Goal: Task Accomplishment & Management: Manage account settings

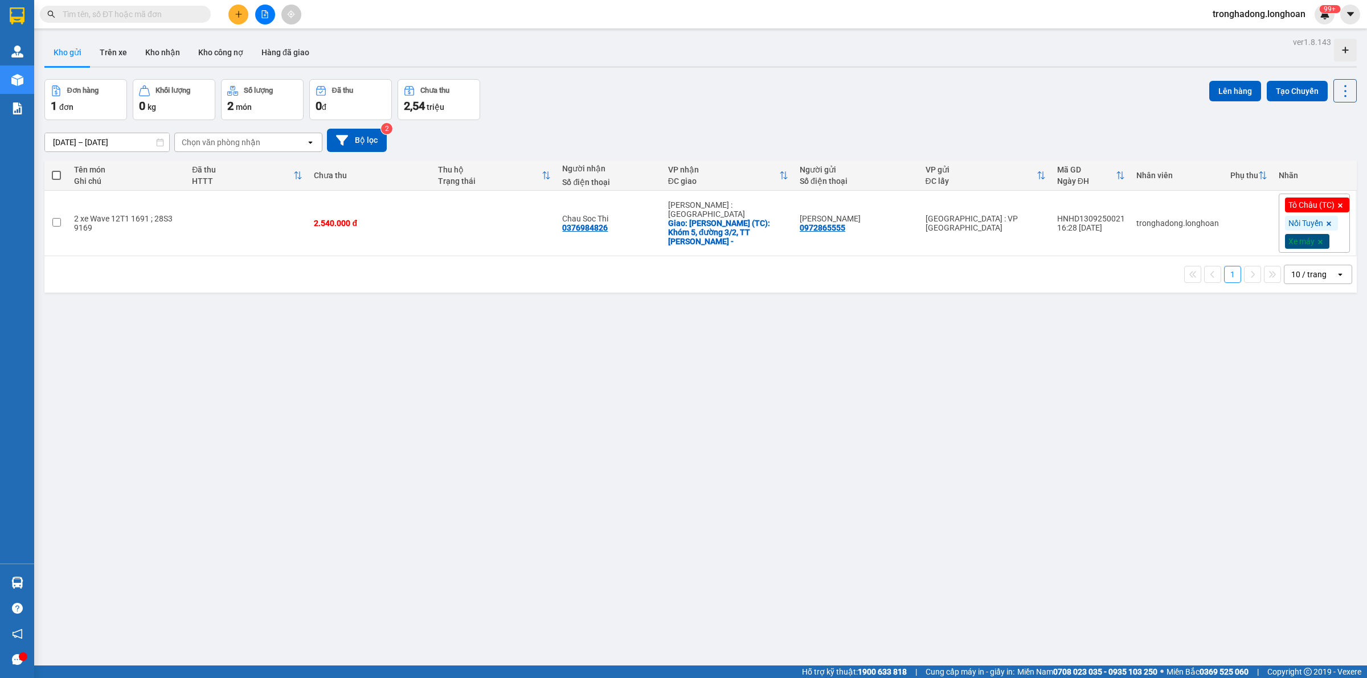
click at [195, 13] on input "text" at bounding box center [130, 14] width 134 height 13
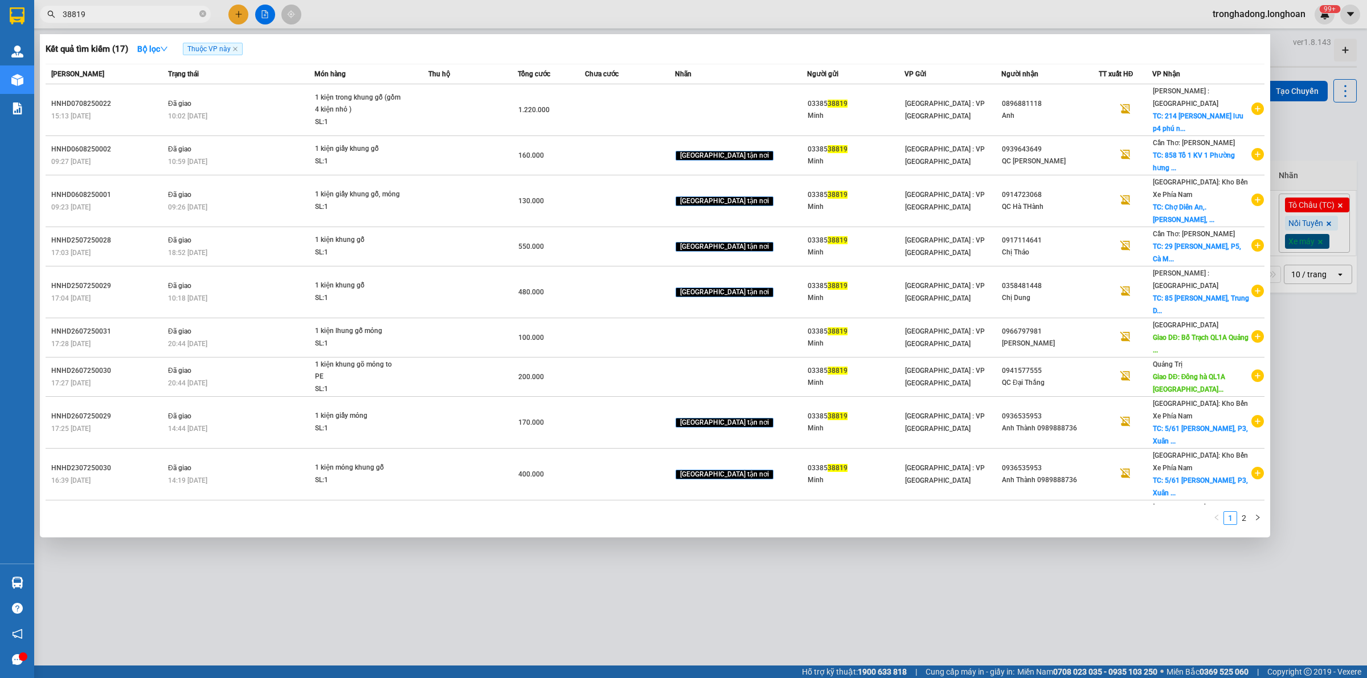
type input "38819"
click at [533, 554] on div at bounding box center [683, 339] width 1367 height 678
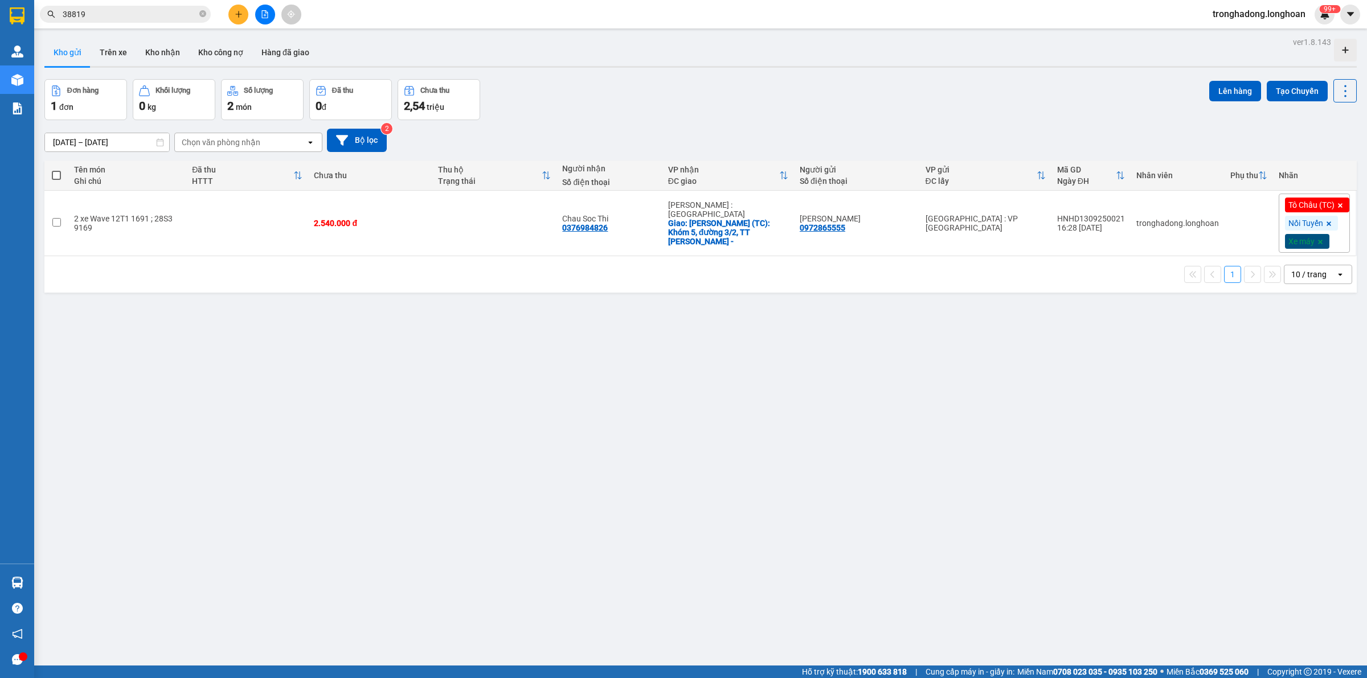
click at [533, 485] on div "ver 1.8.143 Kho gửi Trên xe Kho nhận Kho công nợ Hàng đã giao Đơn hàng 1 đơn Kh…" at bounding box center [701, 373] width 1322 height 678
click at [161, 13] on input "38819" at bounding box center [130, 14] width 134 height 13
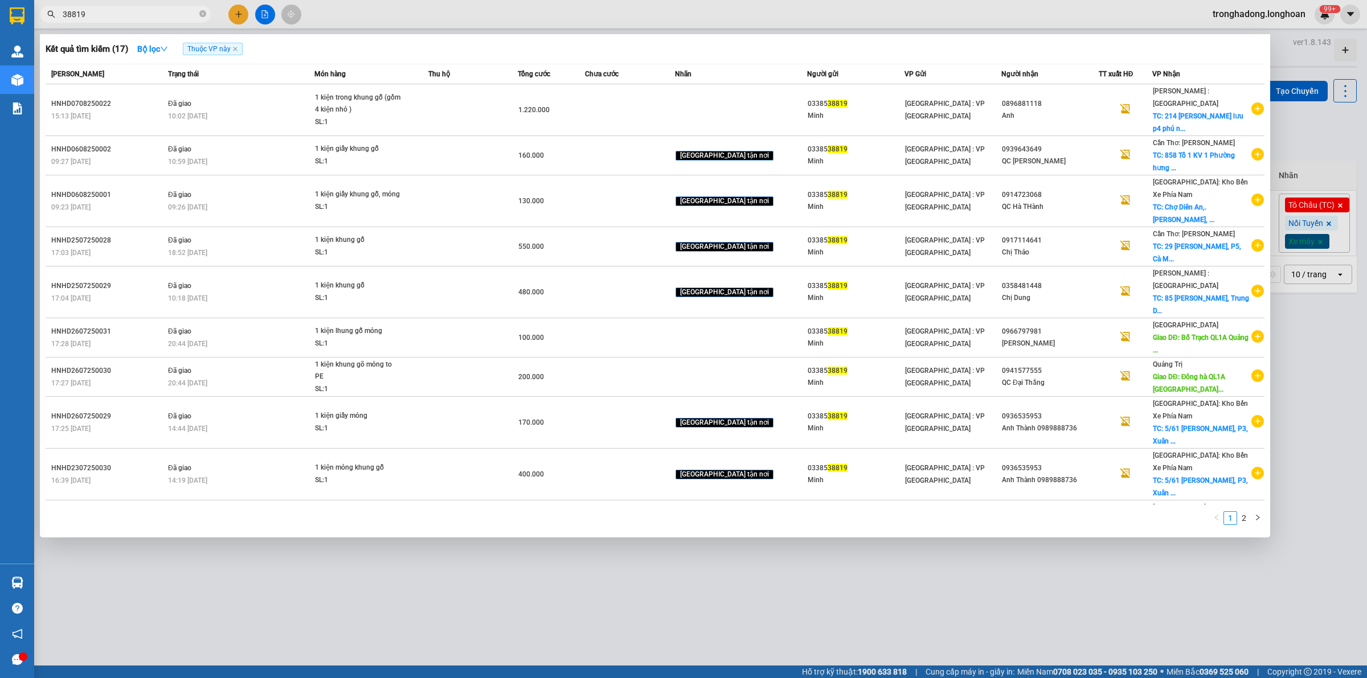
click at [437, 604] on div at bounding box center [683, 339] width 1367 height 678
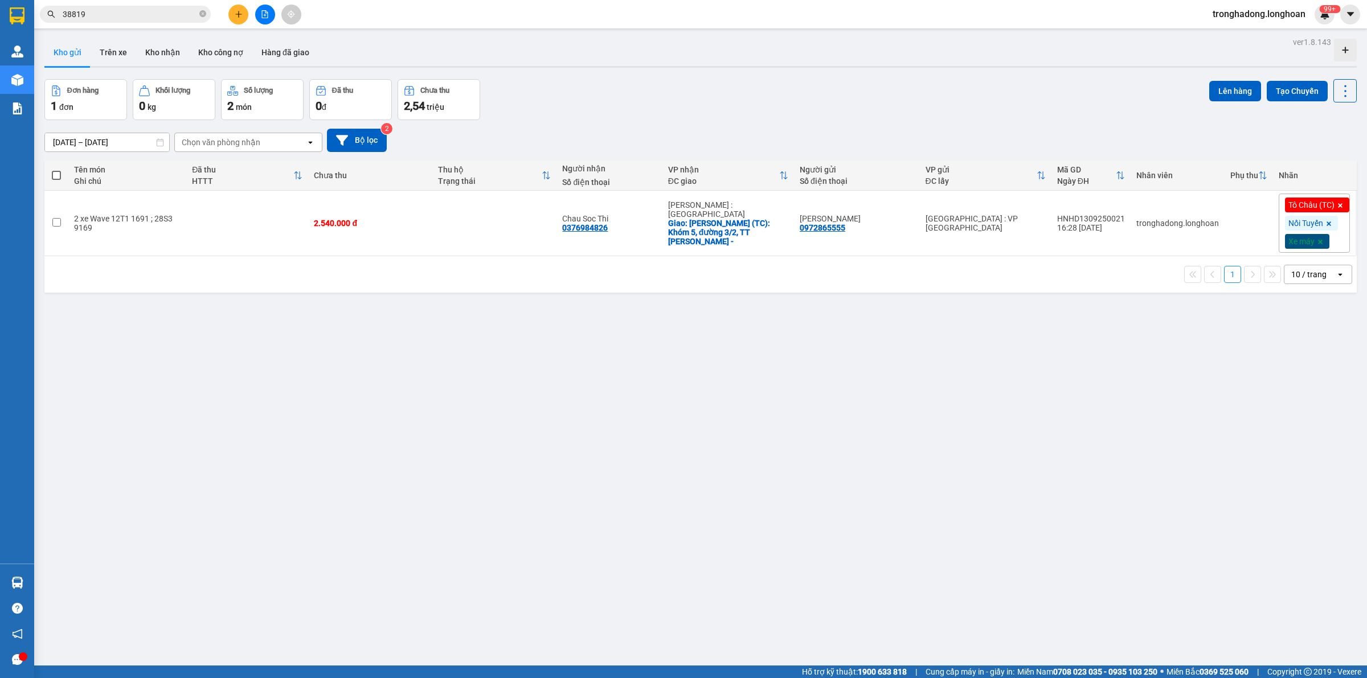
click at [169, 18] on input "38819" at bounding box center [130, 14] width 134 height 13
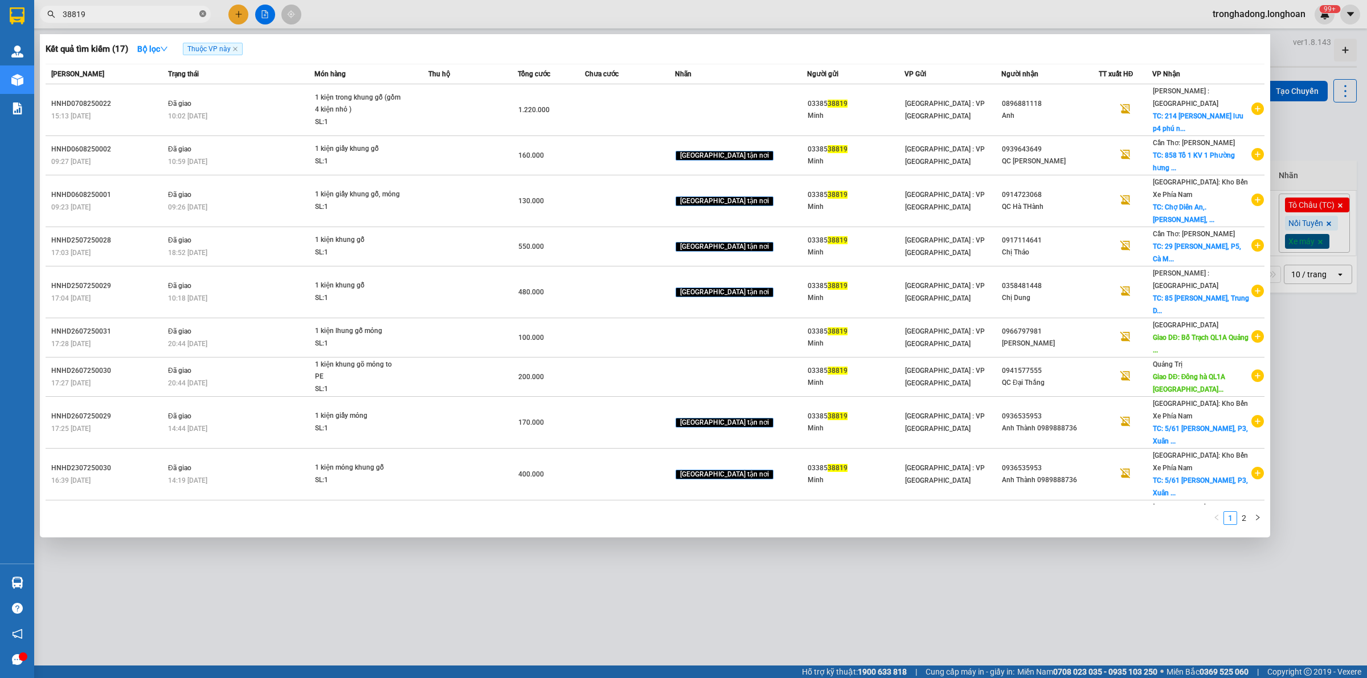
click at [201, 13] on icon "close-circle" at bounding box center [202, 13] width 7 height 7
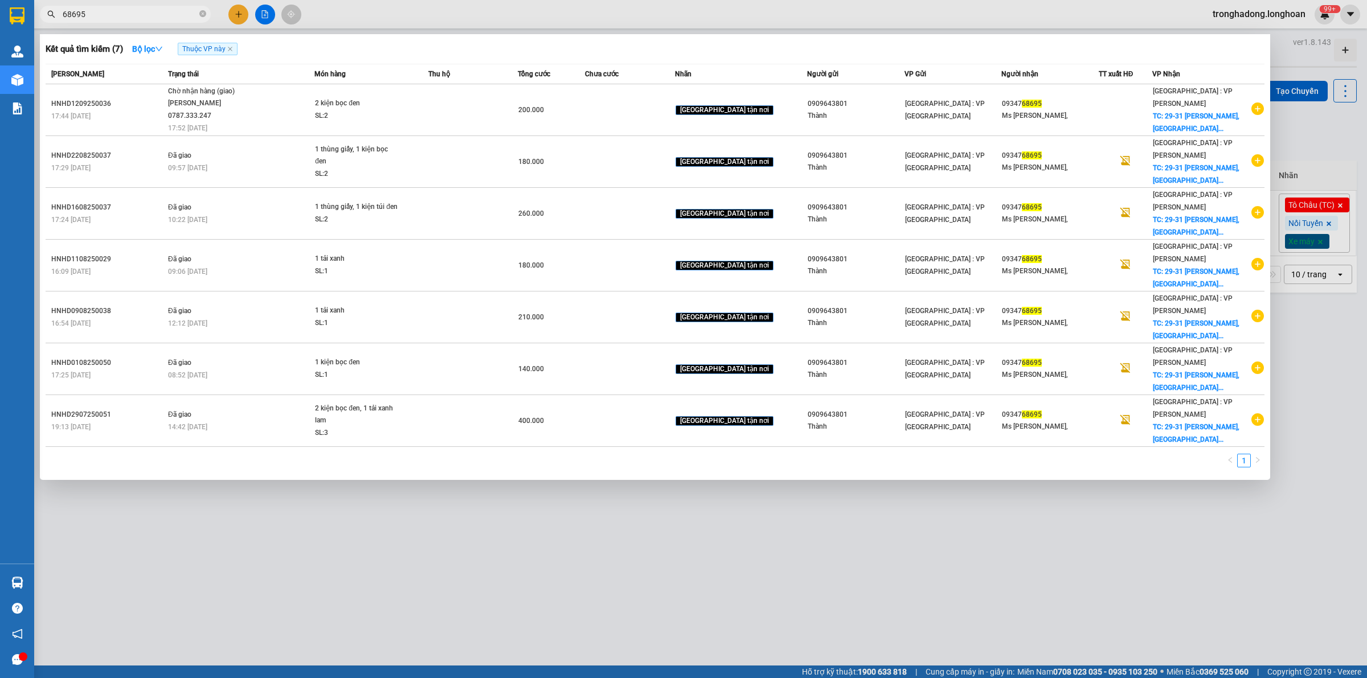
type input "68695"
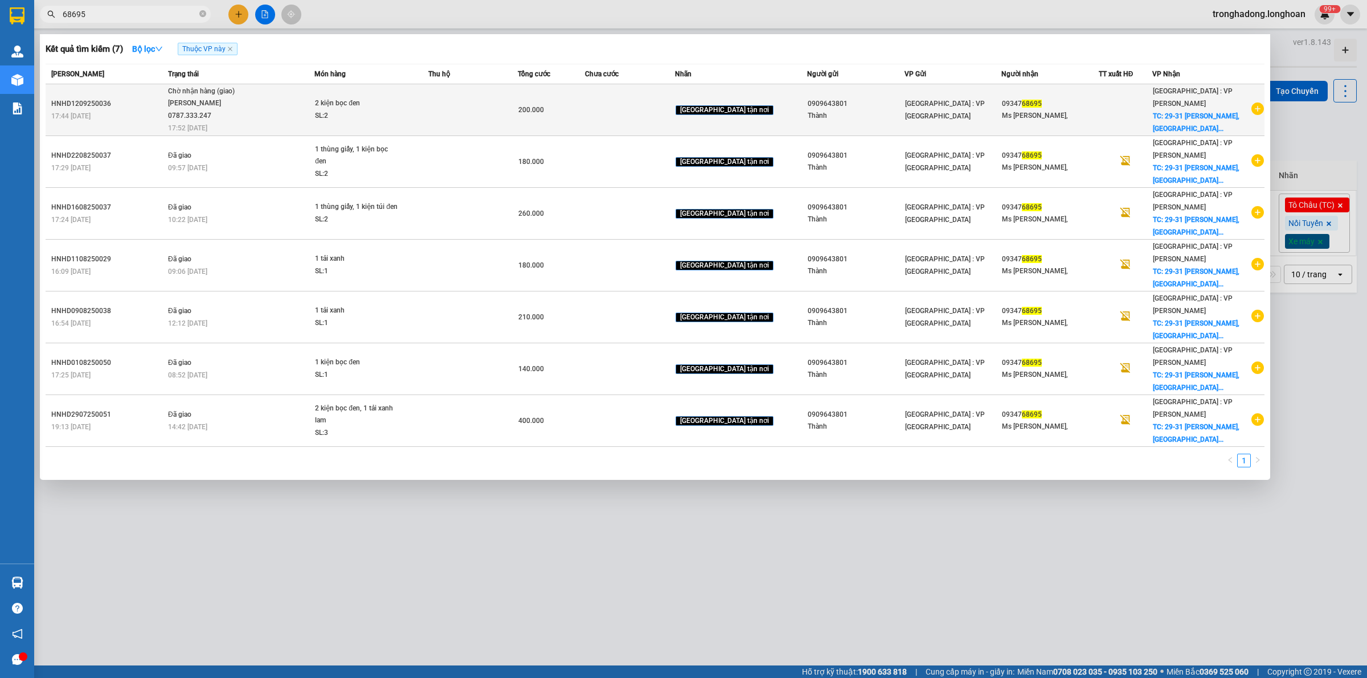
click at [314, 108] on span "Chờ nhận hàng (giao) Phạm Thanh Tuấn 0787.333.247 17:52 - 14/09" at bounding box center [241, 108] width 146 height 47
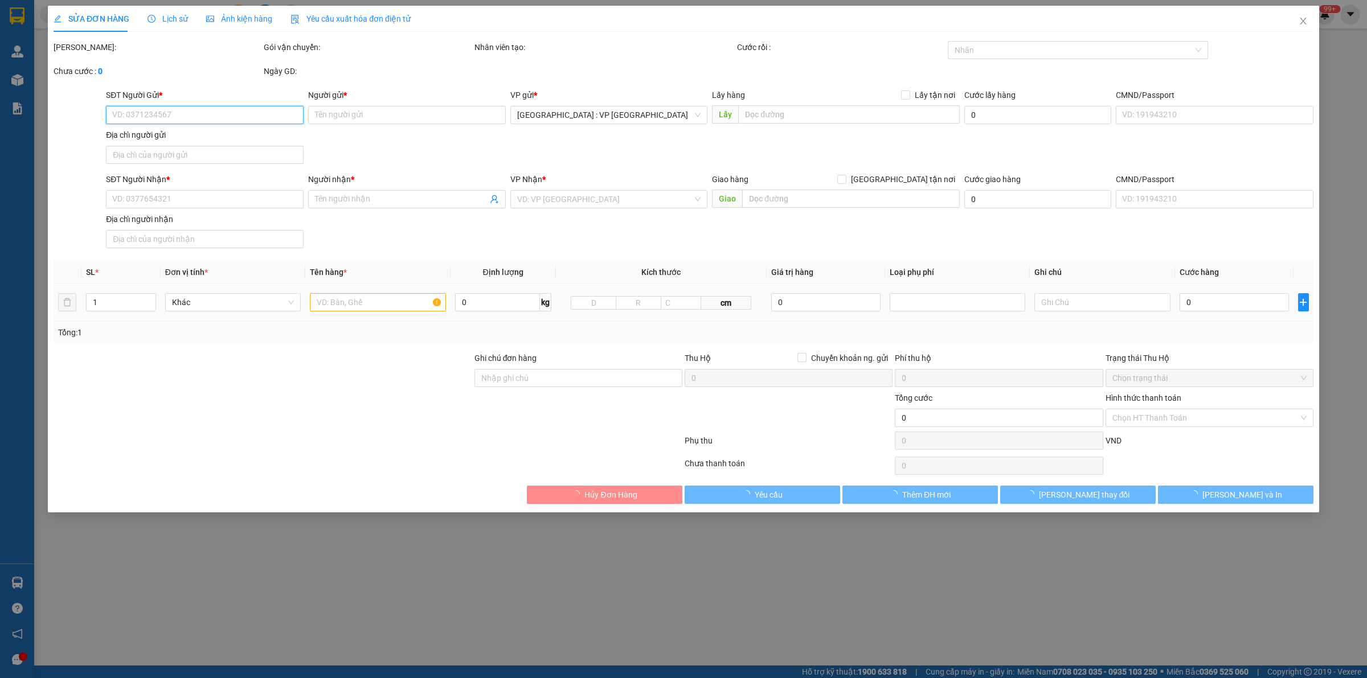
type input "0909643801"
type input "Thành"
type input "0934768695"
type input "Ms Thoại,"
checkbox input "true"
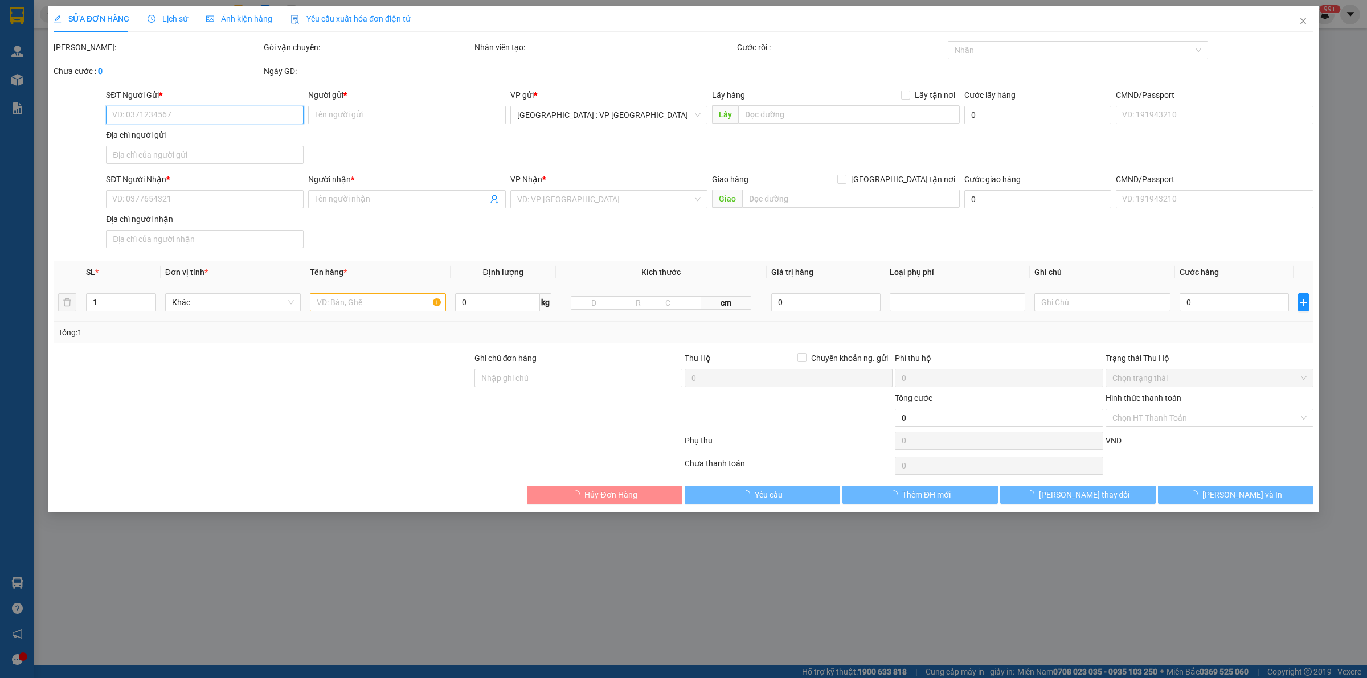
type input "29-31 Phan Châu Trinh, Hải Châu, Đà Nẵng"
type input "200.000"
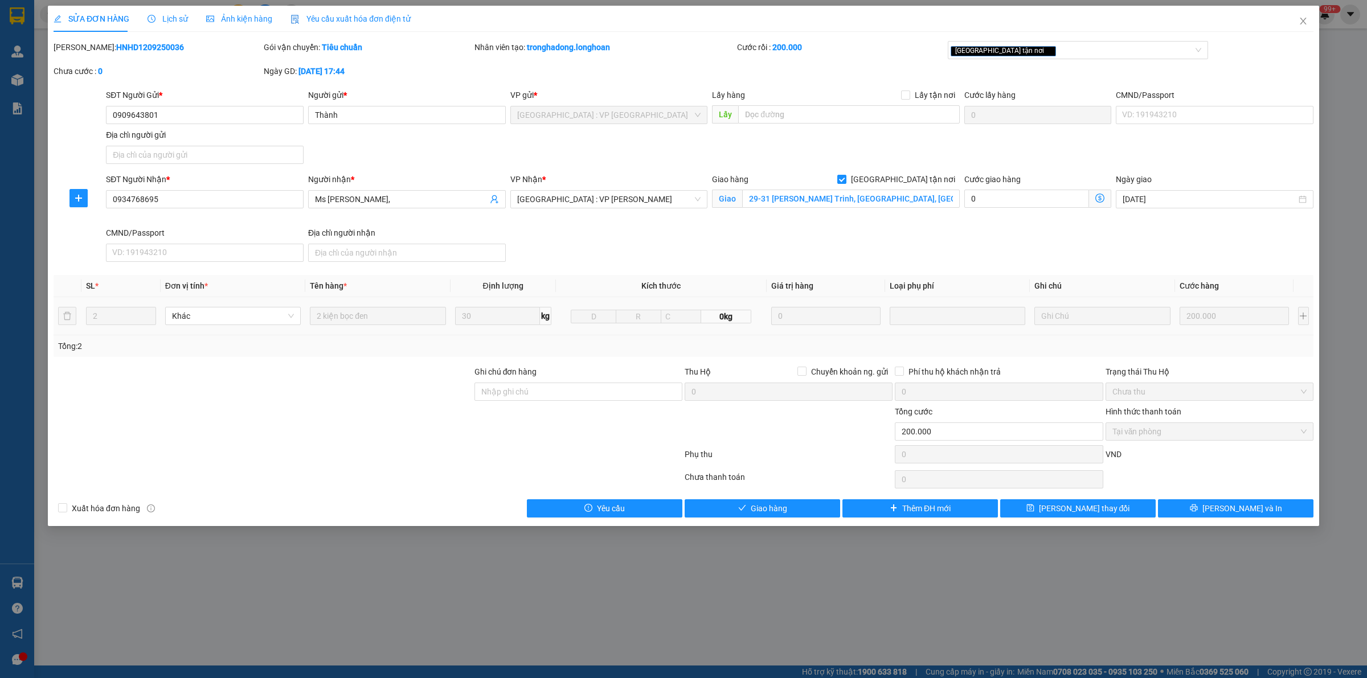
drag, startPoint x: 169, startPoint y: 49, endPoint x: 83, endPoint y: 50, distance: 86.0
click at [83, 50] on div "Mã ĐH: HNHD1209250036" at bounding box center [158, 47] width 208 height 13
copy b "HNHD1209250036"
click at [1300, 20] on icon "close" at bounding box center [1303, 21] width 9 height 9
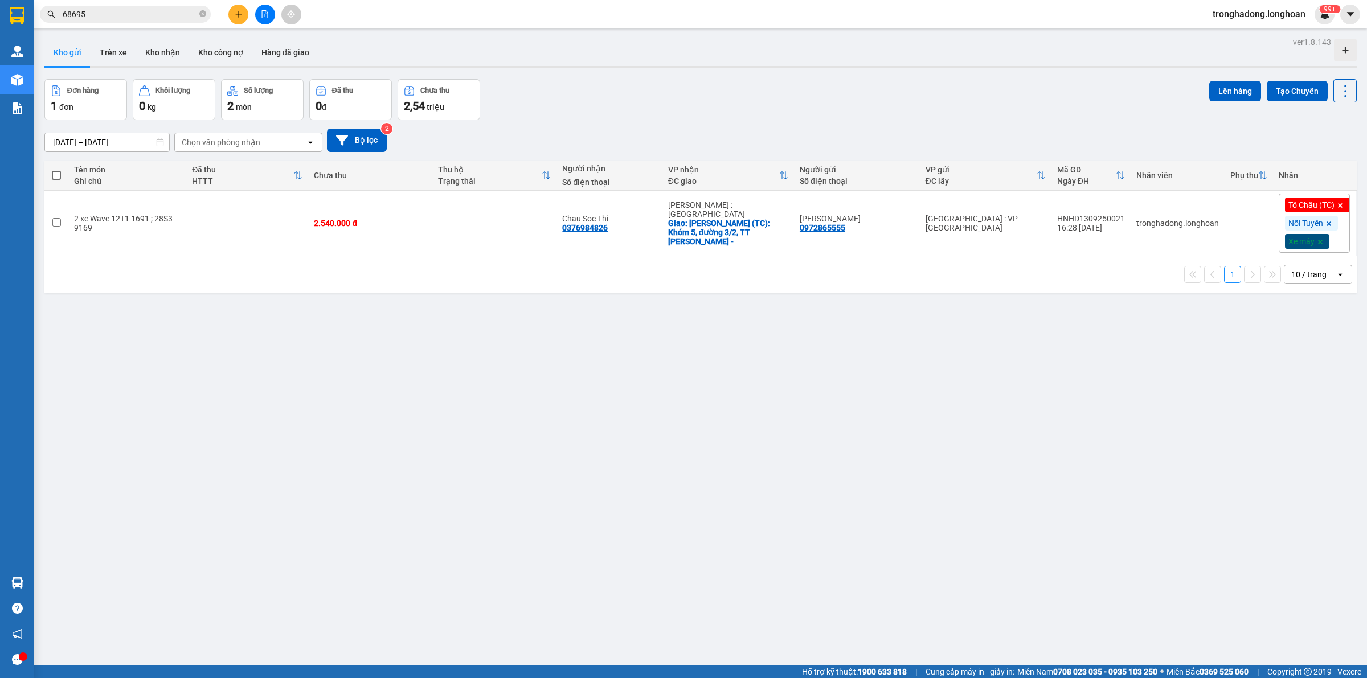
click at [159, 9] on input "68695" at bounding box center [130, 14] width 134 height 13
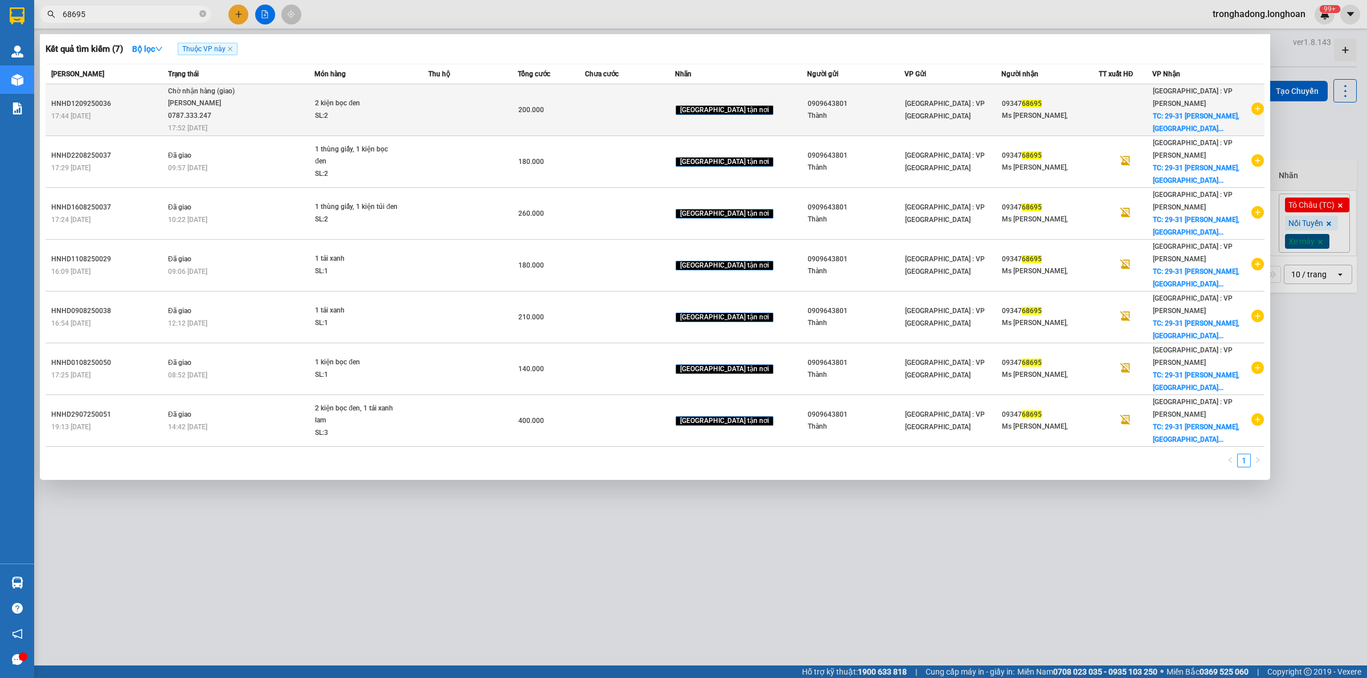
click at [494, 118] on td at bounding box center [472, 110] width 89 height 52
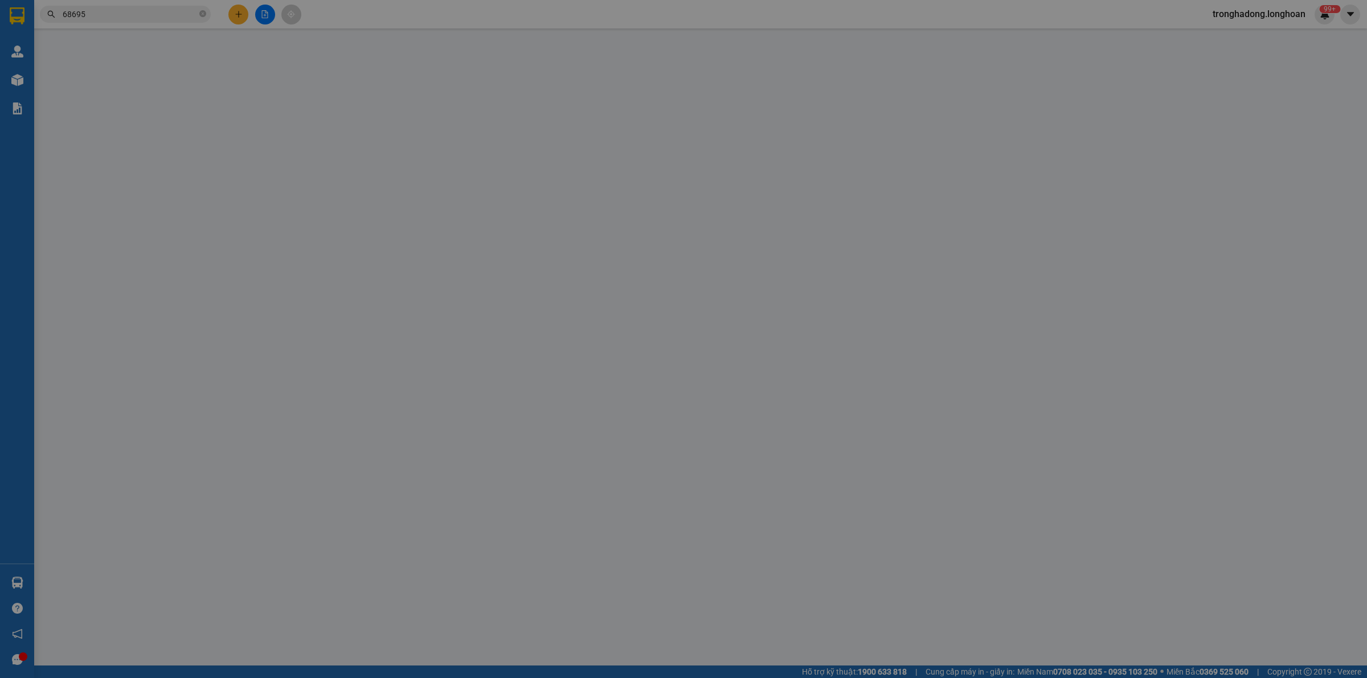
type input "0909643801"
type input "Thành"
type input "0934768695"
type input "Ms Thoại,"
checkbox input "true"
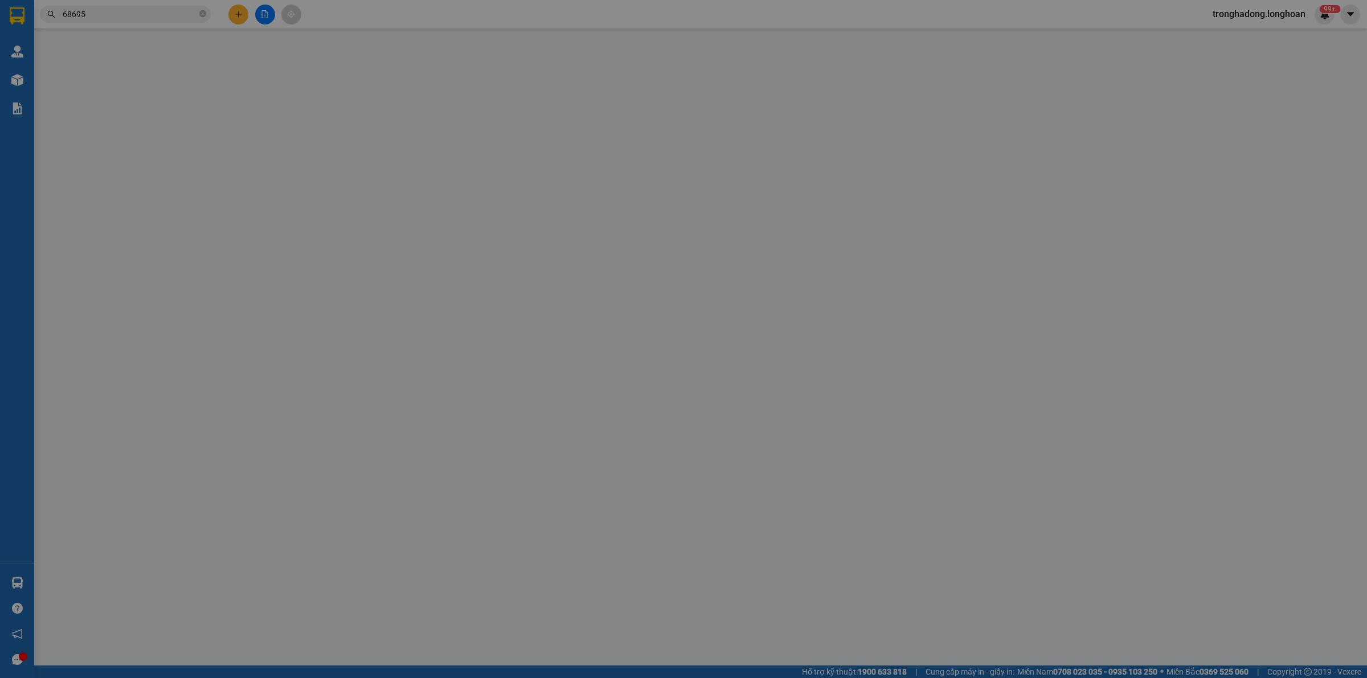
type input "29-31 Phan Châu Trinh, Hải Châu, Đà Nẵng"
type input "200.000"
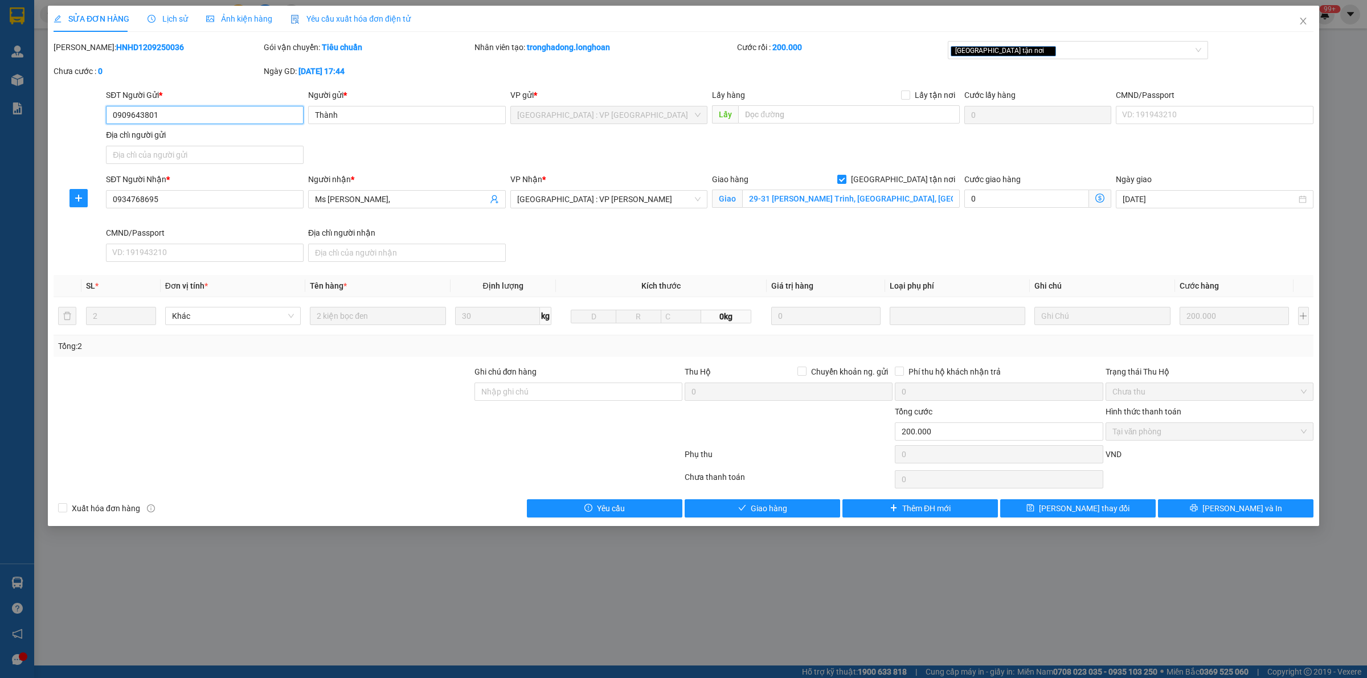
drag, startPoint x: 150, startPoint y: 120, endPoint x: 351, endPoint y: 125, distance: 201.7
click at [69, 125] on div "SĐT Người Gửi * 0909643801 0909643801 Người gửi * Thành VP gửi * Hà Nội : VP Hà…" at bounding box center [683, 129] width 1262 height 80
click at [1303, 21] on icon "close" at bounding box center [1303, 21] width 6 height 7
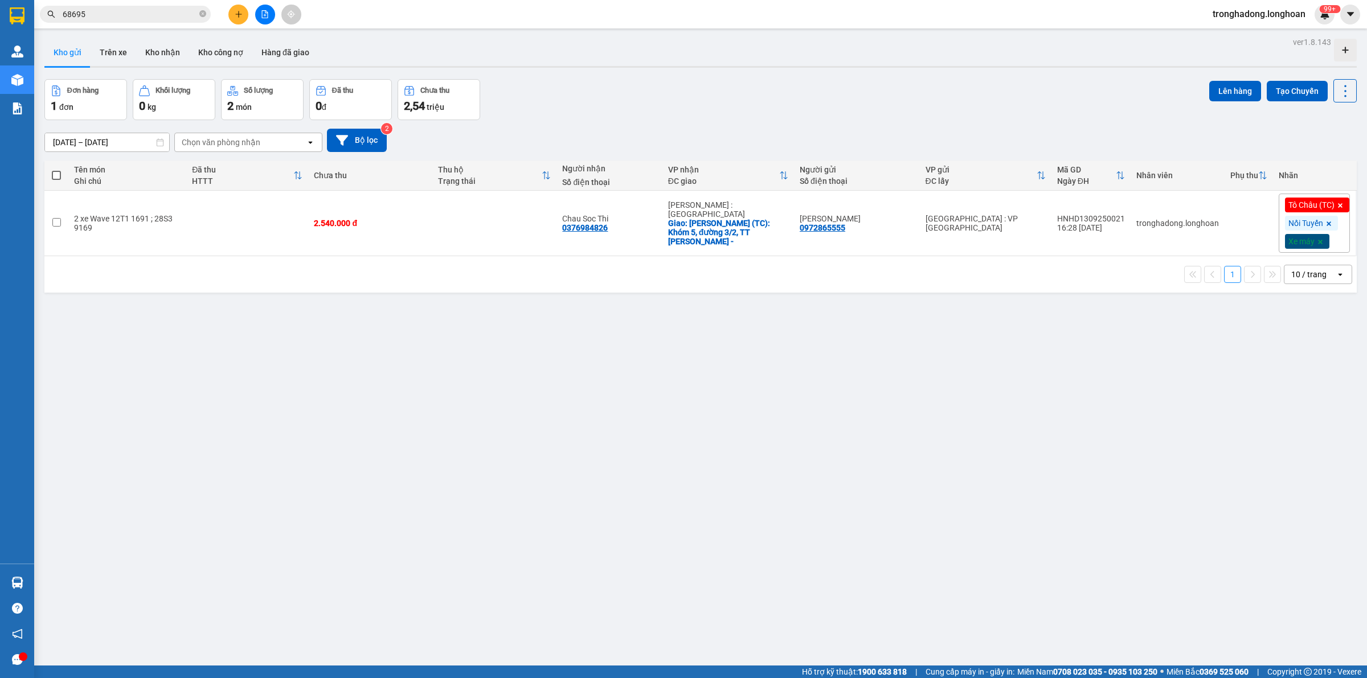
click at [195, 15] on input "68695" at bounding box center [130, 14] width 134 height 13
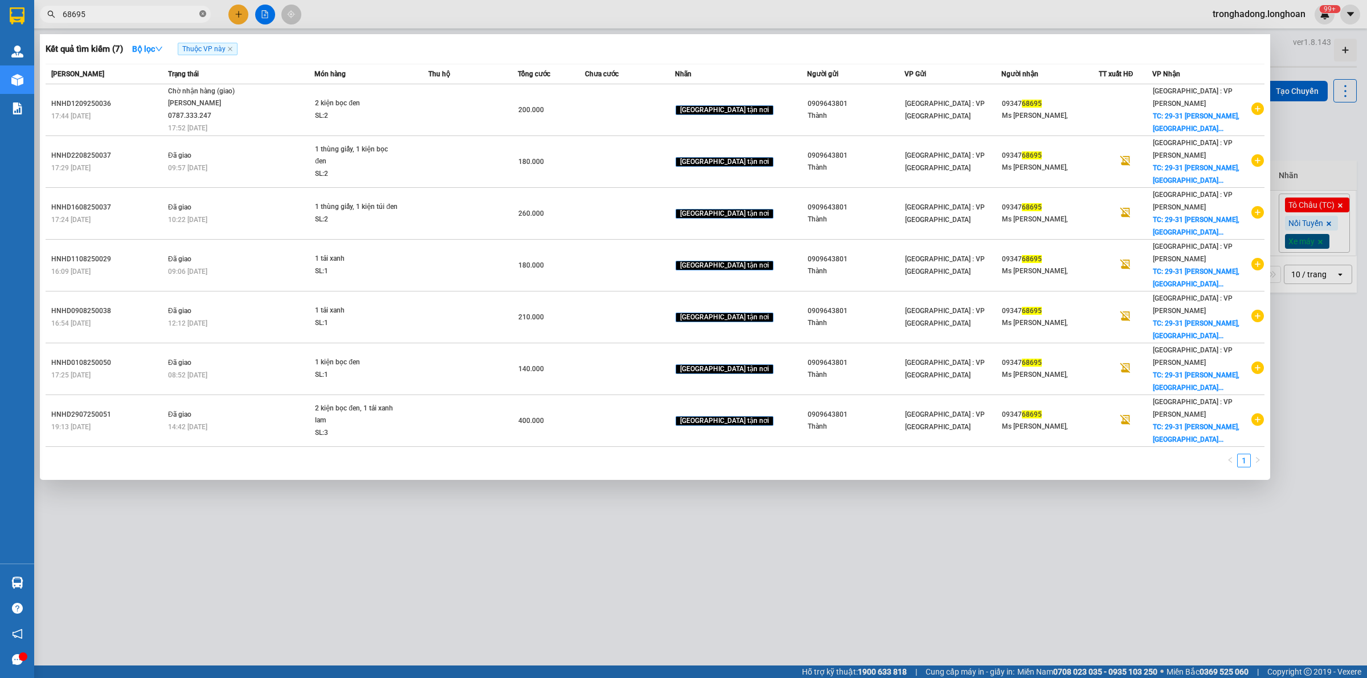
click at [201, 15] on icon "close-circle" at bounding box center [202, 13] width 7 height 7
paste input "0909643801"
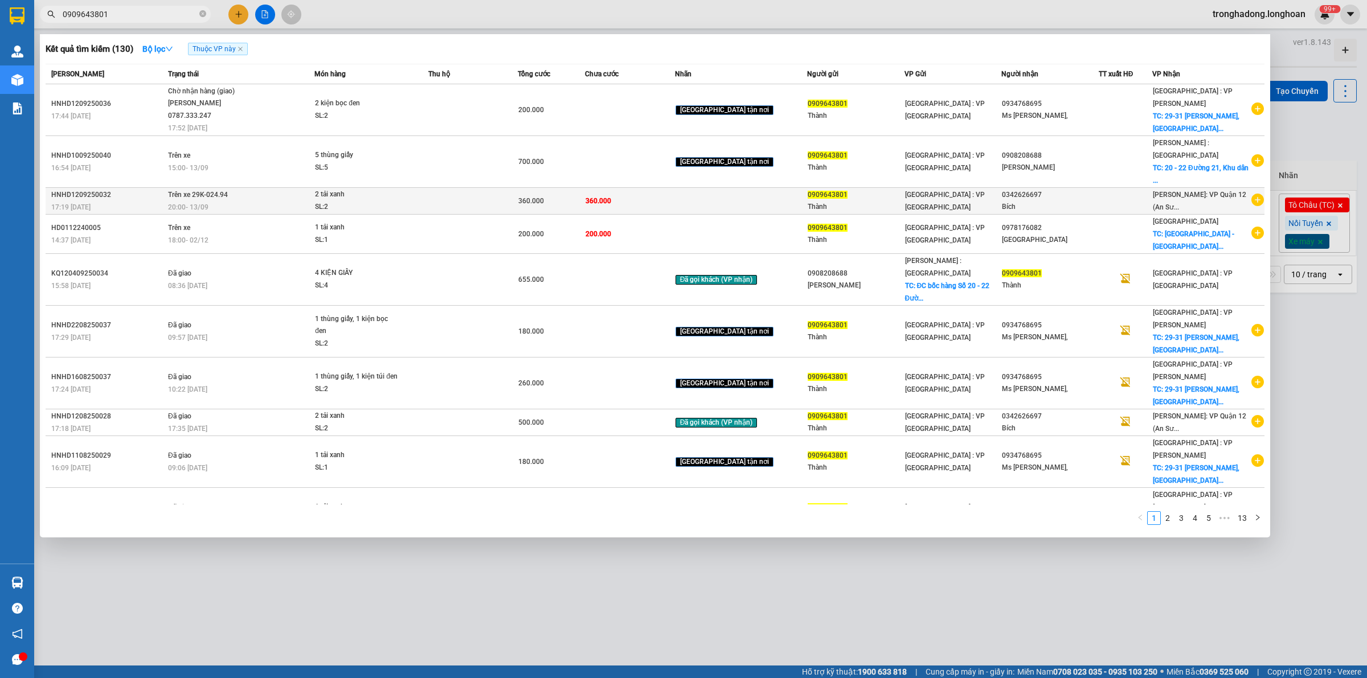
type input "0909643801"
click at [395, 189] on div "2 tải xanh" at bounding box center [357, 195] width 85 height 13
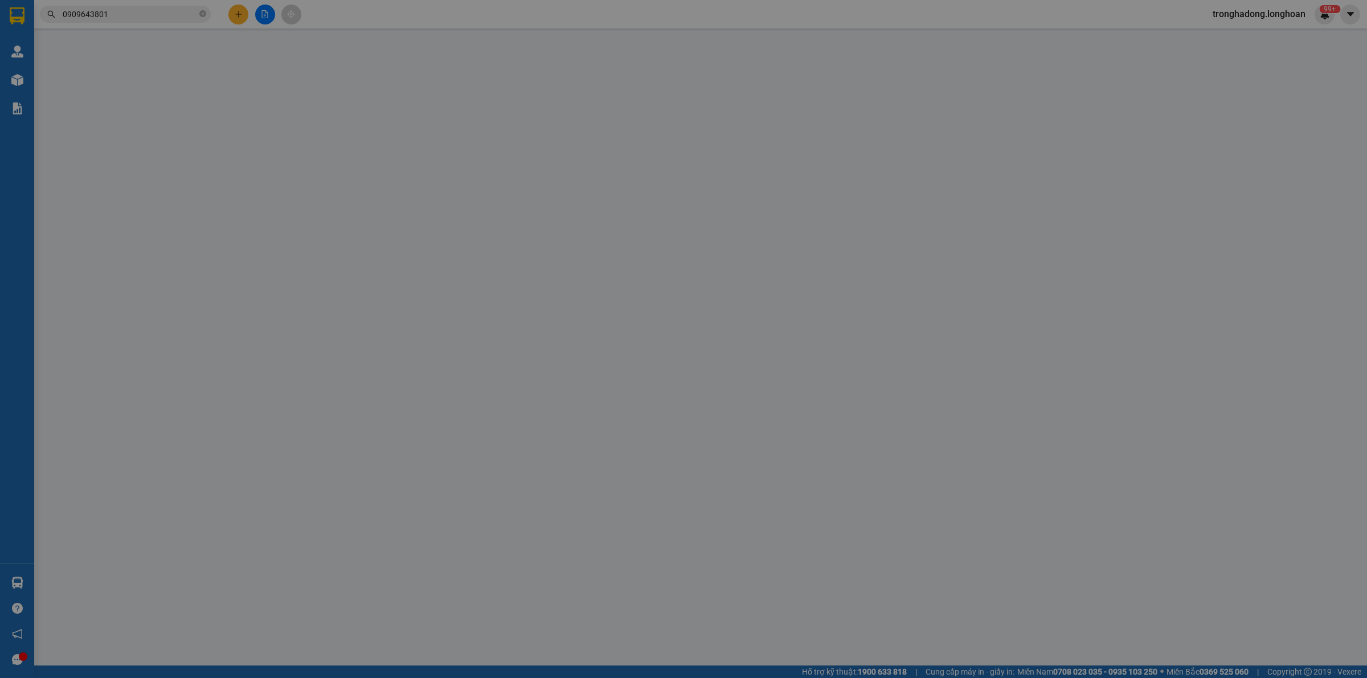
type input "0909643801"
type input "Thành"
type input "0342626697"
type input "Bích"
type input "360.000"
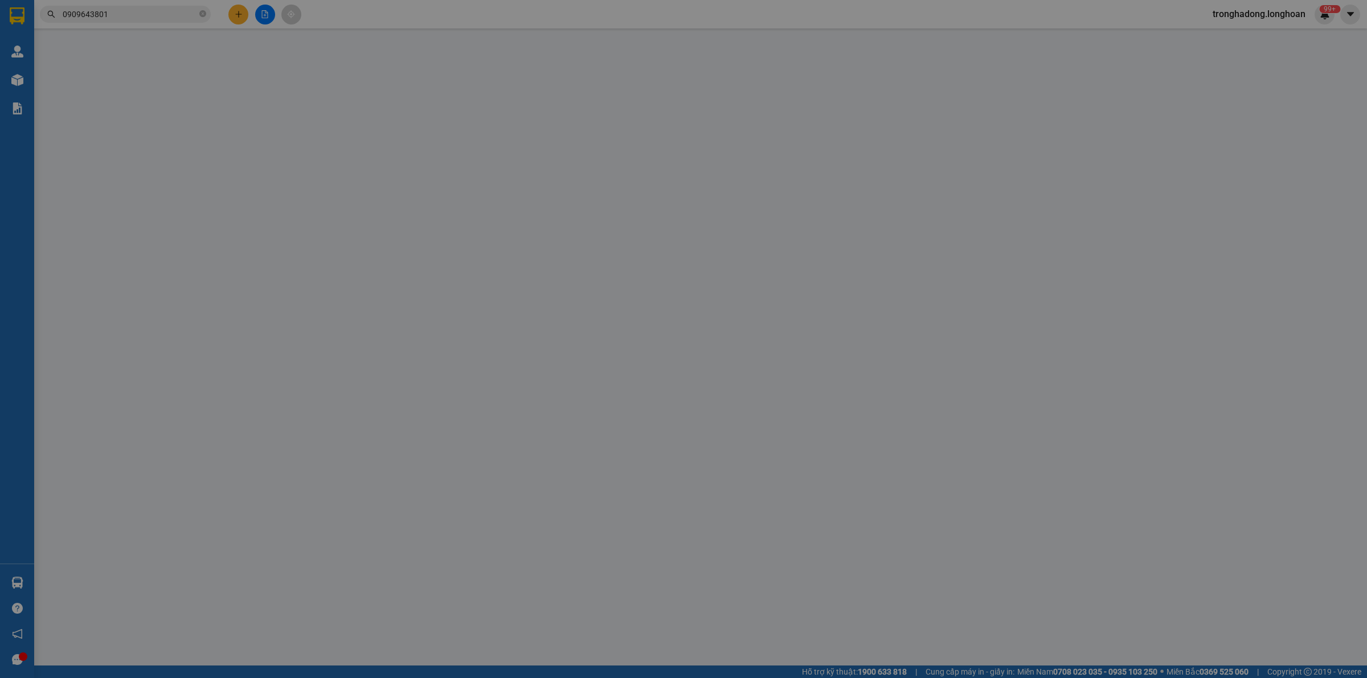
type input "360.000"
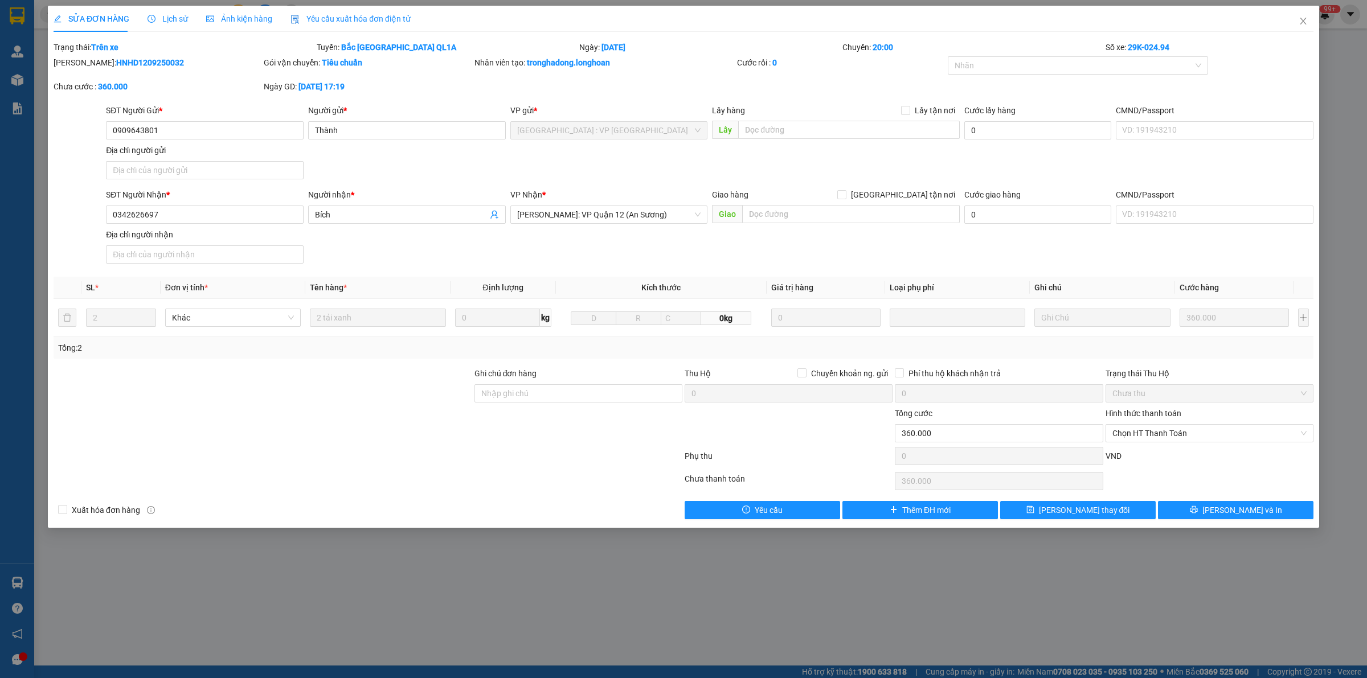
click at [169, 26] on div "Lịch sử" at bounding box center [168, 19] width 40 height 26
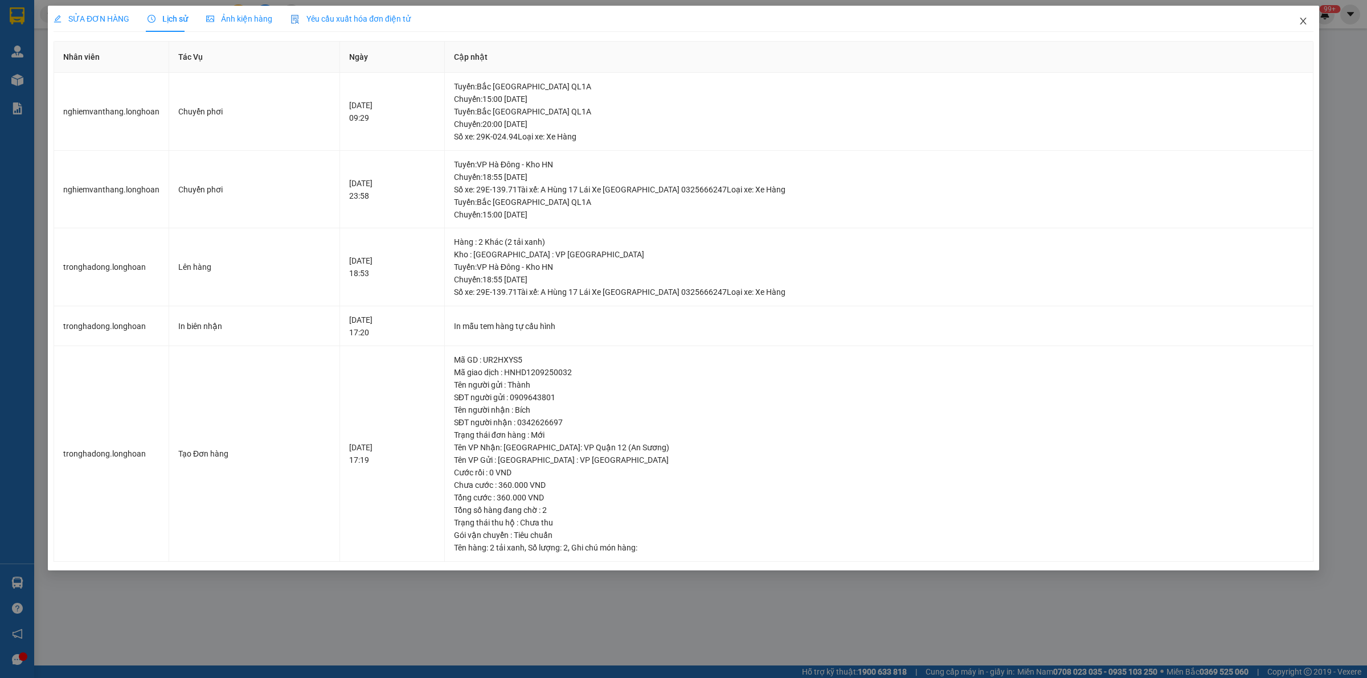
drag, startPoint x: 1309, startPoint y: 16, endPoint x: 197, endPoint y: 3, distance: 1112.0
click at [1306, 16] on span "Close" at bounding box center [1303, 22] width 32 height 32
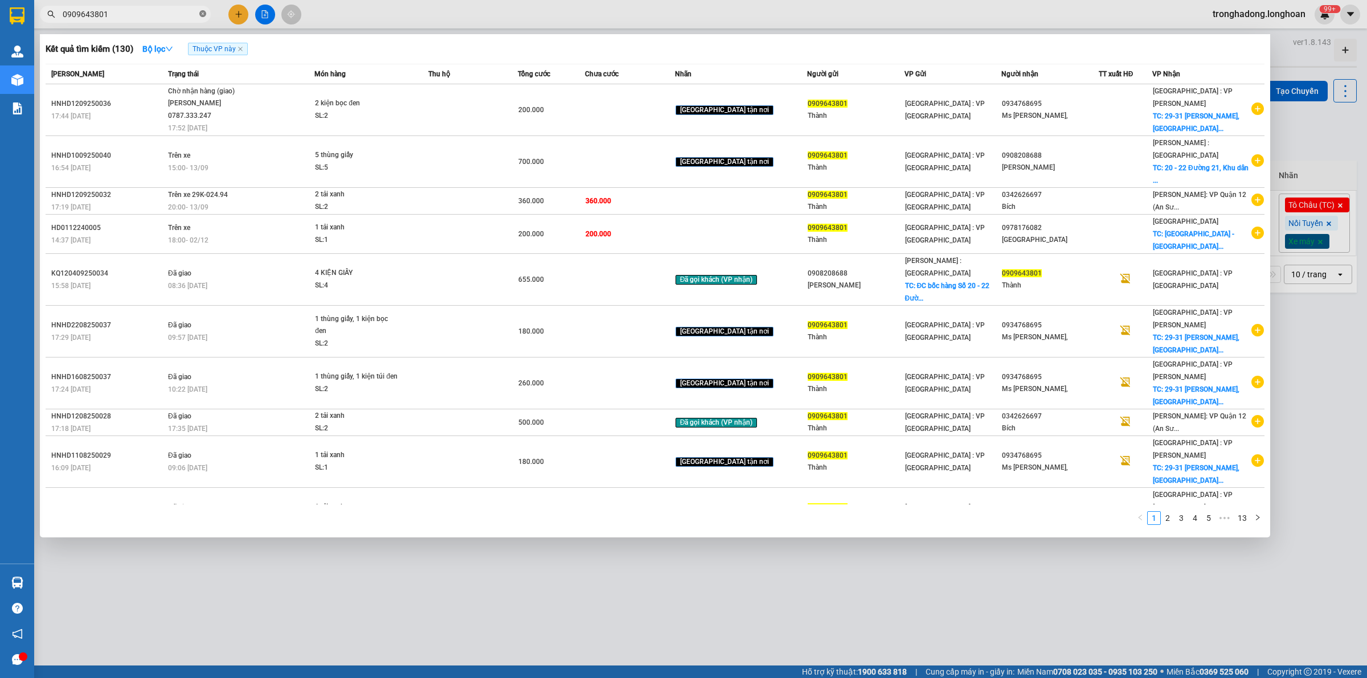
click at [204, 18] on span at bounding box center [202, 14] width 7 height 11
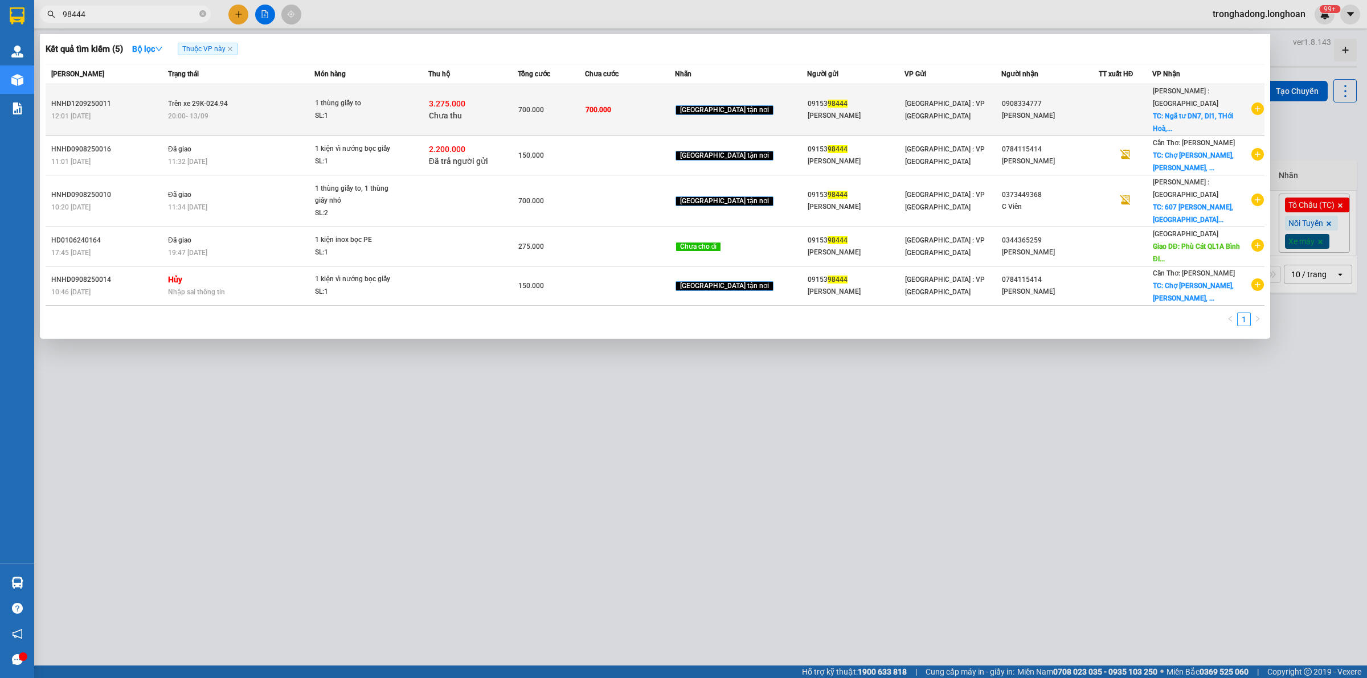
type input "98444"
click at [500, 106] on div "3.275.000 Chưa thu" at bounding box center [473, 110] width 88 height 24
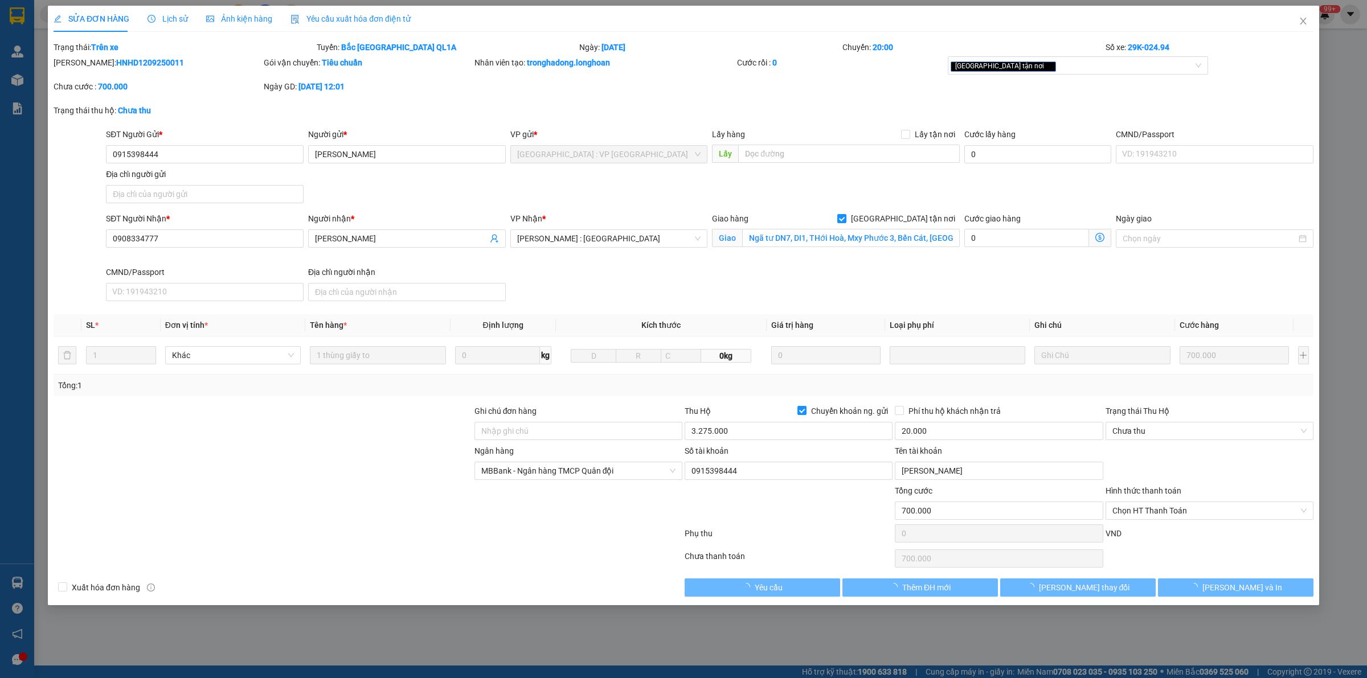
type input "0915398444"
type input "Anh Tiến"
type input "0908334777"
type input "Anh Minh"
checkbox input "true"
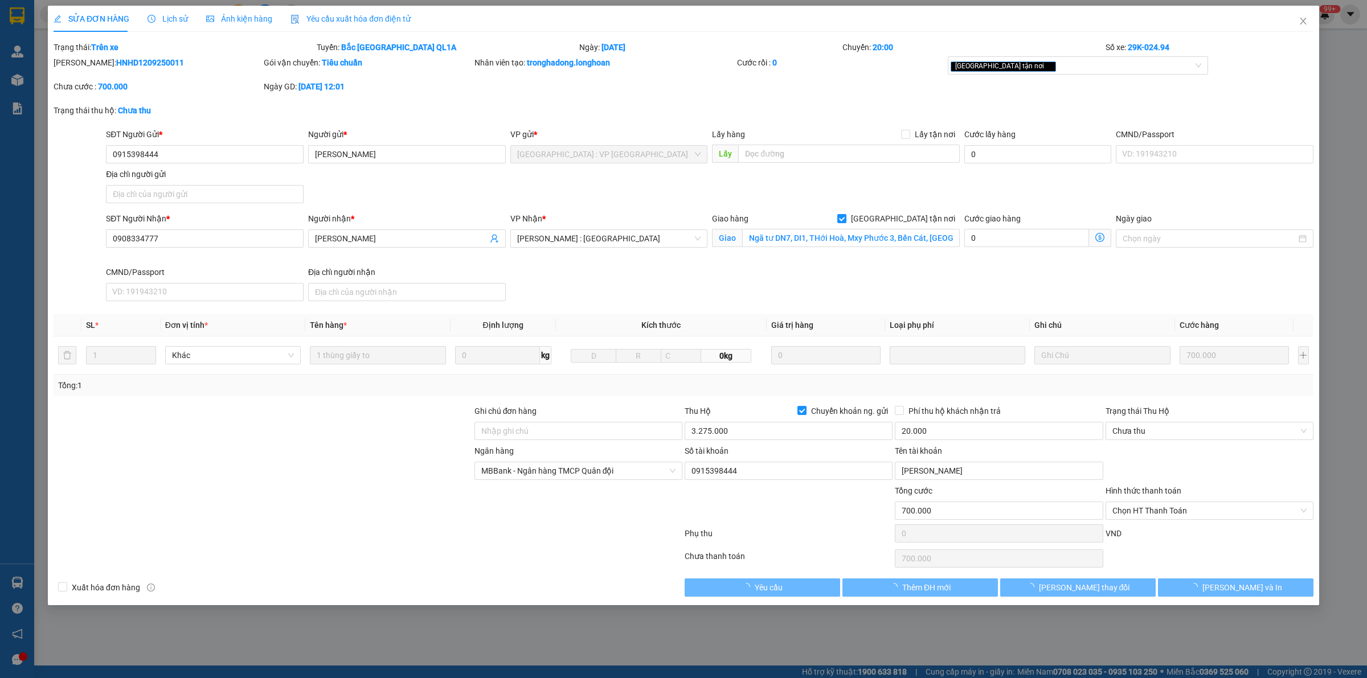
type input "Ngã tư DN7, DI1, THới Hoà, Mxy Phước 3, Bến Cát, Bình Dương"
type input "700.000"
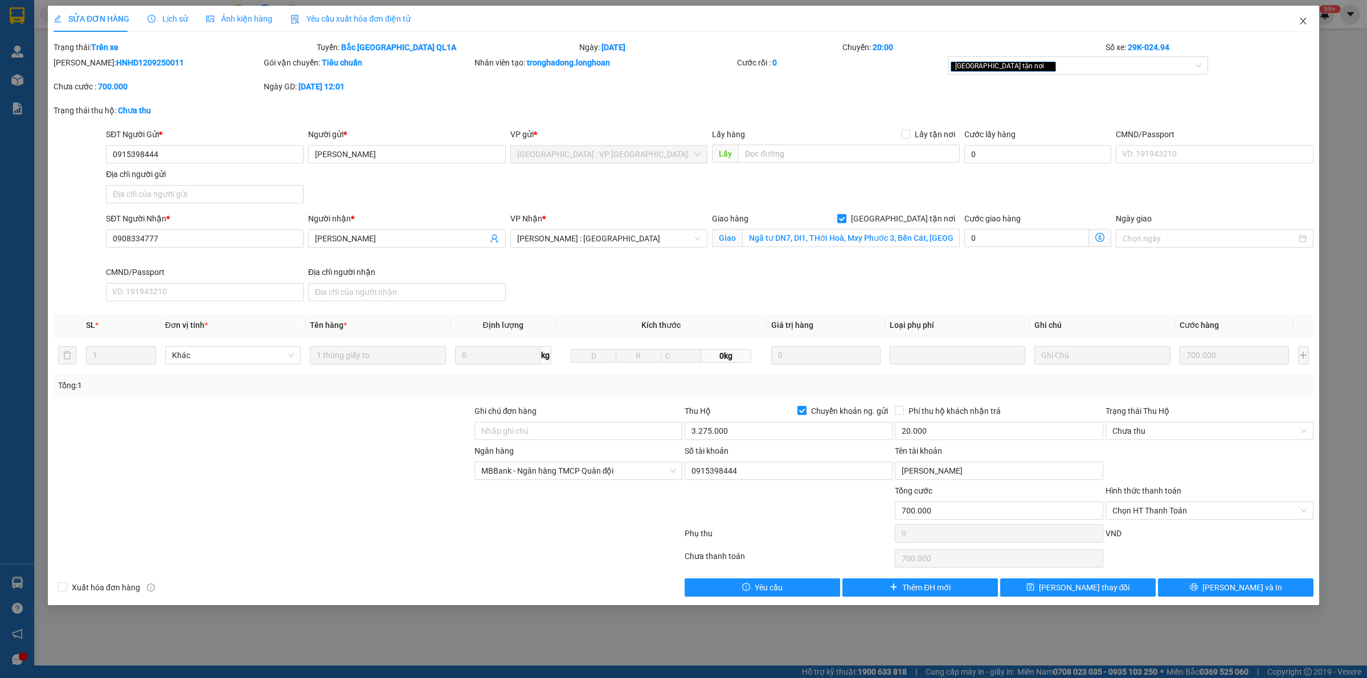
click at [1308, 20] on span "Close" at bounding box center [1303, 22] width 32 height 32
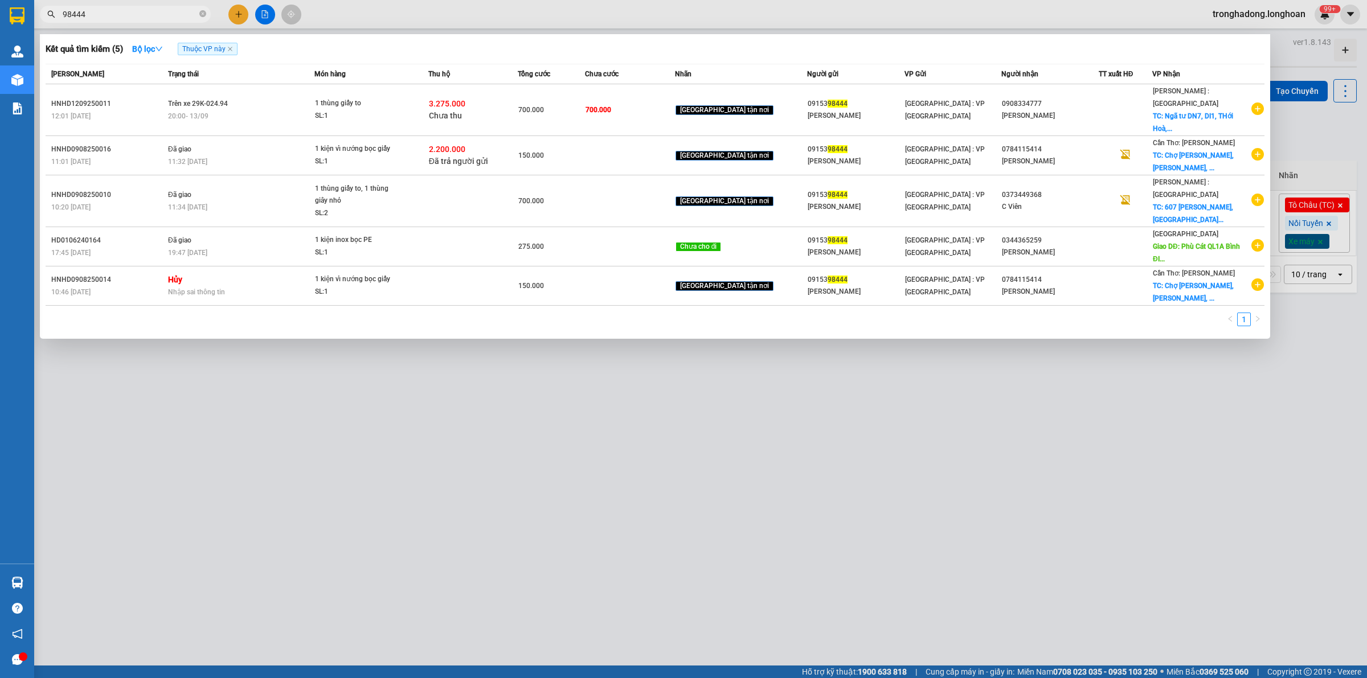
click at [161, 15] on input "98444" at bounding box center [130, 14] width 134 height 13
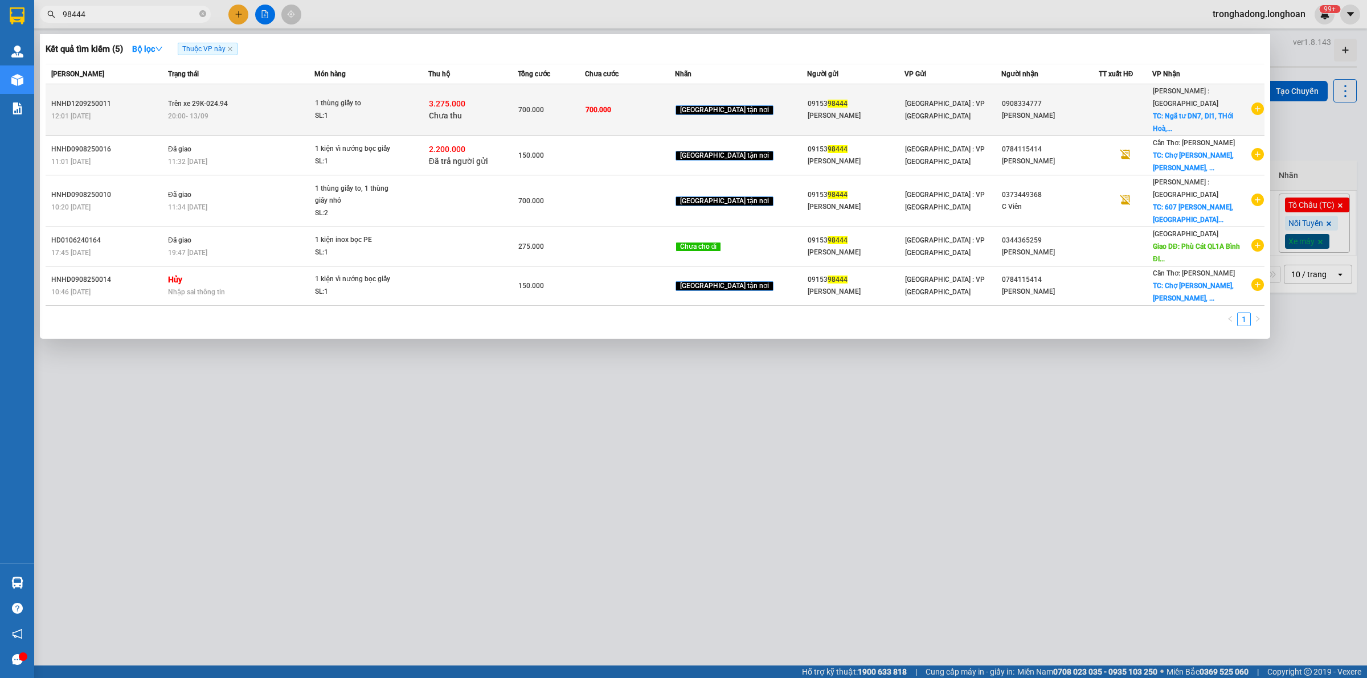
click at [397, 110] on div "SL: 1" at bounding box center [357, 116] width 85 height 13
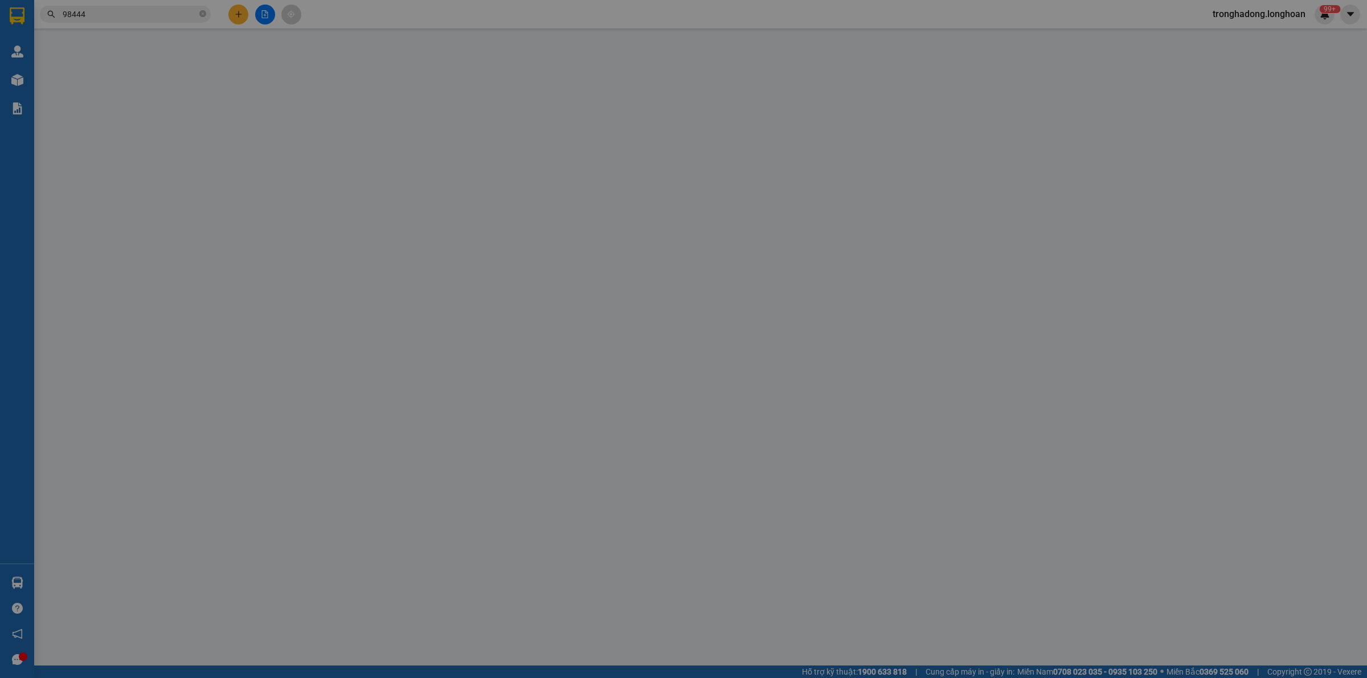
type input "0915398444"
type input "Anh Tiến"
type input "0908334777"
type input "Anh Minh"
checkbox input "true"
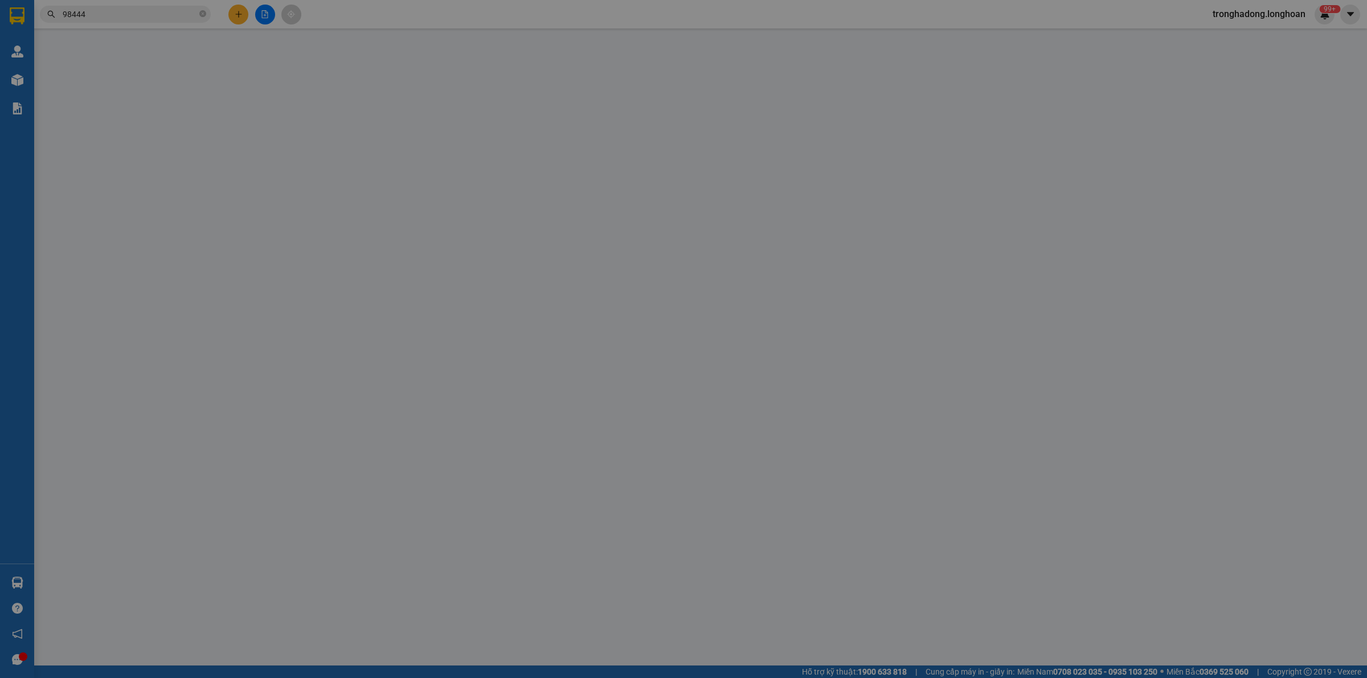
type input "Ngã tư DN7, DI1, THới Hoà, Mxy Phước 3, Bến Cát, Bình Dương"
type input "700.000"
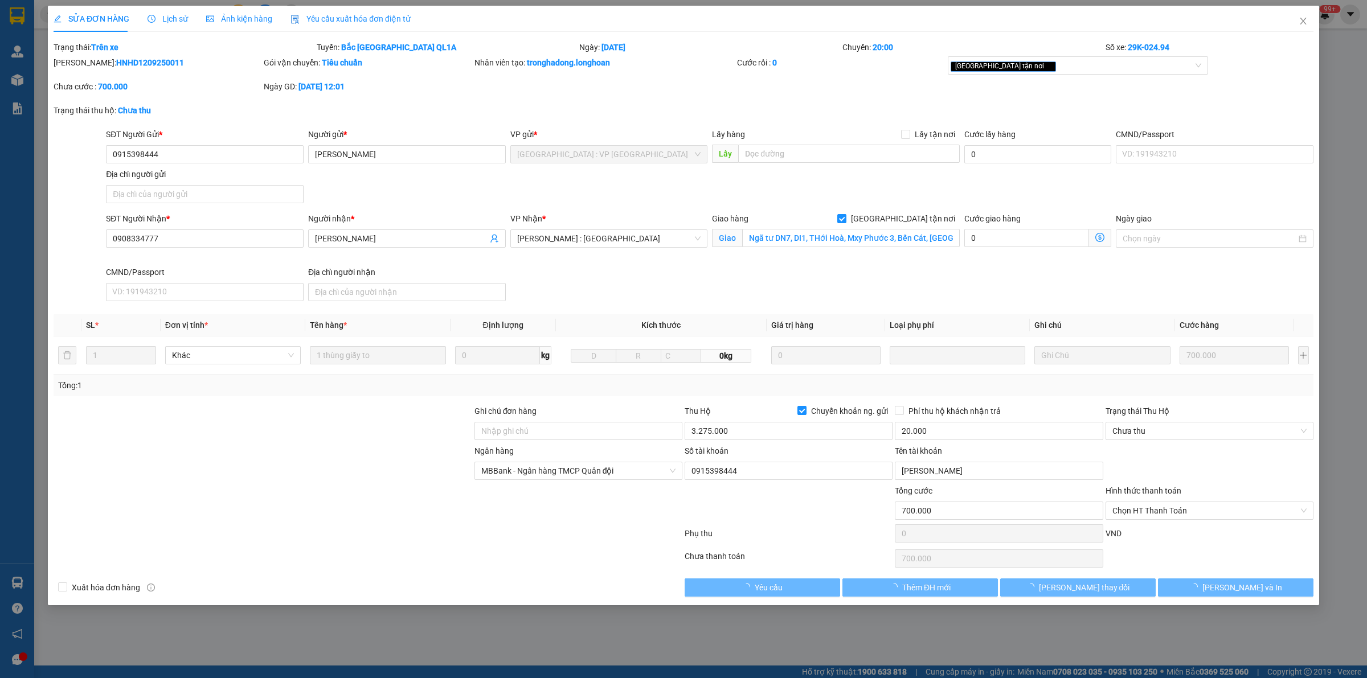
click at [174, 24] on div "Lịch sử" at bounding box center [168, 19] width 40 height 13
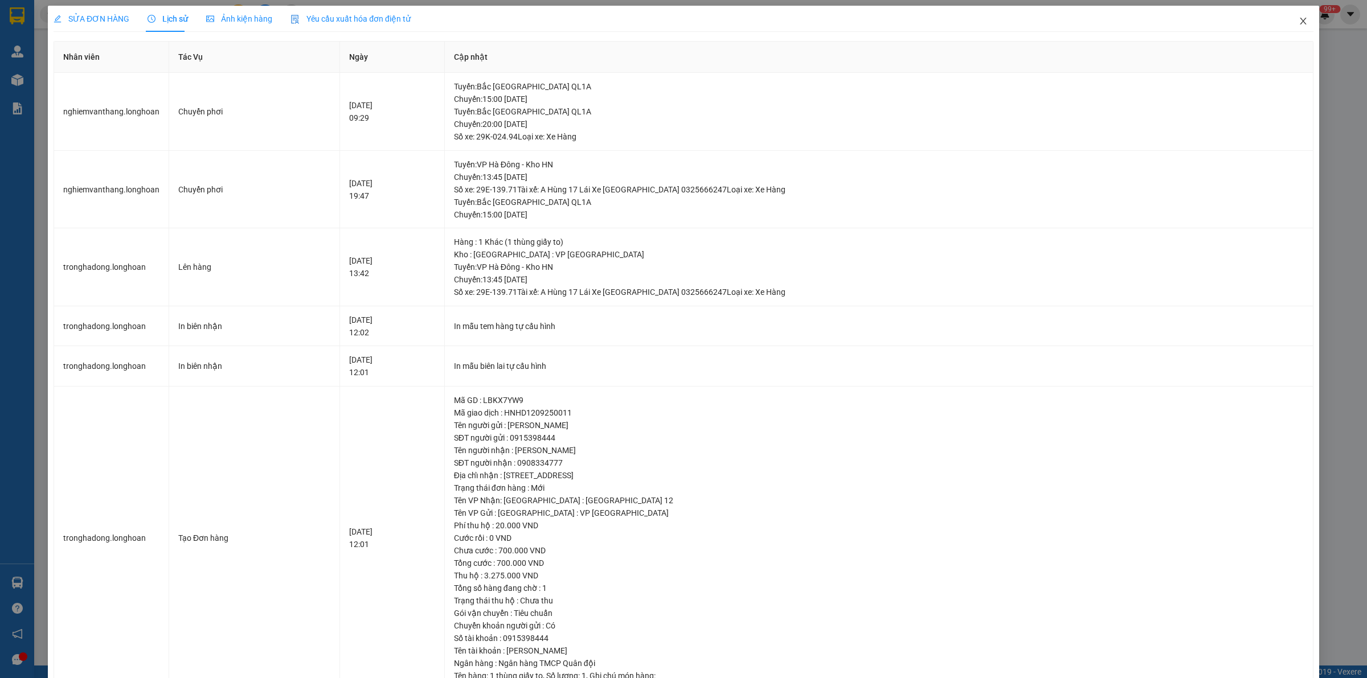
click at [1300, 19] on icon "close" at bounding box center [1303, 21] width 6 height 7
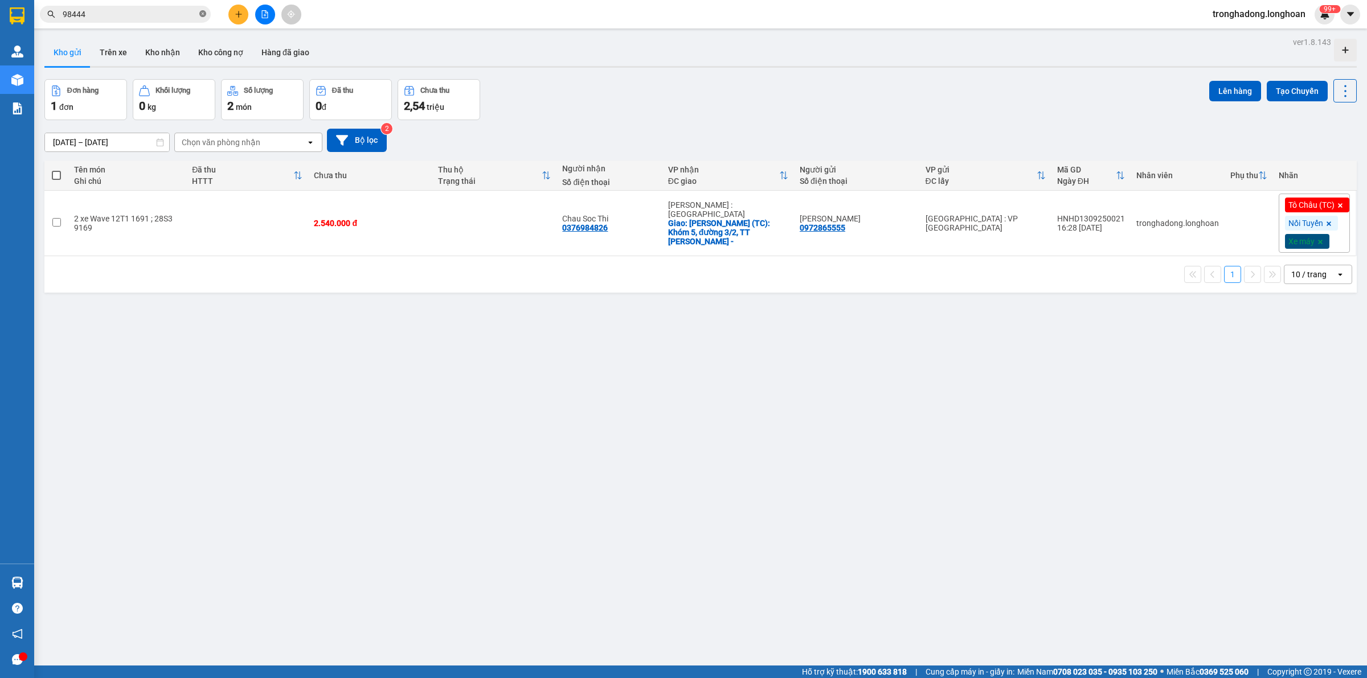
click at [203, 17] on icon "close-circle" at bounding box center [202, 13] width 7 height 7
click at [155, 14] on input "text" at bounding box center [130, 14] width 134 height 13
click at [138, 10] on input "text" at bounding box center [130, 14] width 134 height 13
click at [146, 14] on input "text" at bounding box center [130, 14] width 134 height 13
click at [890, 468] on div "ver 1.8.143 Kho gửi Trên xe Kho nhận Kho công nợ Hàng đã giao Đơn hàng 1 đơn Kh…" at bounding box center [701, 373] width 1322 height 678
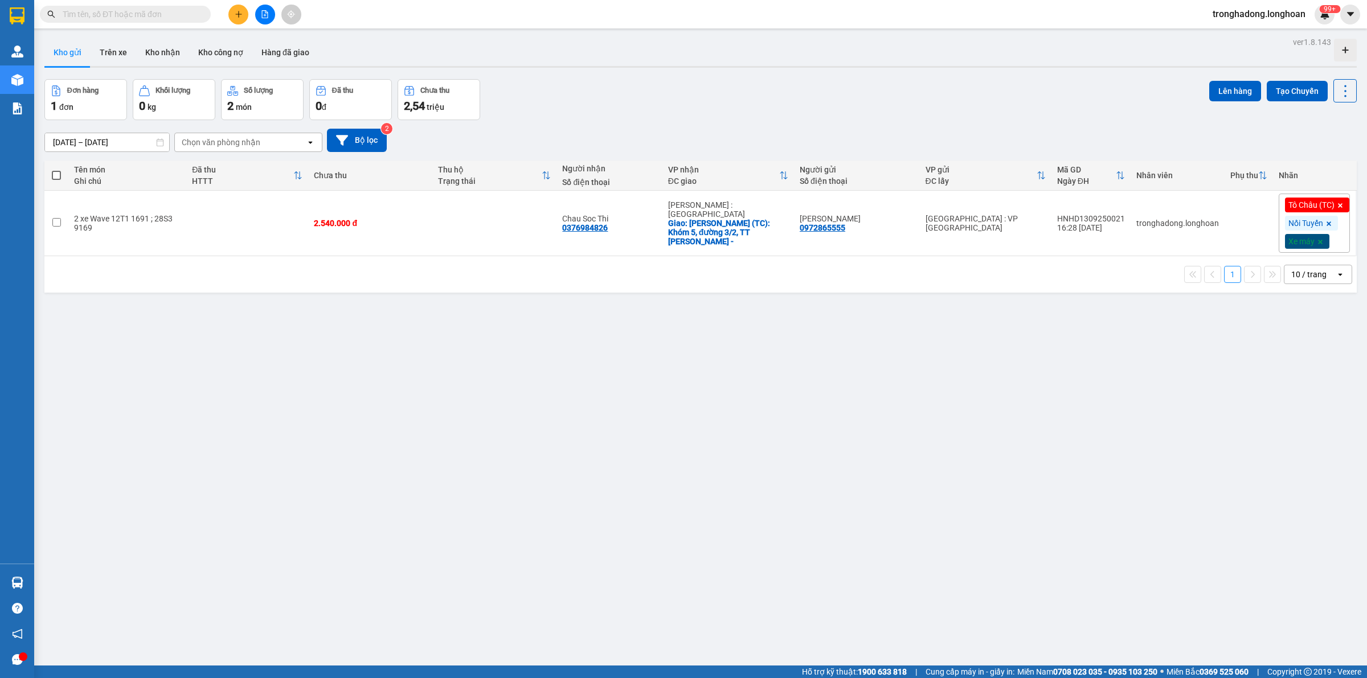
click at [884, 463] on div "ver 1.8.143 Kho gửi Trên xe Kho nhận Kho công nợ Hàng đã giao Đơn hàng 1 đơn Kh…" at bounding box center [701, 373] width 1322 height 678
click at [725, 362] on div "ver 1.8.143 Kho gửi Trên xe Kho nhận Kho công nợ Hàng đã giao Đơn hàng 1 đơn Kh…" at bounding box center [701, 373] width 1322 height 678
click at [647, 92] on div "Đơn hàng 1 đơn Khối lượng 0 kg Số lượng 2 món Đã thu 0 đ Chưa thu 2,54 triệu Lê…" at bounding box center [700, 99] width 1312 height 41
click at [162, 57] on button "Kho nhận" at bounding box center [162, 52] width 53 height 27
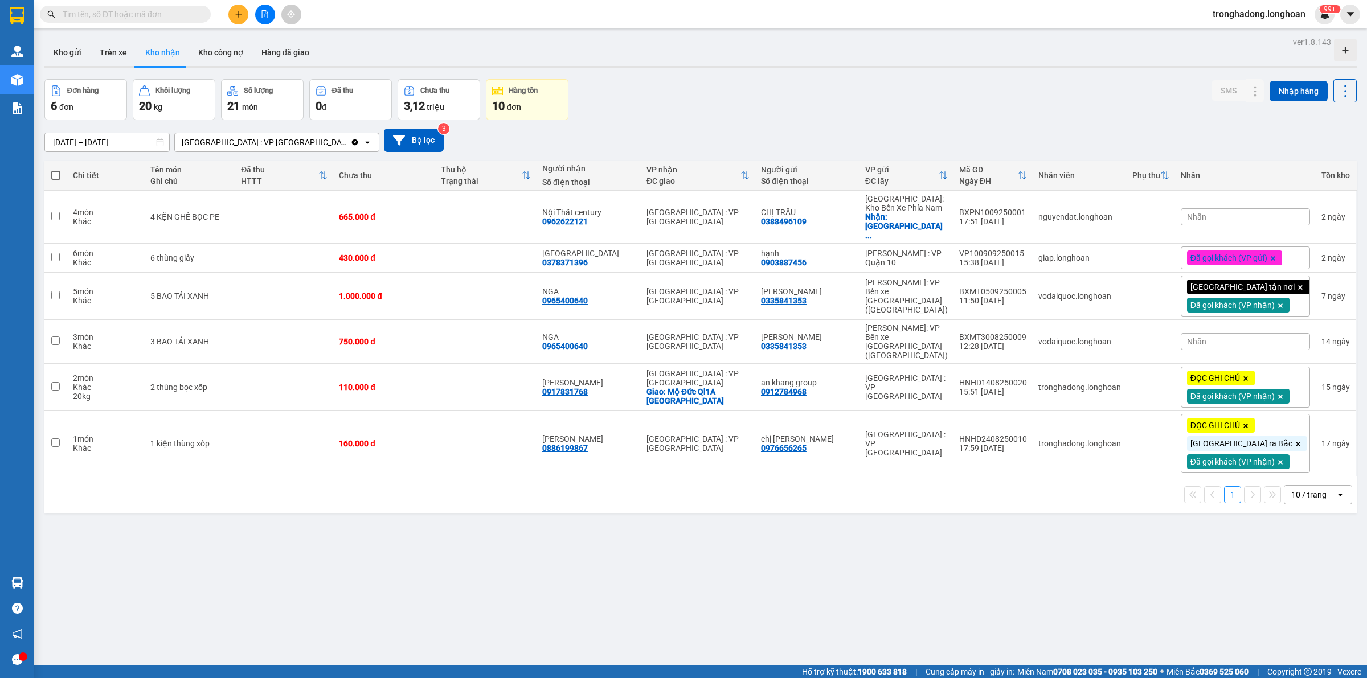
click at [661, 107] on div "Đơn hàng 6 đơn Khối lượng 20 kg Số lượng 21 món Đã thu 0 đ Chưa thu 3,12 triệu …" at bounding box center [700, 99] width 1312 height 41
click at [590, 491] on div "1 10 / trang open" at bounding box center [700, 495] width 1312 height 36
click at [702, 116] on div "Đơn hàng 6 đơn Khối lượng 20 kg Số lượng 21 món Đã thu 0 đ Chưa thu 3,12 triệu …" at bounding box center [700, 99] width 1312 height 41
click at [165, 12] on input "text" at bounding box center [130, 14] width 134 height 13
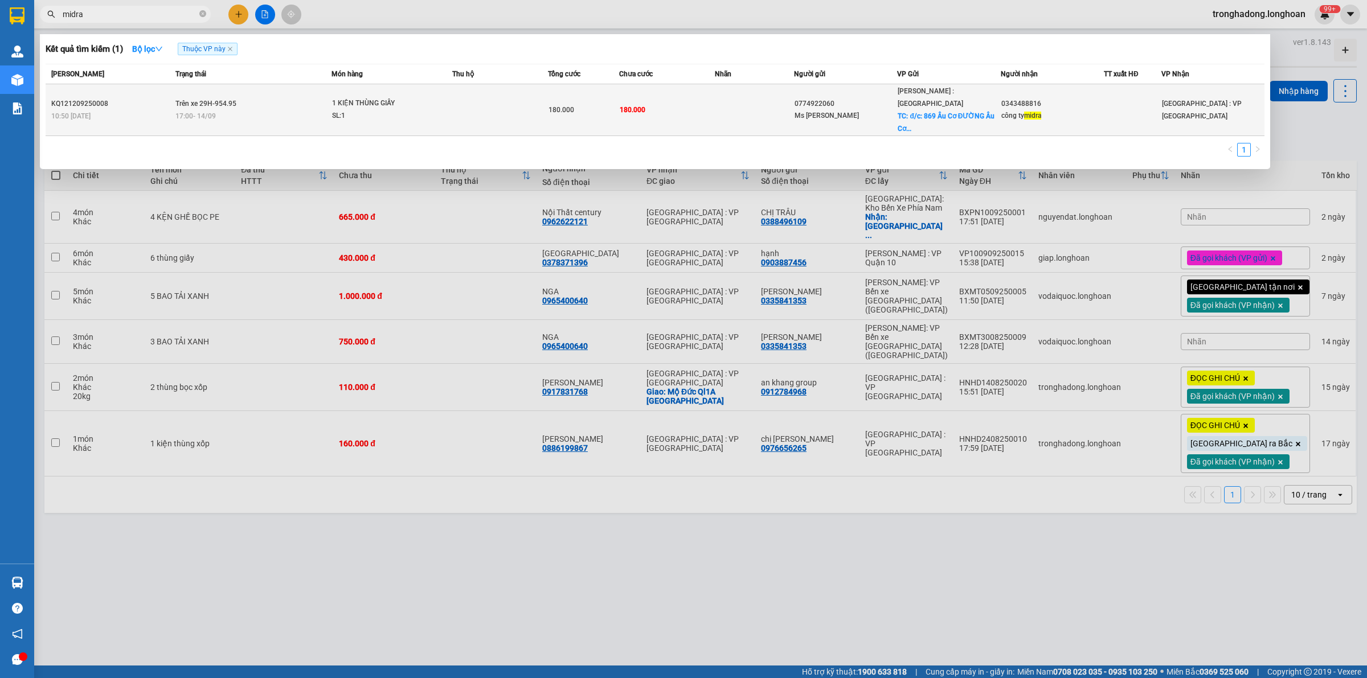
type input "midra"
click at [377, 110] on div "SL: 1" at bounding box center [374, 116] width 85 height 13
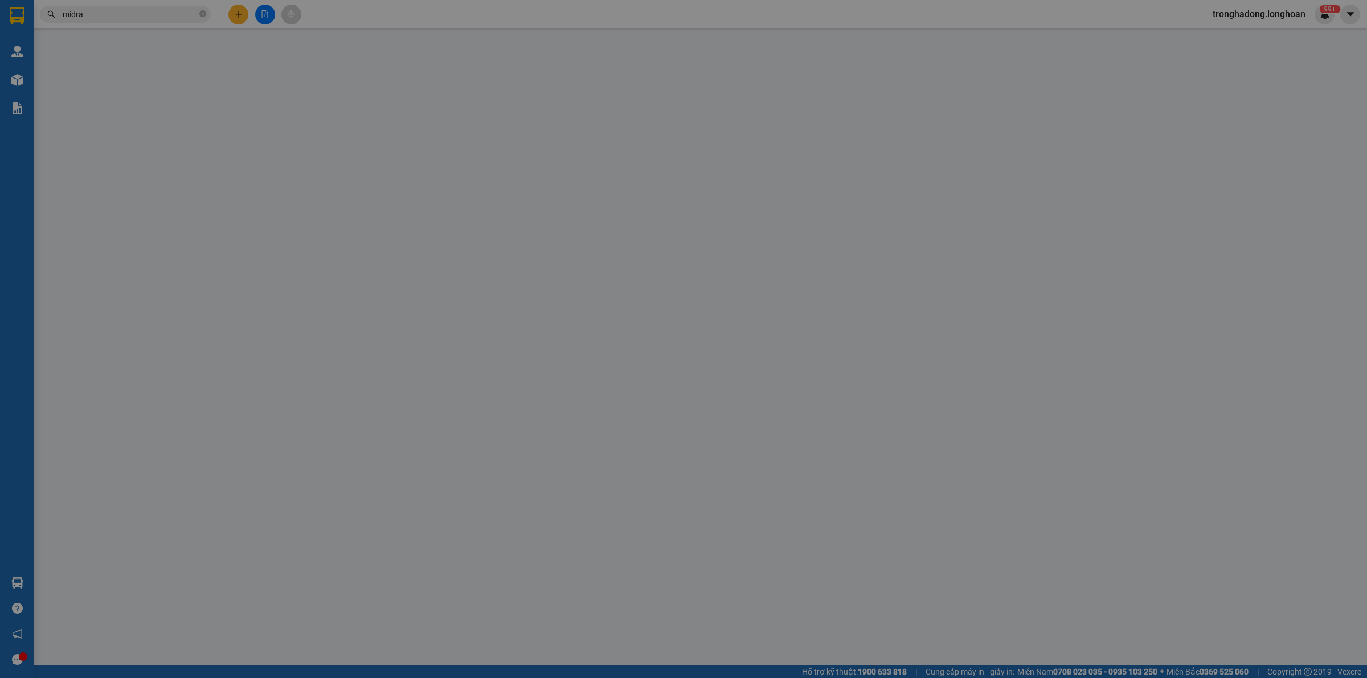
type input "0774922060"
type input "Ms Linda"
checkbox input "true"
type input "đ/c: 869 Âu Cơ ĐƯỜNG Âu Cơ, P.Tân Sơn Nhì, Q.Tân Phú, TP.Hồ Chí Minh"
type input "0343488816"
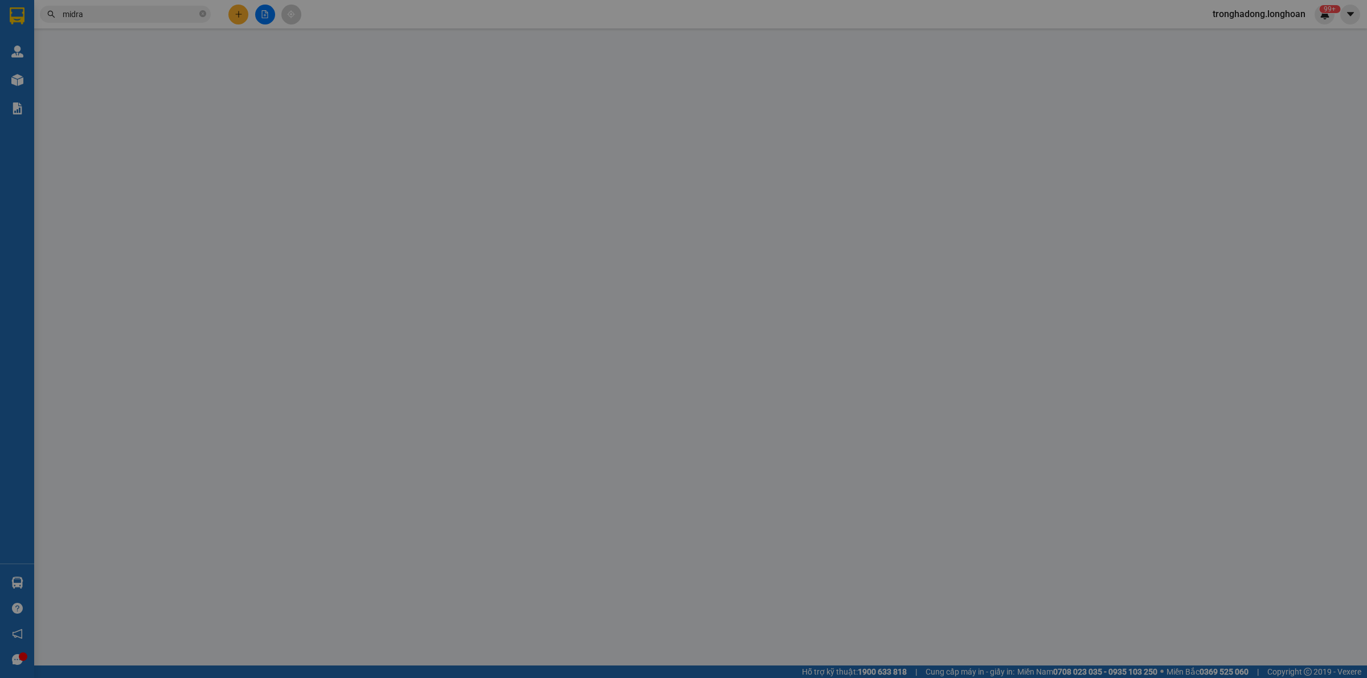
type input "công ty midra"
type input "hàng giao nguyên kiện, hư vỡ ko đền"
type input "180.000"
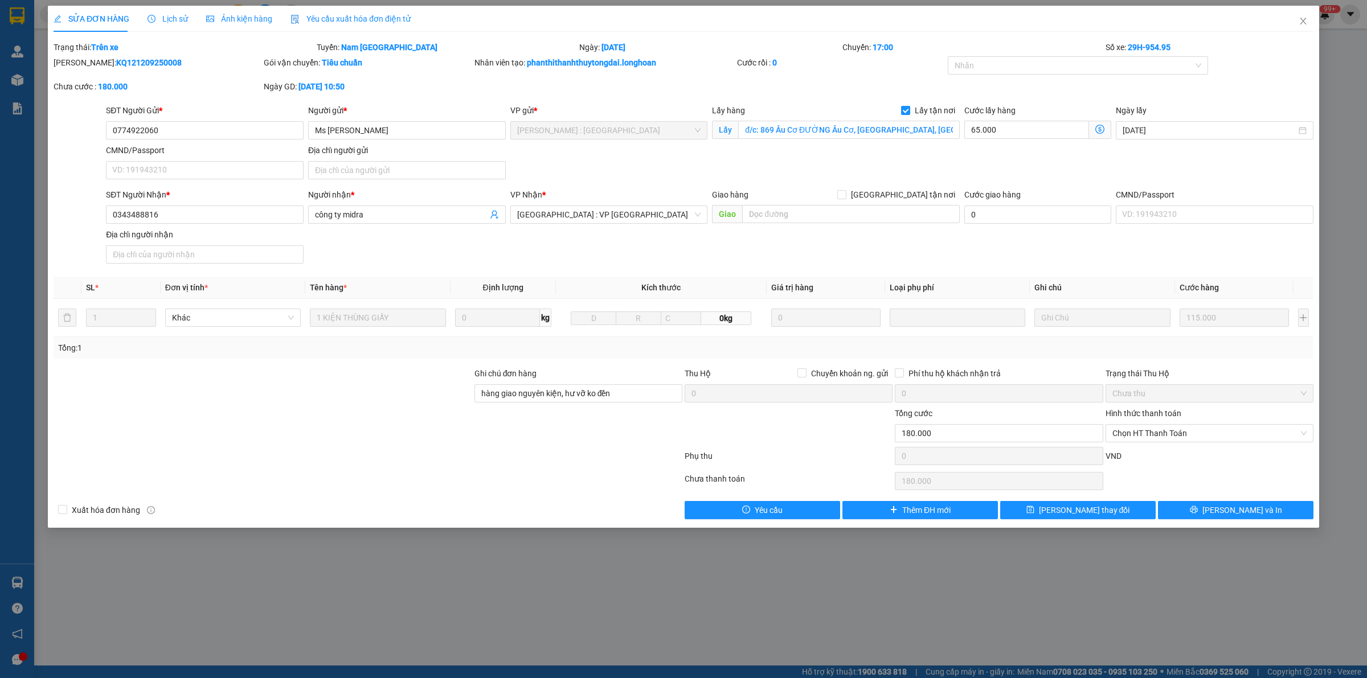
click at [172, 23] on span "Lịch sử" at bounding box center [168, 18] width 40 height 9
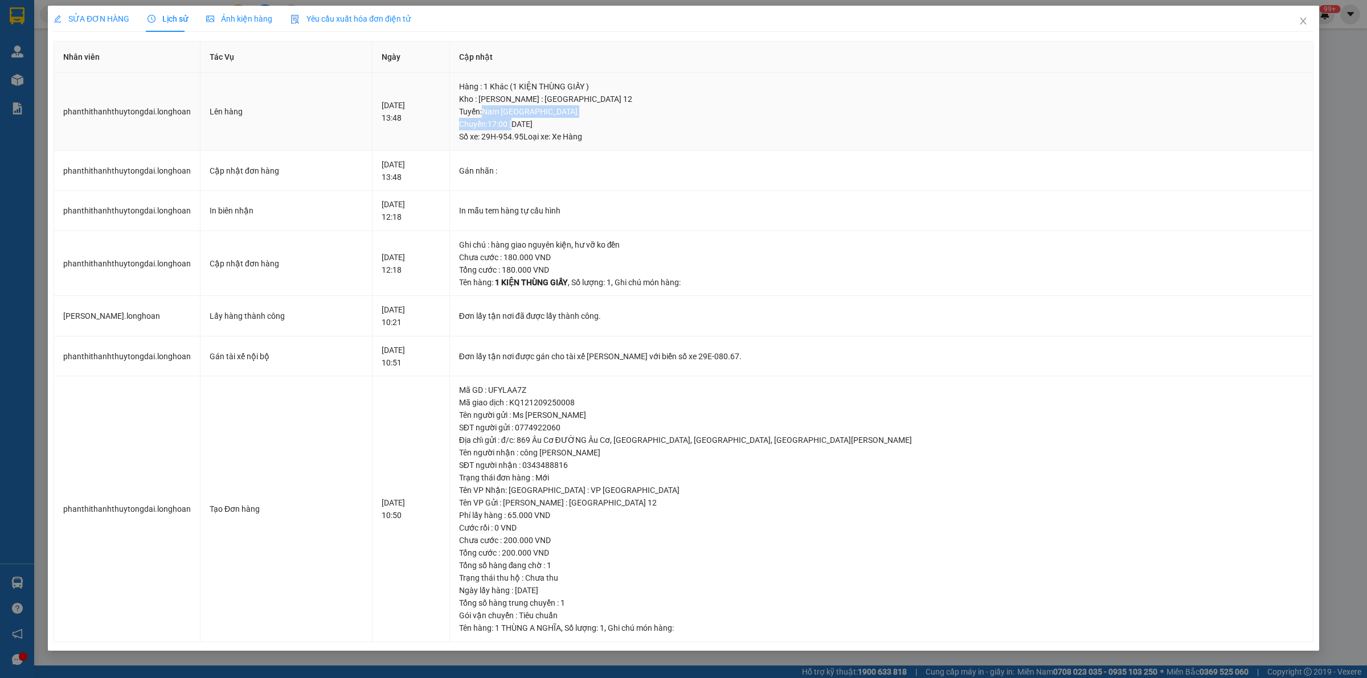
drag, startPoint x: 624, startPoint y: 120, endPoint x: 725, endPoint y: 114, distance: 101.0
click at [725, 114] on div "Tuyến : Nam Trung Bắc QL1A Chuyến: 17:00 ngày 14-09-2025 Số xe: 29H-954.95 Loại…" at bounding box center [881, 124] width 845 height 38
drag, startPoint x: 726, startPoint y: 114, endPoint x: 623, endPoint y: 121, distance: 103.9
click at [624, 118] on div "Tuyến : Nam Trung Bắc QL1A Chuyến: 17:00 ngày 14-09-2025 Số xe: 29H-954.95 Loại…" at bounding box center [881, 124] width 845 height 38
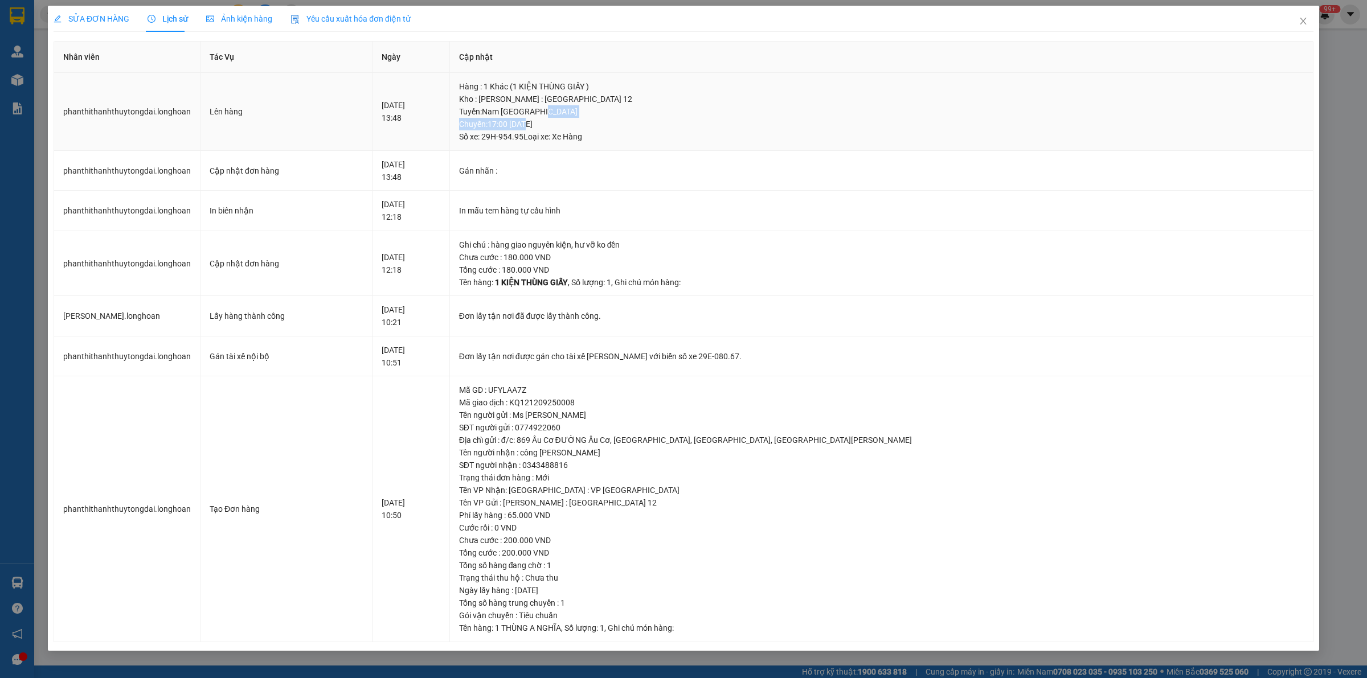
click at [623, 121] on div "Tuyến : Nam Trung Bắc QL1A Chuyến: 17:00 ngày 14-09-2025 Số xe: 29H-954.95 Loại…" at bounding box center [881, 124] width 845 height 38
drag, startPoint x: 736, startPoint y: 141, endPoint x: 673, endPoint y: 138, distance: 62.8
click at [676, 132] on td "Hàng : 1 Khác (1 KIỆN THÙNG GIẤY ) Kho : Hồ Chí Minh : Kho Quận 12 Tuyến : Nam …" at bounding box center [882, 112] width 864 height 78
click at [1299, 18] on icon "close" at bounding box center [1303, 21] width 9 height 9
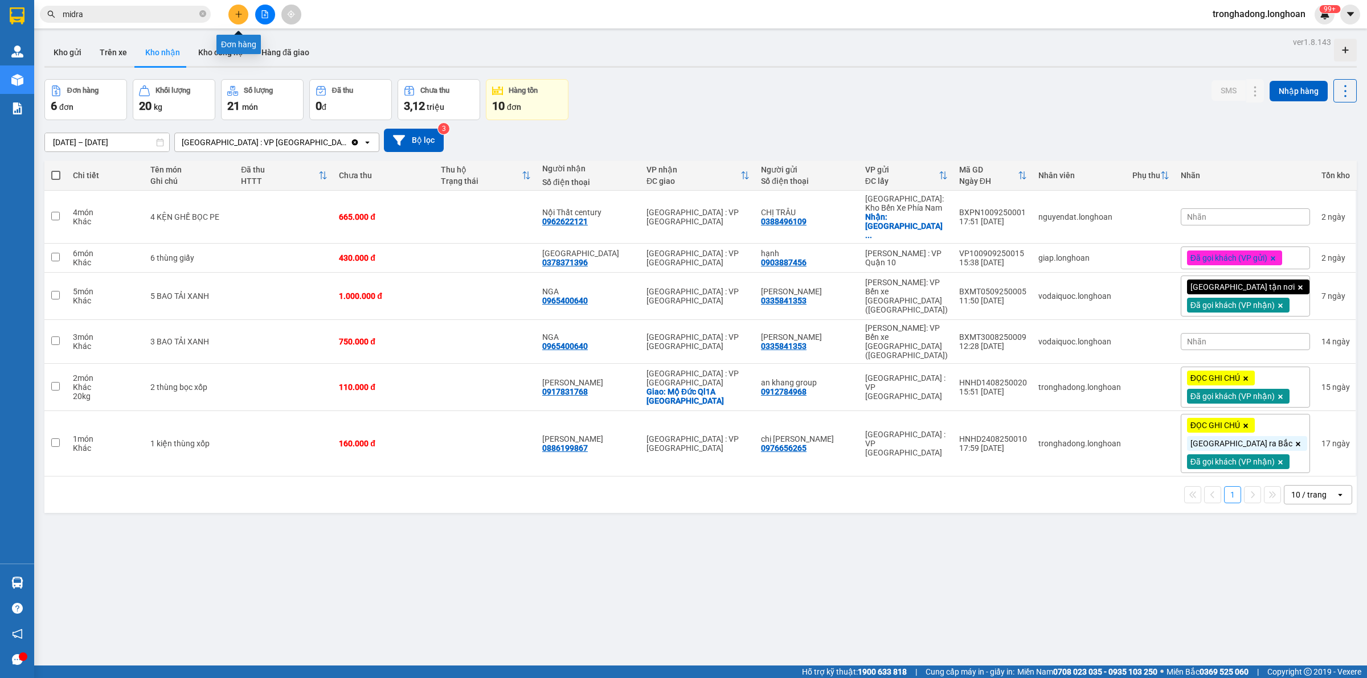
click at [240, 15] on icon "plus" at bounding box center [239, 14] width 8 height 8
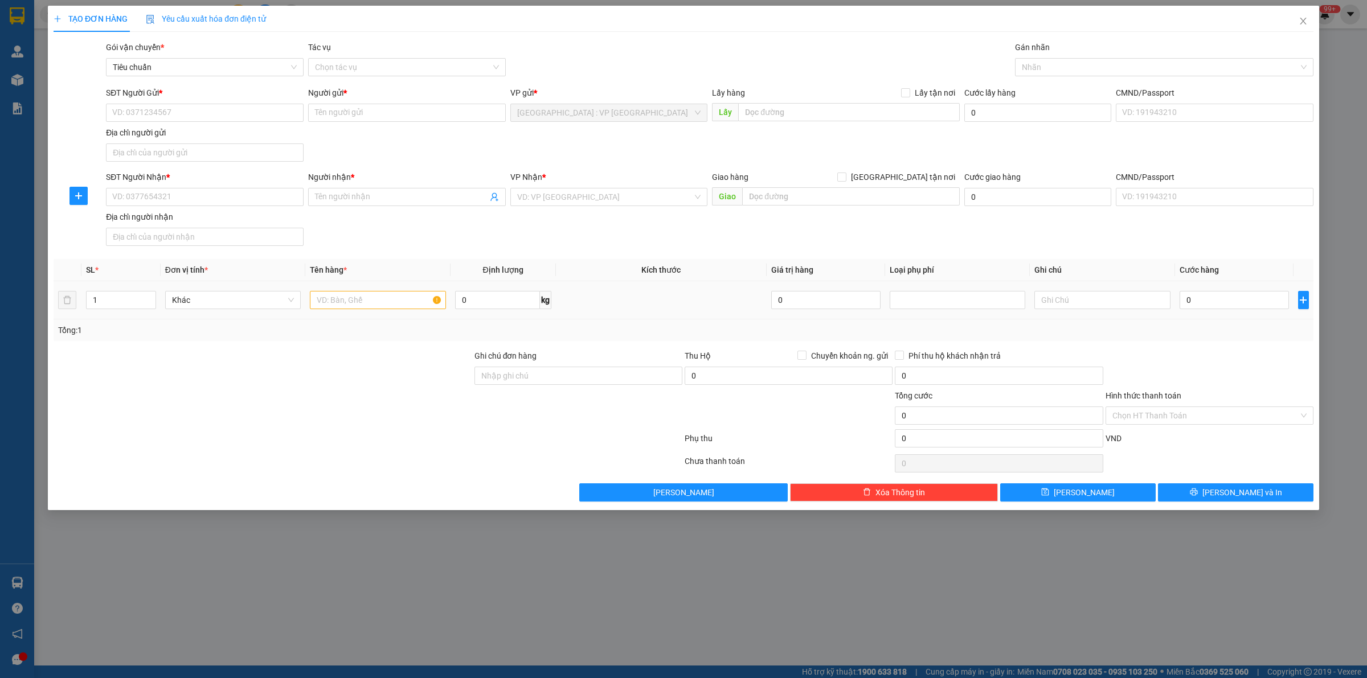
drag, startPoint x: 654, startPoint y: 285, endPoint x: 651, endPoint y: 279, distance: 7.1
click at [654, 285] on td at bounding box center [661, 300] width 211 height 38
drag, startPoint x: 637, startPoint y: 268, endPoint x: 690, endPoint y: 266, distance: 53.6
click at [690, 266] on th "Kích thước" at bounding box center [661, 270] width 211 height 22
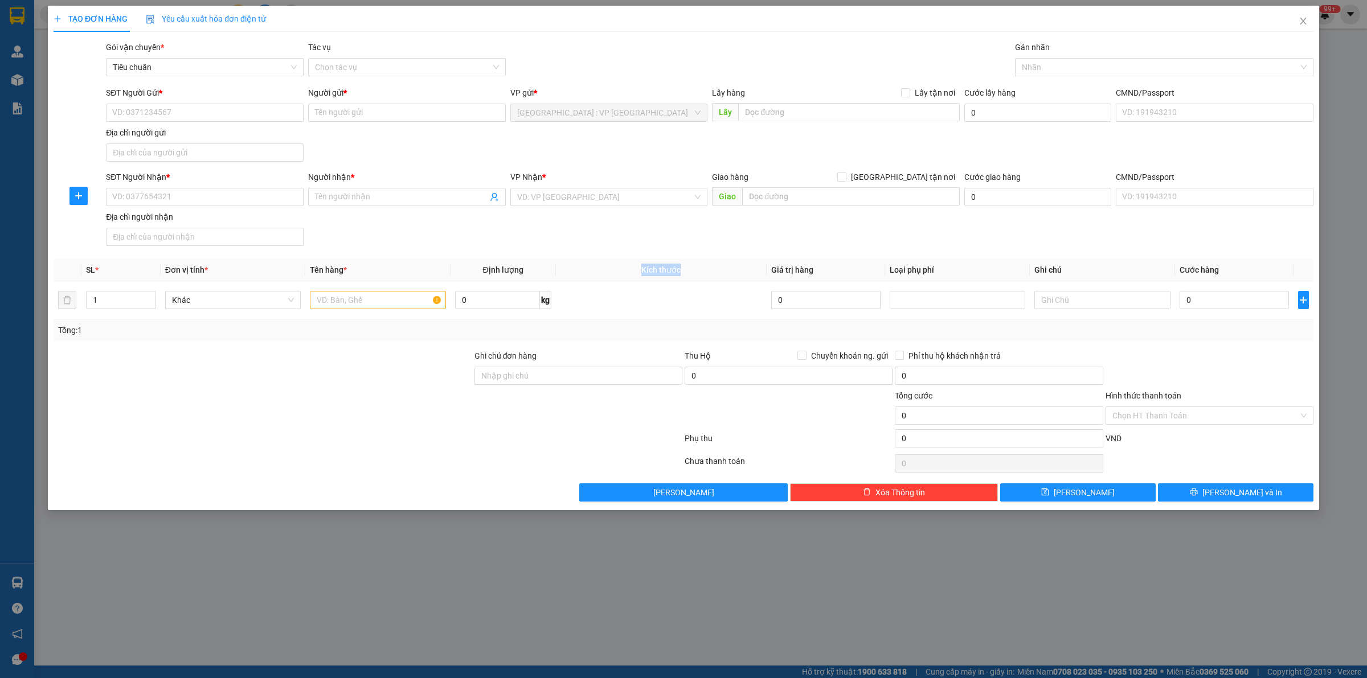
drag, startPoint x: 690, startPoint y: 266, endPoint x: 633, endPoint y: 269, distance: 57.0
click at [633, 269] on th "Kích thước" at bounding box center [661, 270] width 211 height 22
drag, startPoint x: 671, startPoint y: 263, endPoint x: 689, endPoint y: 263, distance: 18.2
click at [689, 263] on th "Kích thước" at bounding box center [661, 270] width 211 height 22
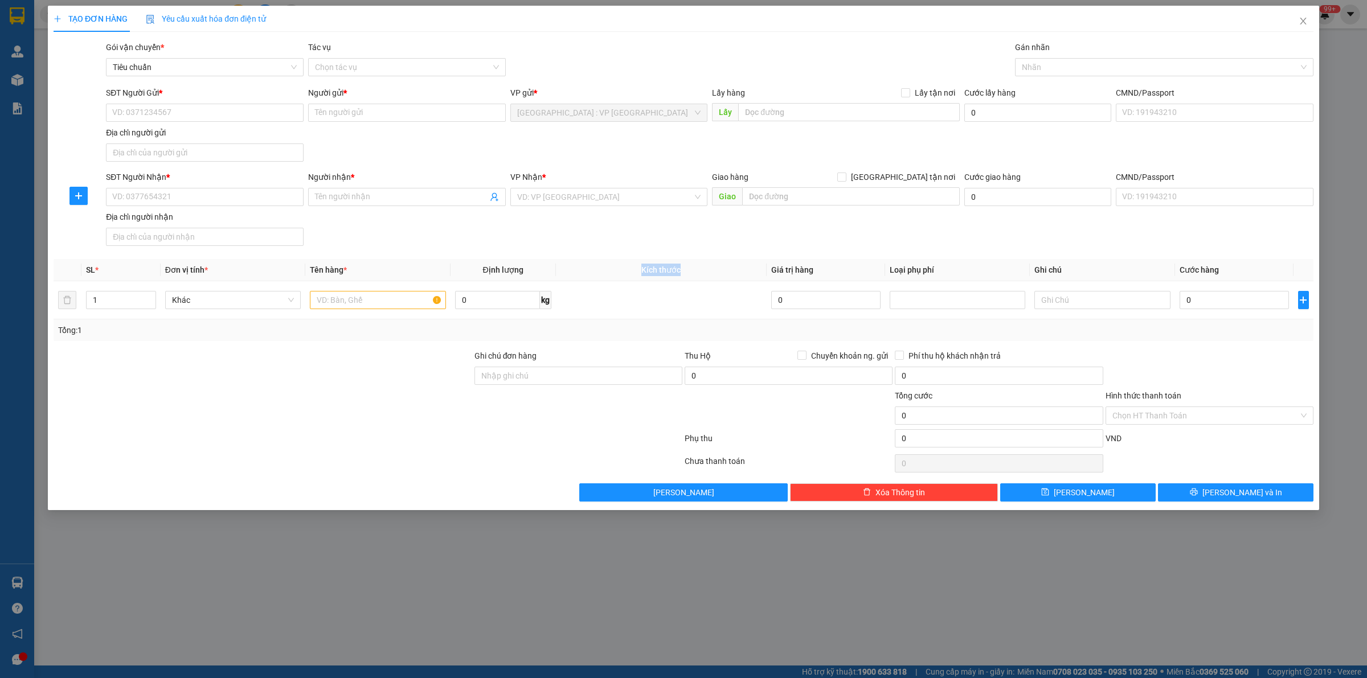
click at [690, 263] on th "Kích thước" at bounding box center [661, 270] width 211 height 22
click at [607, 273] on th "Kích thước" at bounding box center [661, 270] width 211 height 22
drag, startPoint x: 617, startPoint y: 276, endPoint x: 699, endPoint y: 275, distance: 82.0
click at [699, 275] on th "Kích thước" at bounding box center [661, 270] width 211 height 22
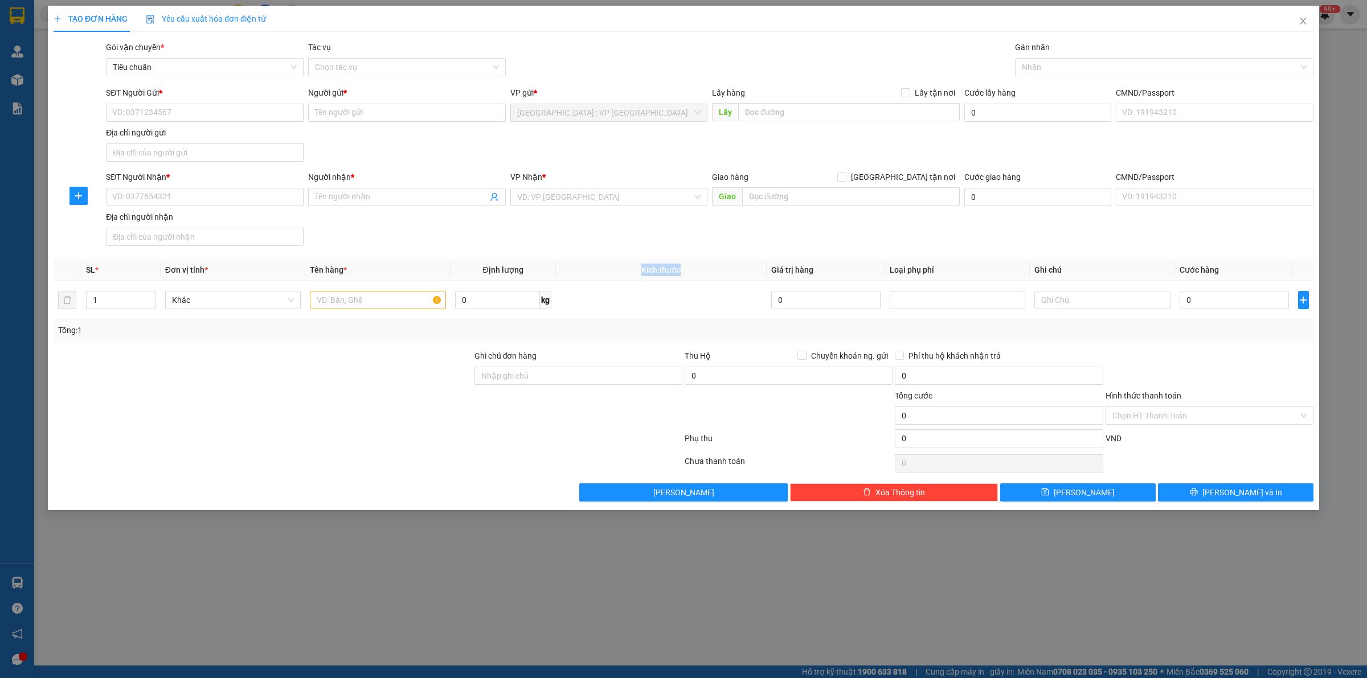
drag, startPoint x: 632, startPoint y: 278, endPoint x: 687, endPoint y: 272, distance: 55.0
click at [687, 272] on th "Kích thước" at bounding box center [661, 270] width 211 height 22
click at [688, 272] on th "Kích thước" at bounding box center [661, 270] width 211 height 22
drag, startPoint x: 688, startPoint y: 272, endPoint x: 637, endPoint y: 269, distance: 50.8
click at [637, 269] on th "Kích thước" at bounding box center [661, 270] width 211 height 22
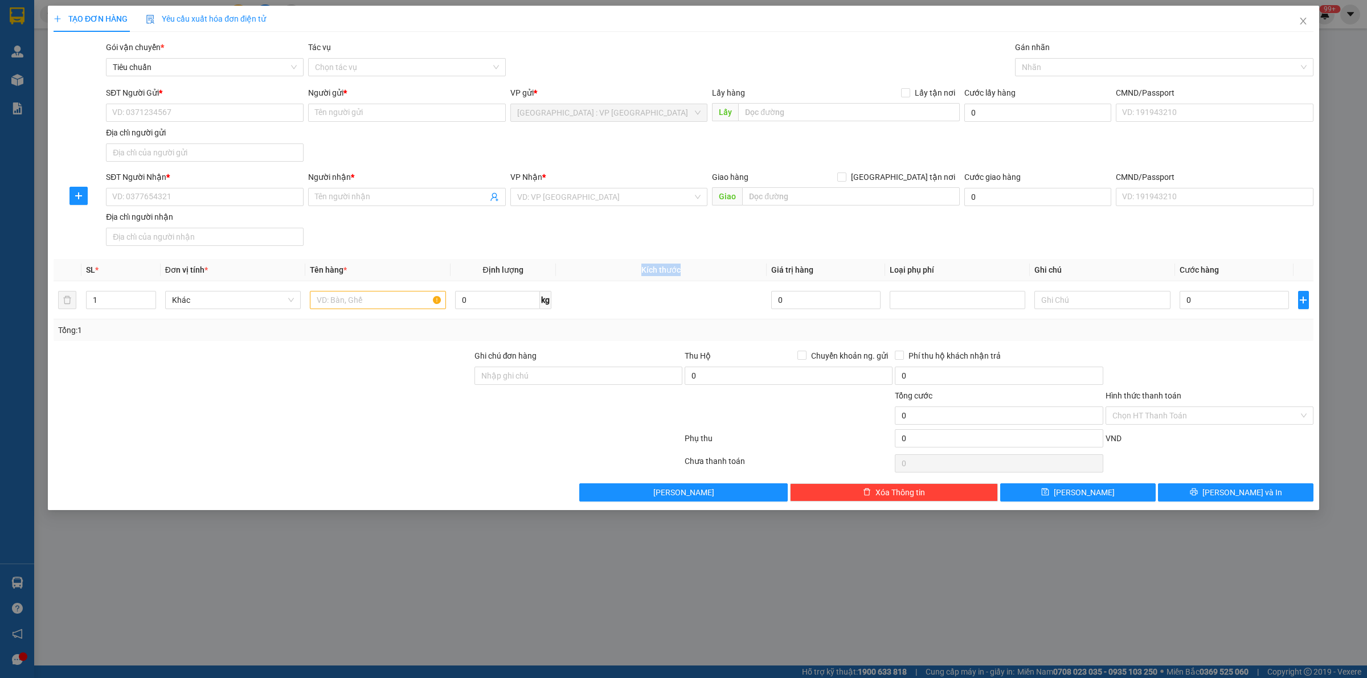
click at [635, 268] on th "Kích thước" at bounding box center [661, 270] width 211 height 22
drag, startPoint x: 635, startPoint y: 268, endPoint x: 687, endPoint y: 268, distance: 51.8
click at [687, 268] on th "Kích thước" at bounding box center [661, 270] width 211 height 22
click at [689, 271] on th "Kích thước" at bounding box center [661, 270] width 211 height 22
drag, startPoint x: 658, startPoint y: 275, endPoint x: 633, endPoint y: 275, distance: 25.1
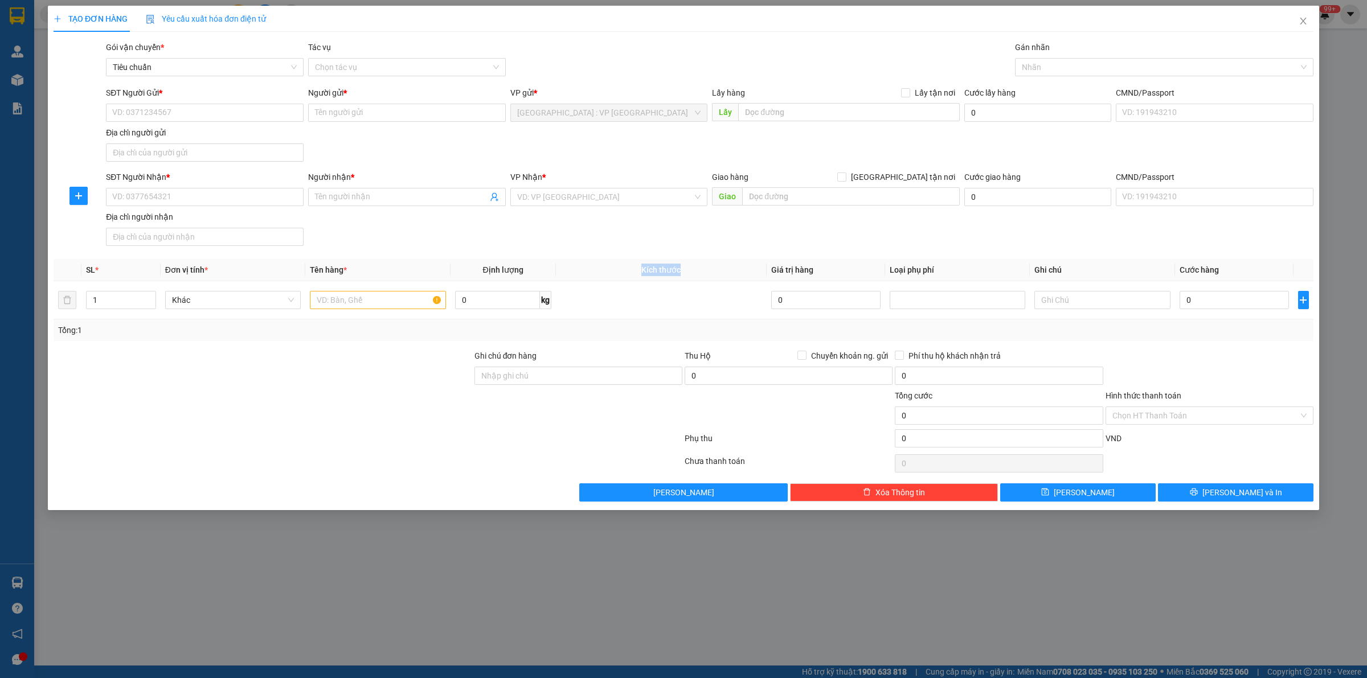
click at [633, 275] on th "Kích thước" at bounding box center [661, 270] width 211 height 22
click at [631, 274] on th "Kích thước" at bounding box center [661, 270] width 211 height 22
drag, startPoint x: 476, startPoint y: 272, endPoint x: 430, endPoint y: 267, distance: 46.5
click at [440, 269] on tr "SL * Đơn vị tính * Tên hàng * Định lượng Kích thước Giá trị hàng Loại phụ phí G…" at bounding box center [684, 270] width 1260 height 22
click at [429, 267] on th "Tên hàng *" at bounding box center [377, 270] width 145 height 22
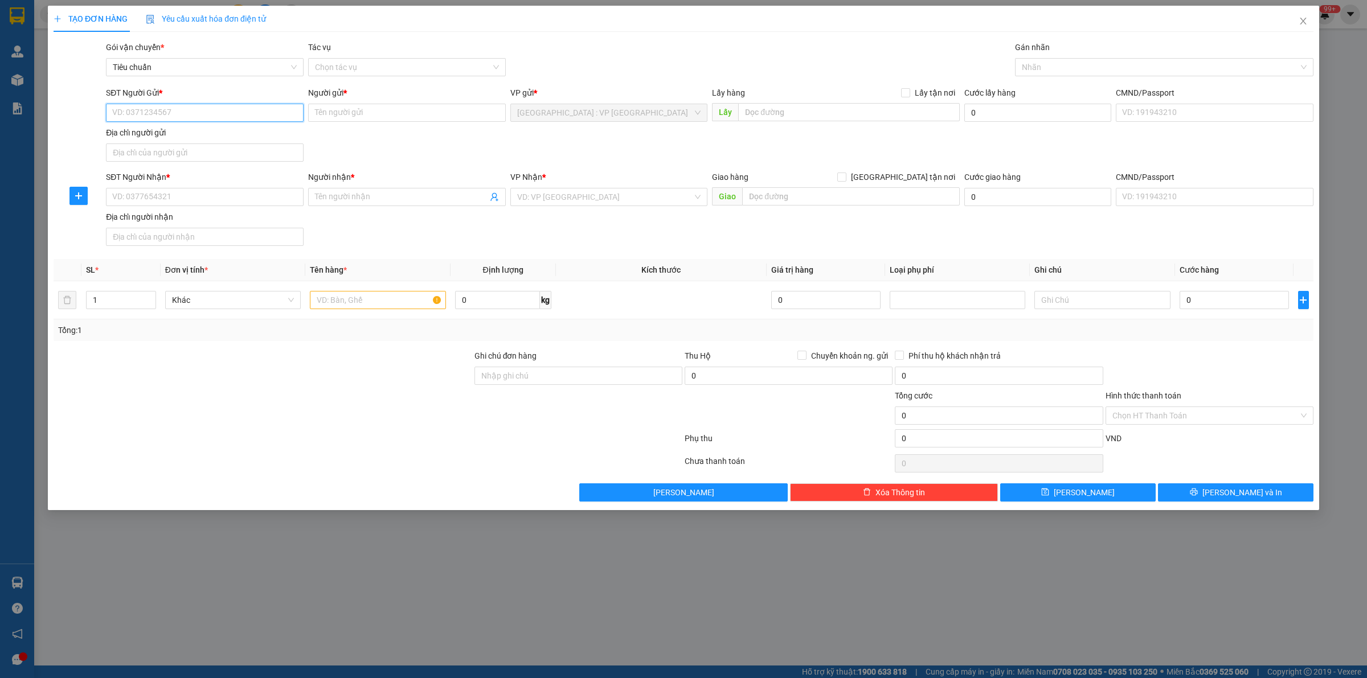
click at [200, 115] on input "SĐT Người Gửi *" at bounding box center [205, 113] width 198 height 18
click at [238, 117] on input "75008" at bounding box center [205, 113] width 198 height 18
click at [192, 140] on div "0945475008 - Chi" at bounding box center [205, 136] width 184 height 13
type input "0945475008"
type input "Chi"
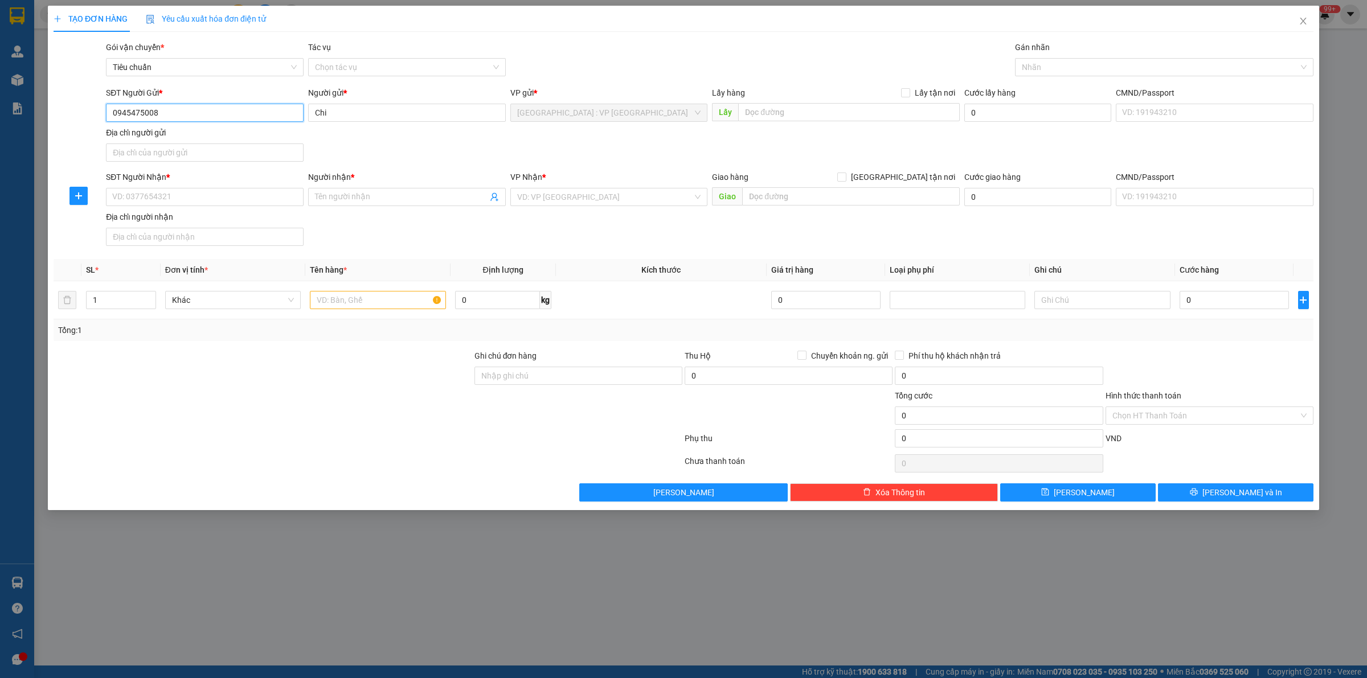
type input "0945475008"
click at [188, 201] on input "SĐT Người Nhận *" at bounding box center [205, 197] width 198 height 18
paste input "+84 93 8315538"
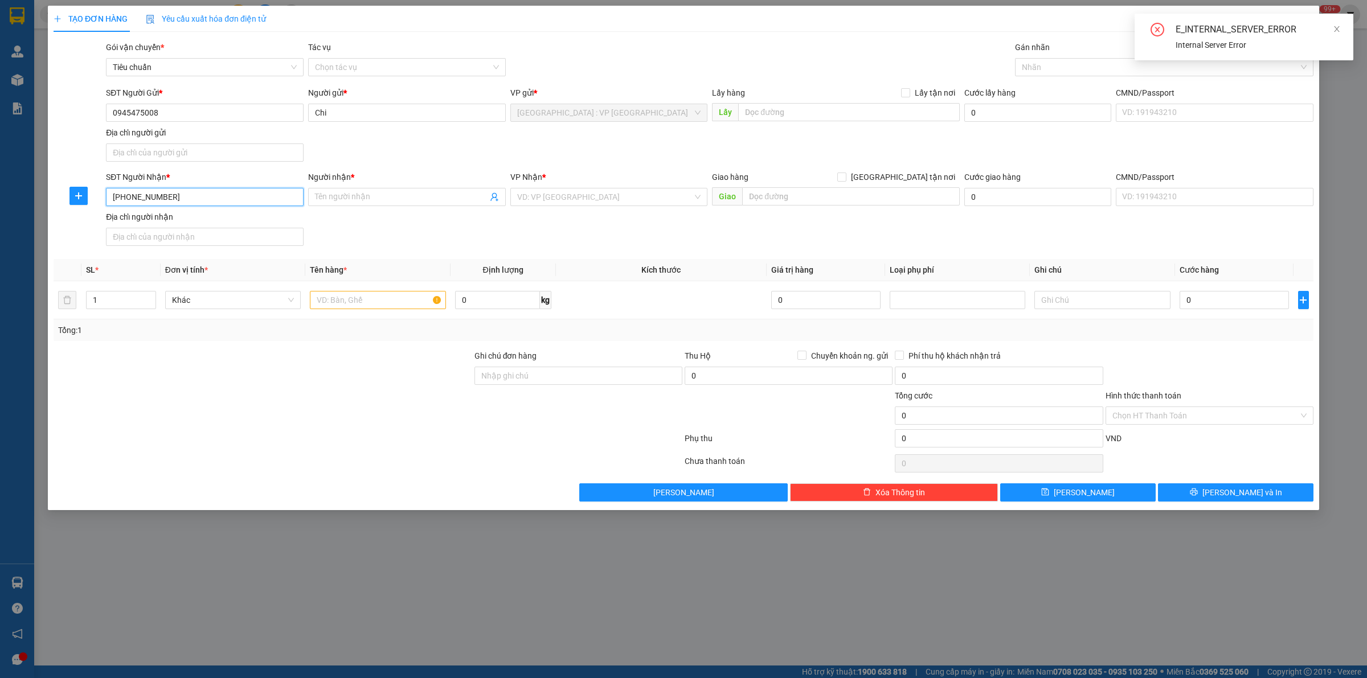
drag, startPoint x: 129, startPoint y: 195, endPoint x: 108, endPoint y: 191, distance: 21.0
click at [108, 191] on input "+84 93 8315538" at bounding box center [205, 197] width 198 height 18
click at [128, 199] on input "093 8315538" at bounding box center [205, 197] width 198 height 18
type input "0938315538"
click at [346, 201] on input "Người nhận *" at bounding box center [401, 197] width 173 height 13
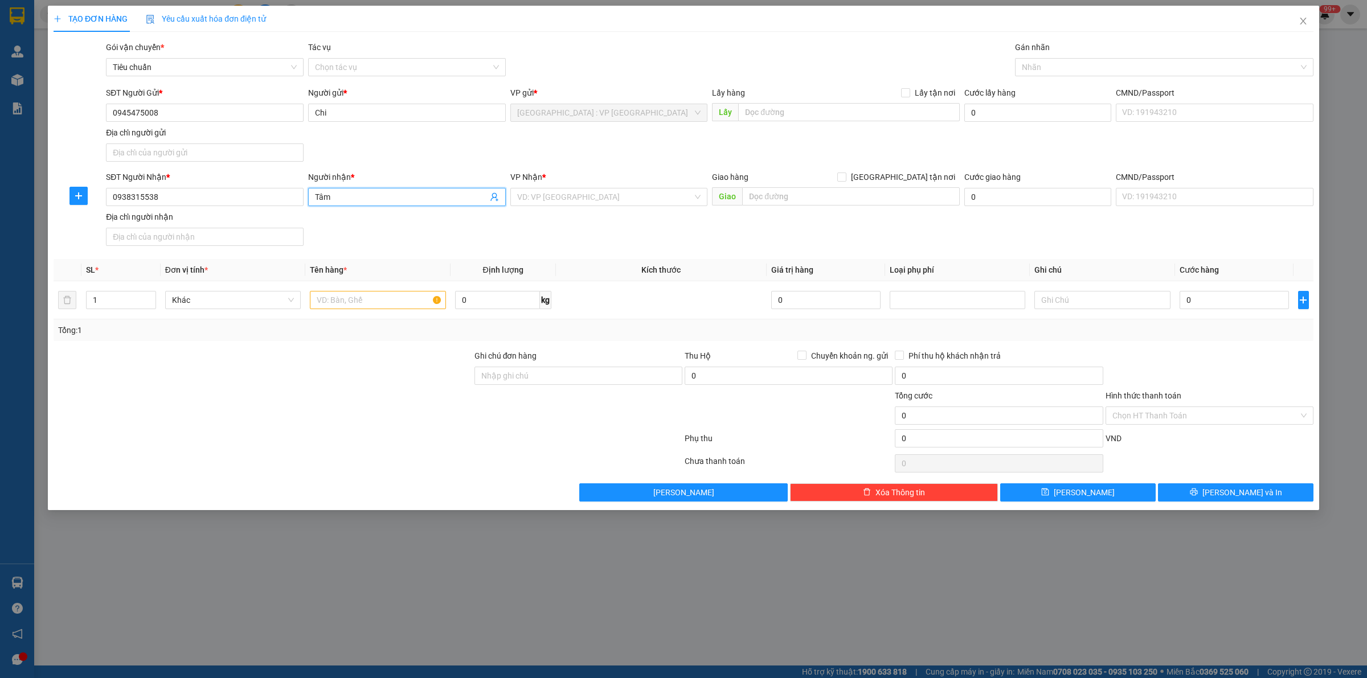
type input "Tâm"
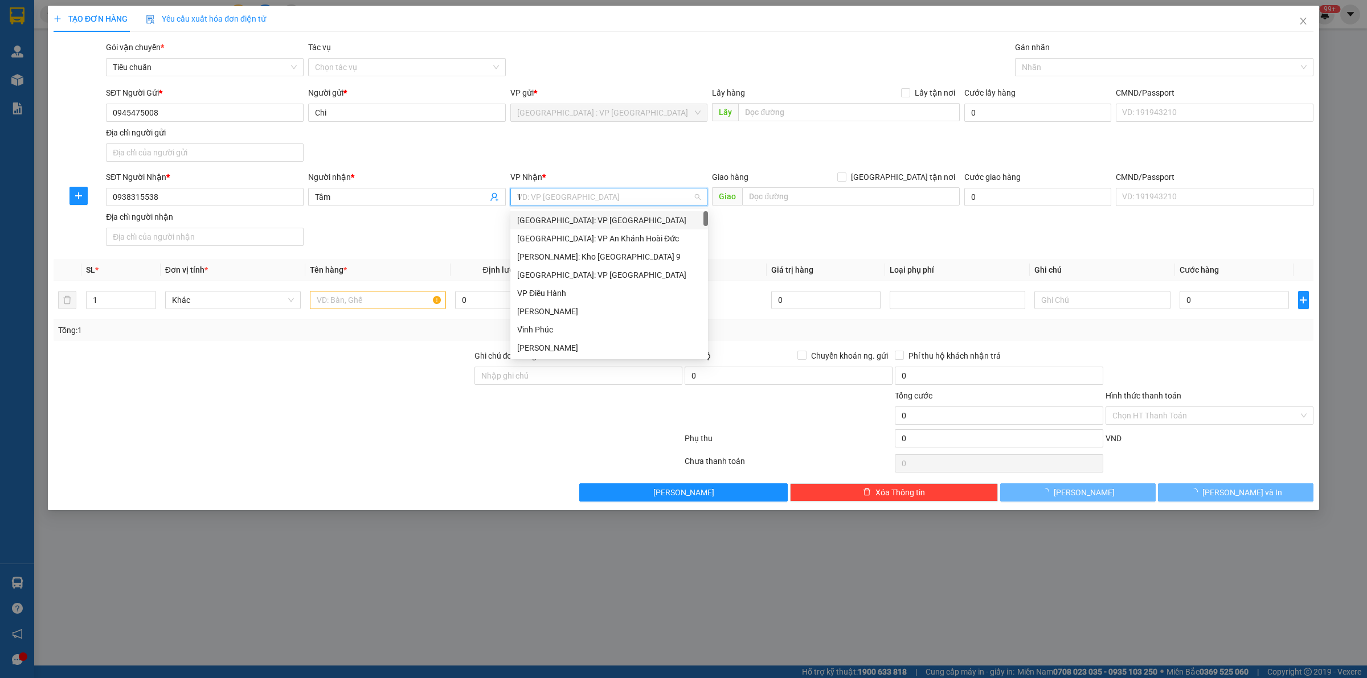
type input "10"
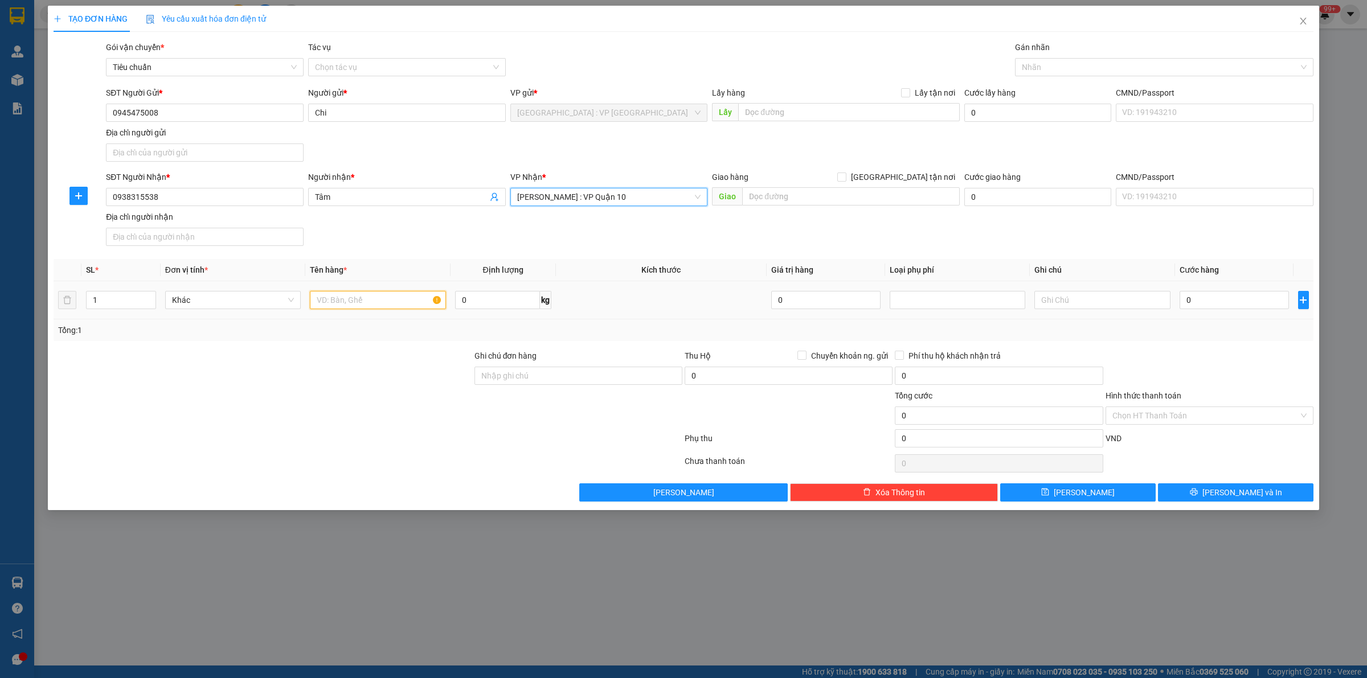
click at [342, 305] on input "text" at bounding box center [378, 300] width 136 height 18
type input "1 thùng giấy"
click at [1218, 305] on input "0" at bounding box center [1234, 300] width 109 height 18
type input "7"
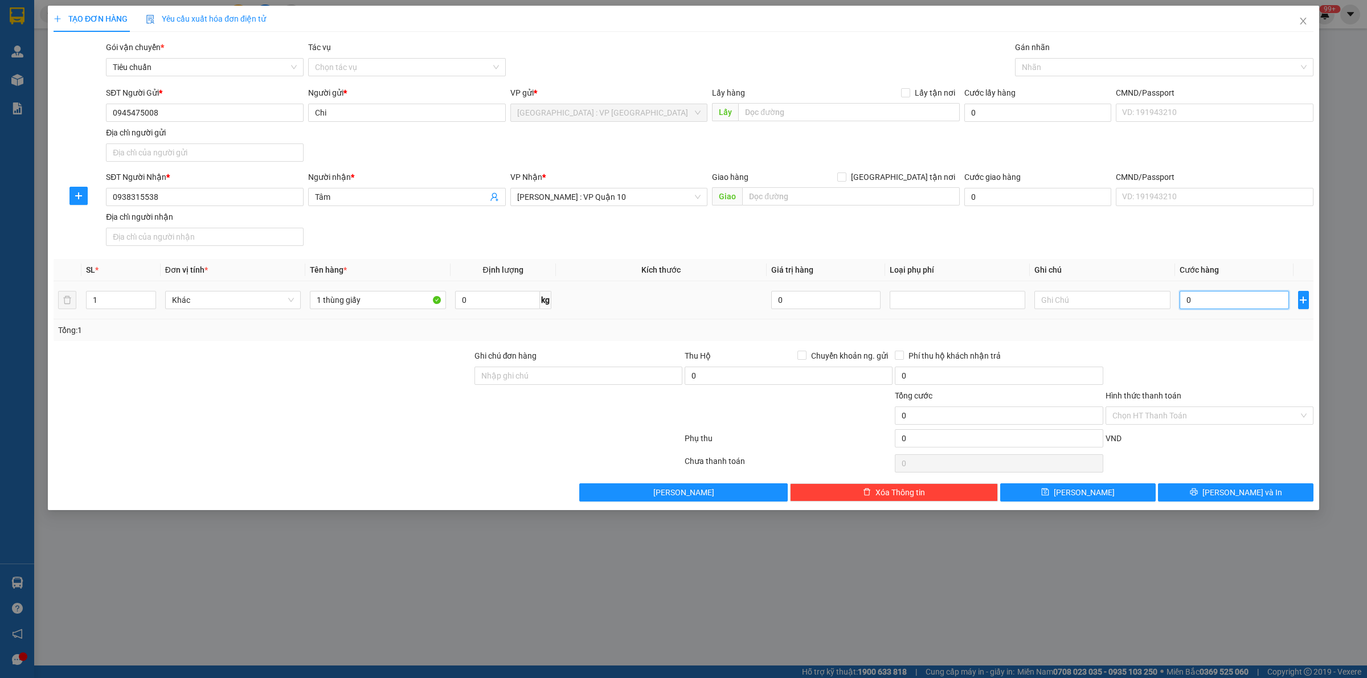
type input "7"
type input "70"
type input "700"
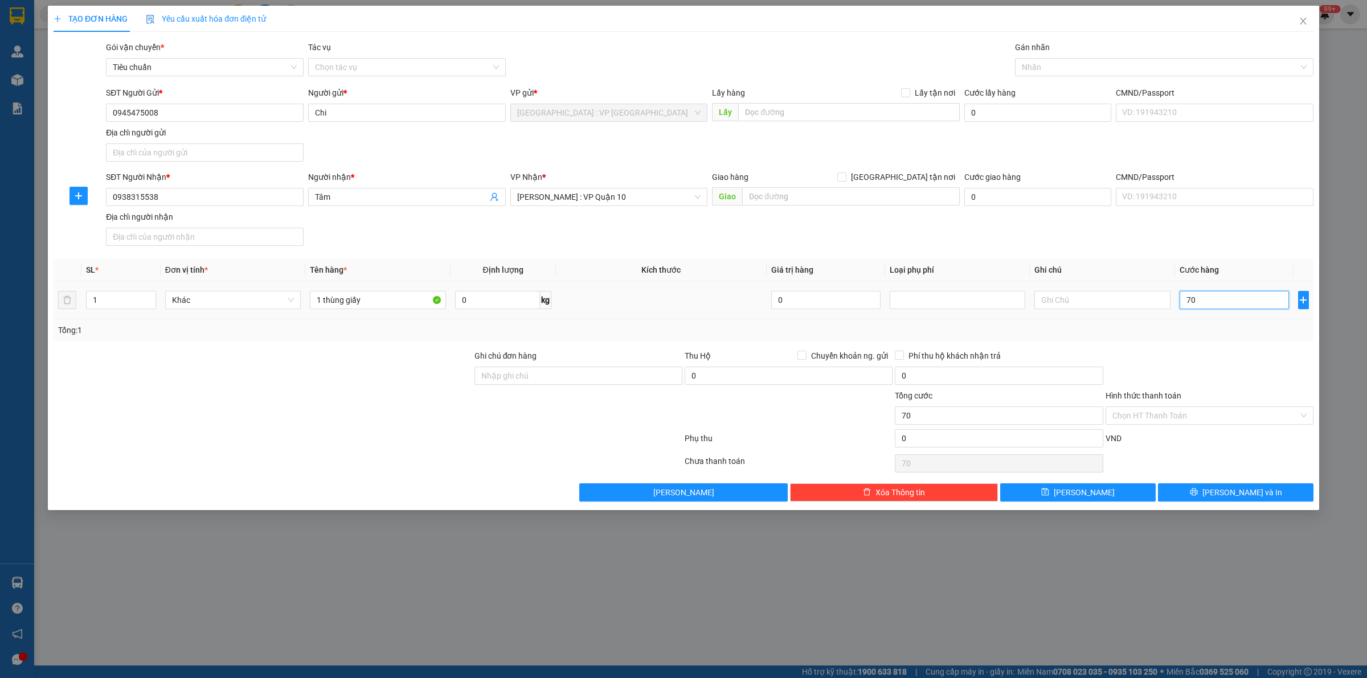
type input "700"
type input "7.000"
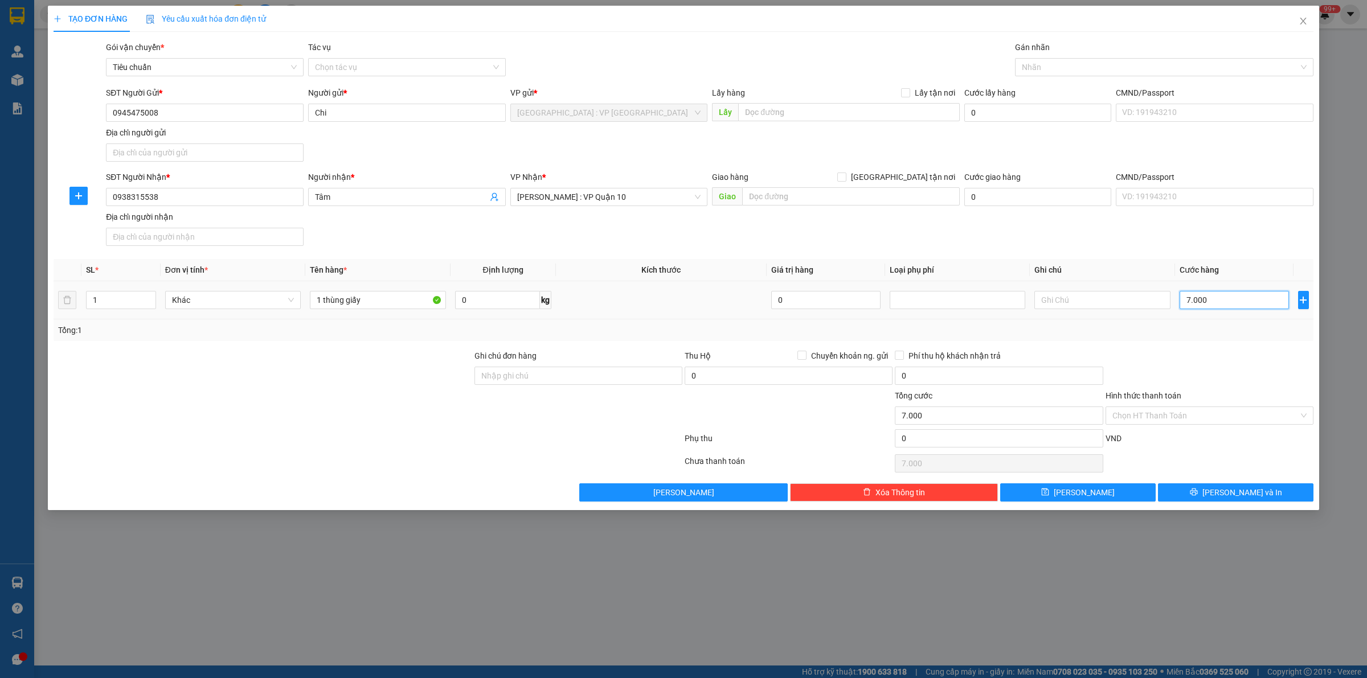
type input "70.000"
click at [1228, 494] on span "[PERSON_NAME] và In" at bounding box center [1242, 492] width 80 height 13
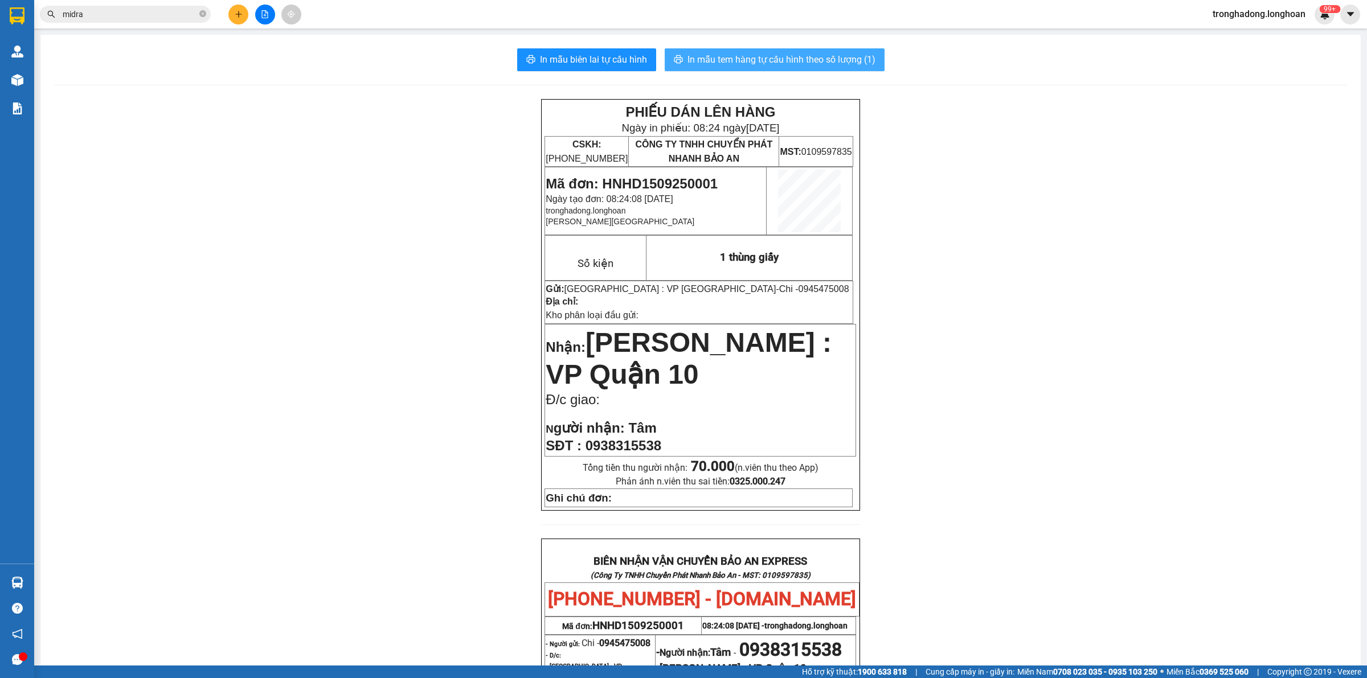
click at [843, 68] on button "In mẫu tem hàng tự cấu hình theo số lượng (1)" at bounding box center [775, 59] width 220 height 23
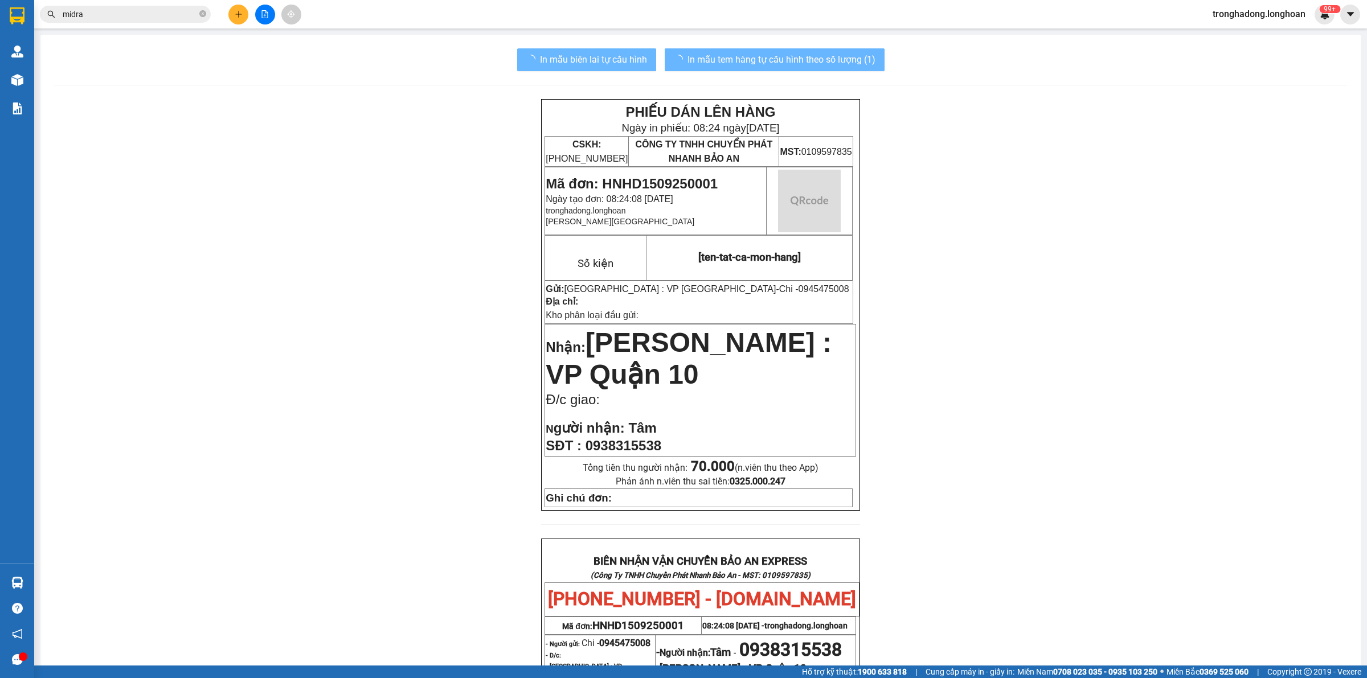
scroll to position [490, 0]
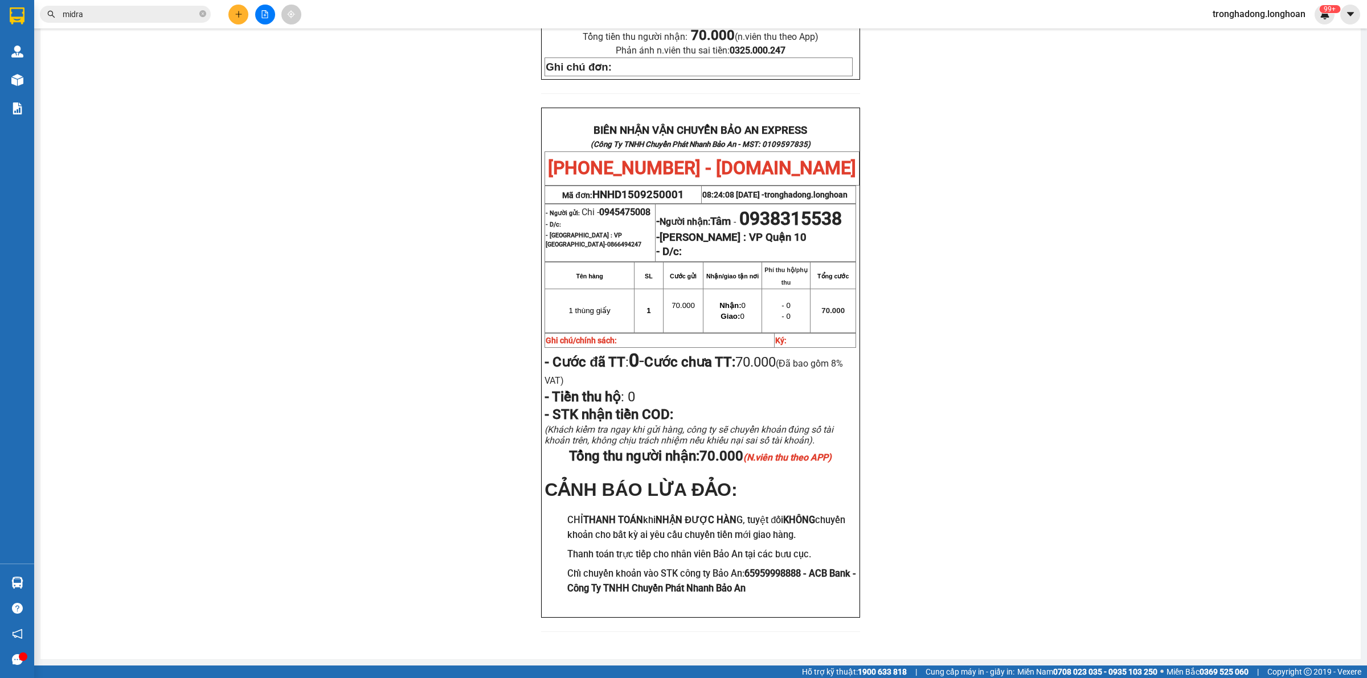
drag, startPoint x: 288, startPoint y: 181, endPoint x: 276, endPoint y: 173, distance: 14.2
click at [276, 173] on div "PHIẾU DÁN LÊN HÀNG Ngày in phiếu: 08:24 ngày 15-09-2025 CSKH: 1900.06.88.33 CÔN…" at bounding box center [700, 157] width 1293 height 978
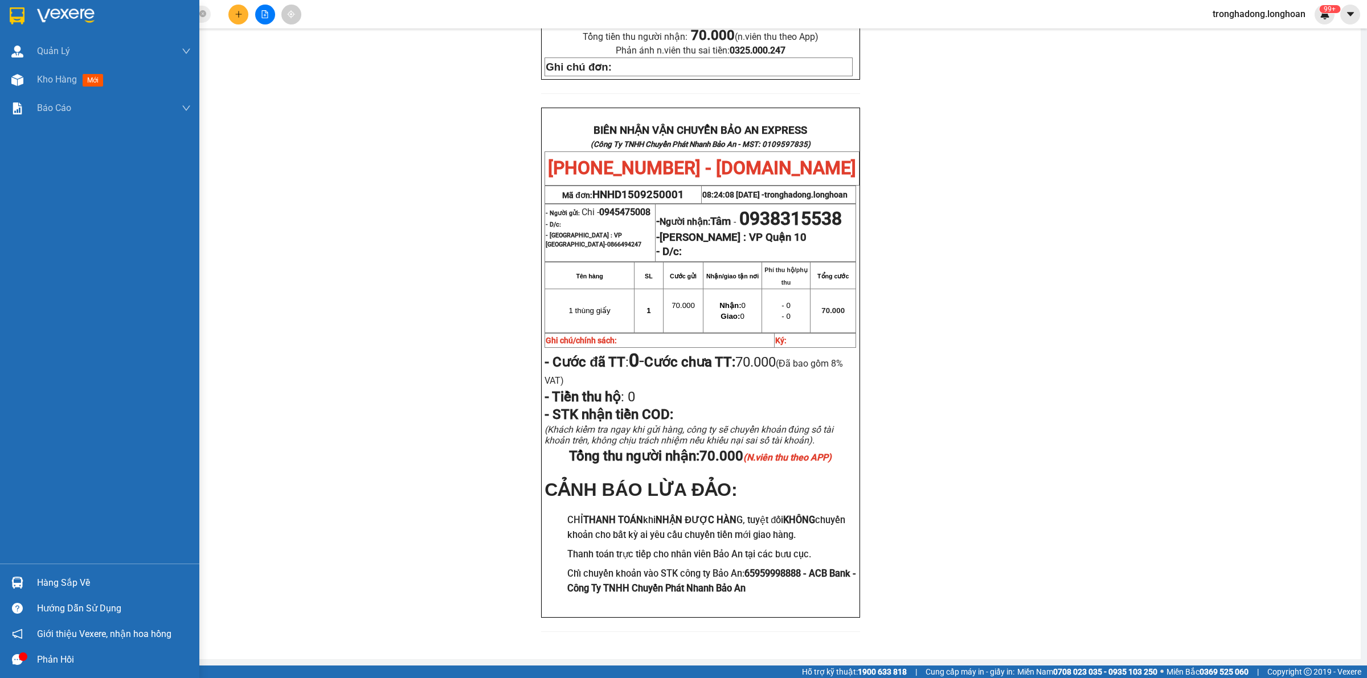
click at [10, 7] on img at bounding box center [17, 15] width 15 height 17
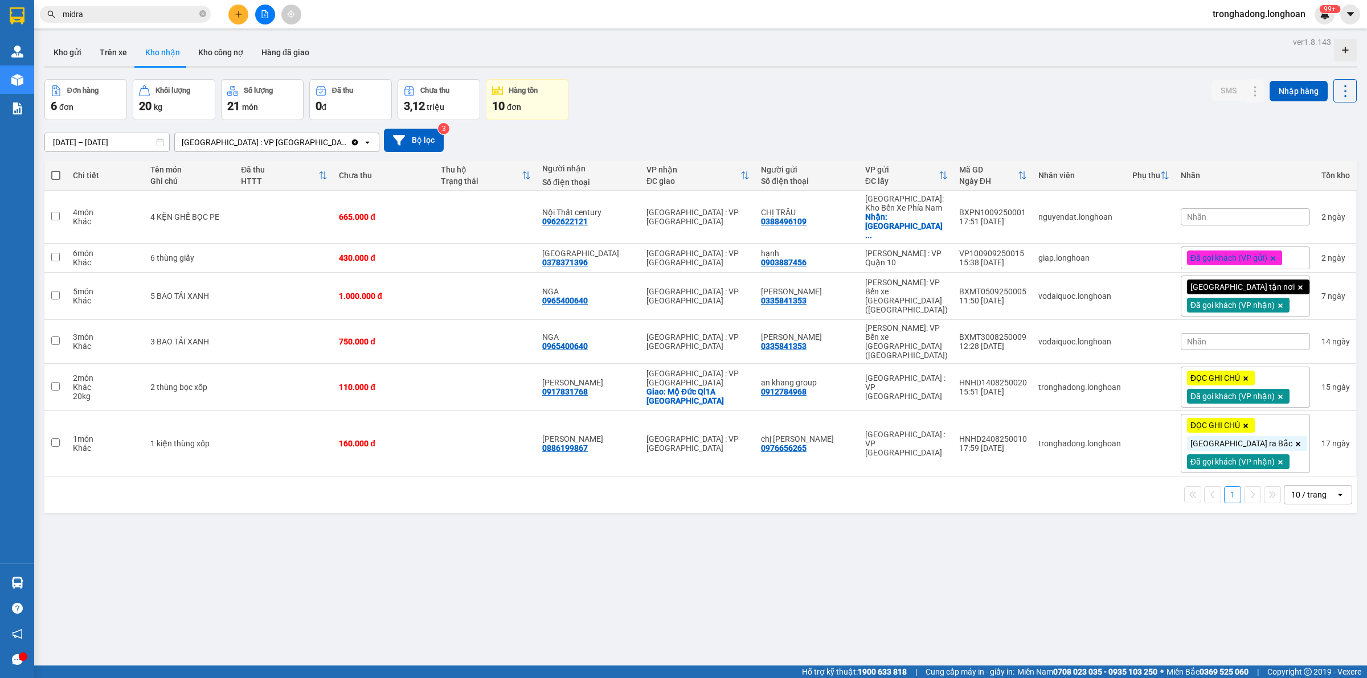
drag, startPoint x: 671, startPoint y: 101, endPoint x: 651, endPoint y: 100, distance: 20.5
click at [665, 100] on div "Đơn hàng 6 đơn Khối lượng 20 kg Số lượng 21 món Đã thu 0 đ Chưa thu 3,12 triệu …" at bounding box center [700, 99] width 1312 height 41
click at [268, 14] on icon "file-add" at bounding box center [265, 14] width 8 height 8
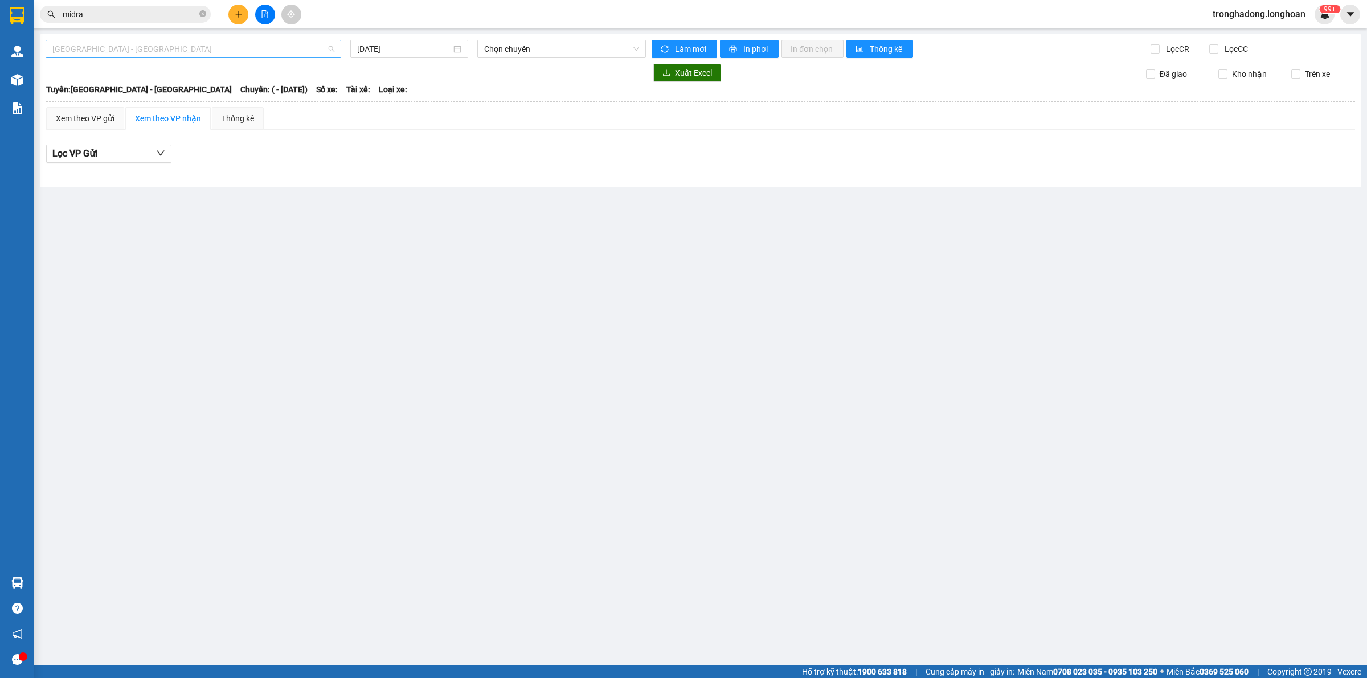
click at [210, 46] on span "Hải Phòng - Hà Nội" at bounding box center [193, 48] width 282 height 17
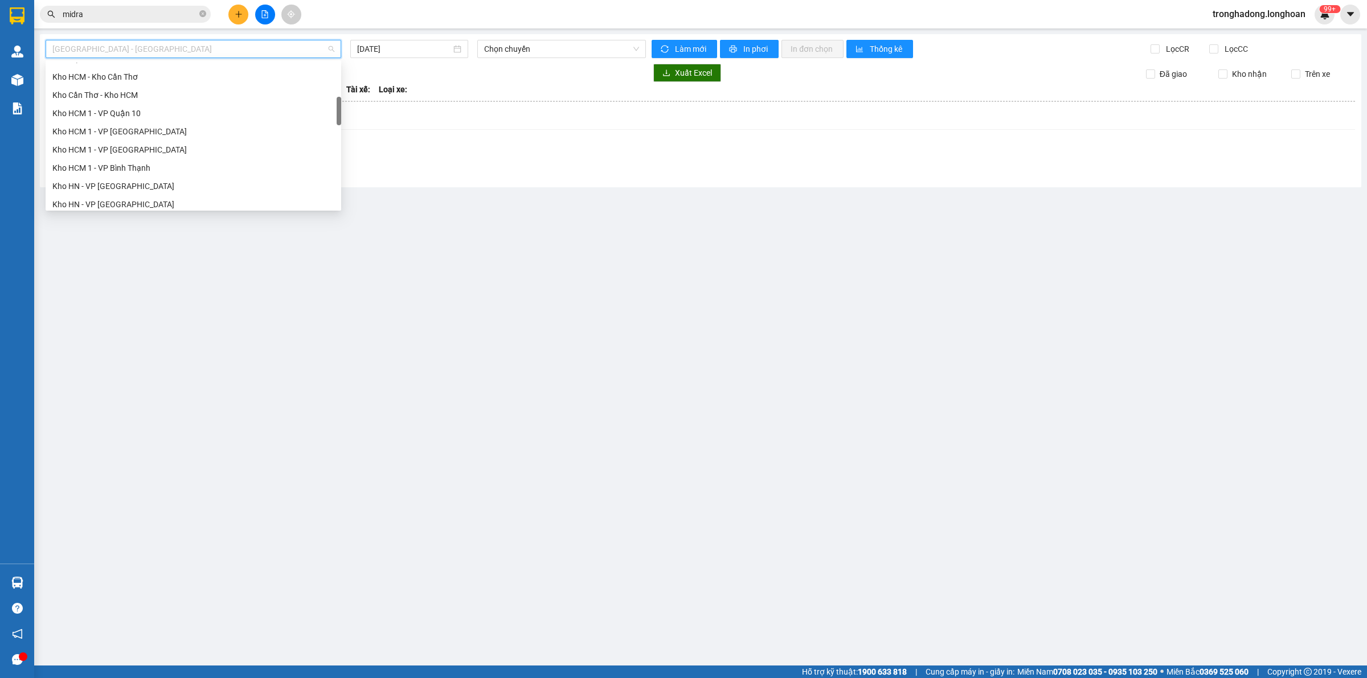
scroll to position [285, 0]
click at [138, 135] on div "Kho HN - VP Hà Đông" at bounding box center [193, 133] width 282 height 13
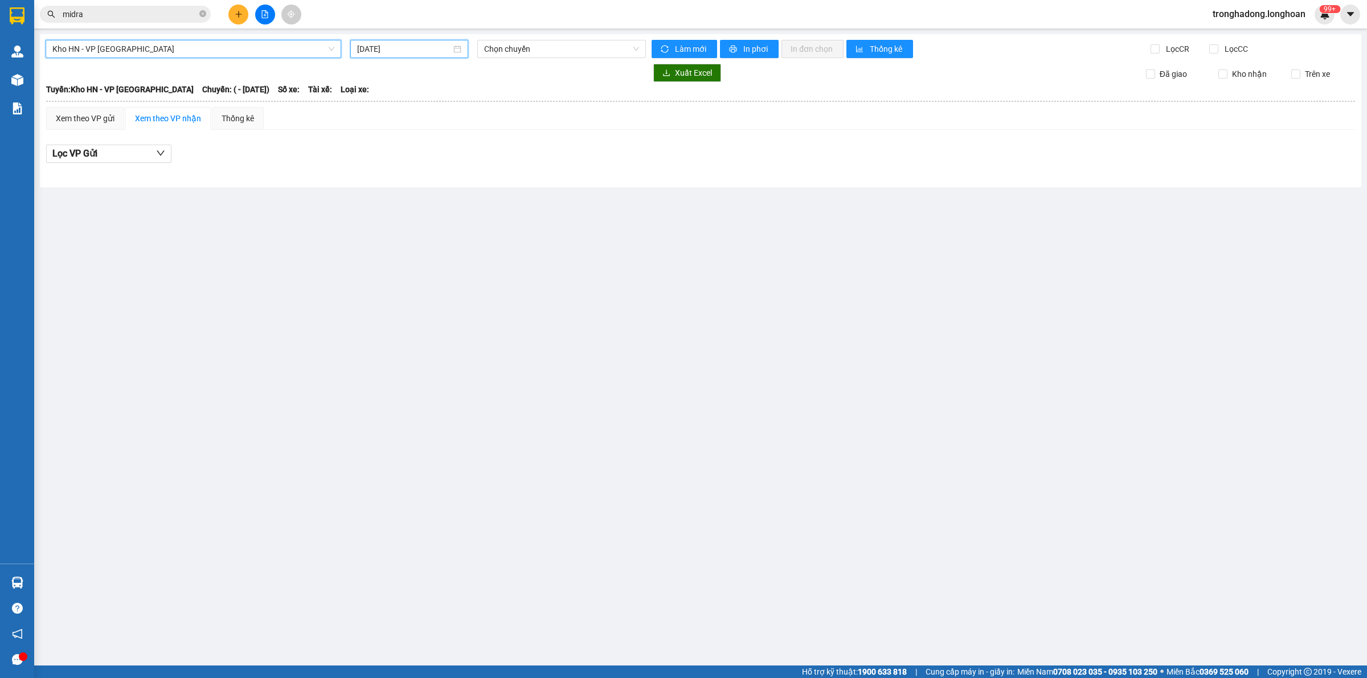
click at [411, 49] on input "[DATE]" at bounding box center [404, 49] width 94 height 13
click at [471, 132] on div "12" at bounding box center [470, 132] width 14 height 14
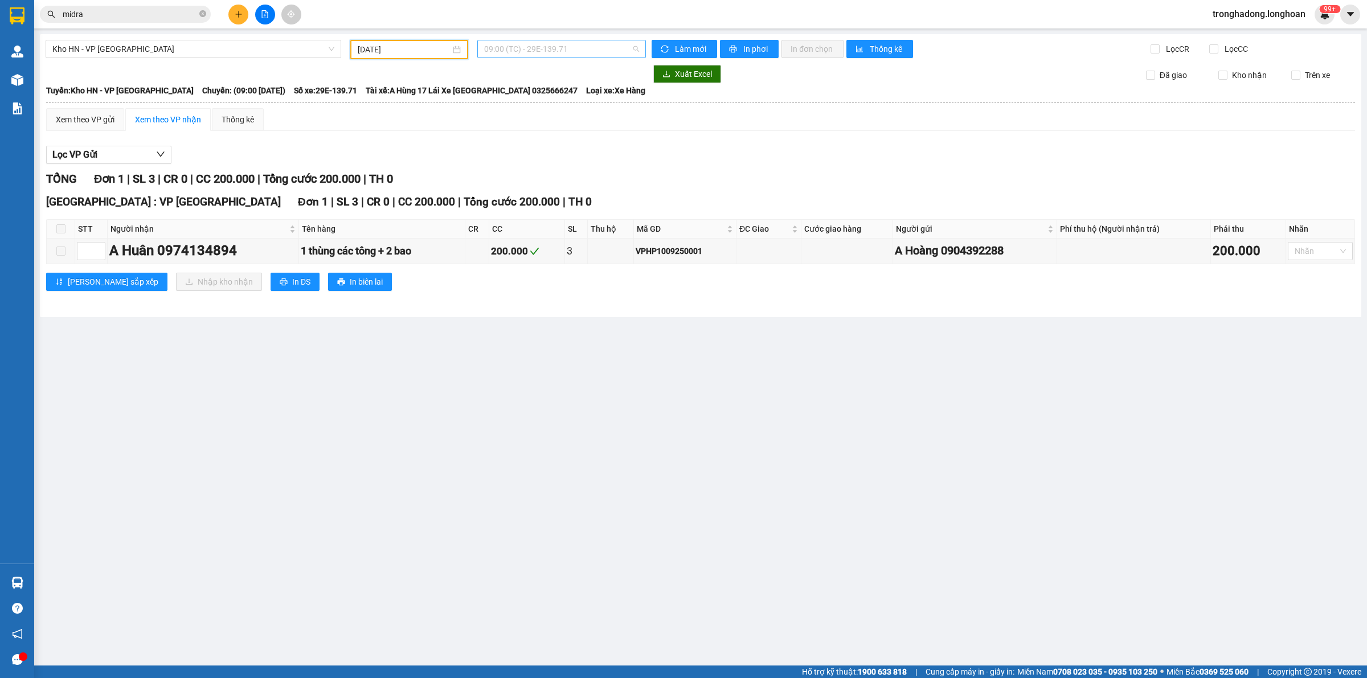
click at [513, 51] on span "09:00 (TC) - 29E-139.71" at bounding box center [561, 48] width 155 height 17
click at [510, 109] on div "15:00 (TC) - 29E-139.71" at bounding box center [528, 108] width 89 height 13
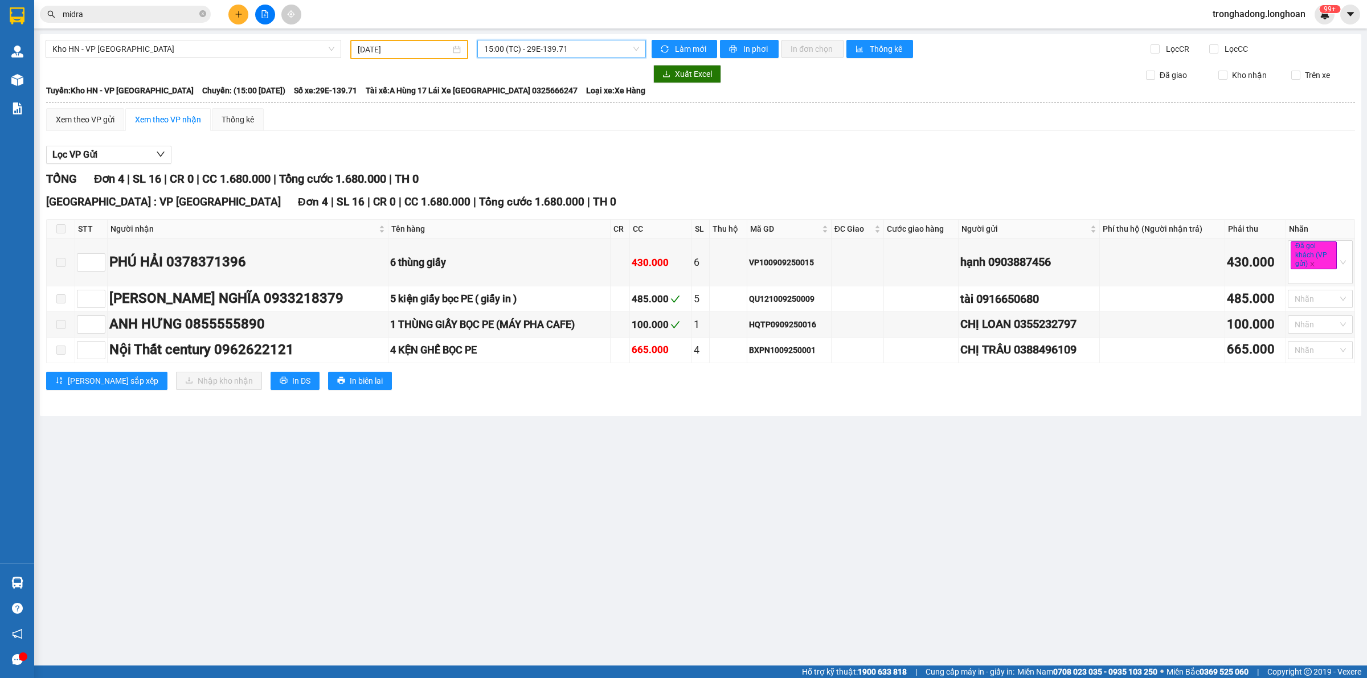
click at [417, 43] on input "12/09/2025" at bounding box center [404, 49] width 93 height 13
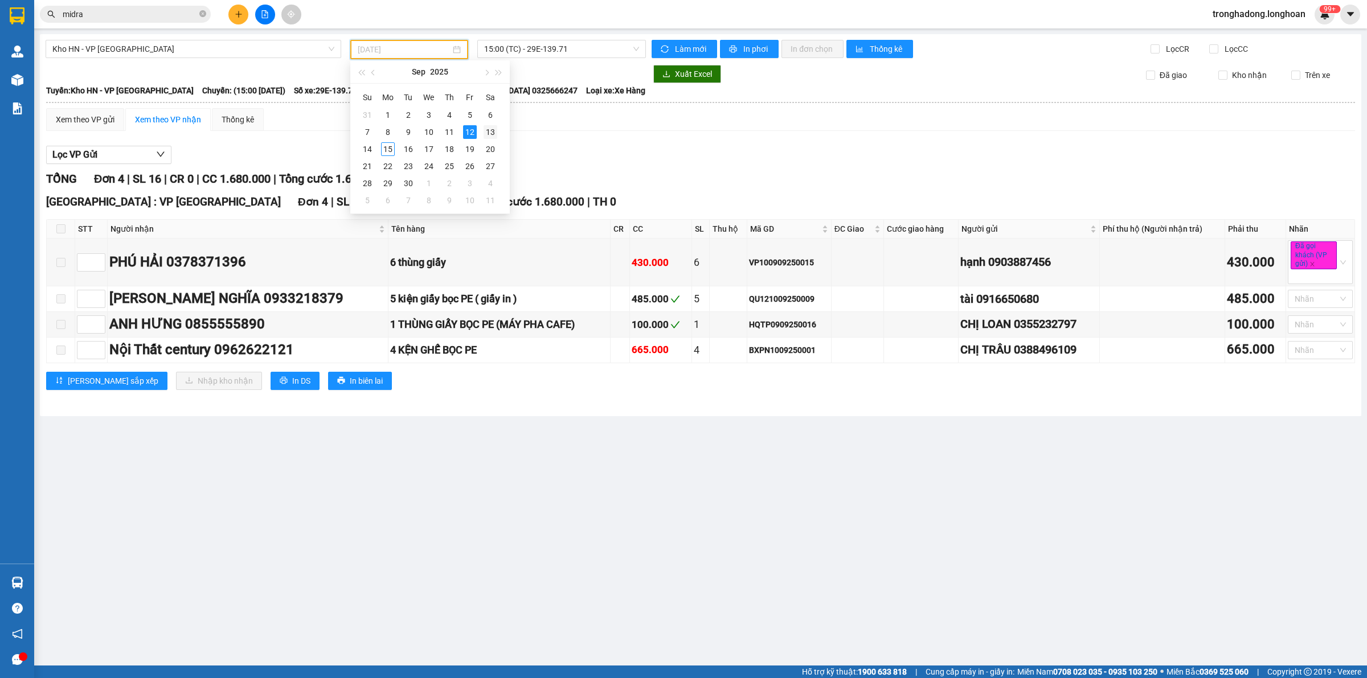
click at [490, 131] on div "13" at bounding box center [491, 132] width 14 height 14
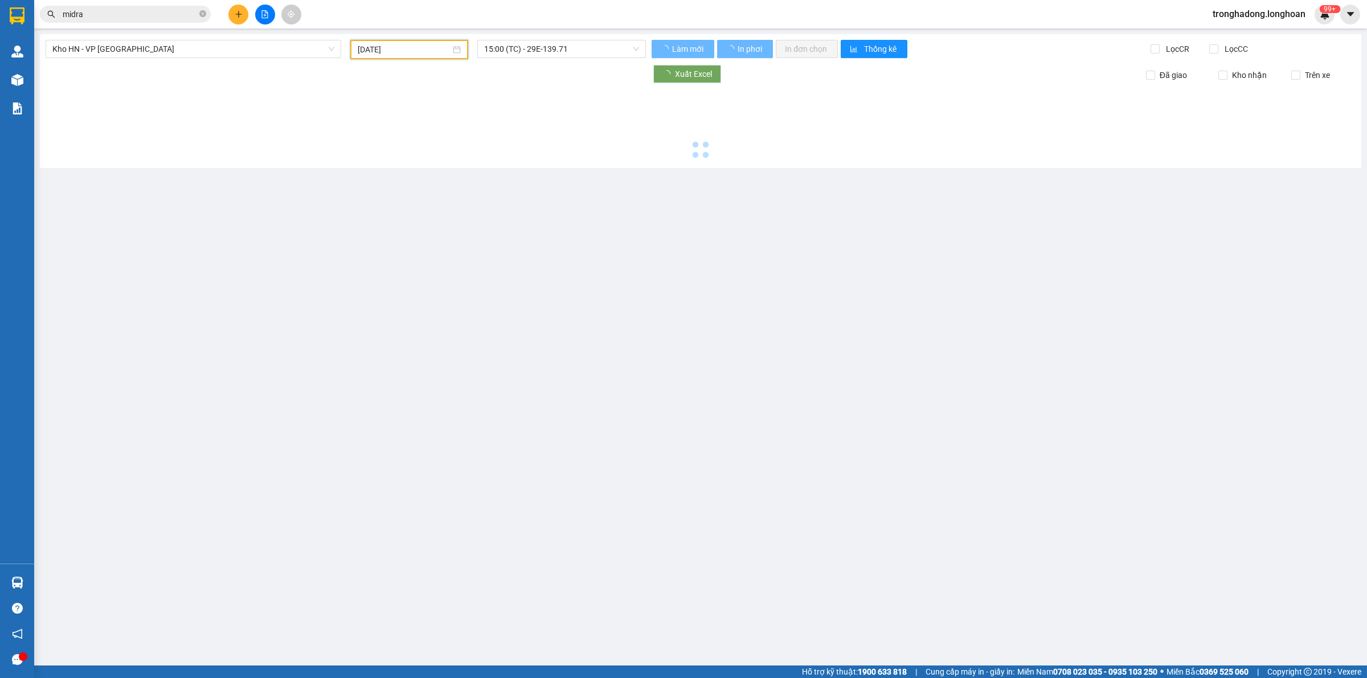
type input "13/09/2025"
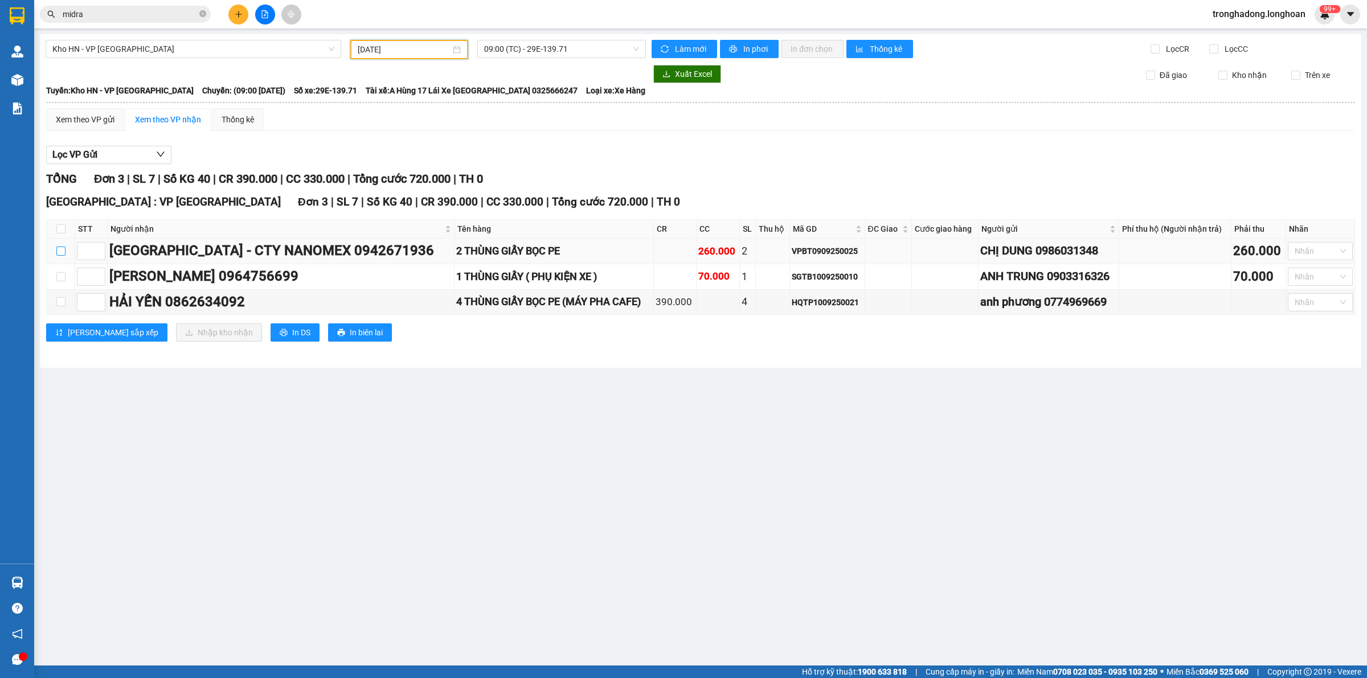
click at [56, 252] on input "checkbox" at bounding box center [60, 251] width 9 height 9
checkbox input "true"
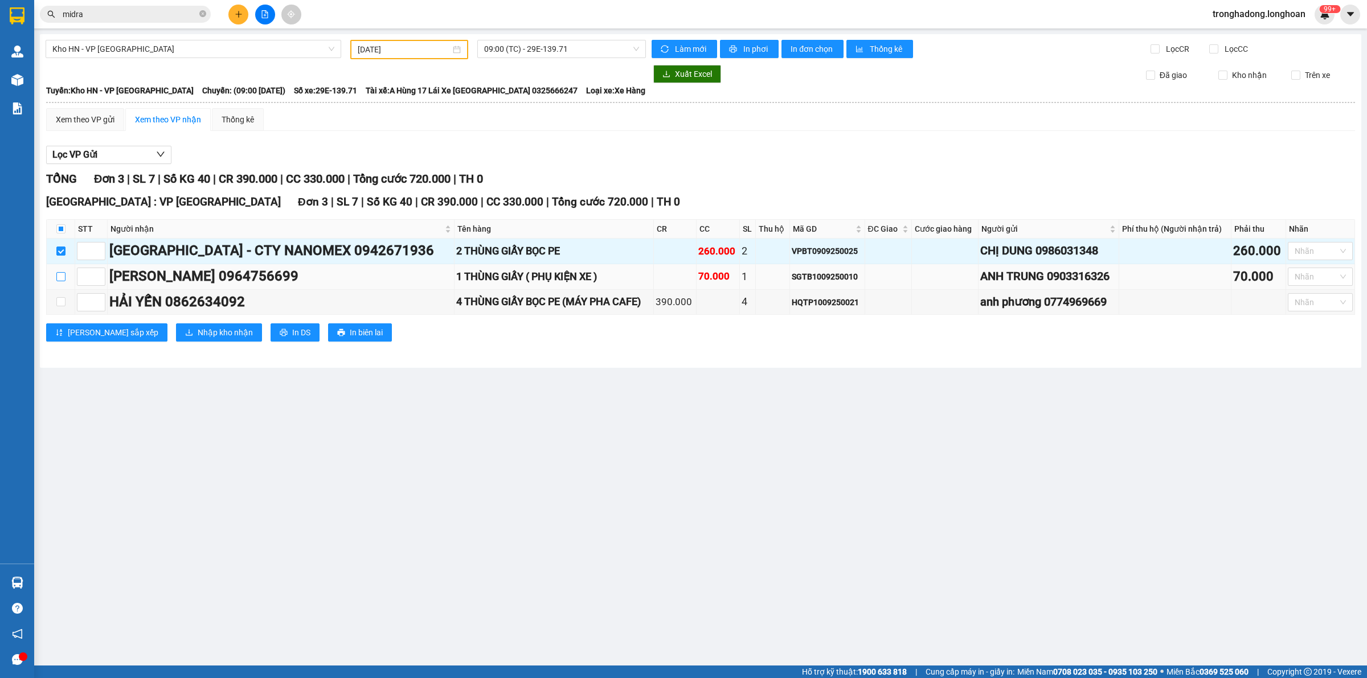
click at [57, 279] on input "checkbox" at bounding box center [60, 276] width 9 height 9
checkbox input "true"
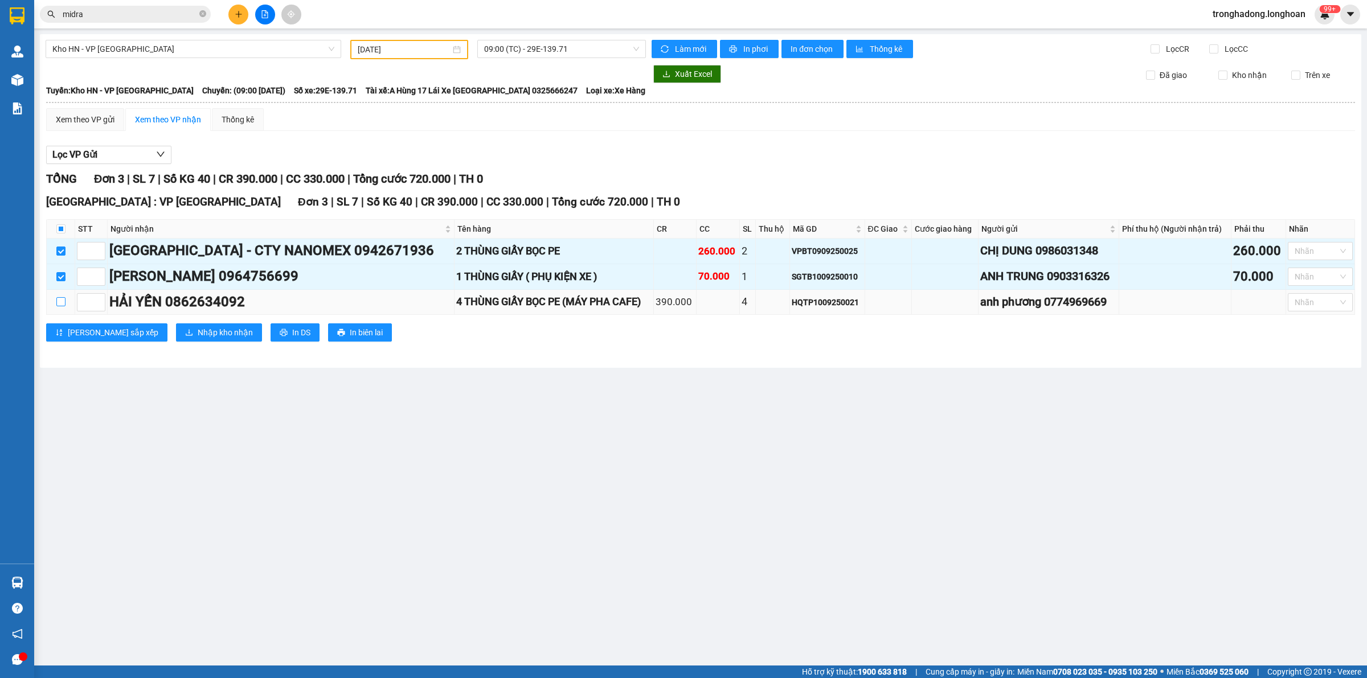
click at [60, 299] on input "checkbox" at bounding box center [60, 301] width 9 height 9
checkbox input "true"
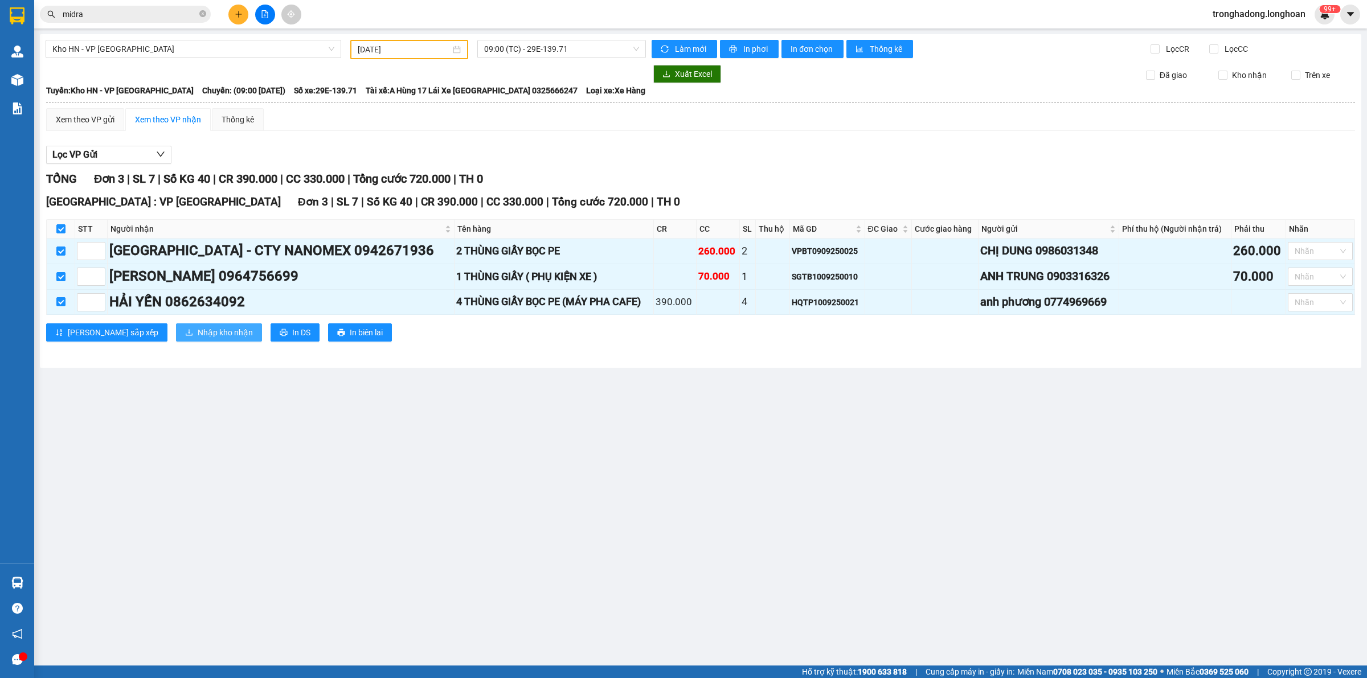
click at [198, 339] on span "Nhập kho nhận" at bounding box center [225, 332] width 55 height 13
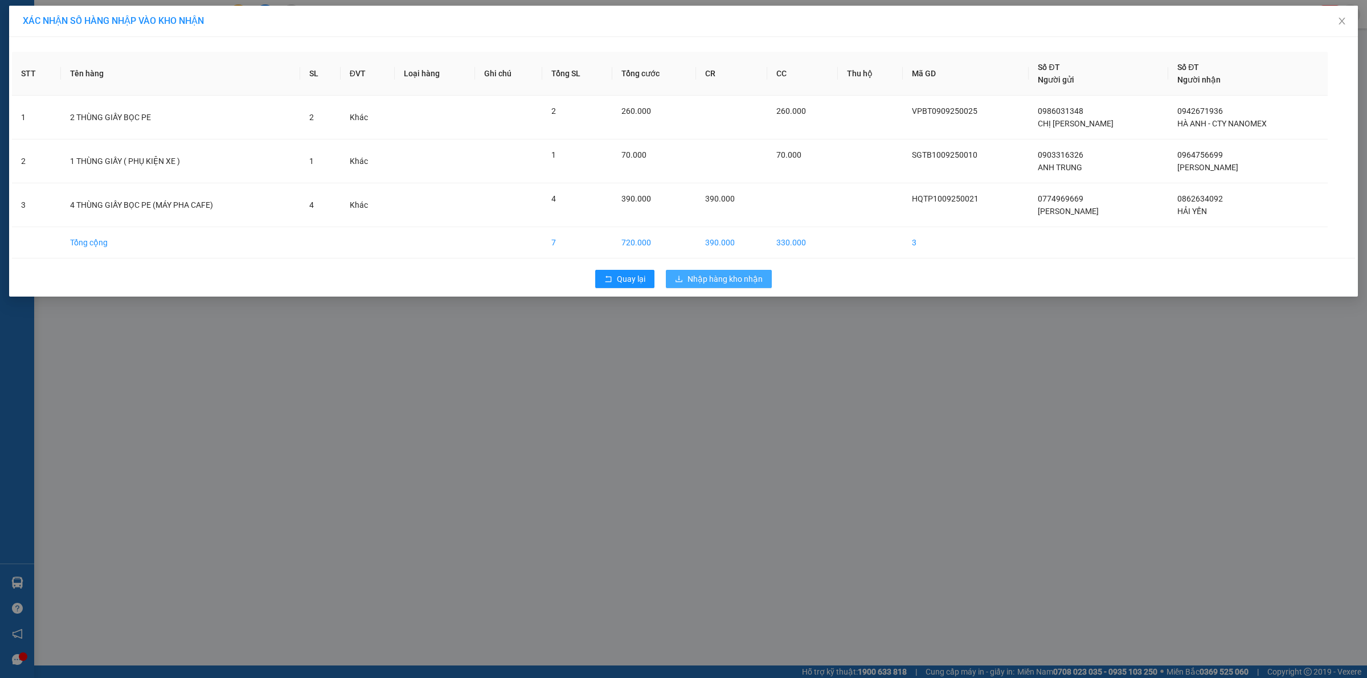
click at [712, 285] on span "Nhập hàng kho nhận" at bounding box center [725, 279] width 75 height 13
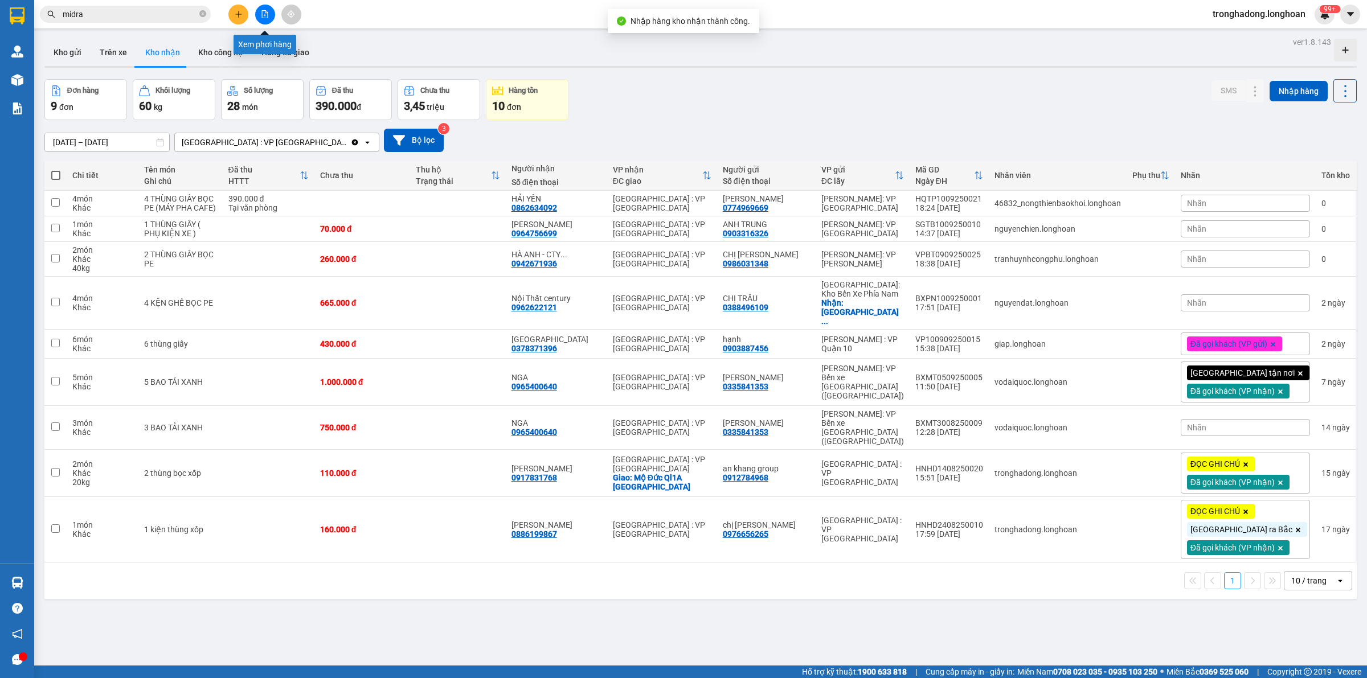
click at [263, 16] on icon "file-add" at bounding box center [265, 14] width 8 height 8
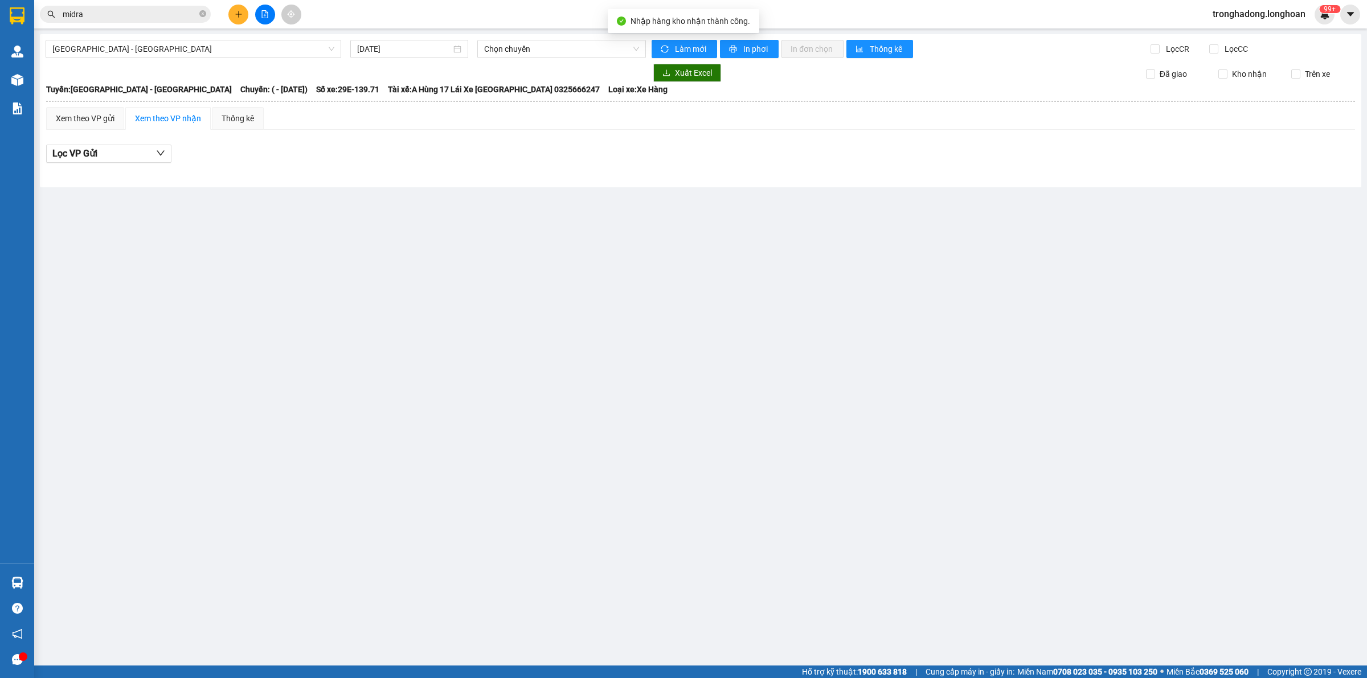
drag, startPoint x: 183, startPoint y: 46, endPoint x: 177, endPoint y: 39, distance: 9.7
click at [180, 43] on span "Hải Phòng - Hà Nội" at bounding box center [193, 48] width 282 height 17
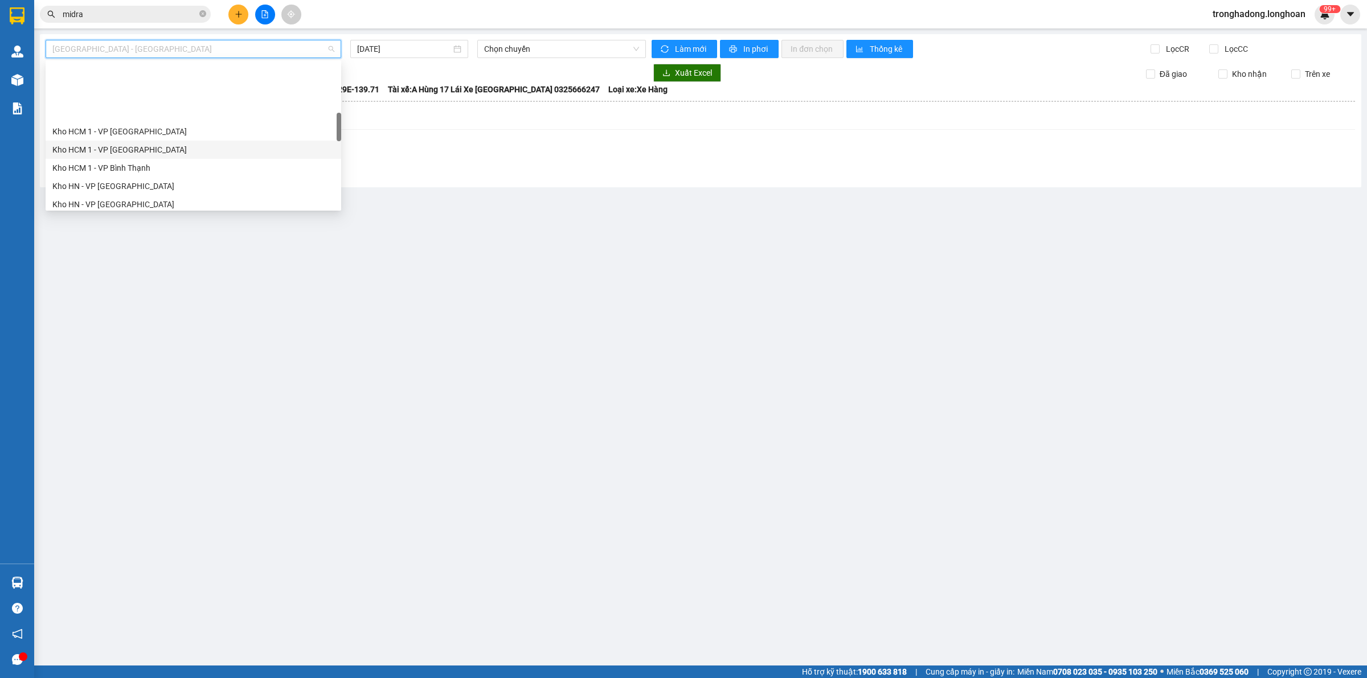
scroll to position [285, 0]
click at [144, 137] on div "Kho HN - VP Hà Đông" at bounding box center [193, 133] width 282 height 13
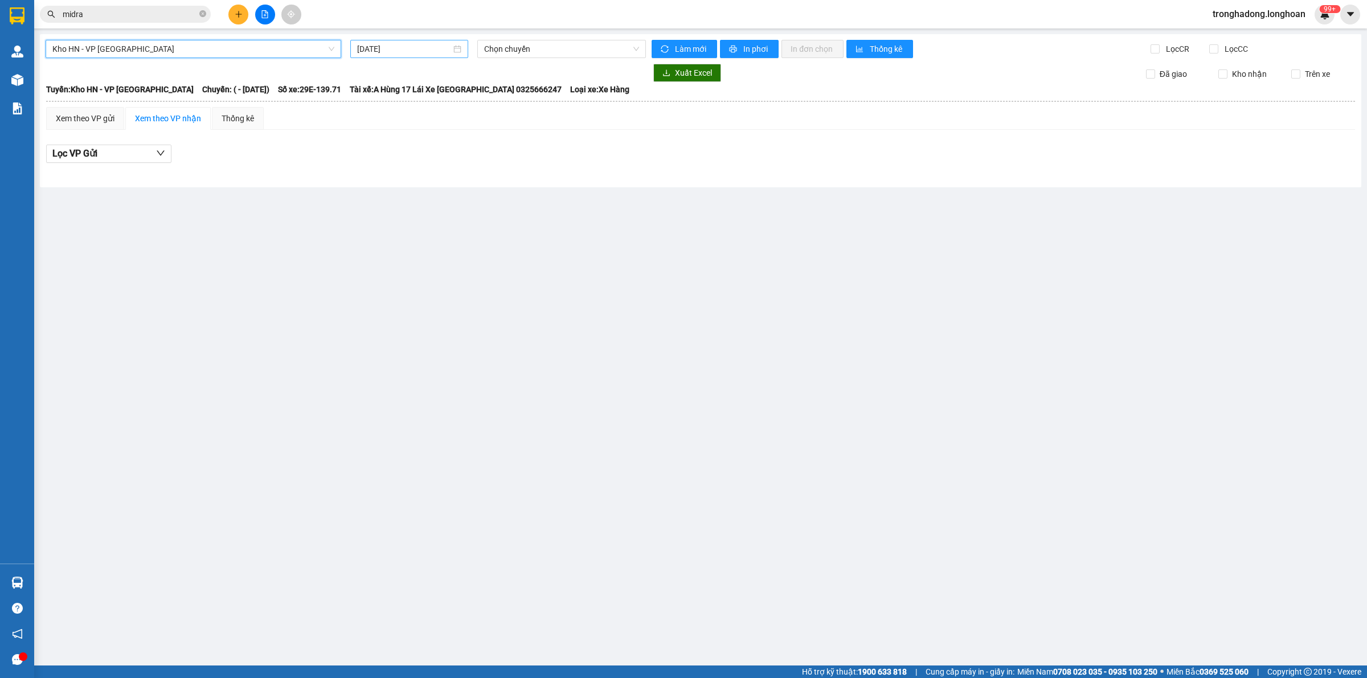
click at [406, 49] on input "[DATE]" at bounding box center [404, 49] width 94 height 13
click at [488, 126] on div "13" at bounding box center [491, 132] width 14 height 14
type input "13/09/2025"
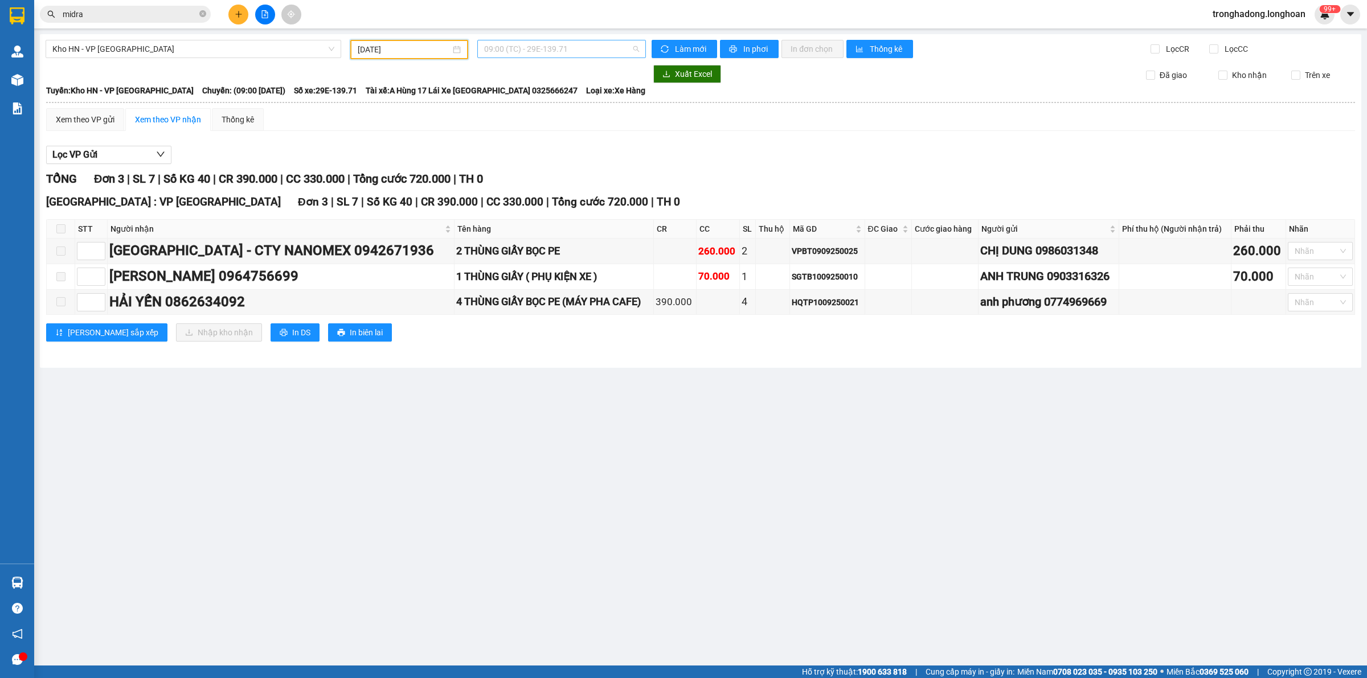
click at [514, 55] on span "09:00 (TC) - 29E-139.71" at bounding box center [561, 48] width 155 height 17
click at [508, 113] on div "15:00 (TC) - 29E-139.71" at bounding box center [528, 108] width 89 height 13
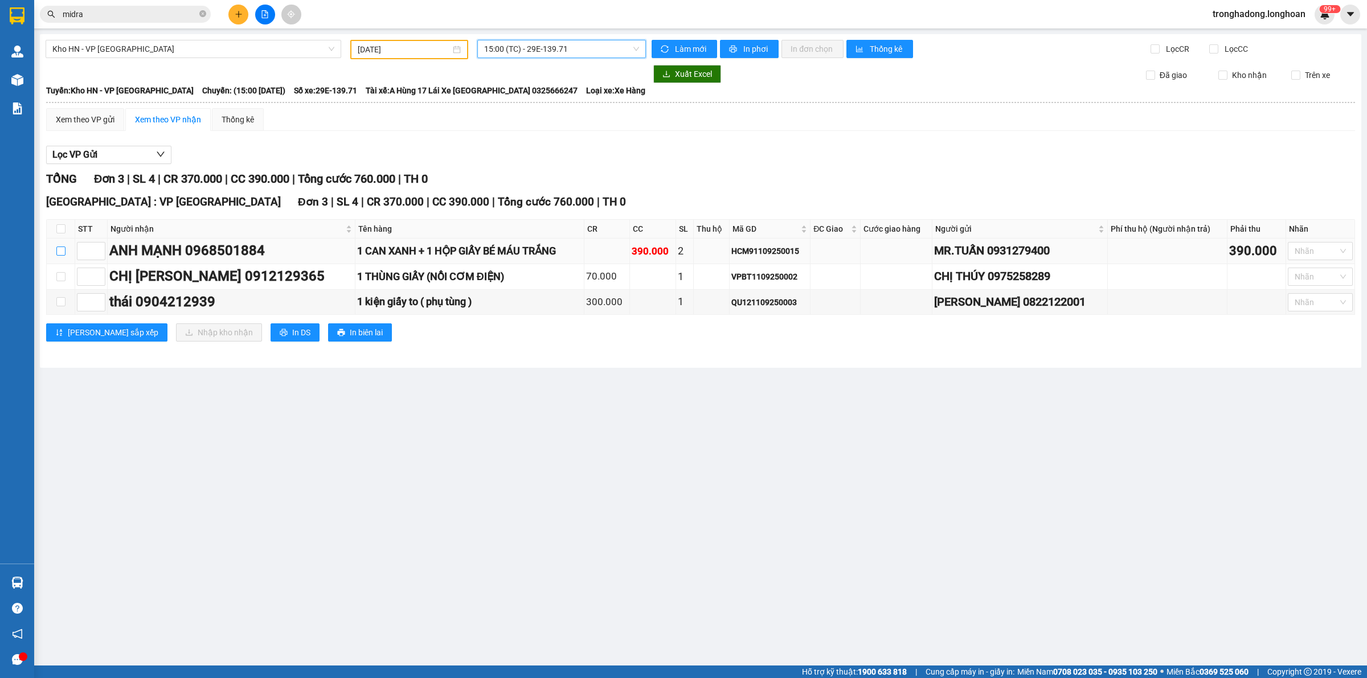
click at [64, 249] on input "checkbox" at bounding box center [60, 251] width 9 height 9
checkbox input "true"
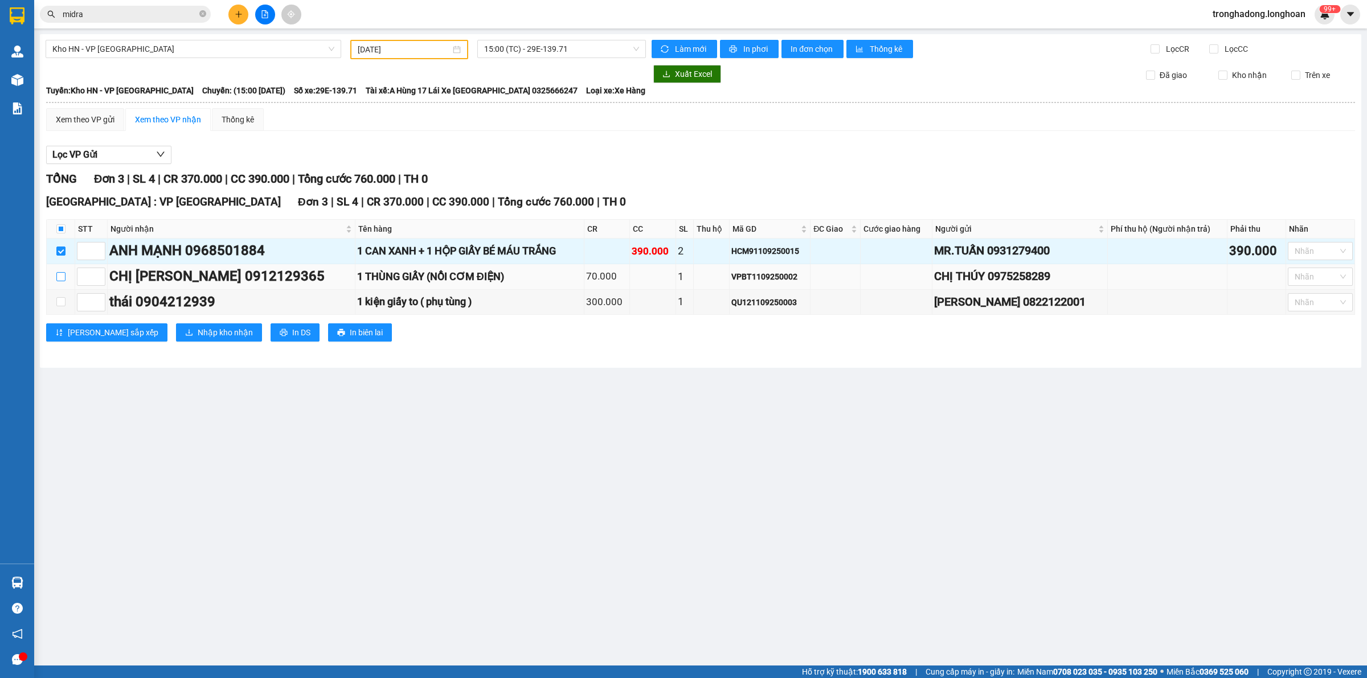
click at [61, 276] on input "checkbox" at bounding box center [60, 276] width 9 height 9
checkbox input "true"
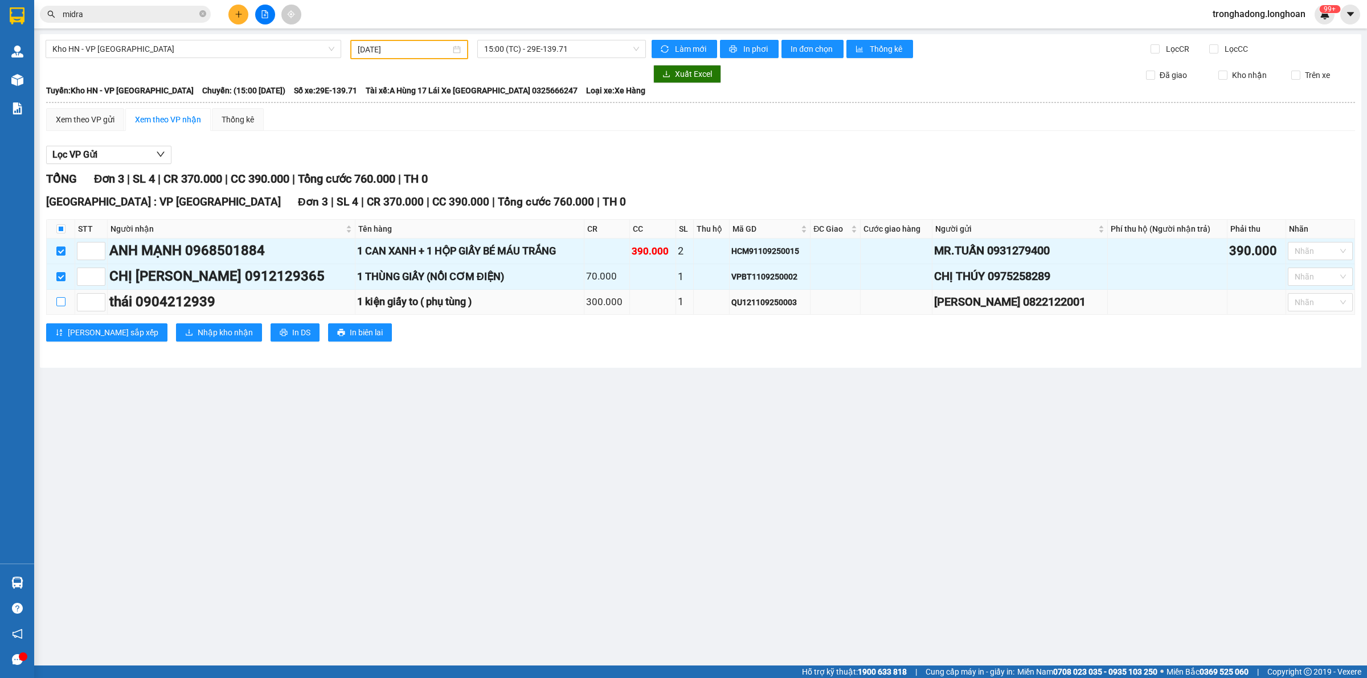
click at [56, 305] on input "checkbox" at bounding box center [60, 301] width 9 height 9
checkbox input "true"
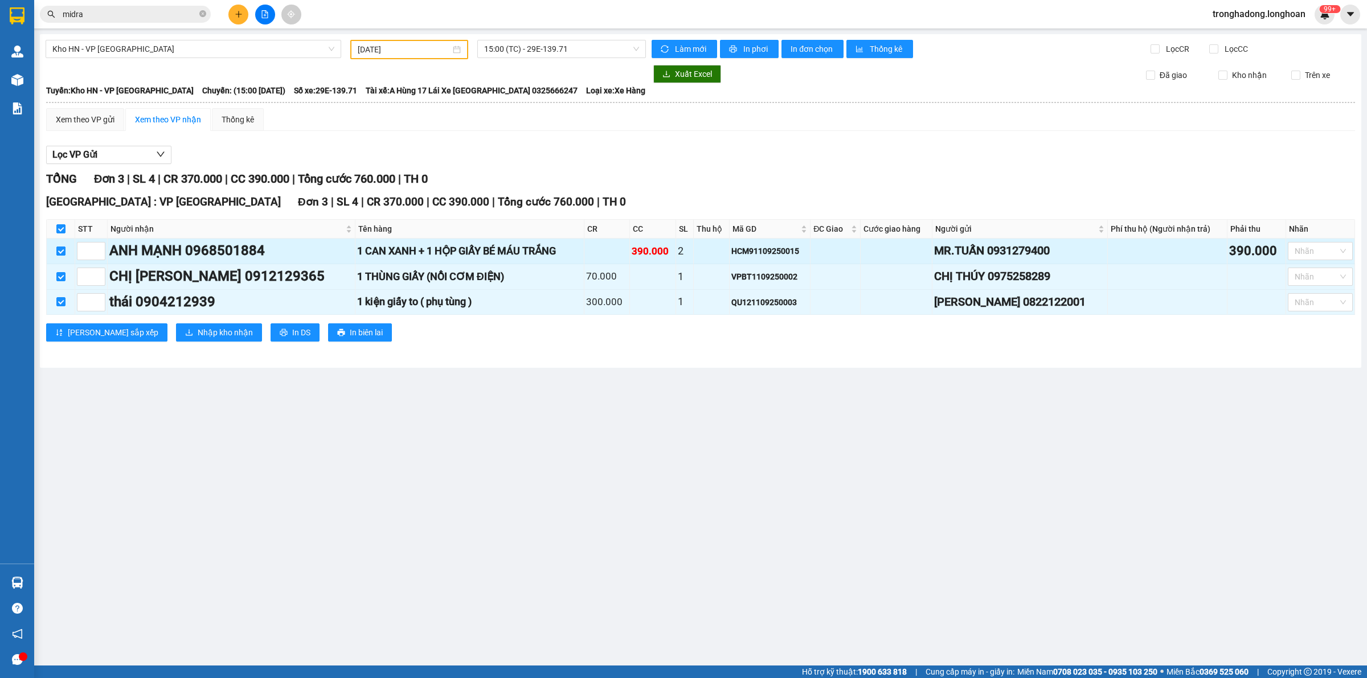
click at [60, 252] on input "checkbox" at bounding box center [60, 251] width 9 height 9
checkbox input "false"
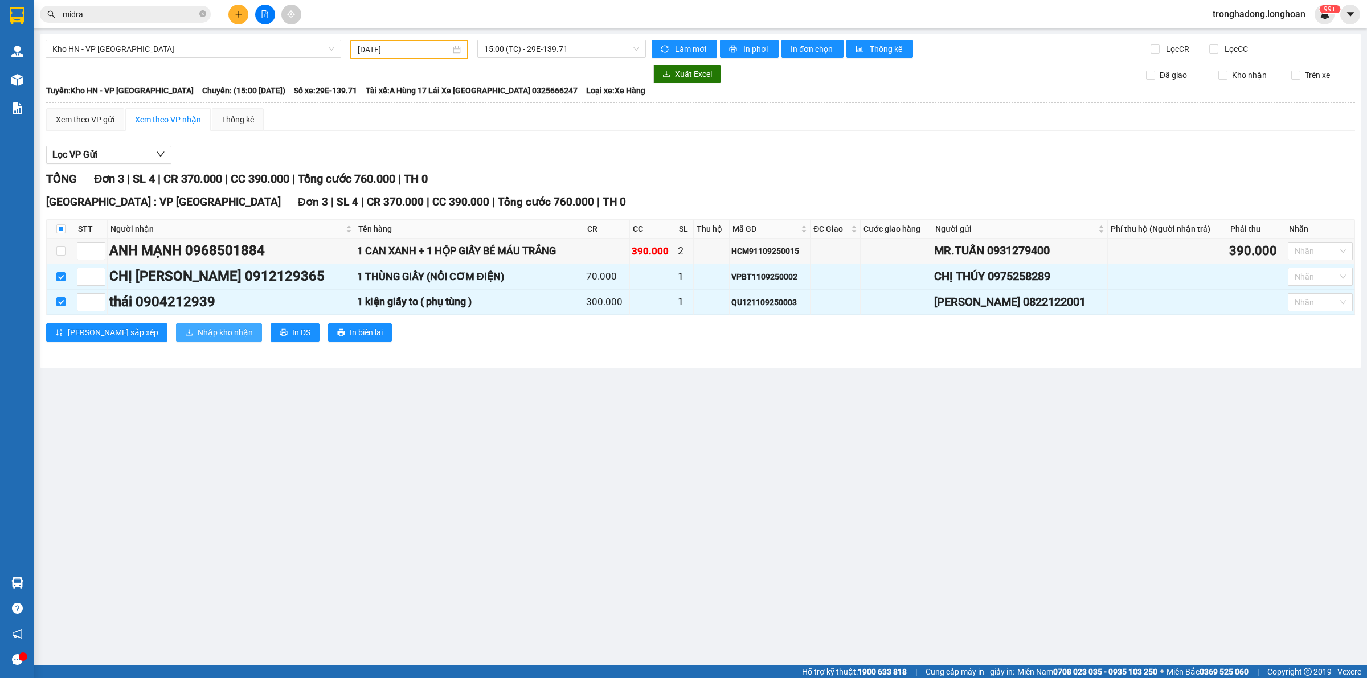
click at [198, 334] on span "Nhập kho nhận" at bounding box center [225, 332] width 55 height 13
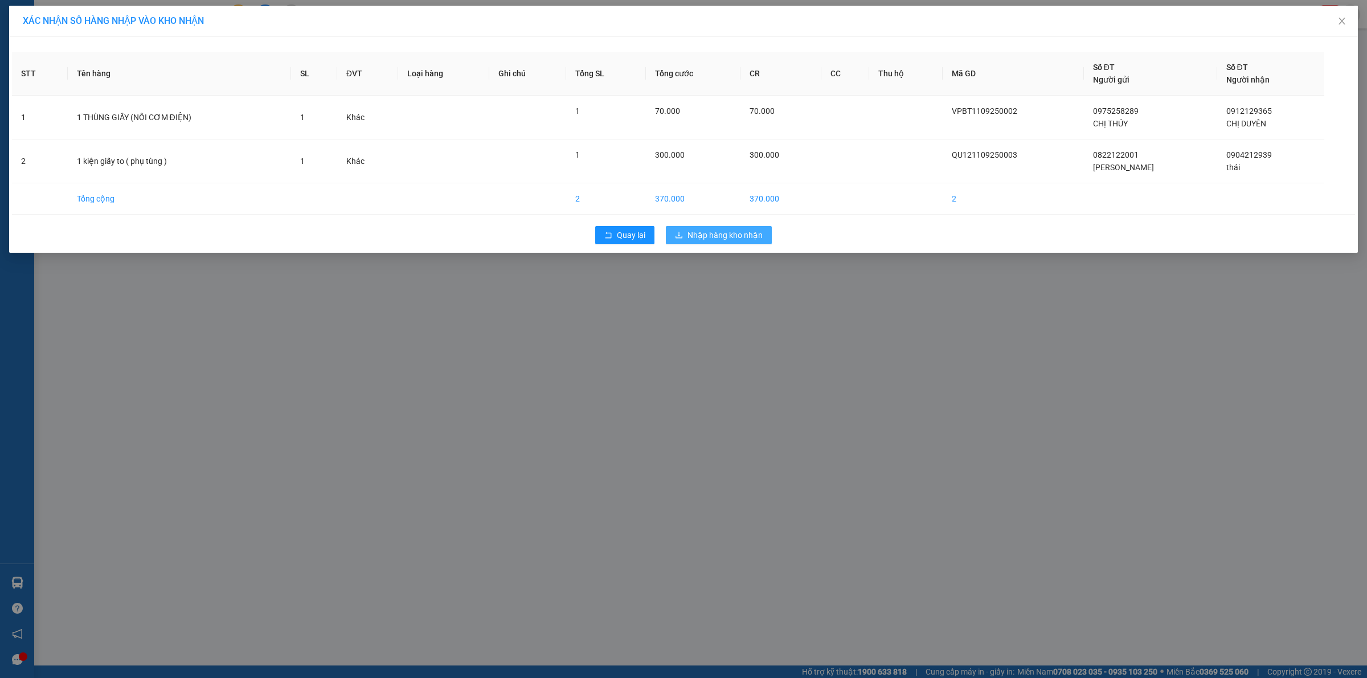
click at [704, 228] on button "Nhập hàng kho nhận" at bounding box center [719, 235] width 106 height 18
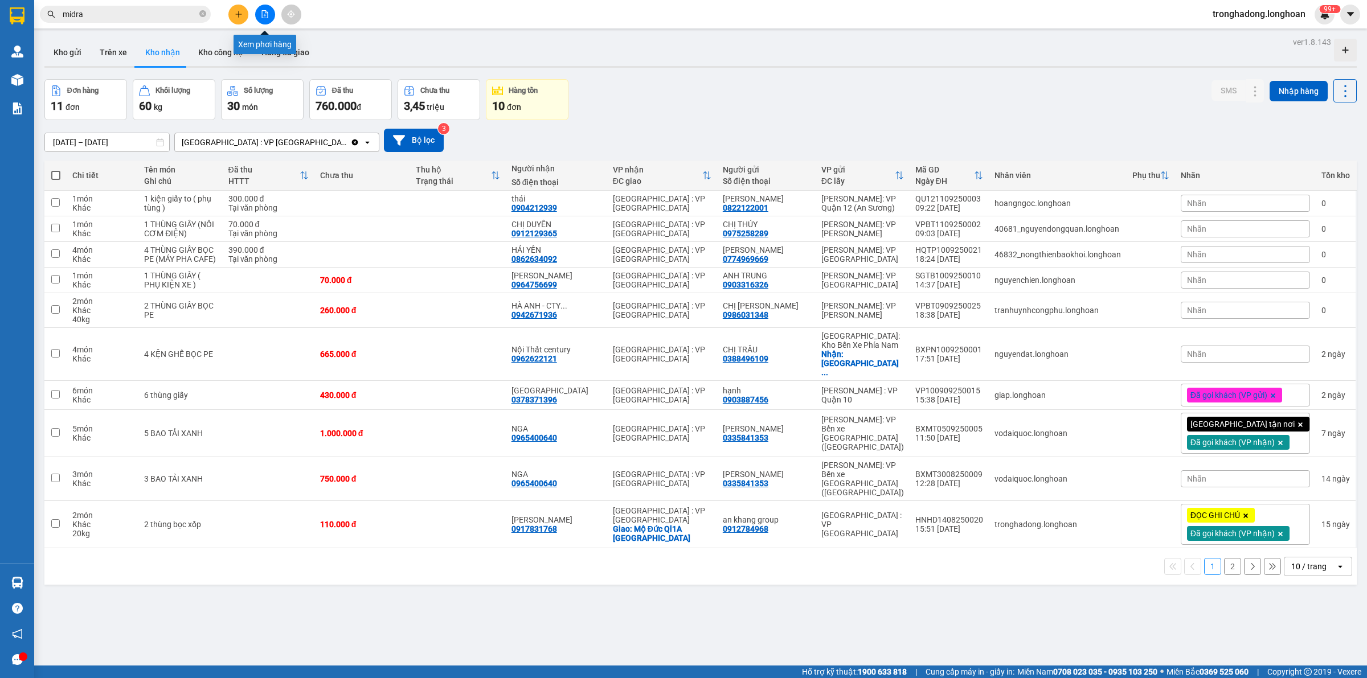
click at [268, 14] on icon "file-add" at bounding box center [265, 14] width 6 height 8
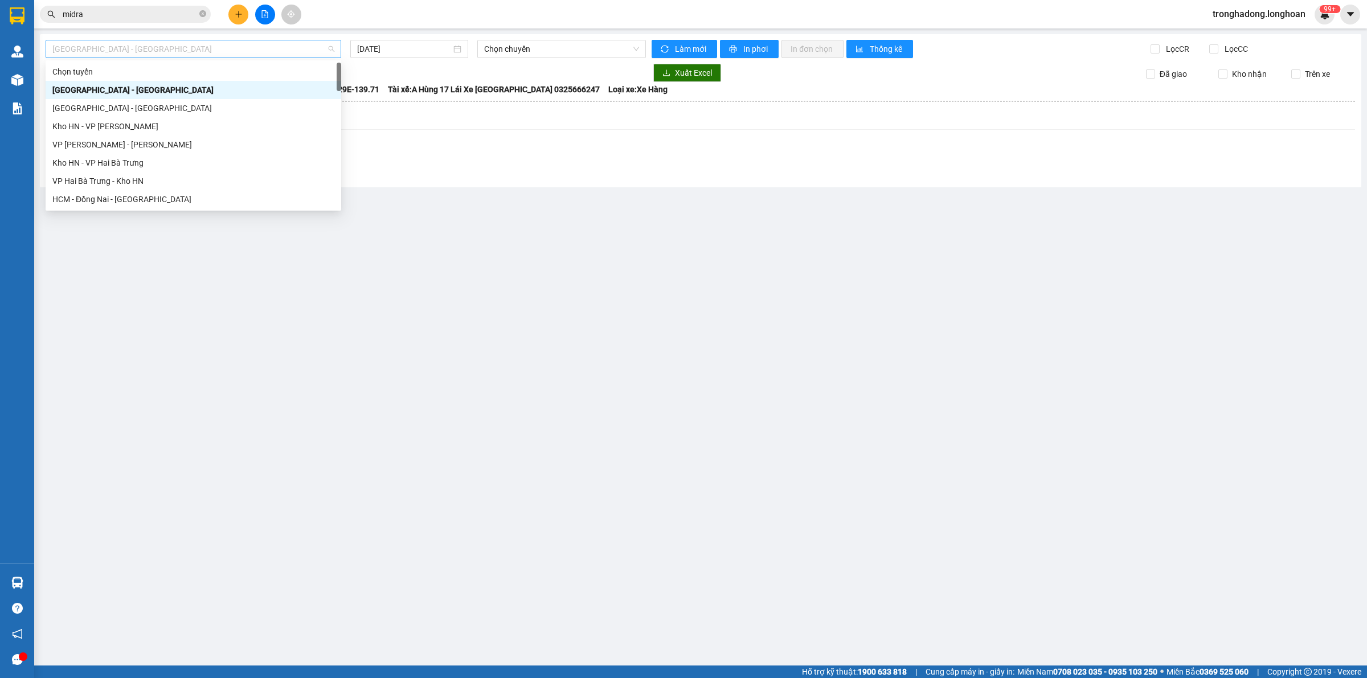
click at [277, 55] on span "Hải Phòng - Hà Nội" at bounding box center [193, 48] width 282 height 17
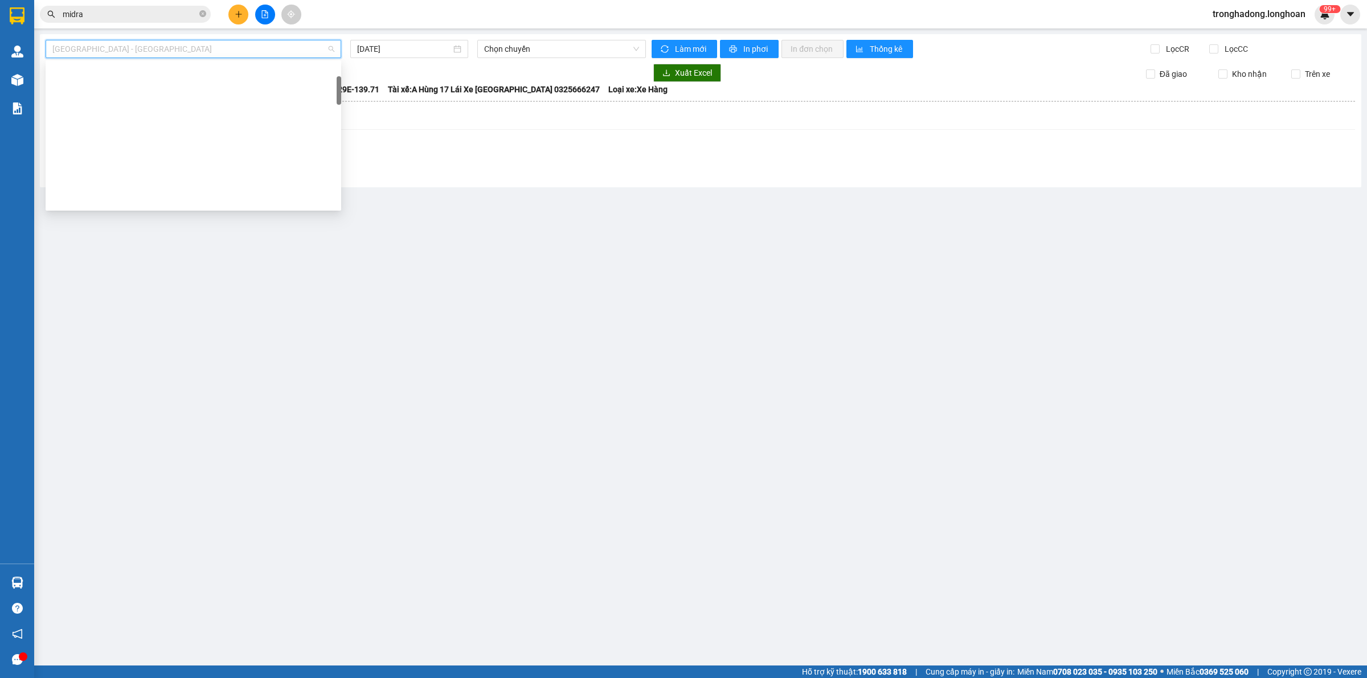
scroll to position [285, 0]
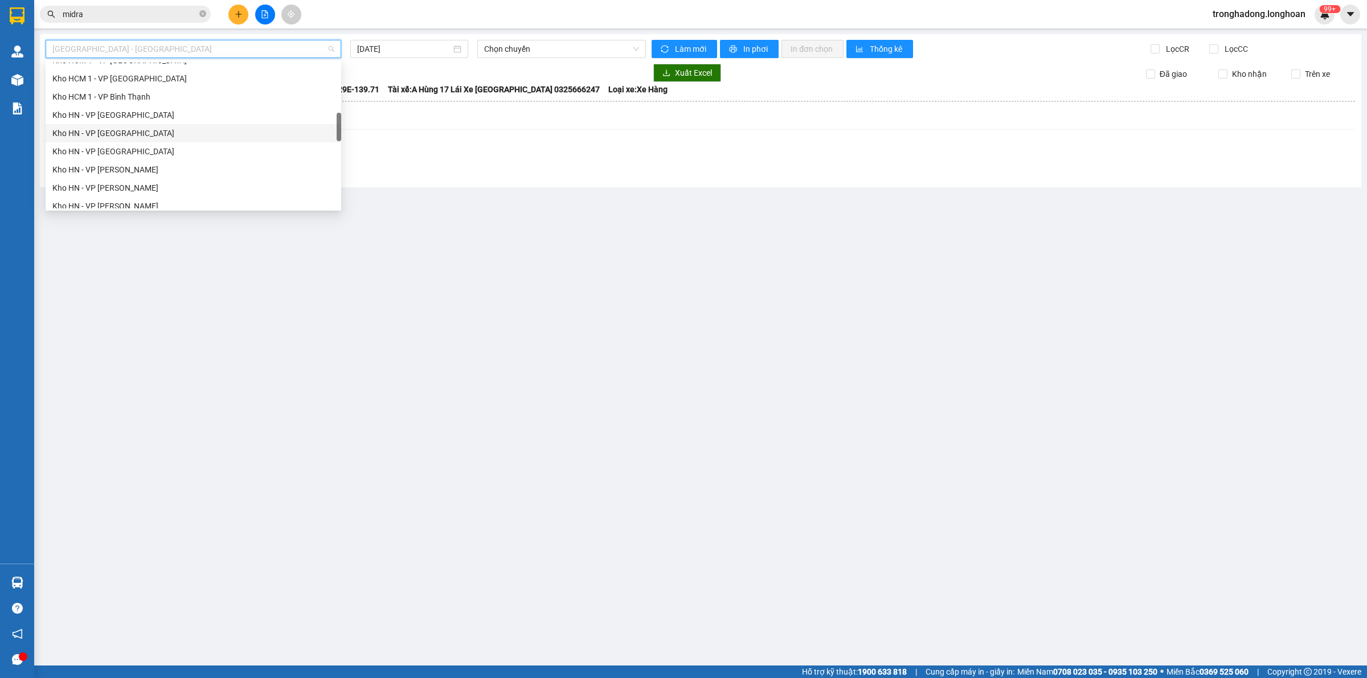
click at [154, 132] on div "Kho HN - VP Hà Đông" at bounding box center [193, 133] width 282 height 13
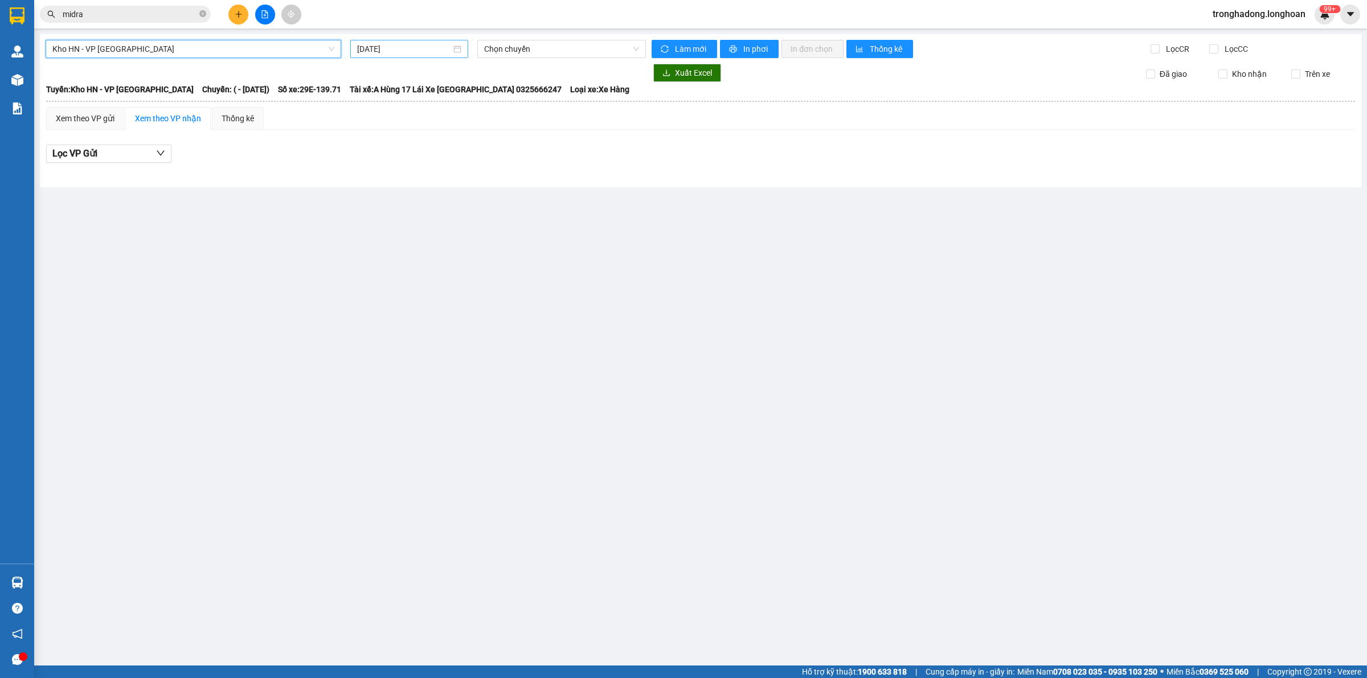
click at [381, 50] on input "[DATE]" at bounding box center [404, 49] width 94 height 13
click at [368, 149] on div "14" at bounding box center [368, 149] width 14 height 14
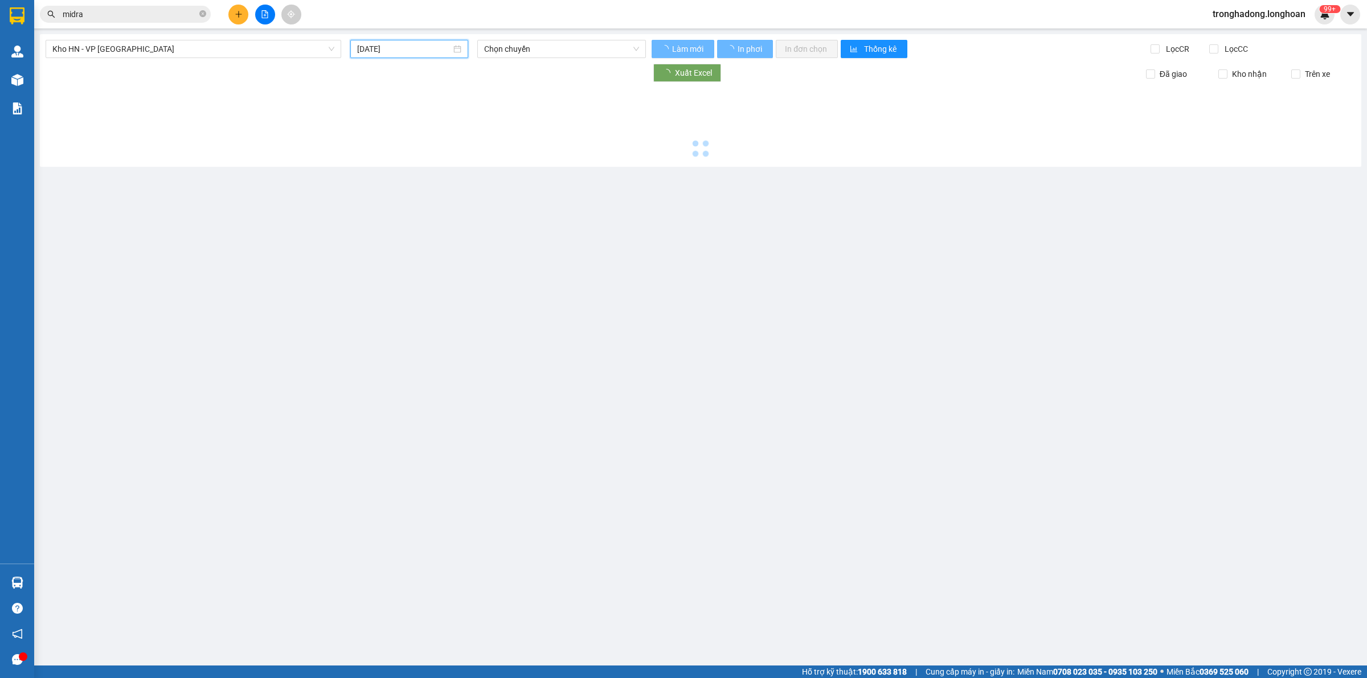
type input "14/09/2025"
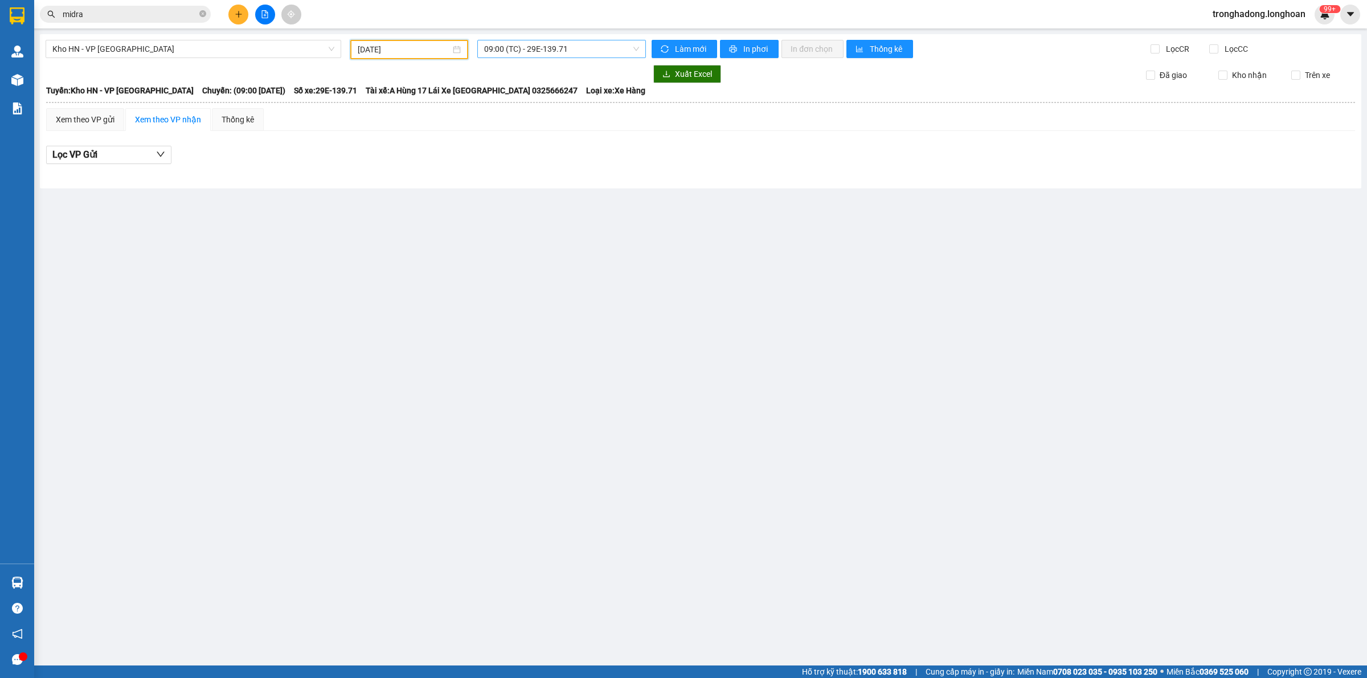
click at [502, 52] on span "09:00 (TC) - 29E-139.71" at bounding box center [561, 48] width 155 height 17
click at [499, 102] on div "15:00 (TC) - 29E-139.71" at bounding box center [528, 108] width 89 height 13
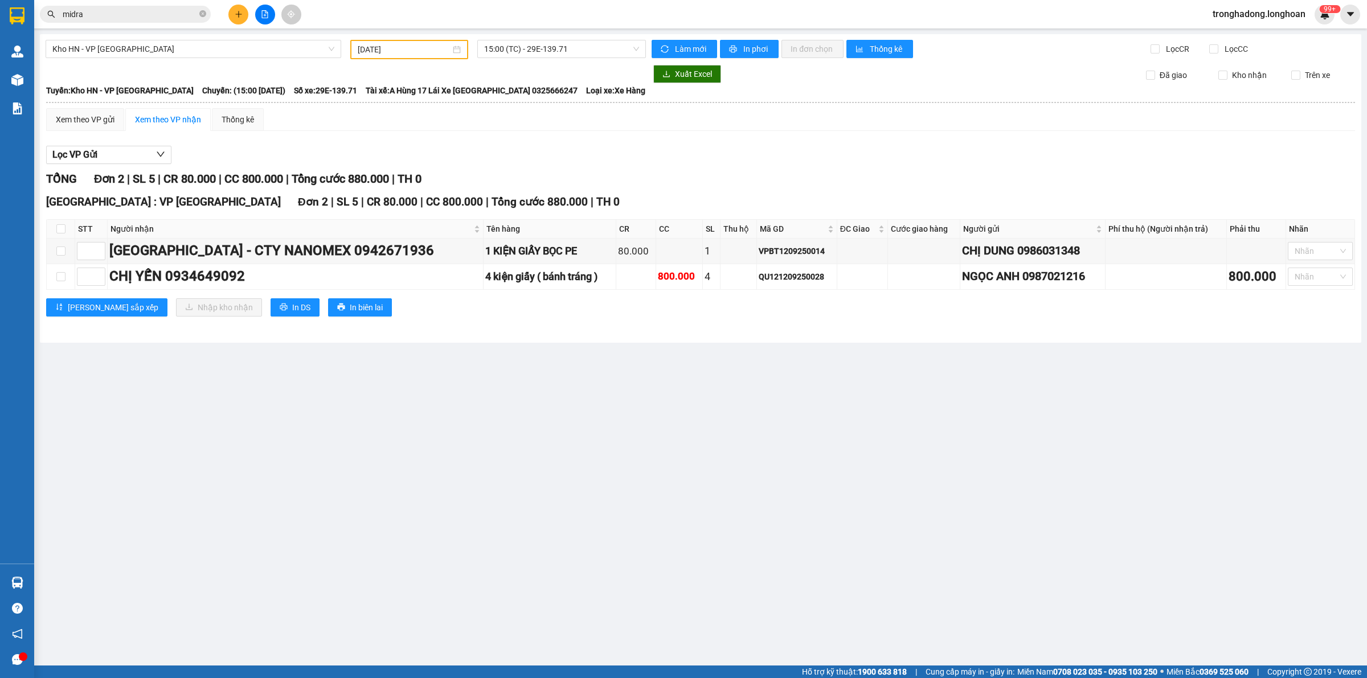
click at [201, 428] on main "Kho HN - VP Hà Đông 14/09/2025 15:00 (TC) - 29E-139.71 Làm mới In phơi In đơn c…" at bounding box center [683, 333] width 1367 height 666
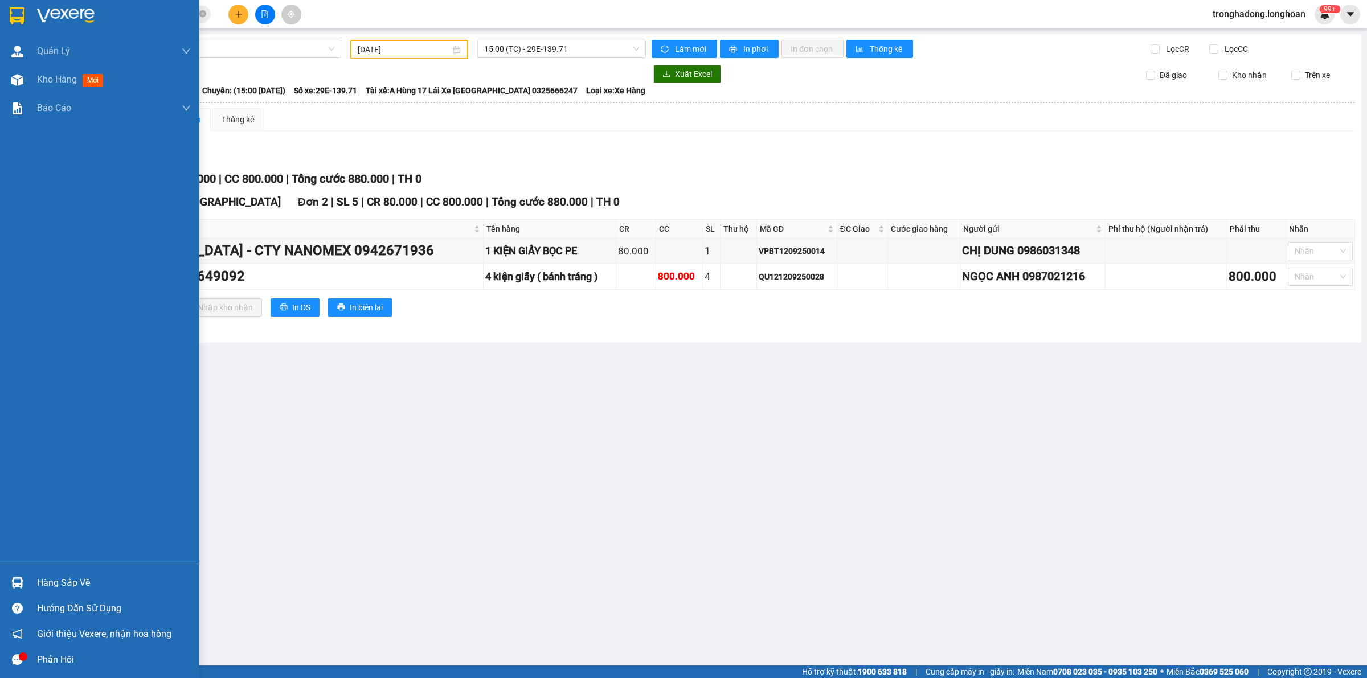
click at [17, 15] on img at bounding box center [17, 15] width 15 height 17
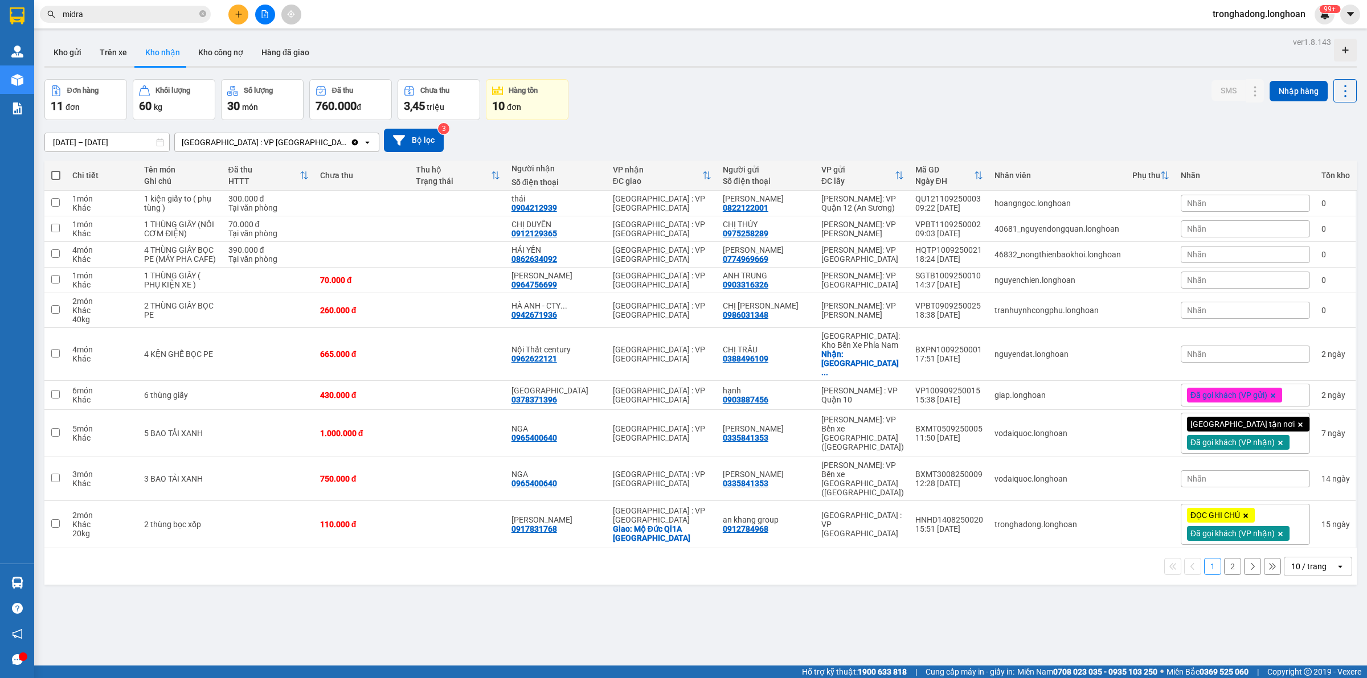
click at [1228, 391] on span "Đã gọi khách (VP gửi)" at bounding box center [1229, 395] width 77 height 10
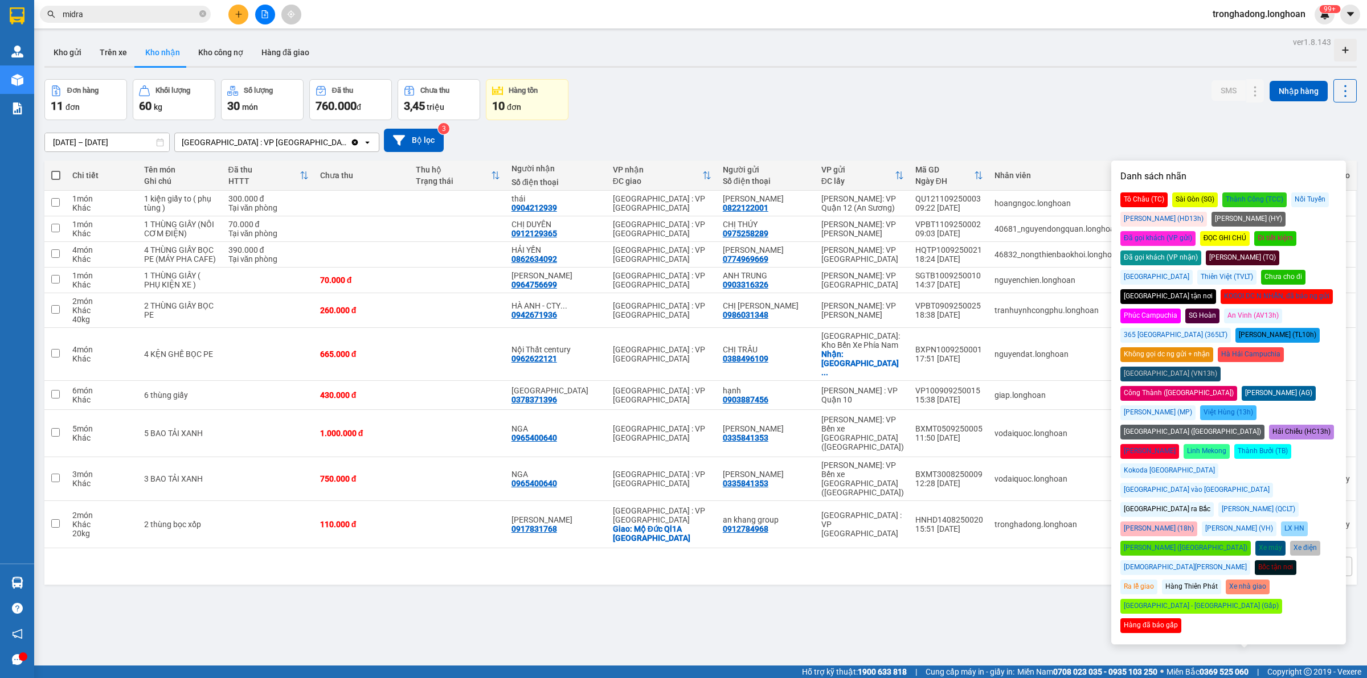
click at [1201, 251] on div "Đã gọi khách (VP nhận)" at bounding box center [1160, 258] width 81 height 15
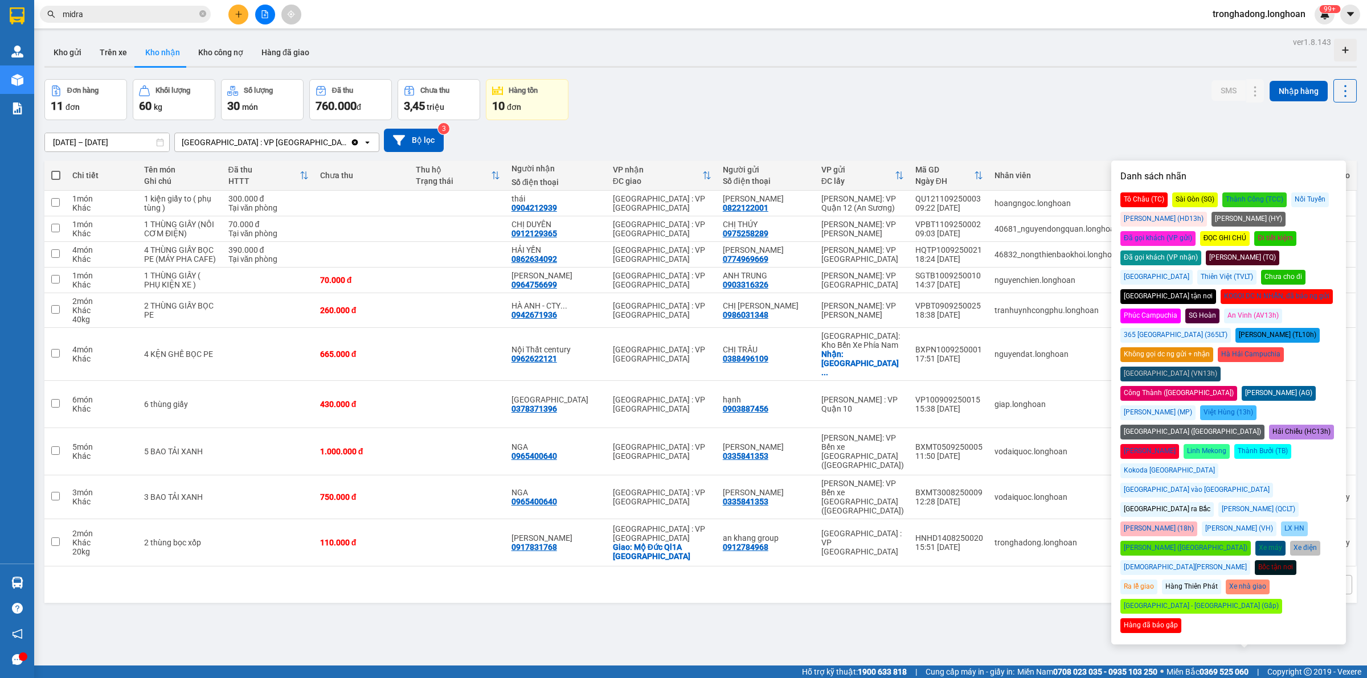
click at [1078, 132] on div "17/08/2025 – 15/09/2025 Press the down arrow key to interact with the calendar …" at bounding box center [700, 140] width 1312 height 23
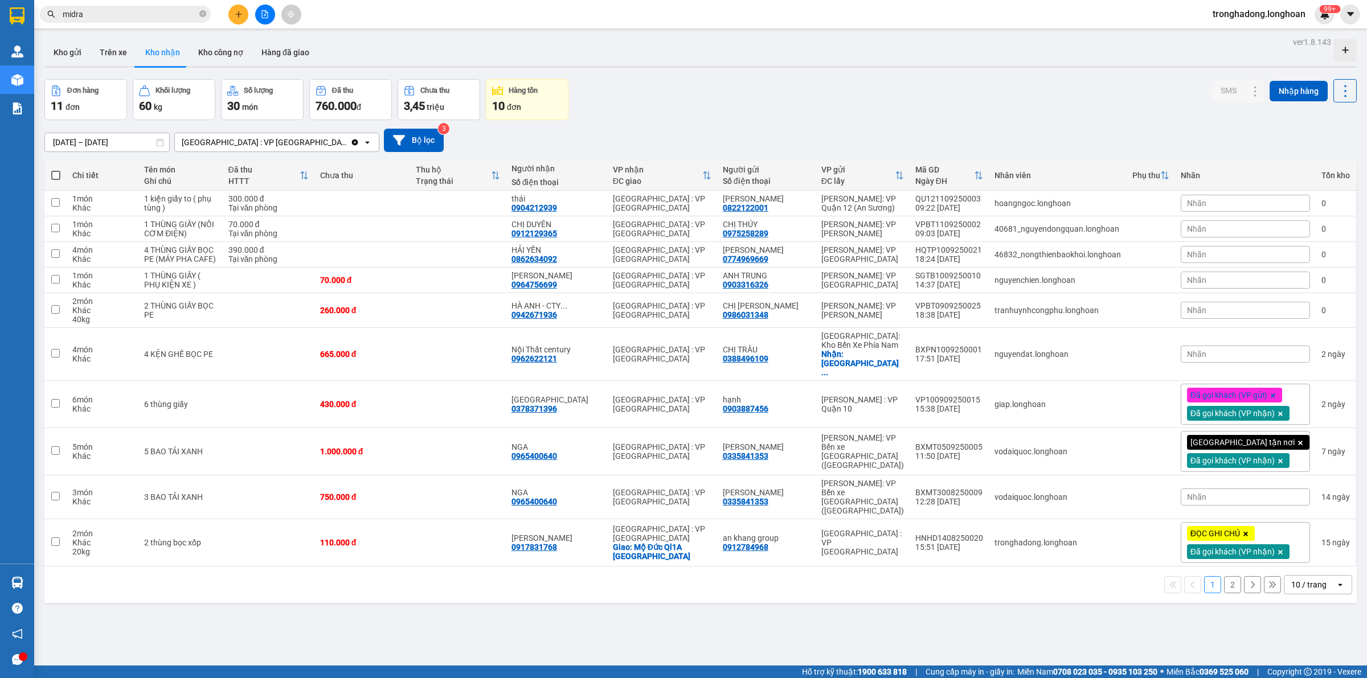
click at [763, 44] on div "Kho gửi Trên xe Kho nhận Kho công nợ Hàng đã giao" at bounding box center [700, 54] width 1312 height 30
click at [237, 10] on icon "plus" at bounding box center [239, 14] width 8 height 8
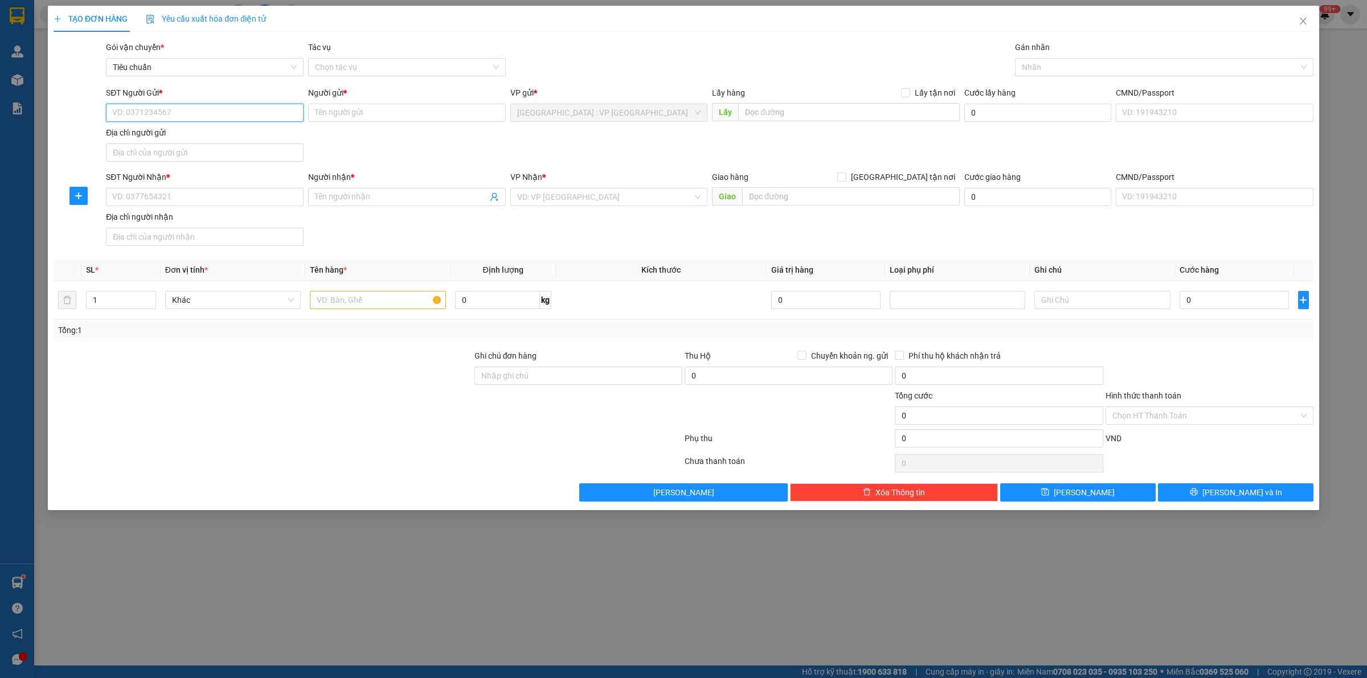
click at [226, 109] on input "SĐT Người Gửi *" at bounding box center [205, 113] width 198 height 18
click at [235, 193] on input "SĐT Người Nhận *" at bounding box center [205, 197] width 198 height 18
type input "0908371021"
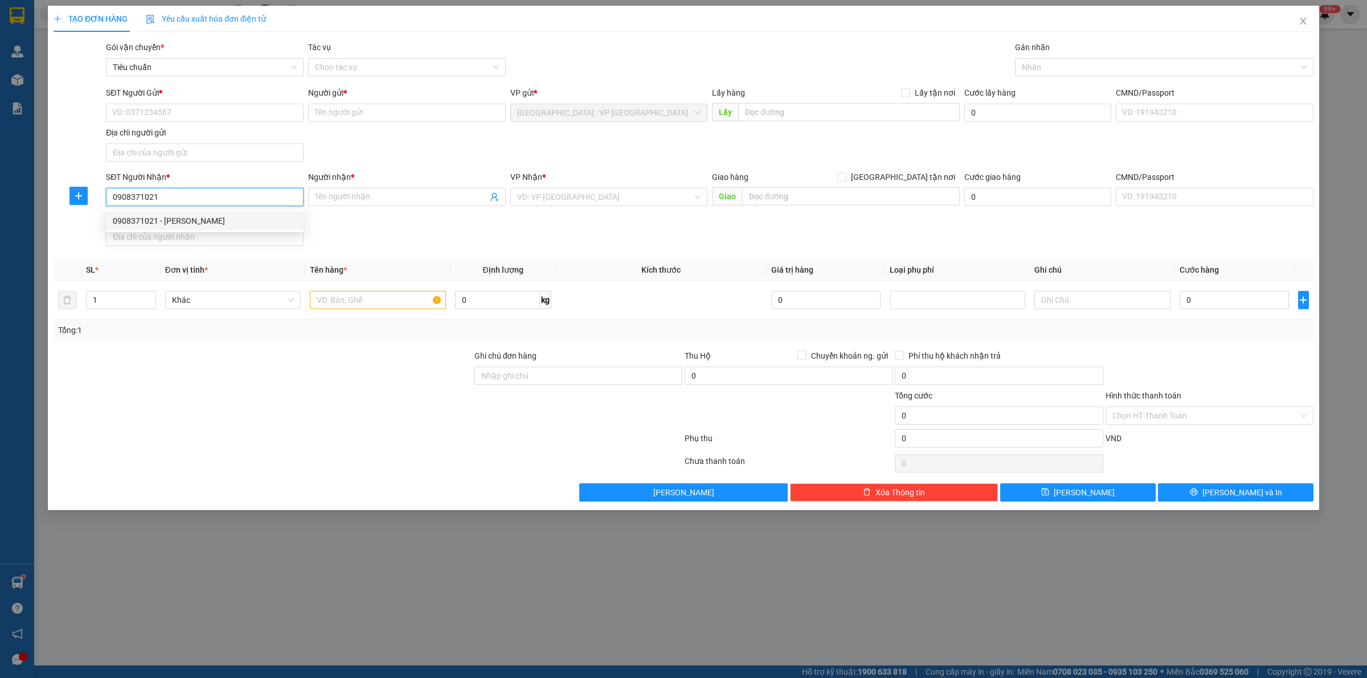
click at [249, 220] on div "0908371021 - ANH PHƯƠNG" at bounding box center [205, 221] width 184 height 13
type input "ANH PHƯƠNG"
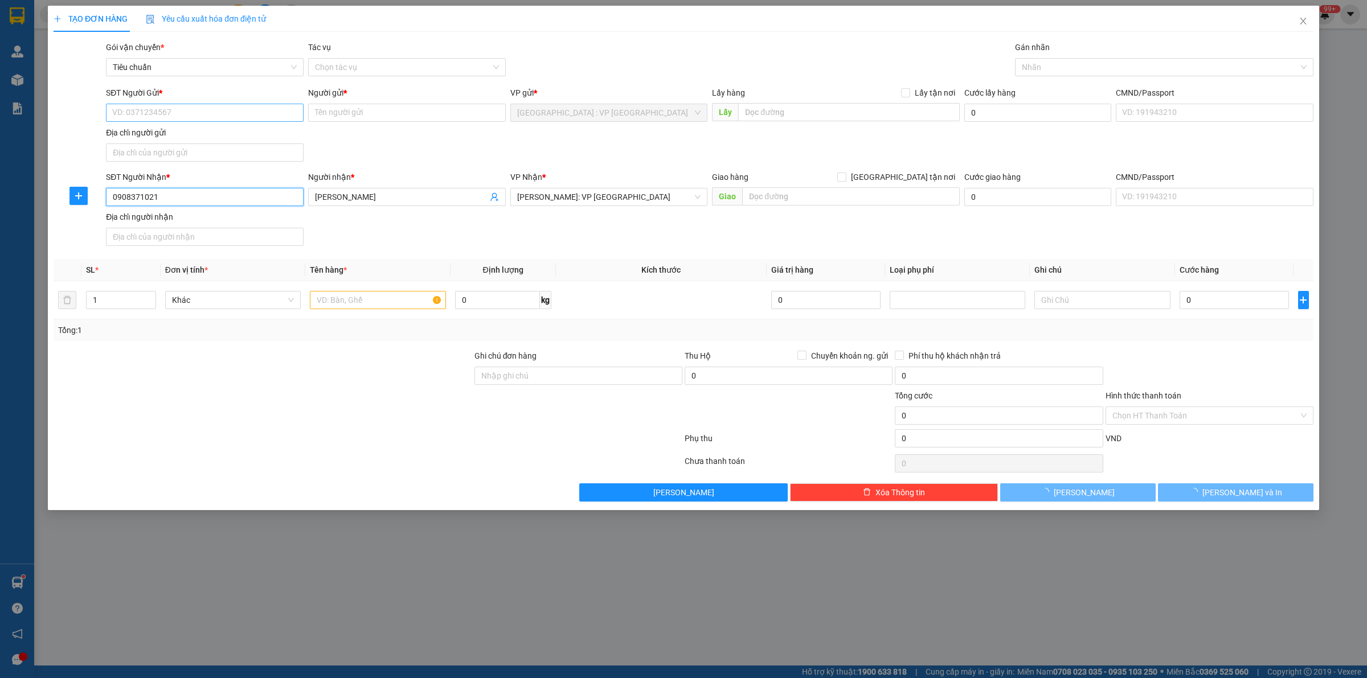
type input "0908371021"
click at [246, 113] on input "SĐT Người Gửi *" at bounding box center [205, 113] width 198 height 18
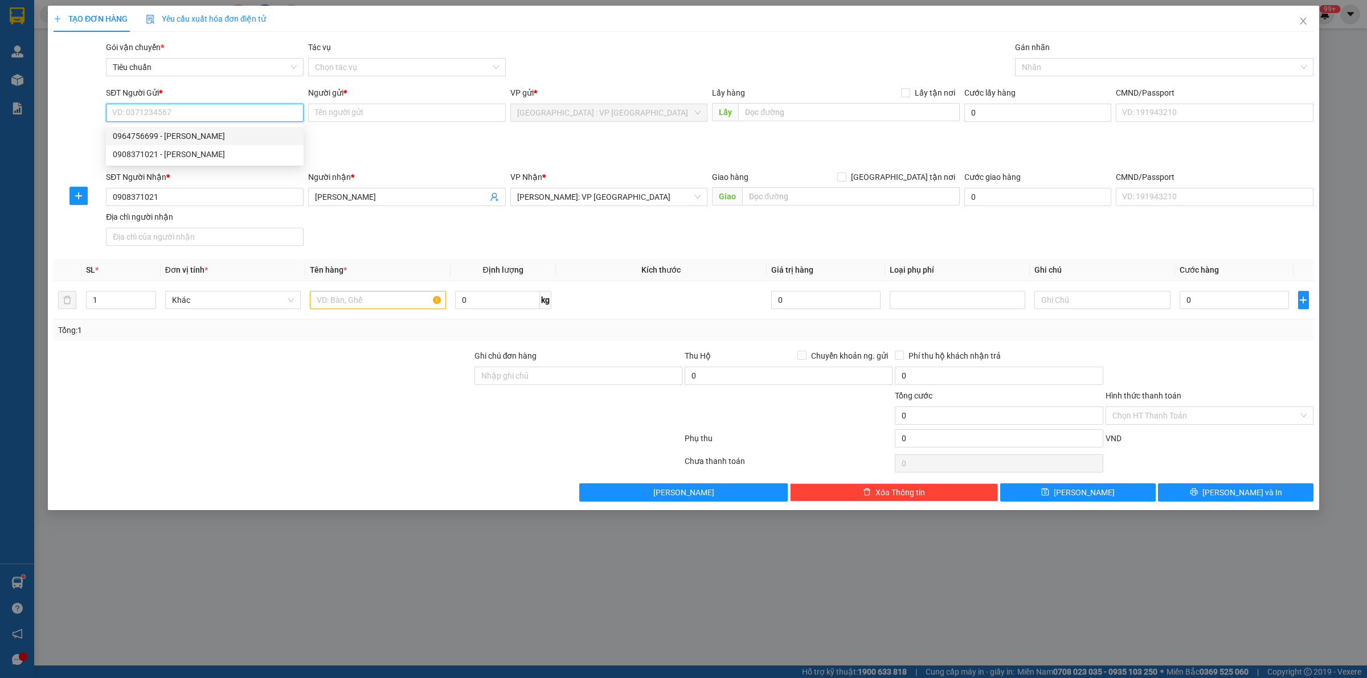
click at [221, 134] on div "0964756699 - Lê Văn Khang" at bounding box center [205, 136] width 184 height 13
type input "0964756699"
type input "Lê Văn Khang"
click at [343, 297] on input "text" at bounding box center [378, 300] width 136 height 18
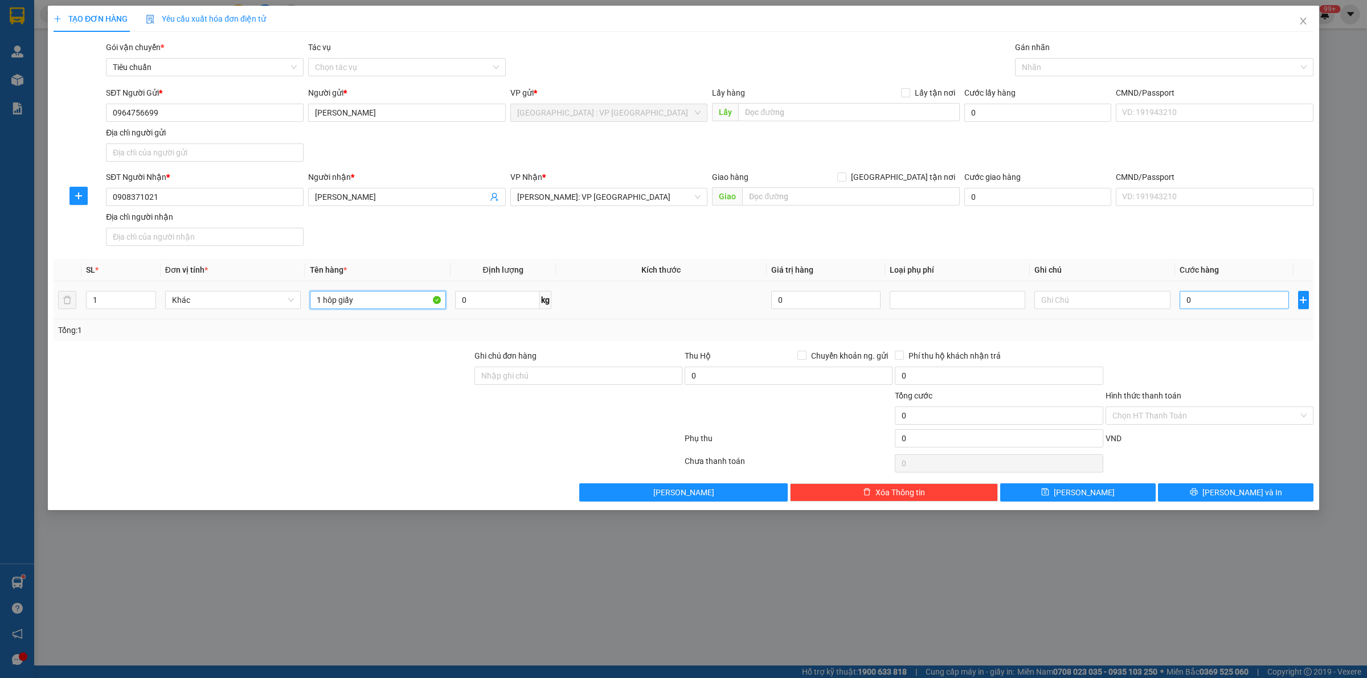
type input "1 hôp giấy"
click at [1205, 304] on input "0" at bounding box center [1234, 300] width 109 height 18
type input "7"
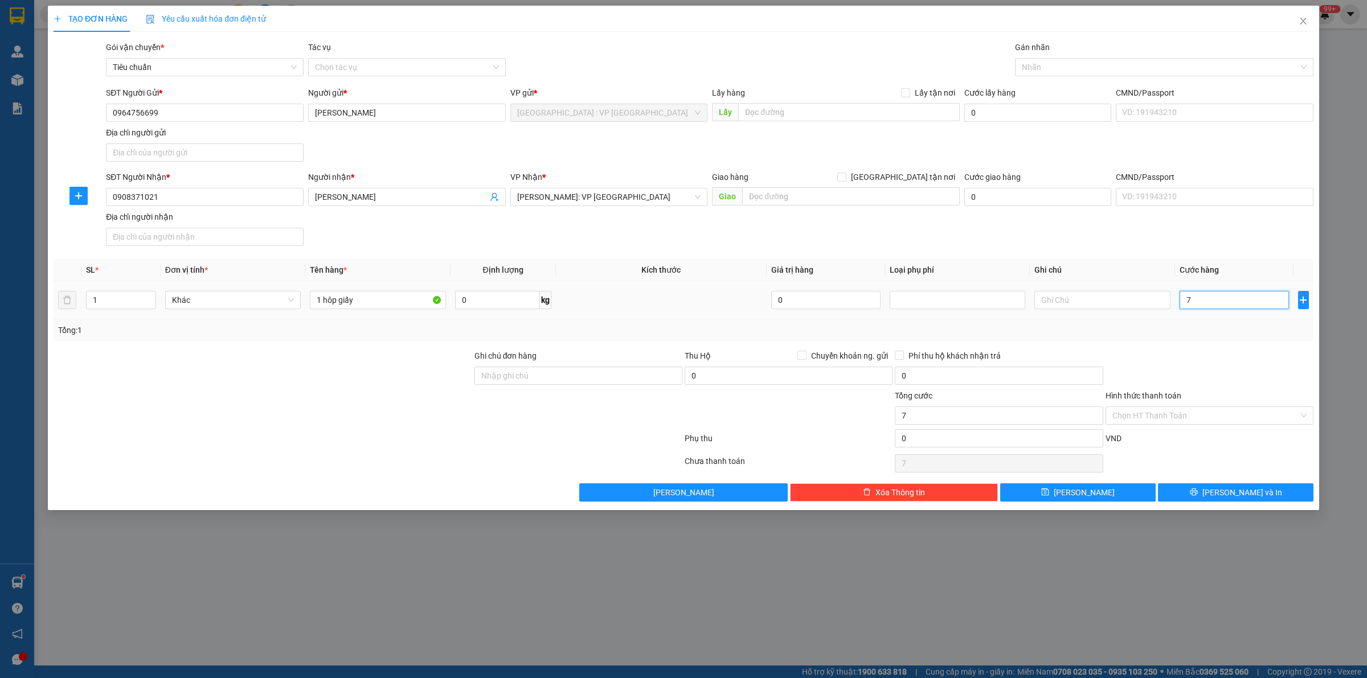
type input "70"
type input "700"
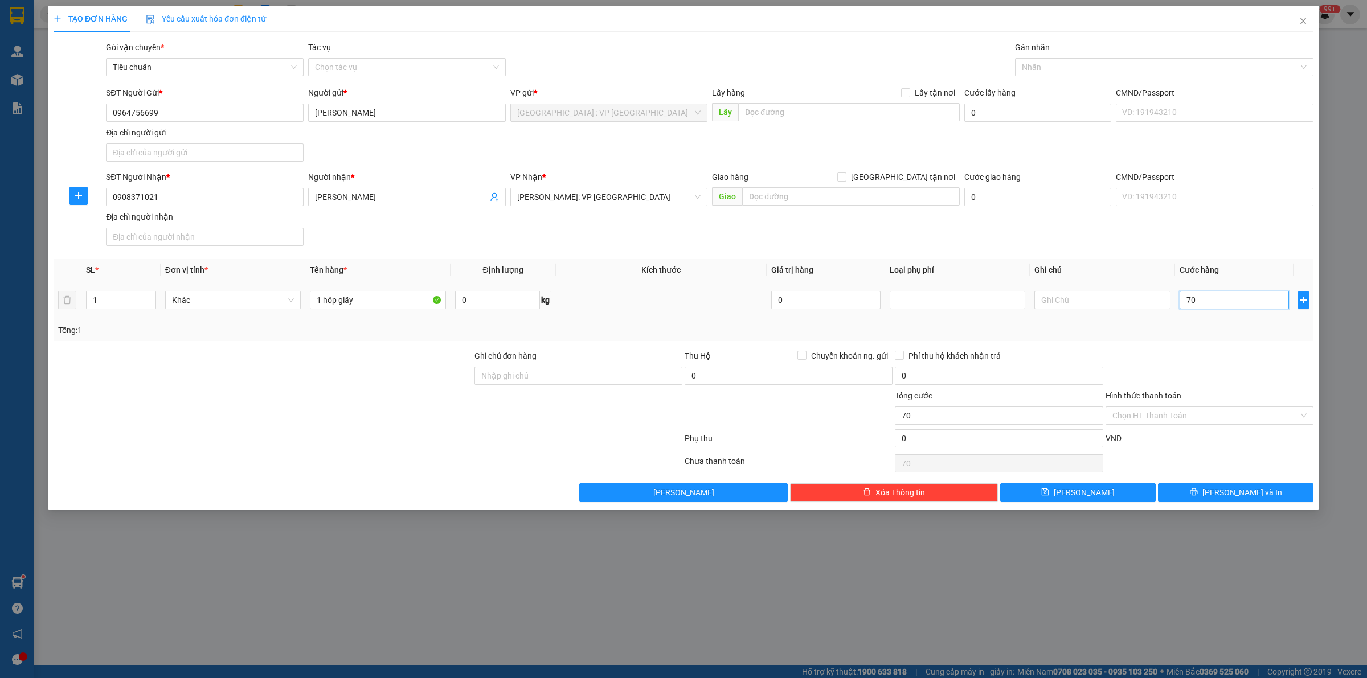
type input "700"
type input "7.000"
type input "70.000"
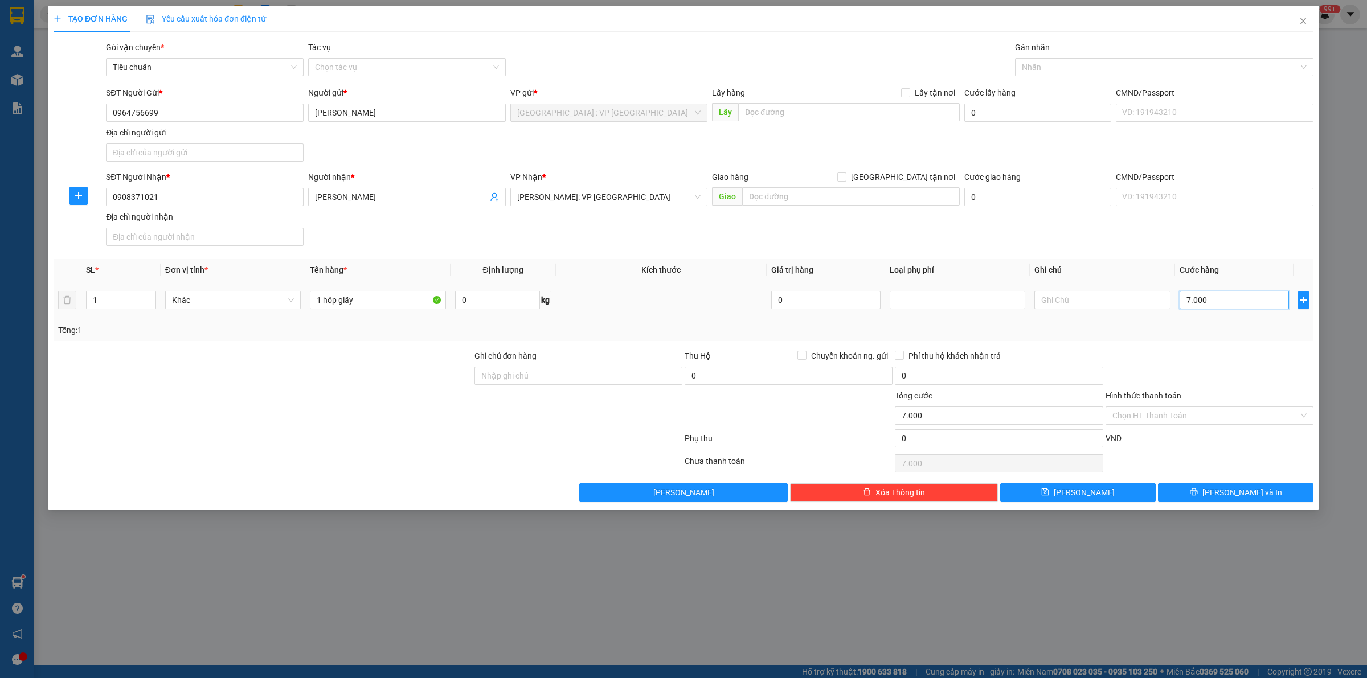
type input "70.000"
click at [1216, 353] on div at bounding box center [1210, 370] width 210 height 40
click at [1209, 494] on button "[PERSON_NAME] và In" at bounding box center [1236, 493] width 156 height 18
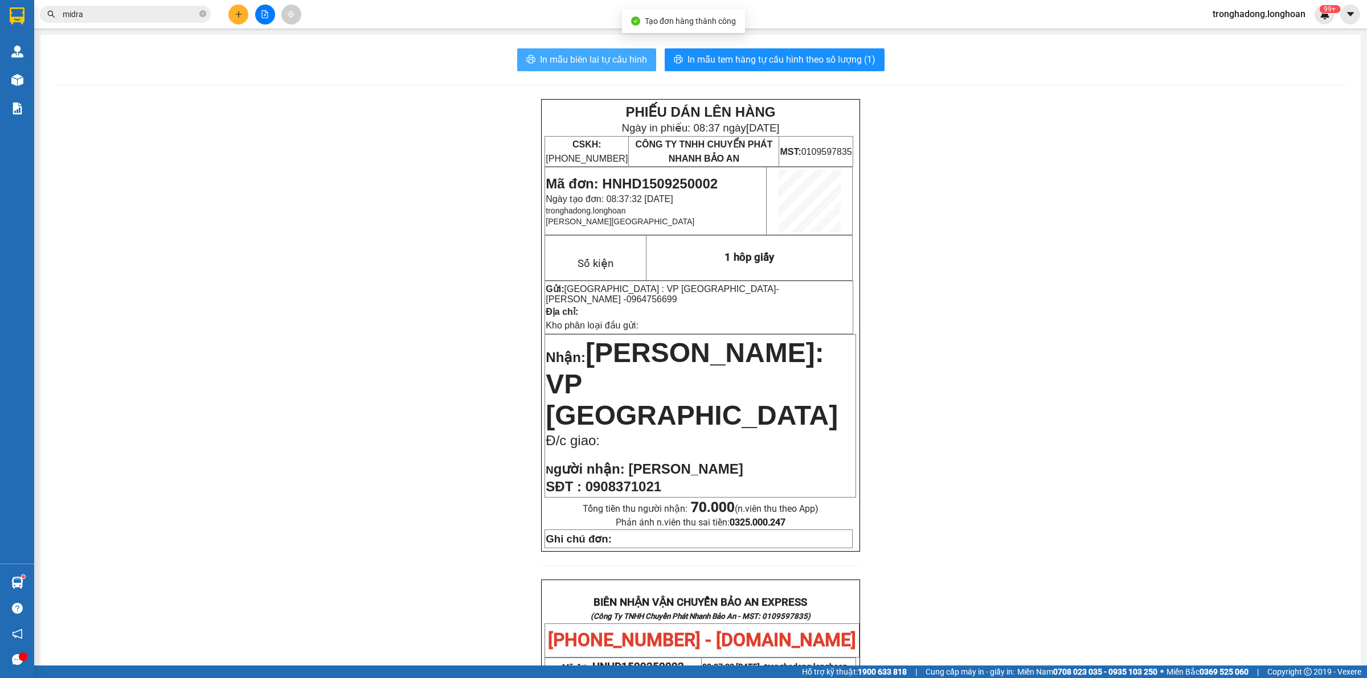
click at [584, 60] on span "In mẫu biên lai tự cấu hình" at bounding box center [593, 59] width 107 height 14
click at [360, 312] on div "PHIẾU DÁN LÊN HÀNG Ngày in phiếu: 08:37 ngày 15-09-2025 CSKH: 1900.06.88.33 CÔN…" at bounding box center [700, 621] width 1293 height 1045
drag, startPoint x: 782, startPoint y: 286, endPoint x: 763, endPoint y: 289, distance: 19.1
click at [763, 289] on p "Gửi: Hà Nội : VP Hà Đông - Lê Văn Khang - 0964756699" at bounding box center [699, 294] width 306 height 21
drag, startPoint x: 685, startPoint y: 452, endPoint x: 584, endPoint y: 456, distance: 100.4
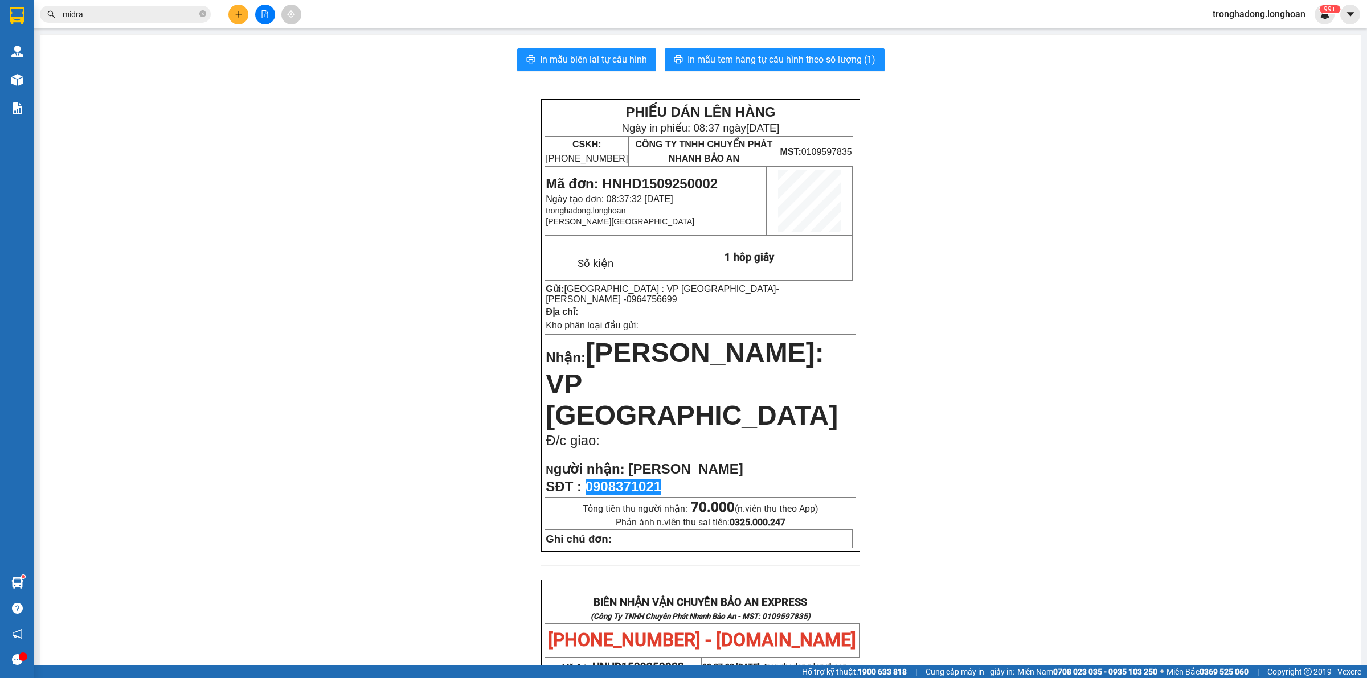
click at [584, 456] on td "Nhận: Hồ Chí Minh: VP Quận Tân Bình Đ/c giao: N gười nhận: ANH PHƯƠNG SĐT : 090…" at bounding box center [700, 415] width 311 height 163
copy span "0908371021"
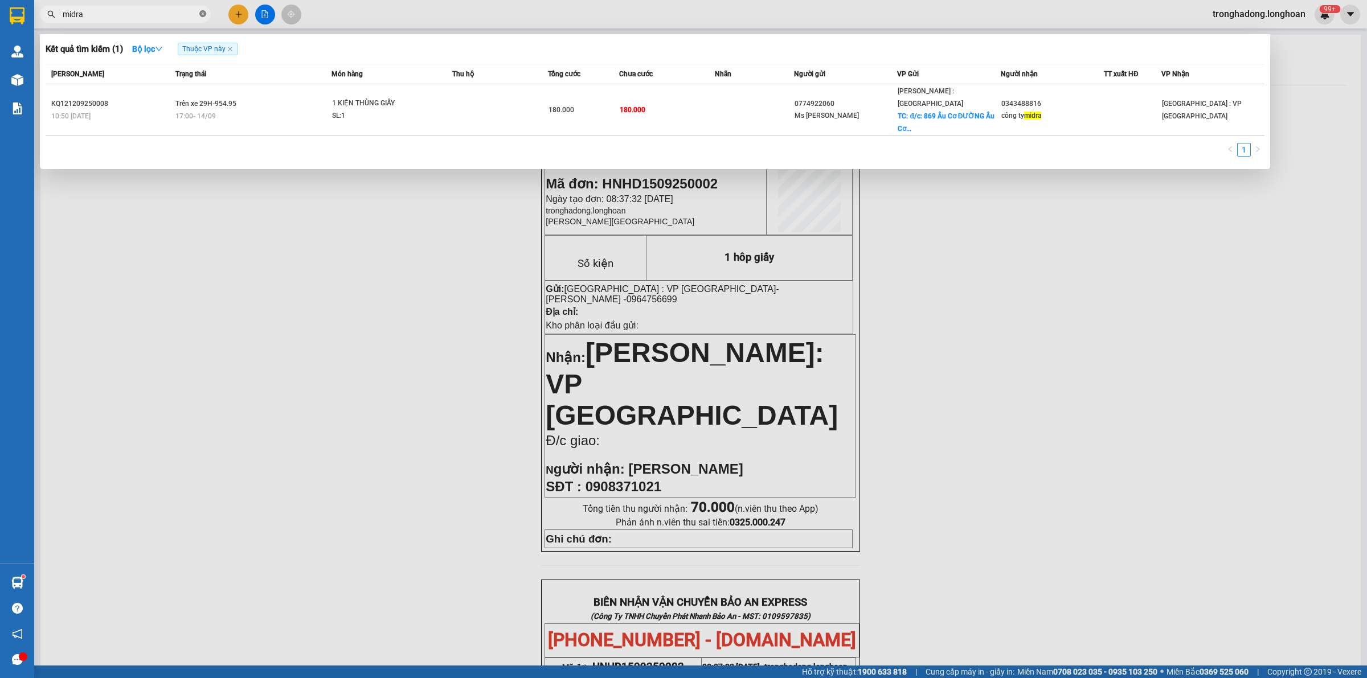
click at [203, 15] on icon "close-circle" at bounding box center [202, 13] width 7 height 7
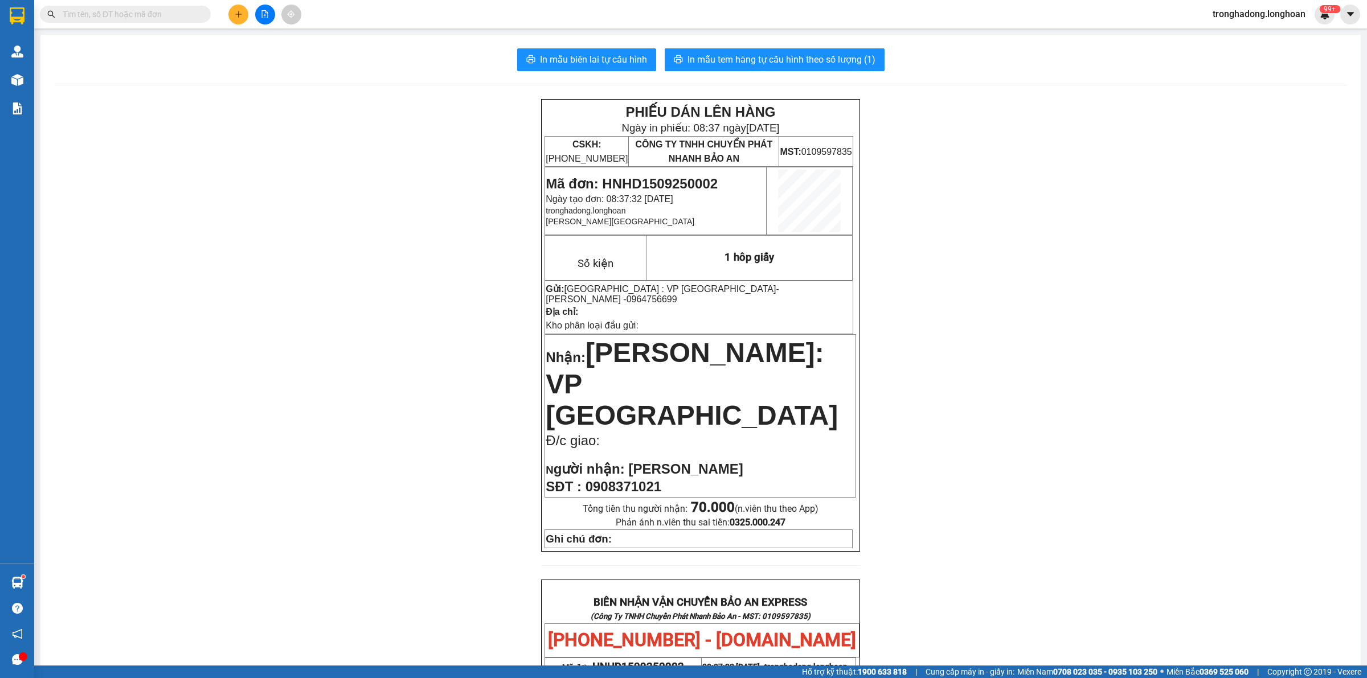
paste input "0908371021"
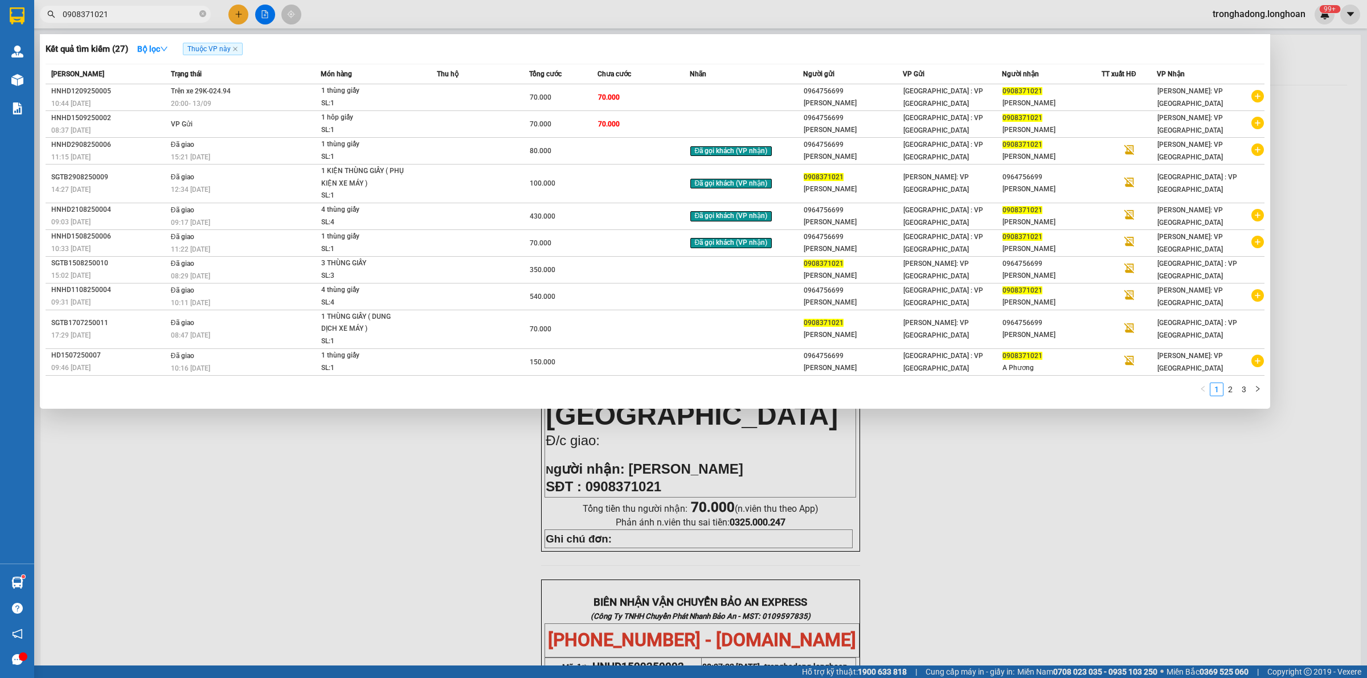
type input "0908371021"
click at [409, 423] on div at bounding box center [683, 339] width 1367 height 678
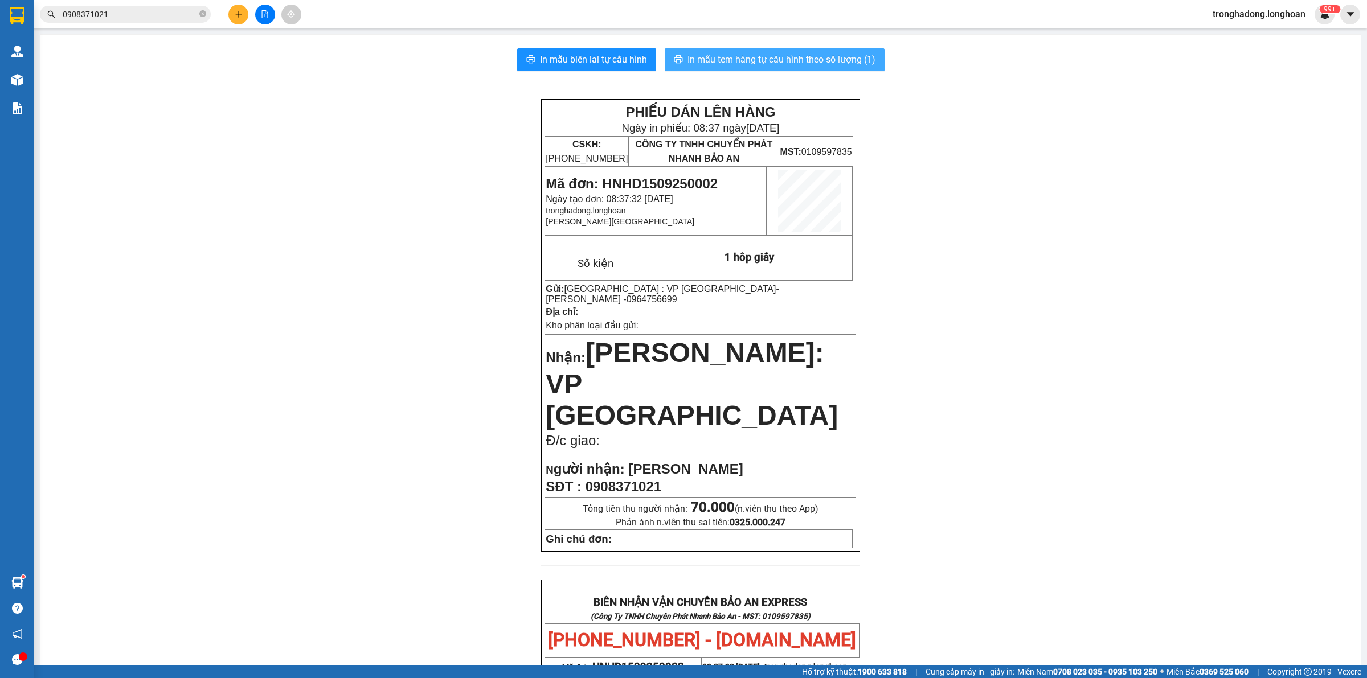
click at [742, 56] on span "In mẫu tem hàng tự cấu hình theo số lượng (1)" at bounding box center [782, 59] width 188 height 14
click at [319, 125] on div "PHIẾU DÁN LÊN HÀNG Ngày in phiếu: 08:38 ngày 15-09-2025 CSKH: 1900.06.88.33 CÔN…" at bounding box center [700, 621] width 1293 height 1045
click at [152, 15] on input "0908371021" at bounding box center [130, 14] width 134 height 13
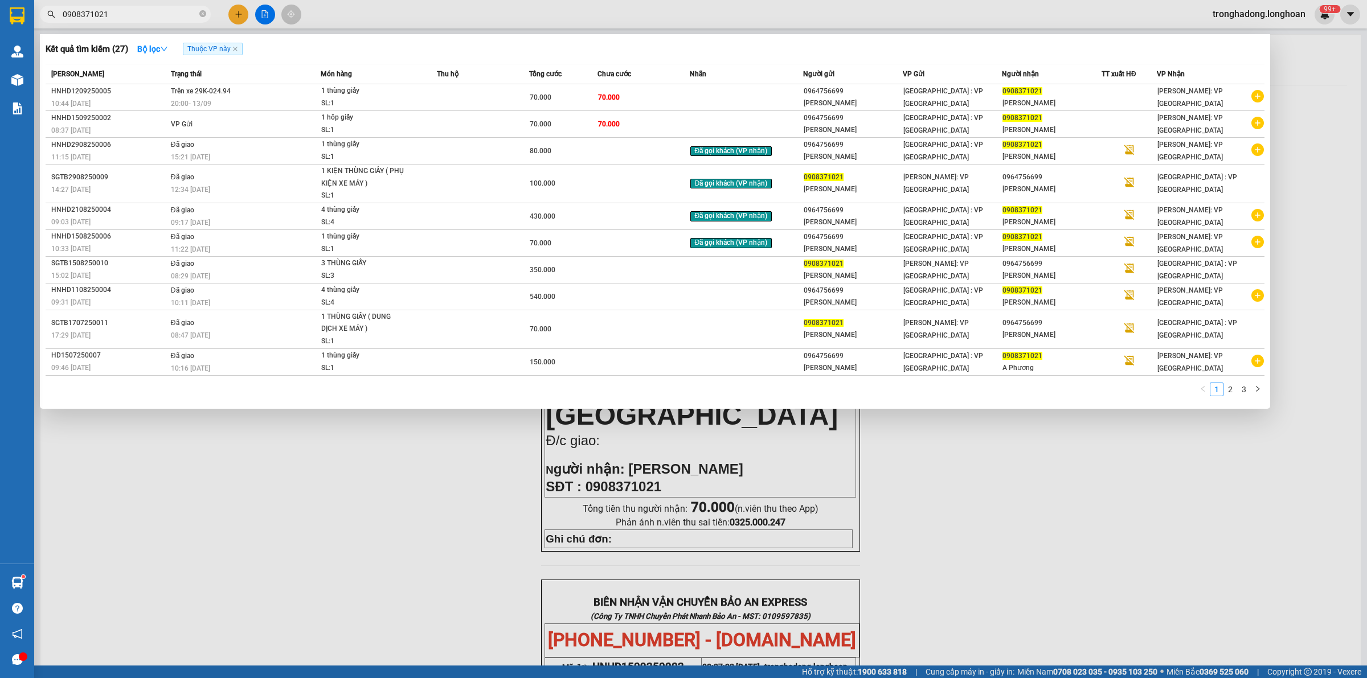
drag, startPoint x: 357, startPoint y: 474, endPoint x: 254, endPoint y: 345, distance: 165.0
click at [356, 476] on div at bounding box center [683, 339] width 1367 height 678
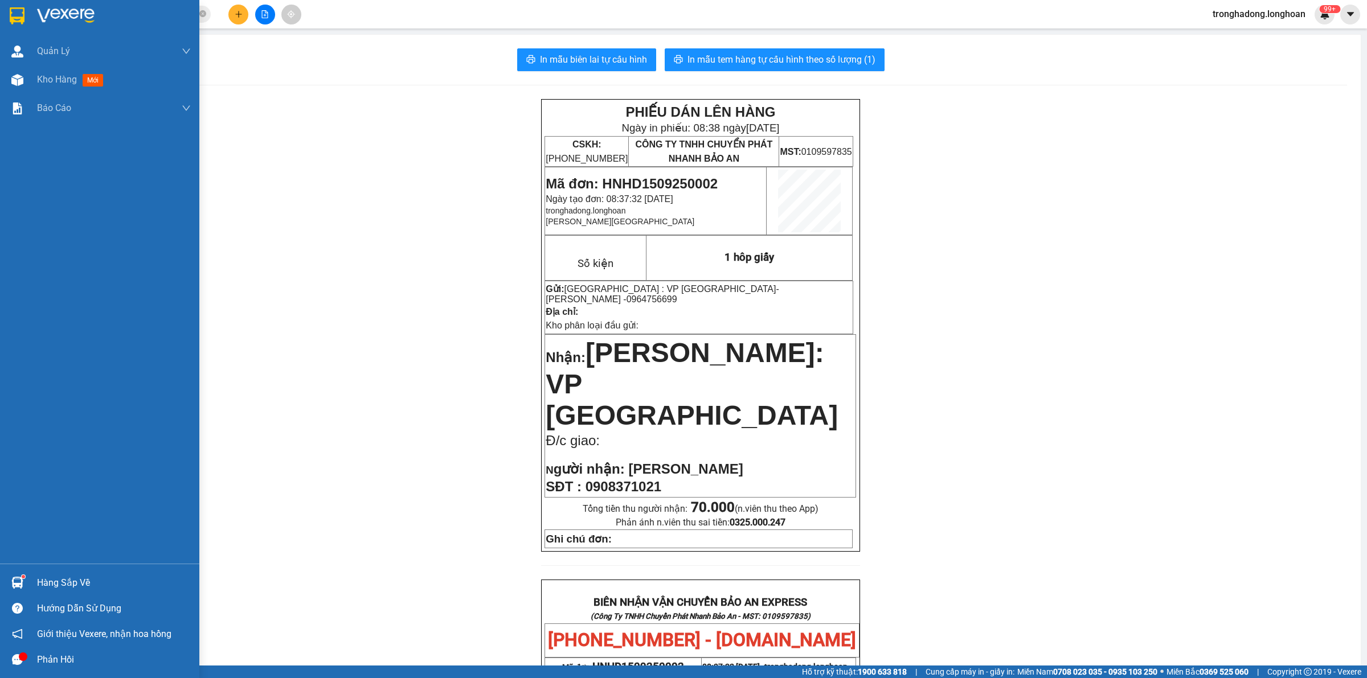
click at [14, 7] on img at bounding box center [17, 15] width 15 height 17
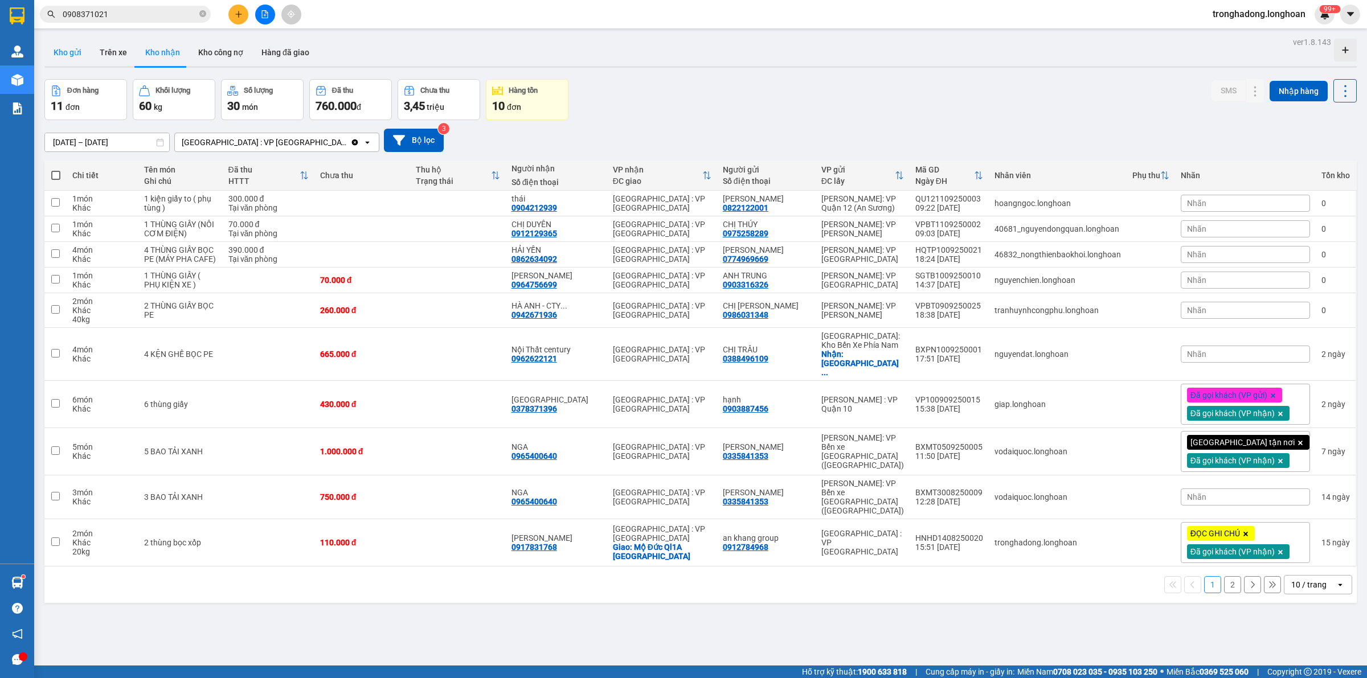
click at [70, 47] on button "Kho gửi" at bounding box center [67, 52] width 46 height 27
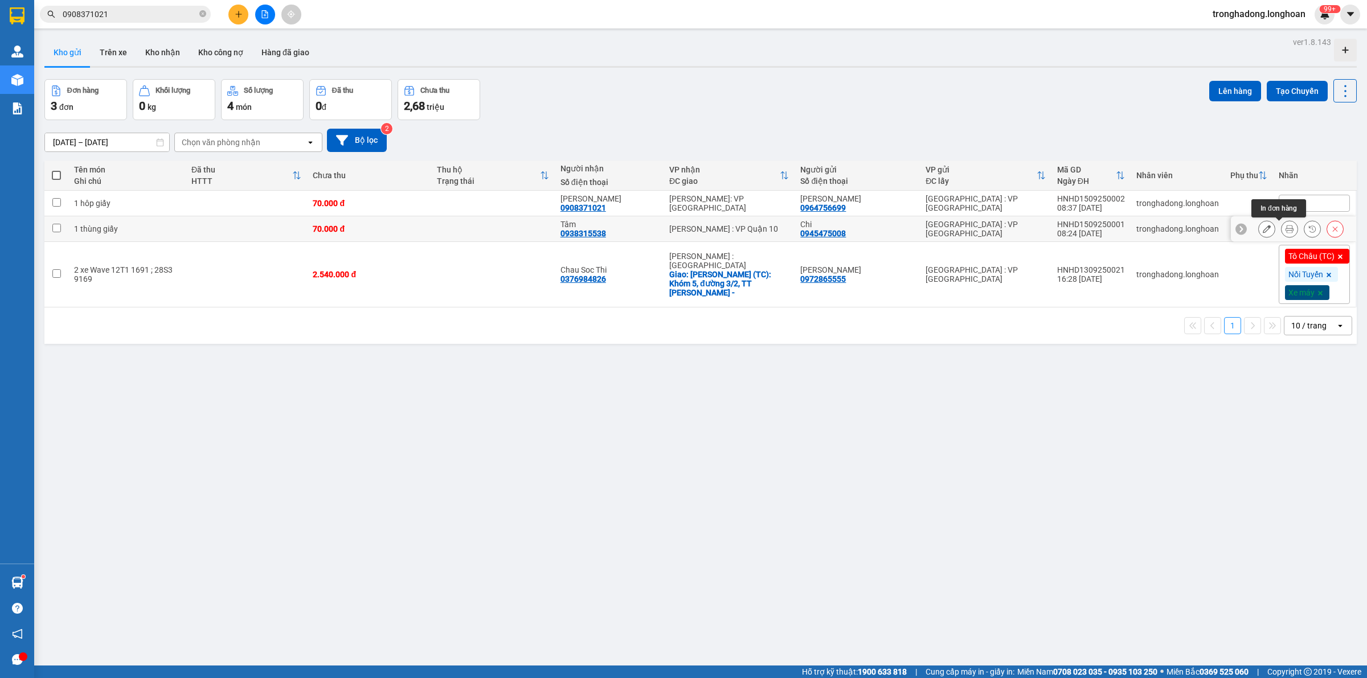
click at [1286, 231] on icon at bounding box center [1290, 229] width 8 height 8
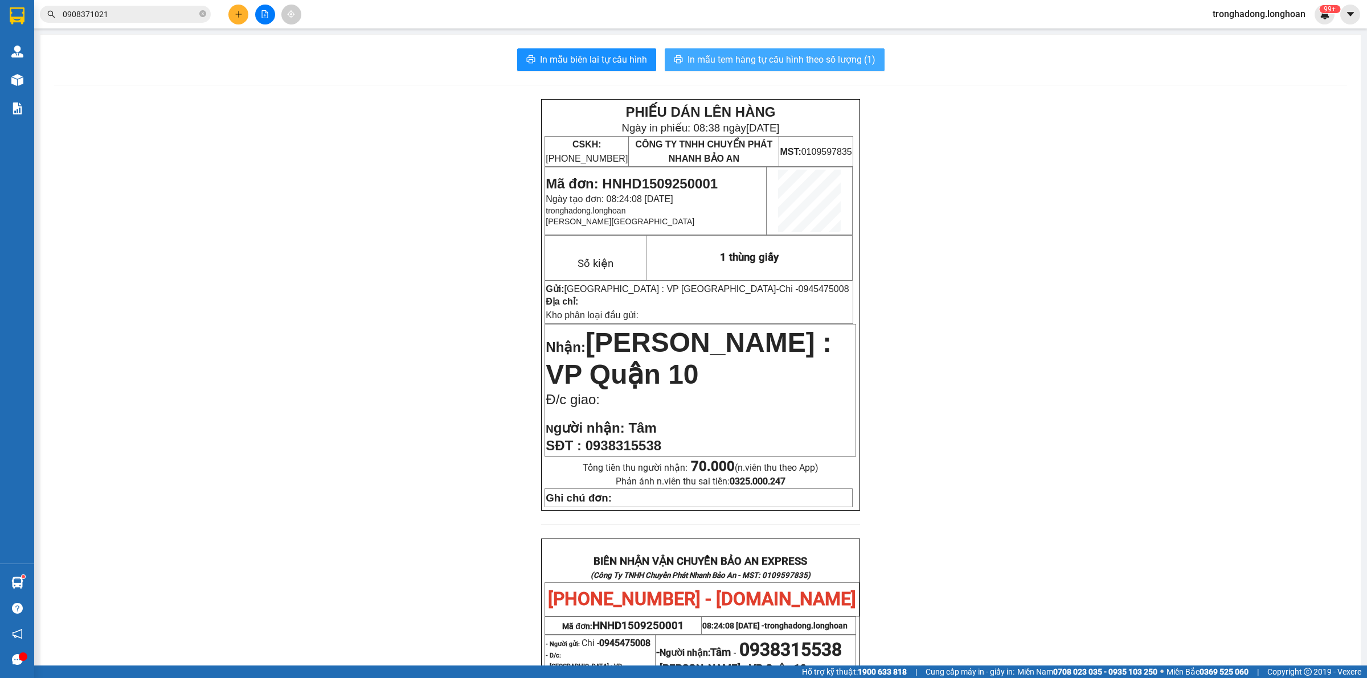
drag, startPoint x: 735, startPoint y: 75, endPoint x: 732, endPoint y: 63, distance: 12.4
click at [734, 72] on div "In mẫu biên lai tự cấu hình In mẫu tem hàng tự cấu hình theo số lượng (1) PHIẾU…" at bounding box center [700, 563] width 1320 height 1056
click at [732, 63] on span "In mẫu tem hàng tự cấu hình theo số lượng (1)" at bounding box center [782, 59] width 188 height 14
click at [665, 48] on button "In mẫu tem hàng tự cấu hình theo số lượng (1)" at bounding box center [775, 59] width 220 height 23
drag, startPoint x: 381, startPoint y: 302, endPoint x: 349, endPoint y: 278, distance: 39.8
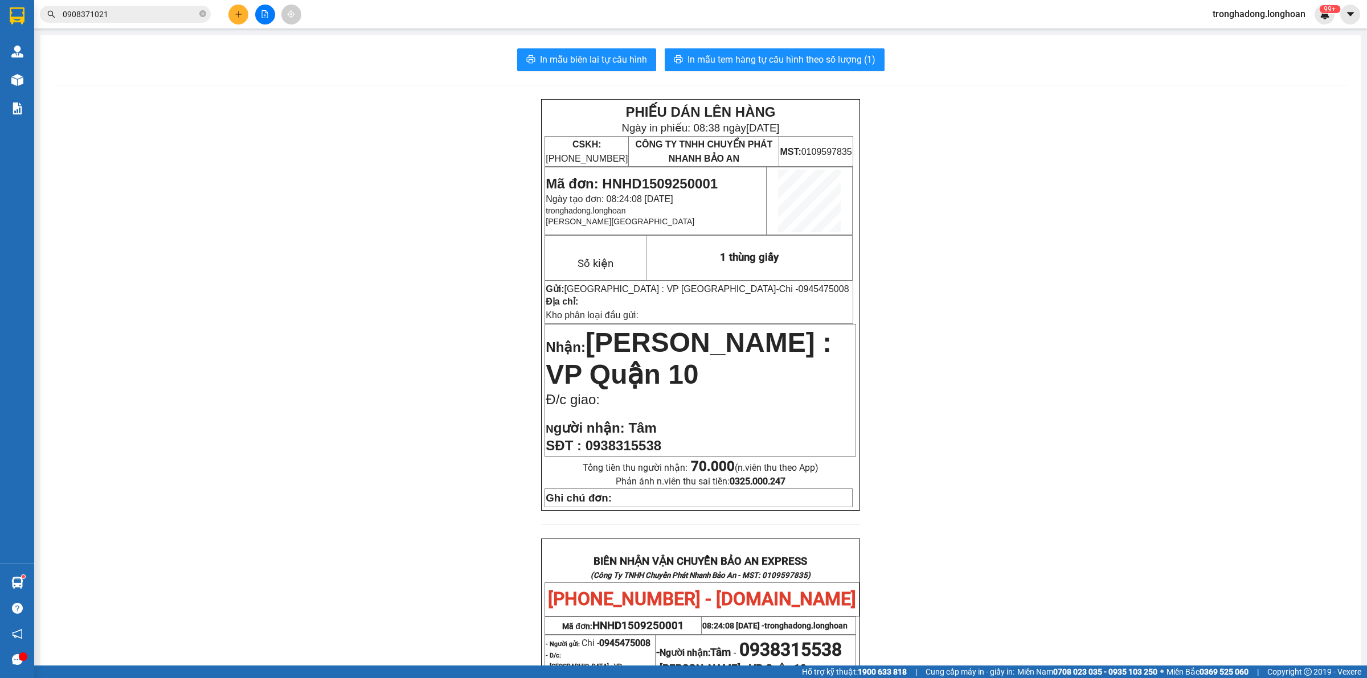
click at [371, 295] on div "PHIẾU DÁN LÊN HÀNG Ngày in phiếu: 08:38 ngày 15-09-2025 CSKH: 1900.06.88.33 CÔN…" at bounding box center [700, 588] width 1293 height 978
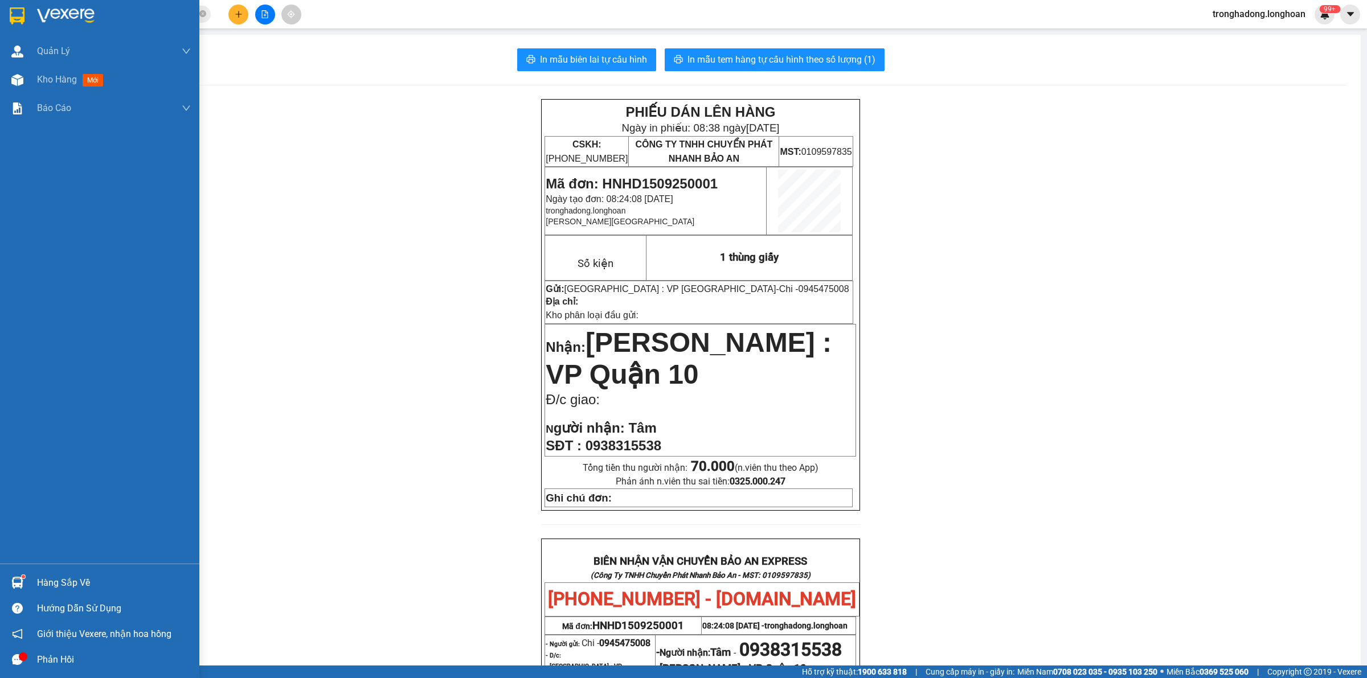
click at [12, 3] on div at bounding box center [99, 18] width 199 height 37
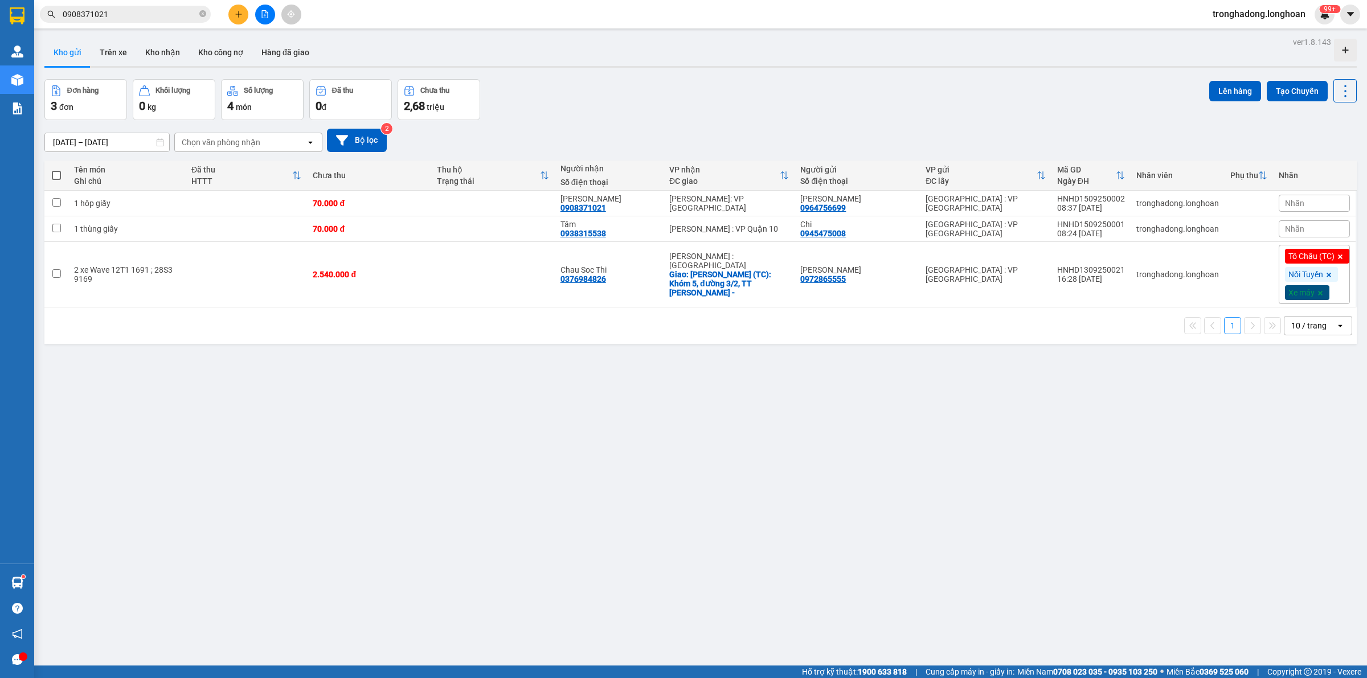
click at [621, 442] on div "ver 1.8.143 Kho gửi Trên xe Kho nhận Kho công nợ Hàng đã giao Đơn hàng 3 đơn Kh…" at bounding box center [701, 373] width 1322 height 678
click at [173, 54] on button "Kho nhận" at bounding box center [162, 52] width 53 height 27
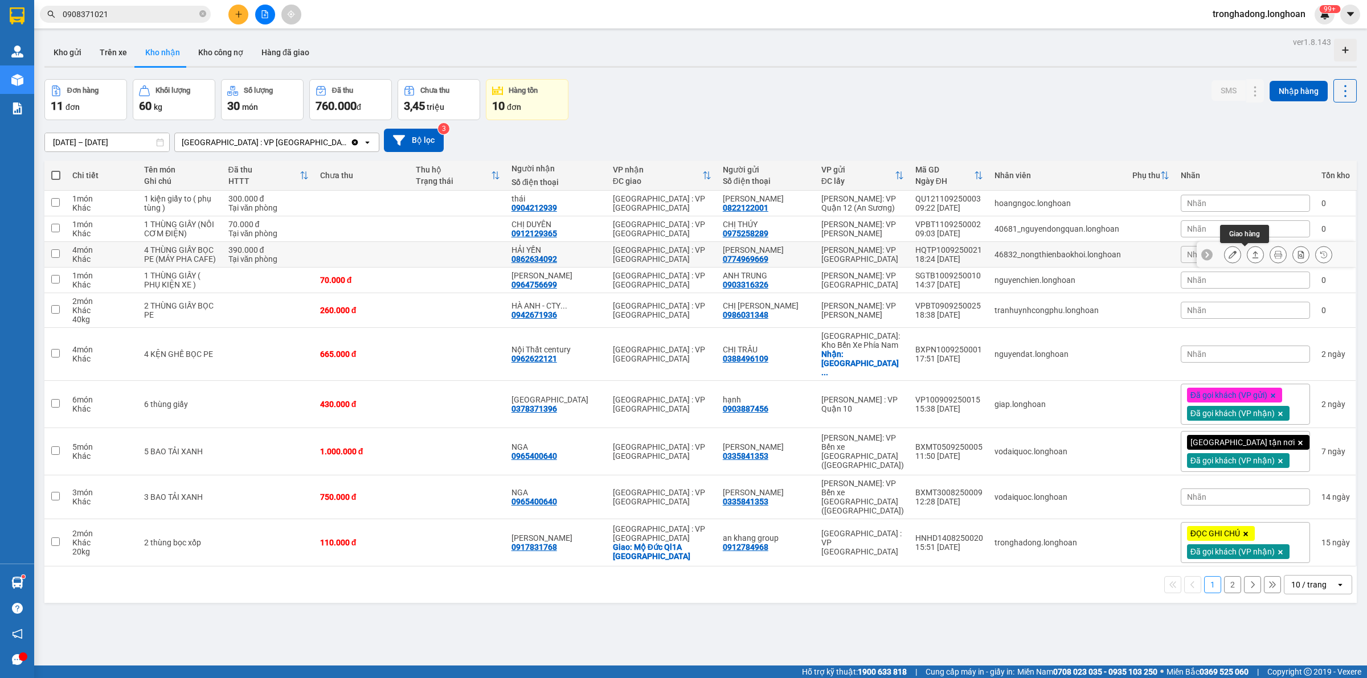
click at [1250, 252] on button at bounding box center [1255, 255] width 16 height 20
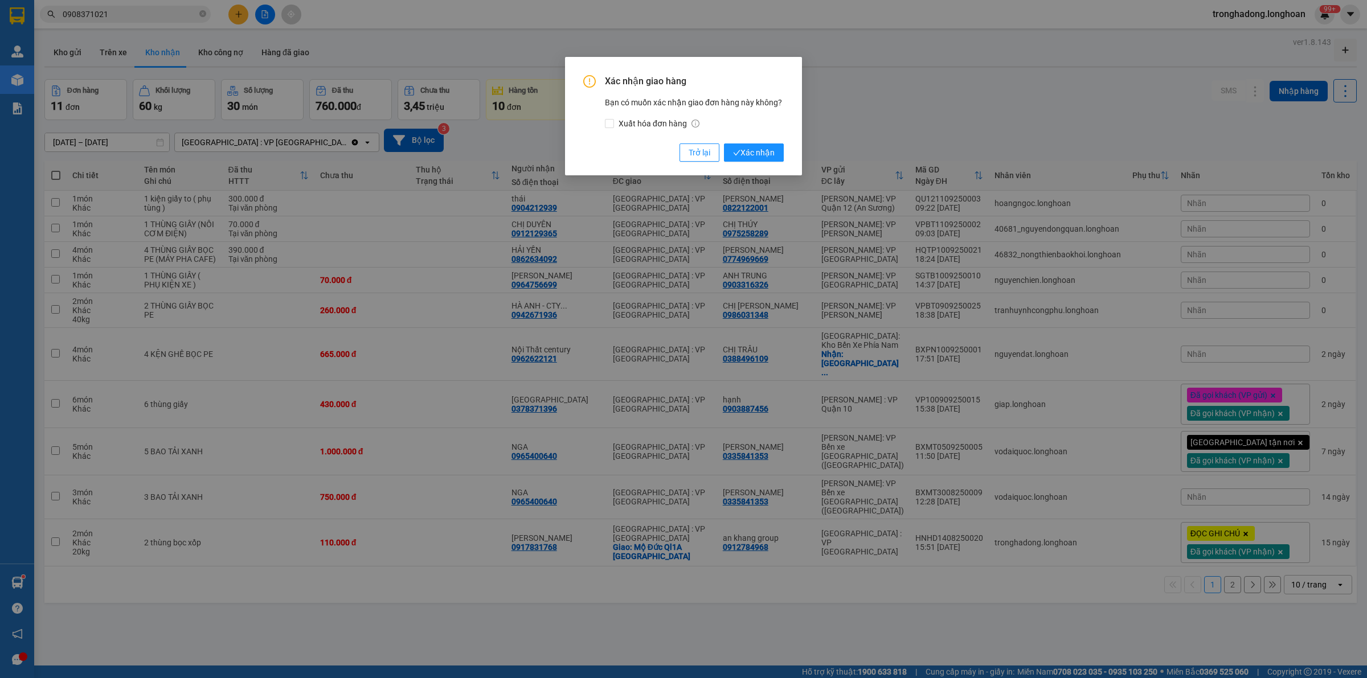
click at [747, 141] on div "Xác nhận giao hàng Bạn có muốn xác nhận giao đơn hàng này không? Xuất hóa đơn h…" at bounding box center [683, 118] width 201 height 87
click at [746, 149] on span "Xác nhận" at bounding box center [754, 152] width 42 height 13
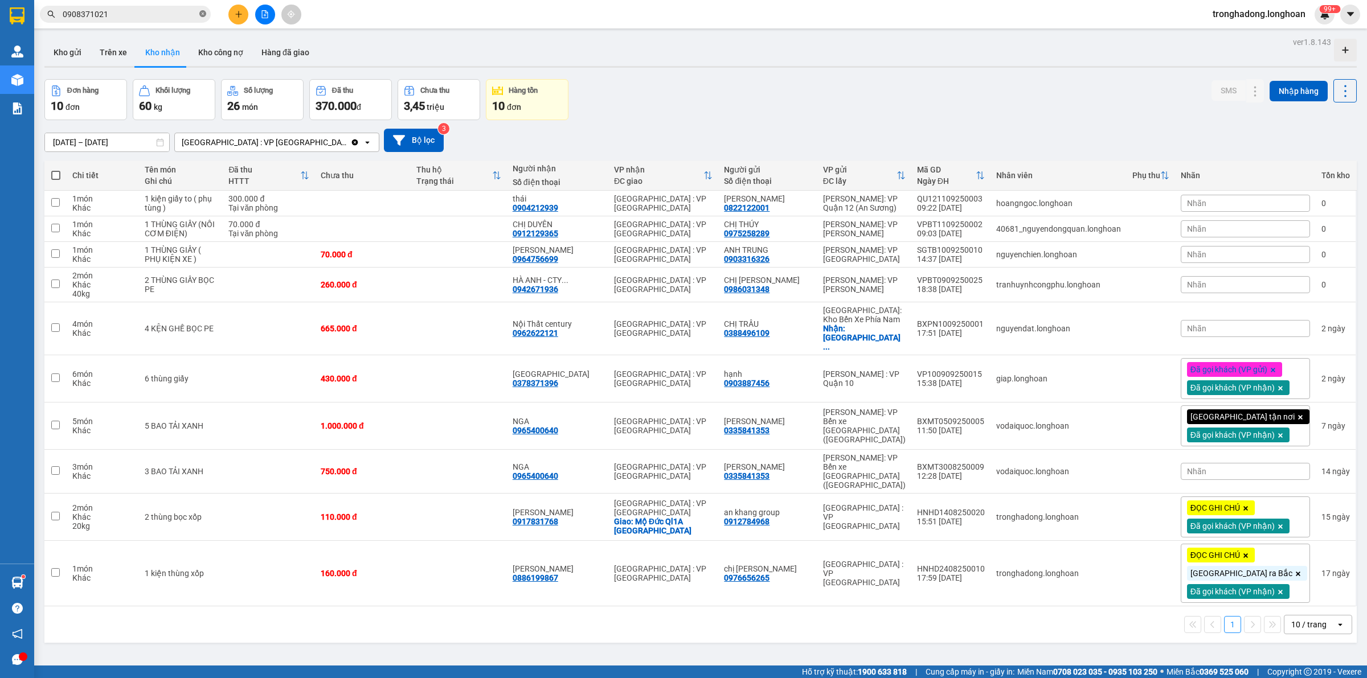
click at [201, 11] on icon "close-circle" at bounding box center [202, 13] width 7 height 7
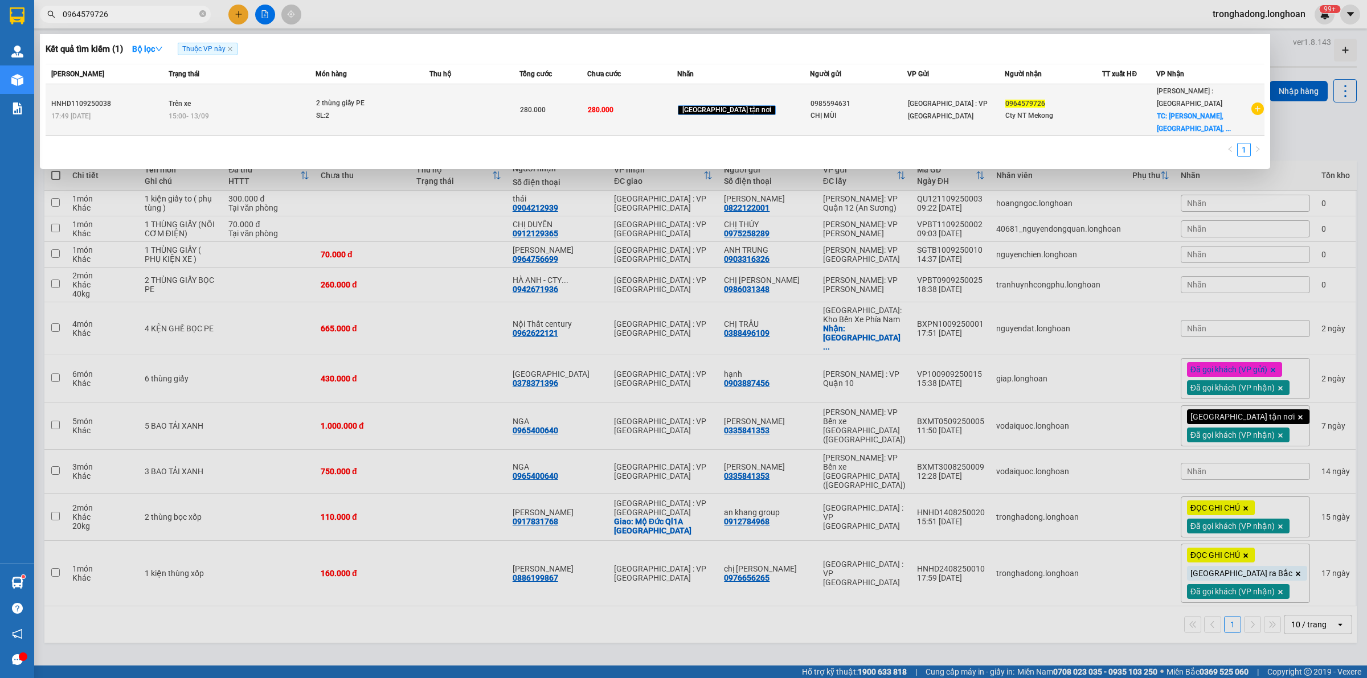
type input "0964579726"
click at [1060, 113] on div "Cty NT Mekong" at bounding box center [1053, 116] width 96 height 12
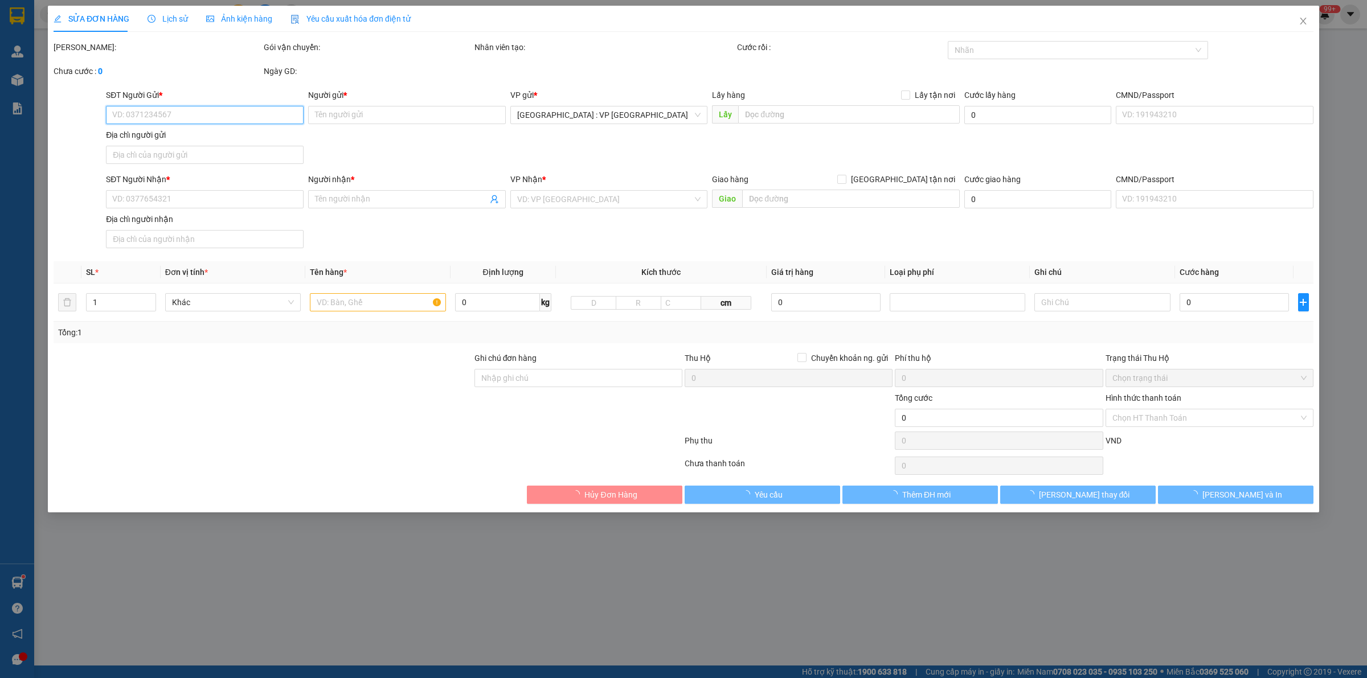
type input "0985594631"
type input "CHỊ MÙI"
type input "0964579726"
type input "Cty NT Mekong"
checkbox input "true"
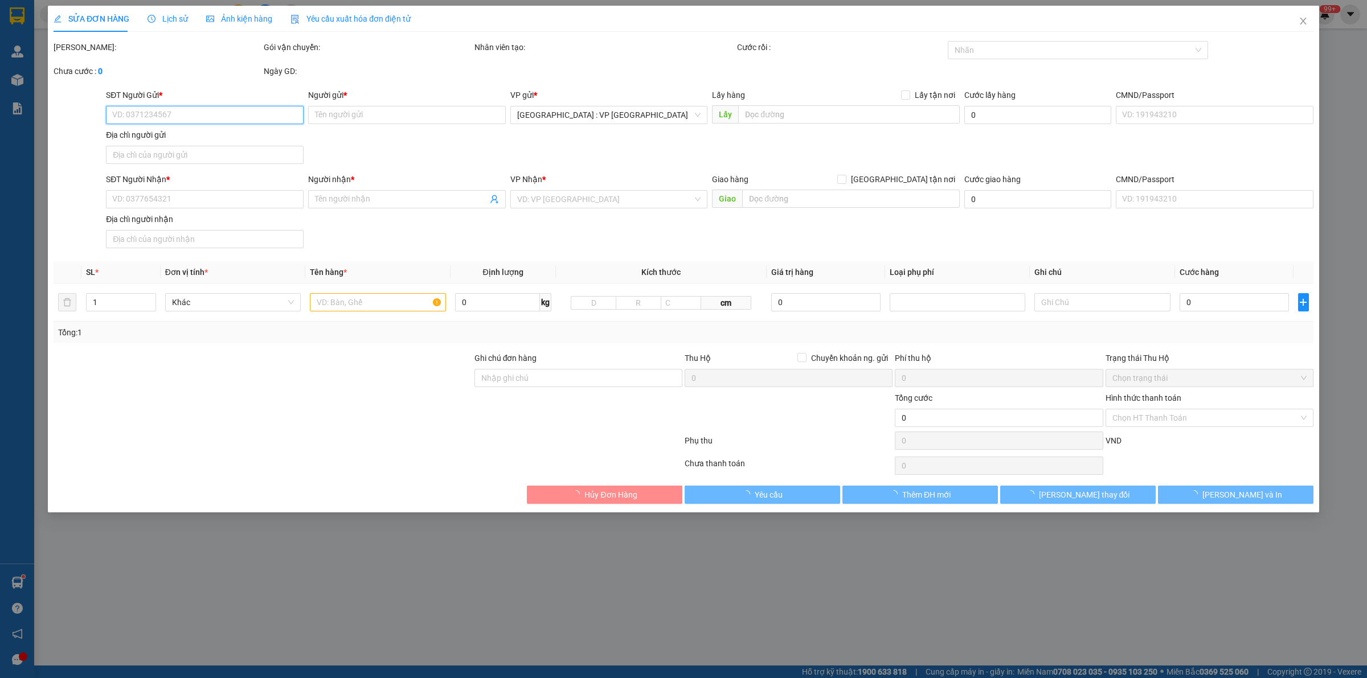
type input "Ca Văn Thỉnh, Phú Khương, Bến Tre"
type input "280.000"
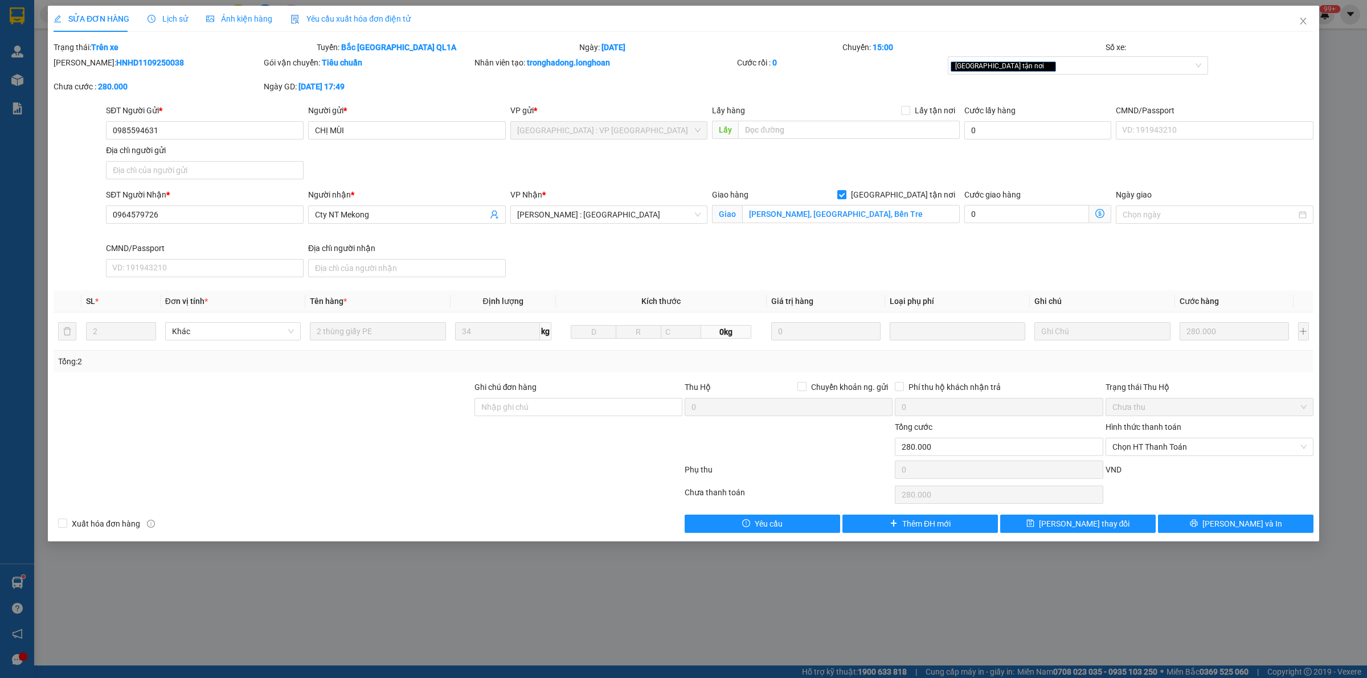
click at [345, 413] on div at bounding box center [262, 401] width 421 height 40
click at [170, 13] on div "Lịch sử" at bounding box center [168, 19] width 40 height 13
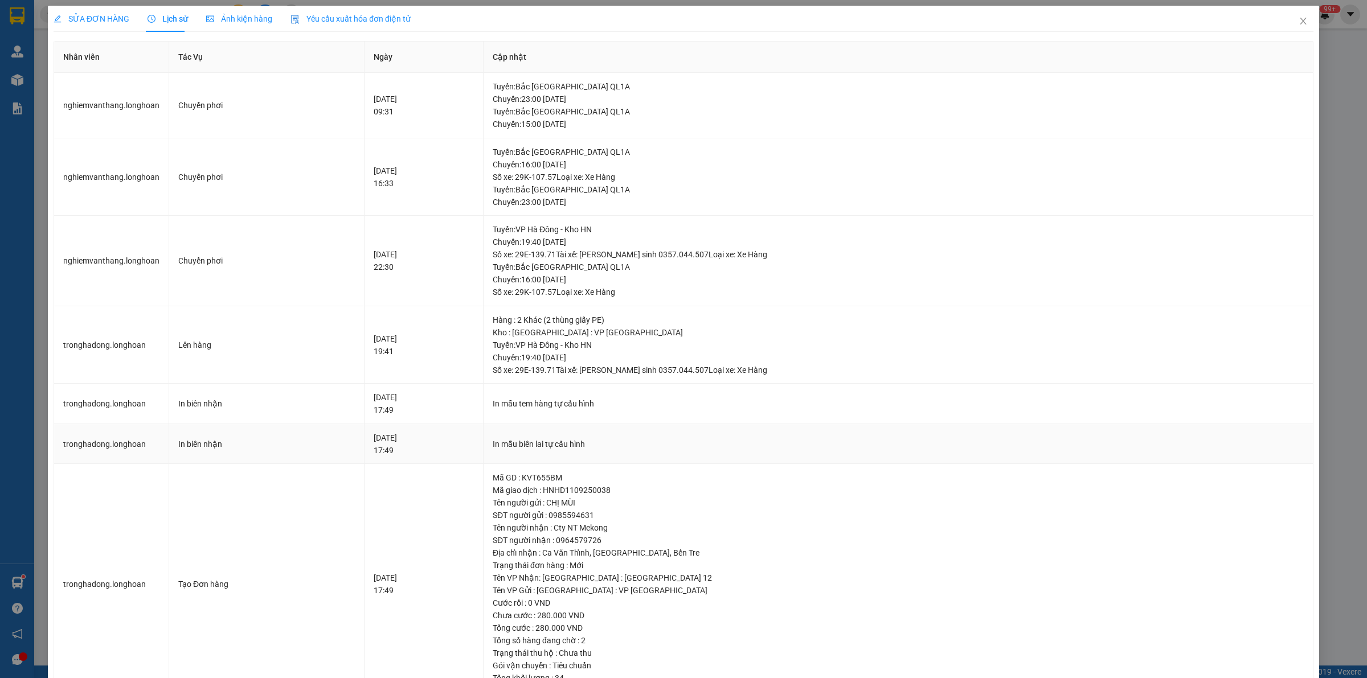
click at [889, 441] on div "In mẫu biên lai tự cấu hình" at bounding box center [898, 444] width 811 height 13
click at [90, 20] on span "SỬA ĐƠN HÀNG" at bounding box center [92, 18] width 76 height 9
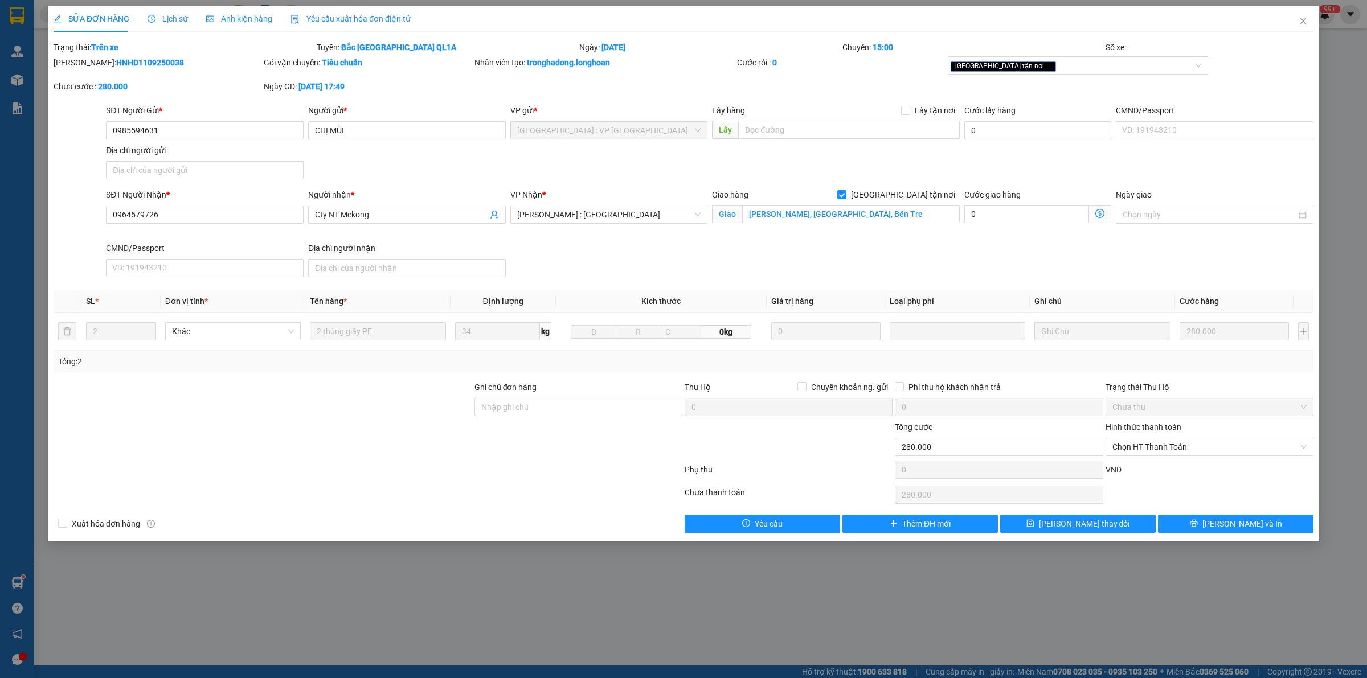
click at [665, 257] on div "SĐT Người Nhận * 0964579726 Người nhận * Cty NT Mekong VP Nhận * Hồ Chí Minh : …" at bounding box center [710, 235] width 1212 height 93
click at [181, 14] on span "Lịch sử" at bounding box center [168, 18] width 40 height 9
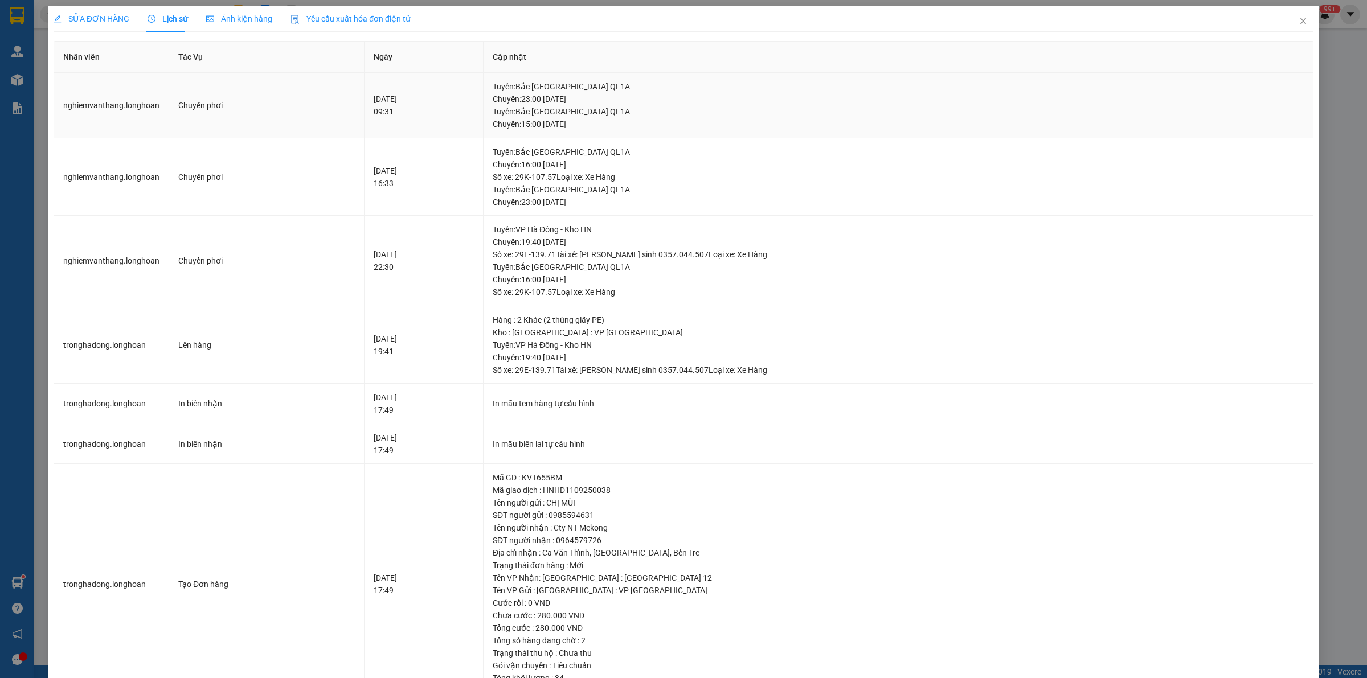
drag, startPoint x: 684, startPoint y: 129, endPoint x: 635, endPoint y: 129, distance: 48.4
click at [635, 129] on div "Tuyến : Bắc Trung Nam QL1A Chuyến: 15:00 ngày 13-09-2025" at bounding box center [898, 117] width 811 height 25
click at [712, 144] on td "Tuyến : Bắc Trung Nam QL1A Chuyến: 16:00 ngày 12-09-2025 Số xe: 29K-107.57 Loại…" at bounding box center [899, 177] width 830 height 78
drag, startPoint x: 695, startPoint y: 206, endPoint x: 578, endPoint y: 186, distance: 118.5
click at [578, 186] on div "Tuyến : Bắc Trung Nam QL1A Chuyến: 23:00 ngày 12-09-2025" at bounding box center [898, 195] width 811 height 25
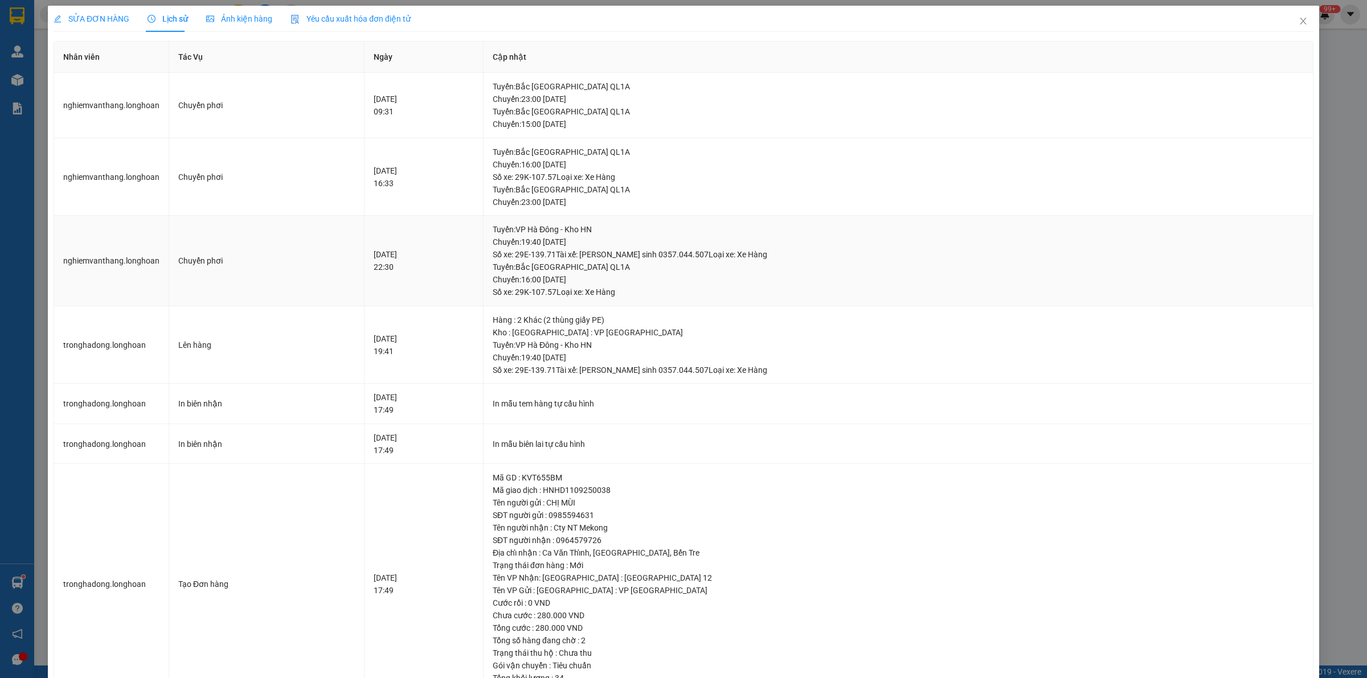
click at [786, 226] on div "Tuyến : VP Hà Đông - Kho HN Chuyến: 19:40 ngày 11-09-2025 Số xe: 29E-139.71 Tài…" at bounding box center [898, 242] width 811 height 38
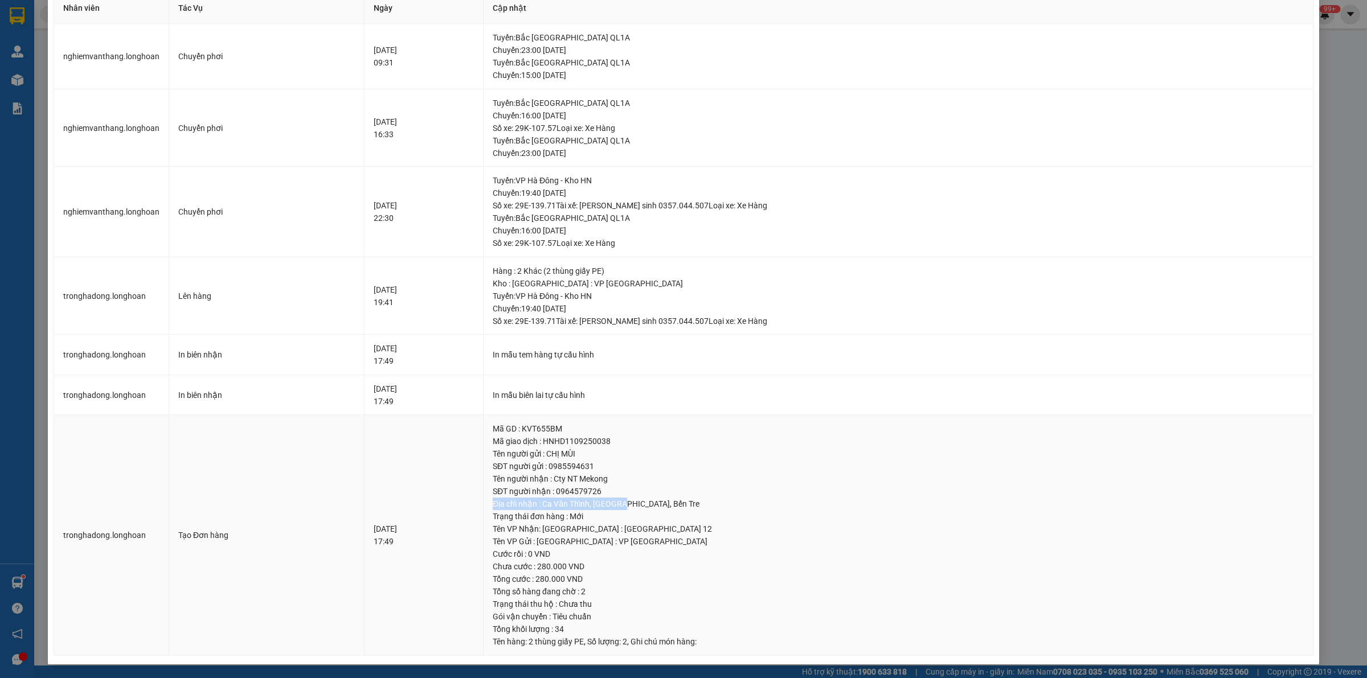
drag, startPoint x: 743, startPoint y: 493, endPoint x: 686, endPoint y: 508, distance: 58.7
click at [686, 508] on td "Mã GD : KVT655BM Mã giao dịch : HNHD1109250038 Tên người gửi : CHỊ MÙI SĐT ngườ…" at bounding box center [899, 535] width 830 height 241
click at [727, 508] on div "Địa chỉ nhận : Ca Văn Thỉnh, Phú Khương, Bến Tre" at bounding box center [898, 504] width 811 height 13
drag, startPoint x: 658, startPoint y: 504, endPoint x: 670, endPoint y: 502, distance: 11.5
click at [660, 504] on div "Địa chỉ nhận : Ca Văn Thỉnh, Phú Khương, Bến Tre" at bounding box center [898, 504] width 811 height 13
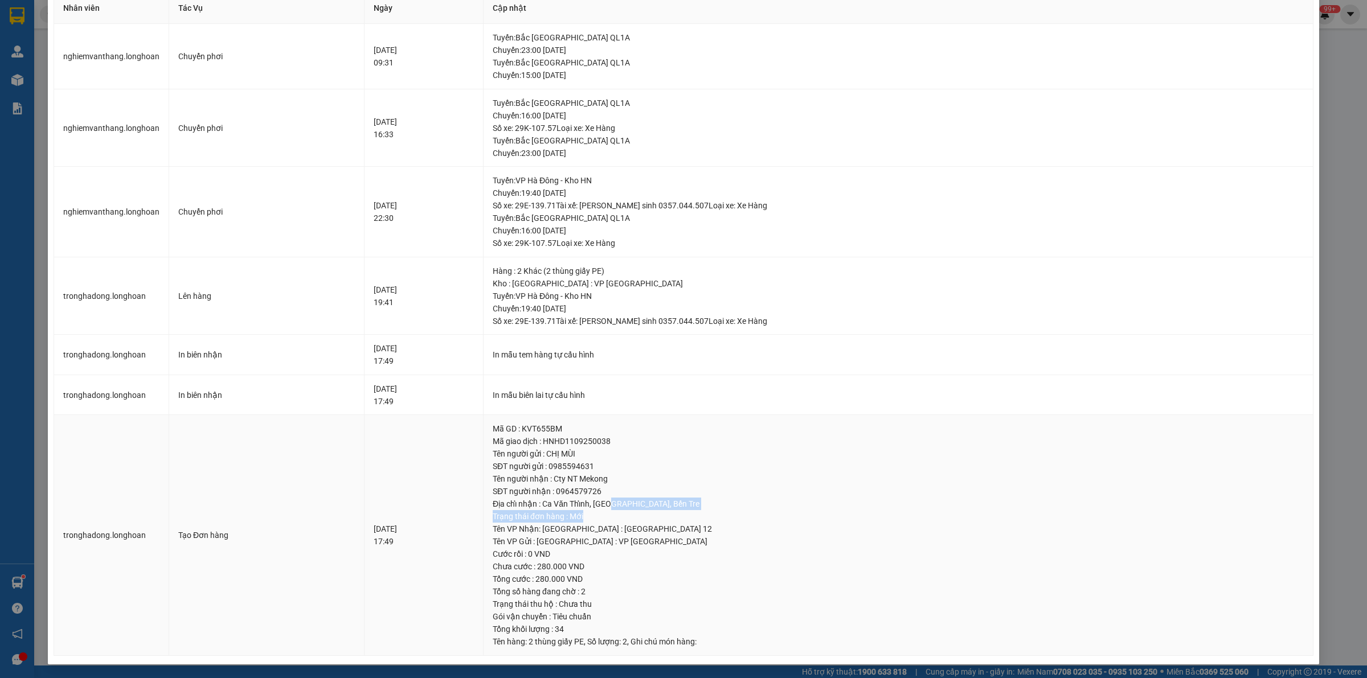
drag, startPoint x: 684, startPoint y: 501, endPoint x: 765, endPoint y: 514, distance: 81.9
click at [764, 514] on td "Mã GD : KVT655BM Mã giao dịch : HNHD1109250038 Tên người gửi : CHỊ MÙI SĐT ngườ…" at bounding box center [899, 535] width 830 height 241
click at [765, 514] on div "Trạng thái đơn hàng : Mới" at bounding box center [898, 516] width 811 height 13
click at [755, 527] on div "Tên VP Nhận: [GEOGRAPHIC_DATA] : [GEOGRAPHIC_DATA] 12" at bounding box center [898, 529] width 811 height 13
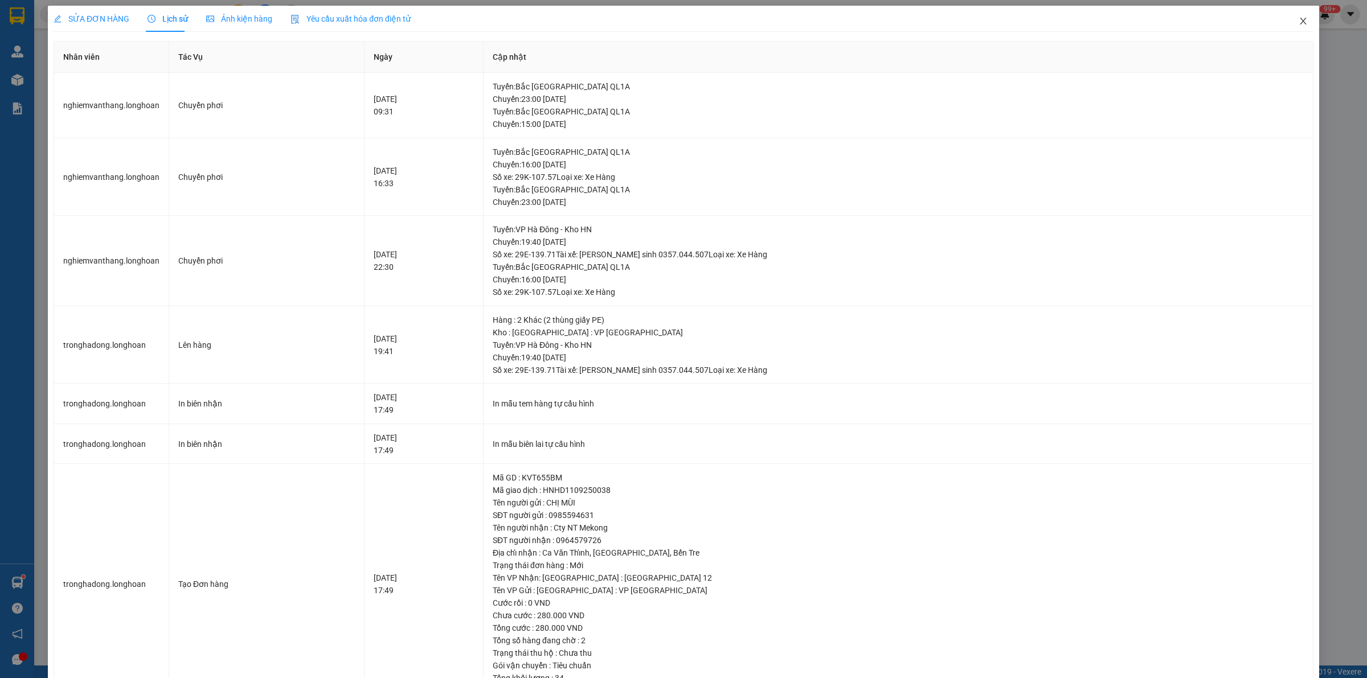
click at [1291, 14] on span "Close" at bounding box center [1303, 22] width 32 height 32
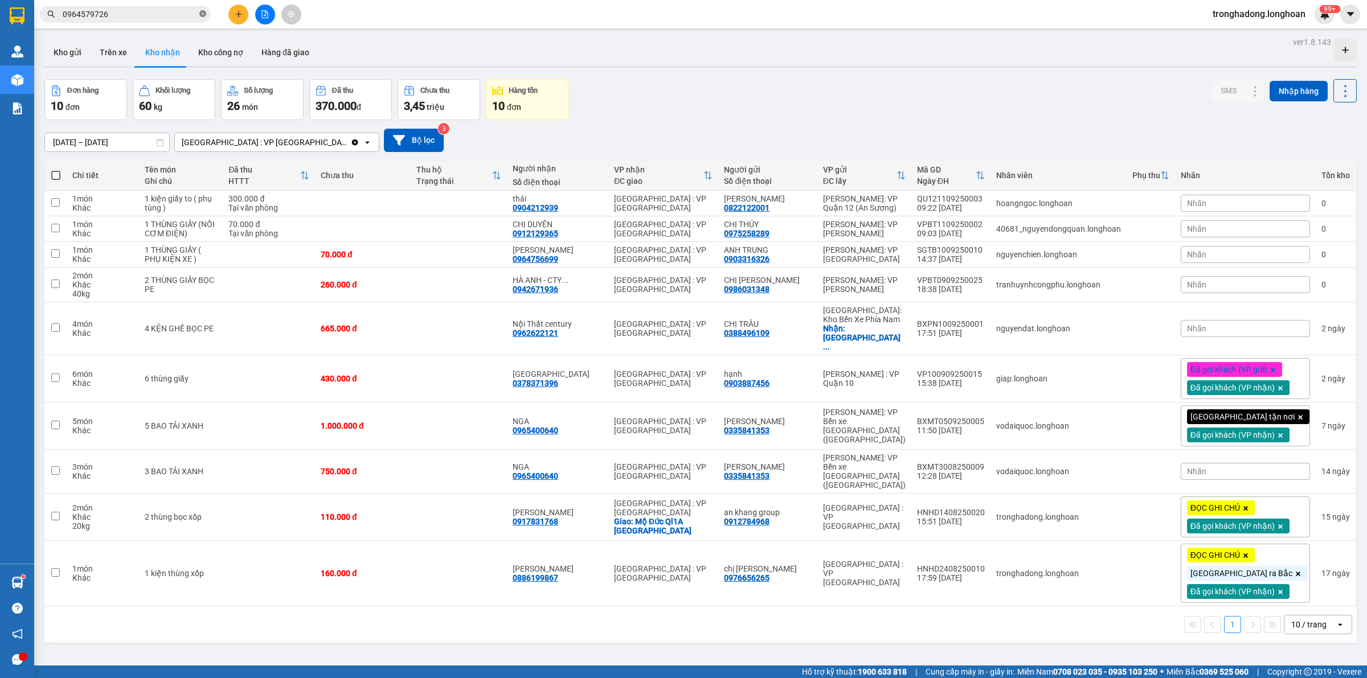
click at [203, 13] on icon "close-circle" at bounding box center [202, 13] width 7 height 7
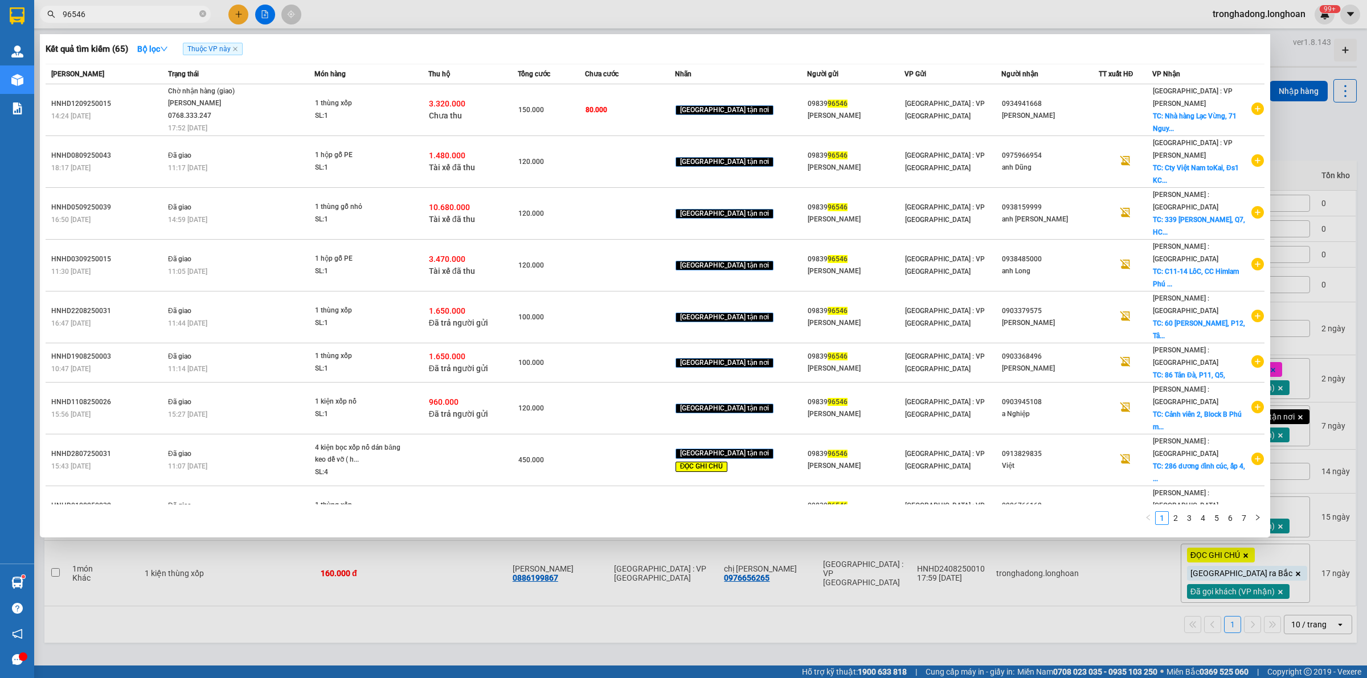
type input "96546"
click at [395, 120] on div "SL: 1" at bounding box center [357, 116] width 85 height 13
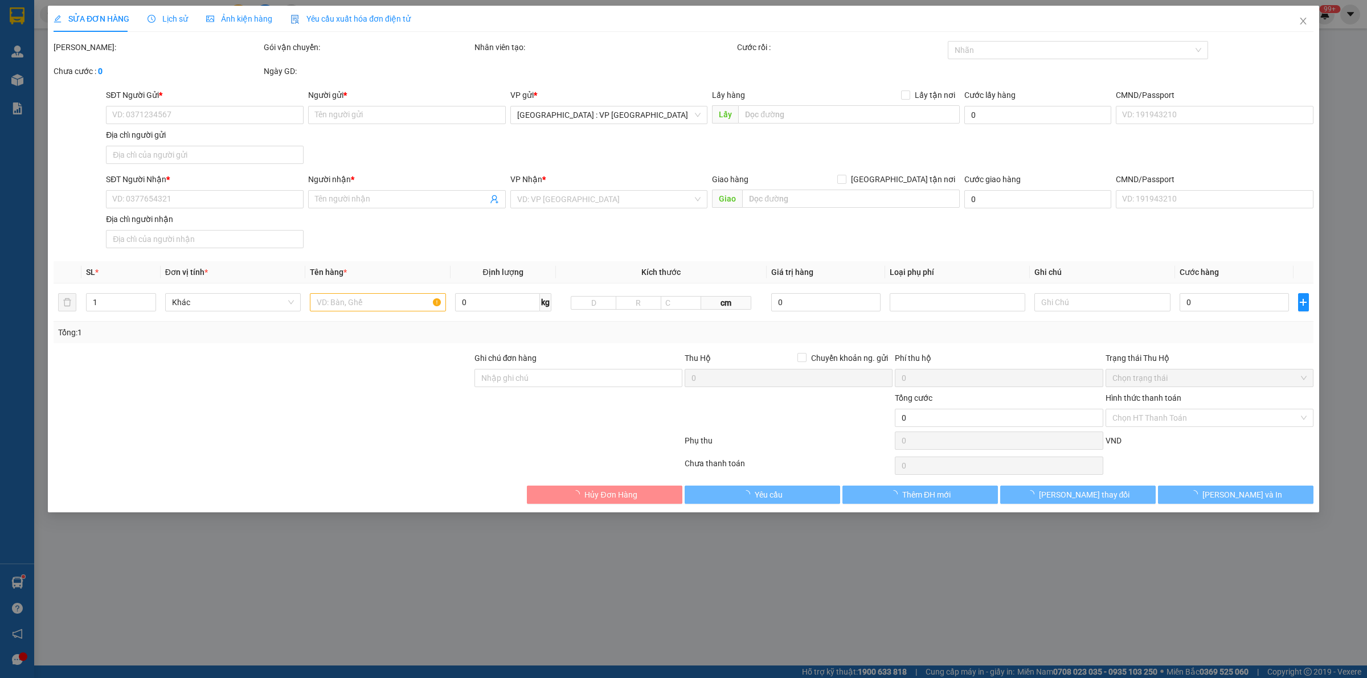
type input "0983996546"
type input "[PERSON_NAME]"
type input "0934941668"
type input "[PERSON_NAME]"
checkbox input "true"
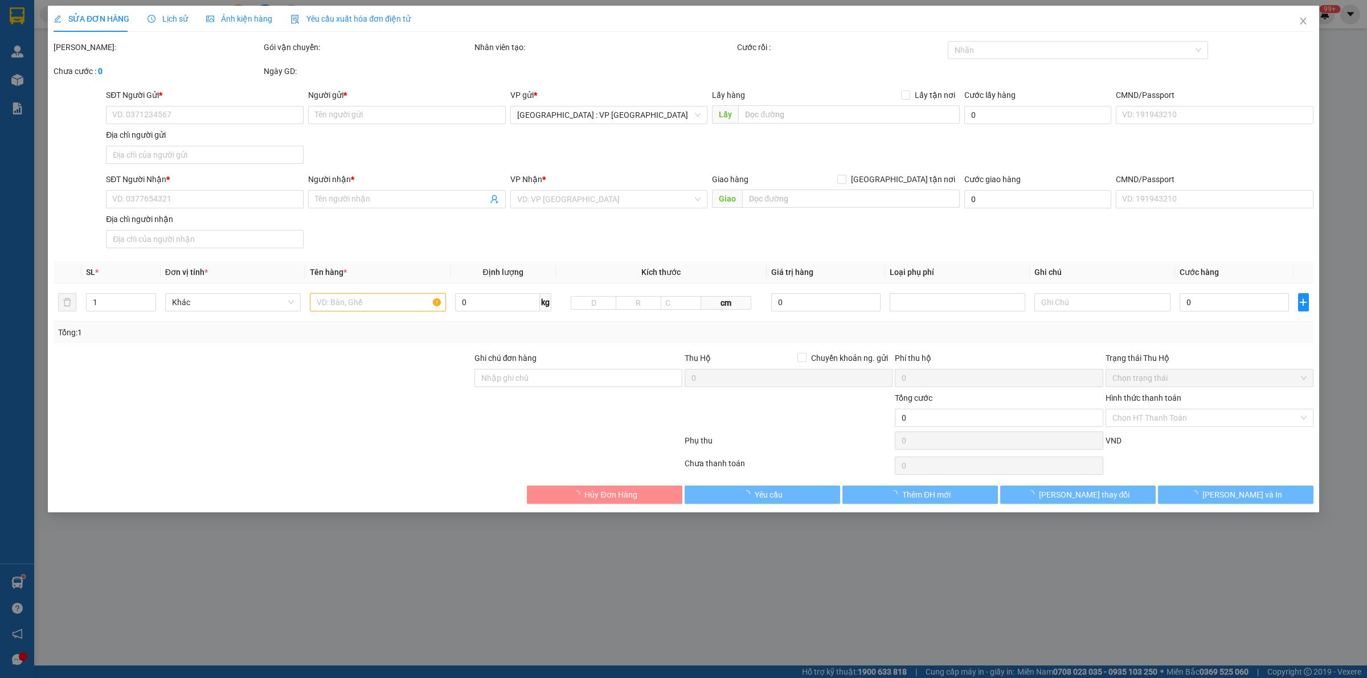
type input "Nhà hàng Lạc Vừng, 71 Nguyễn Phúc CHu, Hội An, QUảng Nam"
type input "HÀNG DỄ VỠ CHÚ Ý BỐC XẾP NHẸ TAY KHÔNG ĐÈ HÀNG ( HƯ VỠ KHÔNG ĐỀN GIÁ TRỊ HÀNG )"
type input "150.000"
type input "70.000"
type input "80.000"
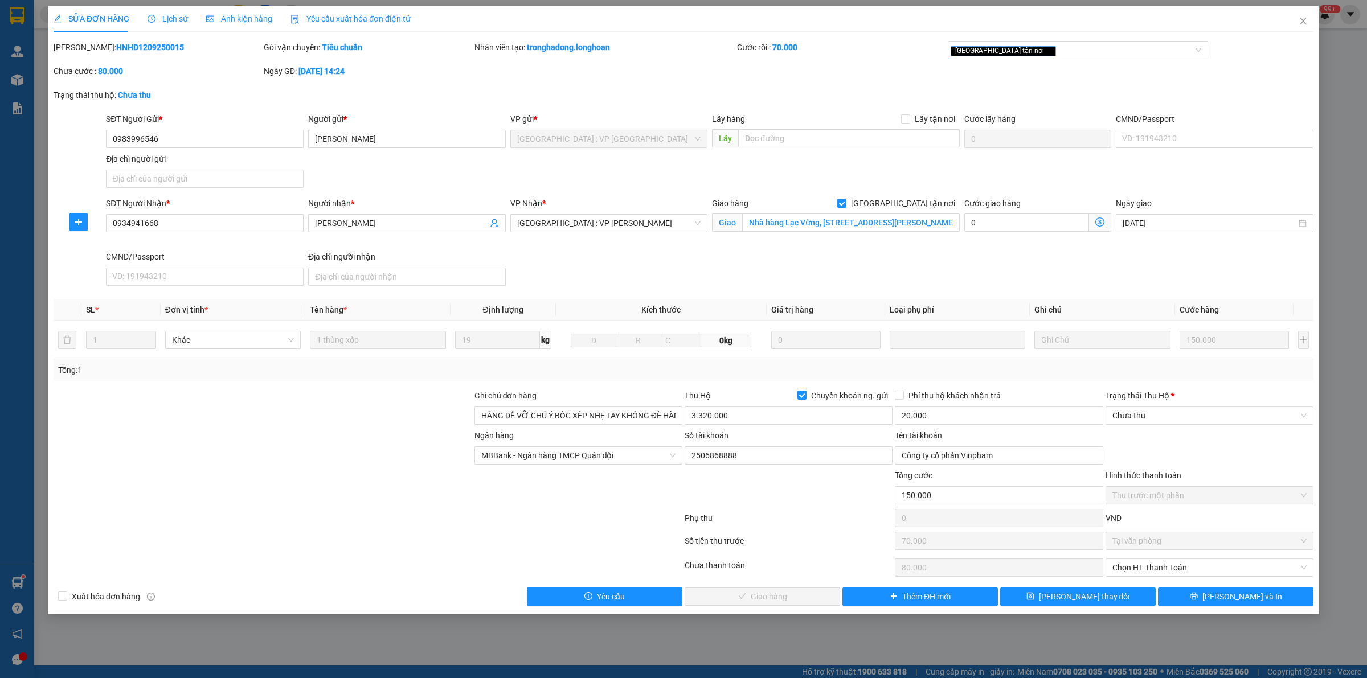
click at [169, 19] on span "Lịch sử" at bounding box center [168, 18] width 40 height 9
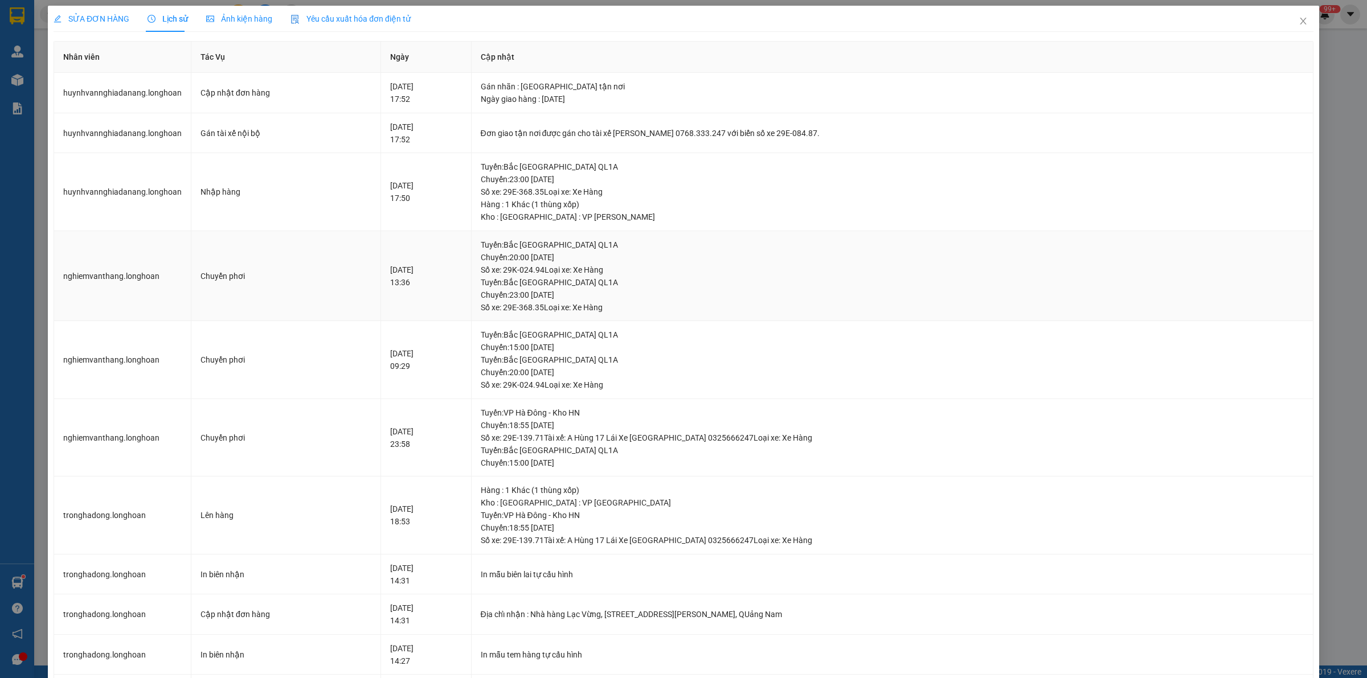
click at [681, 251] on div "Tuyến : Bắc Trung Nam QL1A Chuyến: 20:00 ngày 13-09-2025 Số xe: 29K-024.94 Loại…" at bounding box center [893, 258] width 824 height 38
drag, startPoint x: 1291, startPoint y: 15, endPoint x: 76, endPoint y: 14, distance: 1215.6
click at [1291, 15] on span "Close" at bounding box center [1303, 22] width 32 height 32
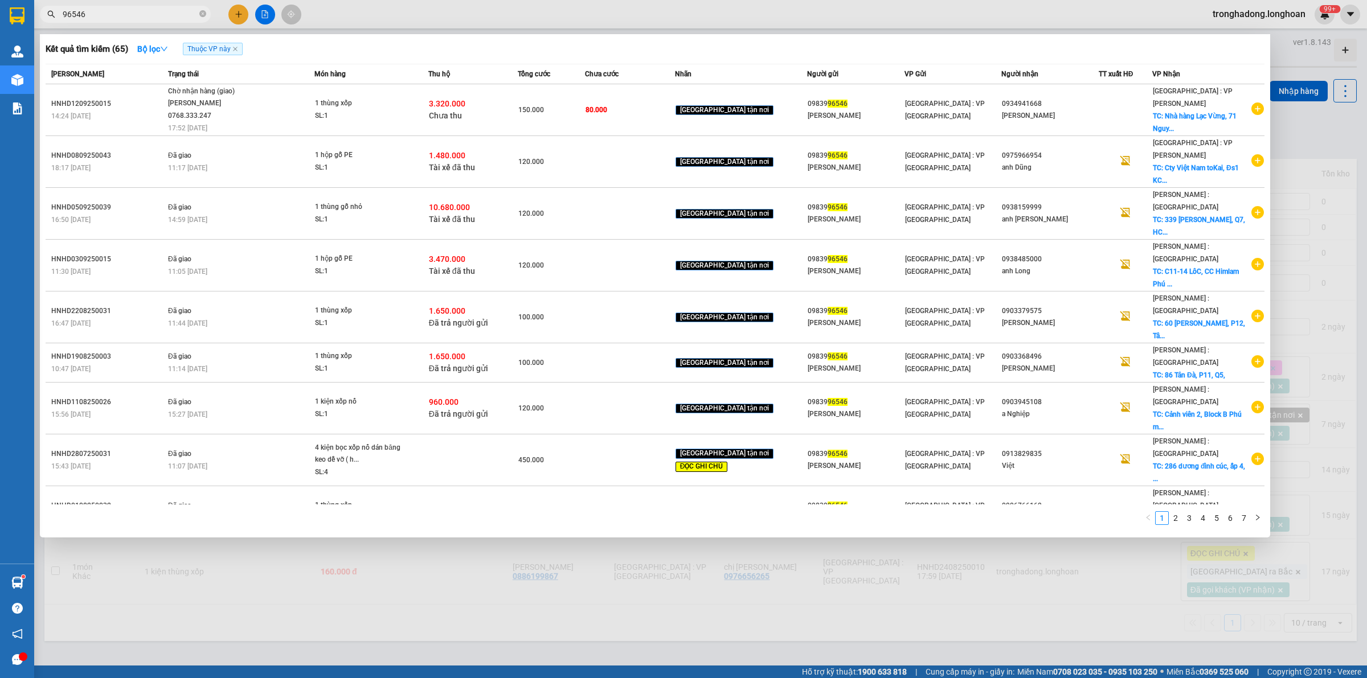
click at [104, 15] on input "96546" at bounding box center [130, 14] width 134 height 13
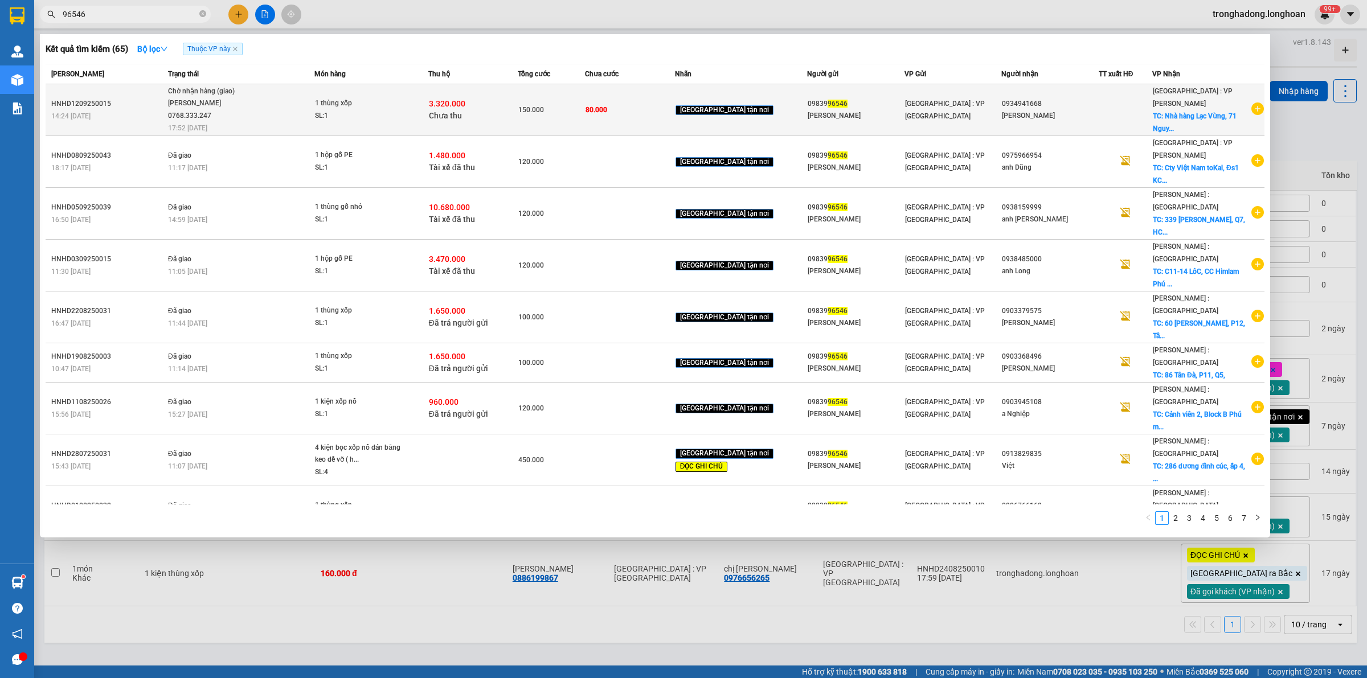
click at [362, 114] on div "SL: 1" at bounding box center [357, 116] width 85 height 13
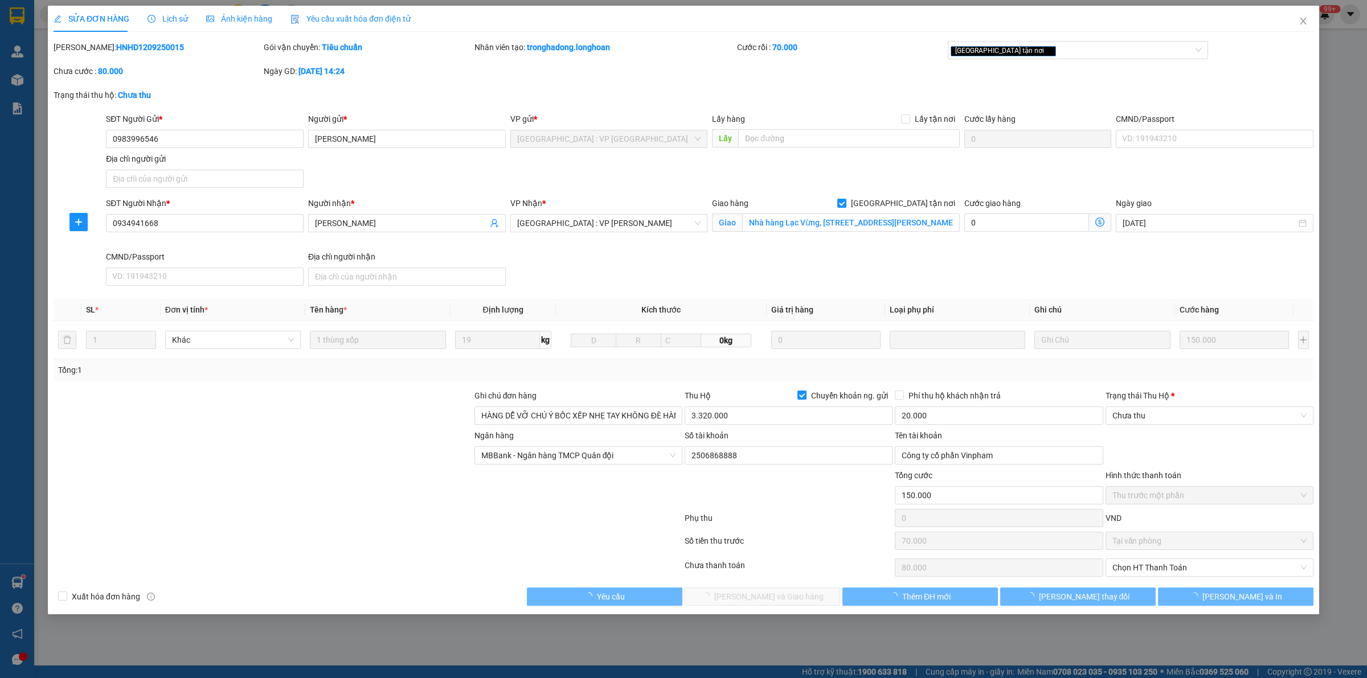
type input "0983996546"
type input "[PERSON_NAME]"
type input "0934941668"
type input "[PERSON_NAME]"
checkbox input "true"
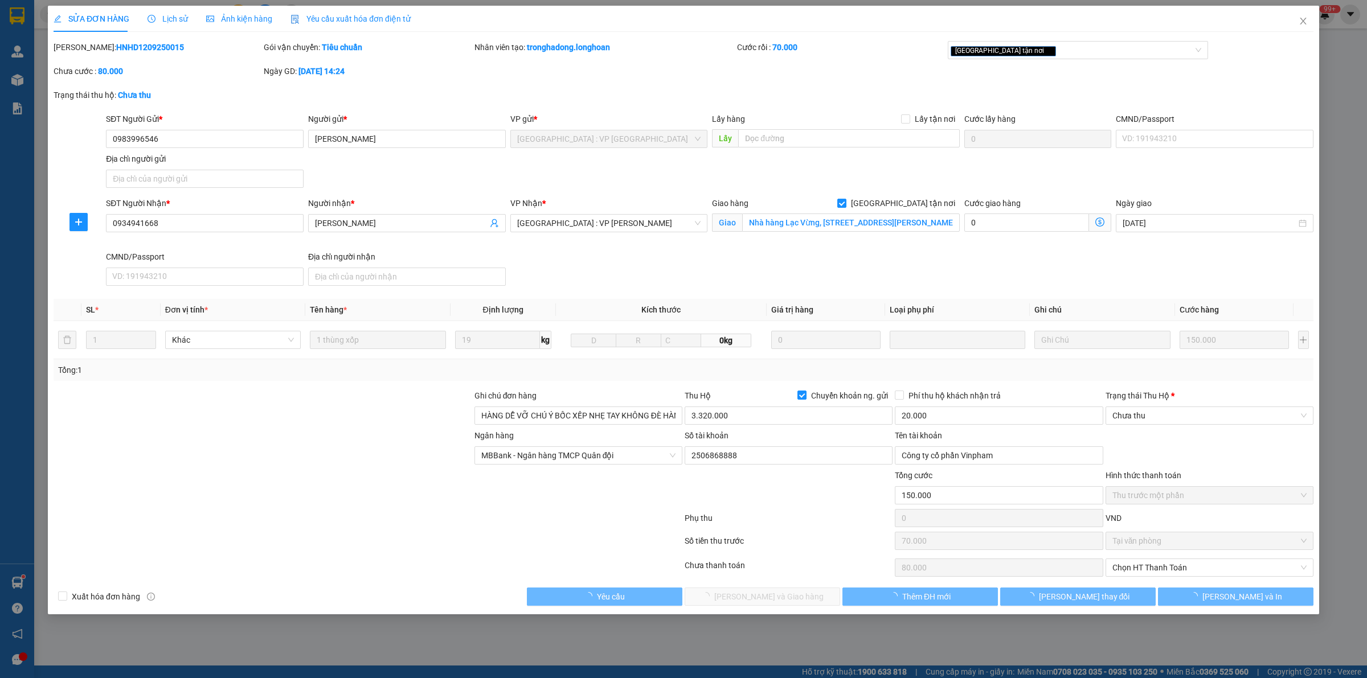
type input "Nhà hàng Lạc Vừng, 71 Nguyễn Phúc CHu, Hội An, QUảng Nam"
type input "HÀNG DỄ VỠ CHÚ Ý BỐC XẾP NHẸ TAY KHÔNG ĐÈ HÀNG ( HƯ VỠ KHÔNG ĐỀN GIÁ TRỊ HÀNG )"
type input "150.000"
type input "70.000"
type input "80.000"
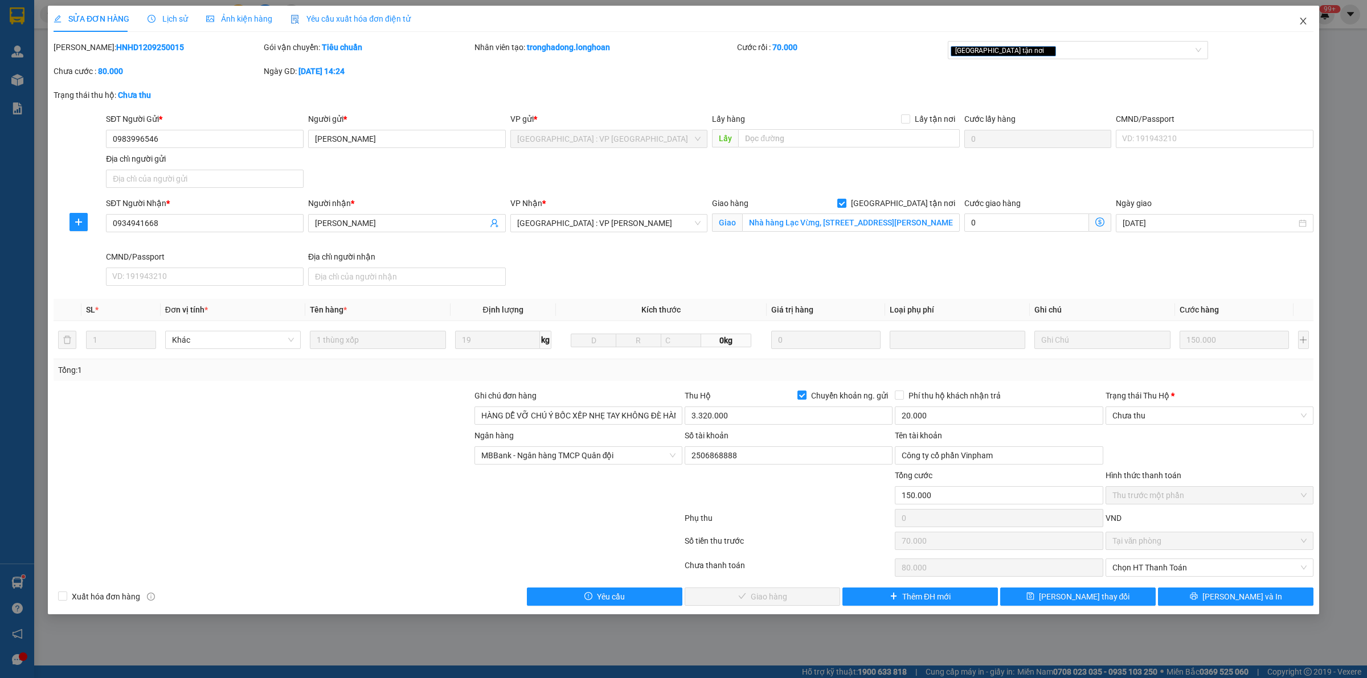
click at [1305, 26] on span "Close" at bounding box center [1303, 22] width 32 height 32
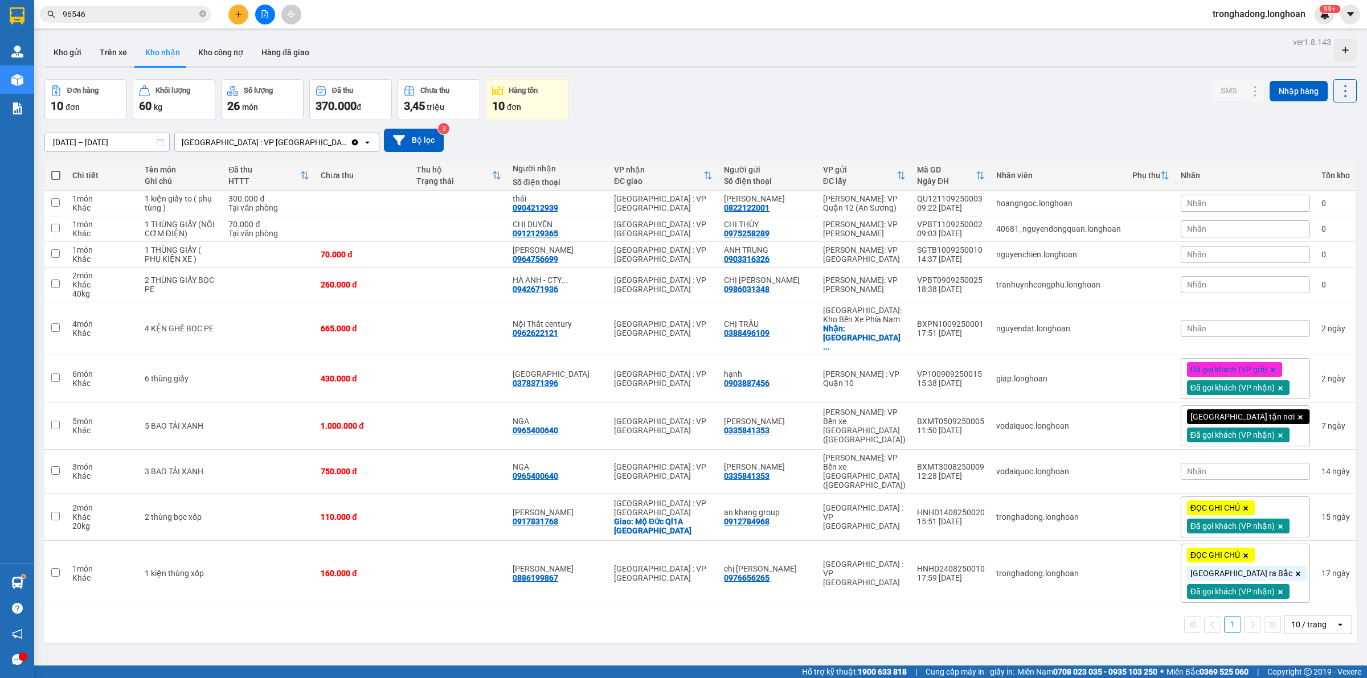
click at [230, 12] on button at bounding box center [238, 15] width 20 height 20
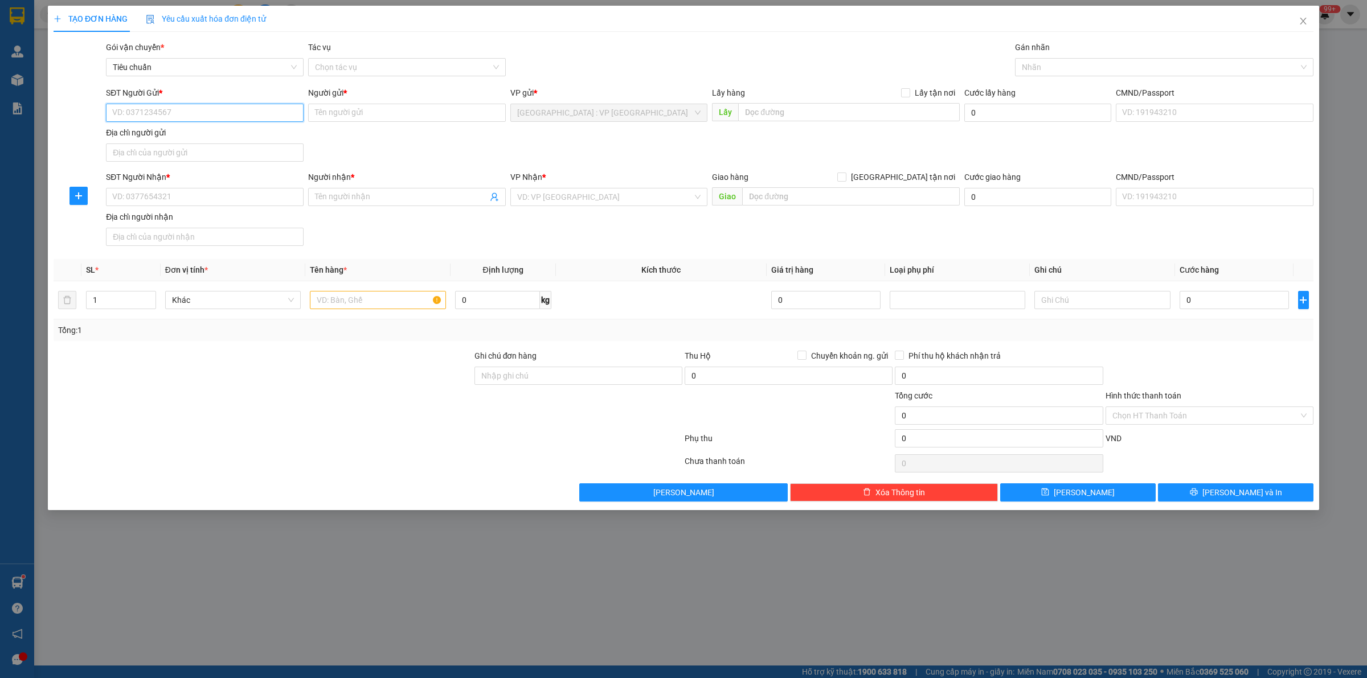
click at [206, 114] on input "SĐT Người Gửi *" at bounding box center [205, 113] width 198 height 18
type input "0338538819"
click at [181, 142] on div "0338538819 - Minh" at bounding box center [205, 136] width 198 height 18
type input "Minh"
type input "0338538819"
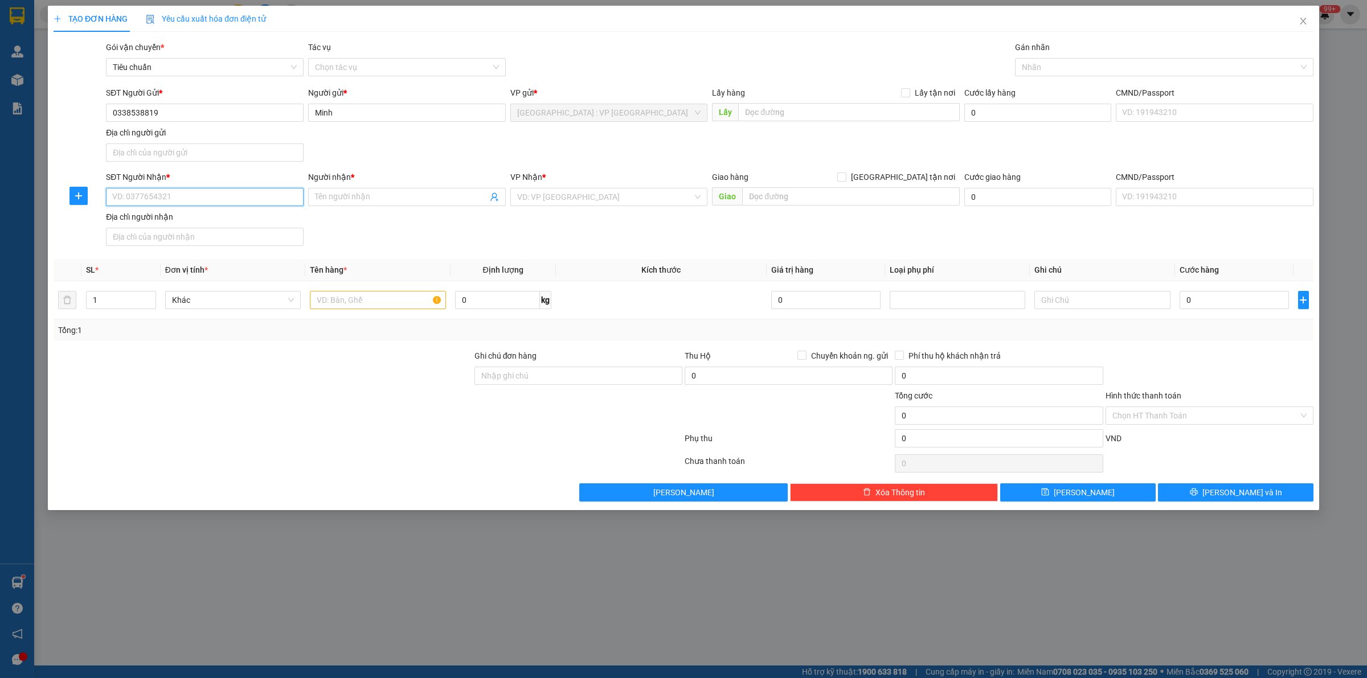
click at [204, 197] on input "SĐT Người Nhận *" at bounding box center [205, 197] width 198 height 18
type input "0376113423"
type input "QC Nhật Khang"
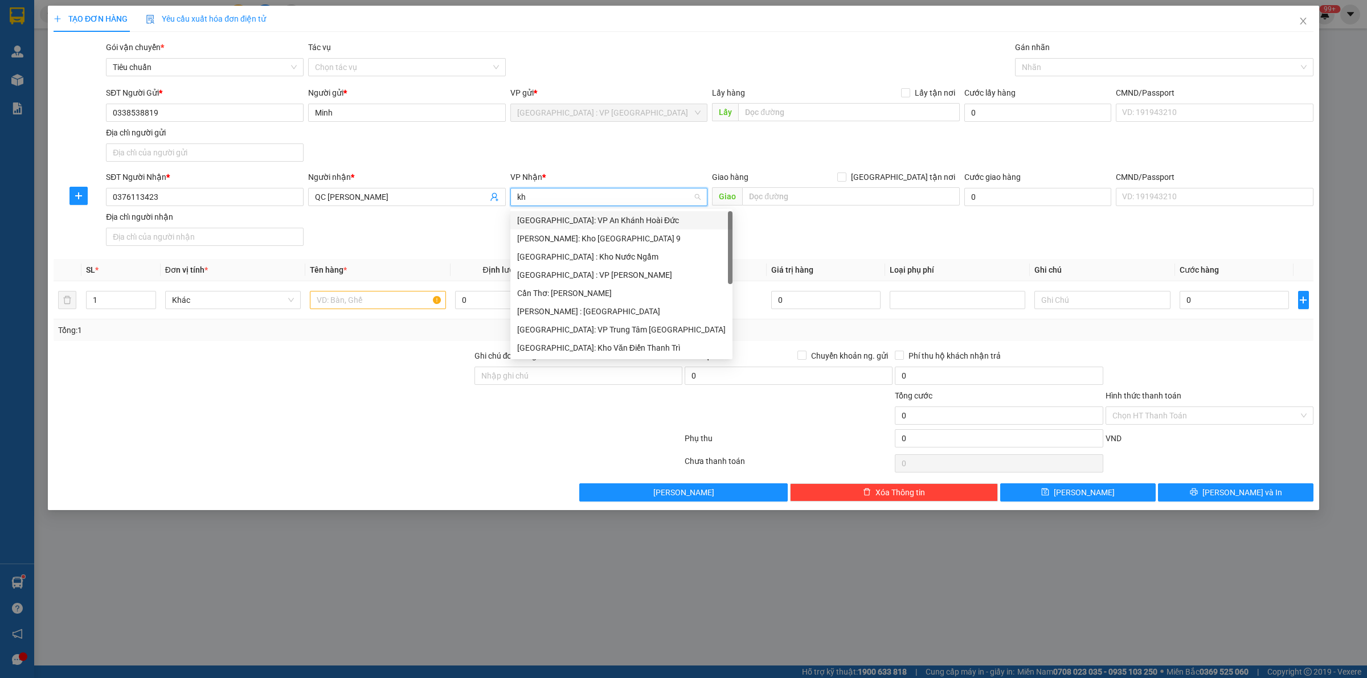
type input "khe"
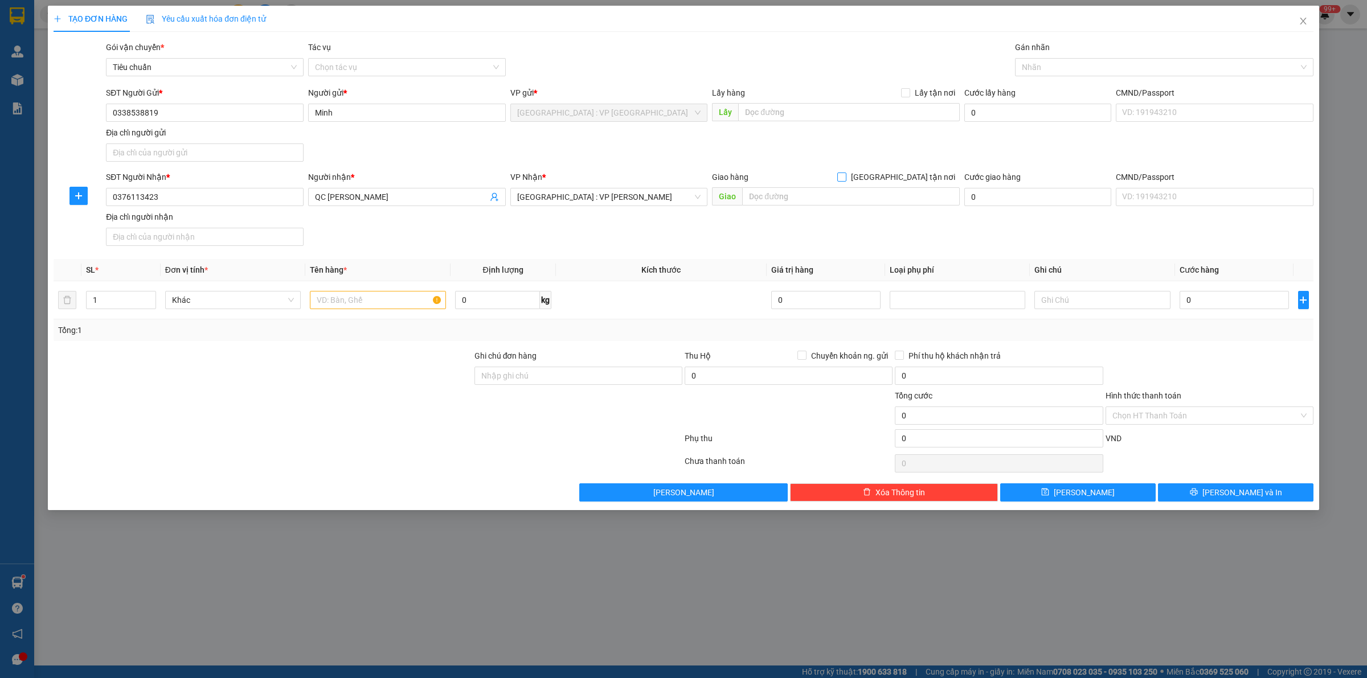
click at [837, 173] on input "[GEOGRAPHIC_DATA] tận nơi" at bounding box center [841, 177] width 8 height 8
checkbox input "true"
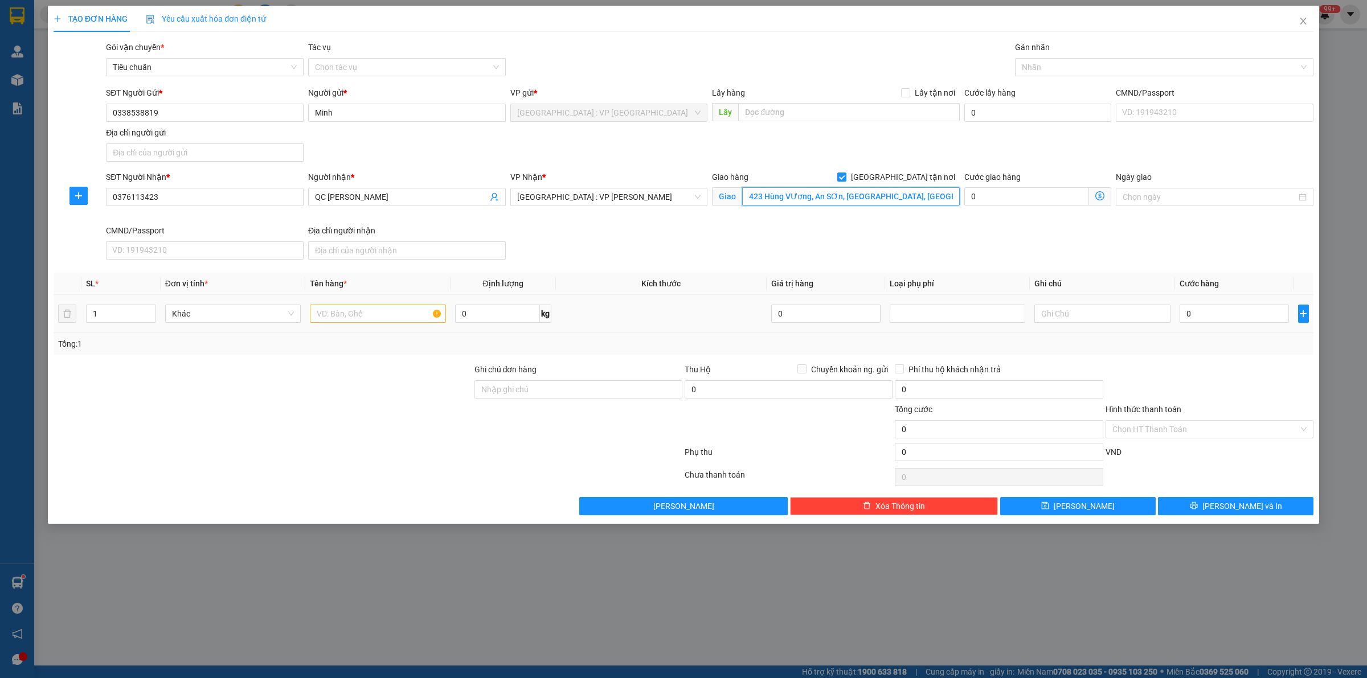
type input "423 Hùng VƯơng, An SƠn, Tam Kỳ, Quảng Nam"
click at [342, 323] on input "text" at bounding box center [378, 314] width 136 height 18
type input "1 kiện giấy khung gỗ mỏng"
click at [1189, 316] on input "0" at bounding box center [1234, 314] width 109 height 18
type input "1"
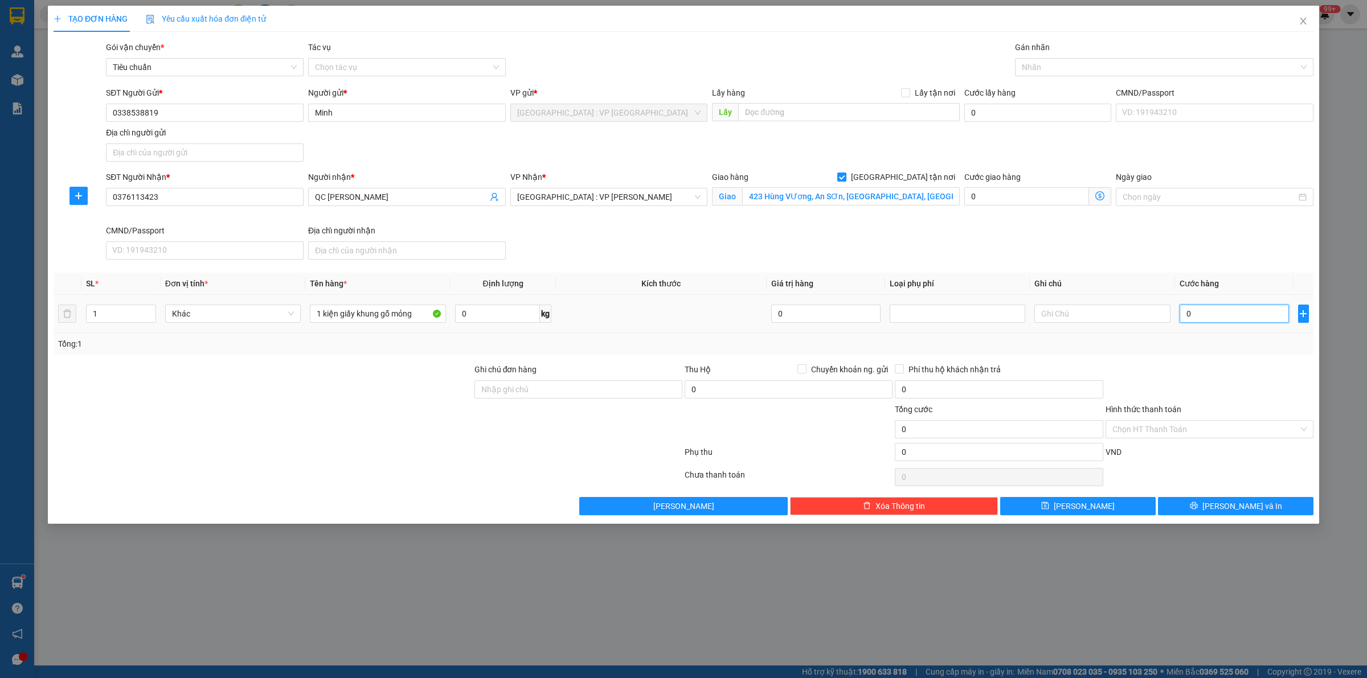
type input "1"
type input "12"
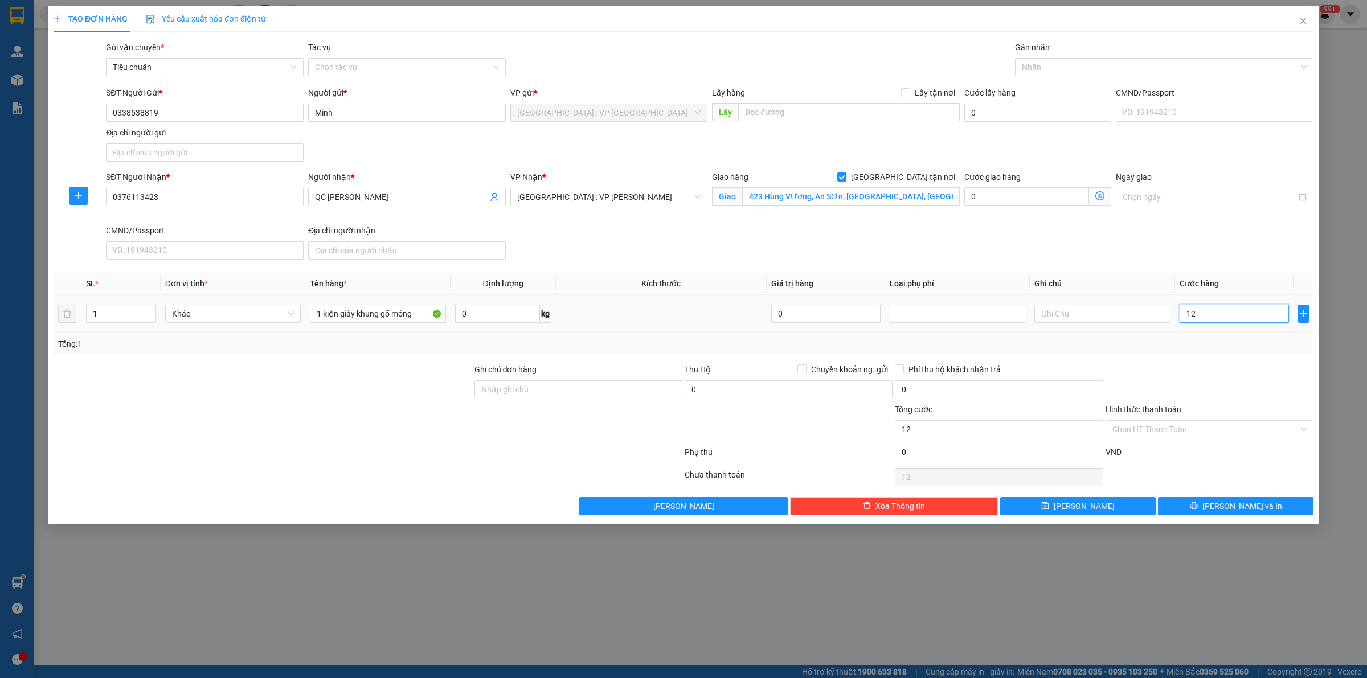
type input "120"
type input "1.200"
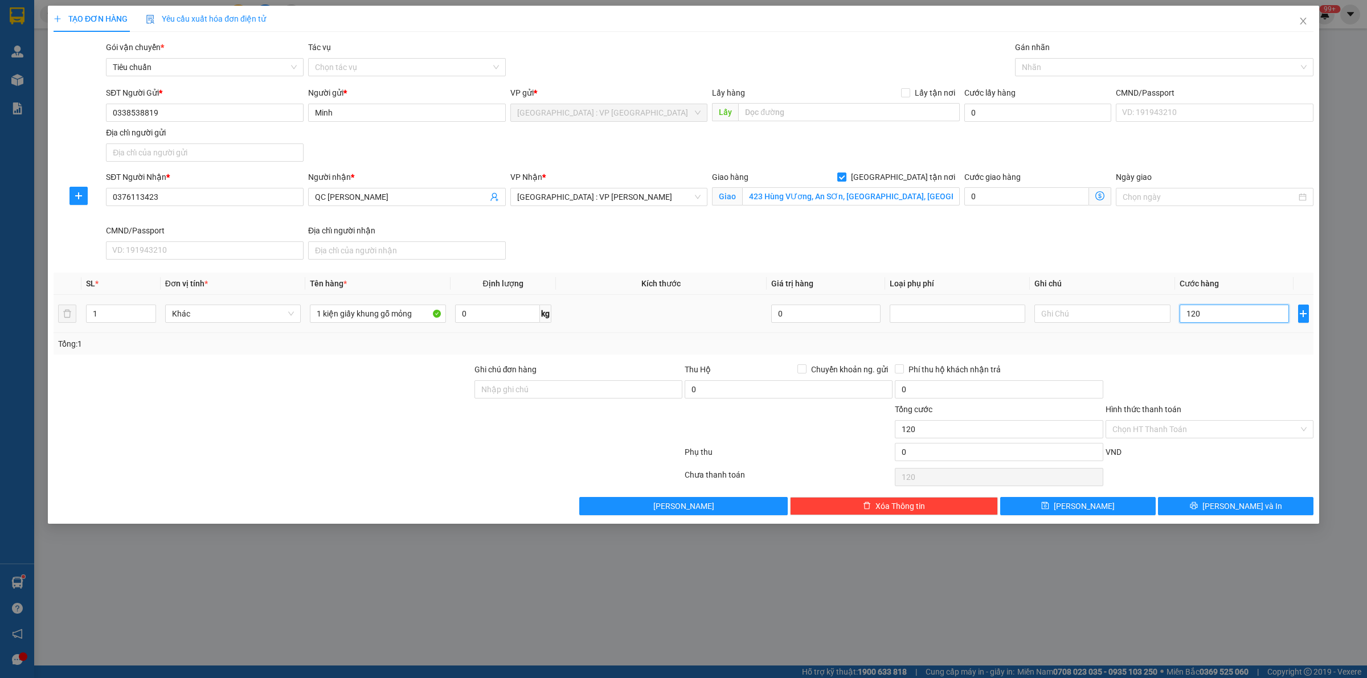
type input "1.200"
type input "12.000"
type input "120.000"
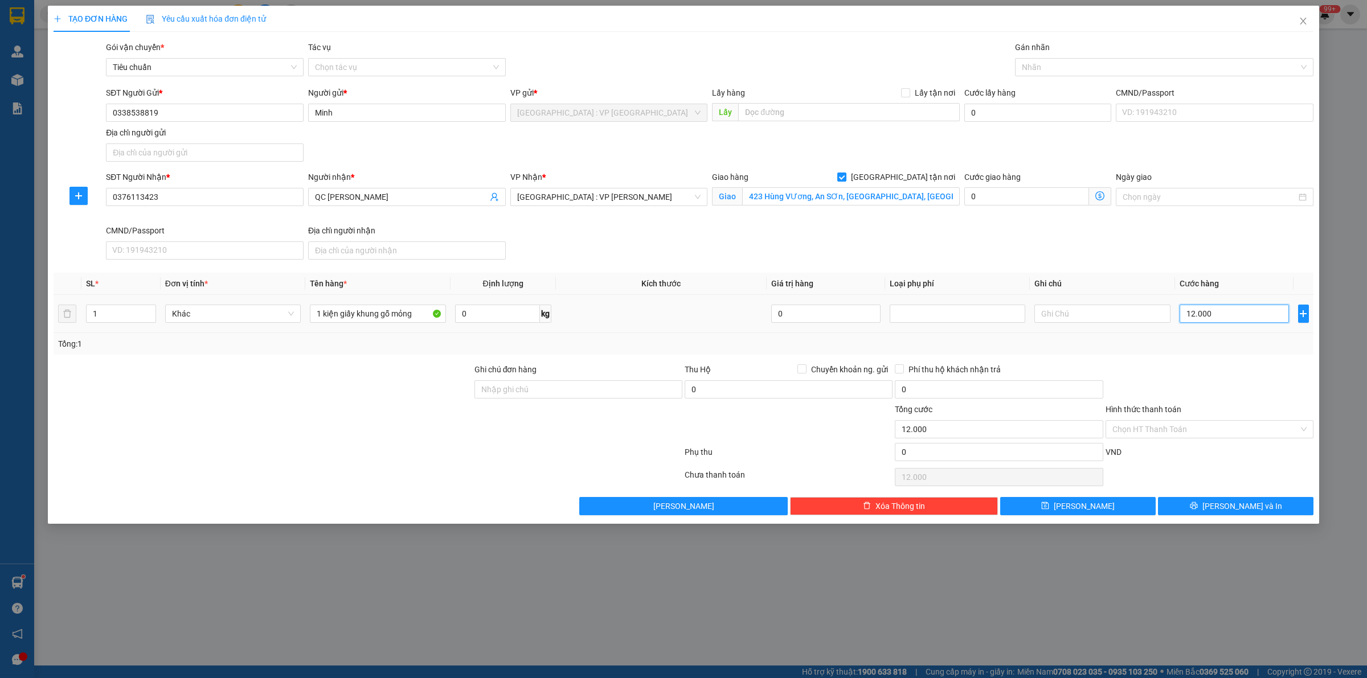
type input "120.000"
click at [1041, 58] on div "Nhãn" at bounding box center [1164, 67] width 298 height 18
type input "120.000"
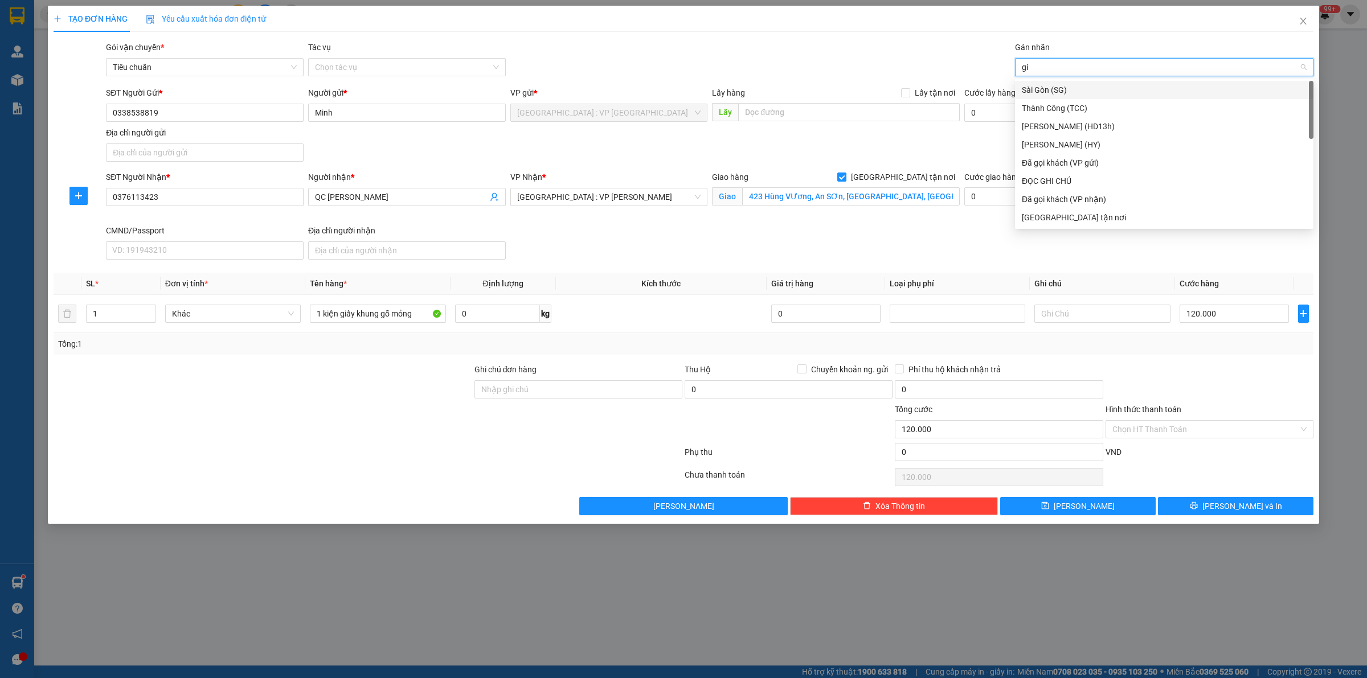
type input "gia"
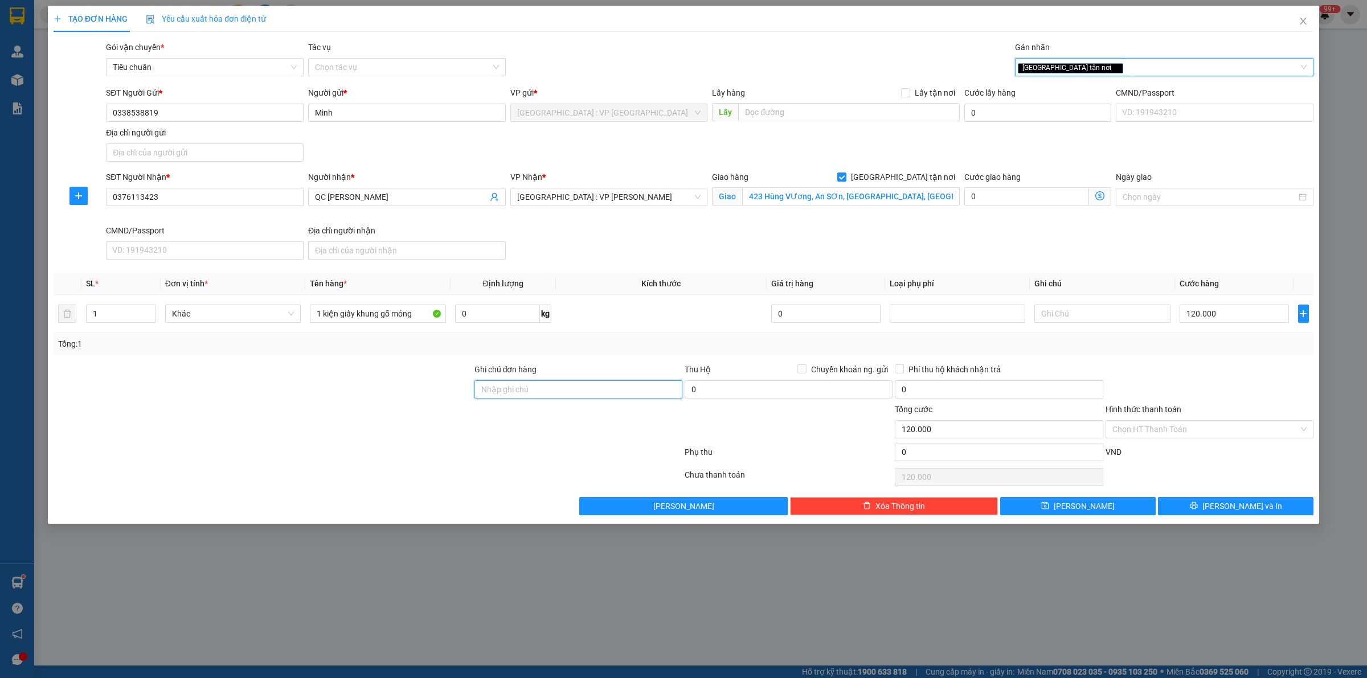
click at [614, 395] on input "Ghi chú đơn hàng" at bounding box center [578, 390] width 208 height 18
type input "HÀNG DỄ VỠ CHÚ Ý BỐC XẾP NHẸ TAY KHÔNG ĐÈ HÀNG ( HƯ VỠ KHÔNG ĐỀN GIÁ TRỊ HÀNG )"
click at [1249, 502] on span "[PERSON_NAME] và In" at bounding box center [1242, 506] width 80 height 13
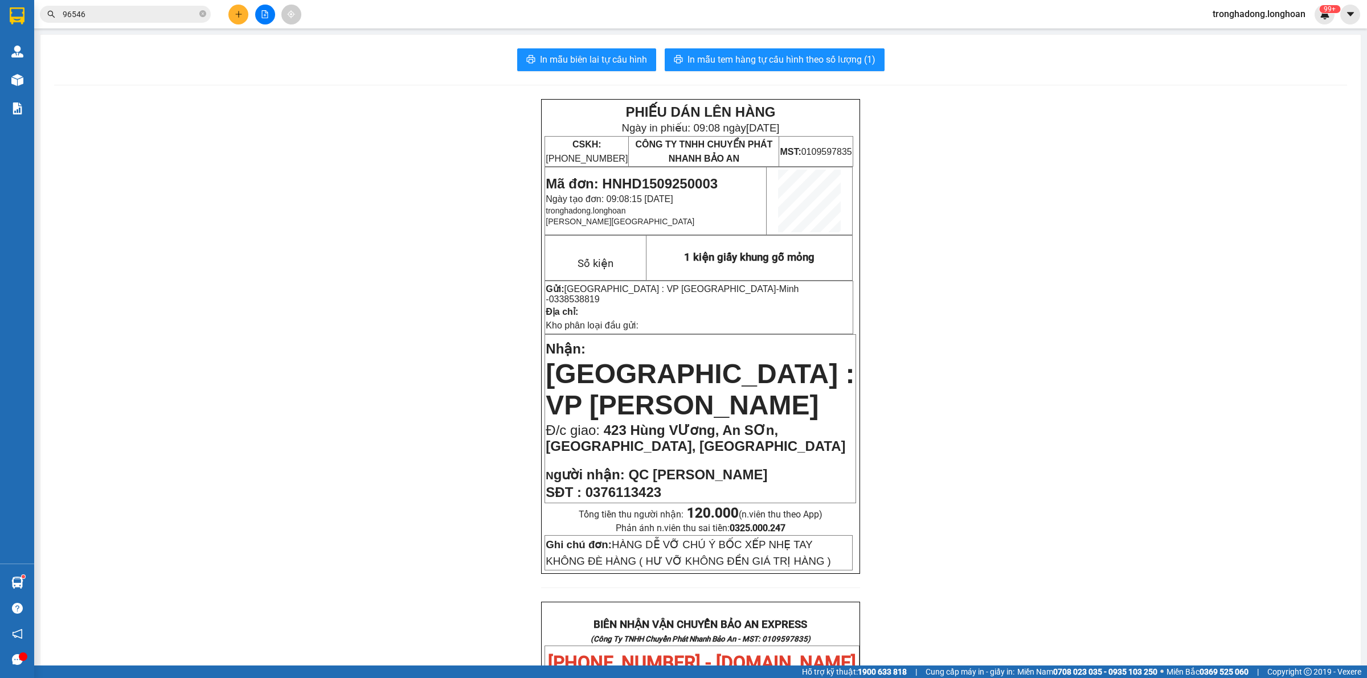
click at [377, 432] on div "PHIẾU DÁN LÊN HÀNG Ngày in phiếu: 09:08 ngày 15-09-2025 CSKH: 1900.06.88.33 CÔN…" at bounding box center [700, 661] width 1293 height 1124
click at [376, 345] on div "PHIẾU DÁN LÊN HÀNG Ngày in phiếu: 09:08 ngày 15-09-2025 CSKH: 1900.06.88.33 CÔN…" at bounding box center [700, 661] width 1293 height 1124
click at [613, 58] on span "In mẫu biên lai tự cấu hình" at bounding box center [593, 59] width 107 height 14
click at [425, 300] on div "PHIẾU DÁN LÊN HÀNG Ngày in phiếu: 09:08 ngày 15-09-2025 CSKH: 1900.06.88.33 CÔN…" at bounding box center [700, 661] width 1293 height 1124
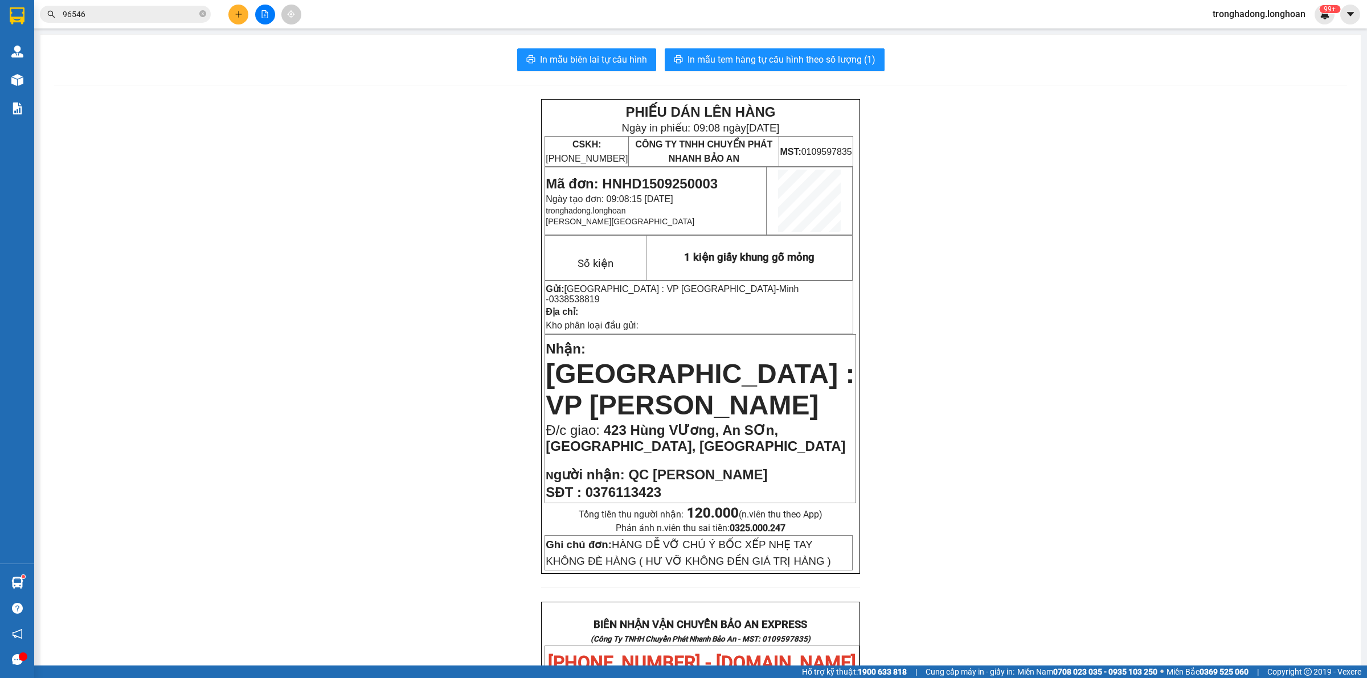
click at [420, 302] on div "PHIẾU DÁN LÊN HÀNG Ngày in phiếu: 09:08 ngày 15-09-2025 CSKH: 1900.06.88.33 CÔN…" at bounding box center [700, 661] width 1293 height 1124
click at [420, 301] on div "PHIẾU DÁN LÊN HÀNG Ngày in phiếu: 09:08 ngày 15-09-2025 CSKH: 1900.06.88.33 CÔN…" at bounding box center [700, 661] width 1293 height 1124
click at [743, 64] on span "In mẫu tem hàng tự cấu hình theo số lượng (1)" at bounding box center [782, 59] width 188 height 14
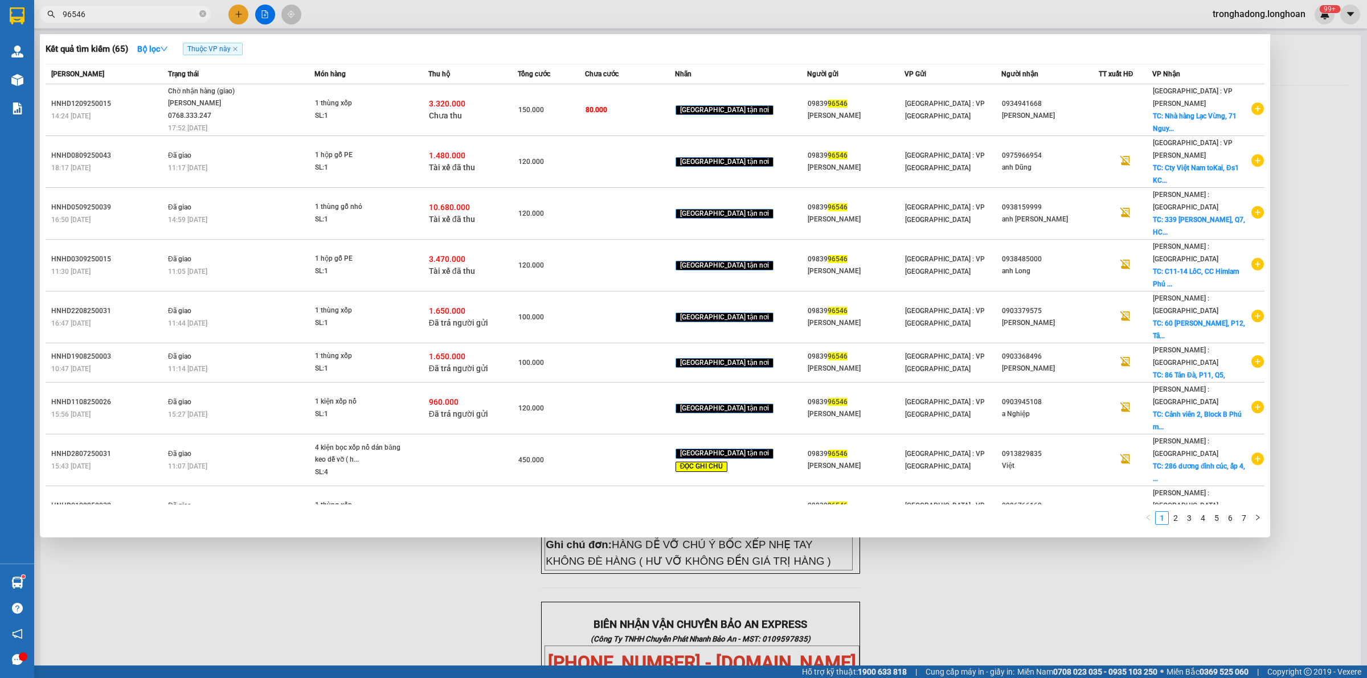
click at [208, 13] on span "96546" at bounding box center [125, 14] width 171 height 17
click at [201, 13] on icon "close-circle" at bounding box center [202, 13] width 7 height 7
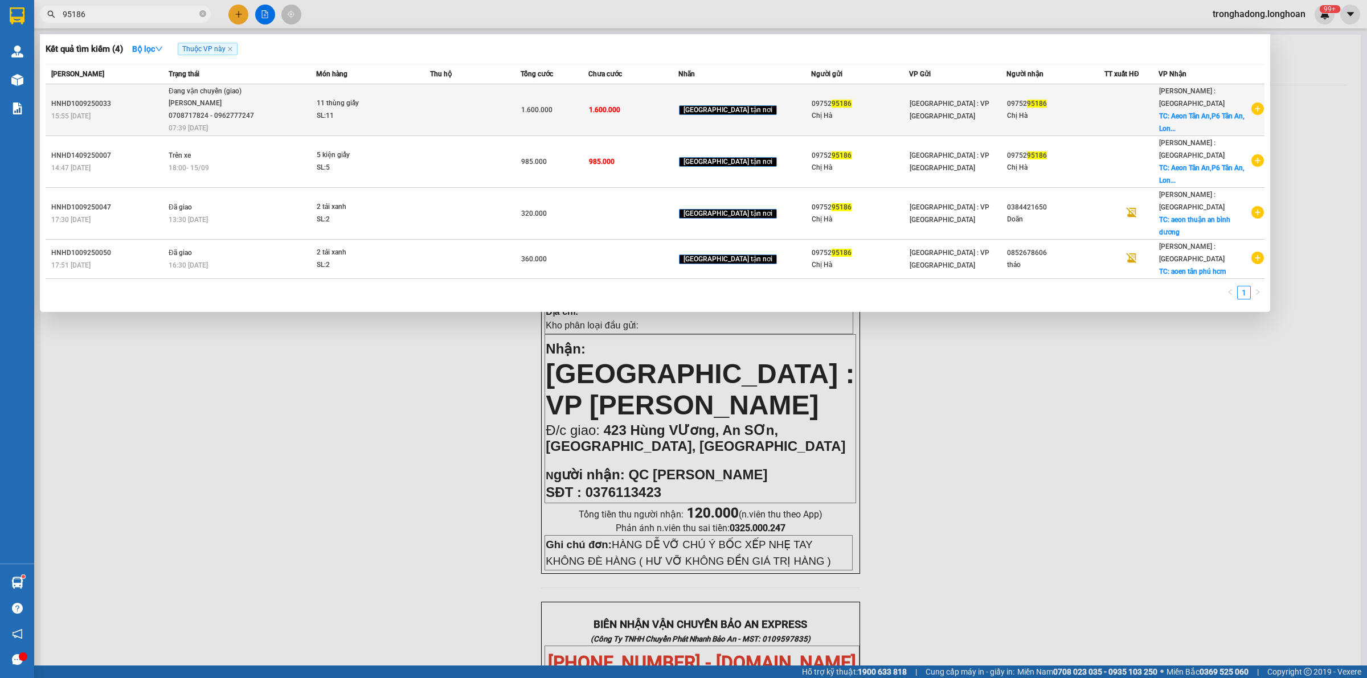
type input "95186"
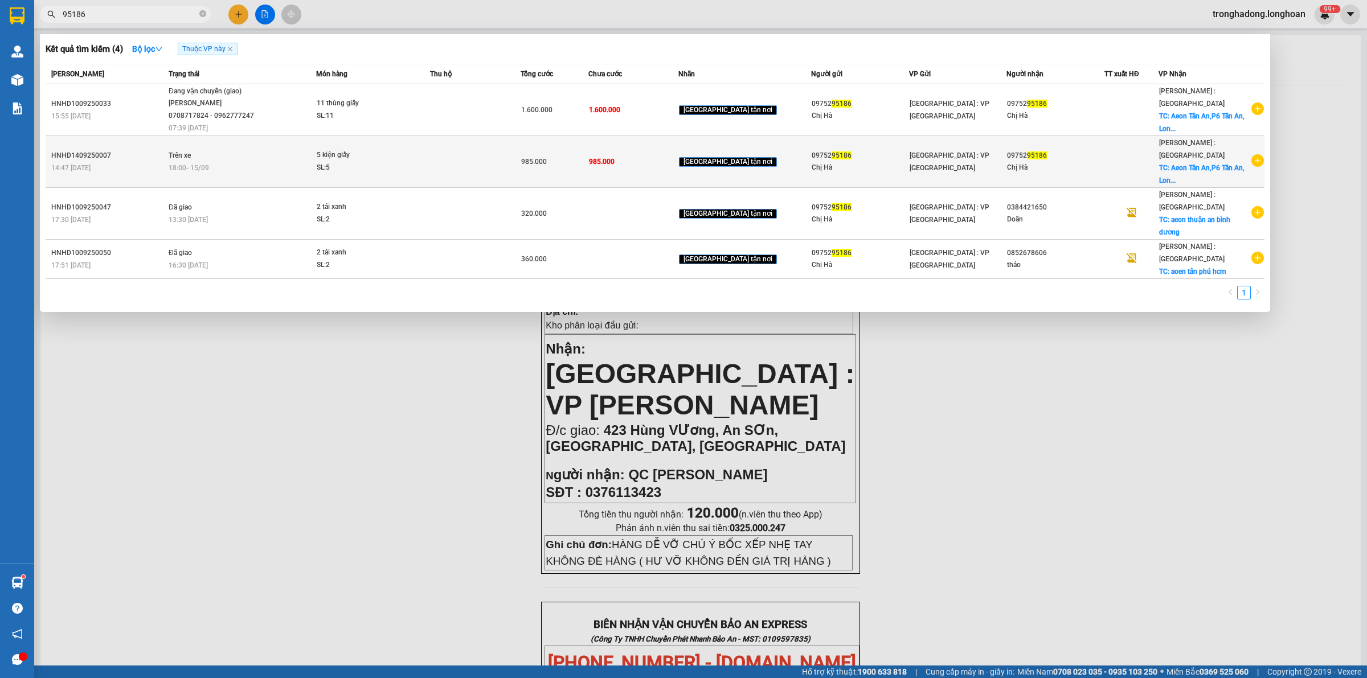
click at [402, 149] on div "5 kiện giấy" at bounding box center [359, 155] width 85 height 13
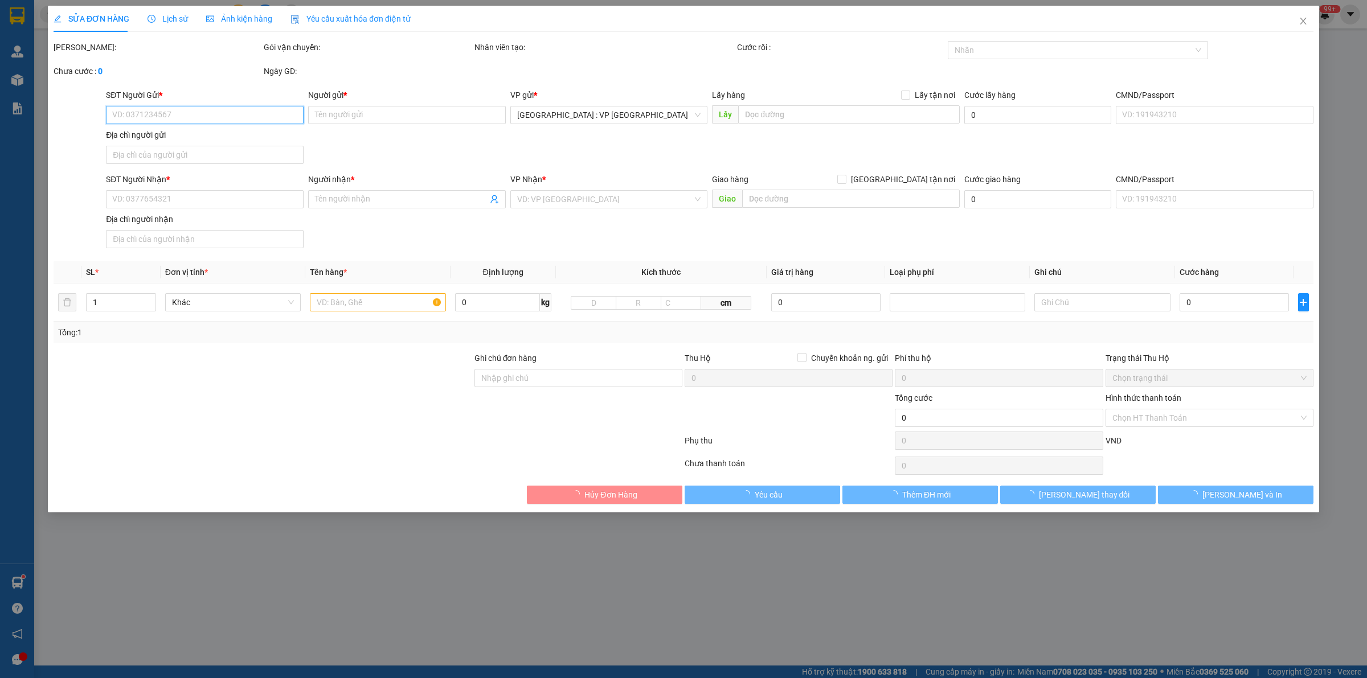
type input "0975295186"
type input "Chị Hà"
type input "0975295186"
type input "Chị Hà"
checkbox input "true"
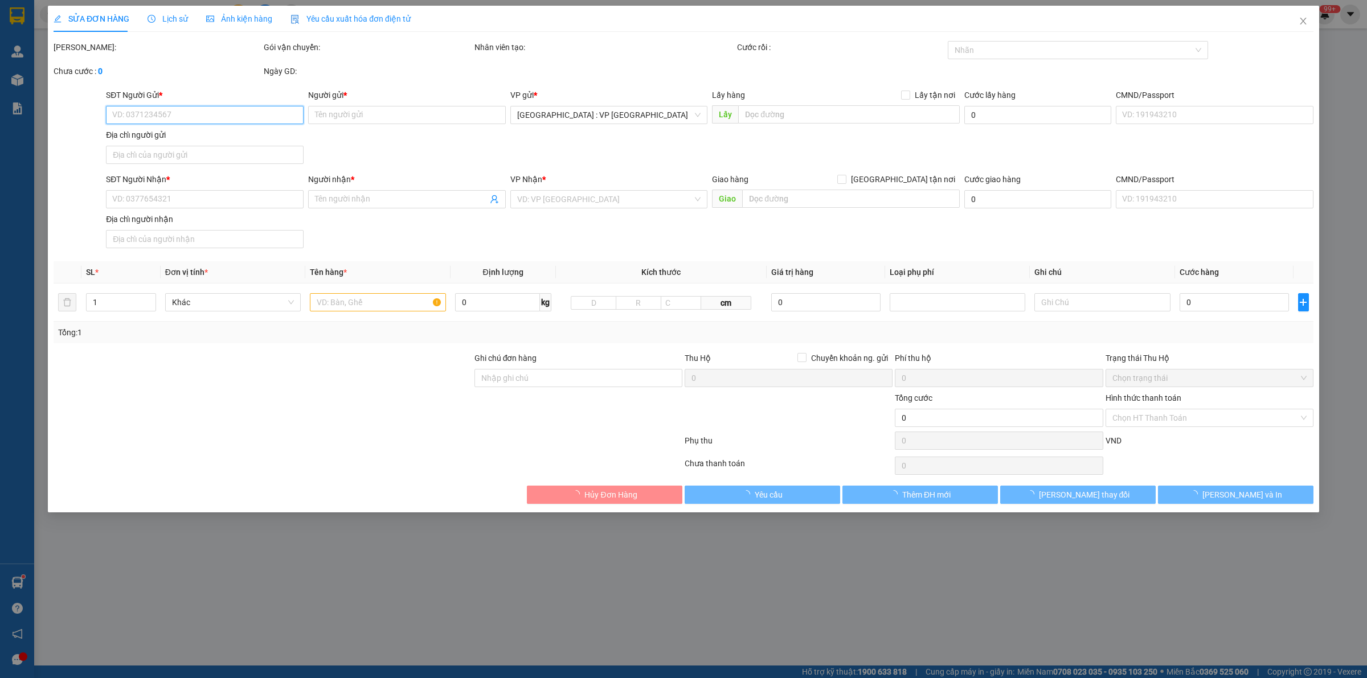
type input "Aeon Tân An,P6 Tân An, Long An"
type input "HÀNG DỄ VỠ, ĐÃ BÁO KHÁCH GỬI BỂ VỠ KO ĐỀN"
type input "985.000"
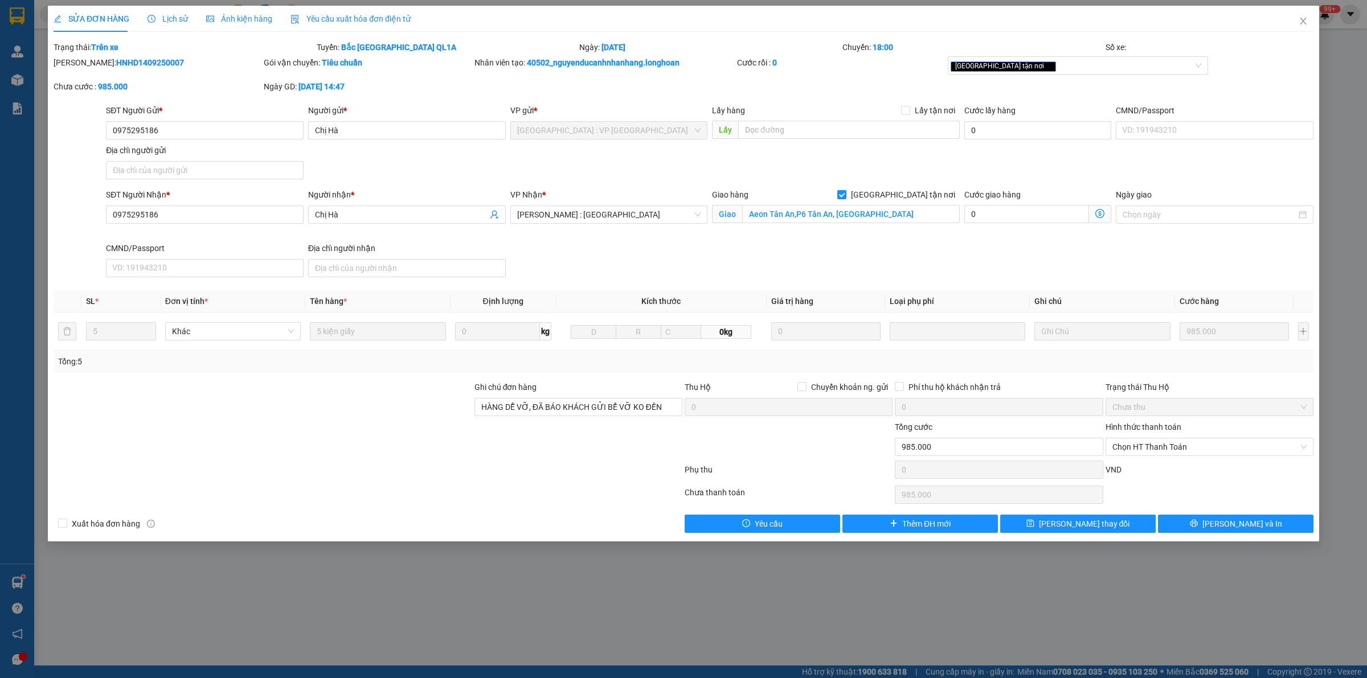
drag, startPoint x: 166, startPoint y: 59, endPoint x: 84, endPoint y: 62, distance: 82.6
click at [84, 62] on div "Mã ĐH: HNHD1409250007" at bounding box center [158, 62] width 208 height 13
copy b "HNHD1409250007"
drag, startPoint x: 1303, startPoint y: 16, endPoint x: 1210, endPoint y: 30, distance: 93.9
click at [1302, 18] on icon "close" at bounding box center [1303, 21] width 9 height 9
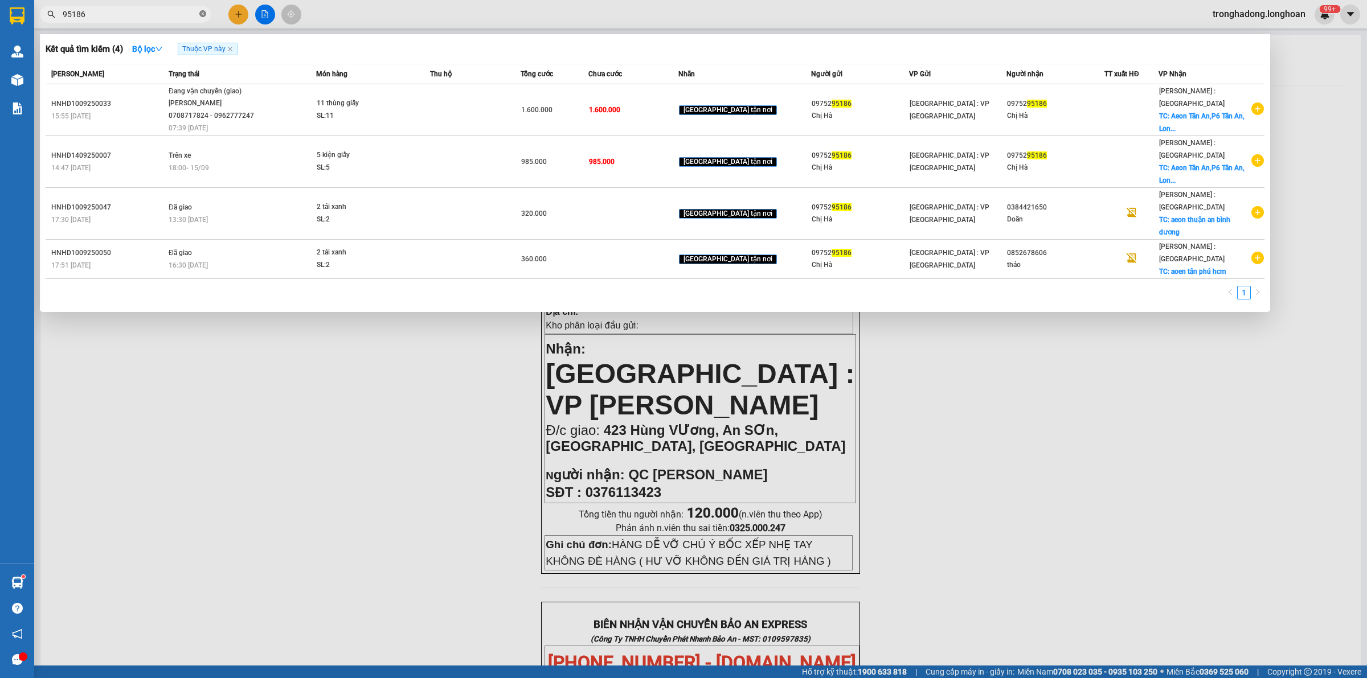
click at [203, 11] on icon "close-circle" at bounding box center [202, 13] width 7 height 7
paste input "0969970999"
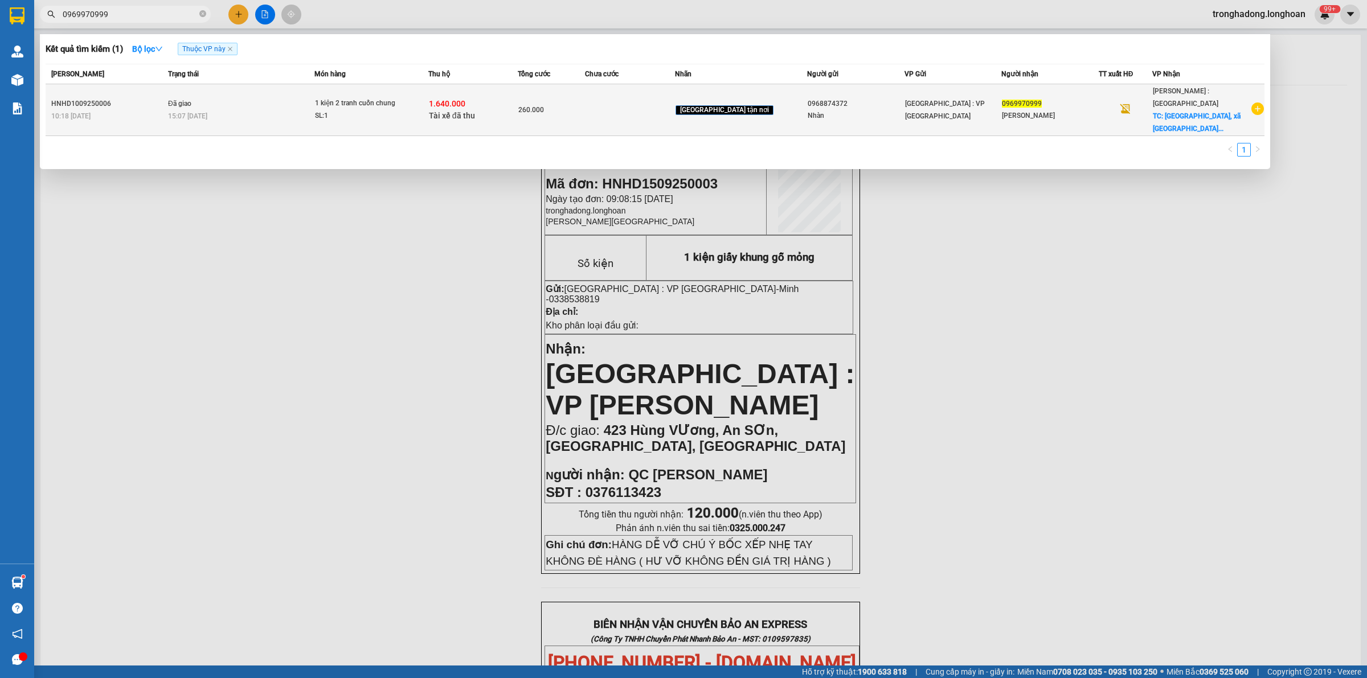
type input "0969970999"
click at [400, 110] on div "SL: 1" at bounding box center [357, 116] width 85 height 13
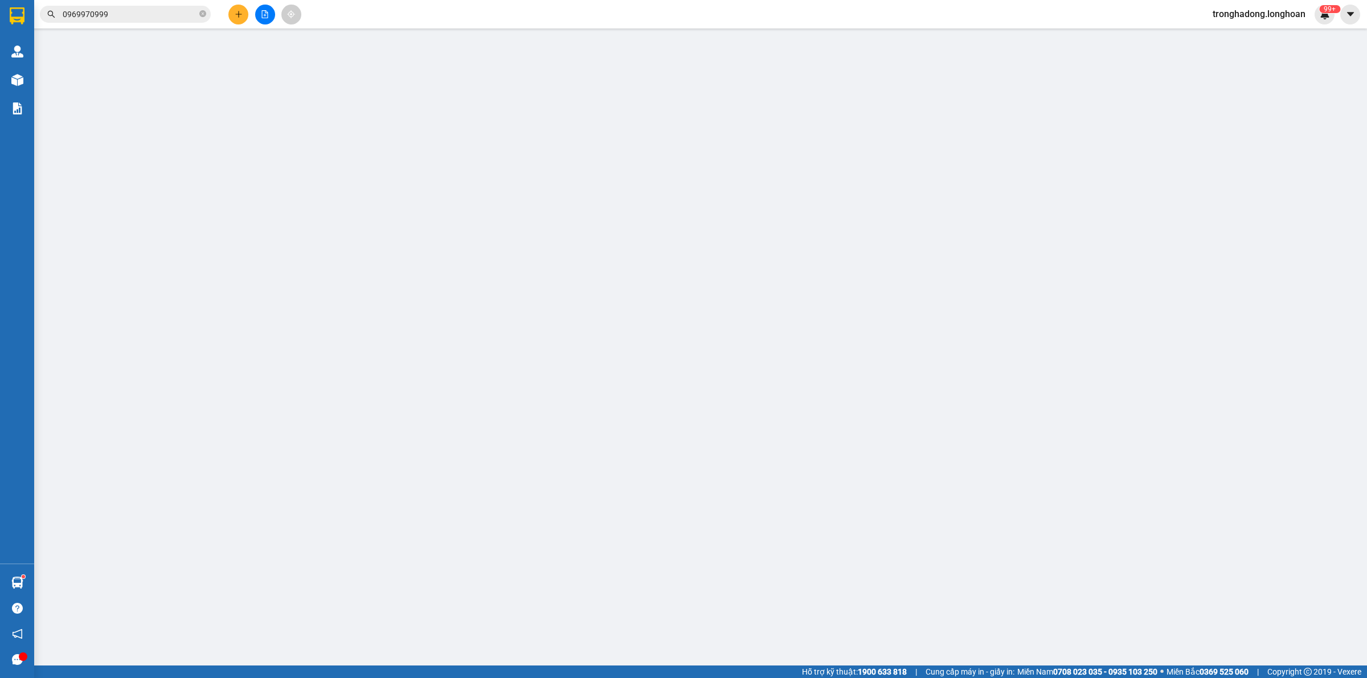
type input "0968874372"
type input "Nhàn"
type input "040303007560"
type input "0969970999"
type input "CHU MINH THUẬN"
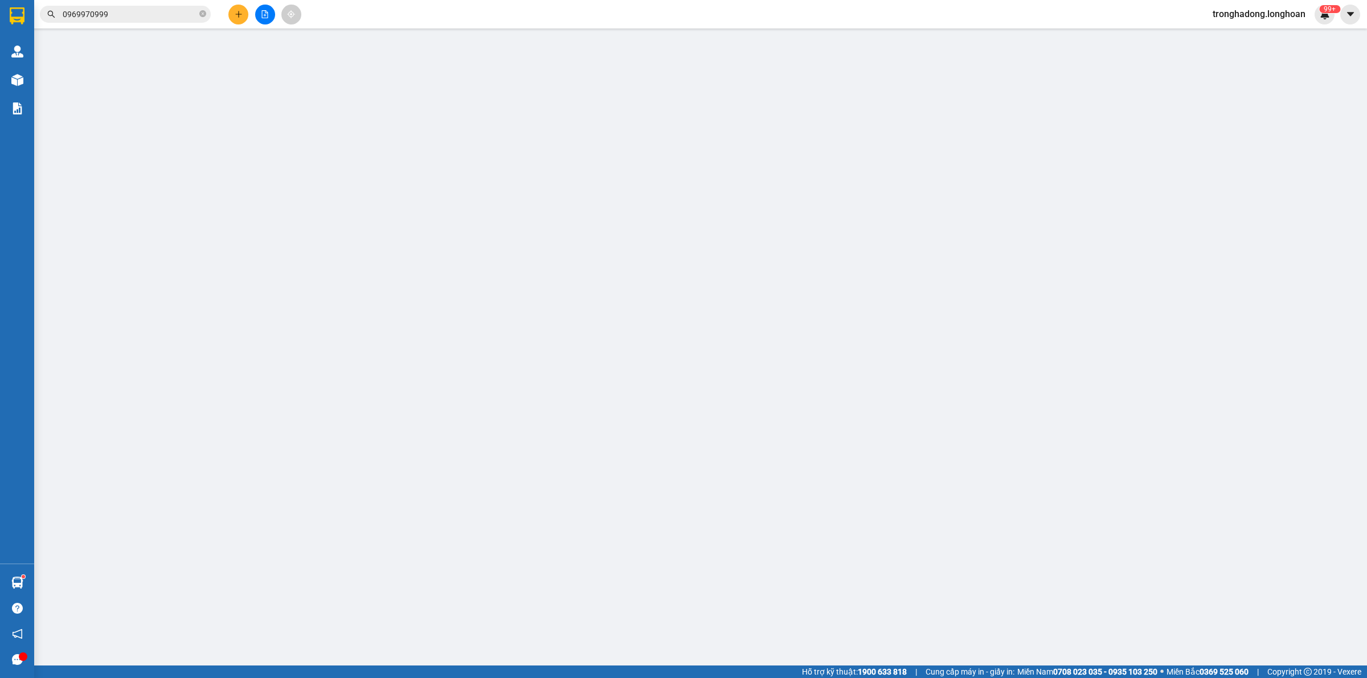
checkbox input "true"
type input "ấp thuận tây, xã lợi thuận, huyện Bến Cầu, Tỉnh Tây Ninh"
checkbox input "true"
type input "1.640.000"
type input "10.000"
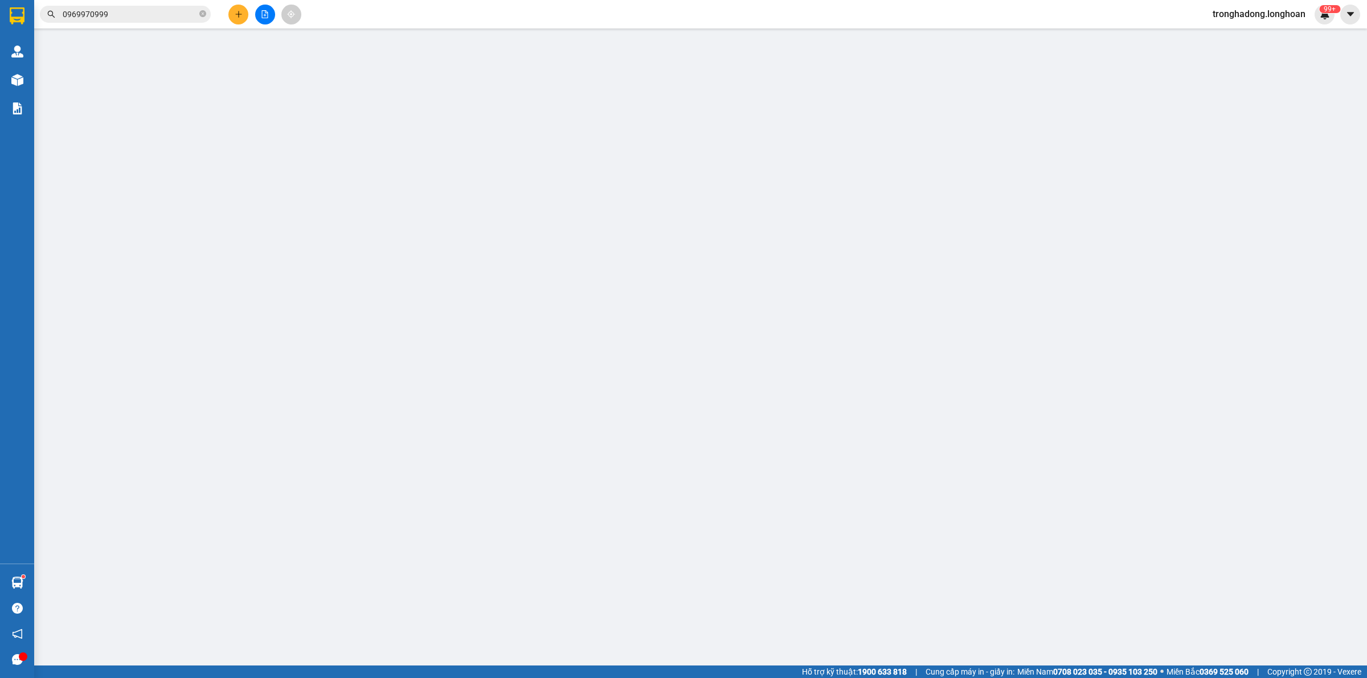
type input "260.000"
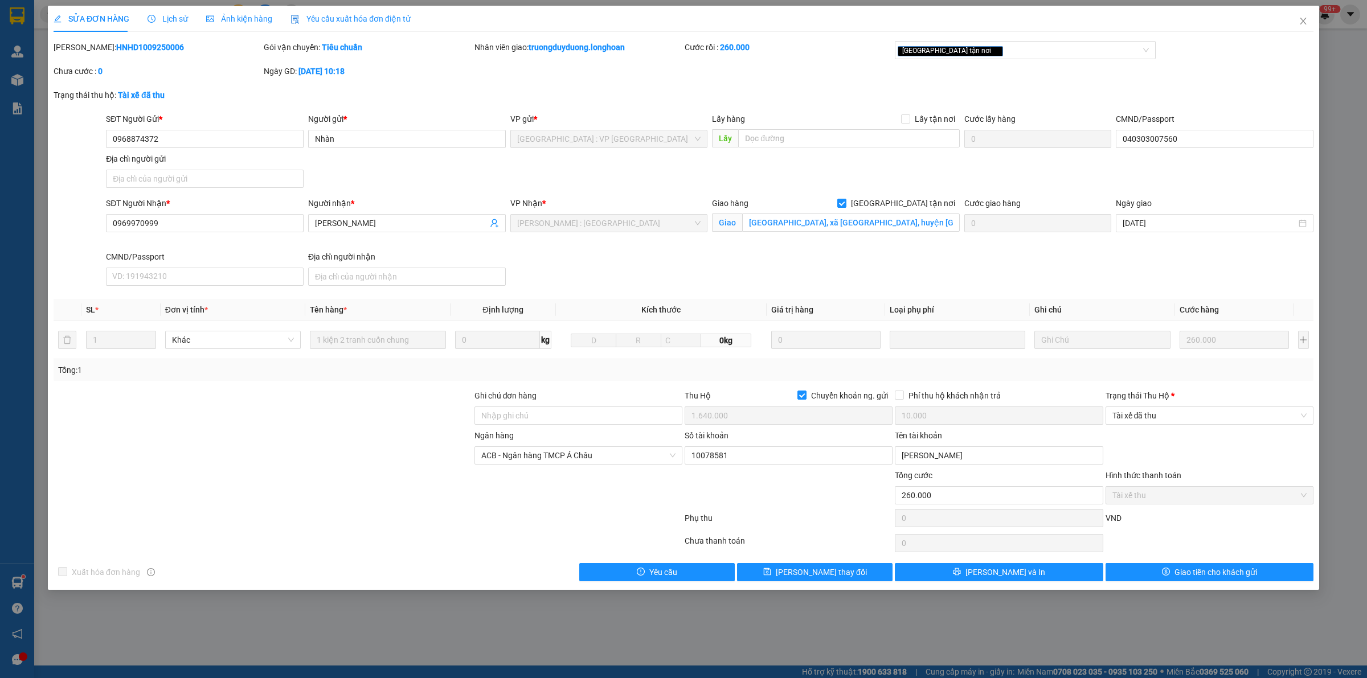
click at [166, 9] on div "Lịch sử" at bounding box center [168, 19] width 40 height 26
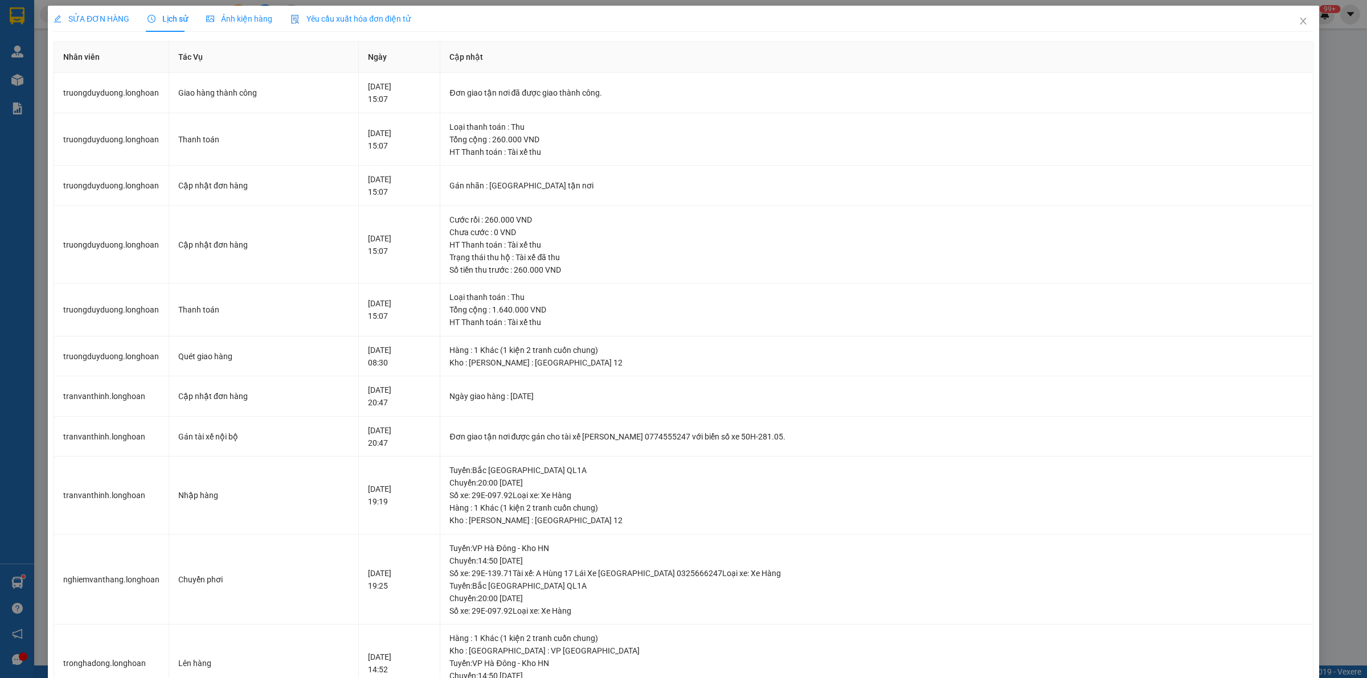
click at [111, 17] on span "SỬA ĐƠN HÀNG" at bounding box center [92, 18] width 76 height 9
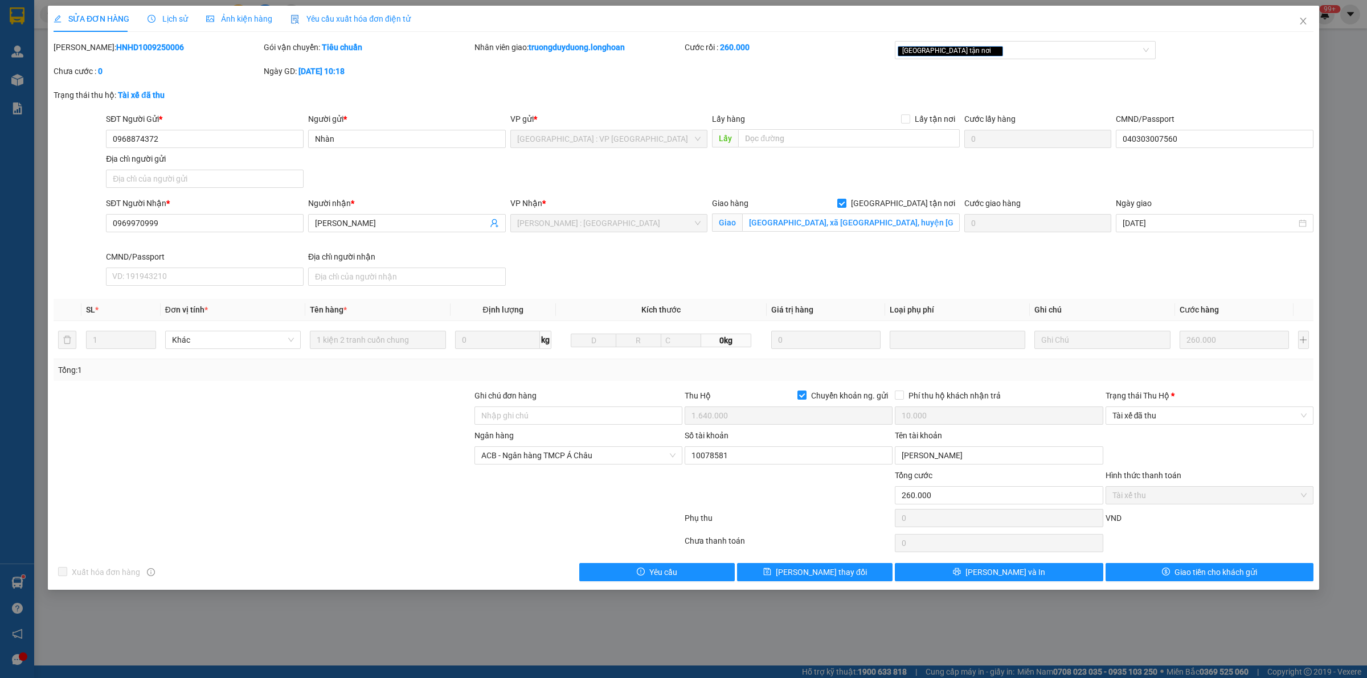
click at [347, 490] on div at bounding box center [262, 489] width 421 height 40
click at [384, 404] on div at bounding box center [262, 410] width 421 height 40
click at [1305, 18] on icon "close" at bounding box center [1303, 21] width 9 height 9
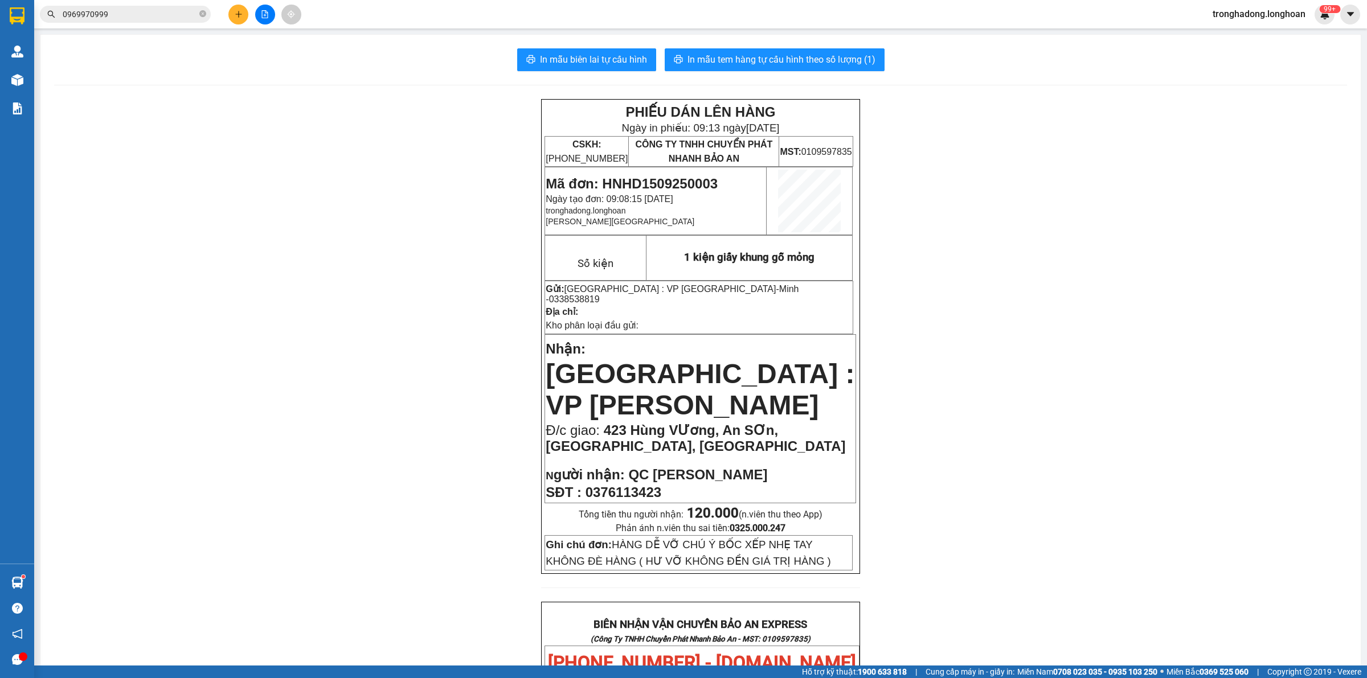
click at [199, 30] on main "In mẫu biên lai tự cấu hình In mẫu tem hàng tự cấu hình theo số lượng (1) PHIẾU…" at bounding box center [683, 333] width 1367 height 666
click at [408, 383] on div "PHIẾU DÁN LÊN HÀNG Ngày in phiếu: 09:13 ngày 15-09-2025 CSKH: 1900.06.88.33 CÔN…" at bounding box center [700, 661] width 1293 height 1124
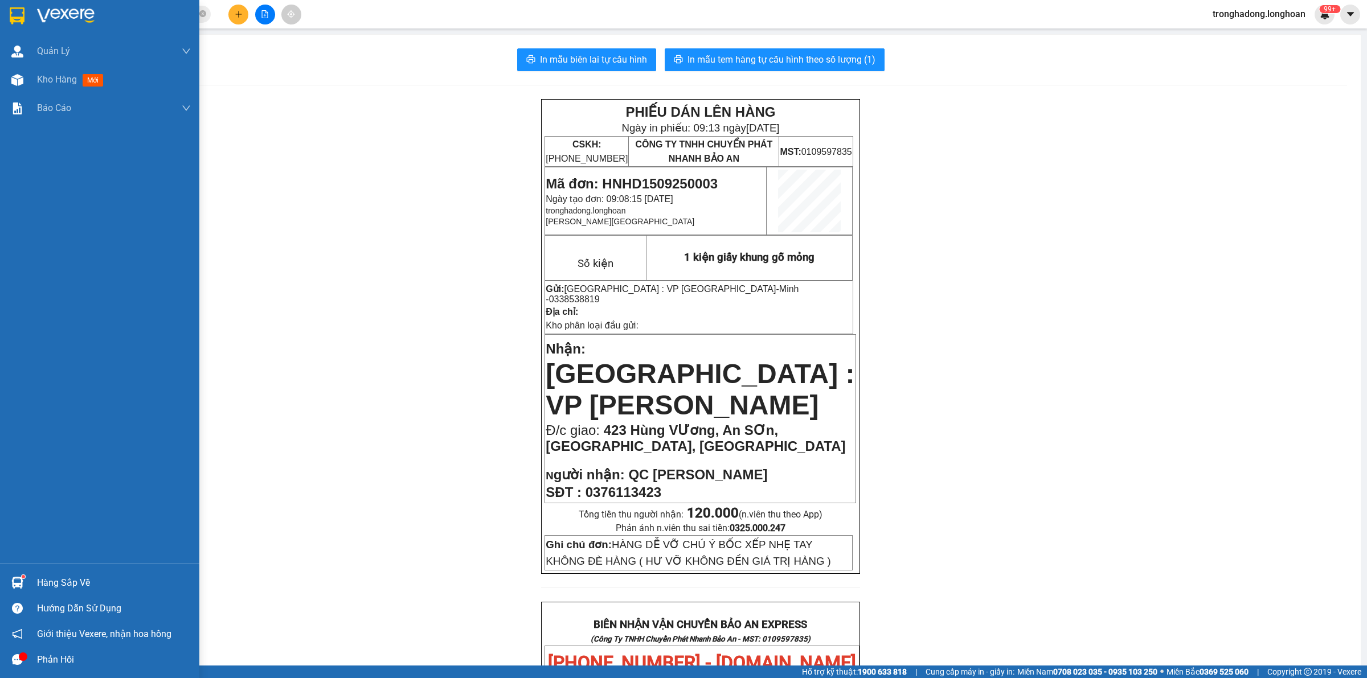
click at [13, 17] on img at bounding box center [17, 15] width 15 height 17
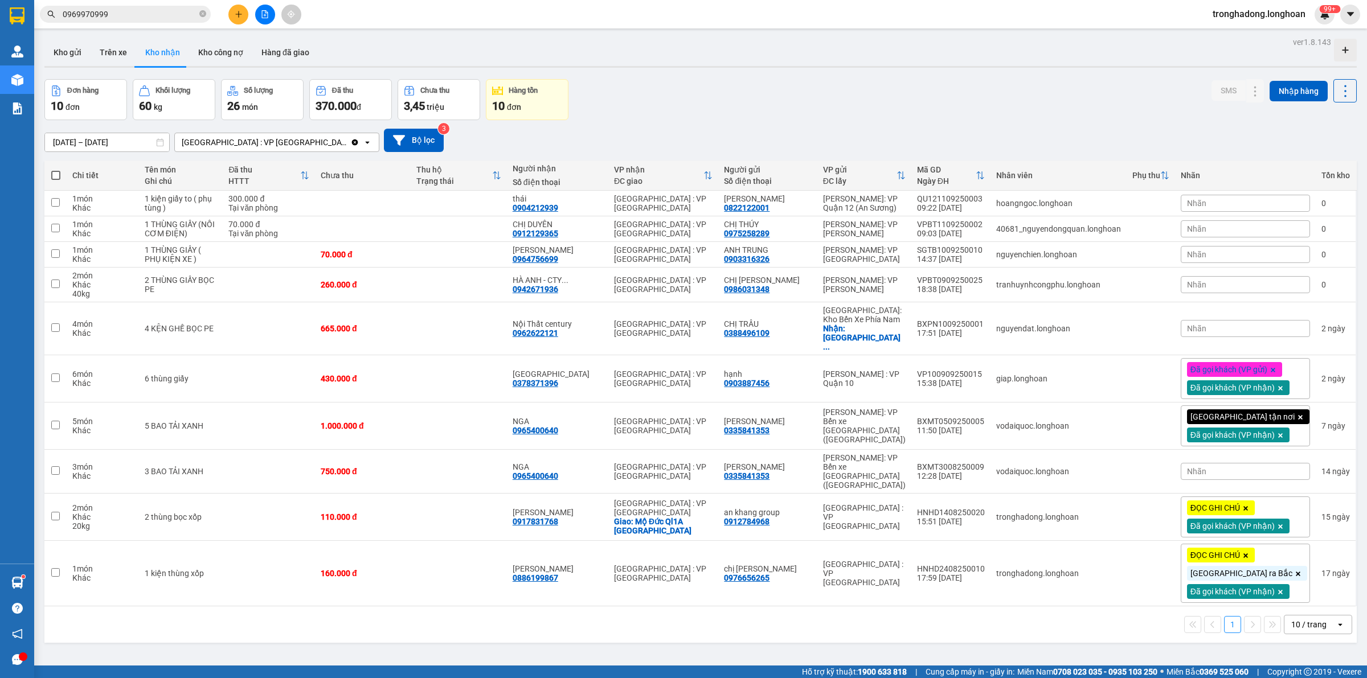
click at [636, 129] on div "17/08/2025 – 15/09/2025 Press the down arrow key to interact with the calendar …" at bounding box center [700, 140] width 1312 height 23
click at [706, 124] on div "17/08/2025 – 15/09/2025 Press the down arrow key to interact with the calendar …" at bounding box center [700, 140] width 1312 height 40
click at [672, 120] on div "17/08/2025 – 15/09/2025 Press the down arrow key to interact with the calendar …" at bounding box center [700, 140] width 1312 height 40
click at [633, 123] on div "17/08/2025 – 15/09/2025 Press the down arrow key to interact with the calendar …" at bounding box center [700, 140] width 1312 height 40
click at [644, 106] on div "Đơn hàng 10 đơn Khối lượng 60 kg Số lượng 26 món Đã thu 370.000 đ Chưa thu 3,45…" at bounding box center [700, 99] width 1312 height 41
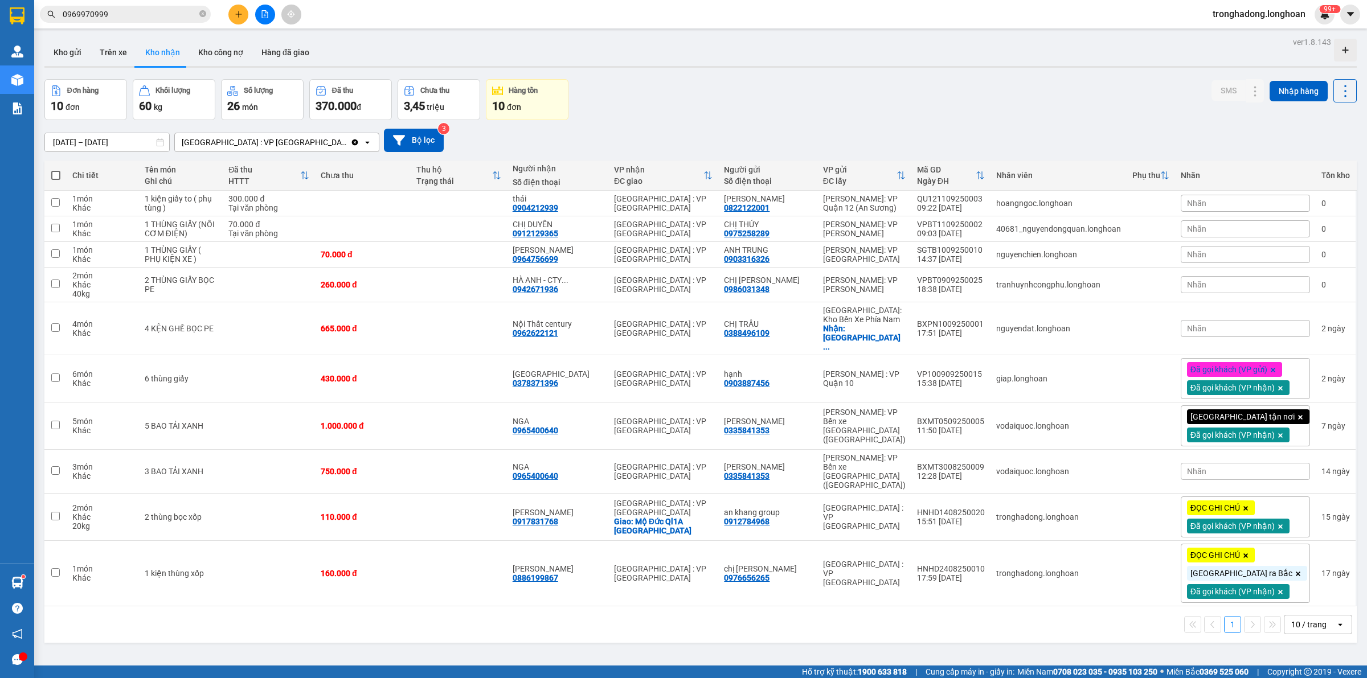
click at [686, 84] on div "Đơn hàng 10 đơn Khối lượng 60 kg Số lượng 26 món Đã thu 370.000 đ Chưa thu 3,45…" at bounding box center [700, 99] width 1312 height 41
click at [661, 103] on div "Đơn hàng 10 đơn Khối lượng 60 kg Số lượng 26 món Đã thu 370.000 đ Chưa thu 3,45…" at bounding box center [700, 99] width 1312 height 41
click at [1206, 227] on span "Nhãn" at bounding box center [1196, 228] width 19 height 9
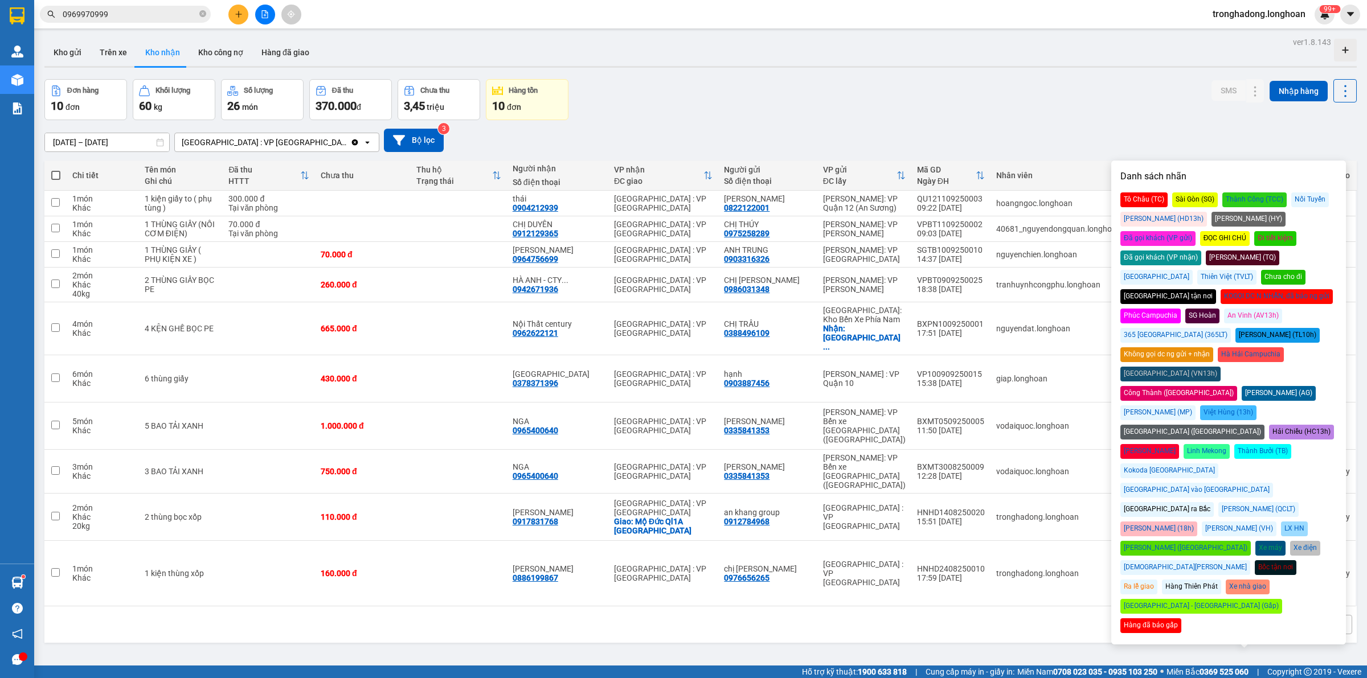
drag, startPoint x: 1245, startPoint y: 238, endPoint x: 1214, endPoint y: 222, distance: 34.6
click at [1201, 251] on div "Đã gọi khách (VP nhận)" at bounding box center [1160, 258] width 81 height 15
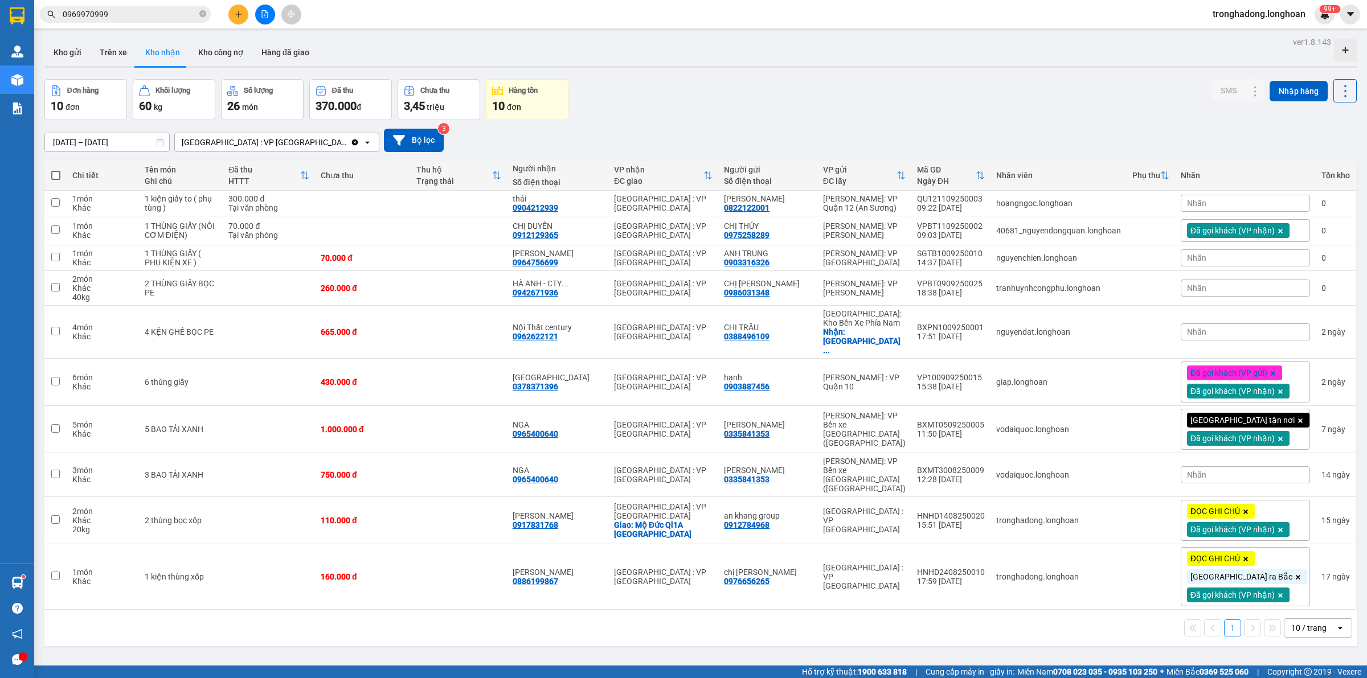
click at [1141, 154] on div "17/08/2025 – 15/09/2025 Press the down arrow key to interact with the calendar …" at bounding box center [700, 140] width 1312 height 40
click at [1236, 201] on div "Nhãn" at bounding box center [1245, 203] width 129 height 17
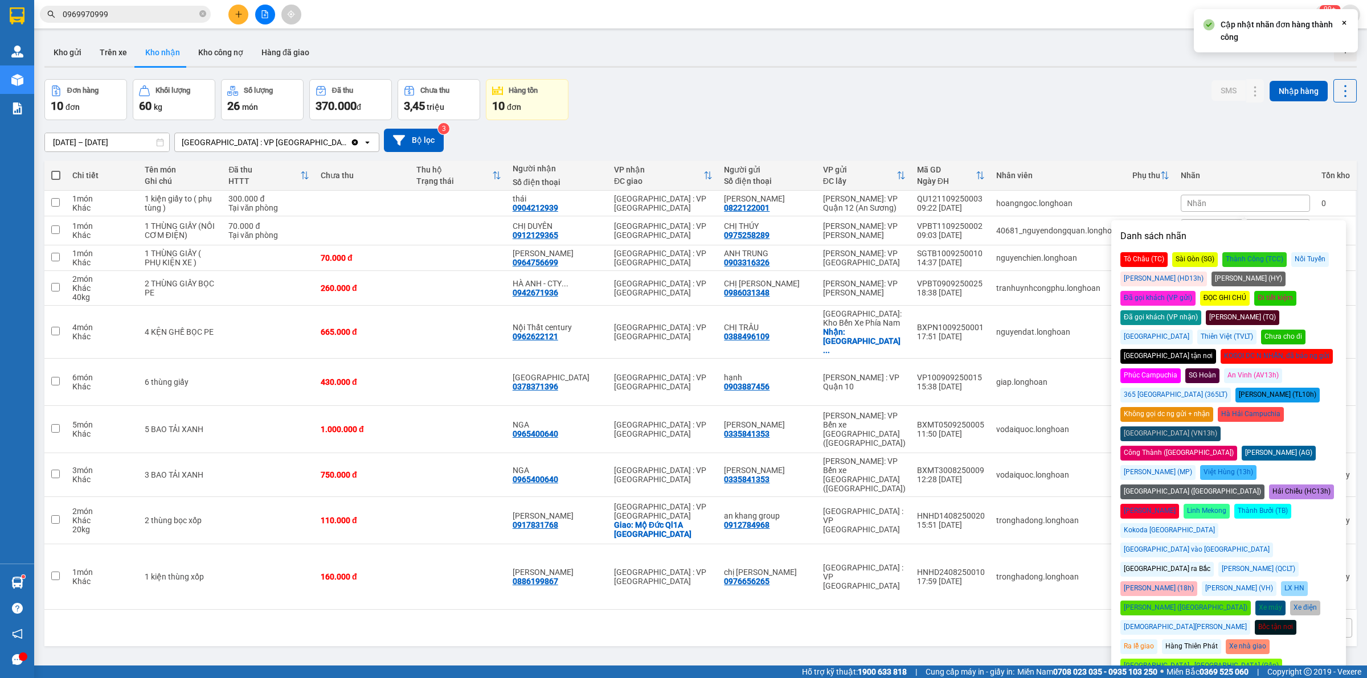
click at [1201, 310] on div "Đã gọi khách (VP nhận)" at bounding box center [1160, 317] width 81 height 15
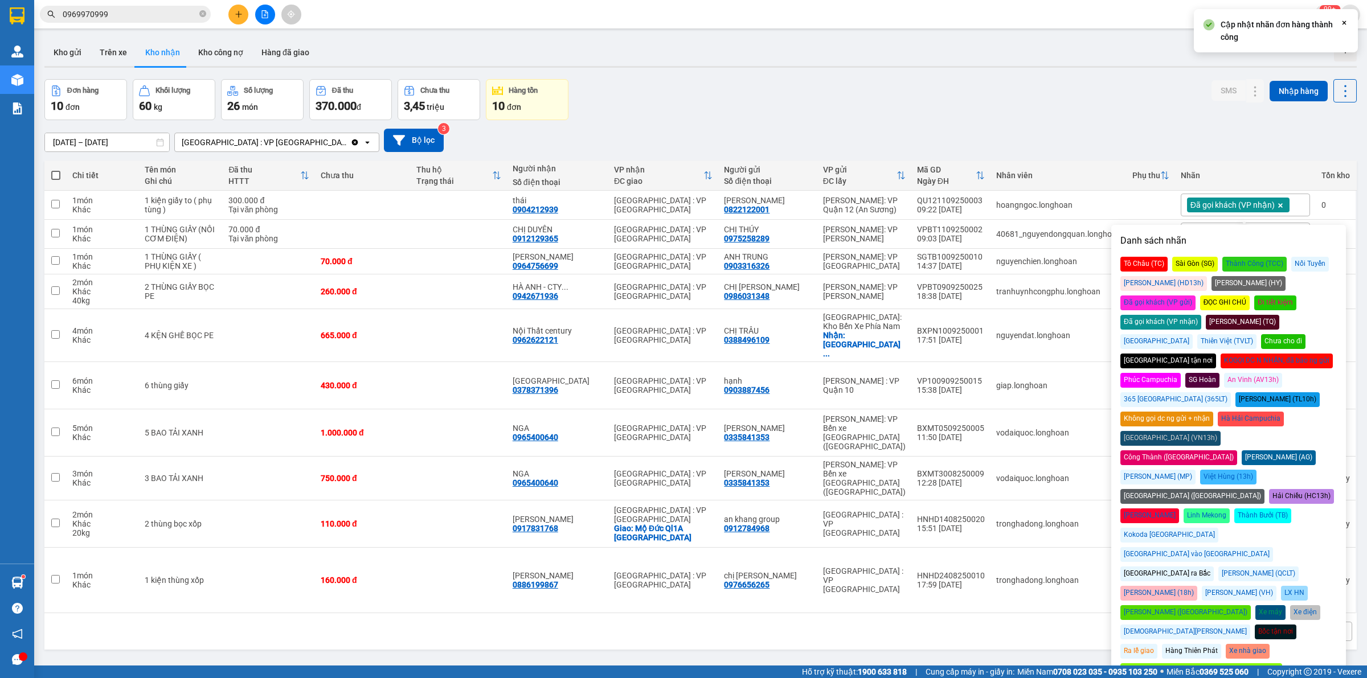
click at [1130, 137] on div "17/08/2025 – 15/09/2025 Press the down arrow key to interact with the calendar …" at bounding box center [700, 140] width 1312 height 23
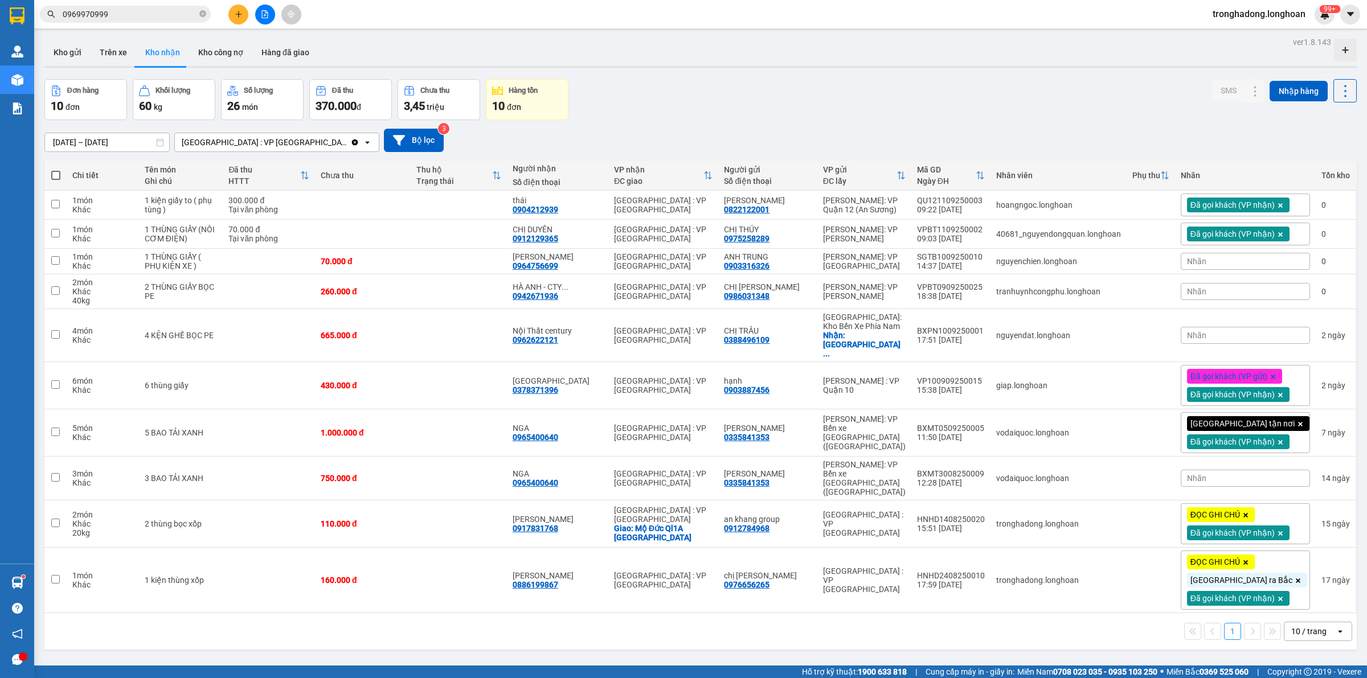
click at [1229, 257] on div "Nhãn" at bounding box center [1245, 261] width 129 height 17
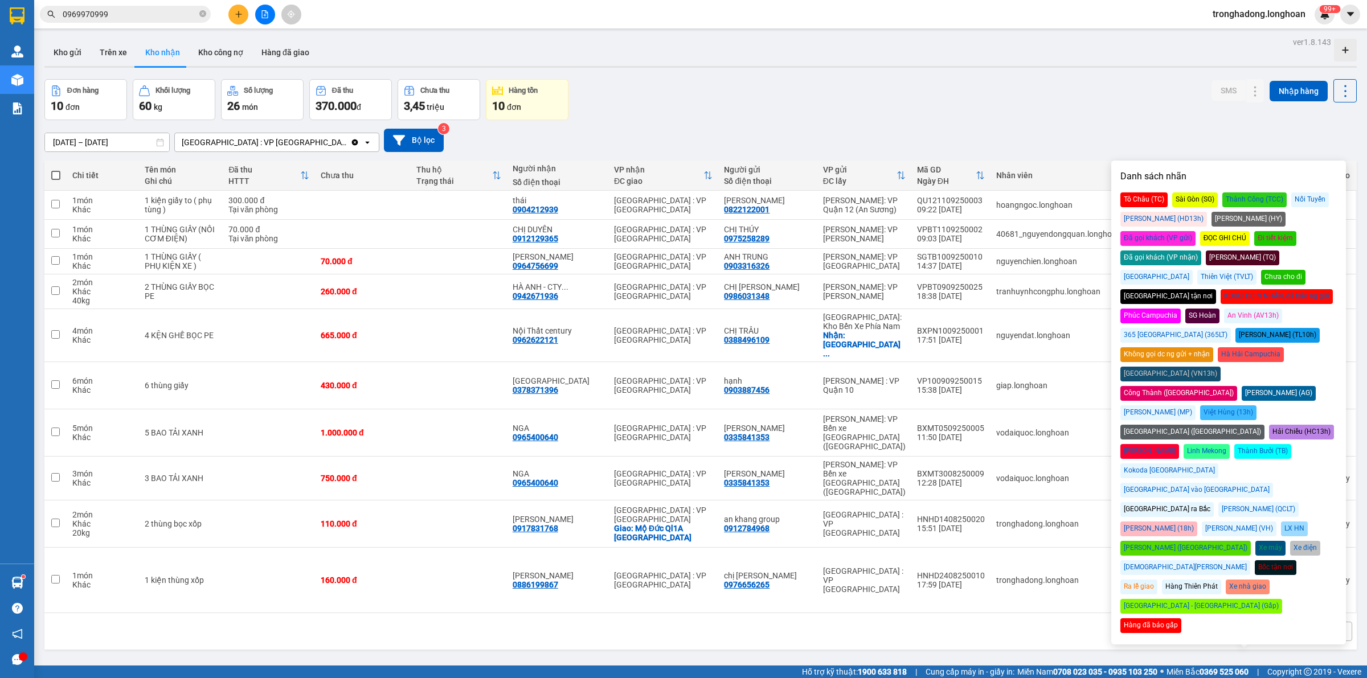
click at [1201, 251] on div "Đã gọi khách (VP nhận)" at bounding box center [1160, 258] width 81 height 15
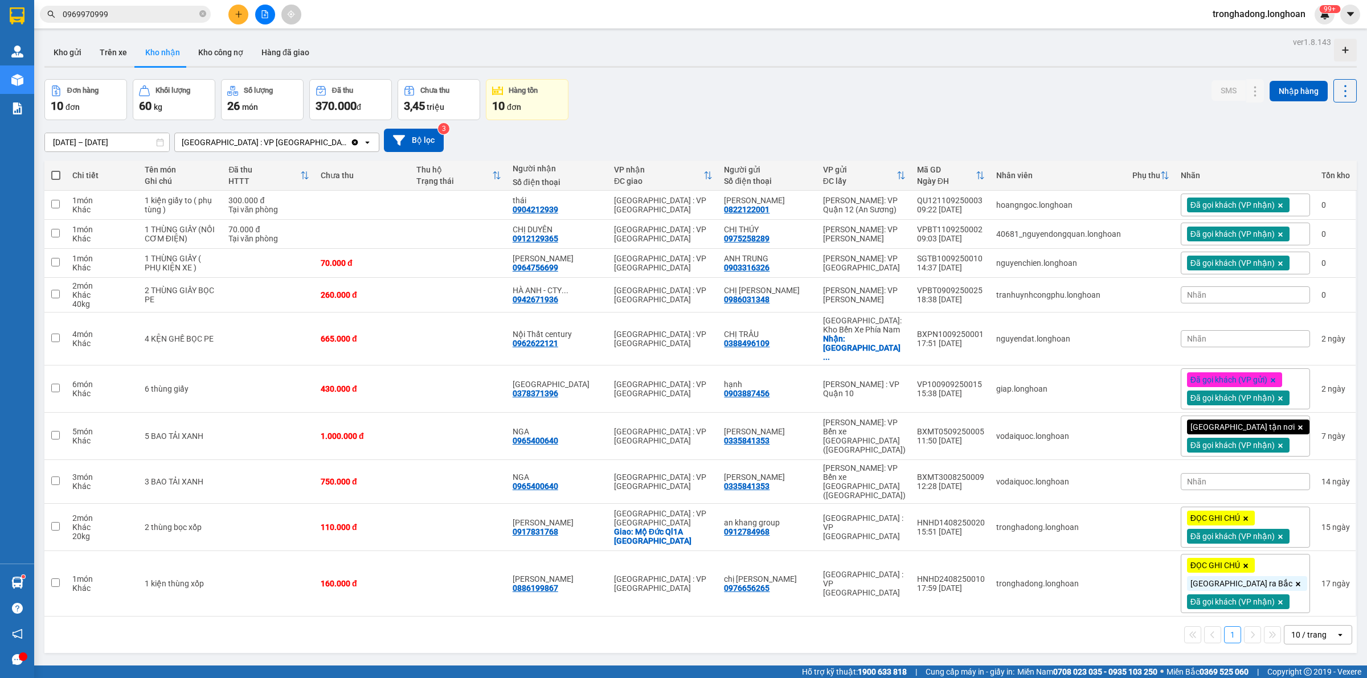
click at [1125, 97] on div "Đơn hàng 10 đơn Khối lượng 60 kg Số lượng 26 món Đã thu 370.000 đ Chưa thu 3,45…" at bounding box center [700, 99] width 1312 height 41
click at [1274, 295] on icon at bounding box center [1278, 295] width 8 height 8
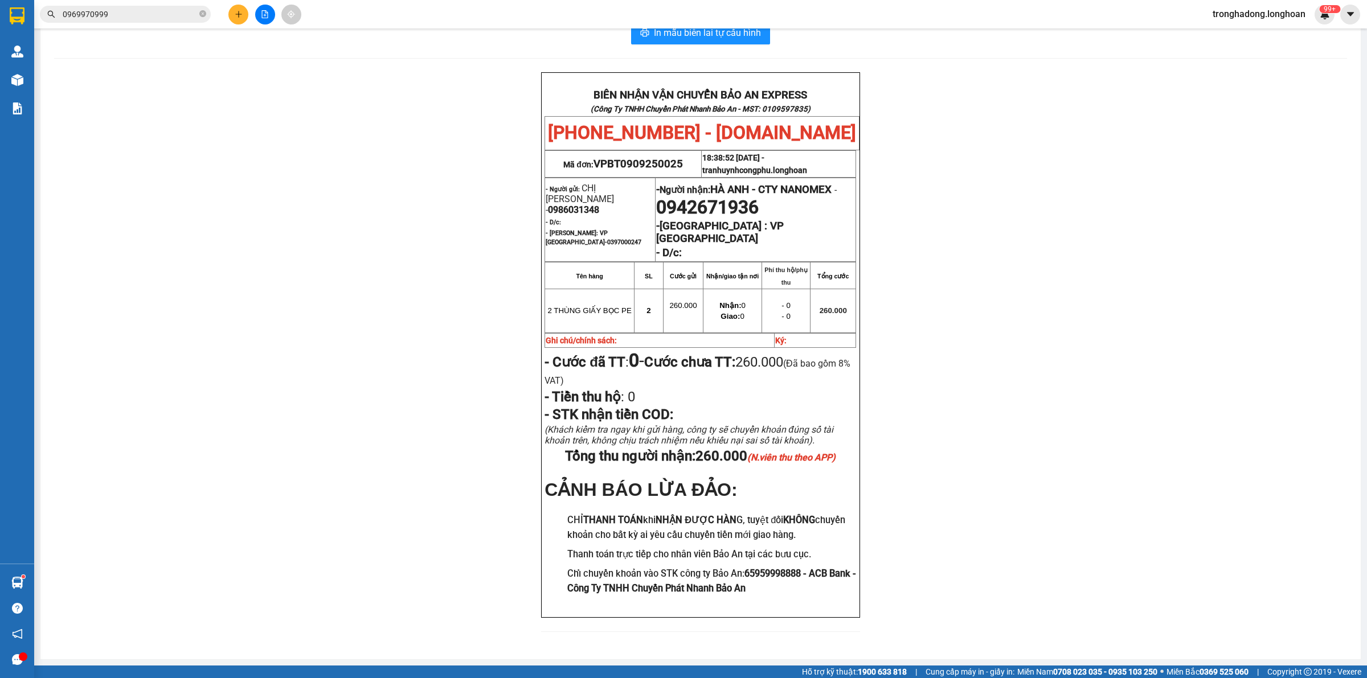
scroll to position [24, 0]
click at [367, 356] on div "BIÊN NHẬN VẬN CHUYỂN BẢO AN EXPRESS (Công Ty TNHH Chuyển Phát Nhanh Bảo An - MS…" at bounding box center [700, 362] width 1293 height 574
click at [448, 345] on div "BIÊN NHẬN VẬN CHUYỂN BẢO AN EXPRESS (Công Ty TNHH Chuyển Phát Nhanh Bảo An - MS…" at bounding box center [700, 362] width 1293 height 574
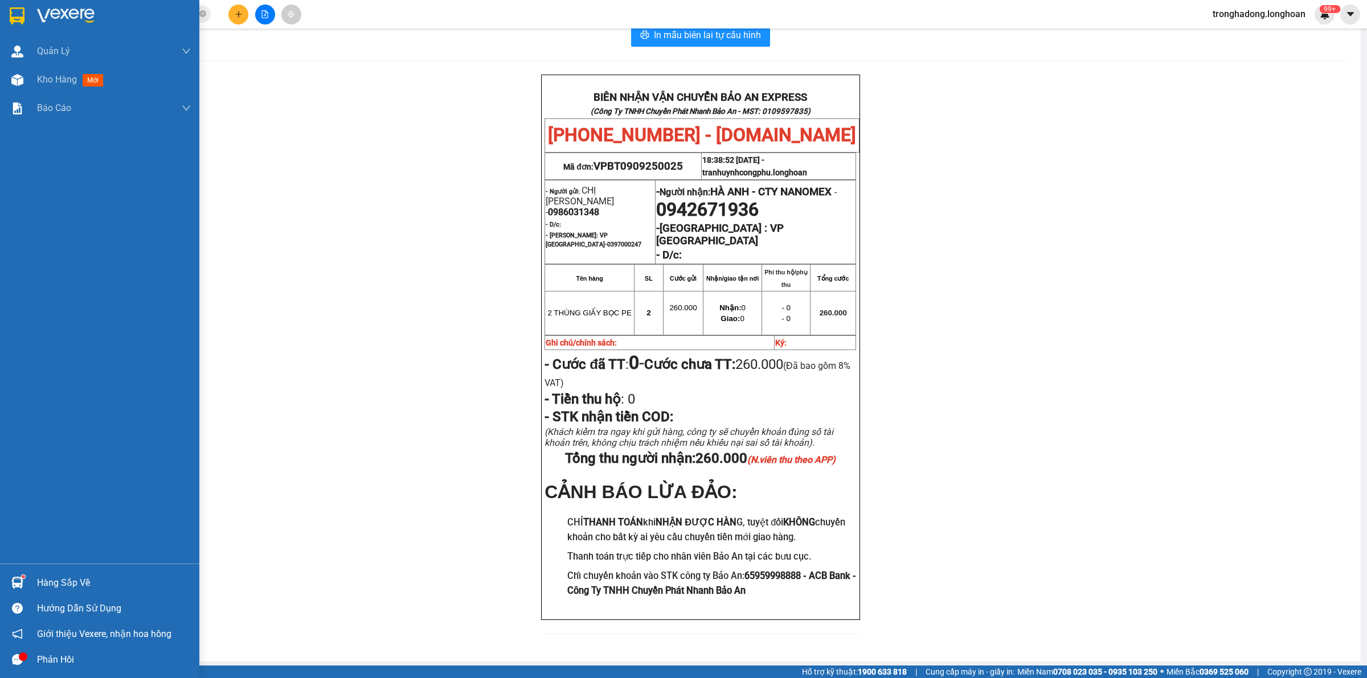
click at [15, 13] on img at bounding box center [17, 15] width 15 height 17
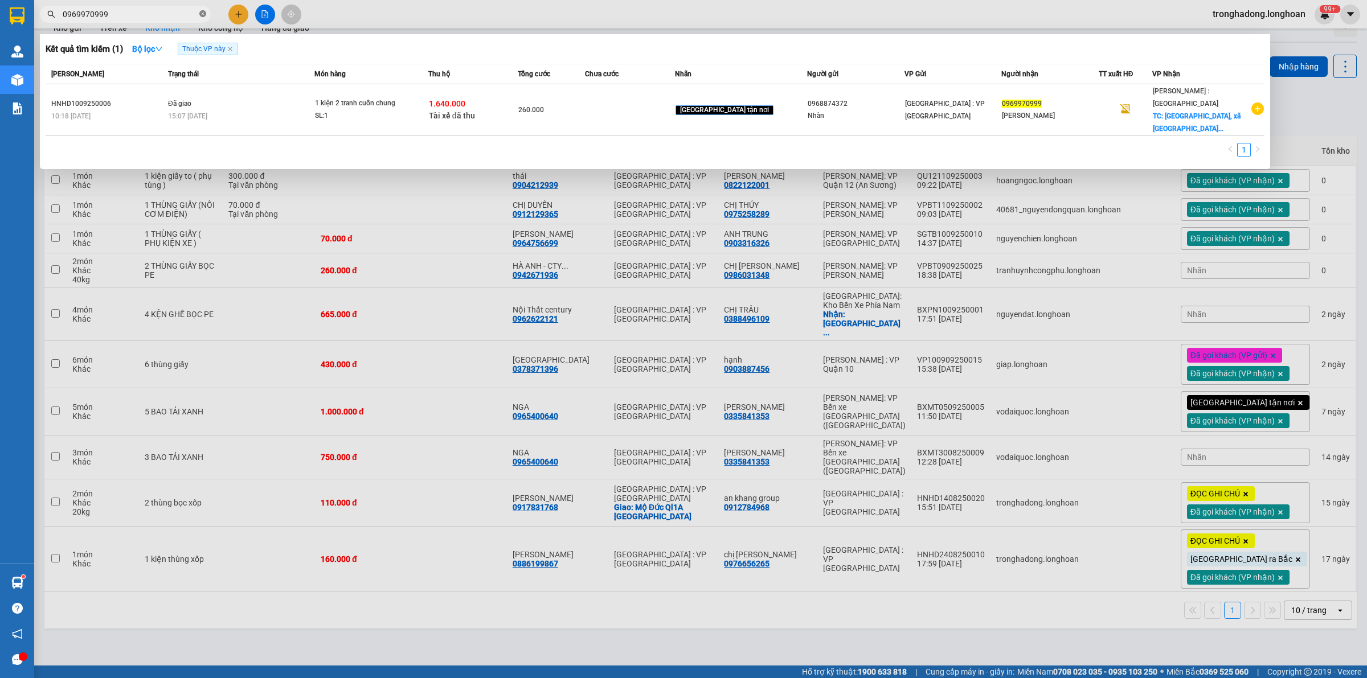
click at [200, 13] on icon "close-circle" at bounding box center [202, 13] width 7 height 7
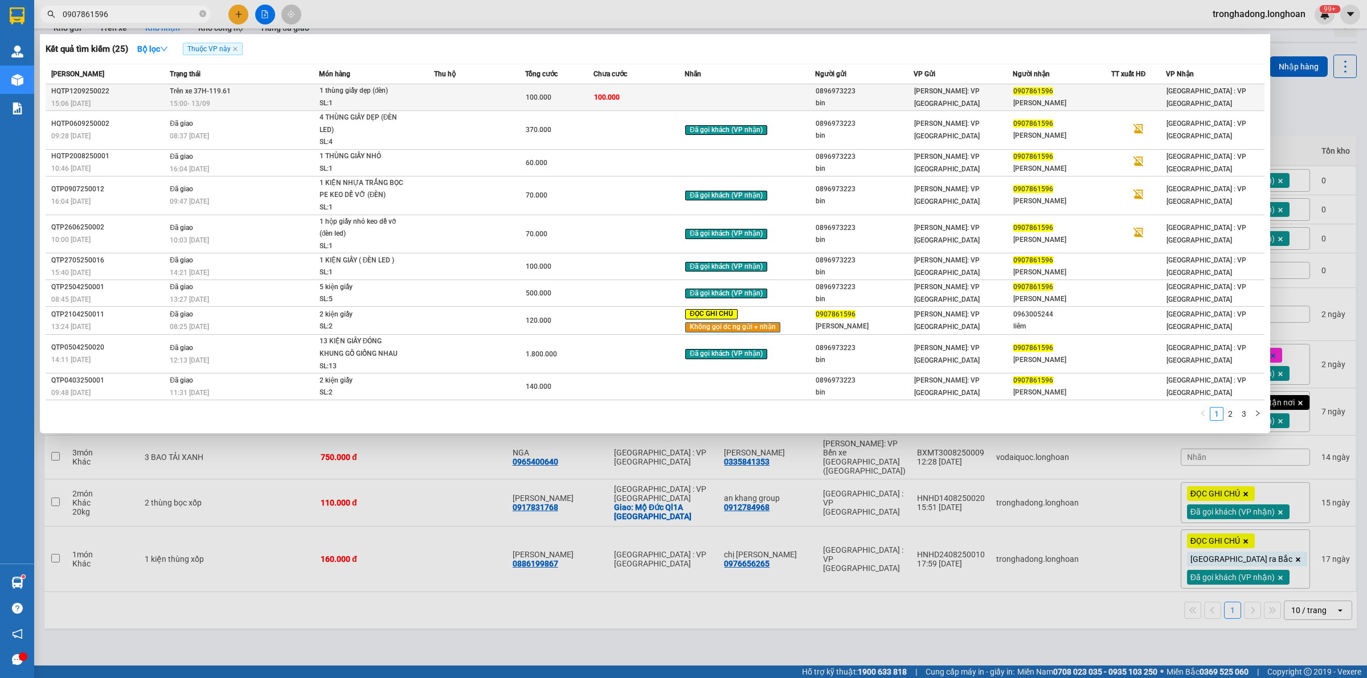
type input "0907861596"
click at [414, 99] on span "1 thùng giấy dẹp (đèn) SL: 1" at bounding box center [377, 97] width 114 height 24
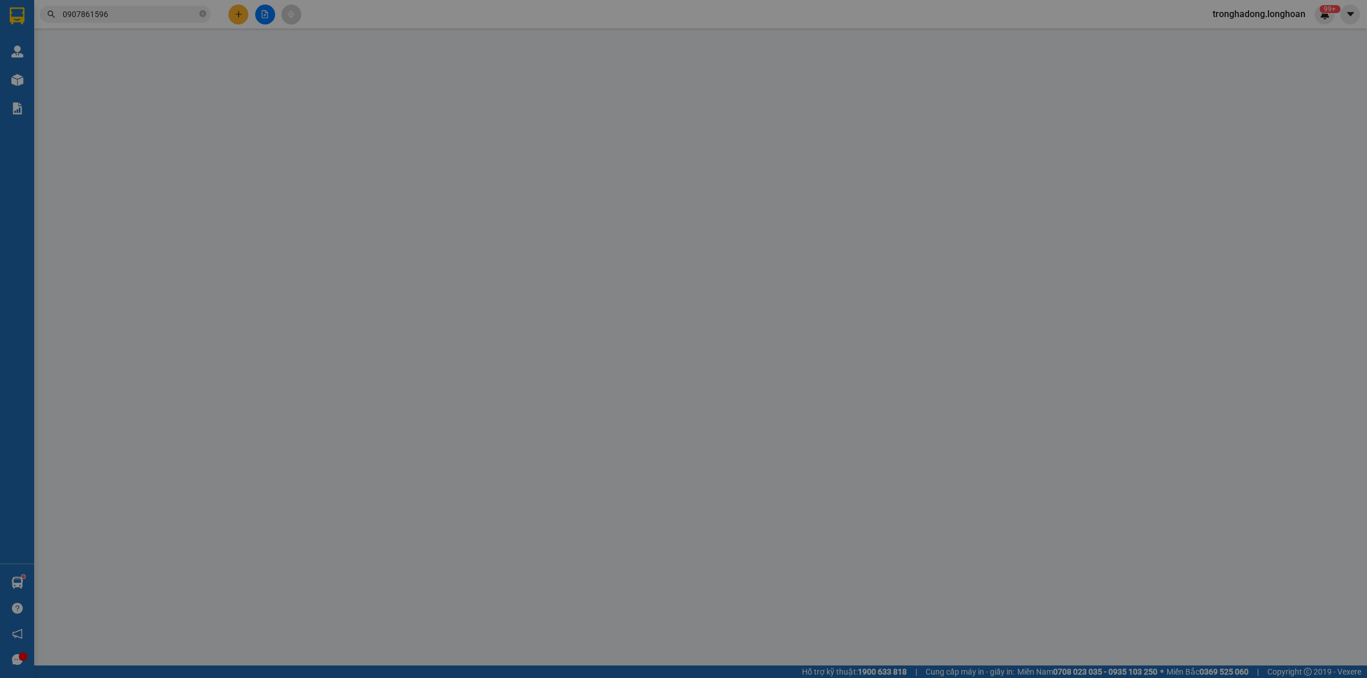
type input "0896973223"
type input "bin"
type input "0907861596"
type input "anh tùng"
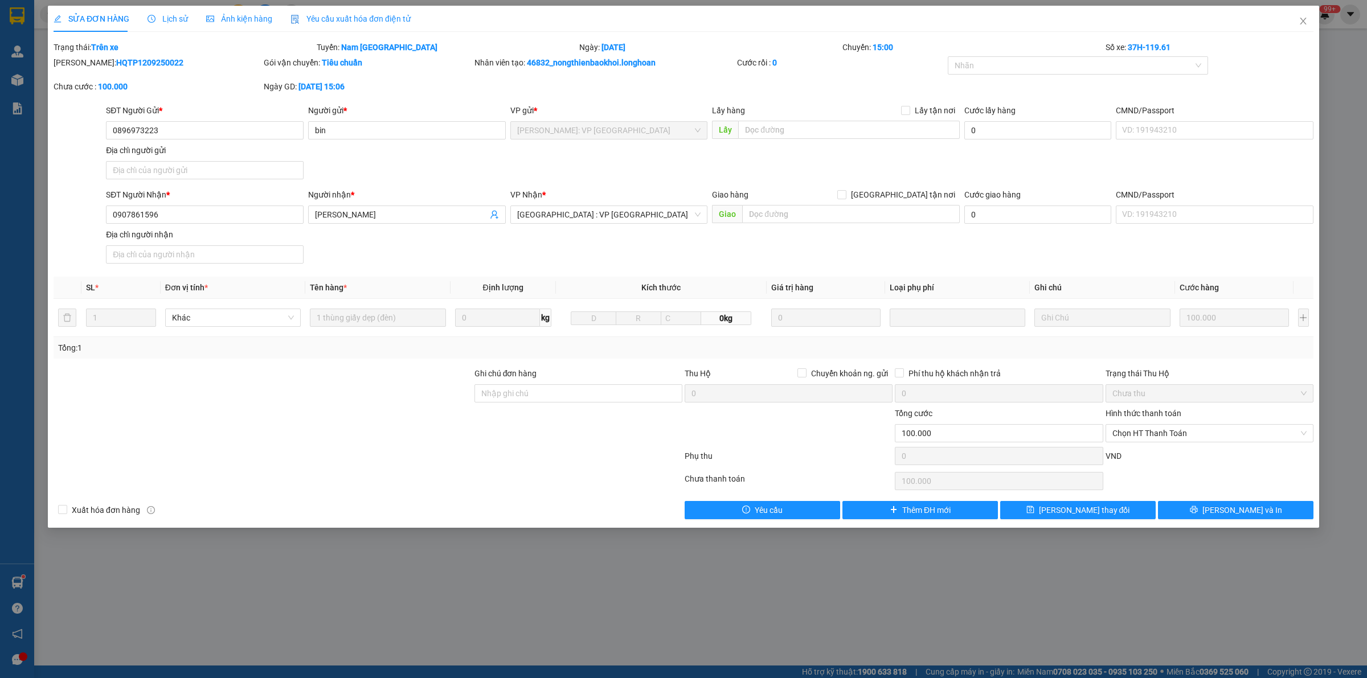
click at [159, 15] on span "Lịch sử" at bounding box center [168, 18] width 40 height 9
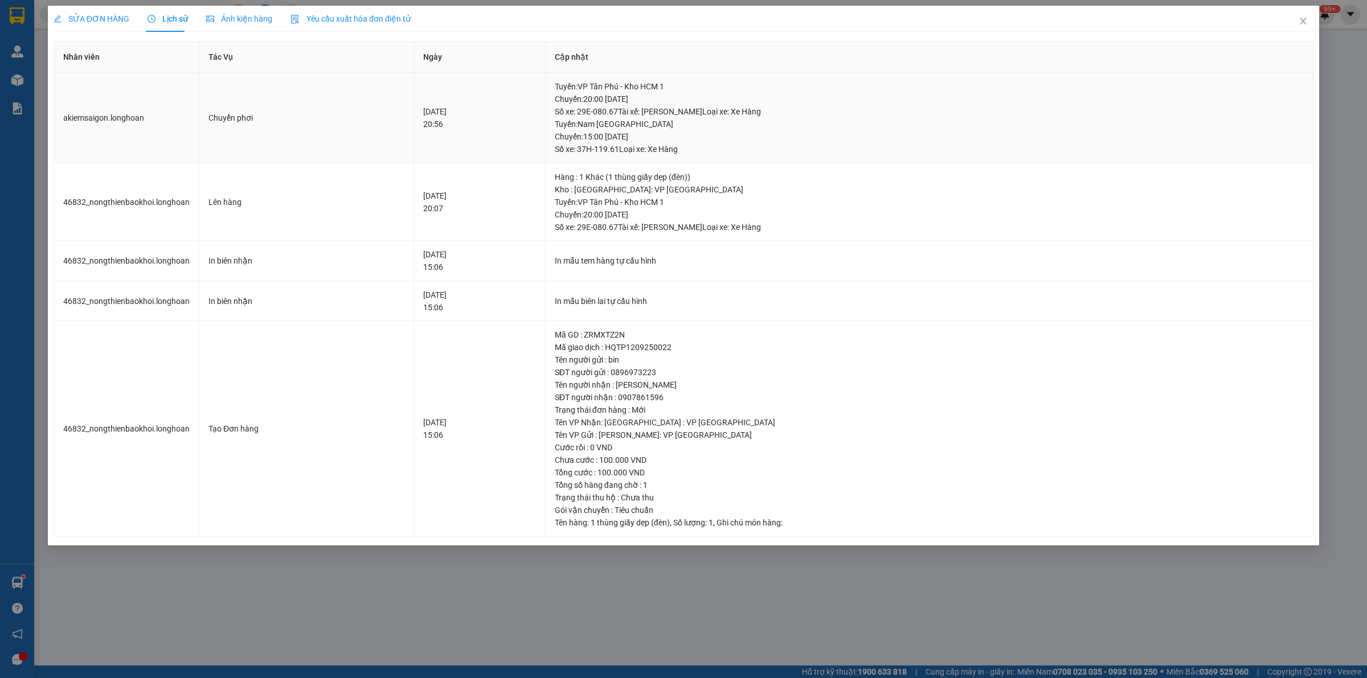
drag, startPoint x: 654, startPoint y: 129, endPoint x: 699, endPoint y: 140, distance: 46.3
click at [698, 140] on div "Tuyến : Nam Trung Bắc QL1A Chuyến: 15:00 ngày 13-09-2025 Số xe: 37H-119.61 Loại…" at bounding box center [929, 137] width 749 height 38
click at [705, 140] on div "Tuyến : Nam Trung Bắc QL1A Chuyến: 15:00 ngày 13-09-2025 Số xe: 37H-119.61 Loại…" at bounding box center [929, 137] width 749 height 38
click at [1297, 17] on span "Close" at bounding box center [1303, 22] width 32 height 32
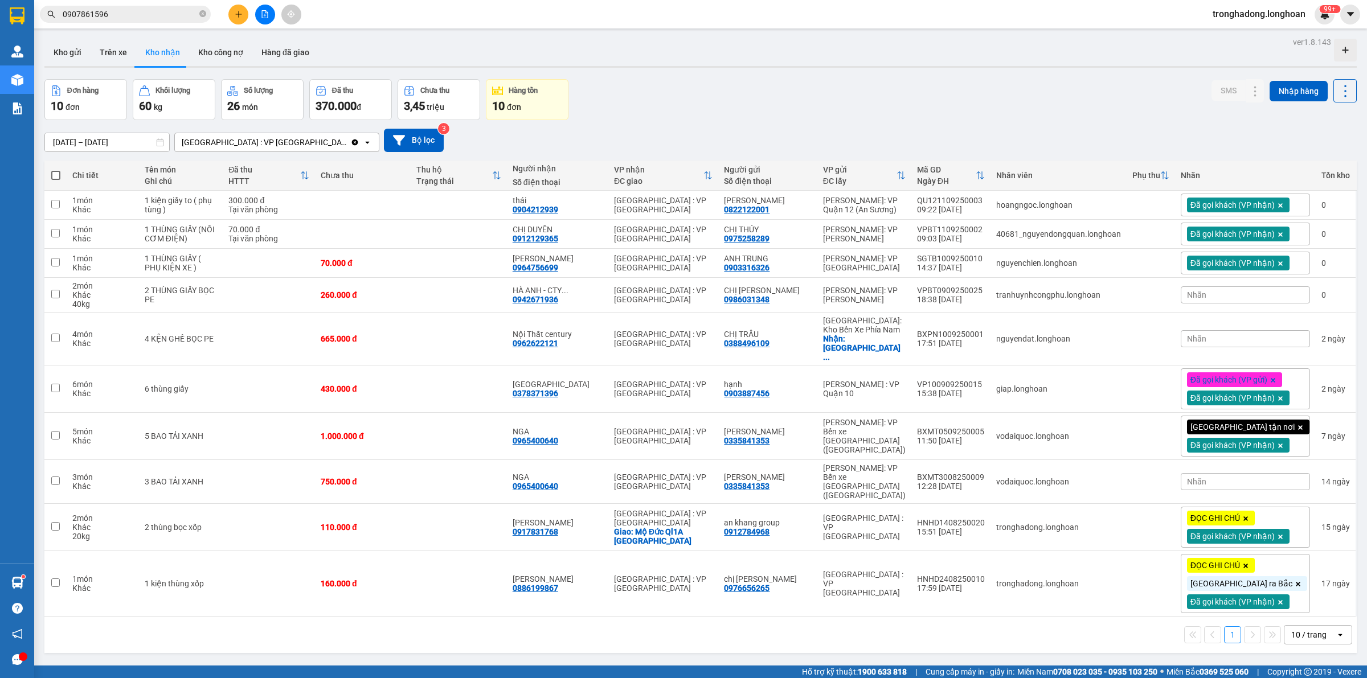
click at [623, 81] on div "Đơn hàng 10 đơn Khối lượng 60 kg Số lượng 26 món Đã thu 370.000 đ Chưa thu 3,45…" at bounding box center [700, 99] width 1312 height 41
click at [1206, 334] on span "Nhãn" at bounding box center [1196, 338] width 19 height 9
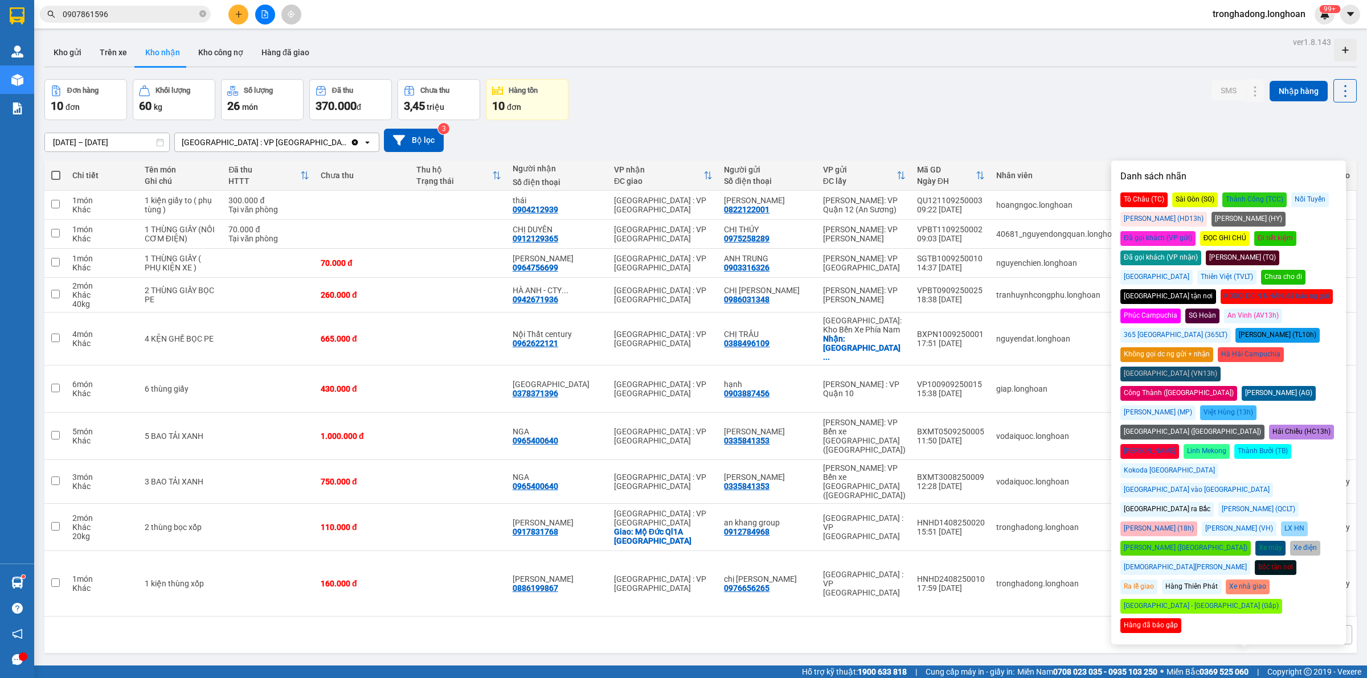
click at [1201, 251] on div "Đã gọi khách (VP nhận)" at bounding box center [1160, 258] width 81 height 15
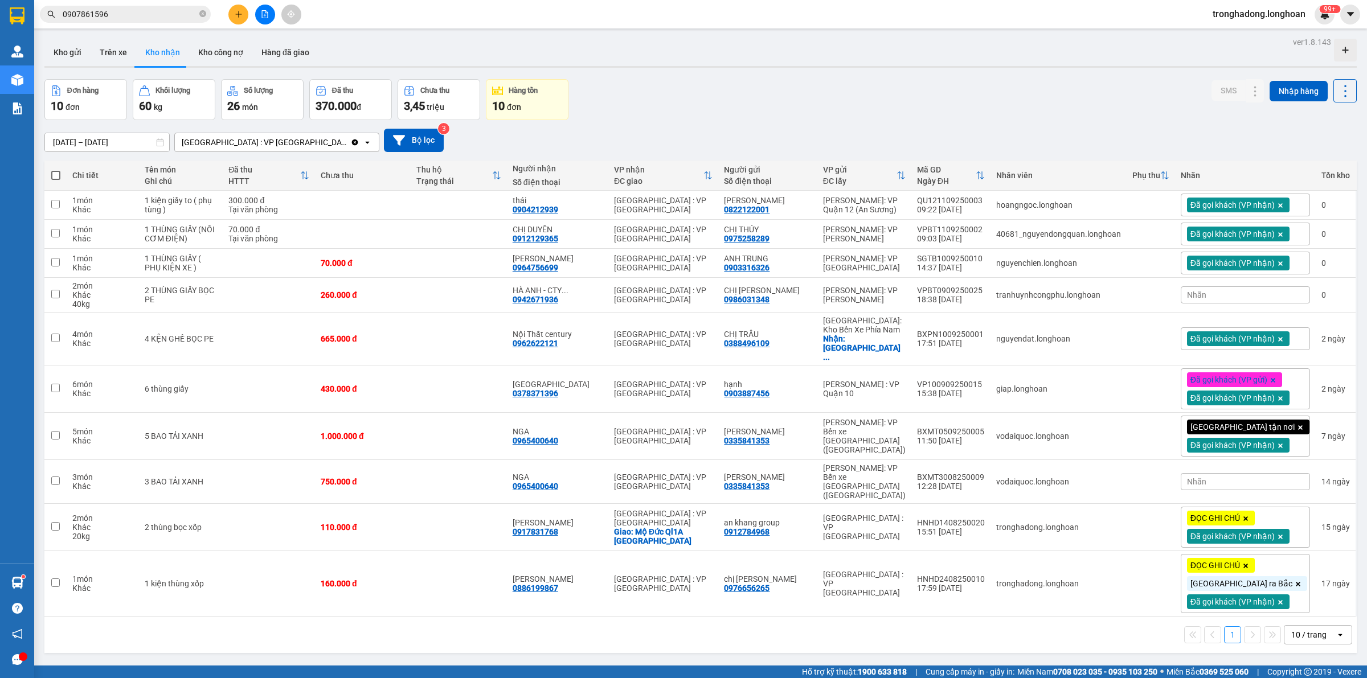
click at [813, 58] on div "Kho gửi Trên xe Kho nhận Kho công nợ Hàng đã giao" at bounding box center [700, 54] width 1312 height 30
click at [714, 100] on div "Đơn hàng 10 đơn Khối lượng 60 kg Số lượng 26 món Đã thu 370.000 đ Chưa thu 3,45…" at bounding box center [700, 99] width 1312 height 41
click at [1229, 297] on icon at bounding box center [1233, 295] width 8 height 8
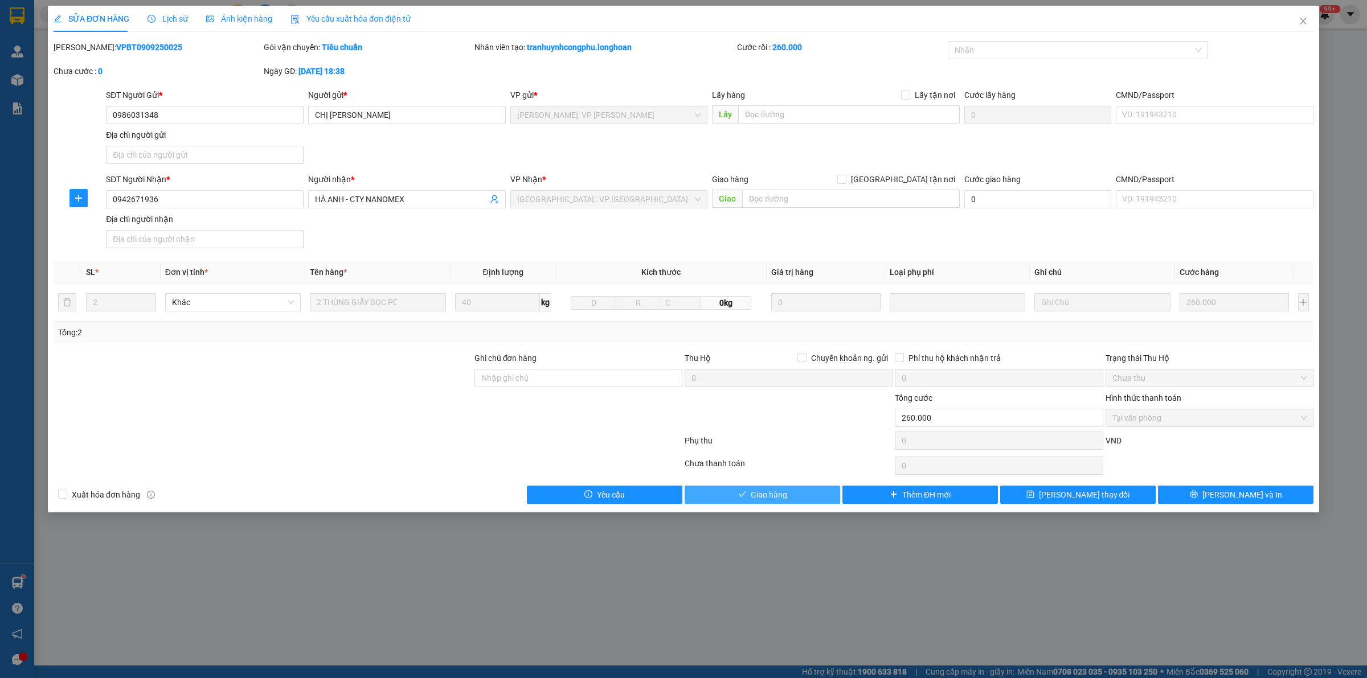
click at [783, 500] on span "Giao hàng" at bounding box center [769, 495] width 36 height 13
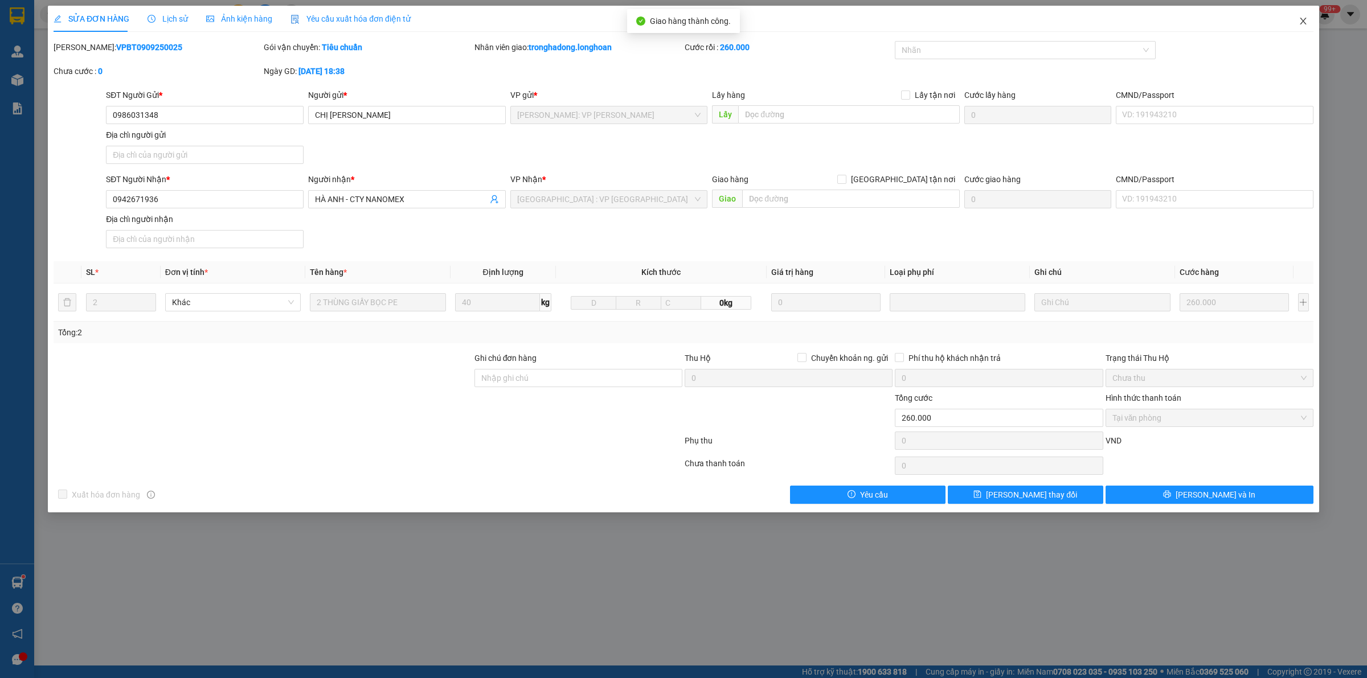
click at [1304, 17] on icon "close" at bounding box center [1303, 21] width 9 height 9
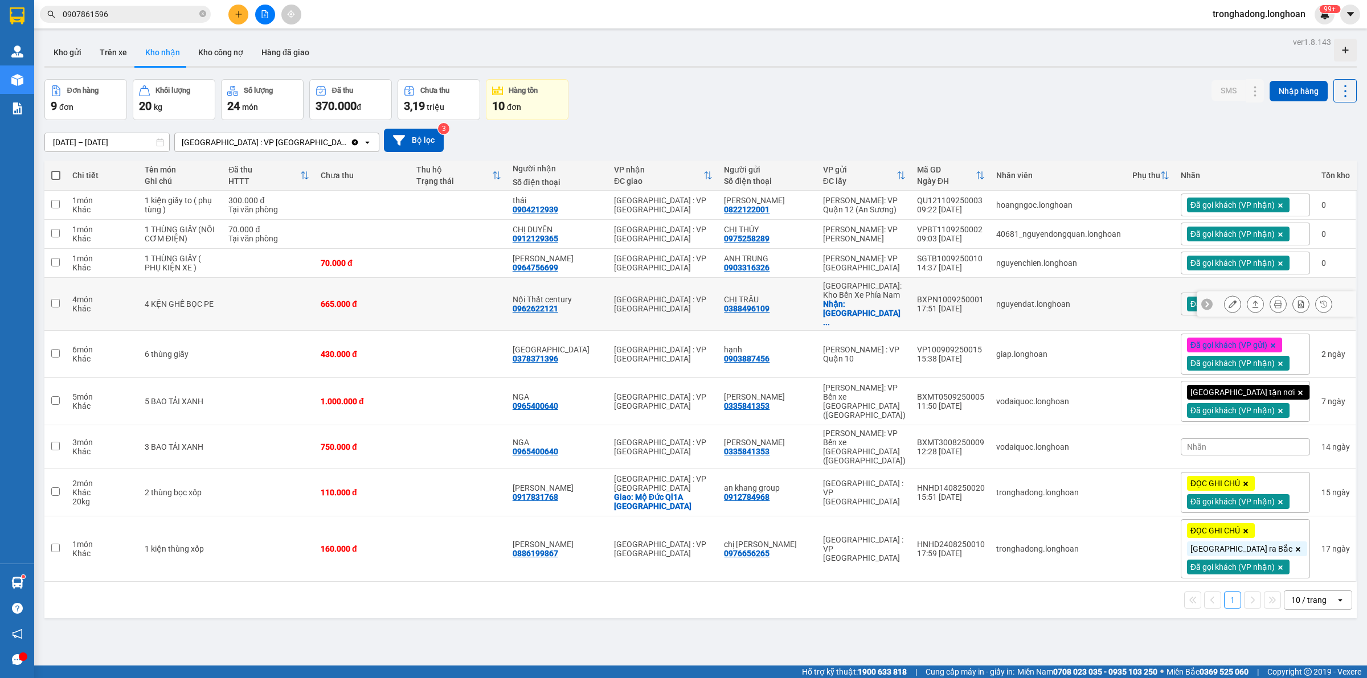
click at [1229, 300] on icon at bounding box center [1233, 304] width 8 height 8
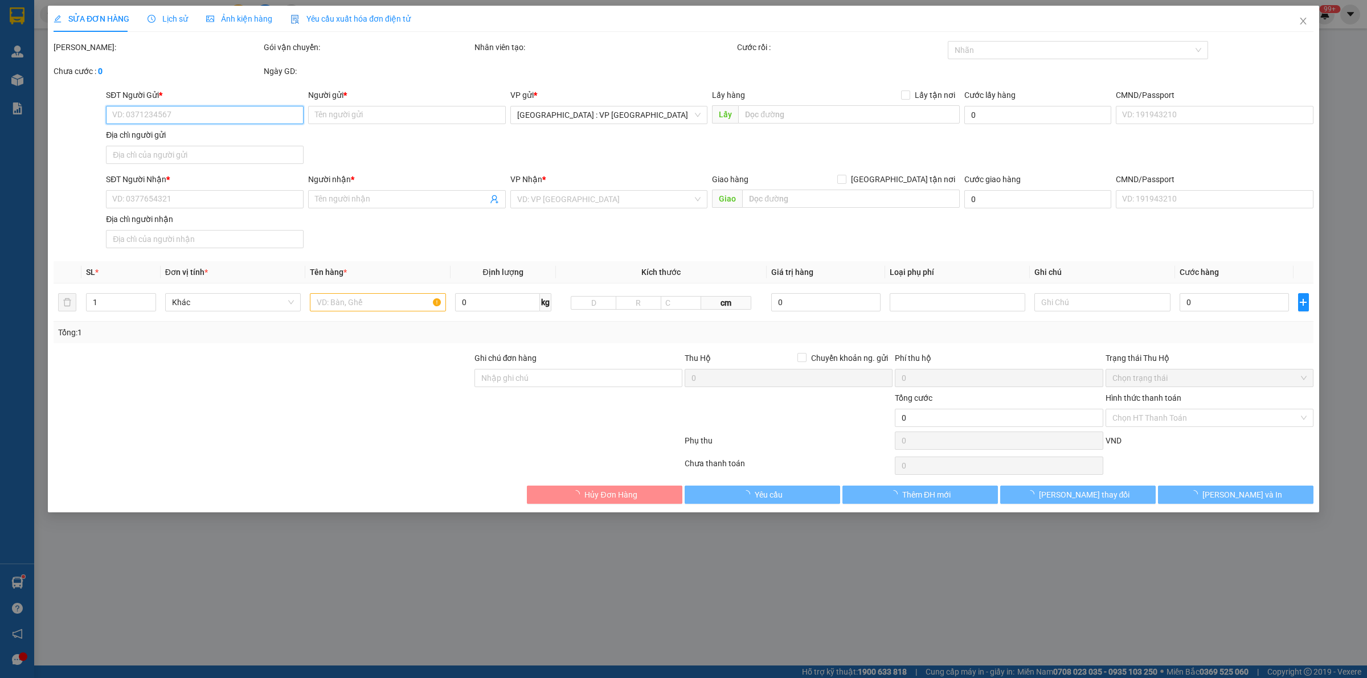
type input "0388496109"
type input "CHỊ TRÂU"
checkbox input "true"
type input "[GEOGRAPHIC_DATA]"
type input "0962622121"
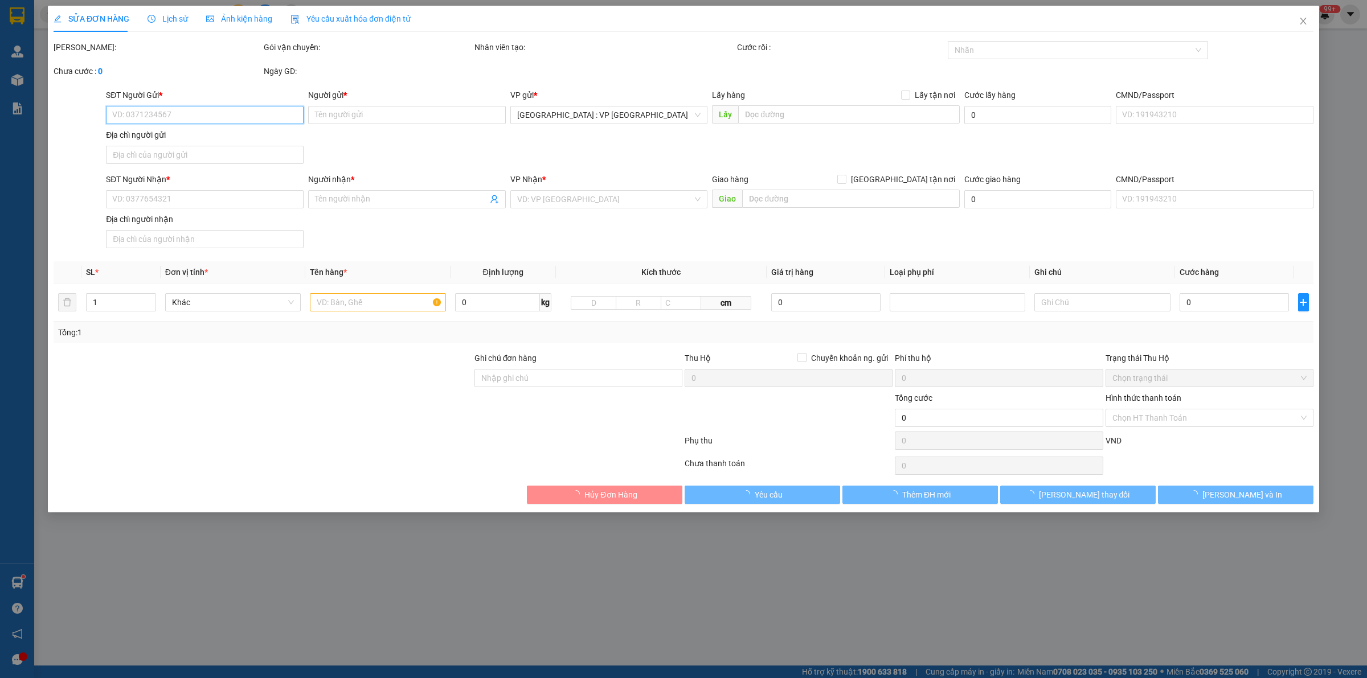
type input "Nội Thất century"
type input "665.000"
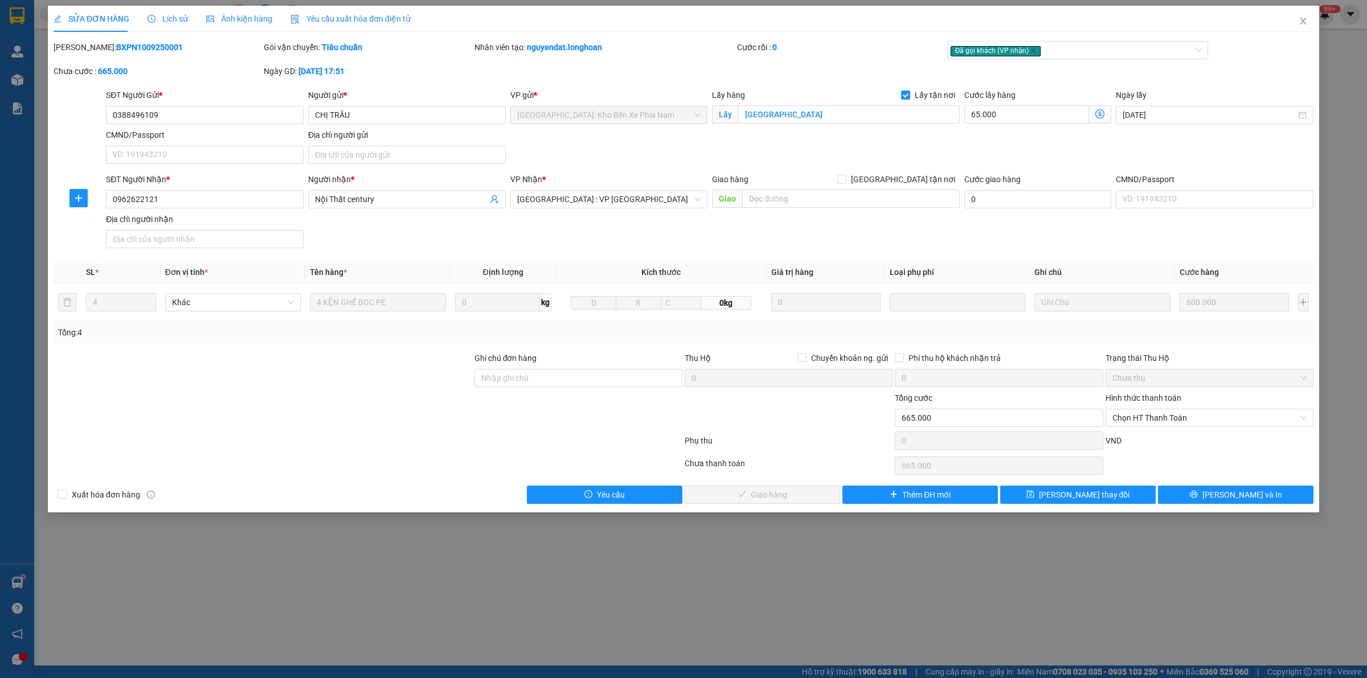
click at [507, 433] on div at bounding box center [367, 443] width 631 height 23
click at [1299, 22] on span "Close" at bounding box center [1303, 22] width 32 height 32
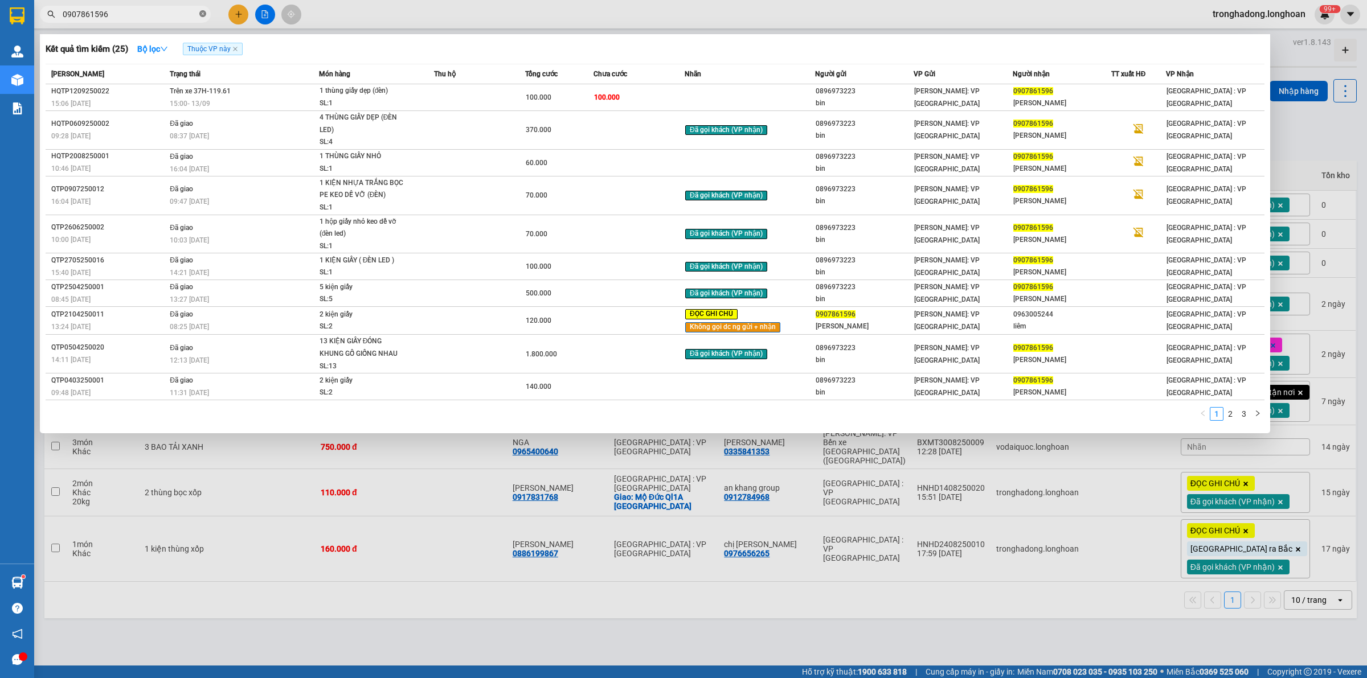
click at [199, 15] on icon "close-circle" at bounding box center [202, 13] width 7 height 7
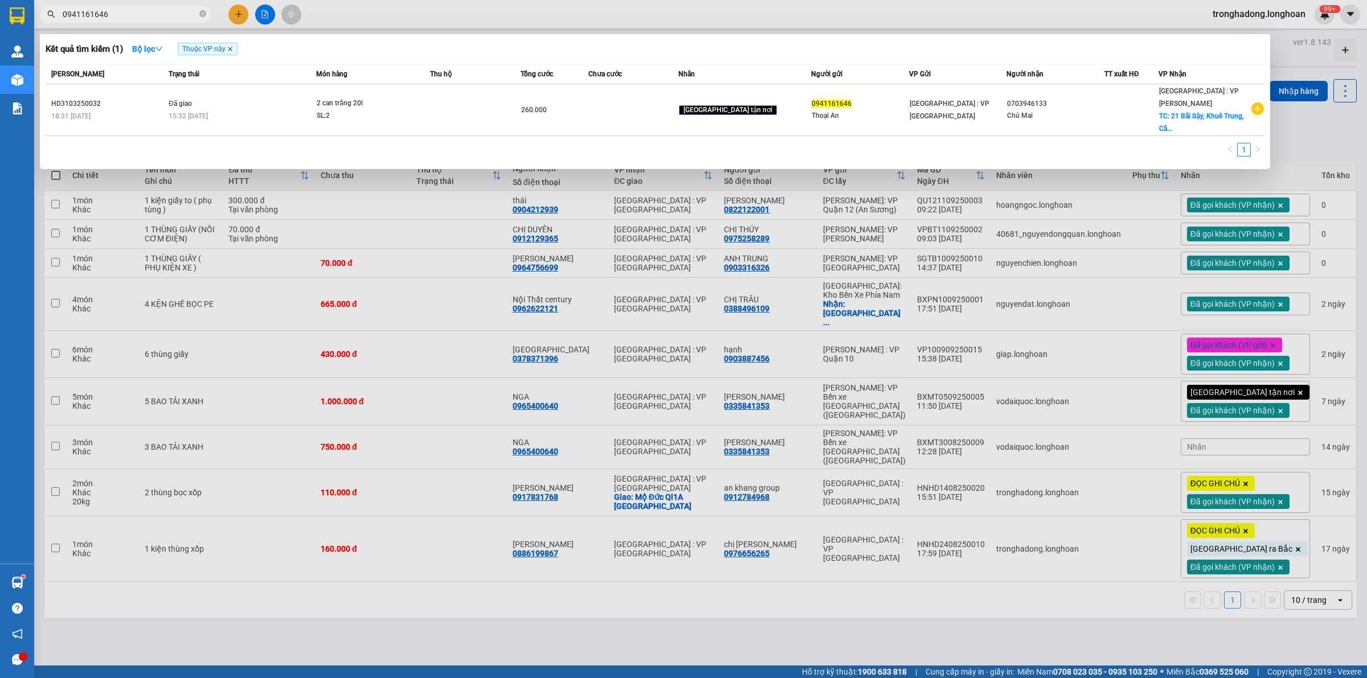
type input "0941161646"
click at [232, 47] on icon "close" at bounding box center [230, 49] width 6 height 6
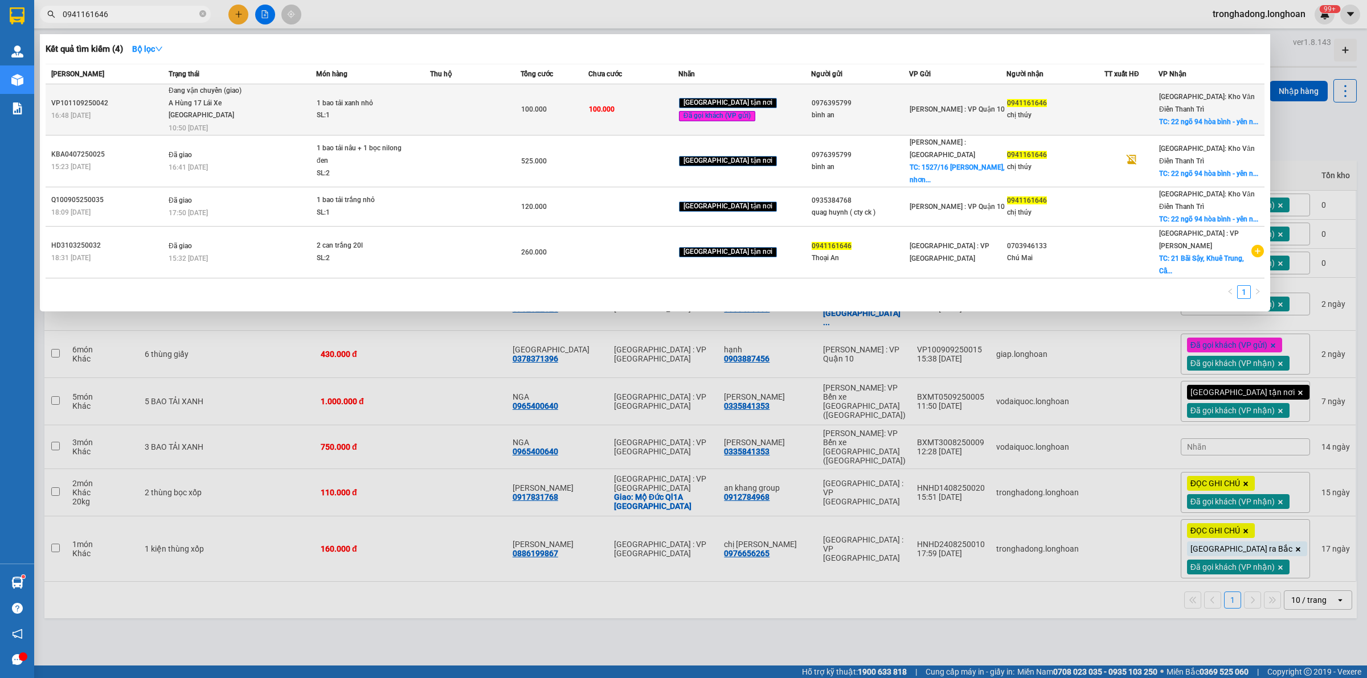
click at [275, 101] on span "Đang vận chuyển (giao) A Hùng 17 Lái Xe Hà Nội 0325666247 10:50 - 14/09" at bounding box center [242, 108] width 147 height 47
click at [378, 114] on div "SL: 1" at bounding box center [359, 115] width 85 height 13
click at [288, 108] on span "Đang vận chuyển (giao) A Hùng 17 Lái Xe Hà Nội 0325666247 10:50 - 14/09" at bounding box center [242, 108] width 147 height 47
click at [484, 103] on td at bounding box center [475, 109] width 90 height 51
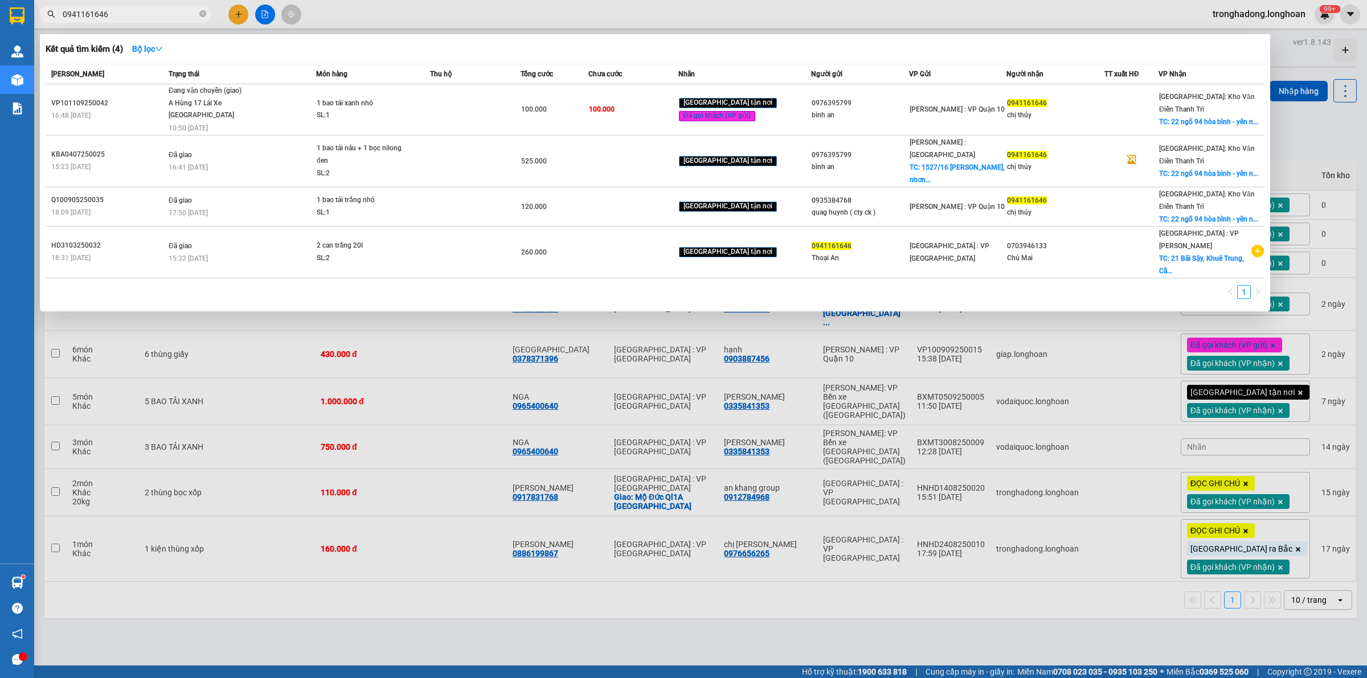
click at [414, 62] on div "Kết quả tìm kiếm ( 4 ) Bộ lọc Mã ĐH Trạng thái Món hàng Thu hộ Tổng cước Chưa c…" at bounding box center [655, 172] width 1230 height 277
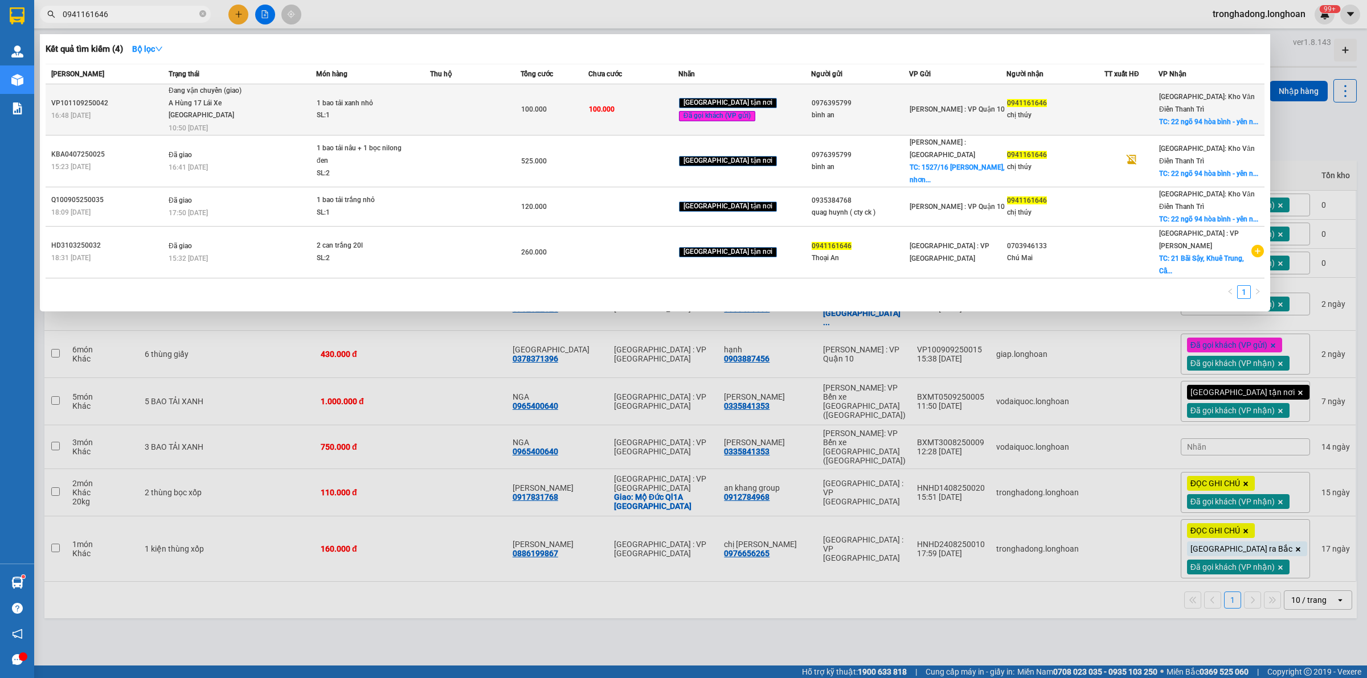
click at [419, 104] on span "1 bao tải xanh nhỏ SL: 1" at bounding box center [373, 109] width 113 height 24
click at [343, 113] on div "SL: 1" at bounding box center [359, 115] width 85 height 13
click at [445, 121] on td at bounding box center [475, 109] width 90 height 51
click at [1101, 108] on div "0941161646" at bounding box center [1055, 103] width 97 height 12
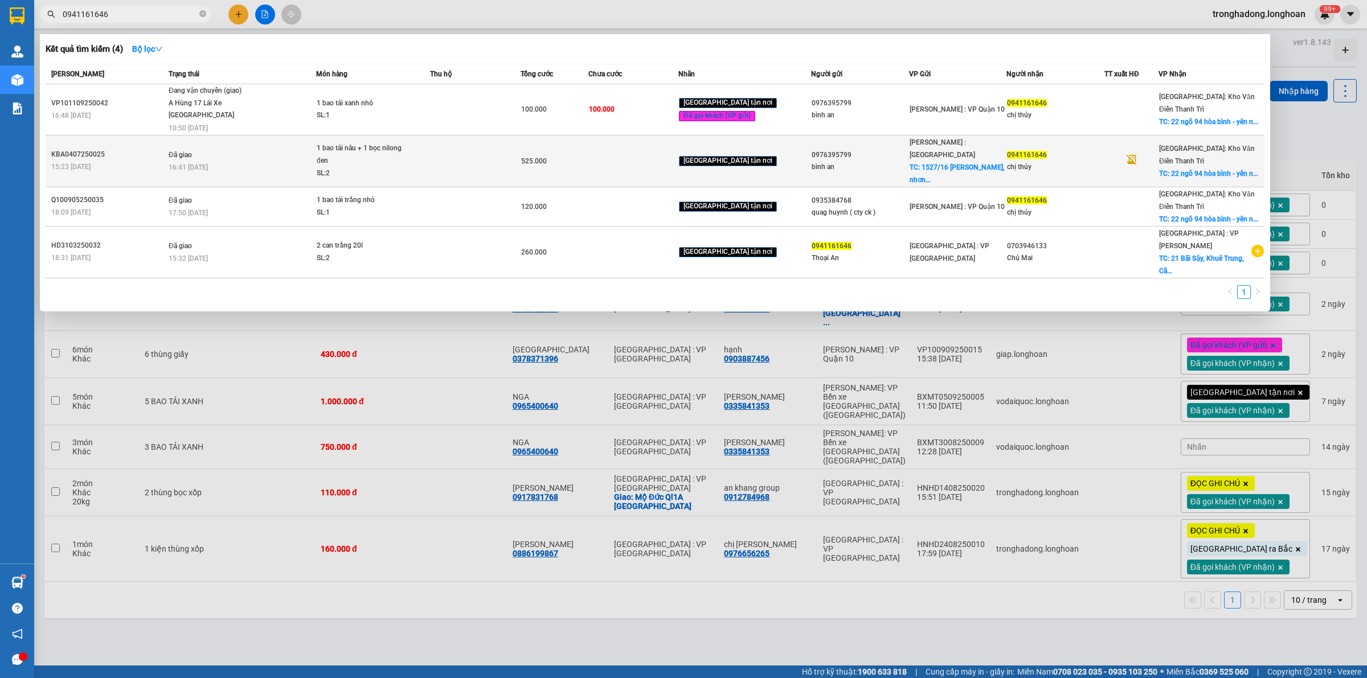
click at [1057, 150] on div "0941161646" at bounding box center [1055, 155] width 97 height 12
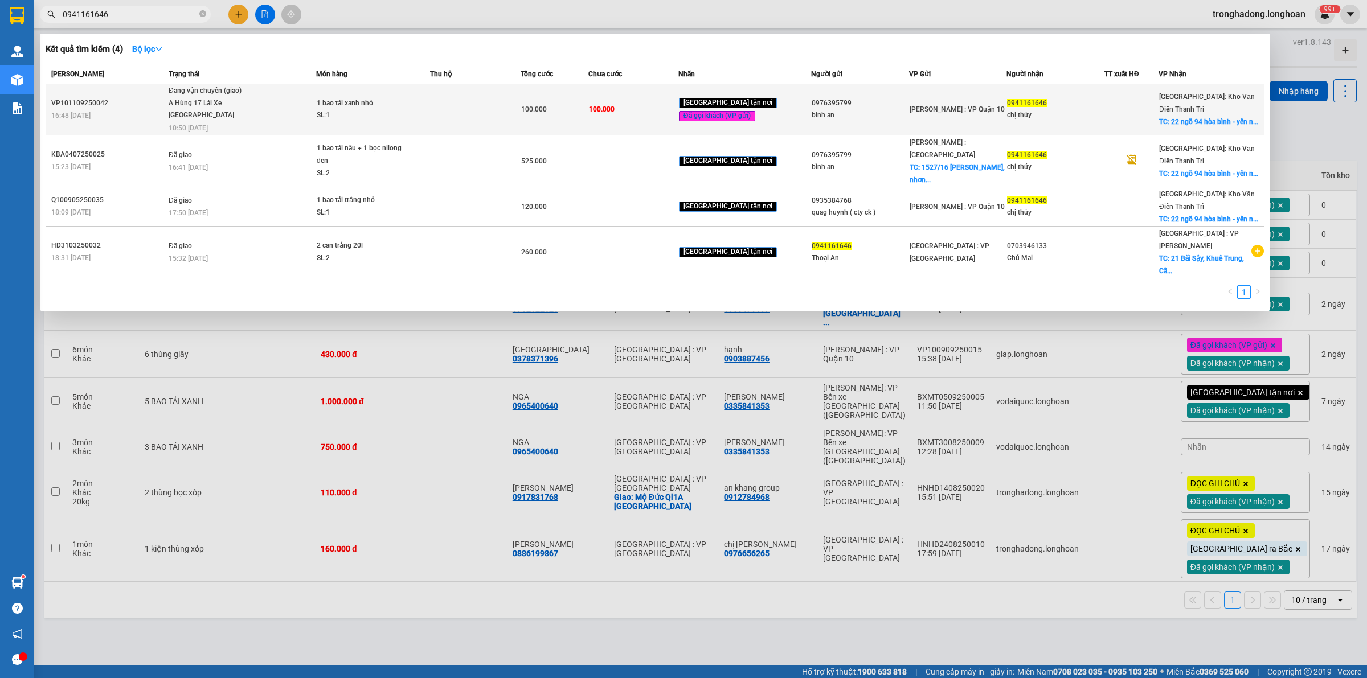
click at [1022, 97] on div "0941161646" at bounding box center [1055, 103] width 97 height 12
click at [570, 104] on div "100.000" at bounding box center [554, 109] width 67 height 13
click at [547, 107] on span "100.000" at bounding box center [534, 109] width 26 height 8
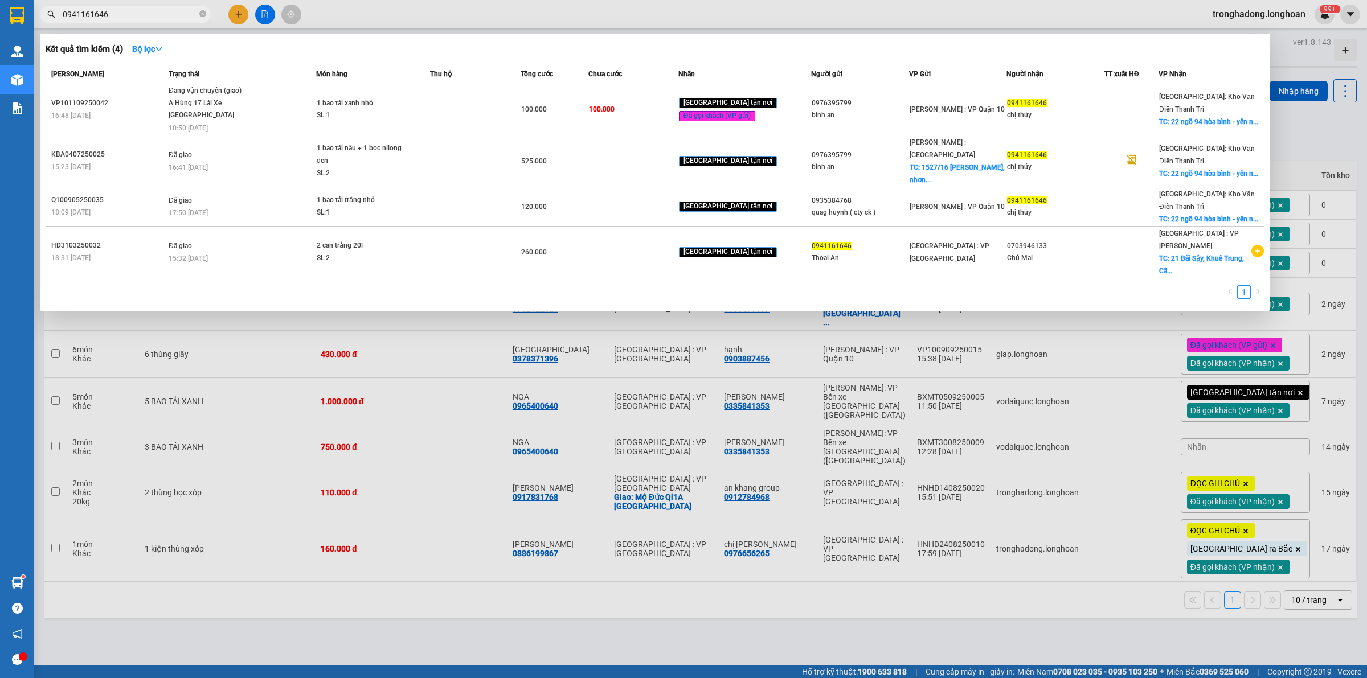
click at [460, 643] on div at bounding box center [683, 339] width 1367 height 678
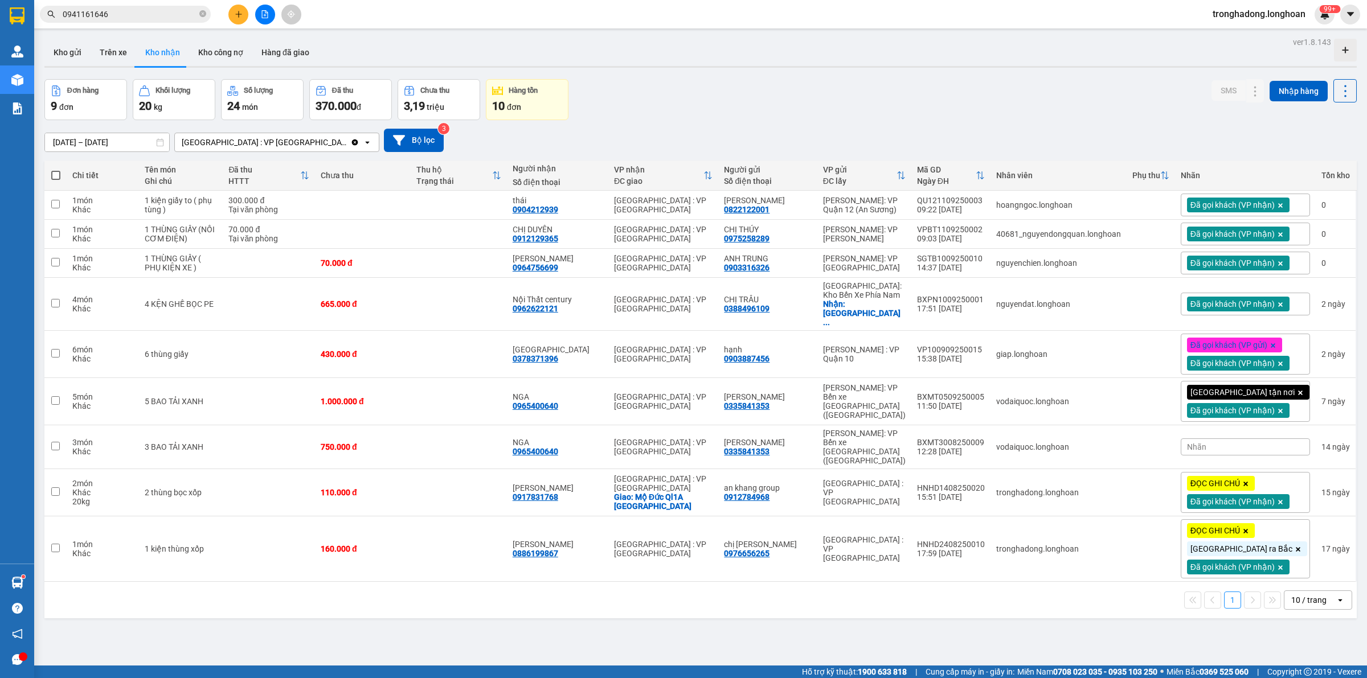
click at [261, 15] on icon "file-add" at bounding box center [265, 14] width 8 height 8
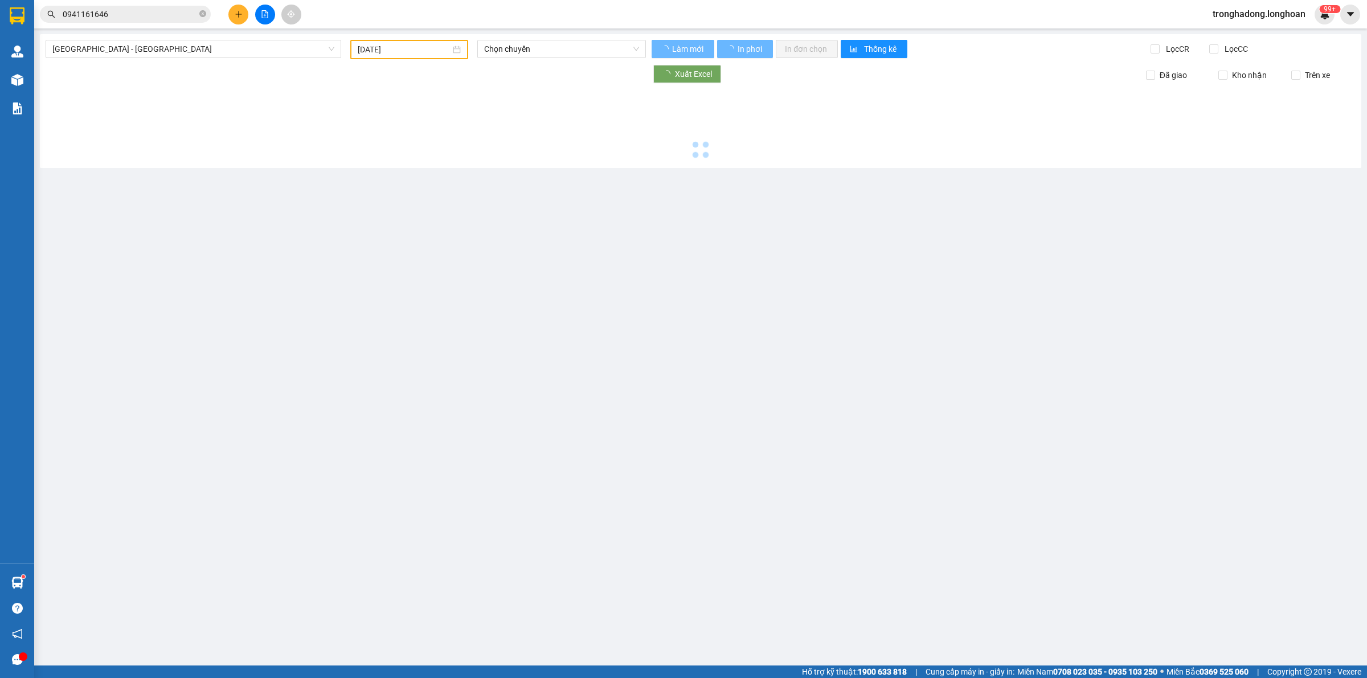
type input "[DATE]"
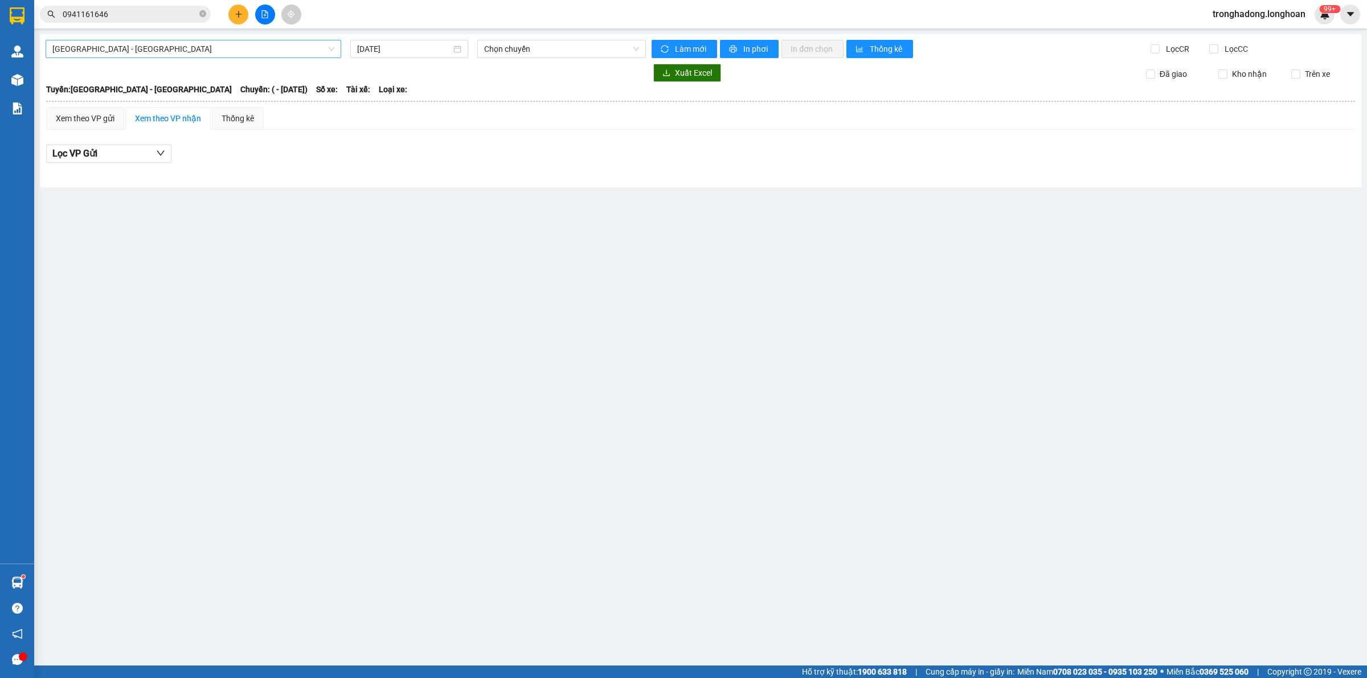
click at [189, 51] on span "Hải Phòng - Hà Nội" at bounding box center [193, 48] width 282 height 17
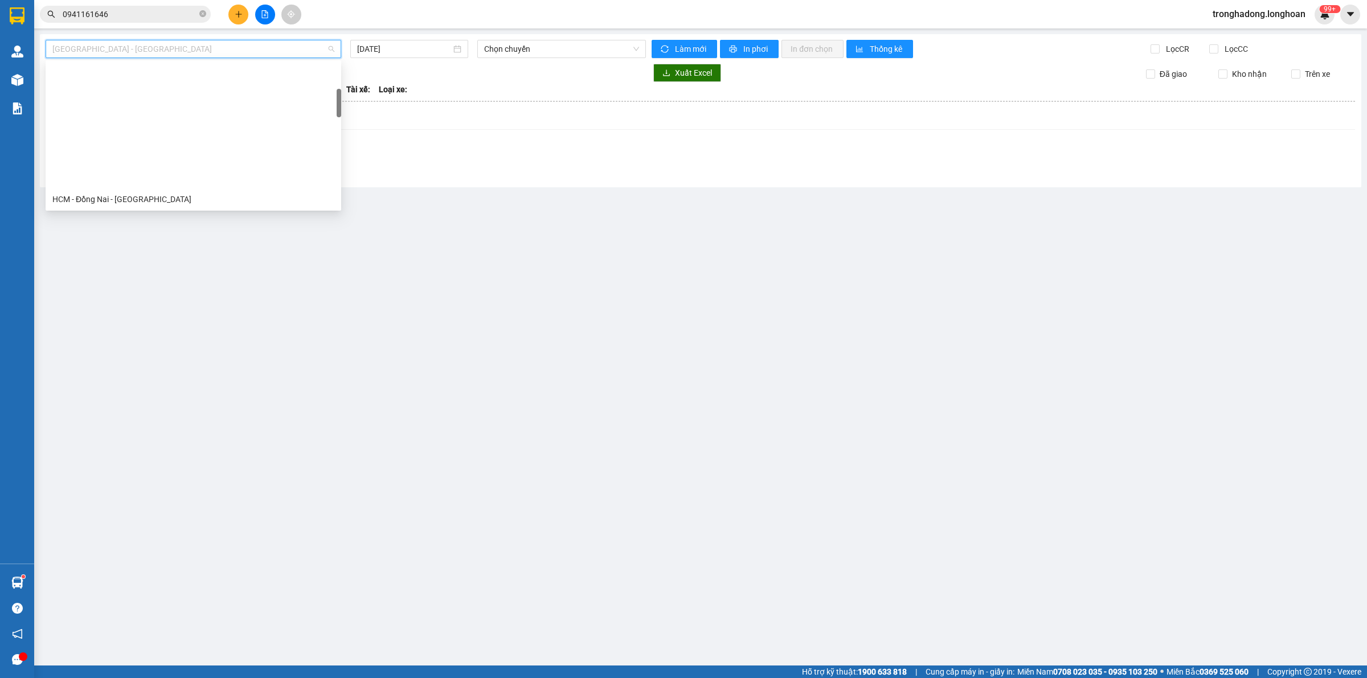
scroll to position [142, 0]
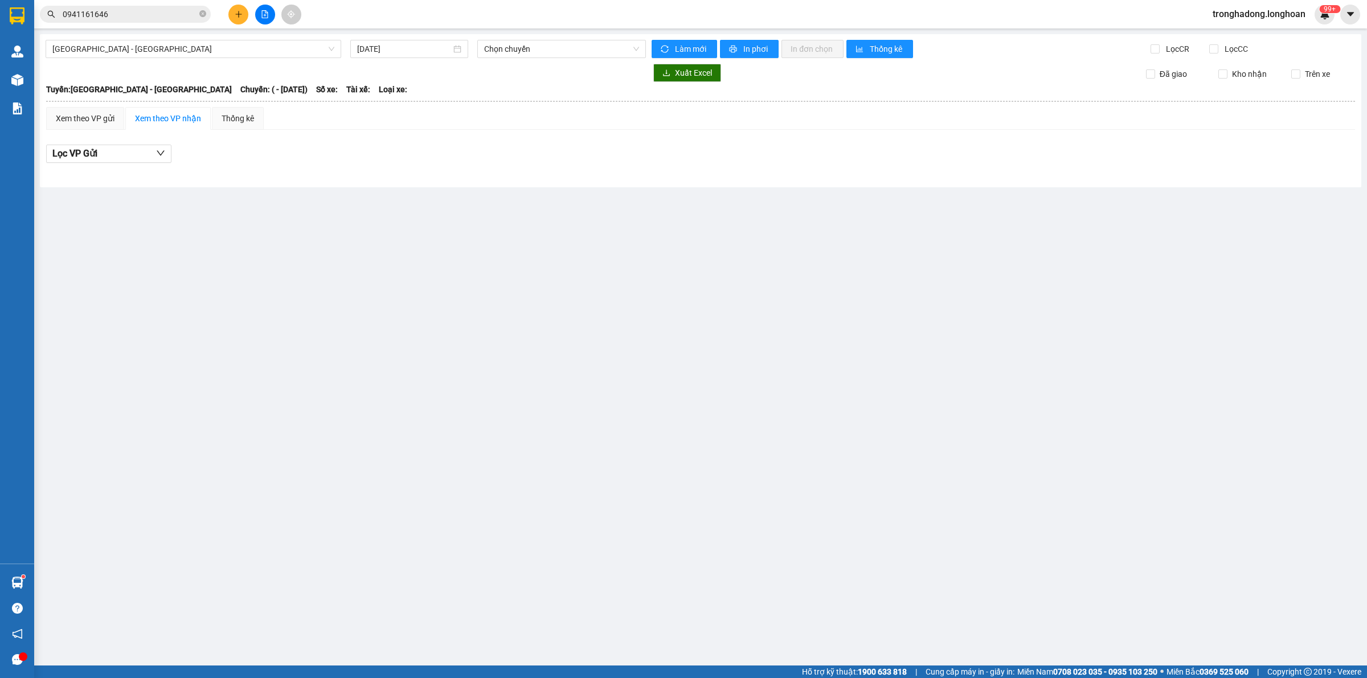
click at [267, 325] on main "Hải Phòng - Hà Nội 15/09/2025 Chọn chuyến Làm mới In phơi In đơn chọn Thống kê …" at bounding box center [683, 333] width 1367 height 666
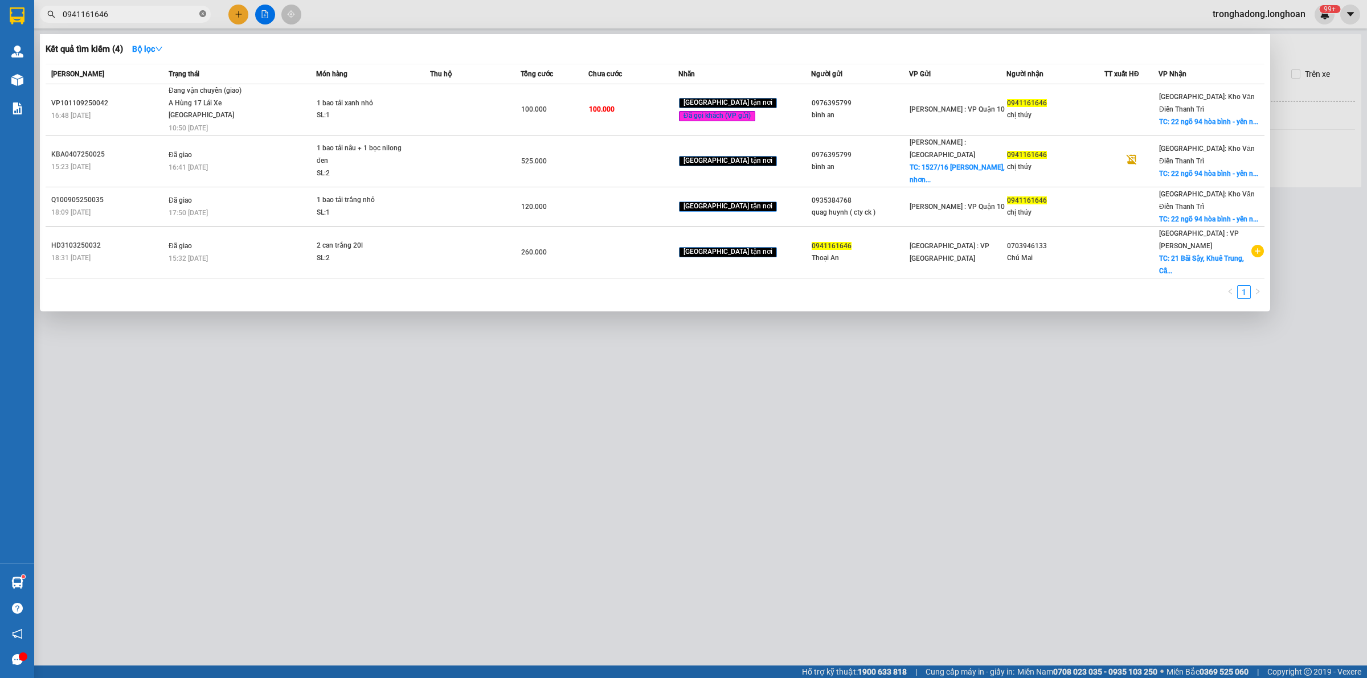
click at [203, 10] on icon "close-circle" at bounding box center [202, 13] width 7 height 7
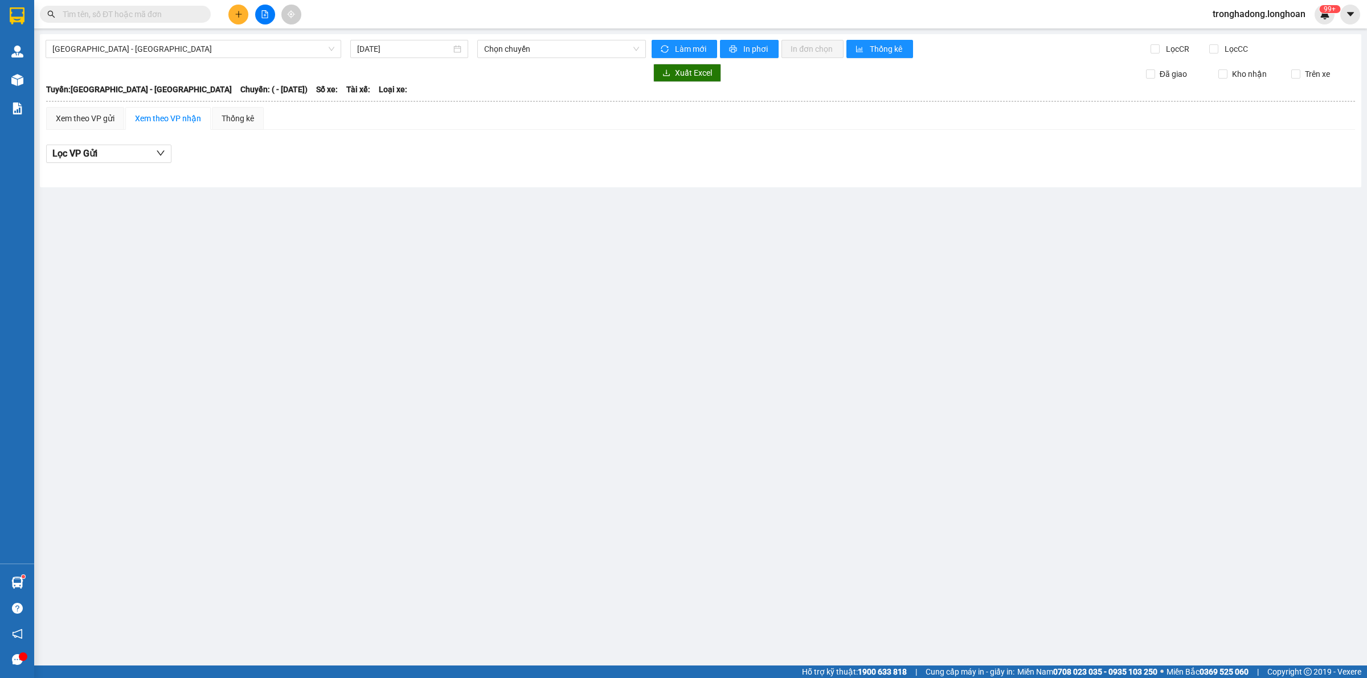
click at [166, 11] on input "text" at bounding box center [130, 14] width 134 height 13
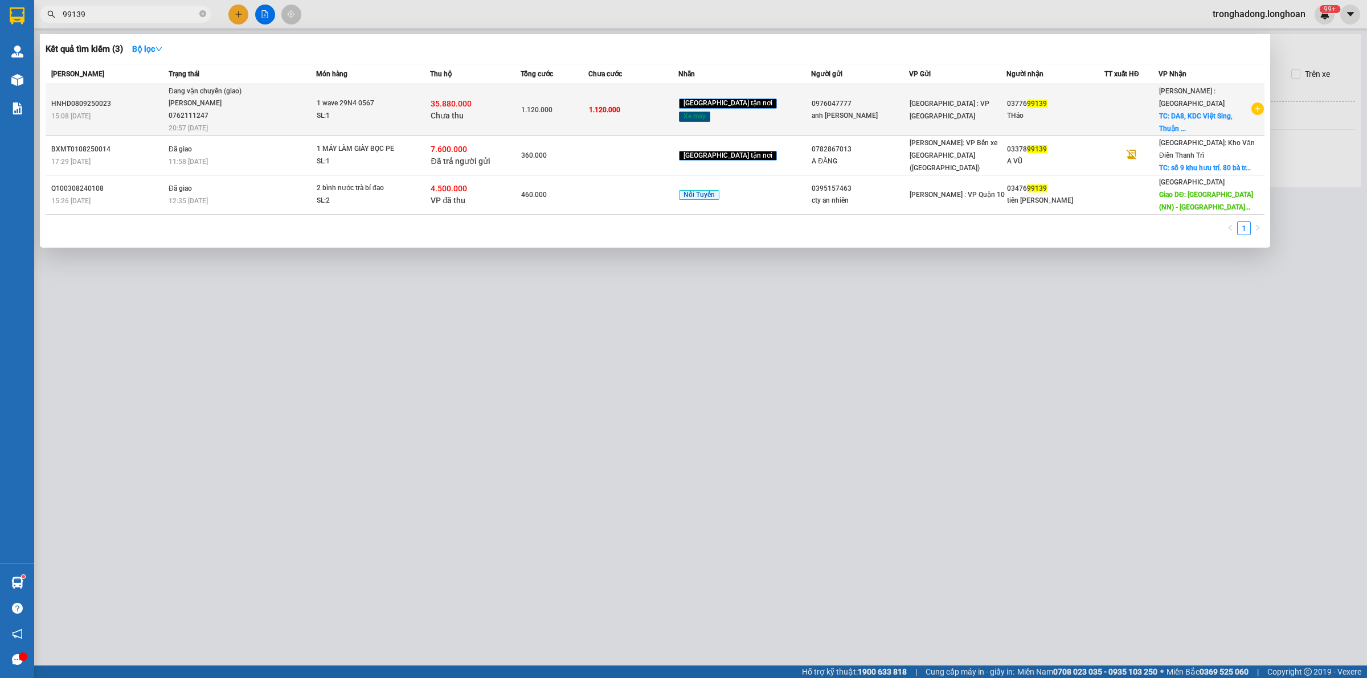
type input "99139"
click at [314, 100] on span "Đang vận chuyển (giao) ĐINH HÒA TRÍ 0762111247 20:57 - 14/09" at bounding box center [242, 108] width 147 height 47
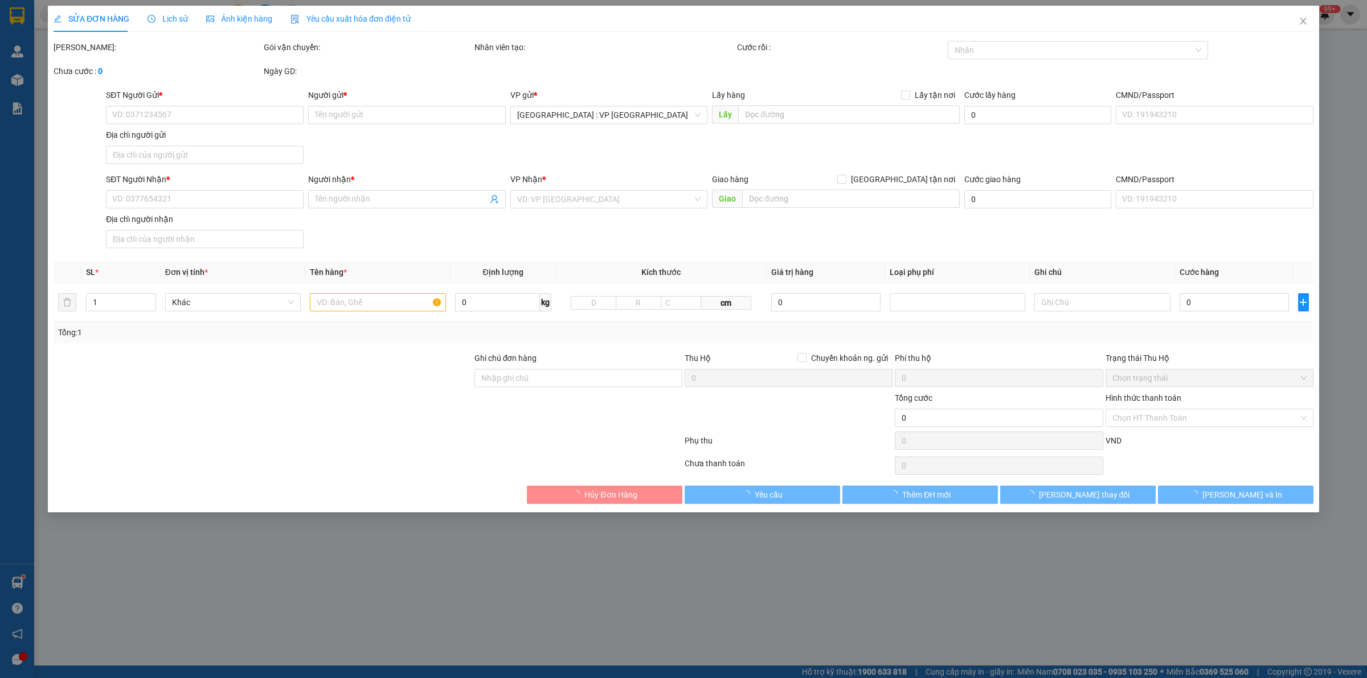
type input "0976047777"
type input "anh Tùng"
type input "0377699139"
type input "THảo"
checkbox input "true"
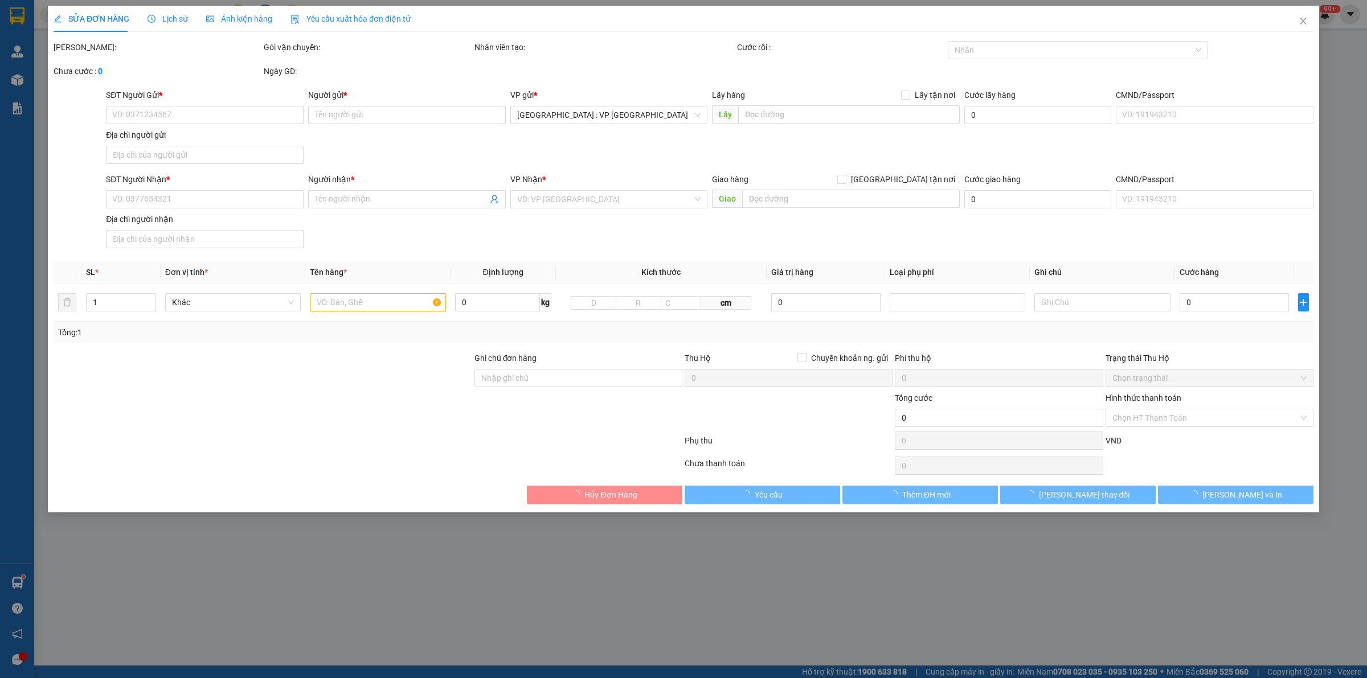
type input "DA8, KDC Việt Sing, Thuận An, Bình Dương"
type input "Ckhoa cuốn tay lái"
type input "1.120.000"
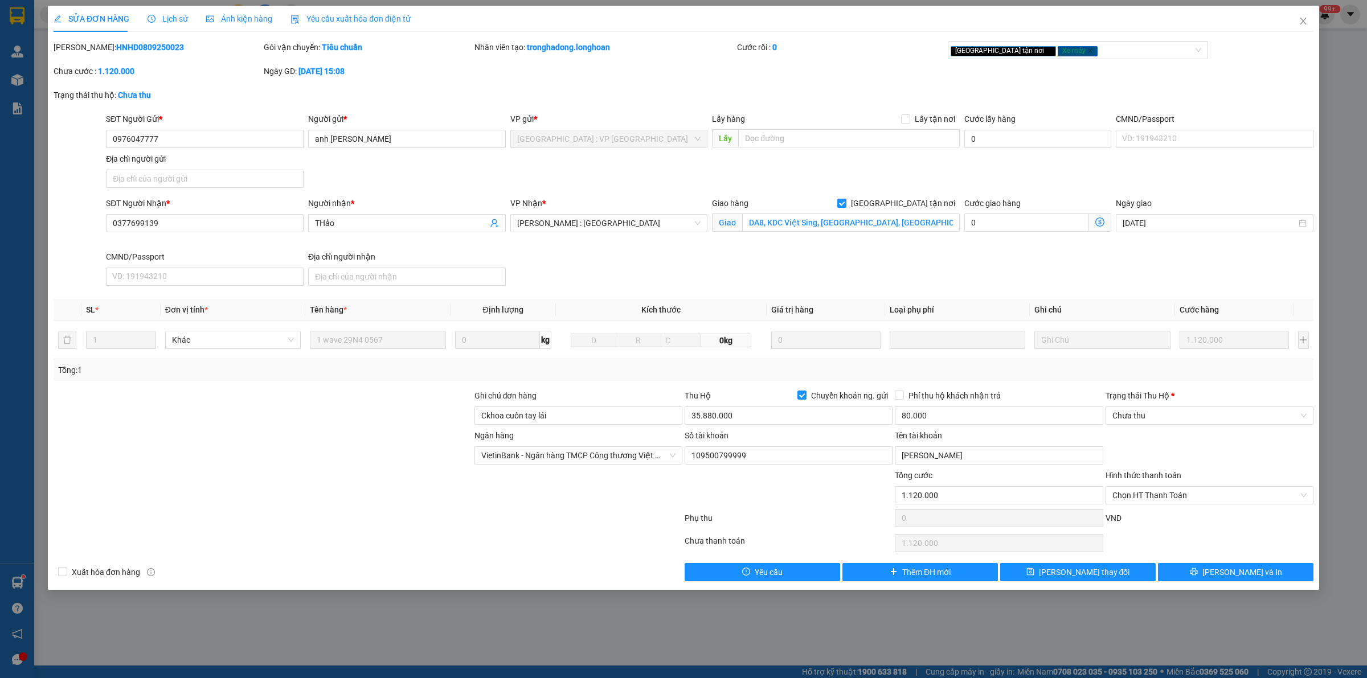
click at [568, 265] on div "SĐT Người Nhận * 0377699139 Người nhận * THảo VP Nhận * Hồ Chí Minh : Kho Quận …" at bounding box center [710, 243] width 1212 height 93
click at [167, 23] on span "Lịch sử" at bounding box center [168, 18] width 40 height 9
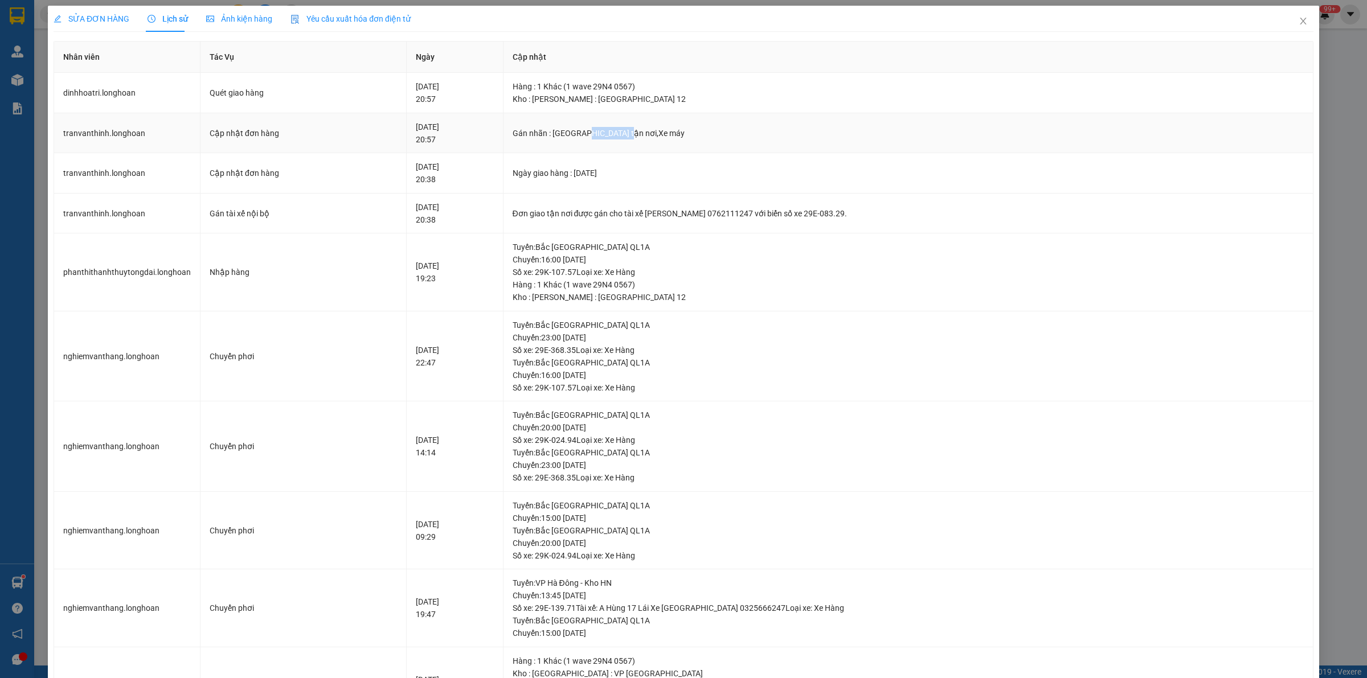
click at [619, 143] on td "Gán nhãn : Giao tận nơi,Xe máy" at bounding box center [909, 133] width 811 height 40
click at [700, 147] on td "Gán nhãn : Giao tận nơi,Xe máy" at bounding box center [909, 133] width 811 height 40
click at [826, 306] on td "Tuyến : Bắc Trung Nam QL1A Chuyến: 16:00 ngày 12-09-2025 Số xe: 29K-107.57 Loại…" at bounding box center [909, 273] width 811 height 78
click at [1299, 21] on icon "close" at bounding box center [1303, 21] width 9 height 9
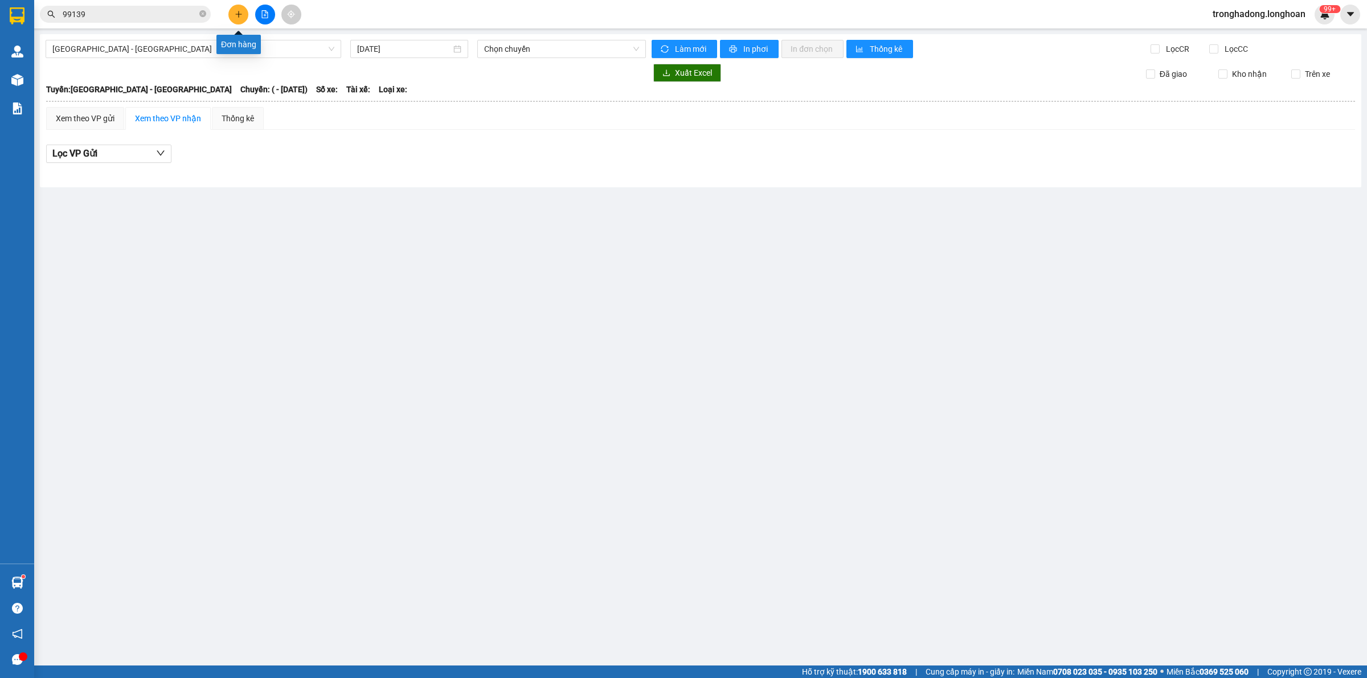
click at [232, 11] on button at bounding box center [238, 15] width 20 height 20
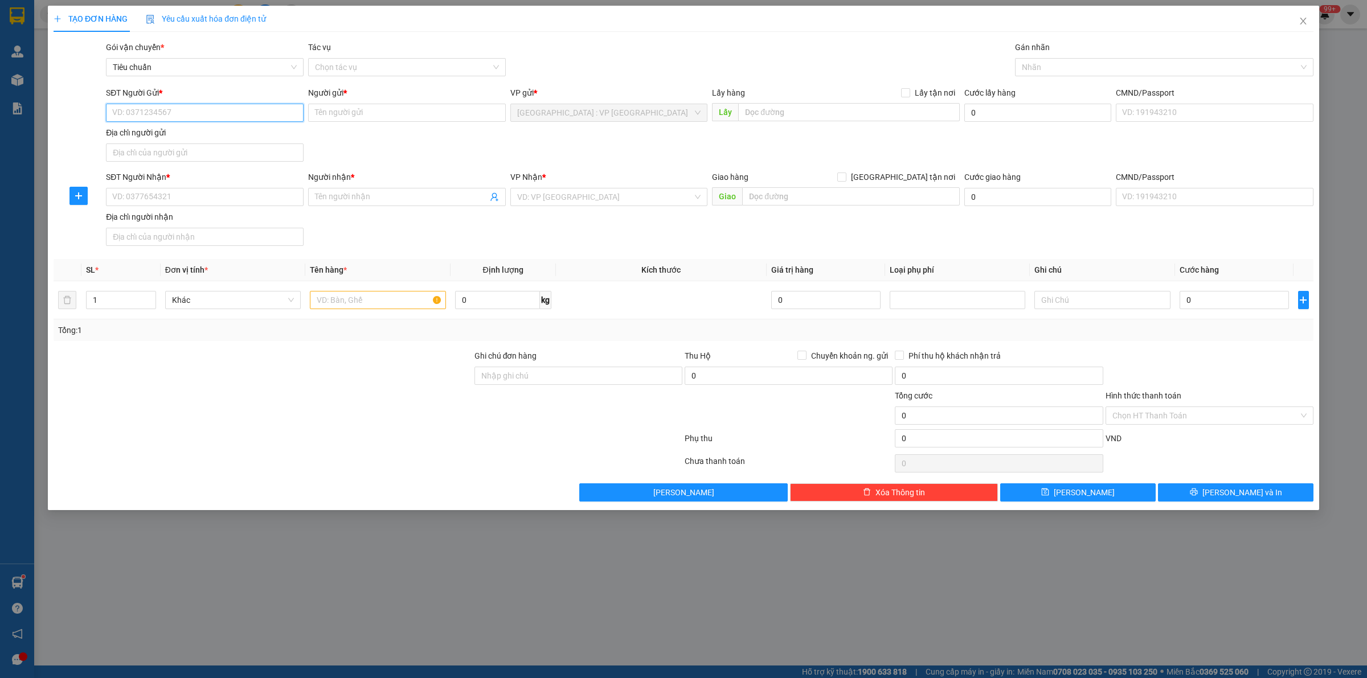
click at [194, 117] on input "SĐT Người Gửi *" at bounding box center [205, 113] width 198 height 18
click at [339, 297] on input "text" at bounding box center [378, 300] width 136 height 18
type input "1 kiện thanh bọc PE dài"
click at [216, 197] on input "SĐT Người Nhận *" at bounding box center [205, 197] width 198 height 18
type input "0904016061"
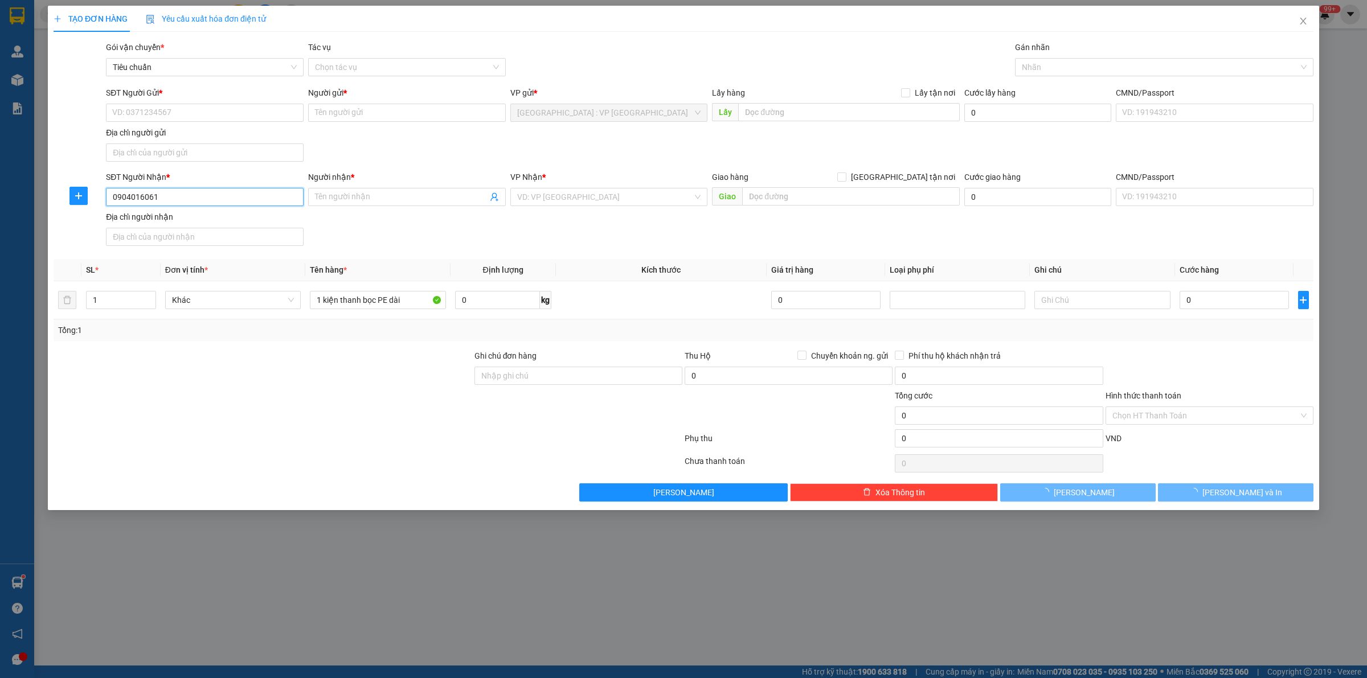
type input "Phong Nhi"
checkbox input "true"
type input "177 Chùa Vẽ, Đông Hải 2, Hải An, Hải Phòng"
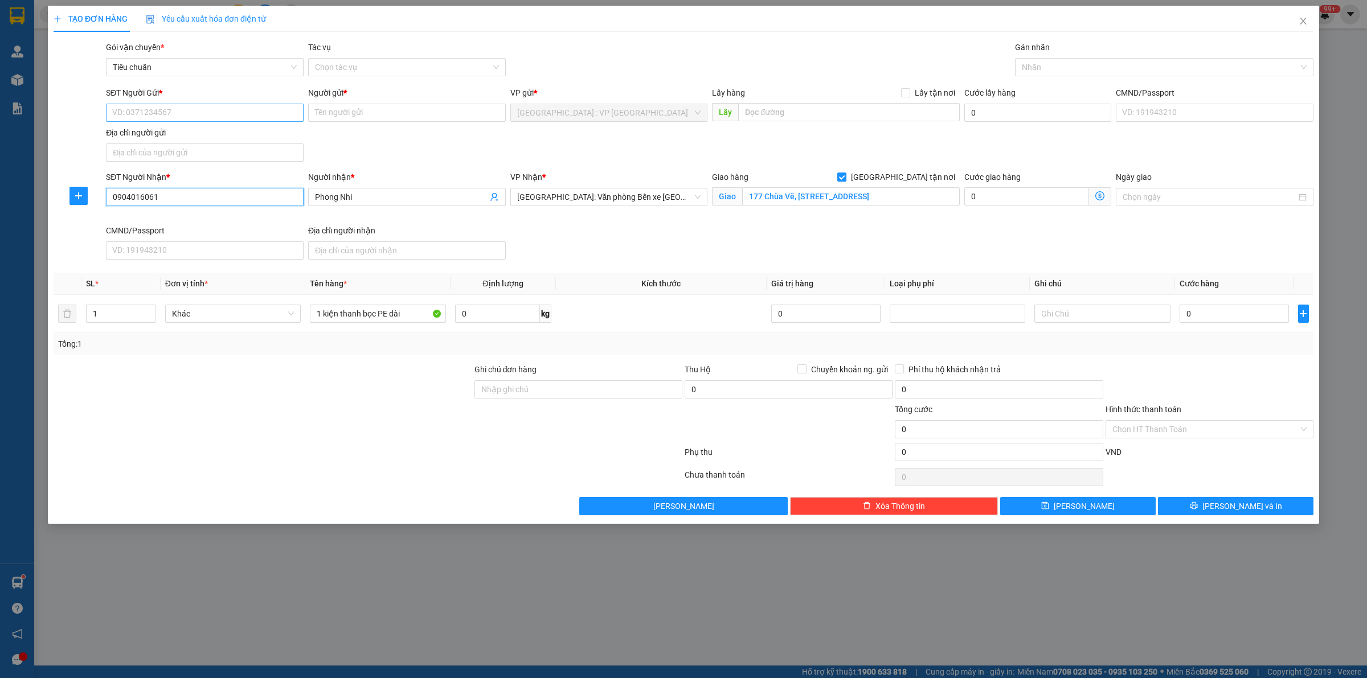
type input "0904016061"
click at [124, 118] on input "SĐT Người Gửi *" at bounding box center [205, 113] width 198 height 18
click at [146, 138] on div "0983902886 - Rèm Trung Anh" at bounding box center [205, 136] width 184 height 13
type input "0983902886"
type input "Rèm Trung Anh"
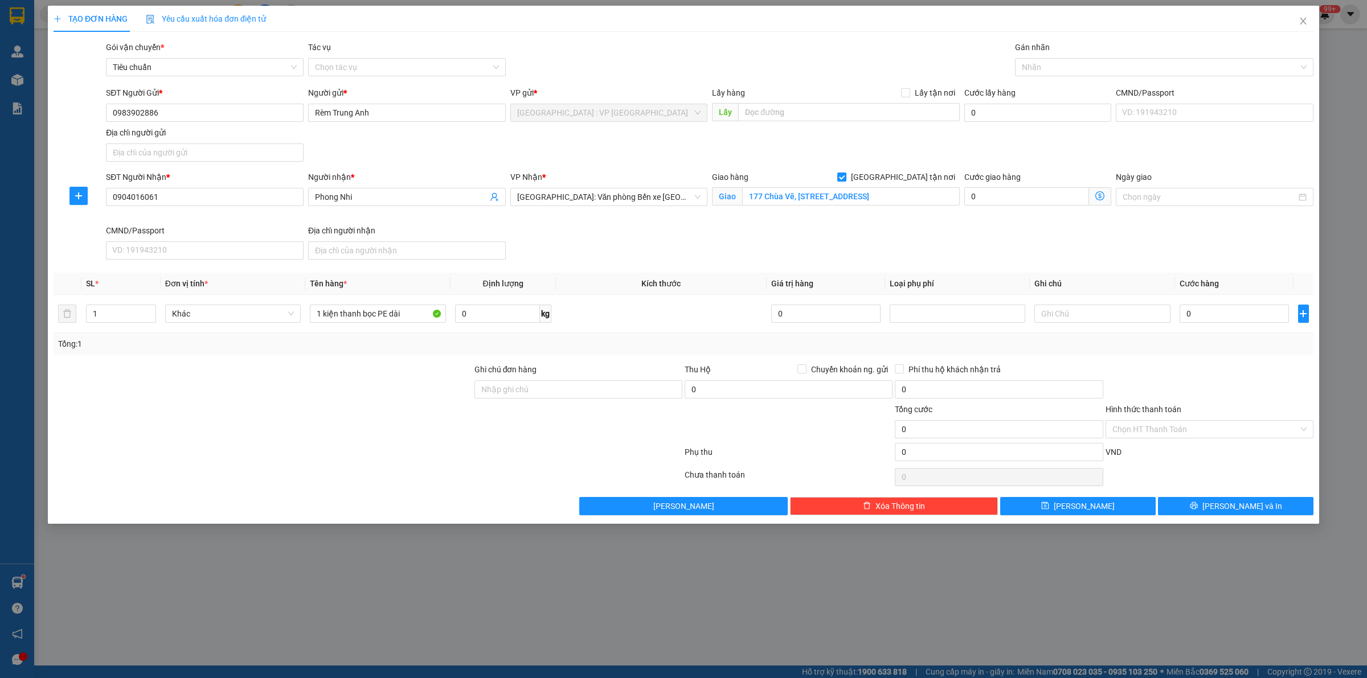
click at [334, 402] on div at bounding box center [262, 383] width 421 height 40
click at [1201, 314] on input "0" at bounding box center [1234, 314] width 109 height 18
type input "8"
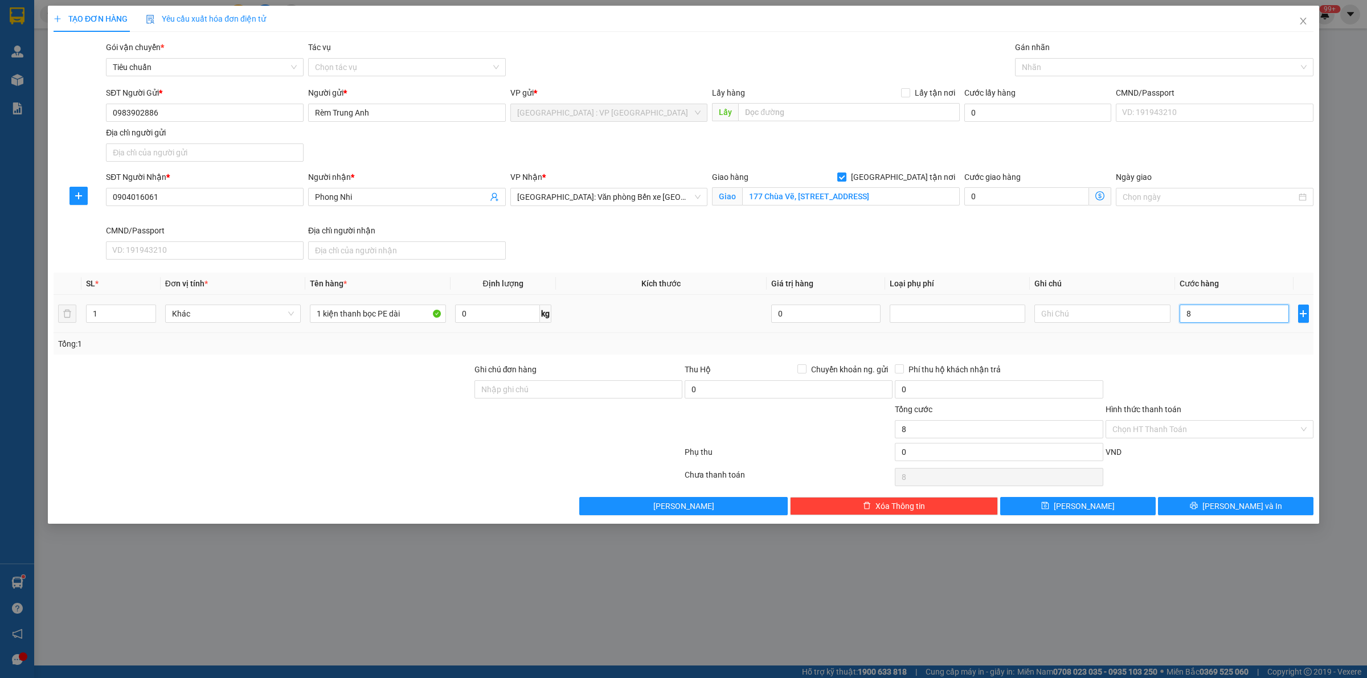
type input "80"
type input "800"
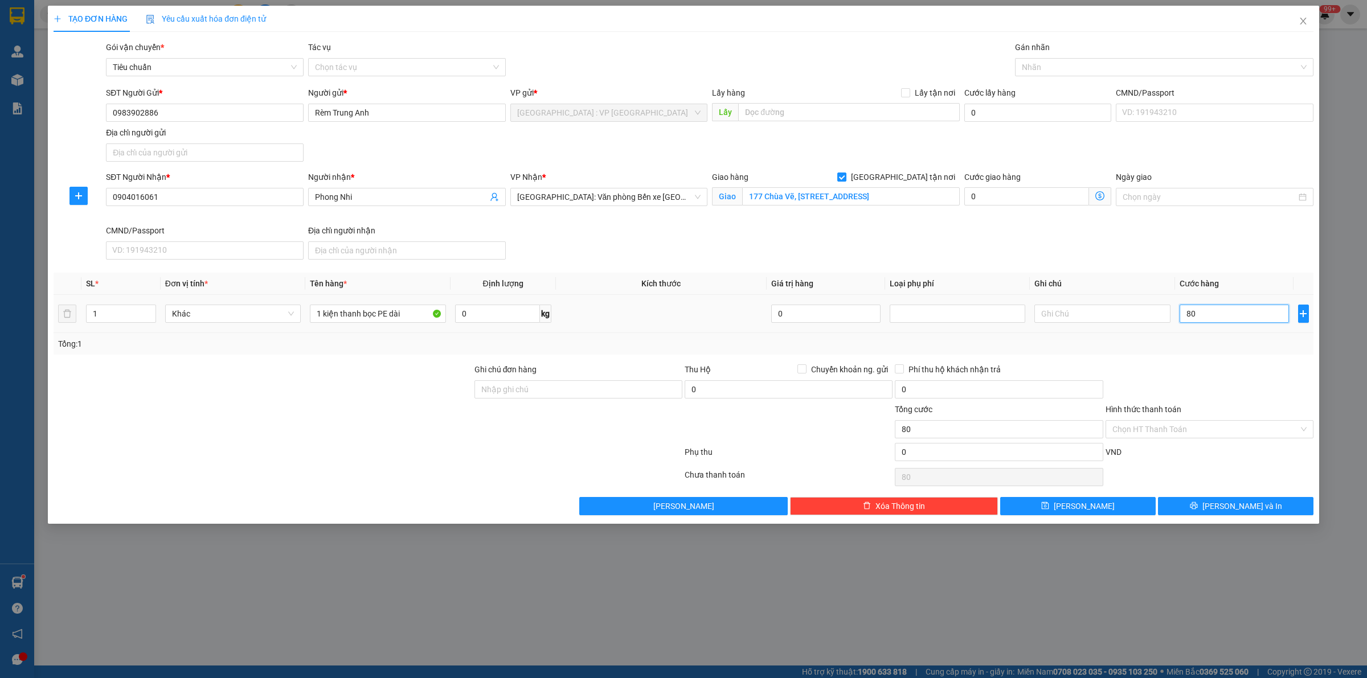
type input "800"
type input "8.000"
type input "80.000"
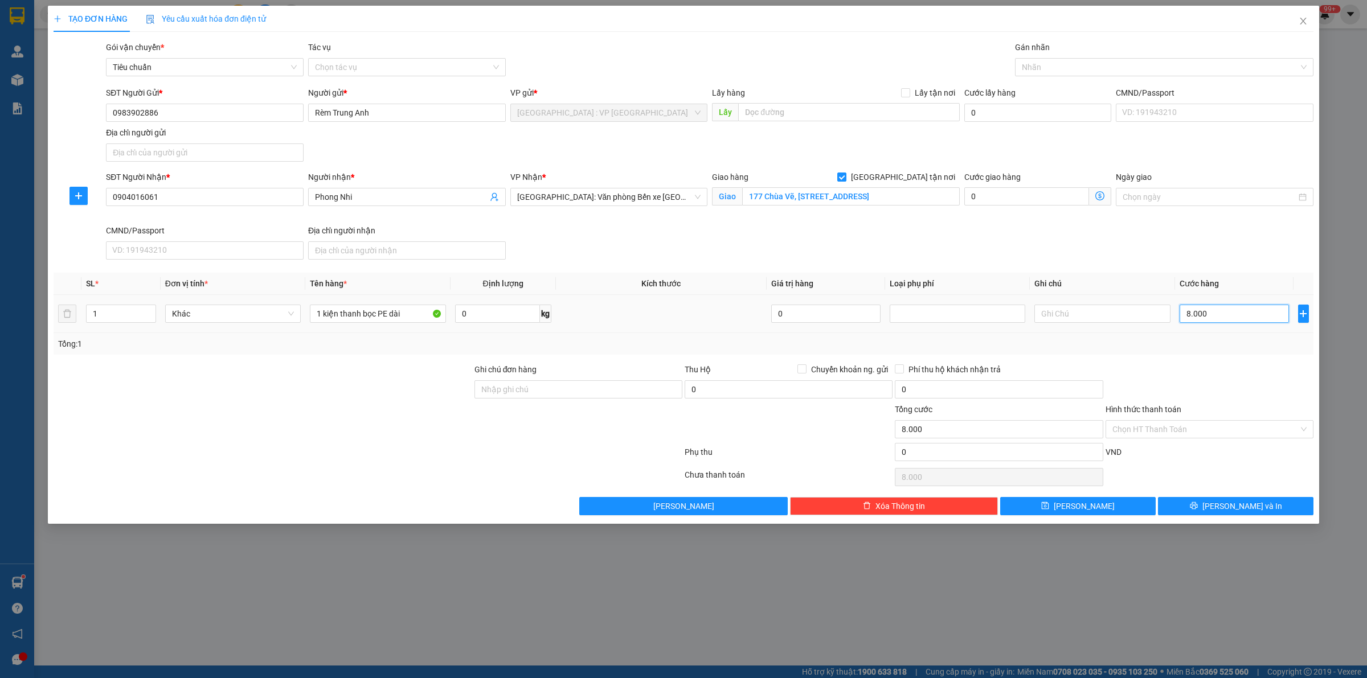
type input "80.000"
click at [1125, 72] on div at bounding box center [1158, 67] width 281 height 14
type input "80.000"
type input "gia"
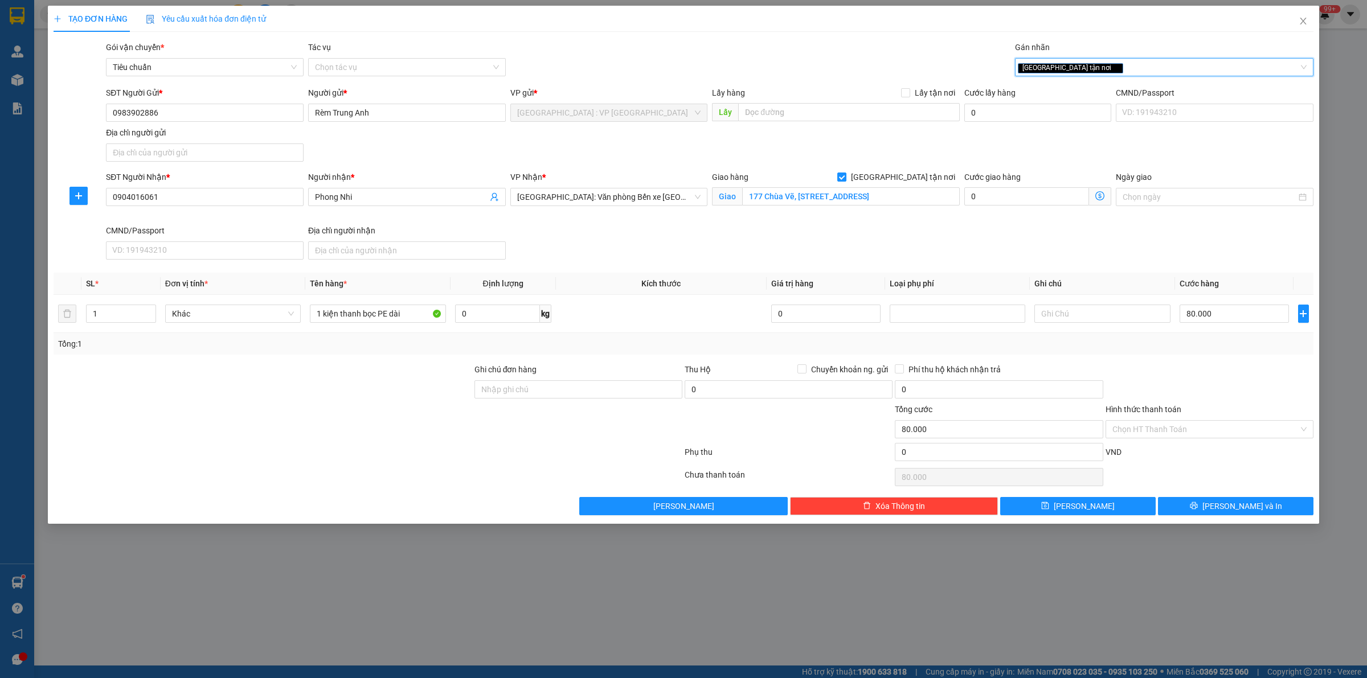
click at [960, 240] on div "SĐT Người Nhận * 0904016061 Người nhận * Phong Nhi VP Nhận * Hải Phòng: Văn phò…" at bounding box center [710, 217] width 1212 height 93
click at [647, 292] on th "Kích thước" at bounding box center [661, 284] width 211 height 22
click at [1216, 320] on input "80.000" at bounding box center [1234, 314] width 109 height 18
type input "7"
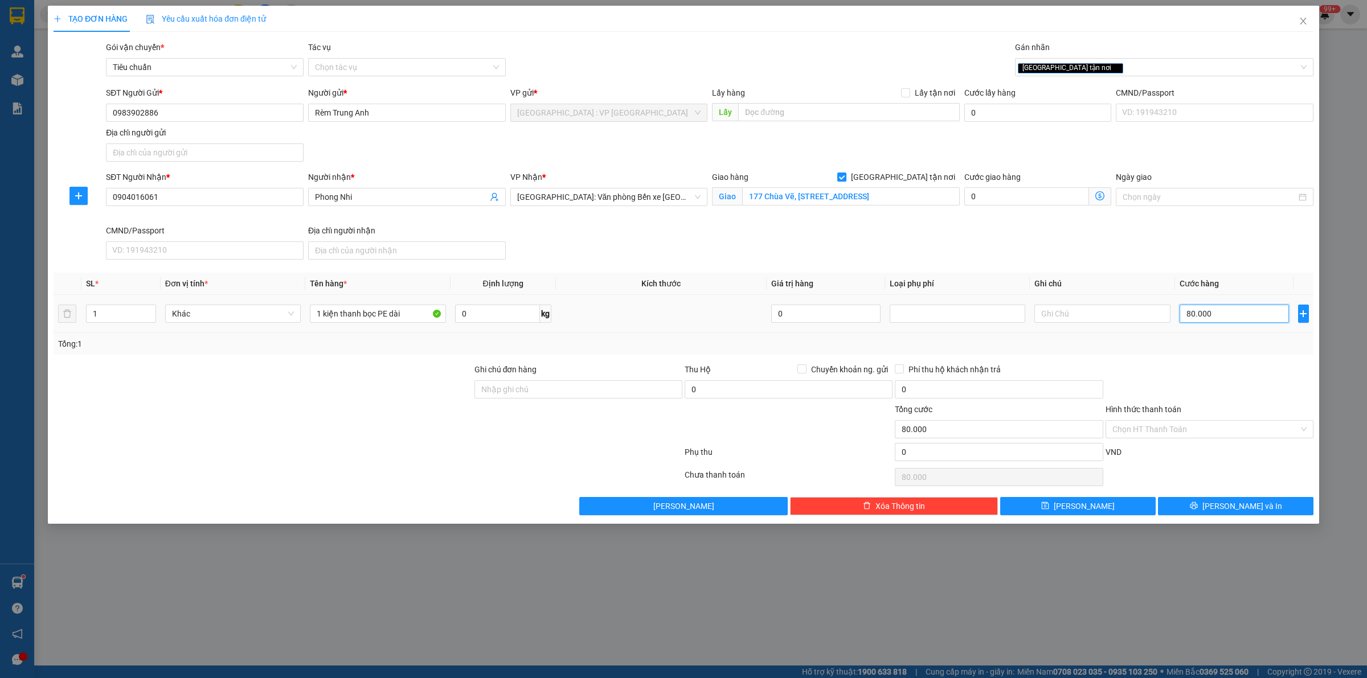
type input "7"
type input "70"
type input "700"
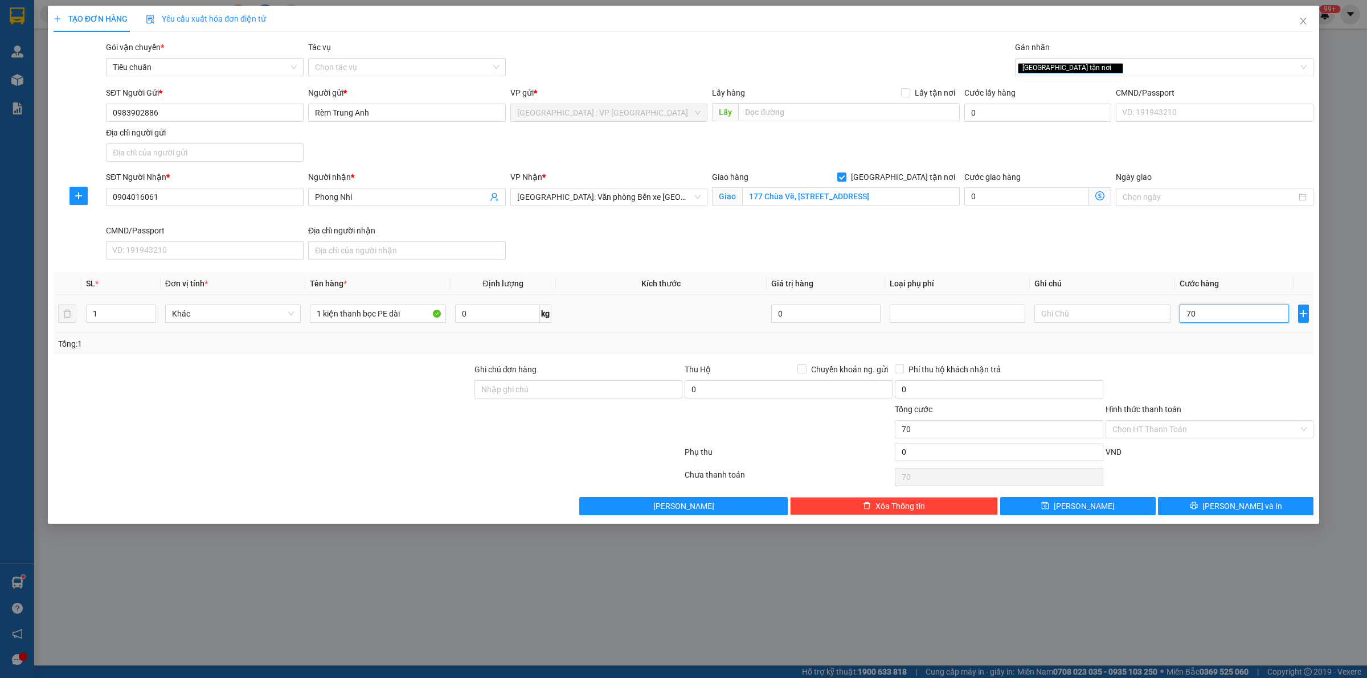
type input "700"
type input "7.000"
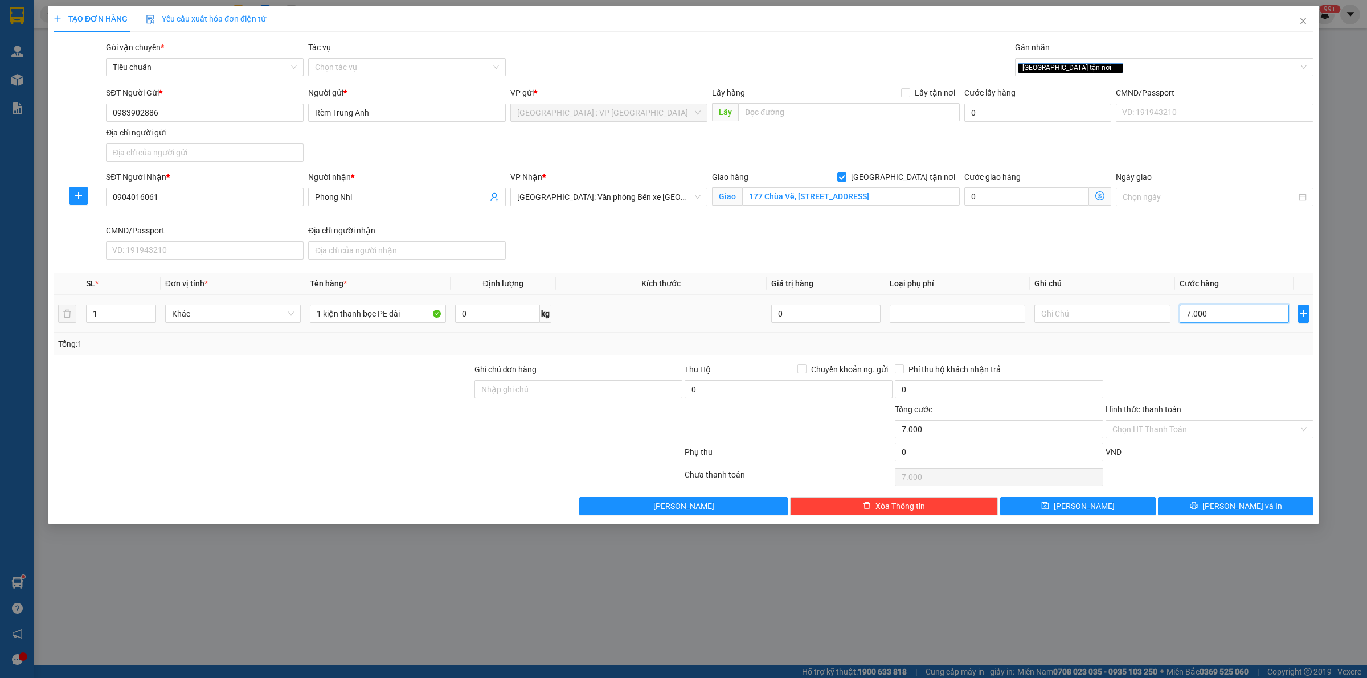
type input "70.000"
click at [1197, 392] on div at bounding box center [1210, 383] width 210 height 40
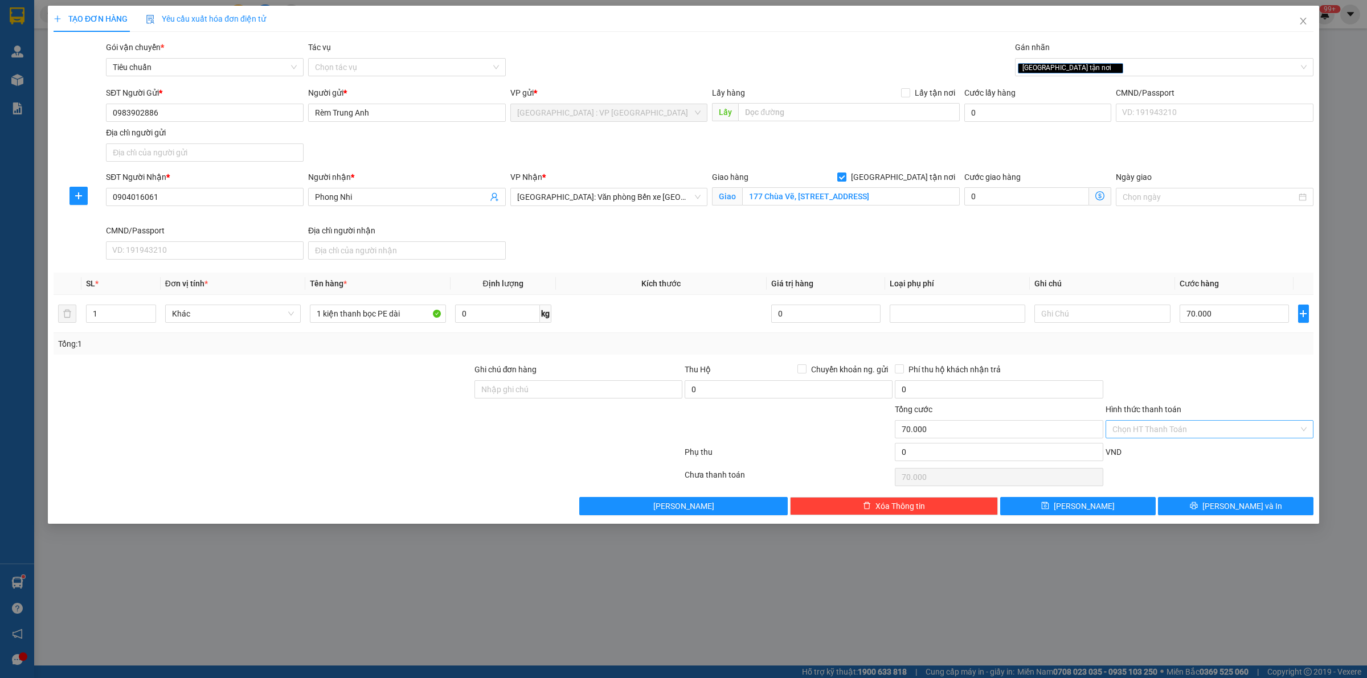
click at [1151, 429] on input "Hình thức thanh toán" at bounding box center [1205, 429] width 186 height 17
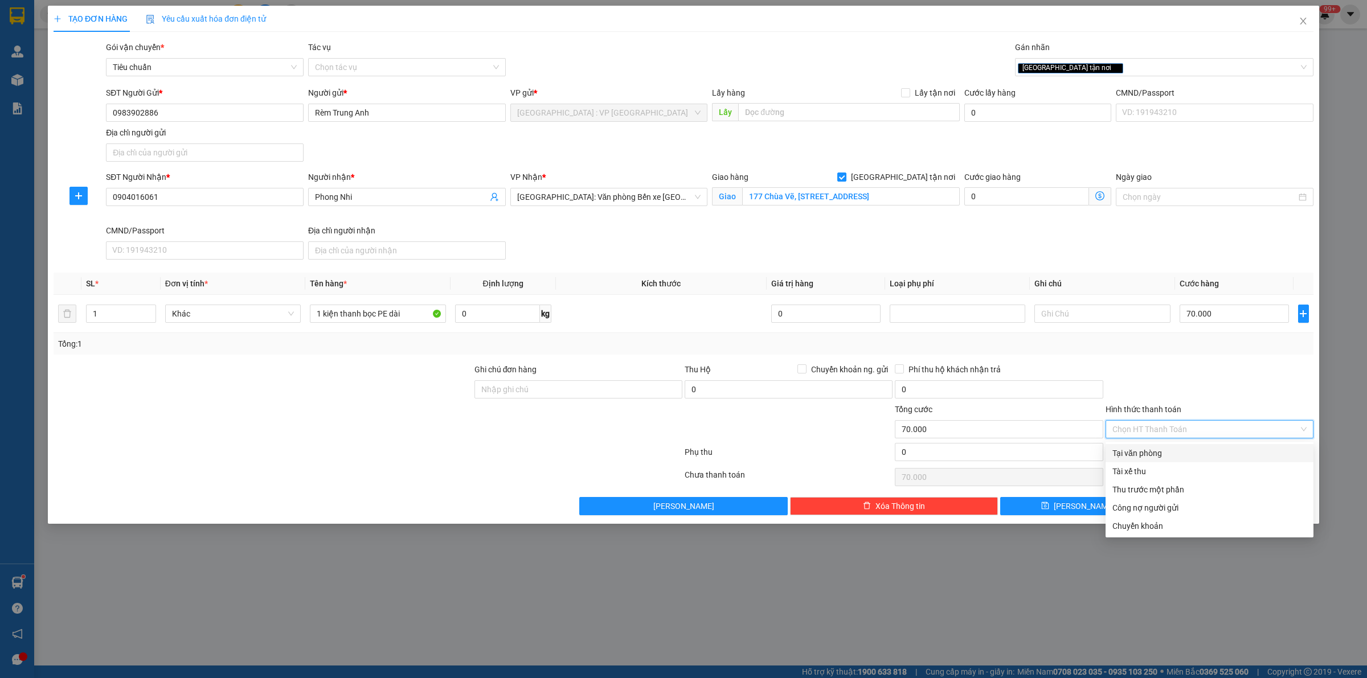
click at [1151, 448] on div "Tại văn phòng" at bounding box center [1209, 453] width 194 height 13
type input "0"
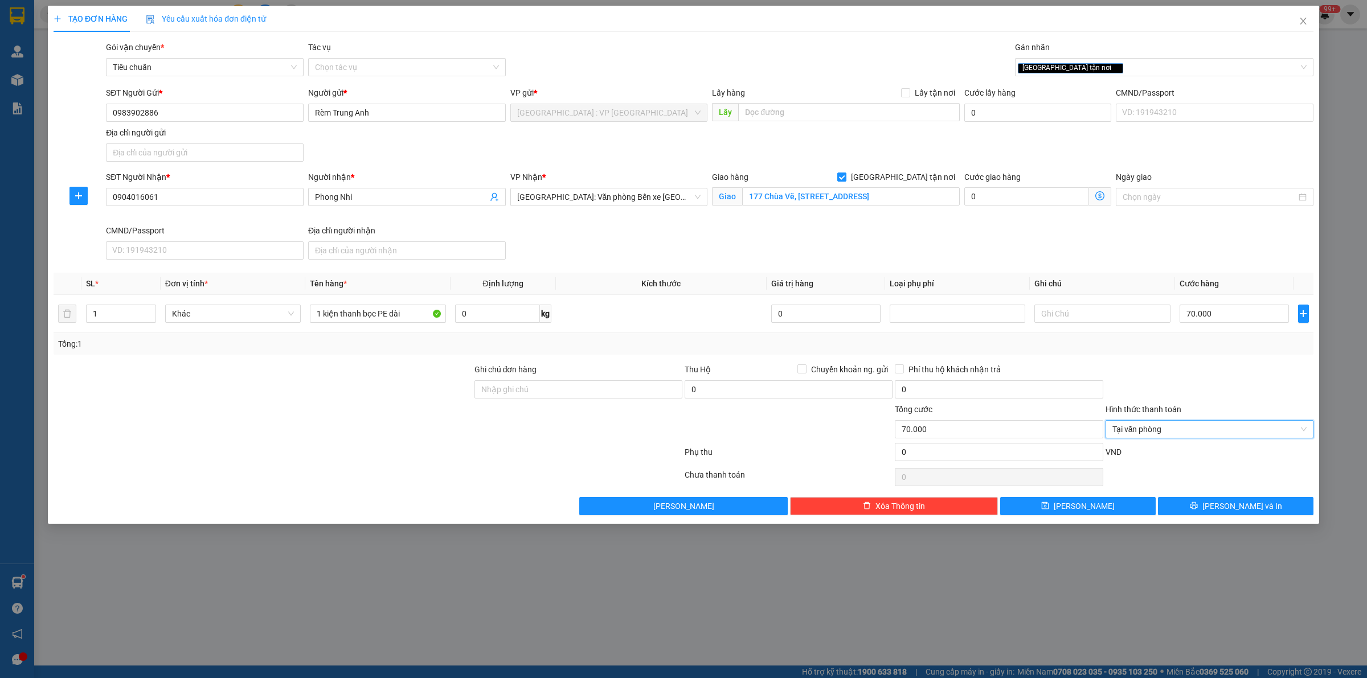
click at [1139, 369] on div at bounding box center [1210, 383] width 210 height 40
click at [1205, 505] on button "[PERSON_NAME] và In" at bounding box center [1236, 506] width 156 height 18
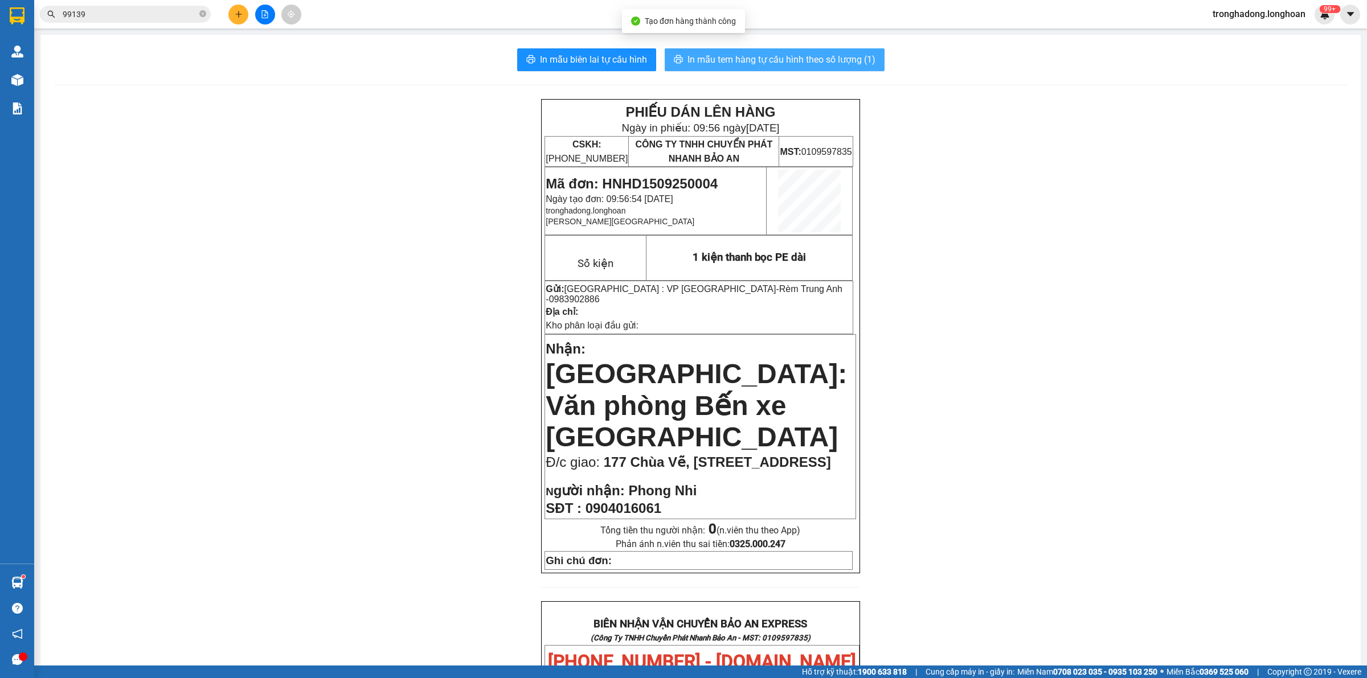
click at [780, 67] on span "In mẫu tem hàng tự cấu hình theo số lượng (1)" at bounding box center [782, 59] width 188 height 14
click at [605, 60] on span "In mẫu biên lai tự cấu hình" at bounding box center [593, 59] width 107 height 14
click at [175, 16] on input "99139" at bounding box center [130, 14] width 134 height 13
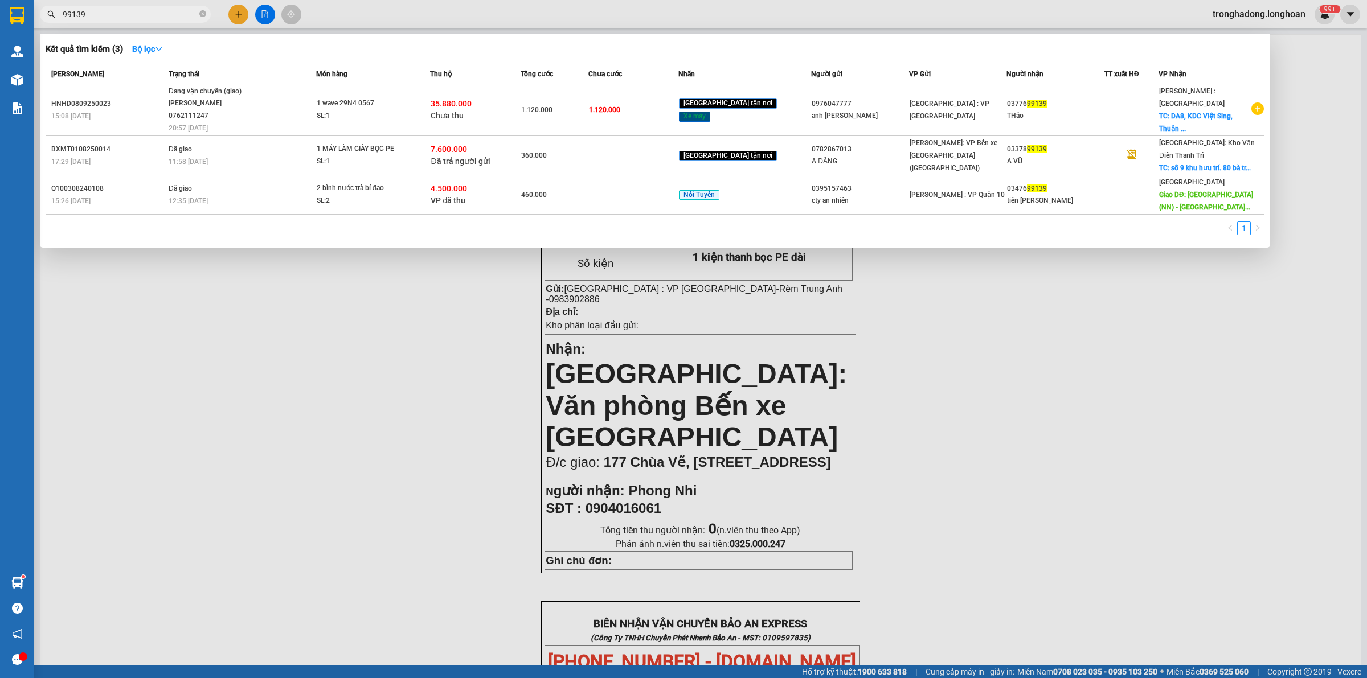
click at [304, 283] on div at bounding box center [683, 339] width 1367 height 678
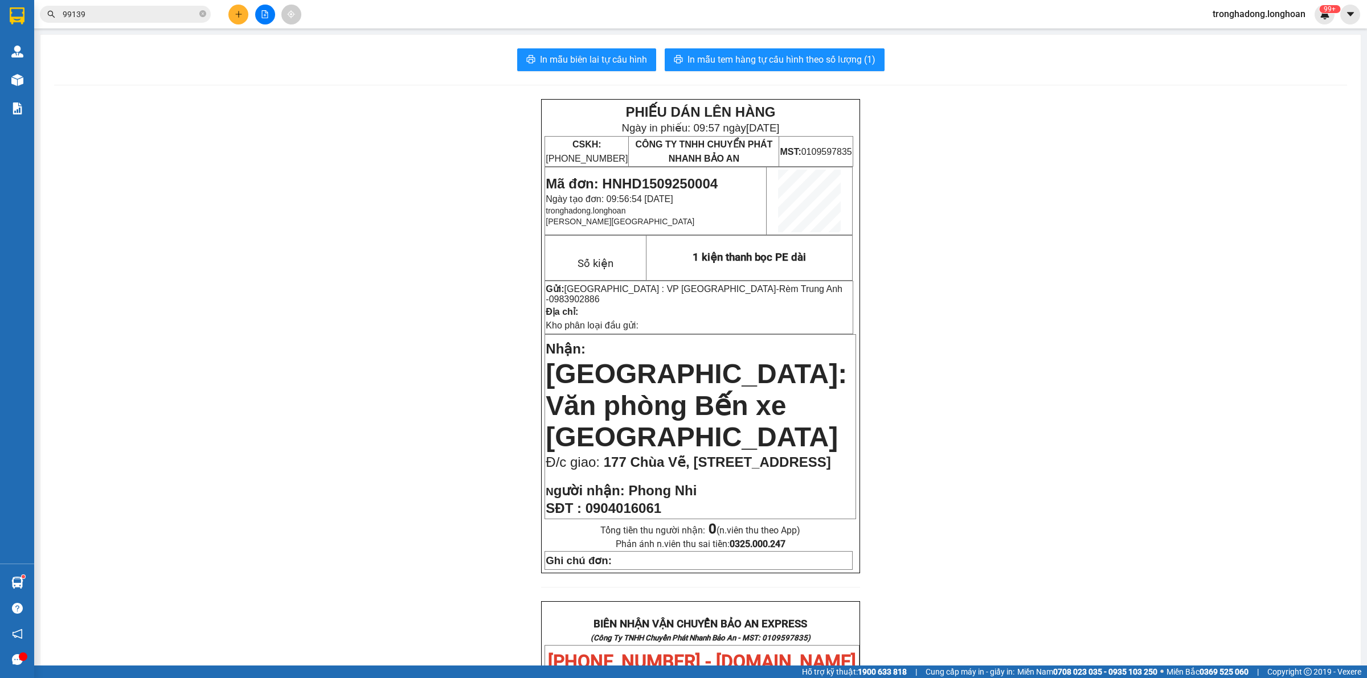
click at [195, 50] on div "In mẫu biên lai tự cấu hình In mẫu tem hàng tự cấu hình theo số lượng (1)" at bounding box center [700, 59] width 1293 height 23
click at [296, 306] on div "PHIẾU DÁN LÊN HÀNG Ngày in phiếu: 09:57 ngày 15-09-2025 CSKH: 1900.06.88.33 CÔN…" at bounding box center [700, 643] width 1293 height 1089
click at [1053, 218] on div "PHIẾU DÁN LÊN HÀNG Ngày in phiếu: 09:57 ngày 15-09-2025 CSKH: 1900.06.88.33 CÔN…" at bounding box center [700, 643] width 1293 height 1089
click at [330, 201] on div "PHIẾU DÁN LÊN HÀNG Ngày in phiếu: 09:57 ngày 15-09-2025 CSKH: 1900.06.88.33 CÔN…" at bounding box center [700, 643] width 1293 height 1089
click at [330, 347] on div "PHIẾU DÁN LÊN HÀNG Ngày in phiếu: 09:57 ngày 15-09-2025 CSKH: 1900.06.88.33 CÔN…" at bounding box center [700, 643] width 1293 height 1089
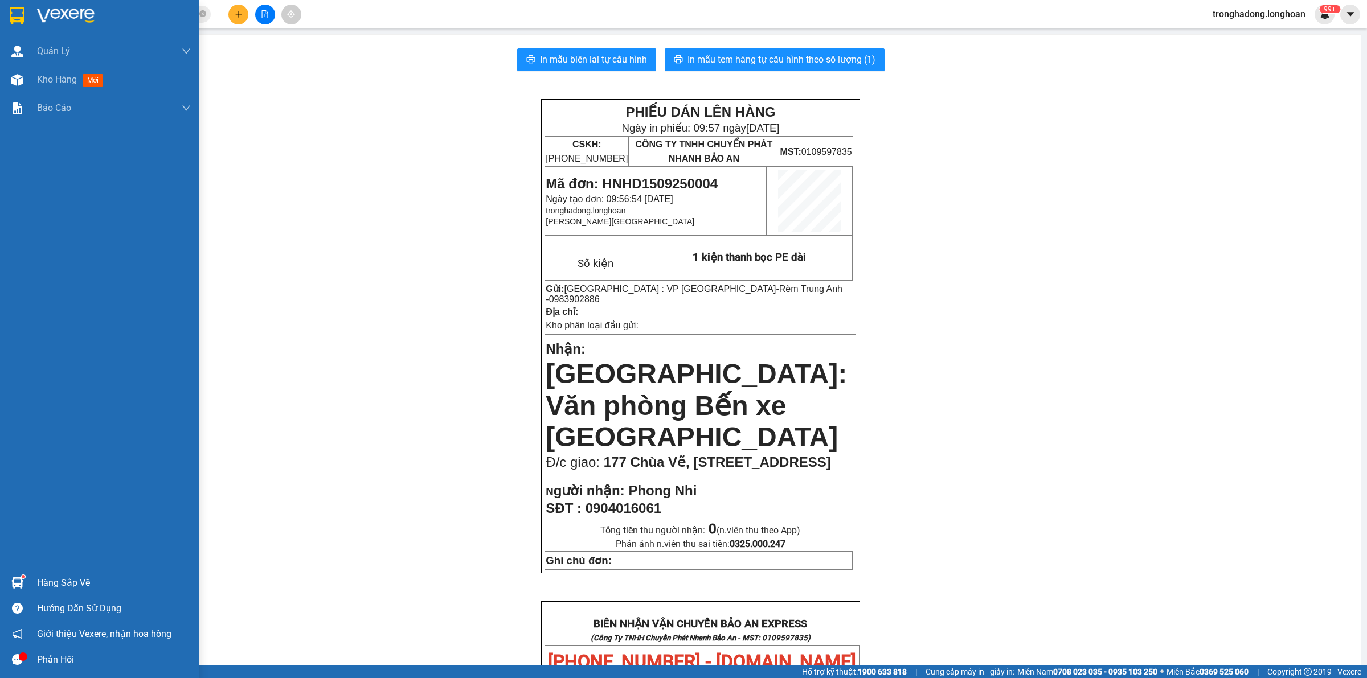
click at [13, 12] on img at bounding box center [17, 15] width 15 height 17
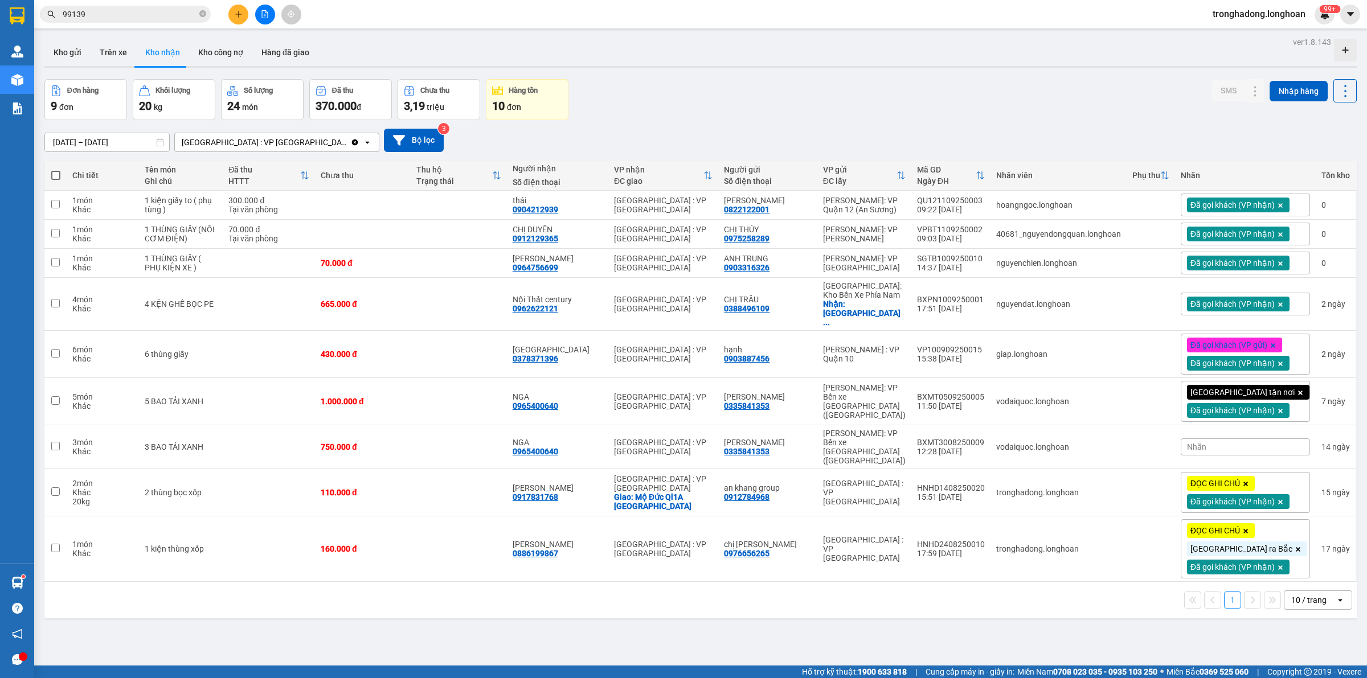
click at [616, 66] on div at bounding box center [700, 67] width 1312 height 2
click at [628, 96] on div "Đơn hàng 9 đơn Khối lượng 20 kg Số lượng 24 món Đã thu 370.000 đ Chưa thu 3,19 …" at bounding box center [700, 99] width 1312 height 41
click at [66, 40] on button "Kho gửi" at bounding box center [67, 52] width 46 height 27
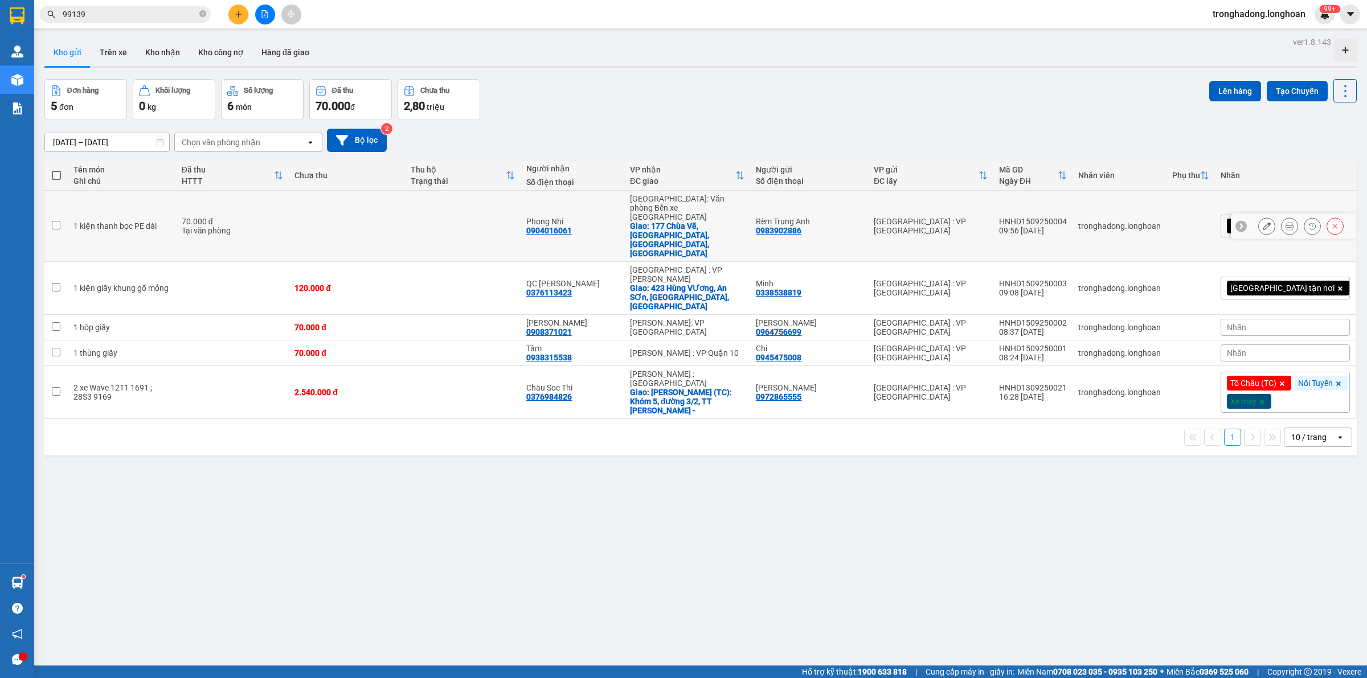
click at [1263, 222] on icon at bounding box center [1267, 226] width 8 height 8
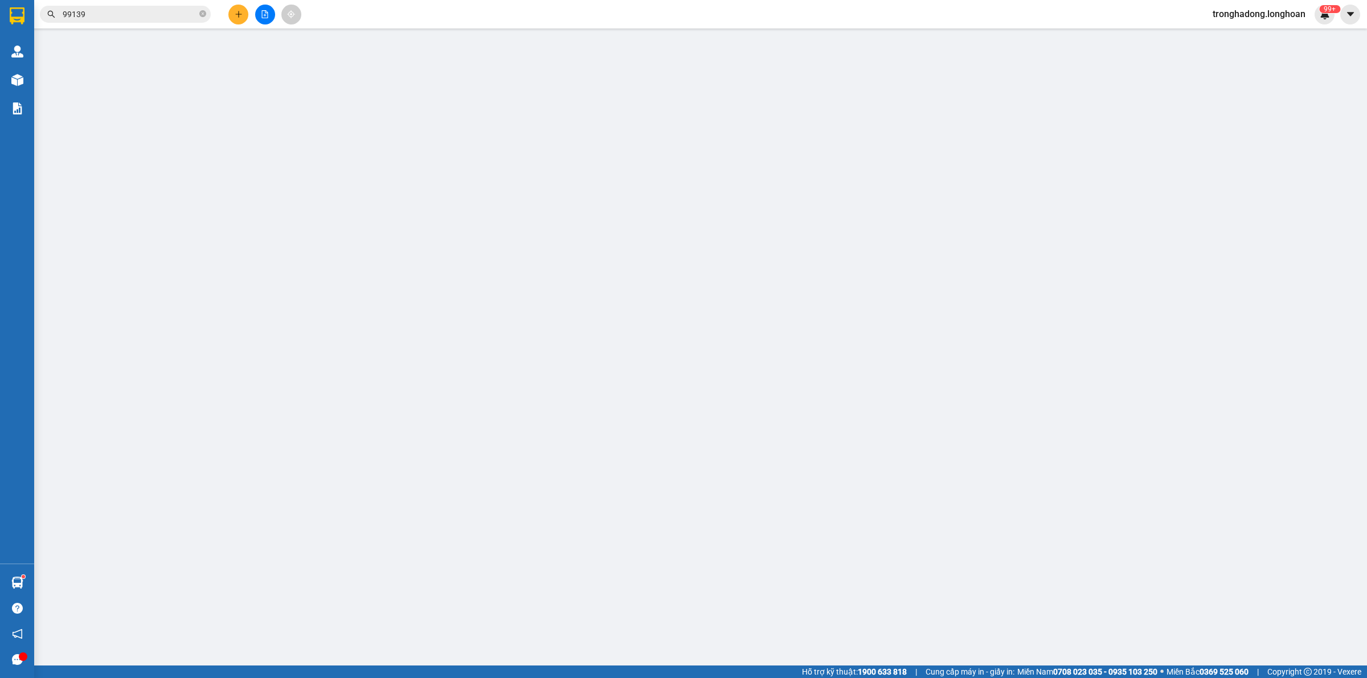
type input "0983902886"
type input "Rèm Trung Anh"
type input "0904016061"
type input "Phong Nhi"
checkbox input "true"
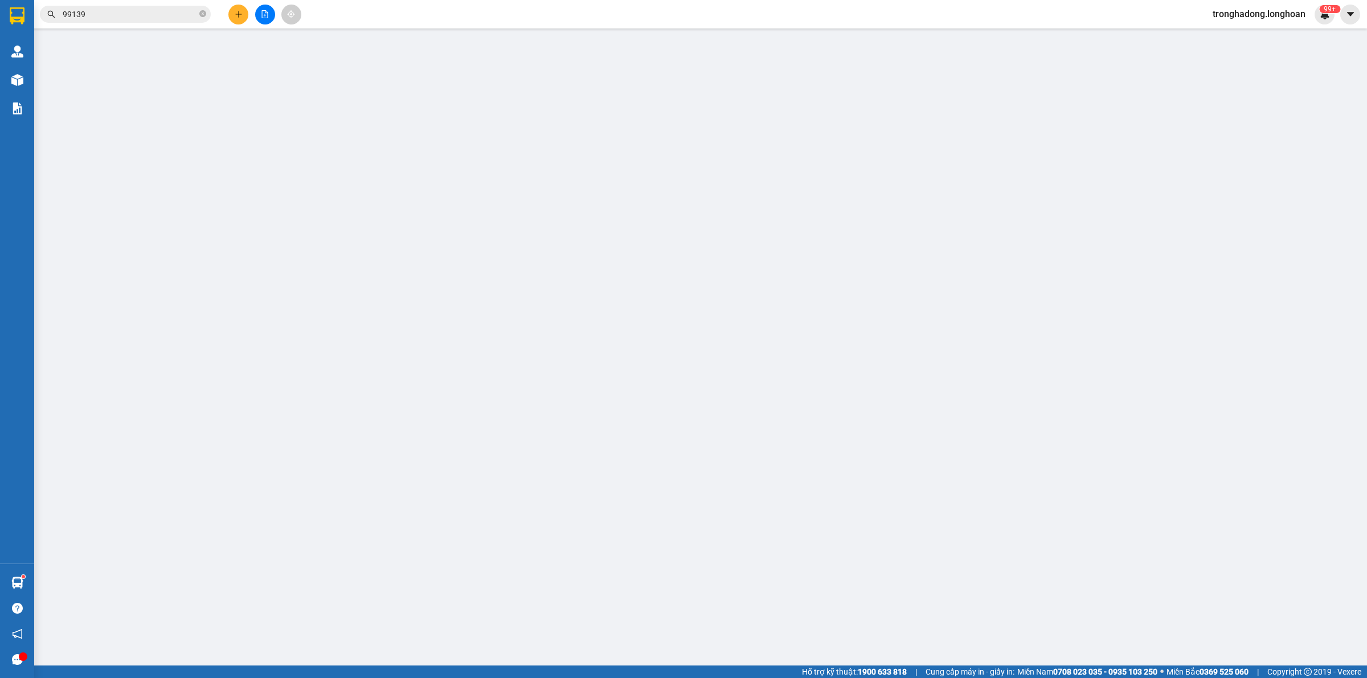
type input "177 Chùa Vẽ, Đông Hải 2, Hải An, Hải Phòng"
type input "70.000"
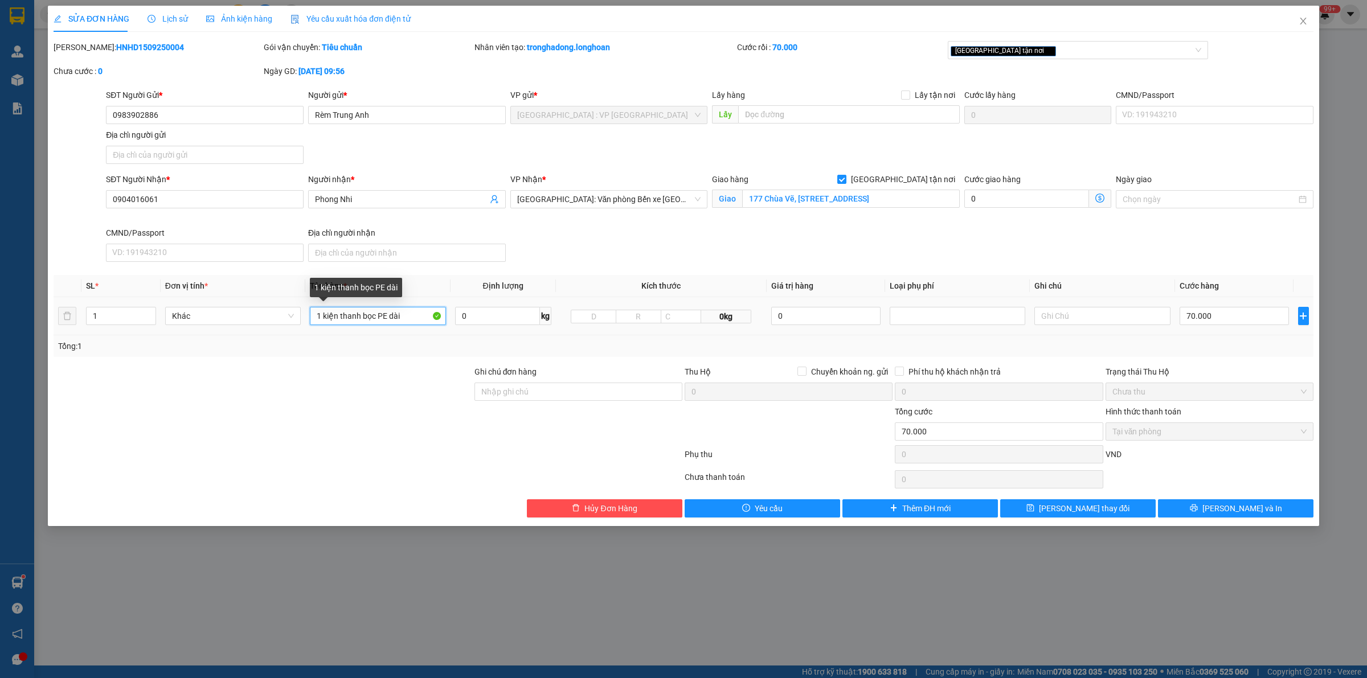
drag, startPoint x: 377, startPoint y: 317, endPoint x: 384, endPoint y: 317, distance: 8.0
click at [384, 317] on input "1 kiện thanh bọc PE dài" at bounding box center [378, 316] width 136 height 18
type input "1 kiện thanh bọc xốp dài"
click at [374, 410] on div at bounding box center [262, 426] width 421 height 40
click at [320, 418] on div at bounding box center [262, 426] width 421 height 40
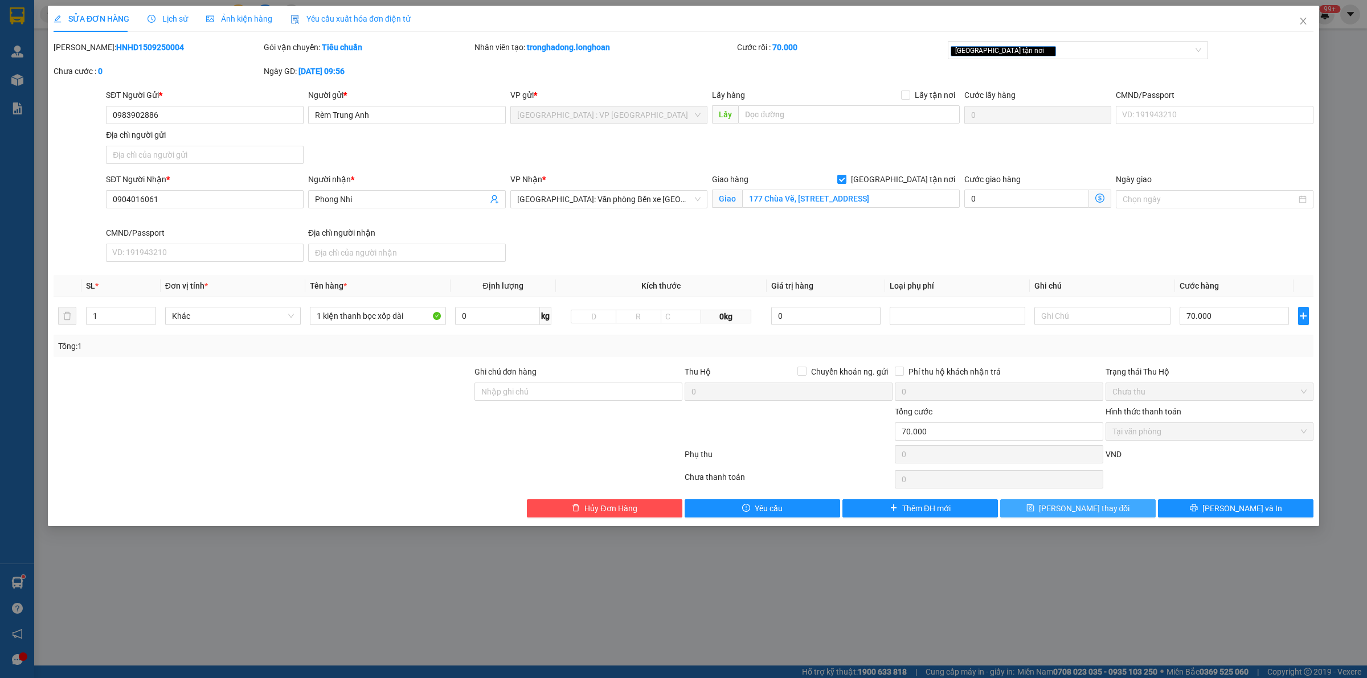
click at [1115, 511] on button "[PERSON_NAME] thay đổi" at bounding box center [1078, 509] width 156 height 18
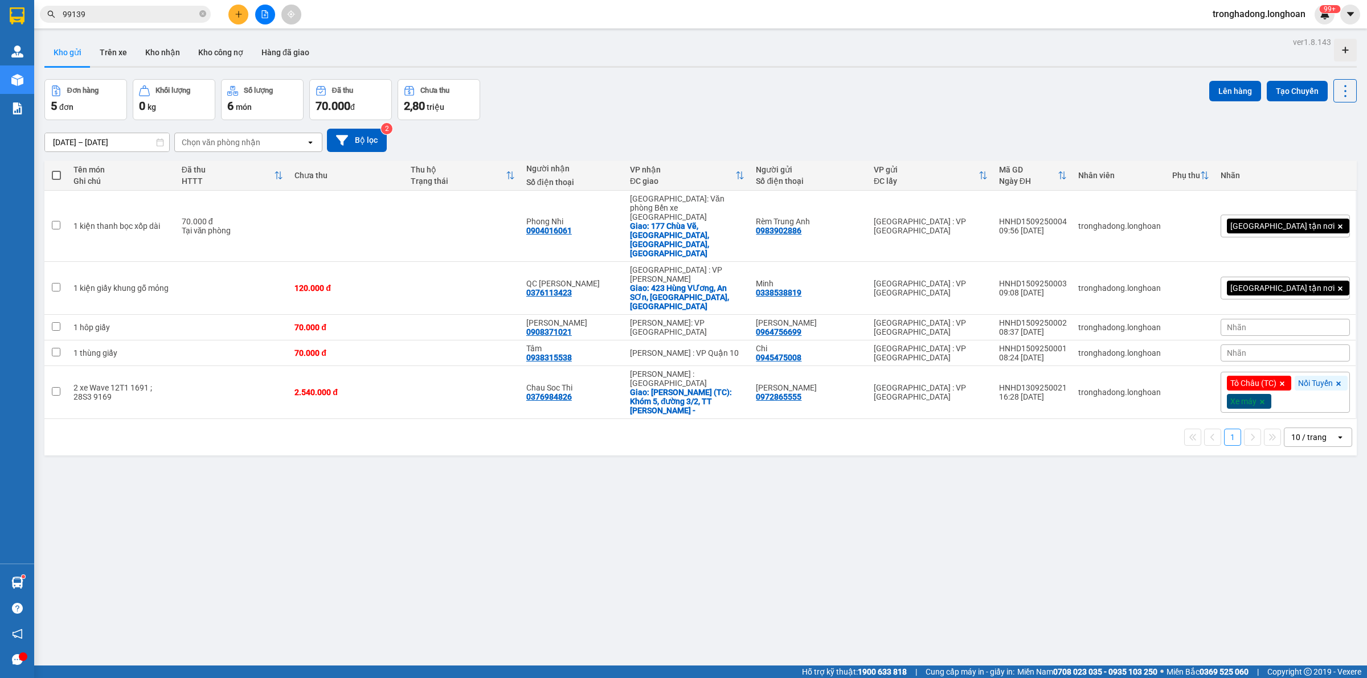
click at [889, 512] on div "ver 1.8.143 Kho gửi Trên xe Kho nhận Kho công nợ Hàng đã giao Đơn hàng 5 đơn Kh…" at bounding box center [701, 373] width 1322 height 678
click at [872, 492] on div "ver 1.8.143 Kho gửi Trên xe Kho nhận Kho công nợ Hàng đã giao Đơn hàng 5 đơn Kh…" at bounding box center [701, 373] width 1322 height 678
click at [627, 445] on div "ver 1.8.143 Kho gửi Trên xe Kho nhận Kho công nợ Hàng đã giao Đơn hàng 5 đơn Kh…" at bounding box center [701, 373] width 1322 height 678
click at [628, 457] on div "ver 1.8.143 Kho gửi Trên xe Kho nhận Kho công nợ Hàng đã giao Đơn hàng 5 đơn Kh…" at bounding box center [701, 373] width 1322 height 678
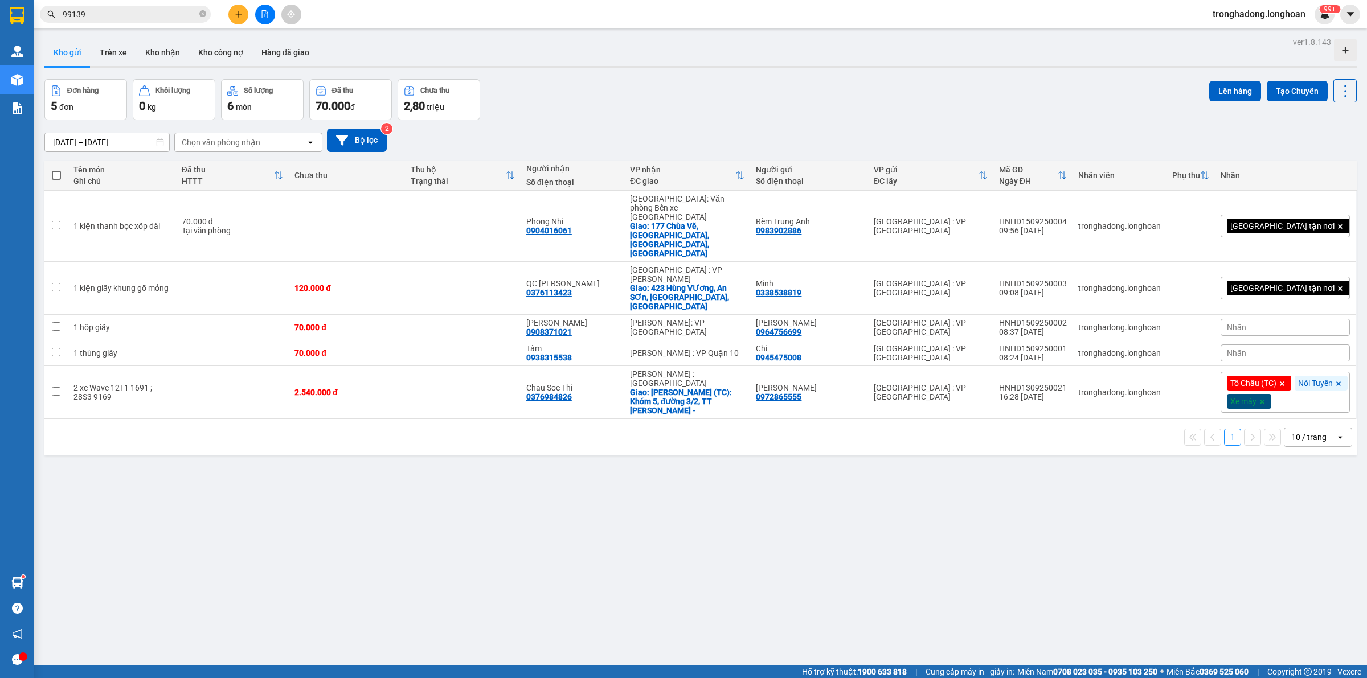
click at [628, 457] on div "ver 1.8.143 Kho gửi Trên xe Kho nhận Kho công nợ Hàng đã giao Đơn hàng 5 đơn Kh…" at bounding box center [701, 373] width 1322 height 678
click at [578, 480] on div "ver 1.8.143 Kho gửi Trên xe Kho nhận Kho công nợ Hàng đã giao Đơn hàng 5 đơn Kh…" at bounding box center [701, 373] width 1322 height 678
click at [682, 508] on div "ver 1.8.143 Kho gửi Trên xe Kho nhận Kho công nợ Hàng đã giao Đơn hàng 5 đơn Kh…" at bounding box center [701, 373] width 1322 height 678
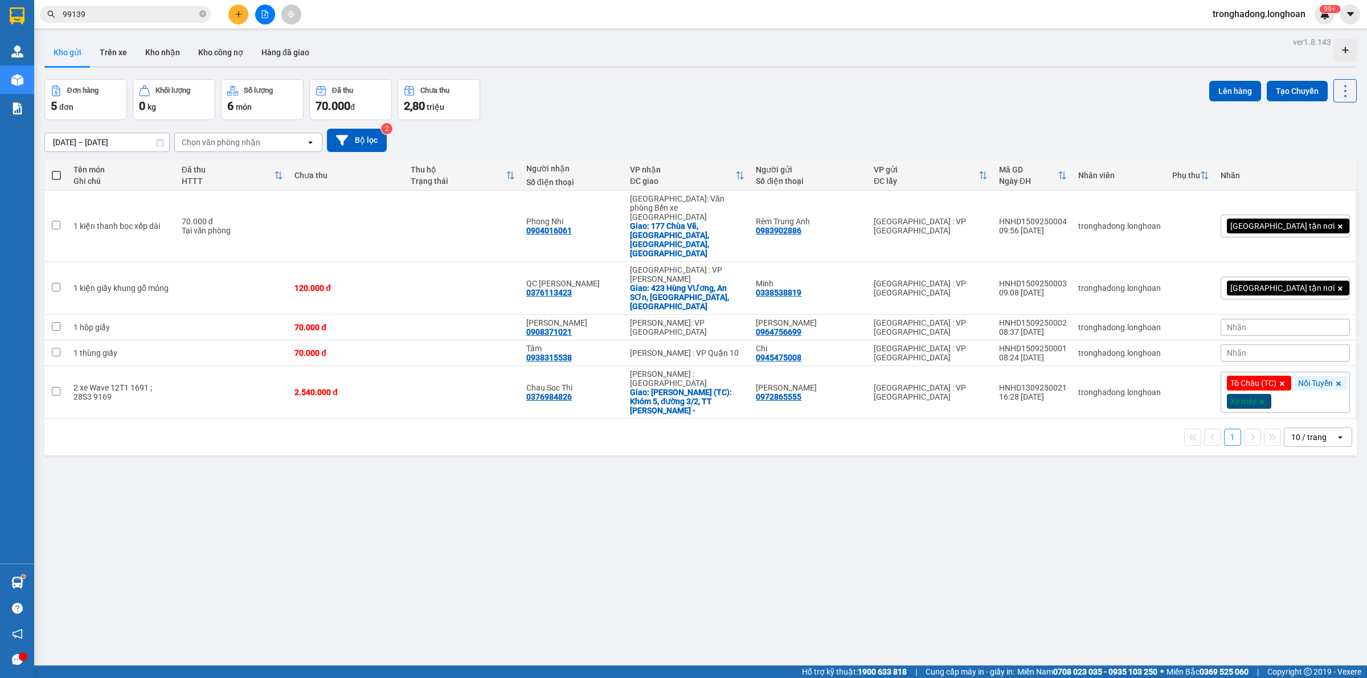
click at [682, 508] on div "ver 1.8.143 Kho gửi Trên xe Kho nhận Kho công nợ Hàng đã giao Đơn hàng 5 đơn Kh…" at bounding box center [701, 373] width 1322 height 678
drag, startPoint x: 659, startPoint y: 499, endPoint x: 656, endPoint y: 490, distance: 9.5
click at [658, 497] on div "ver 1.8.143 Kho gửi Trên xe Kho nhận Kho công nợ Hàng đã giao Đơn hàng 5 đơn Kh…" at bounding box center [701, 373] width 1322 height 678
click at [658, 419] on div "1 10 / trang open" at bounding box center [700, 437] width 1312 height 36
click at [658, 428] on div "1 10 / trang open" at bounding box center [700, 437] width 1303 height 19
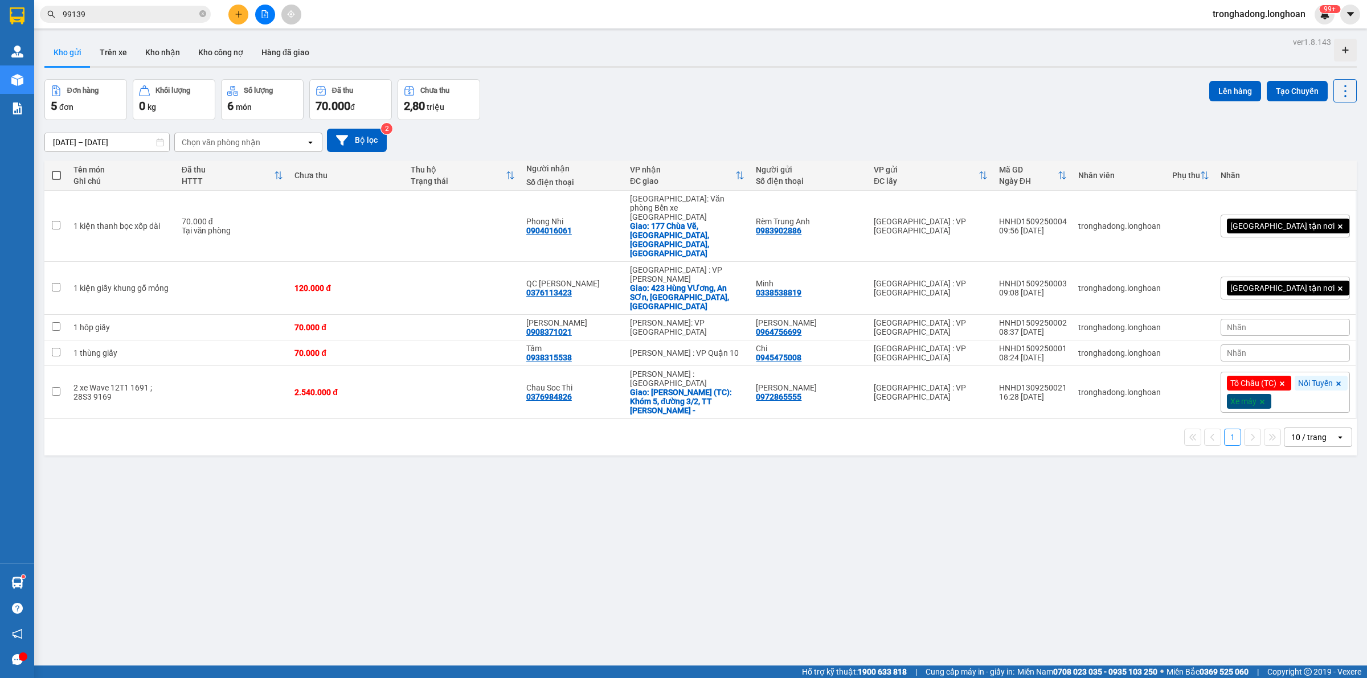
click at [664, 460] on div "ver 1.8.143 Kho gửi Trên xe Kho nhận Kho công nợ Hàng đã giao Đơn hàng 5 đơn Kh…" at bounding box center [701, 373] width 1322 height 678
click at [657, 516] on div "ver 1.8.143 Kho gửi Trên xe Kho nhận Kho công nợ Hàng đã giao Đơn hàng 5 đơn Kh…" at bounding box center [701, 373] width 1322 height 678
click at [667, 496] on div "ver 1.8.143 Kho gửi Trên xe Kho nhận Kho công nợ Hàng đã giao Đơn hàng 5 đơn Kh…" at bounding box center [701, 373] width 1322 height 678
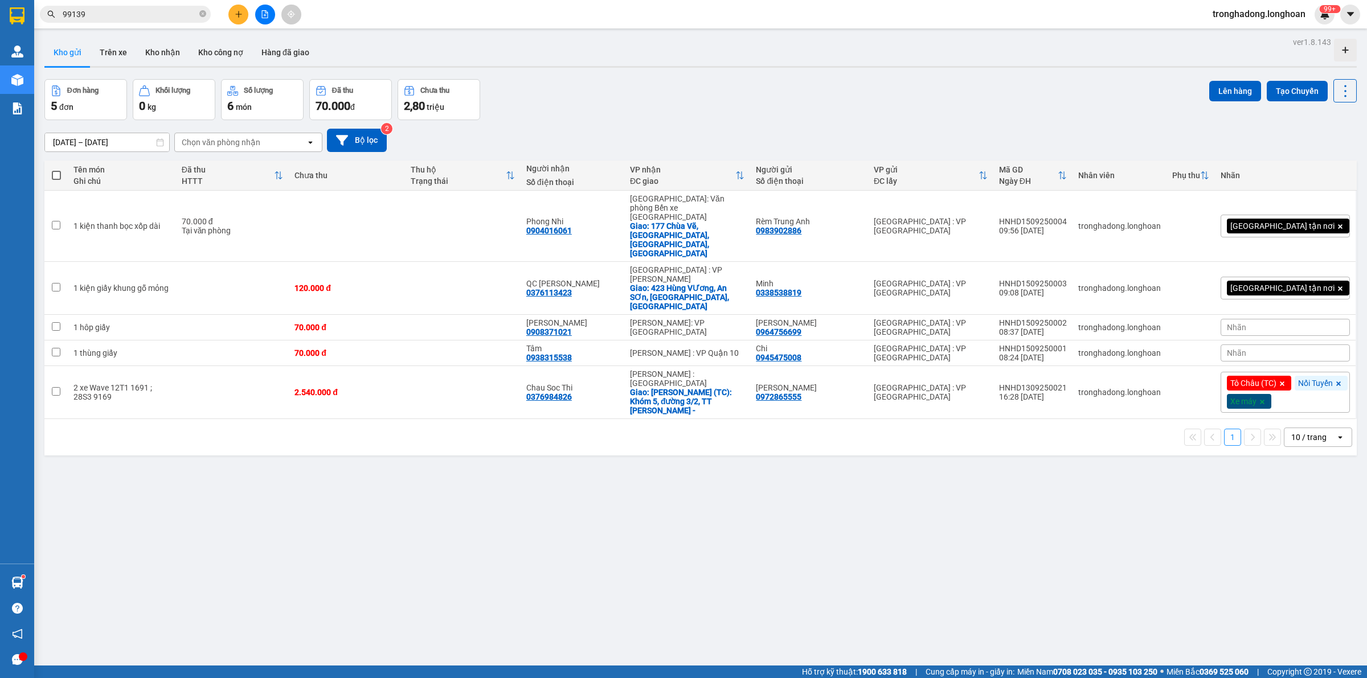
click at [667, 490] on div "ver 1.8.143 Kho gửi Trên xe Kho nhận Kho công nợ Hàng đã giao Đơn hàng 5 đơn Kh…" at bounding box center [701, 373] width 1322 height 678
click at [713, 484] on div "ver 1.8.143 Kho gửi Trên xe Kho nhận Kho công nợ Hàng đã giao Đơn hàng 5 đơn Kh…" at bounding box center [701, 373] width 1322 height 678
click at [433, 557] on div "ver 1.8.143 Kho gửi Trên xe Kho nhận Kho công nợ Hàng đã giao Đơn hàng 5 đơn Kh…" at bounding box center [701, 373] width 1322 height 678
click at [1286, 284] on icon at bounding box center [1290, 288] width 8 height 8
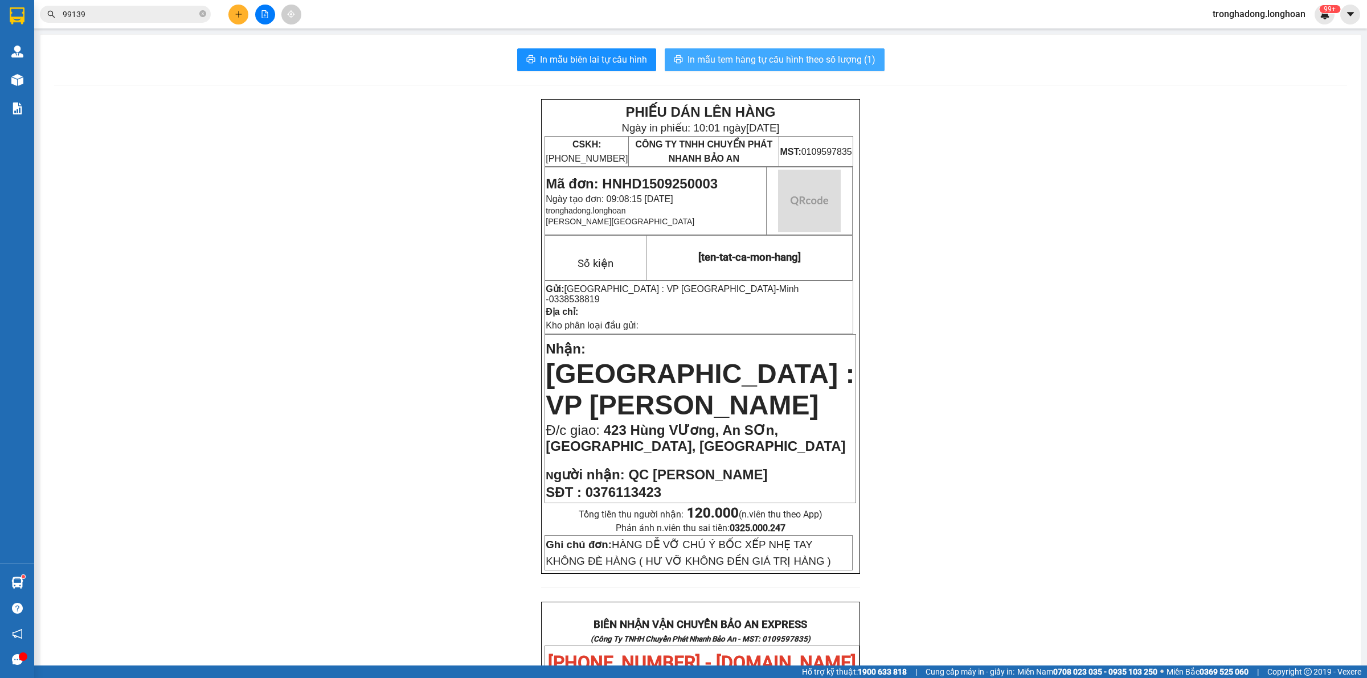
click at [815, 67] on button "In mẫu tem hàng tự cấu hình theo số lượng (1)" at bounding box center [775, 59] width 220 height 23
click at [883, 249] on div "PHIẾU DÁN LÊN HÀNG Ngày in phiếu: 10:01 ngày 15-09-2025 CSKH: 1900.06.88.33 CÔN…" at bounding box center [700, 661] width 1293 height 1124
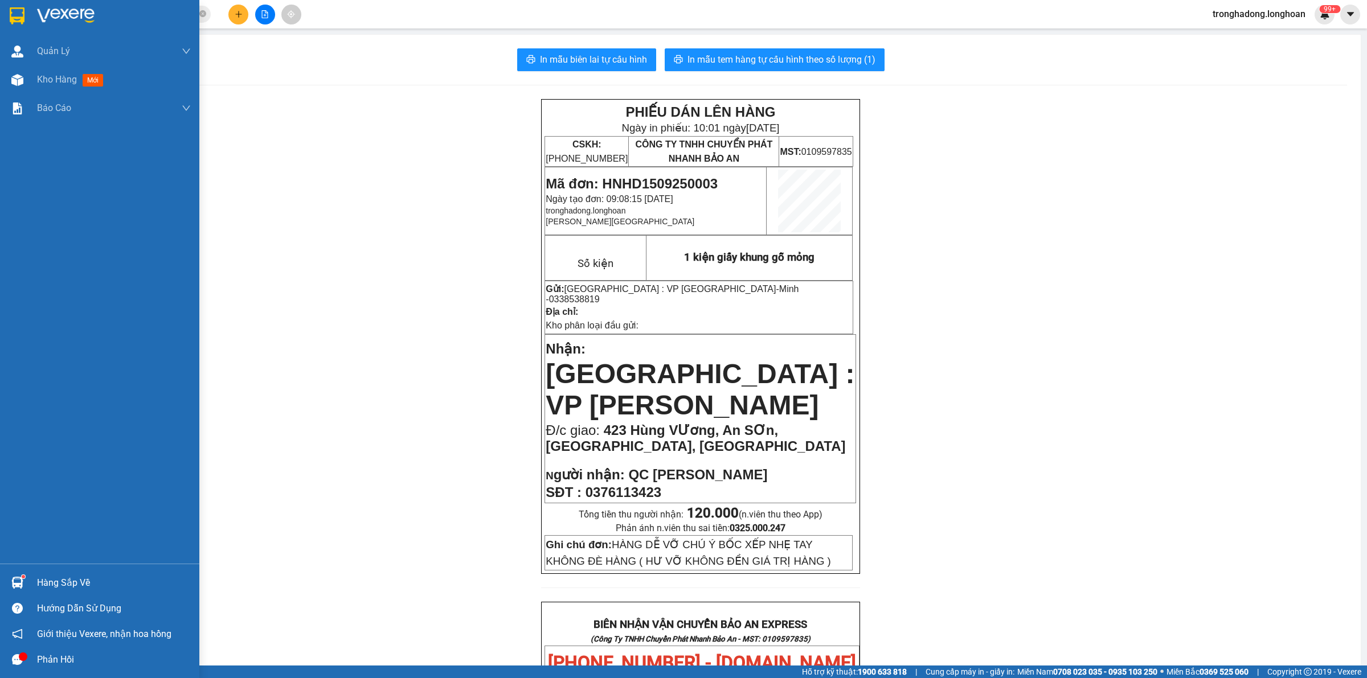
click at [19, 13] on img at bounding box center [17, 15] width 15 height 17
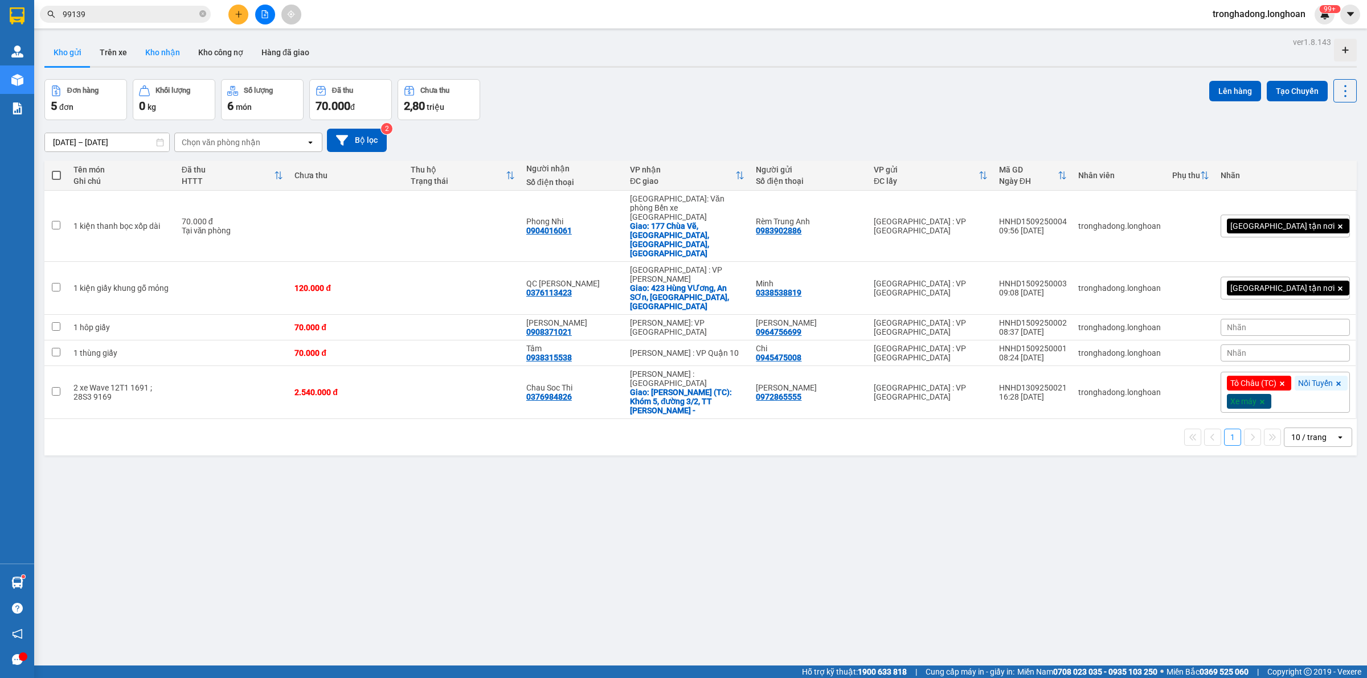
click at [146, 48] on button "Kho nhận" at bounding box center [162, 52] width 53 height 27
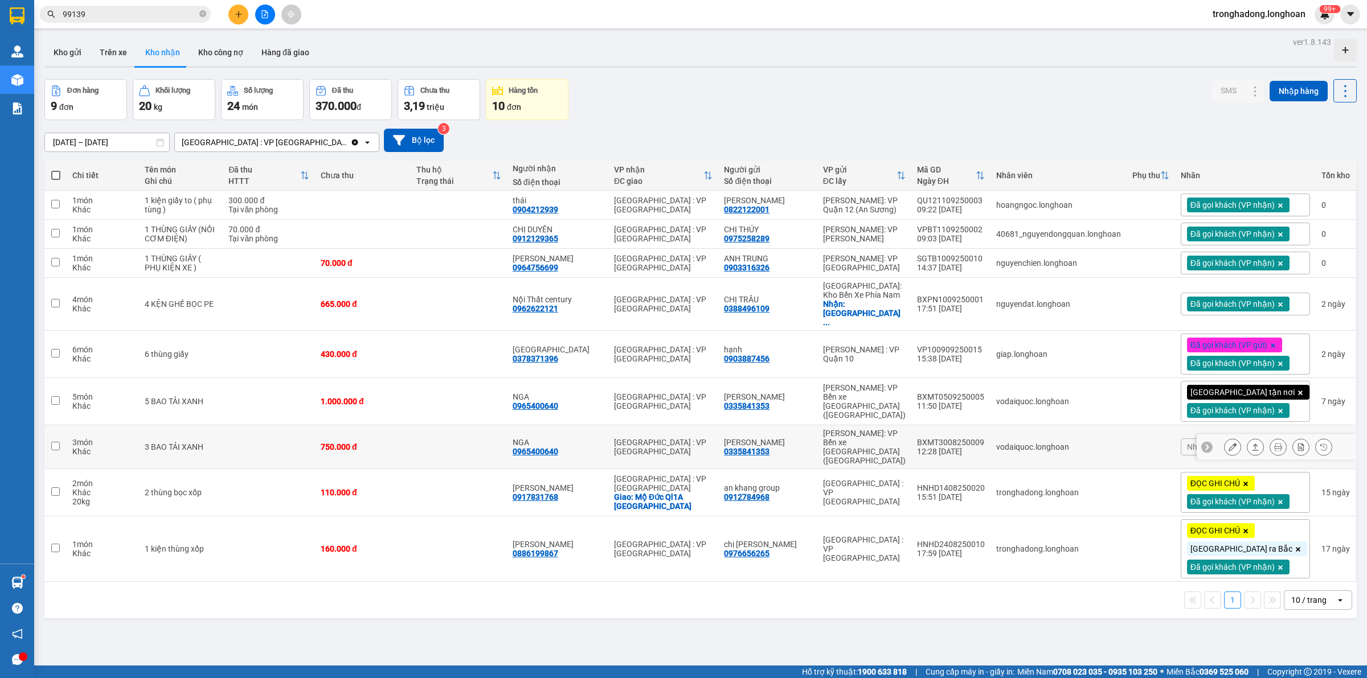
scroll to position [52, 0]
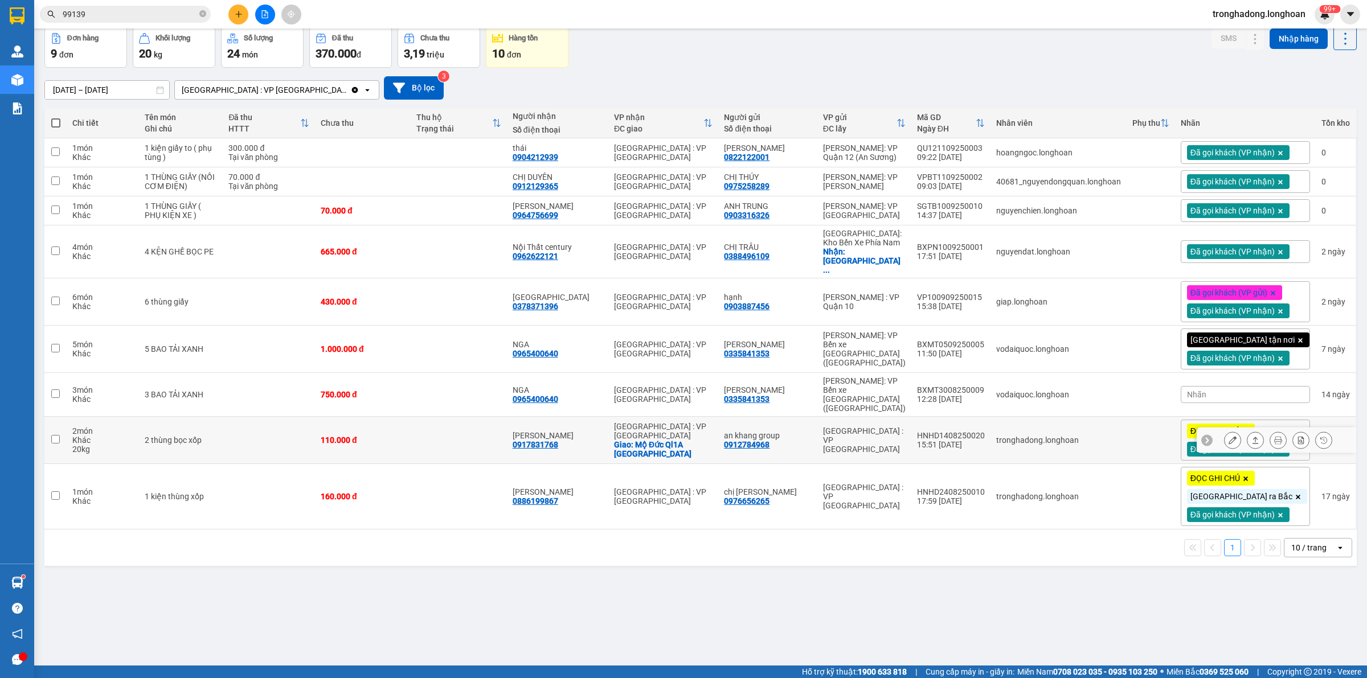
click at [1225, 431] on button at bounding box center [1233, 441] width 16 height 20
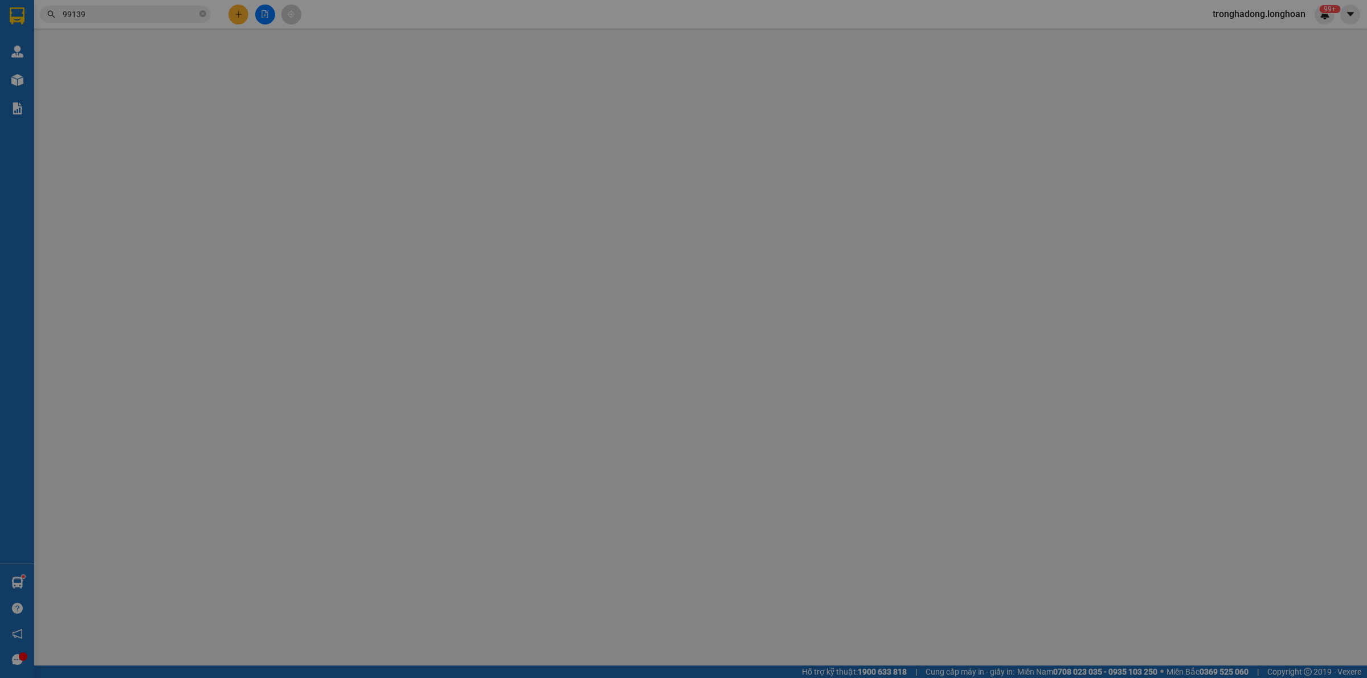
type input "0912784968"
type input "an khang group"
type input "0917831768"
type input "Nguyễn Thị Ngọc"
checkbox input "true"
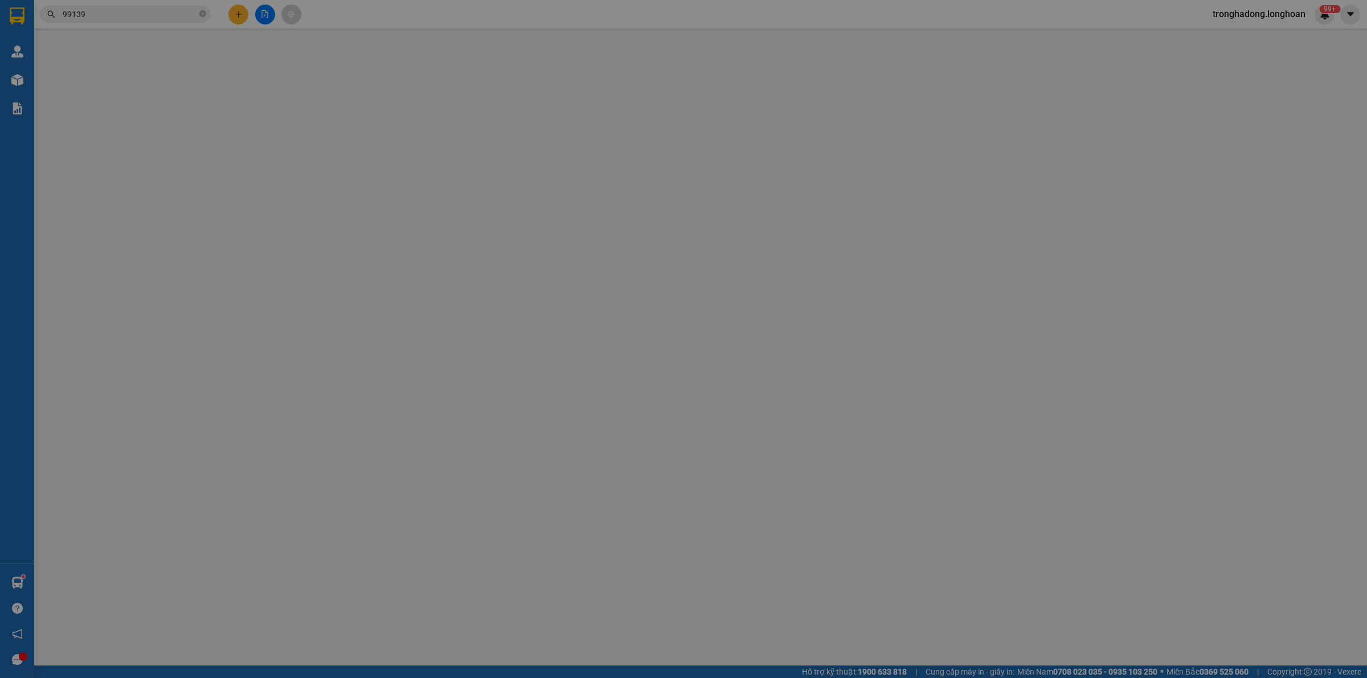
type input "Mộ Đức Ql1A Quảng Ngãi"
type input "Hàng Quay Đầu về VP đã xác nhận người nhận"
type input "110.000"
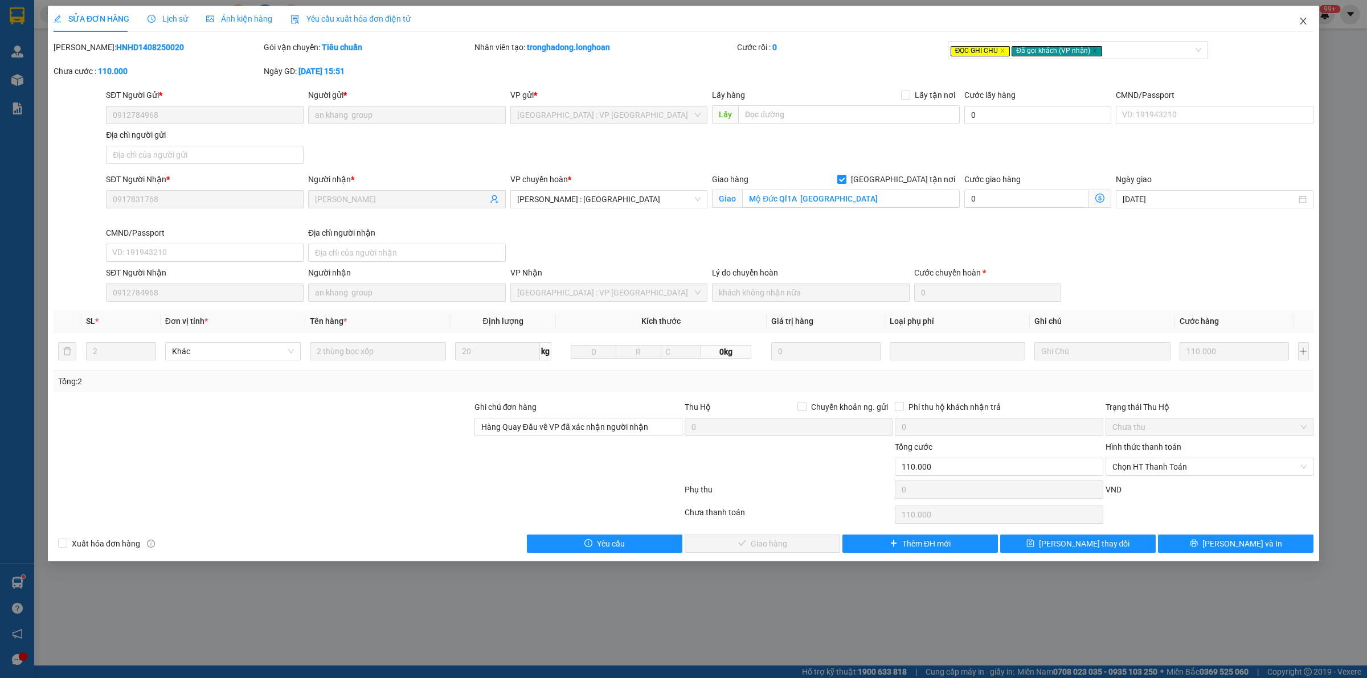
click at [1305, 18] on icon "close" at bounding box center [1303, 21] width 9 height 9
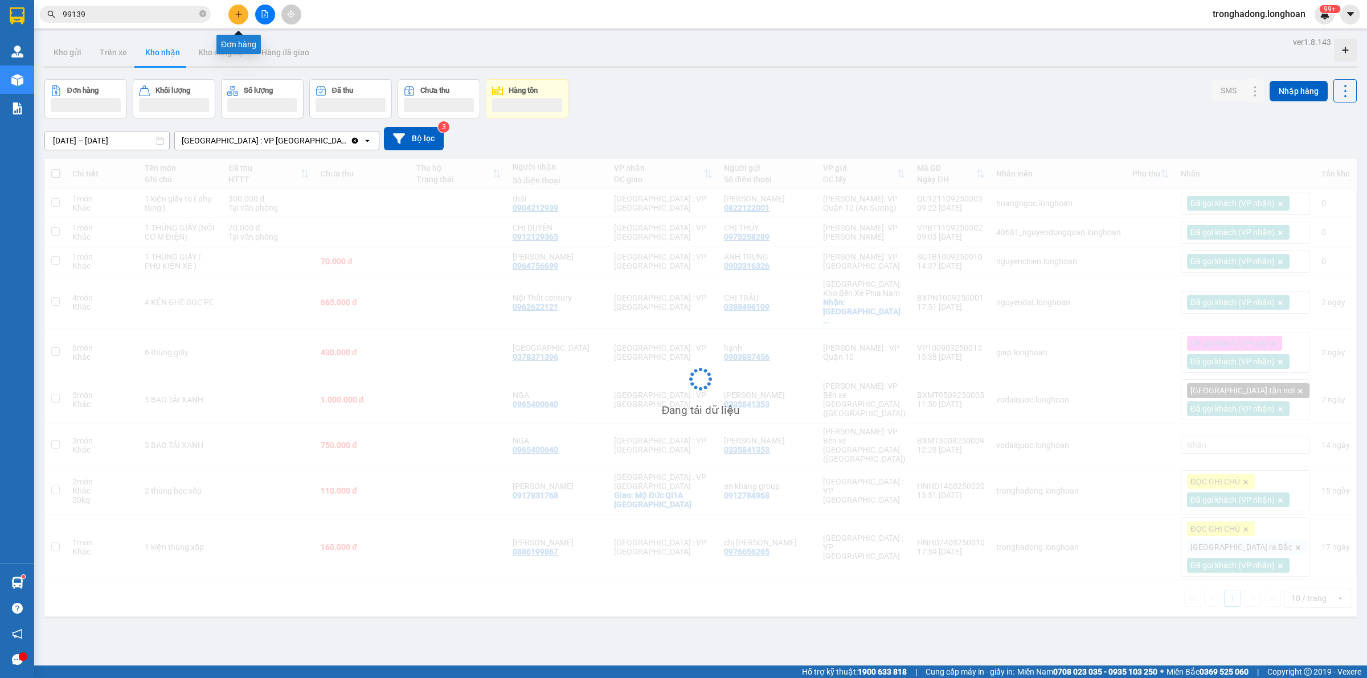
click at [232, 17] on button at bounding box center [238, 15] width 20 height 20
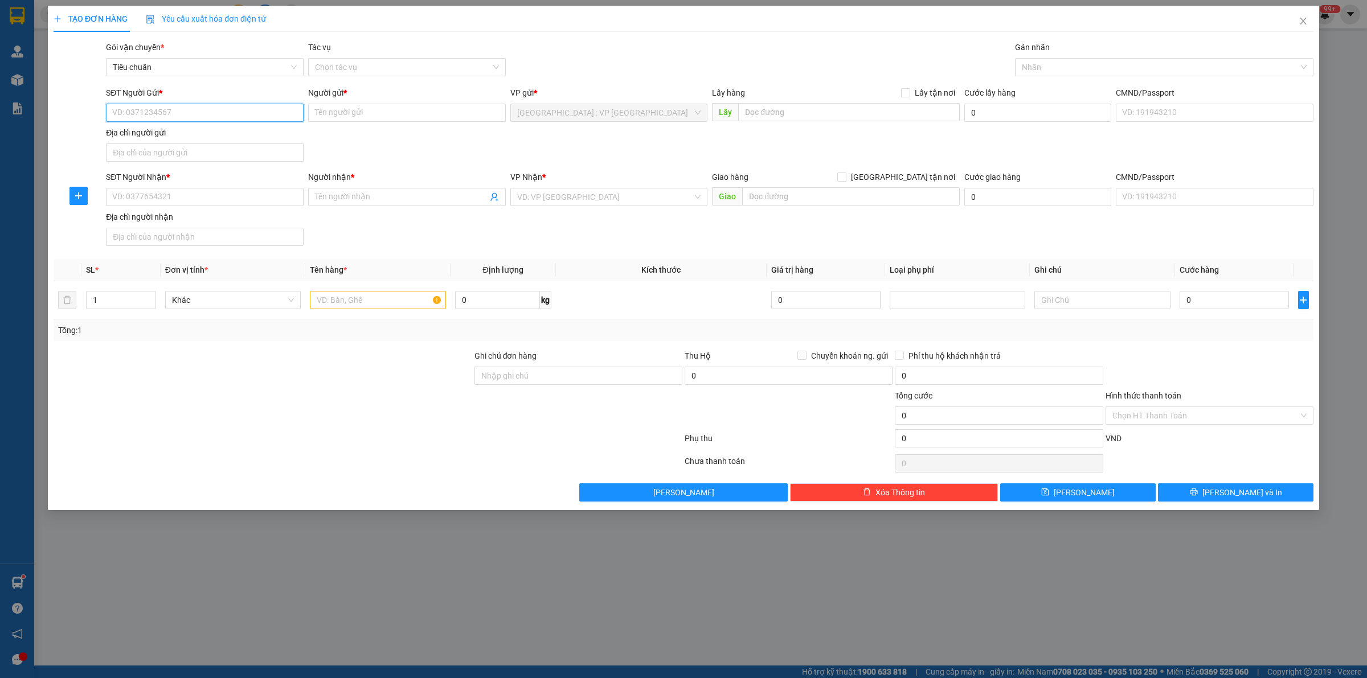
click at [218, 108] on input "SĐT Người Gửi *" at bounding box center [205, 113] width 198 height 18
drag, startPoint x: 172, startPoint y: 198, endPoint x: 302, endPoint y: 226, distance: 133.3
click at [181, 198] on input "SĐT Người Nhận *" at bounding box center [205, 197] width 198 height 18
type input "0914146774"
click at [349, 186] on div "Người nhận *" at bounding box center [407, 179] width 198 height 17
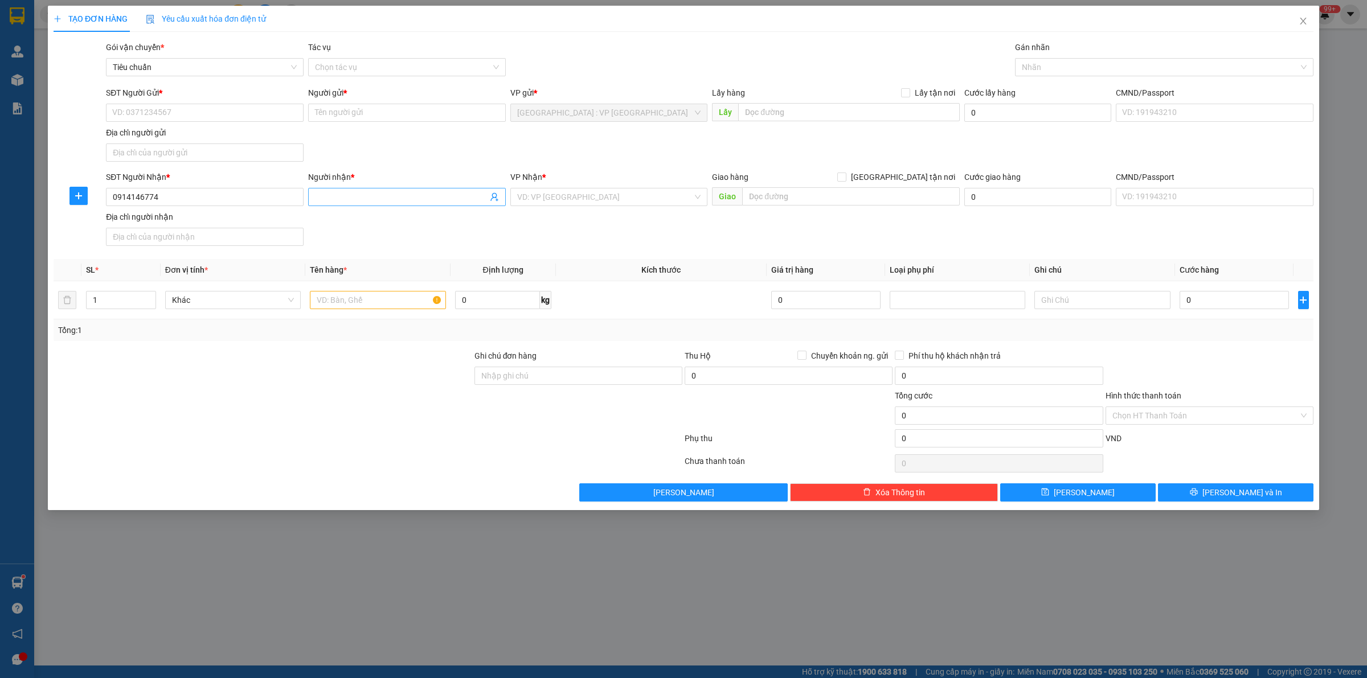
click at [349, 195] on input "Người nhận *" at bounding box center [401, 197] width 173 height 13
type input "Tiến Quang"
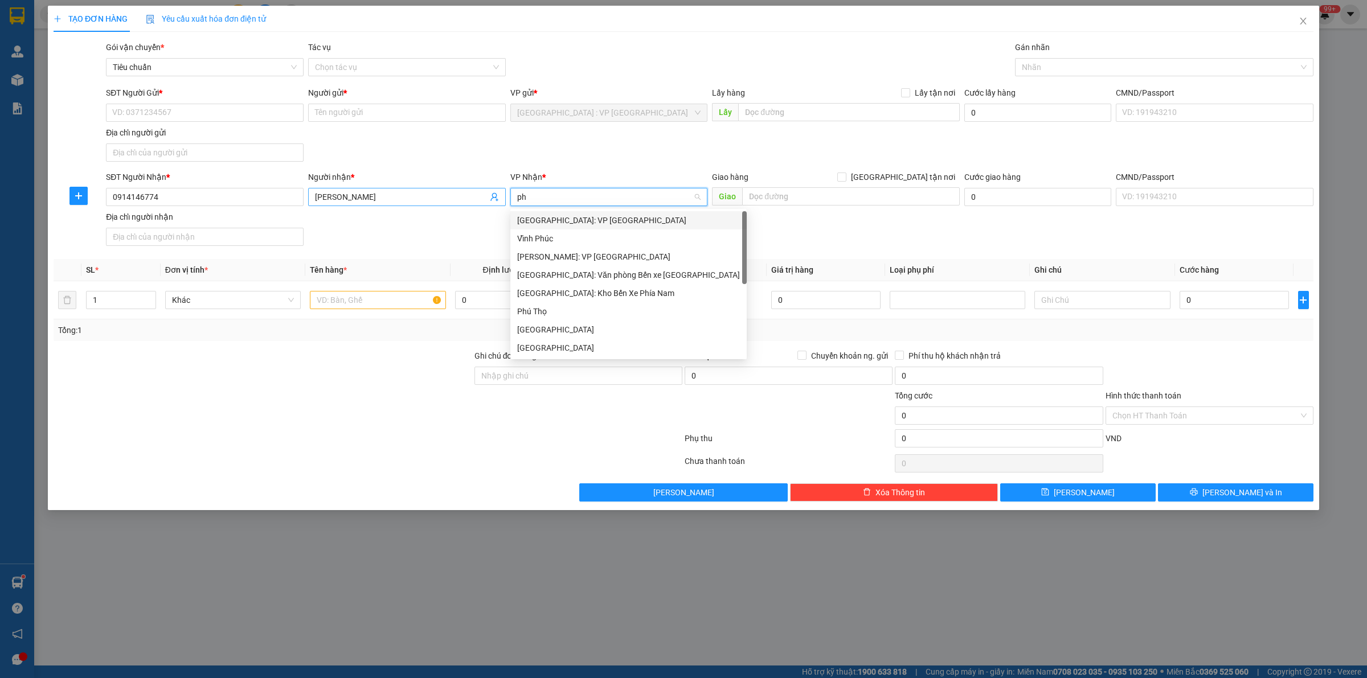
type input "phu"
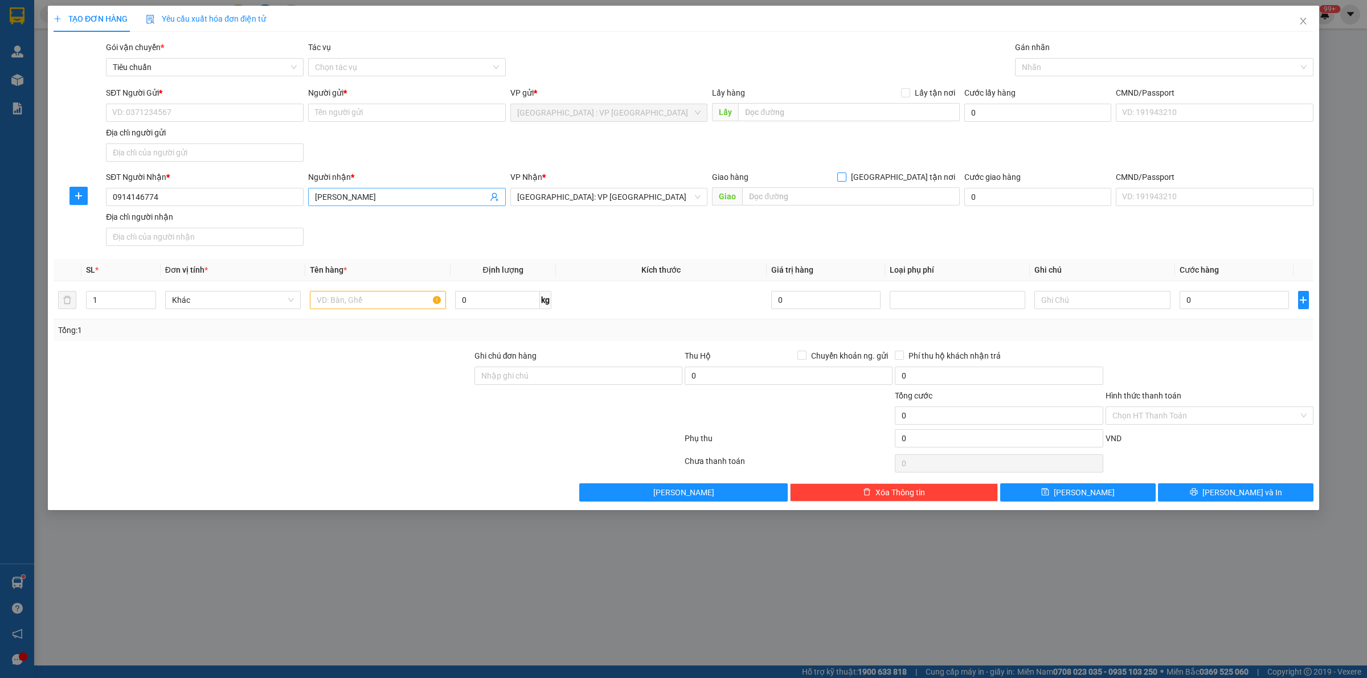
click at [837, 173] on input "[GEOGRAPHIC_DATA] tận nơi" at bounding box center [841, 177] width 8 height 8
checkbox input "true"
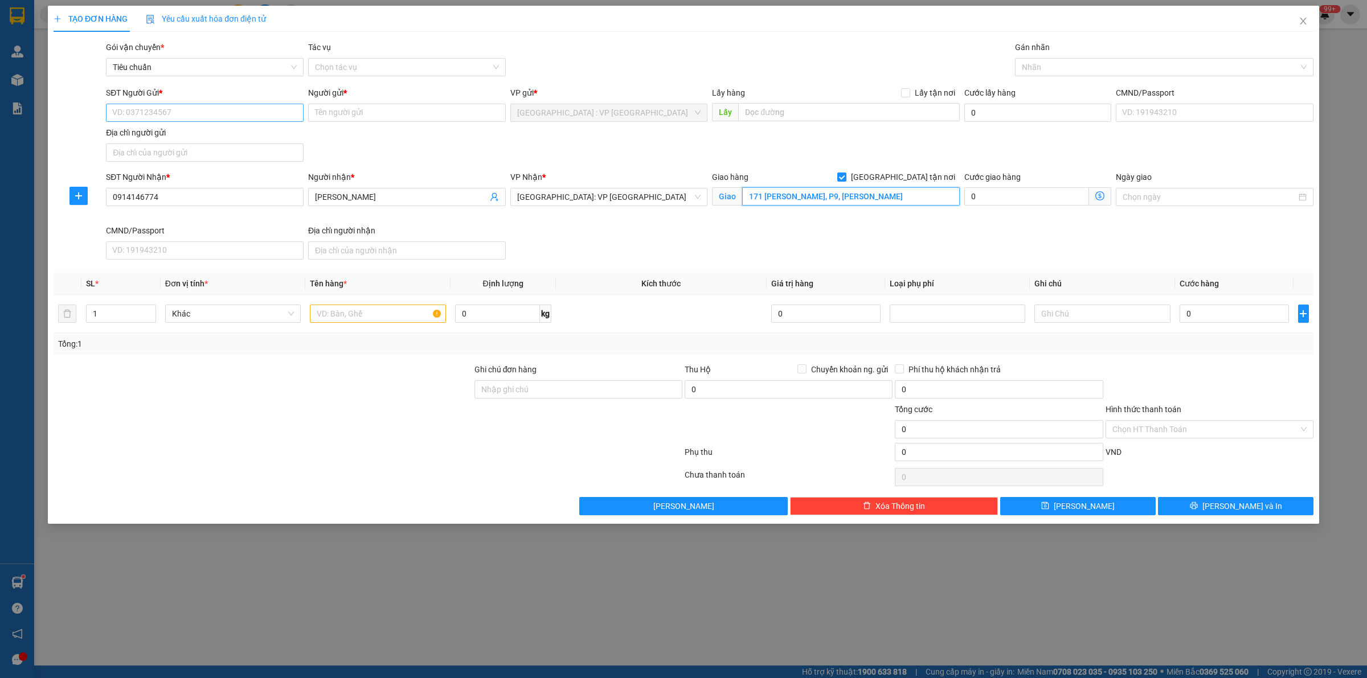
type input "171 Trần Suyền, P9, Tuy Hoà"
click at [160, 118] on input "SĐT Người Gửi *" at bounding box center [205, 113] width 198 height 18
type input "0835909999"
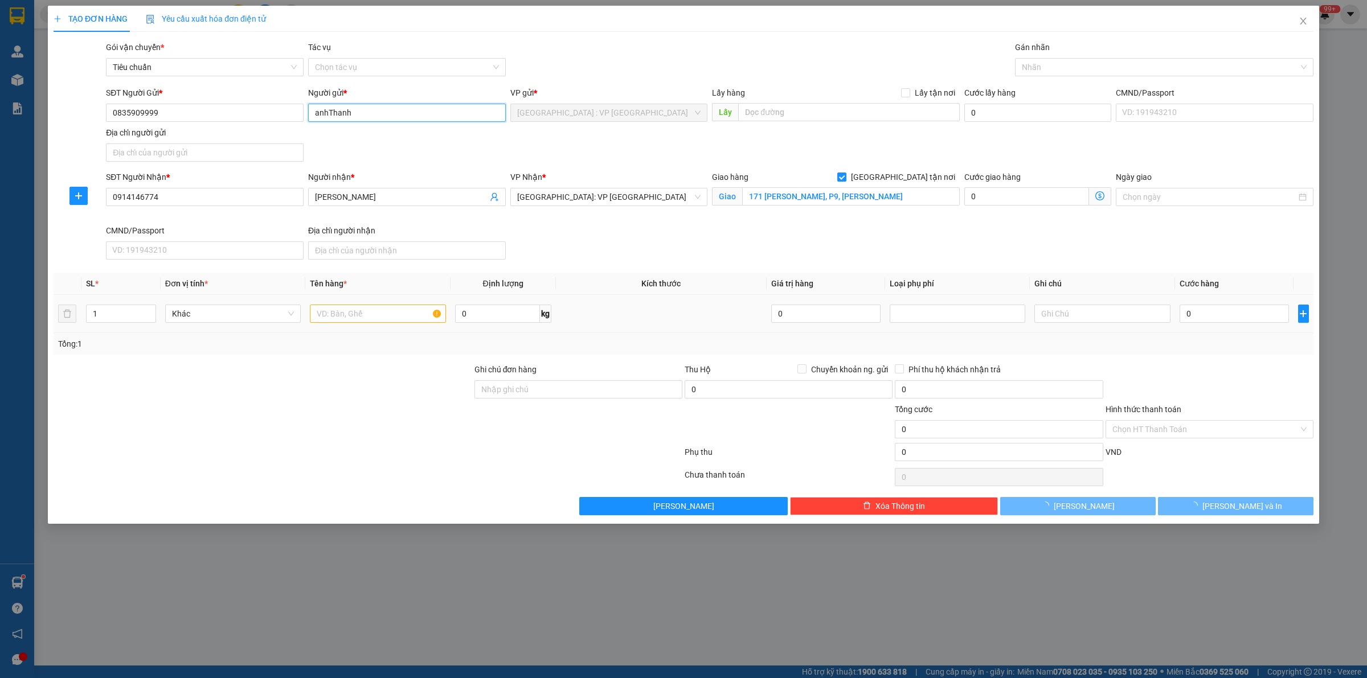
type input "anhThanh"
click at [387, 309] on input "text" at bounding box center [378, 314] width 136 height 18
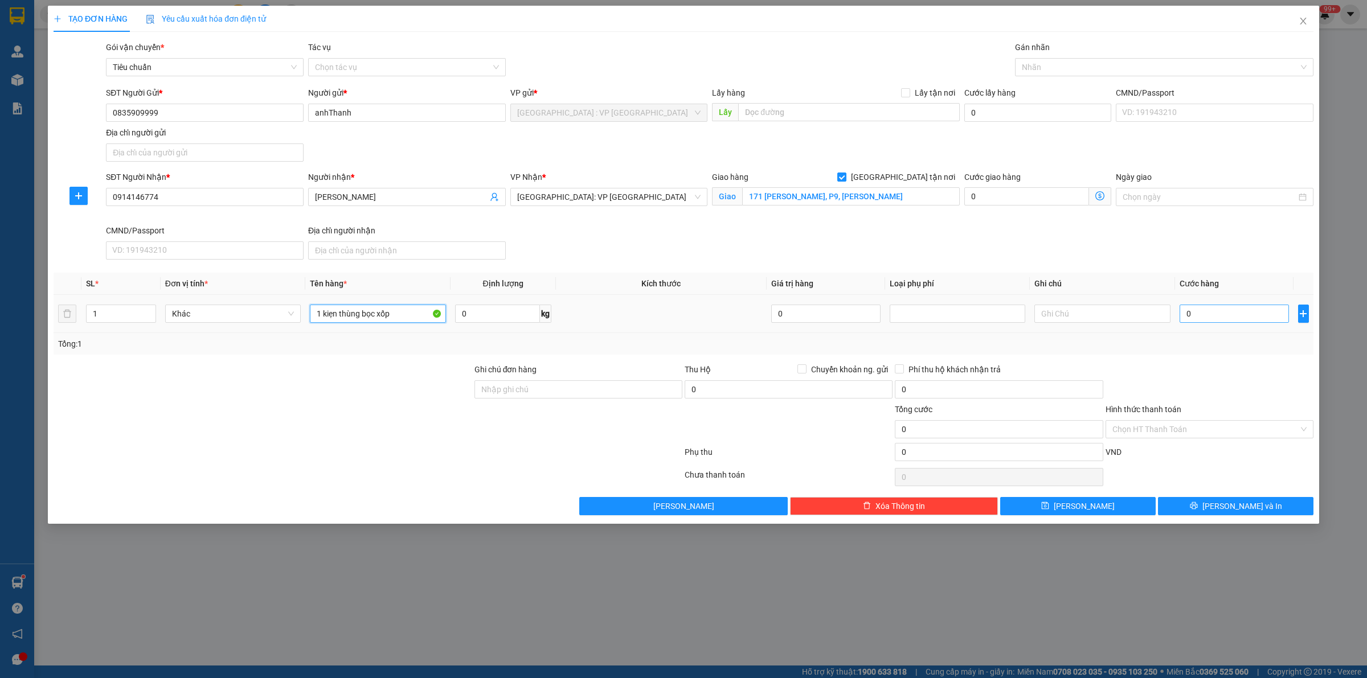
type input "1 kiẹn thùng bọc xốp"
click at [1225, 320] on input "0" at bounding box center [1234, 314] width 109 height 18
click at [487, 312] on input "0" at bounding box center [497, 314] width 85 height 18
type input "23"
click at [1229, 317] on input "0" at bounding box center [1234, 314] width 109 height 18
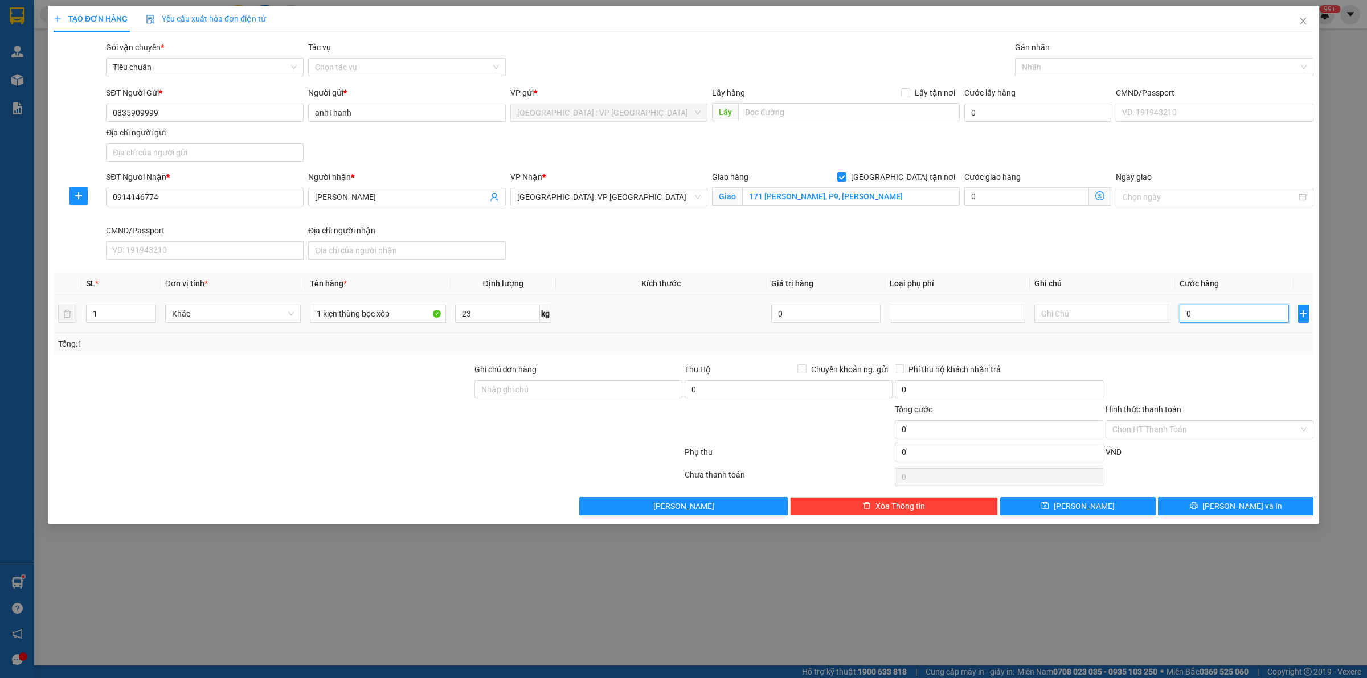
type input "1"
type input "17"
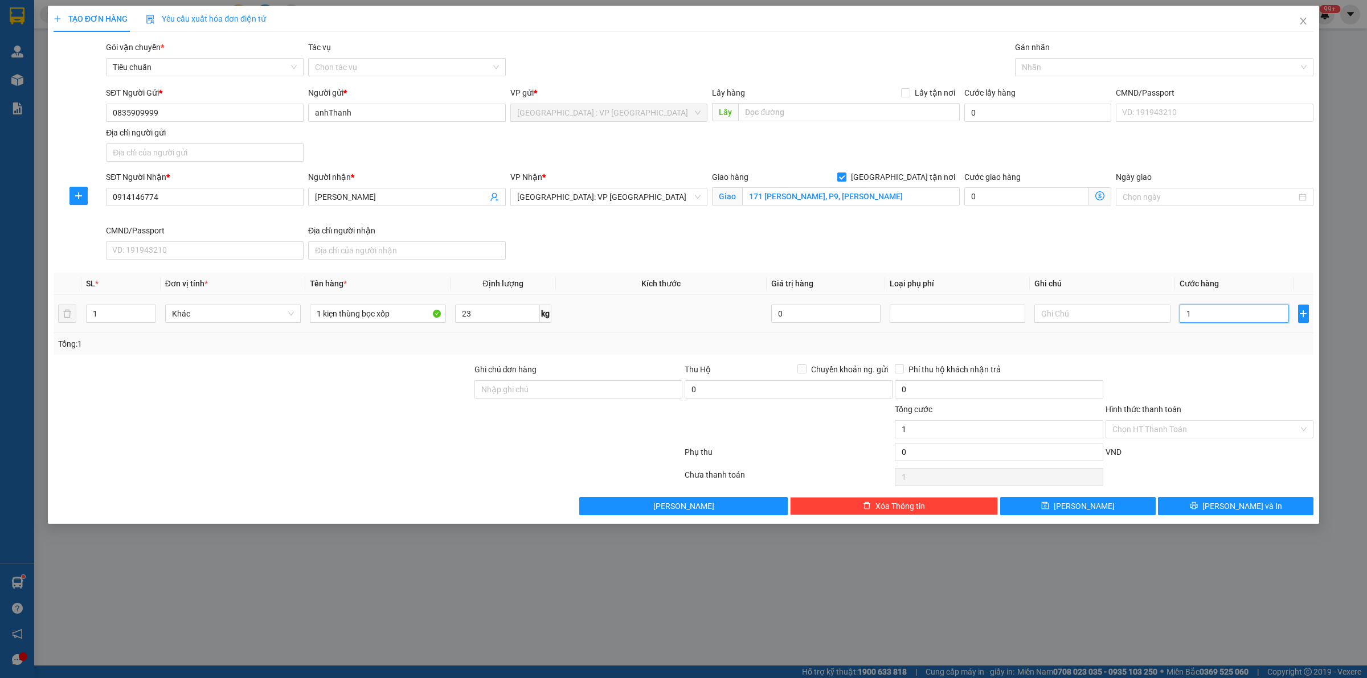
type input "17"
type input "170"
type input "1.700"
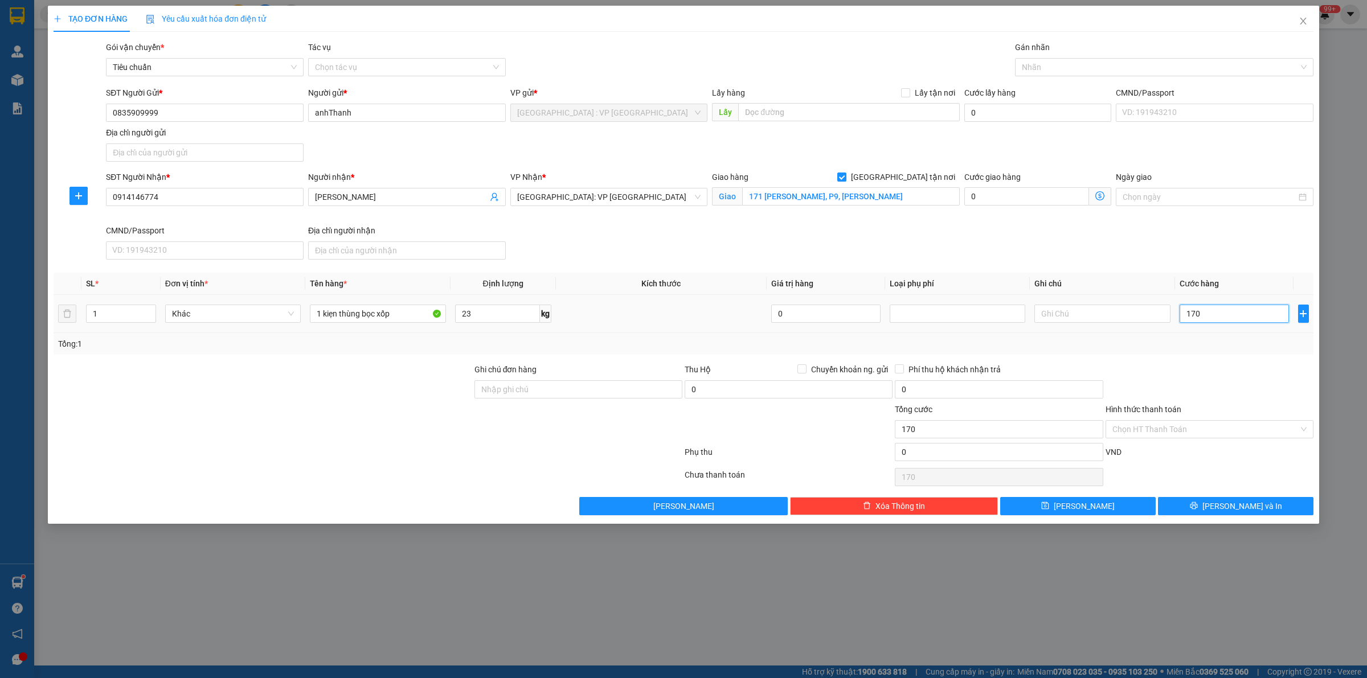
type input "1.700"
type input "17.000"
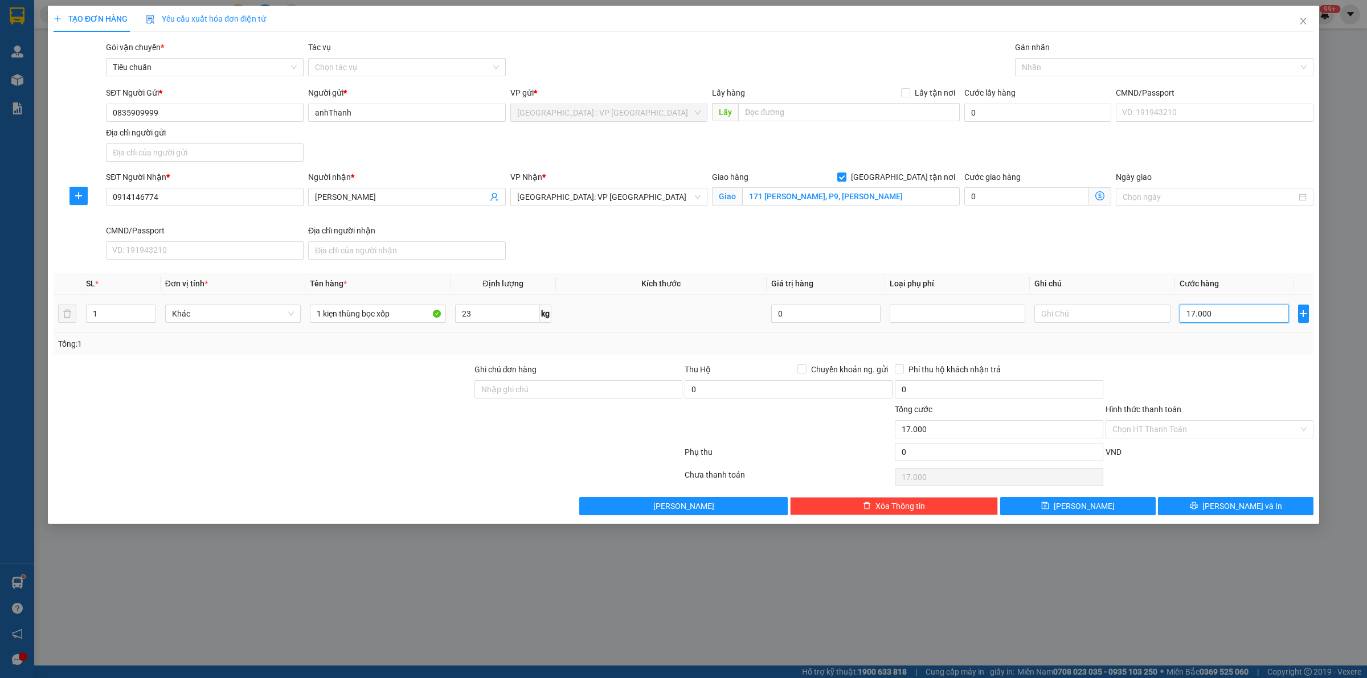
type input "170.000"
click at [772, 396] on input "0" at bounding box center [789, 390] width 208 height 18
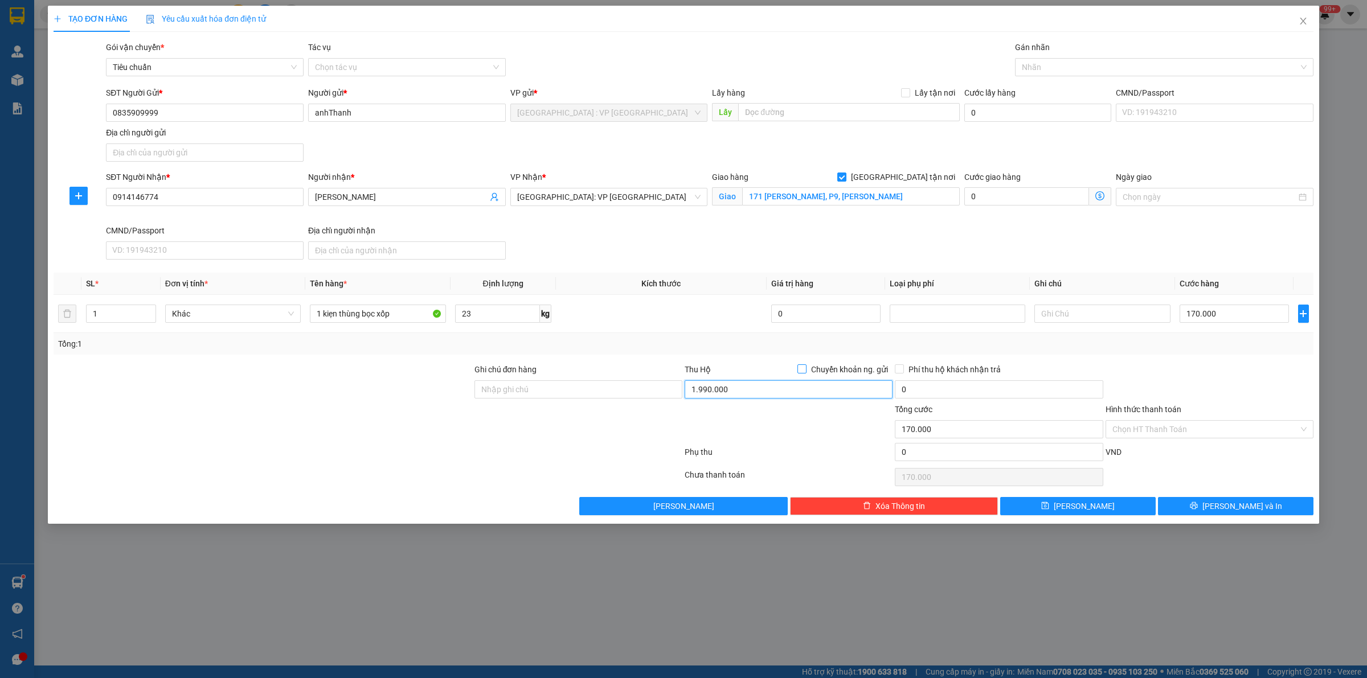
type input "1.990.000"
click at [821, 367] on span "Chuyển khoản ng. gửi" at bounding box center [850, 369] width 86 height 13
click at [805, 367] on input "Chuyển khoản ng. gửi" at bounding box center [801, 369] width 8 height 8
checkbox input "true"
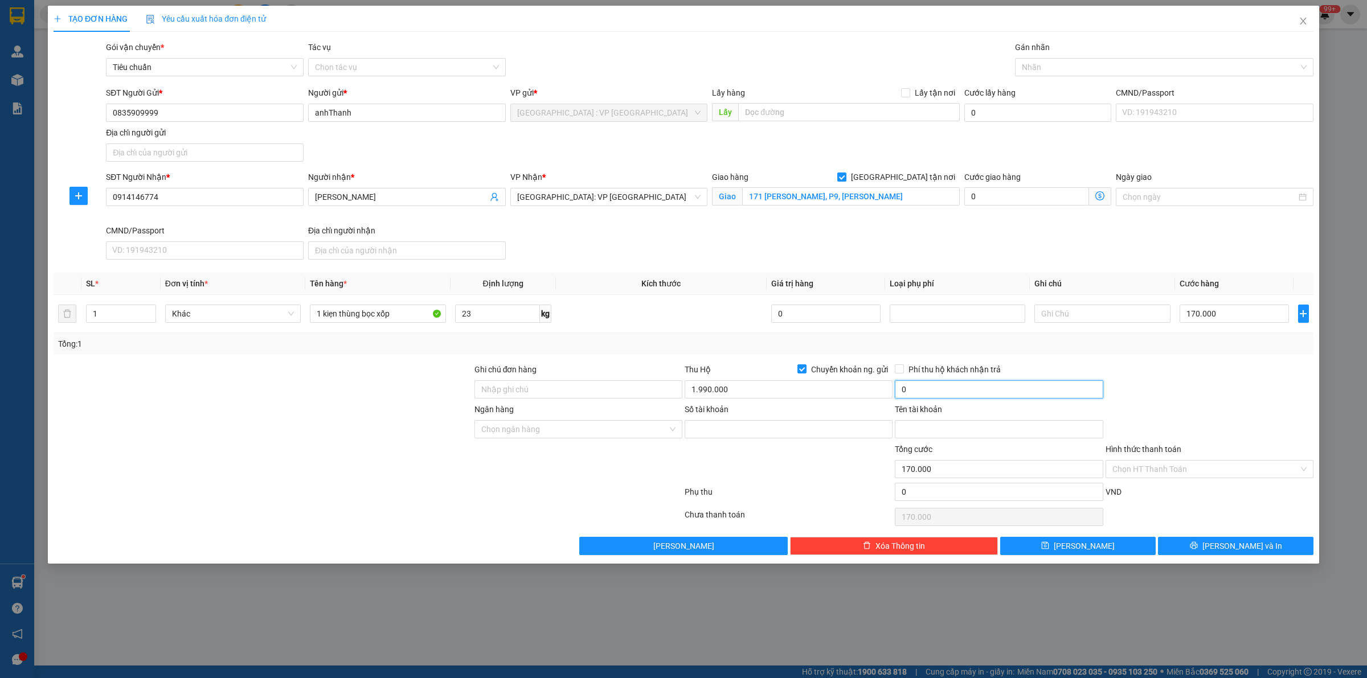
click at [914, 387] on input "0" at bounding box center [999, 390] width 208 height 18
type input "10.000"
drag, startPoint x: 668, startPoint y: 339, endPoint x: 681, endPoint y: 357, distance: 22.0
click at [670, 340] on div "Tổng: 1" at bounding box center [683, 344] width 1251 height 13
click at [708, 426] on input "Số tài khoản" at bounding box center [789, 429] width 208 height 18
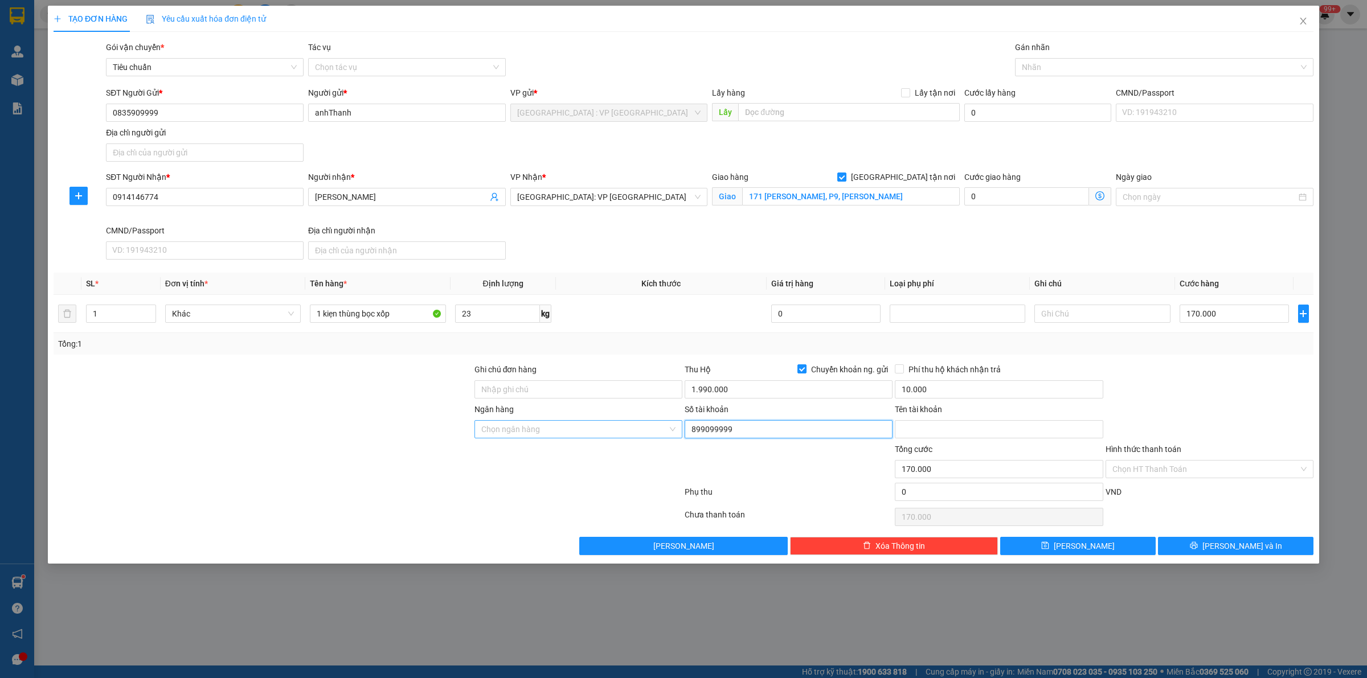
type input "899099999"
click at [627, 433] on input "Ngân hàng" at bounding box center [574, 429] width 186 height 17
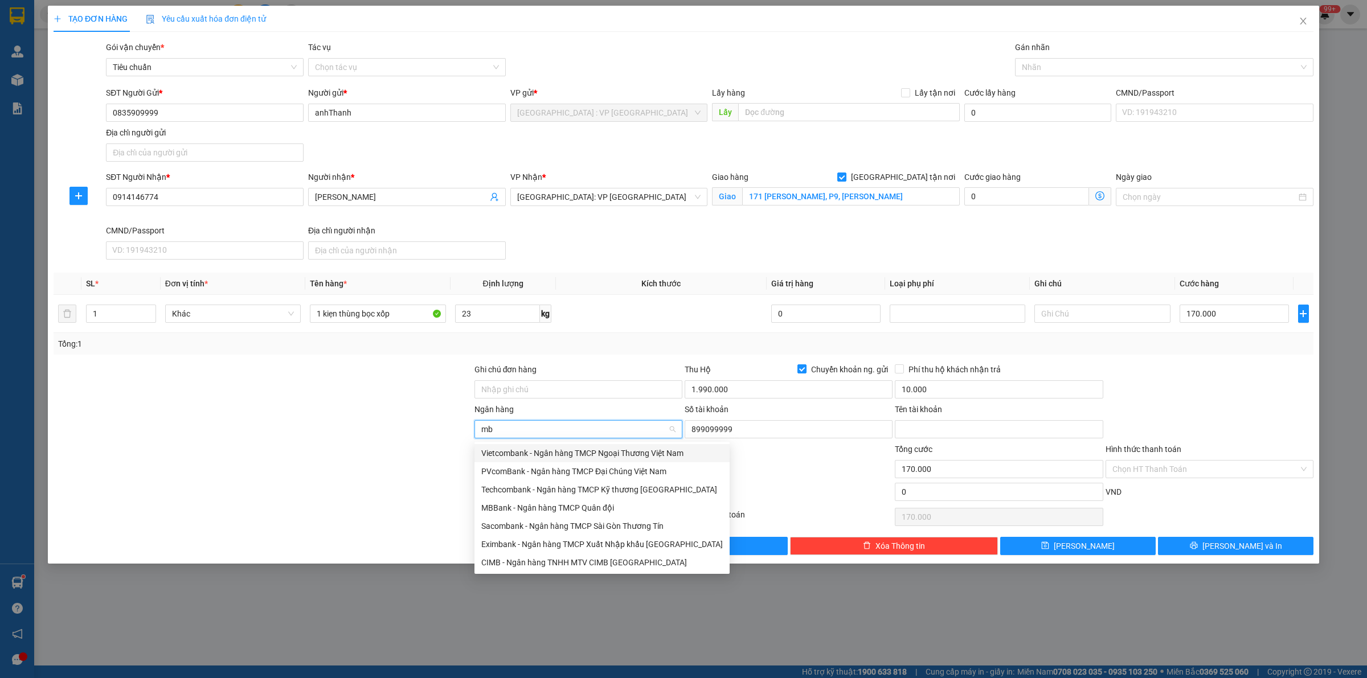
type input "mbb"
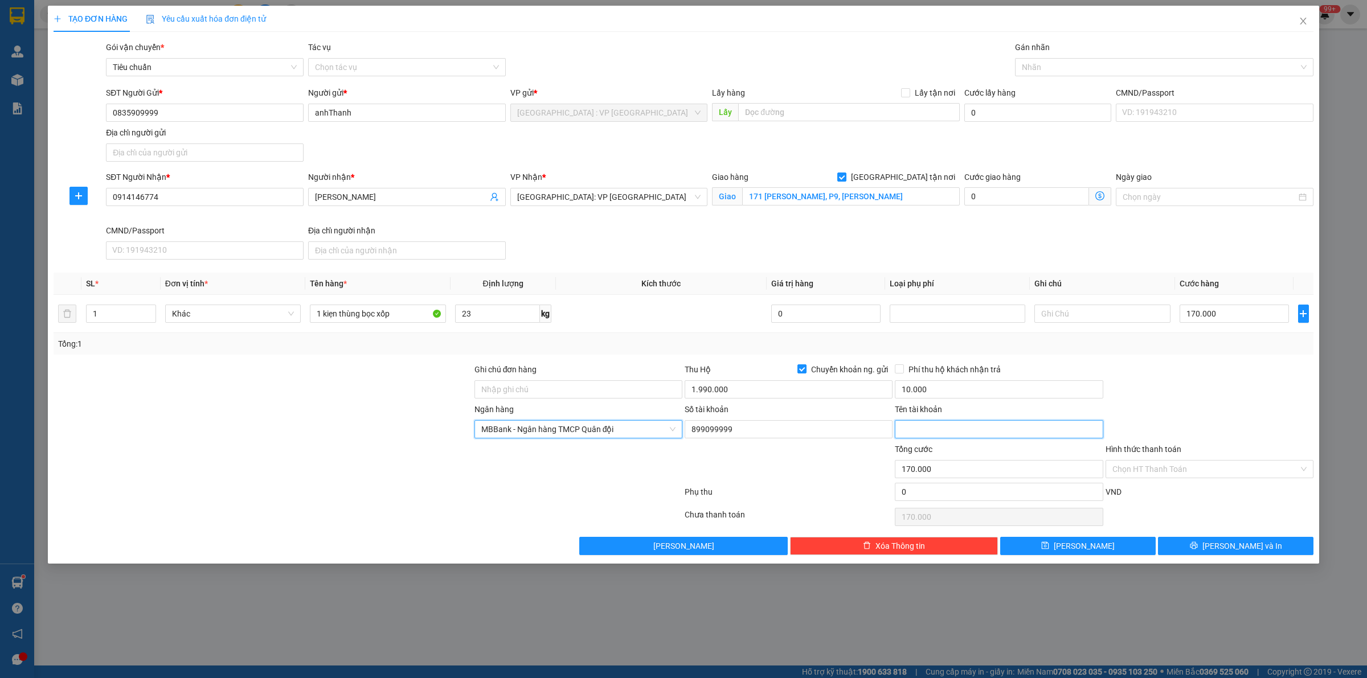
click at [975, 435] on input "Tên tài khoản" at bounding box center [999, 429] width 208 height 18
click at [1175, 60] on div at bounding box center [1158, 67] width 281 height 14
type input "Bì Đức Thành"
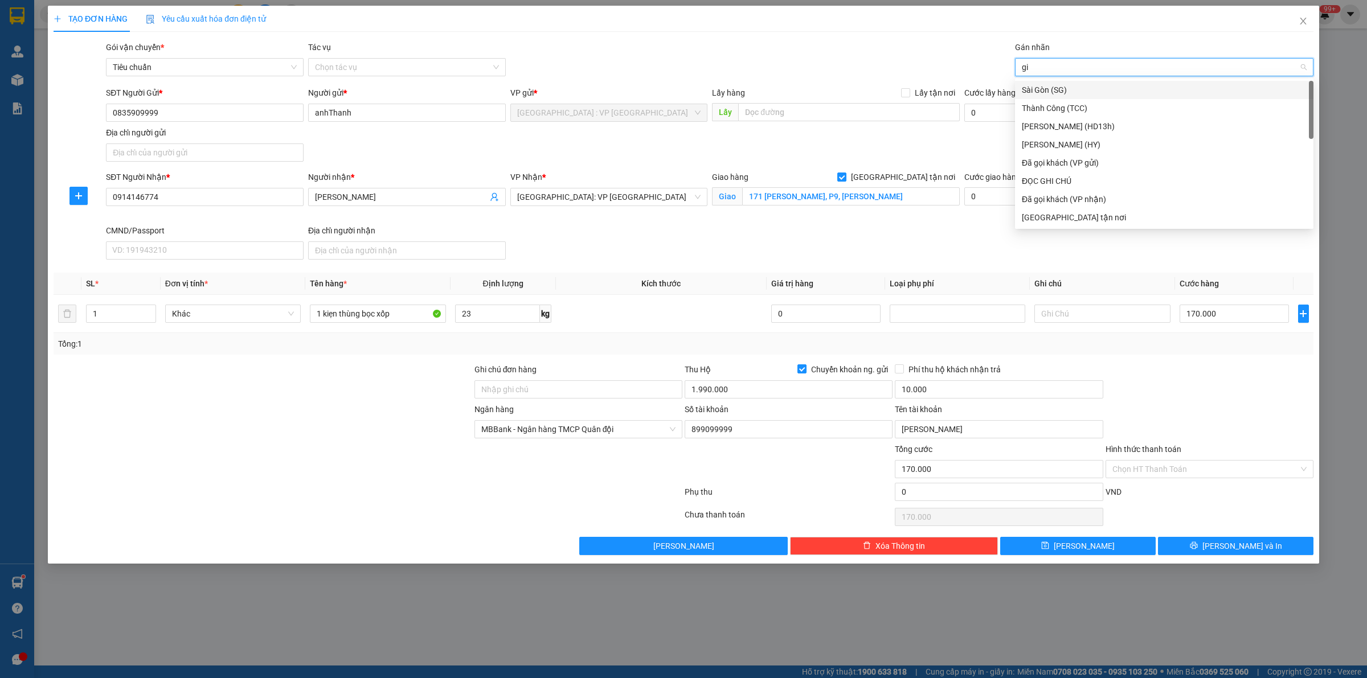
type input "gia"
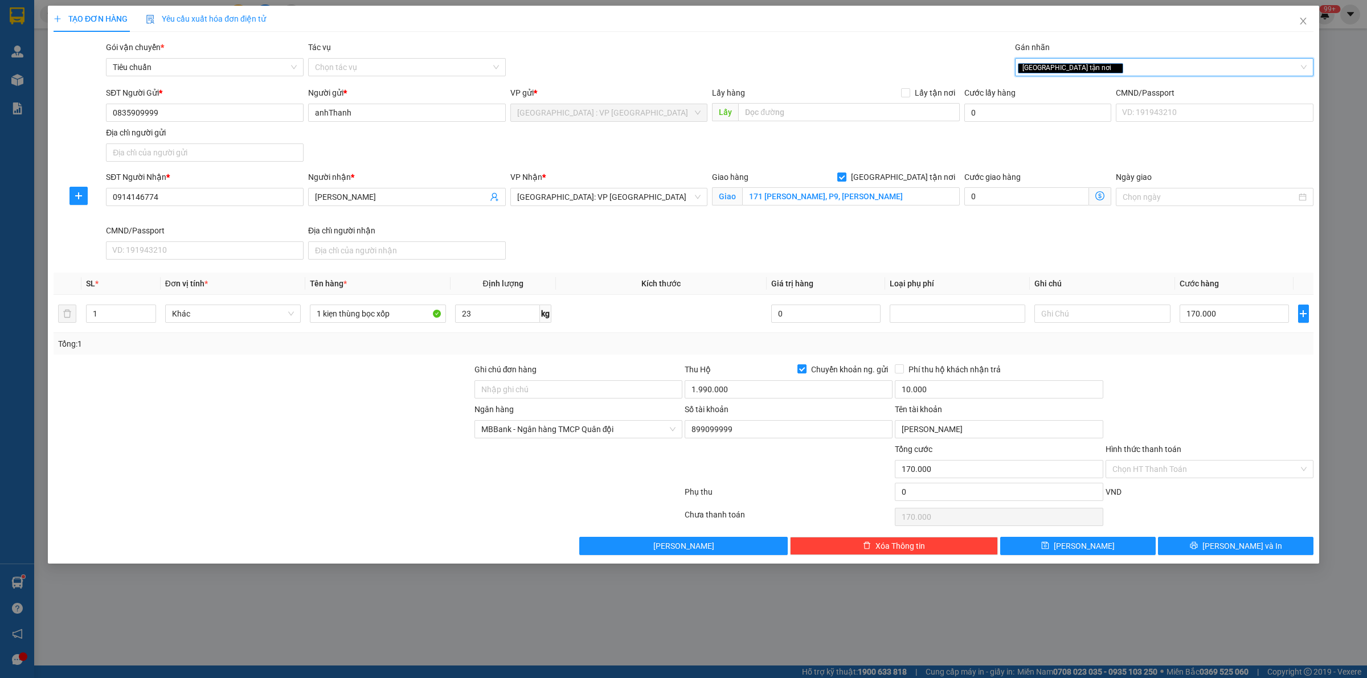
click at [1228, 386] on div at bounding box center [1210, 383] width 210 height 40
click at [1205, 545] on button "[PERSON_NAME] và In" at bounding box center [1236, 546] width 156 height 18
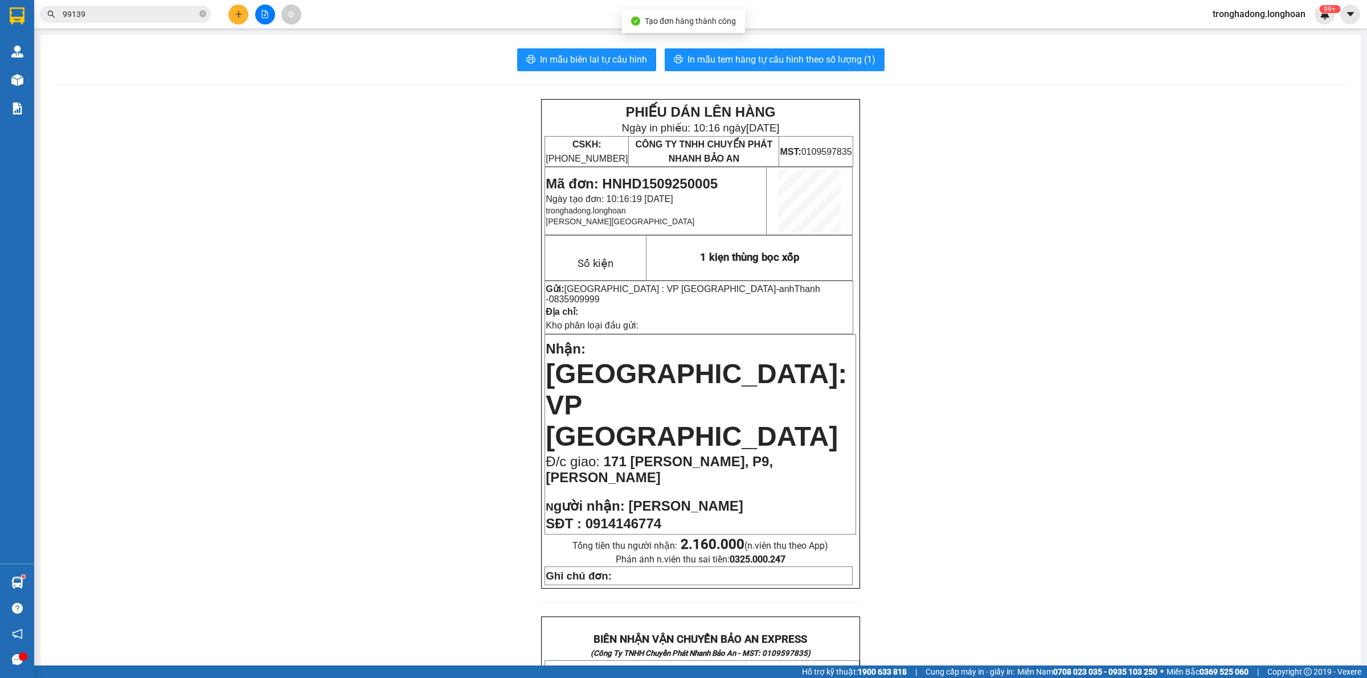
drag, startPoint x: 288, startPoint y: 154, endPoint x: 114, endPoint y: 67, distance: 194.6
click at [257, 140] on div "PHIẾU DÁN LÊN HÀNG Ngày in phiếu: 10:16 ngày 15-09-2025 CSKH: 1900.06.88.33 CÔN…" at bounding box center [700, 665] width 1293 height 1132
click at [611, 62] on span "In mẫu biên lai tự cấu hình" at bounding box center [593, 59] width 107 height 14
click at [692, 58] on span "In mẫu tem hàng tự cấu hình theo số lượng (1)" at bounding box center [782, 59] width 188 height 14
click at [201, 11] on icon "close-circle" at bounding box center [202, 13] width 7 height 7
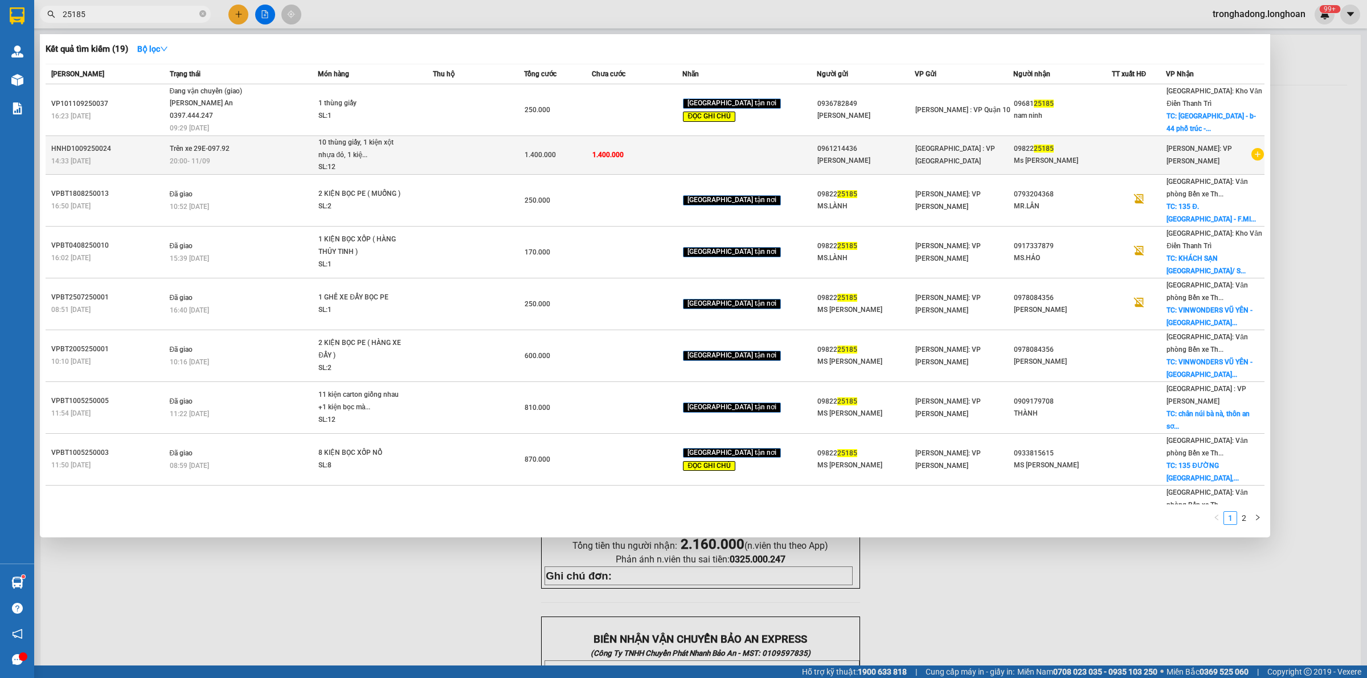
type input "25185"
click at [404, 161] on div "SL: 12" at bounding box center [360, 167] width 85 height 13
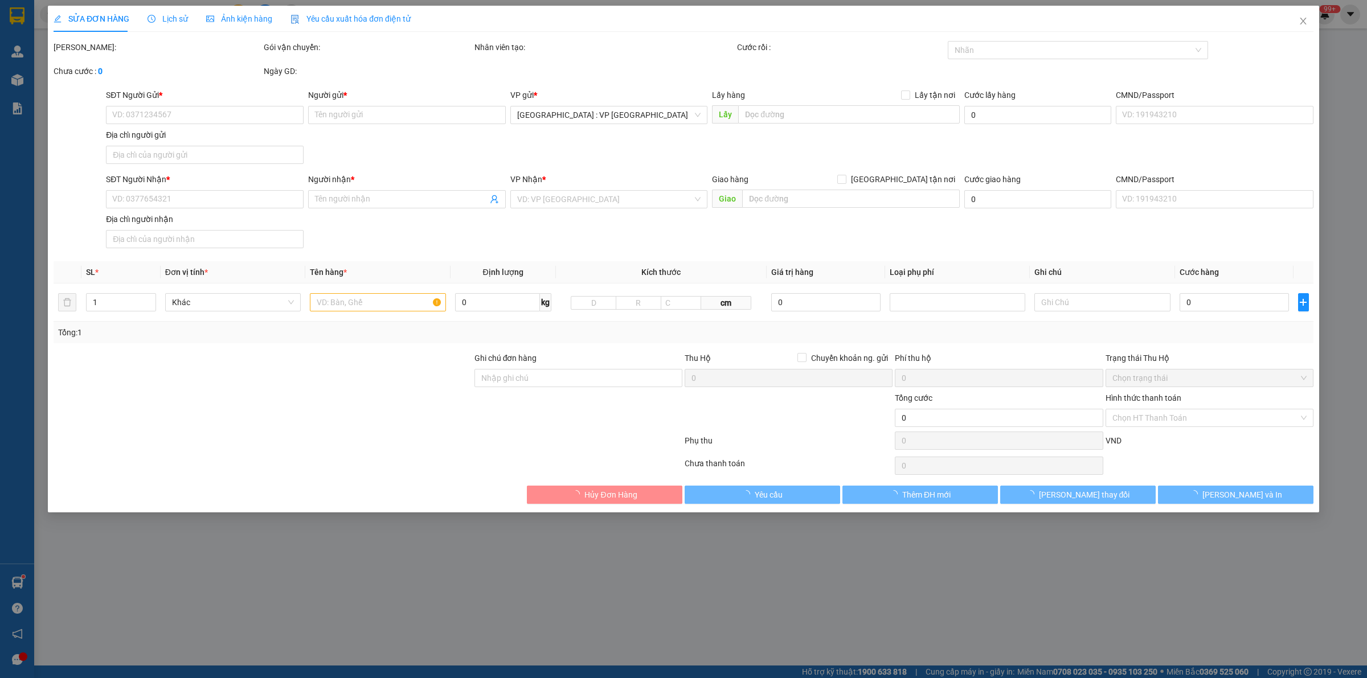
type input "0961214436"
type input "nguyễn minh hiếu"
type input "0982225185"
type input "Ms Lành"
type input "1.400.000"
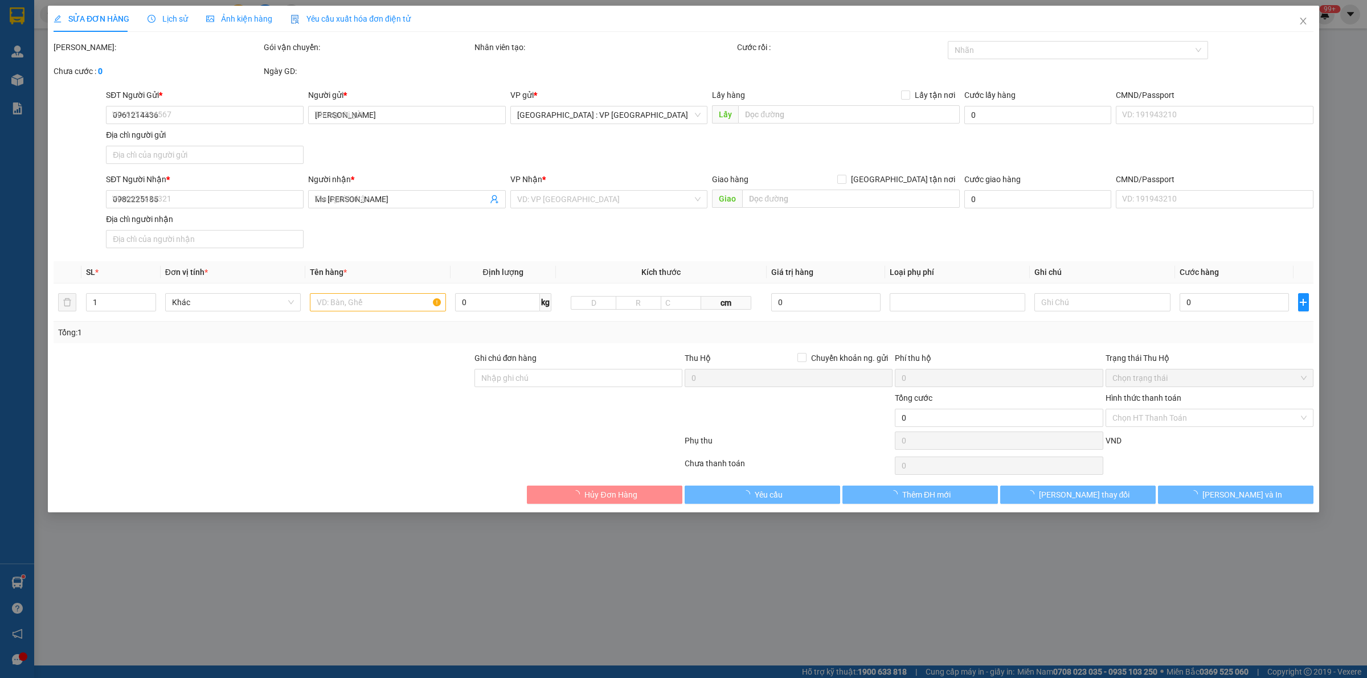
type input "1.400.000"
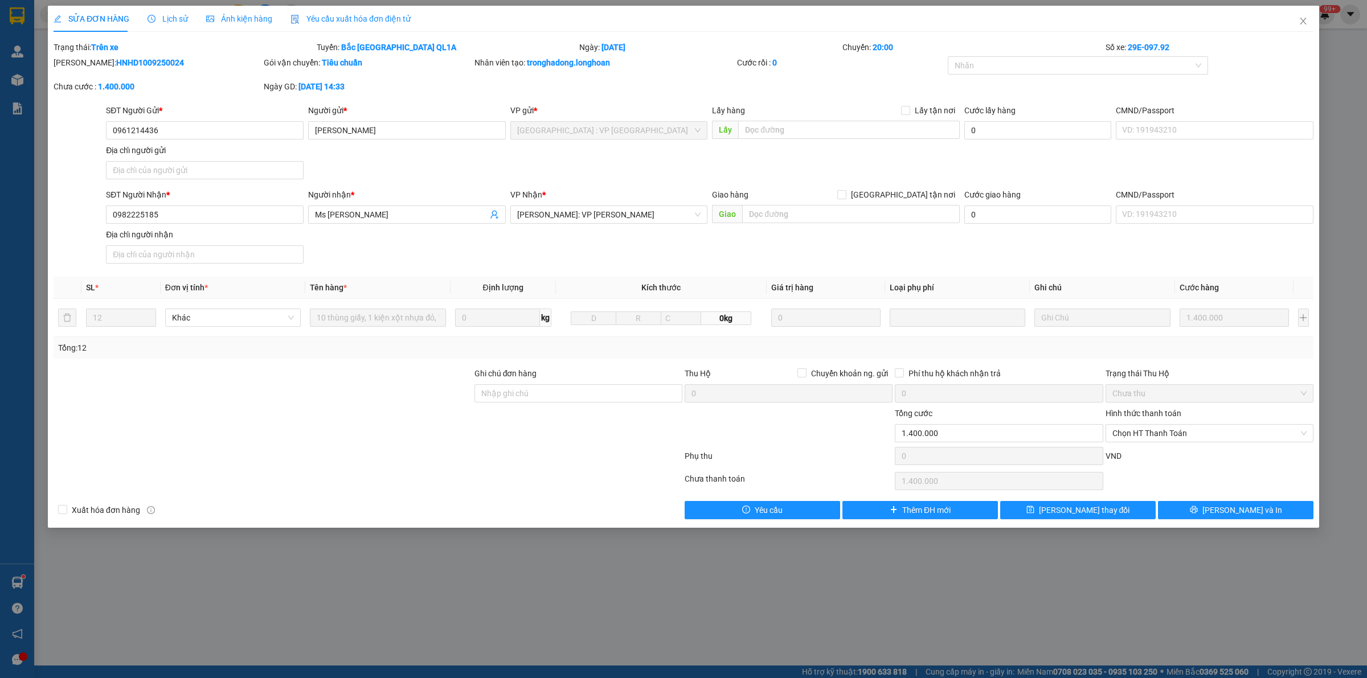
click at [172, 23] on span "Lịch sử" at bounding box center [168, 18] width 40 height 9
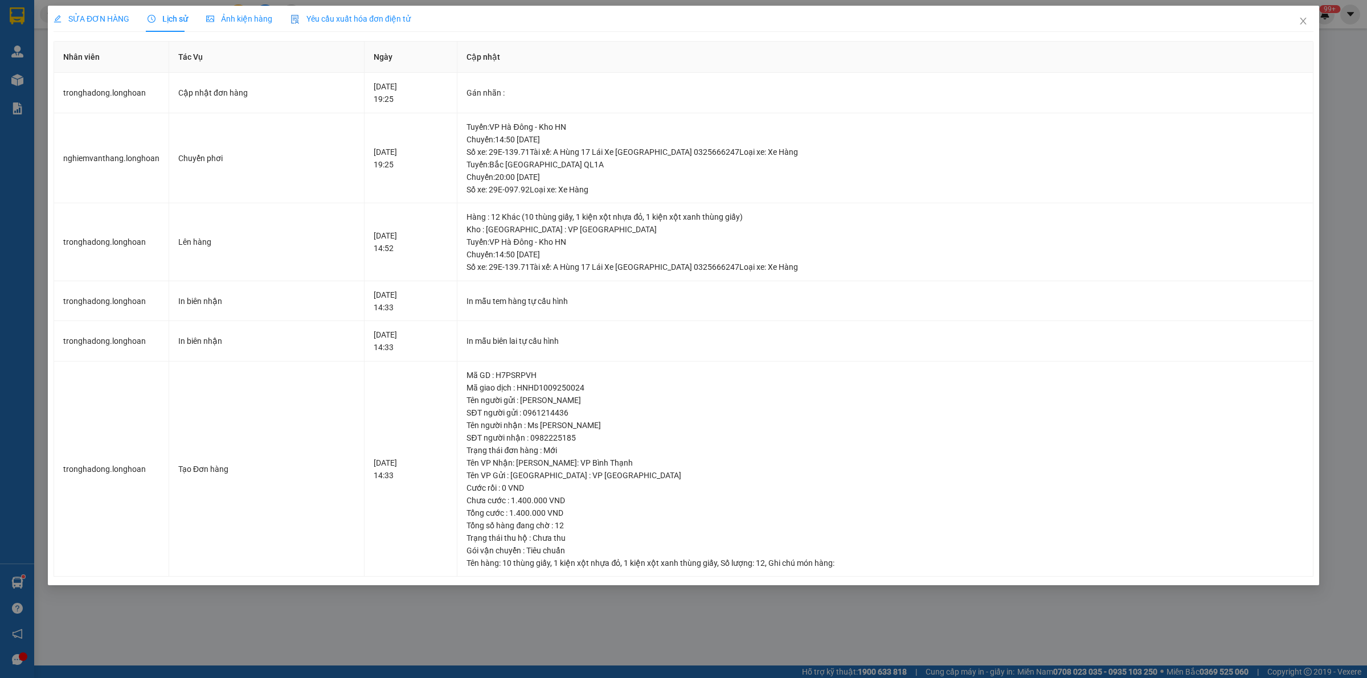
click at [73, 17] on span "SỬA ĐƠN HÀNG" at bounding box center [92, 18] width 76 height 9
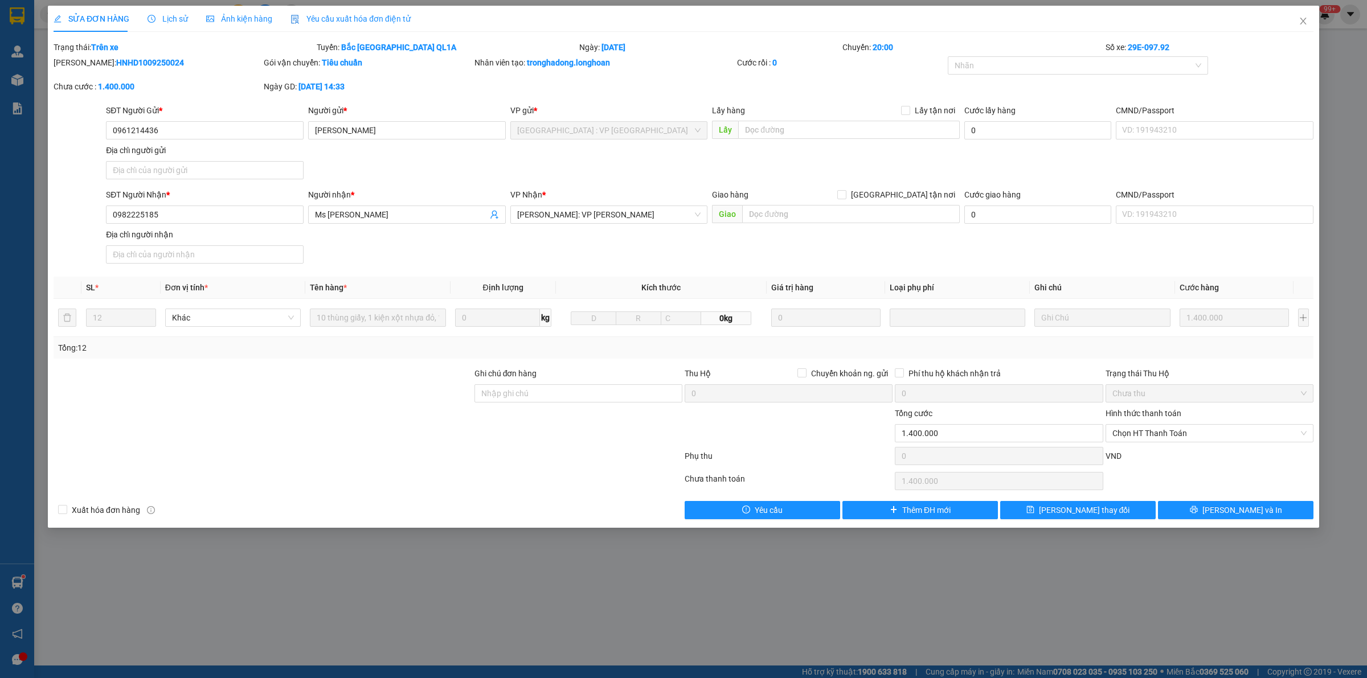
click at [178, 26] on div "Lịch sử" at bounding box center [168, 19] width 40 height 26
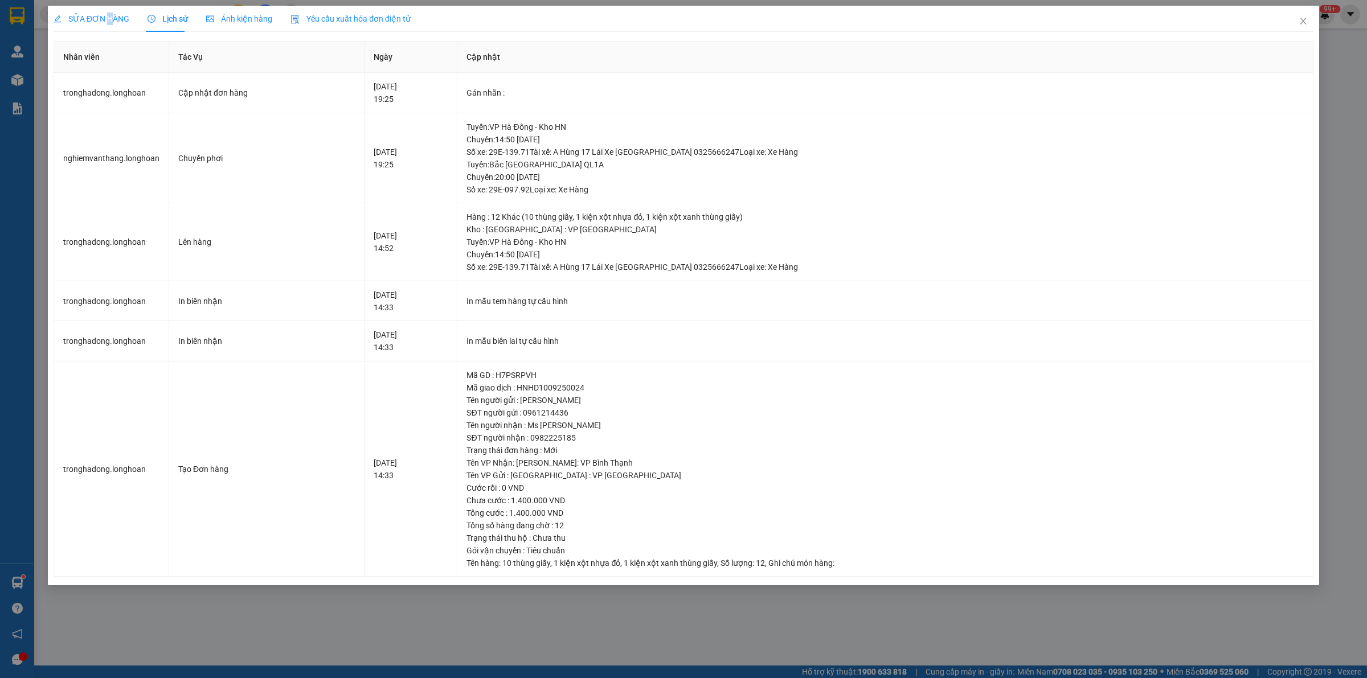
click at [107, 26] on div "SỬA ĐƠN HÀNG" at bounding box center [92, 19] width 76 height 26
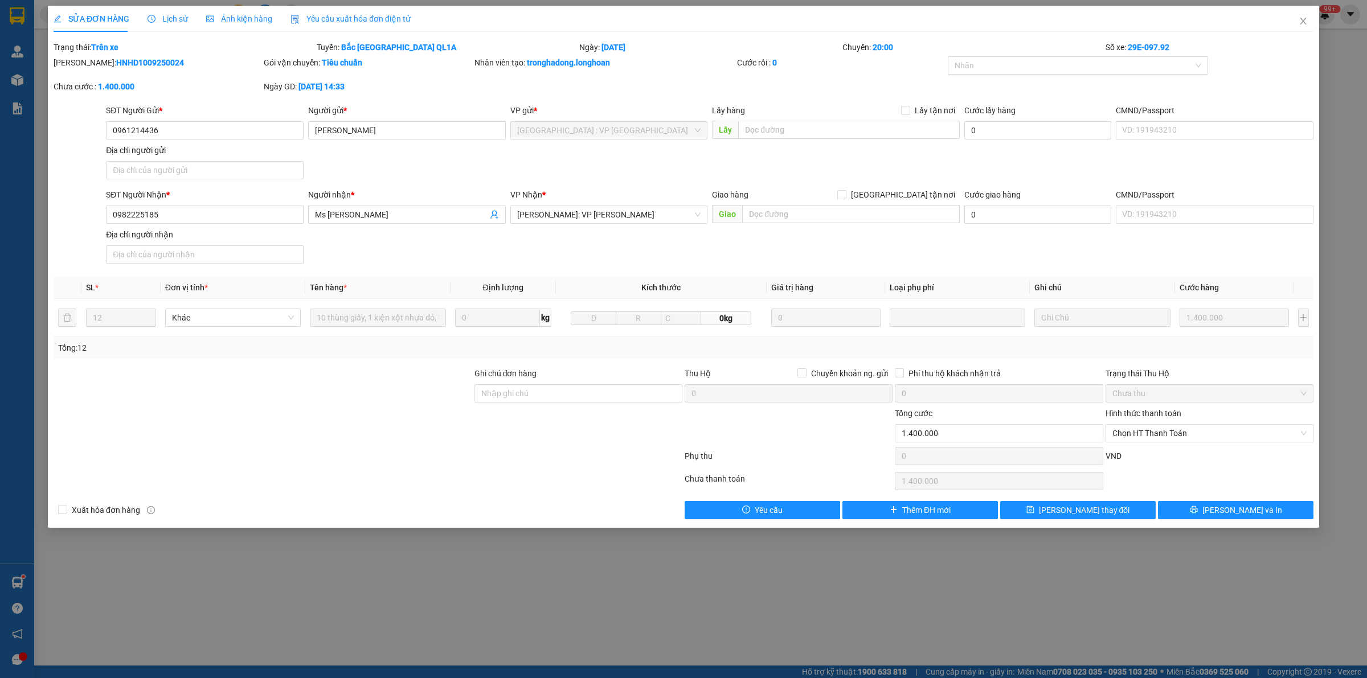
click at [1231, 524] on div "SỬA ĐƠN HÀNG Lịch sử Ảnh kiện hàng Yêu cầu xuất hóa đơn điện tử Total Paid Fee …" at bounding box center [683, 267] width 1271 height 522
click at [1226, 510] on span "[PERSON_NAME] và In" at bounding box center [1242, 510] width 80 height 13
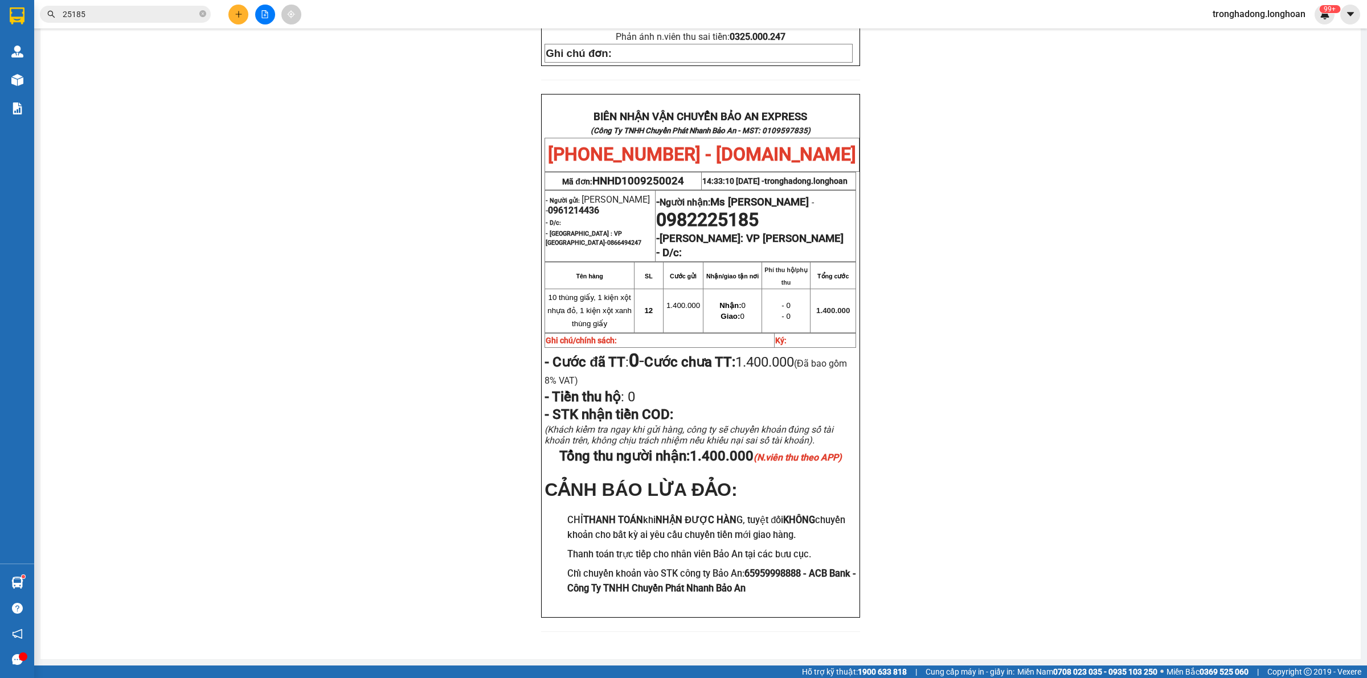
scroll to position [476, 0]
click at [424, 312] on div "PHIẾU DÁN LÊN HÀNG Ngày in phiếu: 10:19 ngày 15-09-2025 CSKH: 1900.06.88.33 CÔN…" at bounding box center [700, 145] width 1293 height 1001
click at [312, 613] on div "PHIẾU DÁN LÊN HÀNG Ngày in phiếu: 10:19 ngày 15-09-2025 CSKH: 1900.06.88.33 CÔN…" at bounding box center [700, 145] width 1293 height 1001
click at [459, 340] on div "PHIẾU DÁN LÊN HÀNG Ngày in phiếu: 10:19 ngày 15-09-2025 CSKH: 1900.06.88.33 CÔN…" at bounding box center [700, 145] width 1293 height 1001
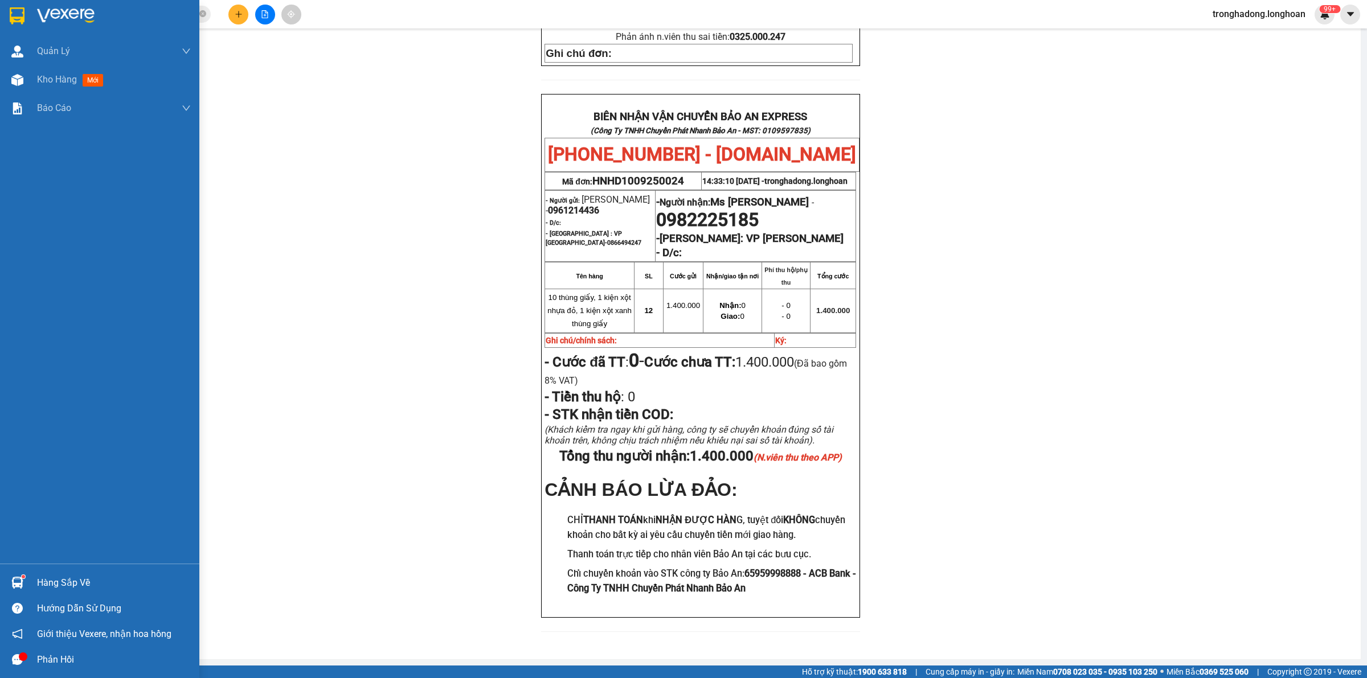
click at [13, 19] on img at bounding box center [17, 15] width 15 height 17
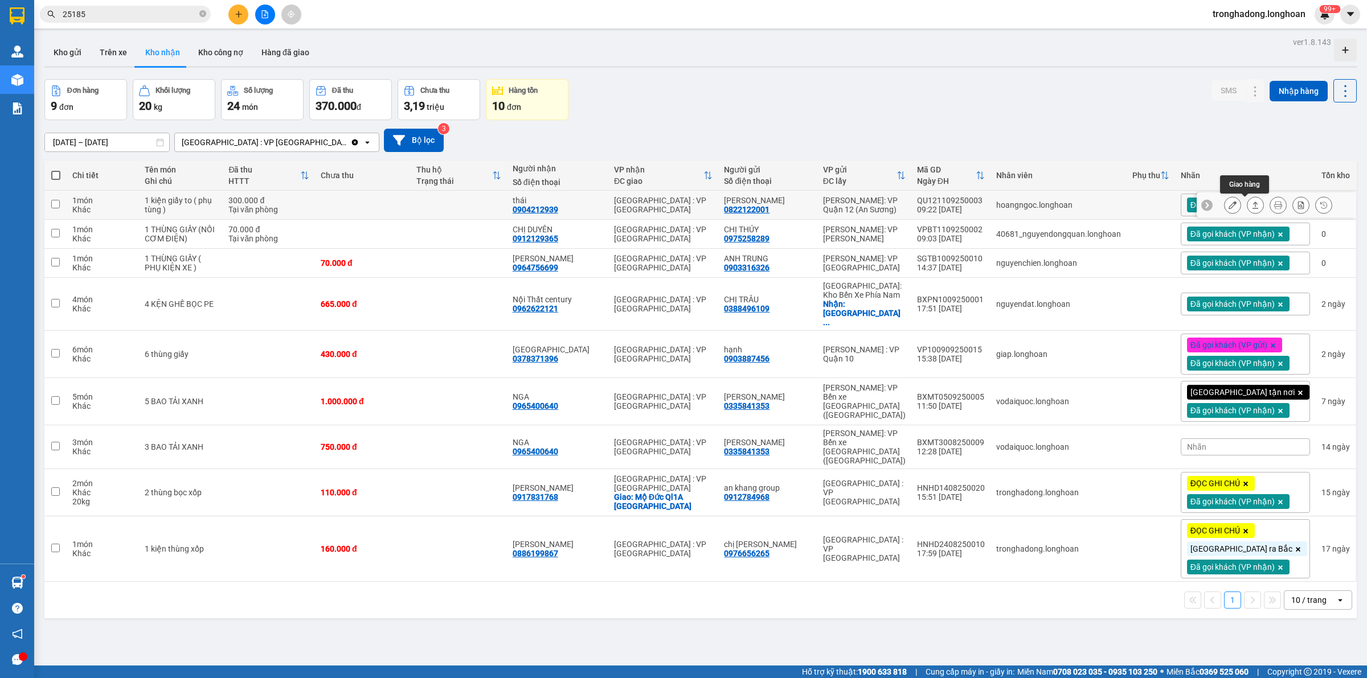
click at [1253, 205] on icon at bounding box center [1256, 205] width 6 height 7
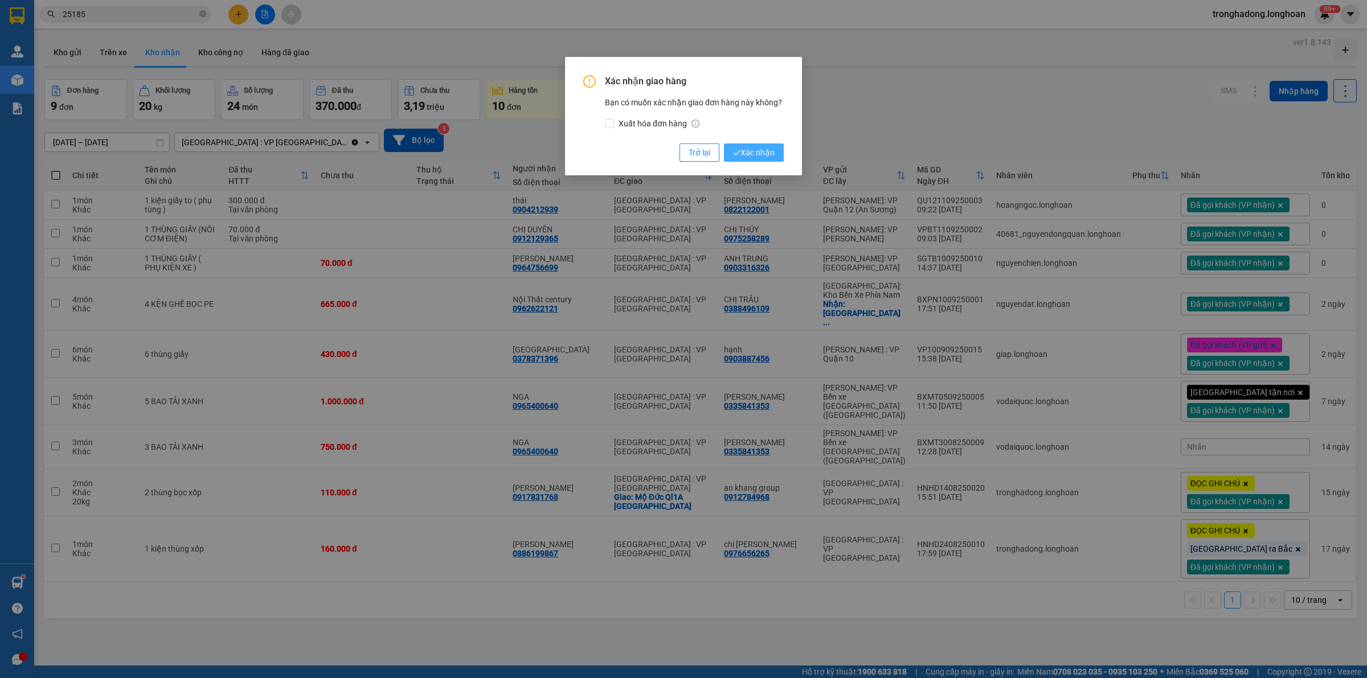
click at [774, 153] on span "Xác nhận" at bounding box center [754, 152] width 42 height 13
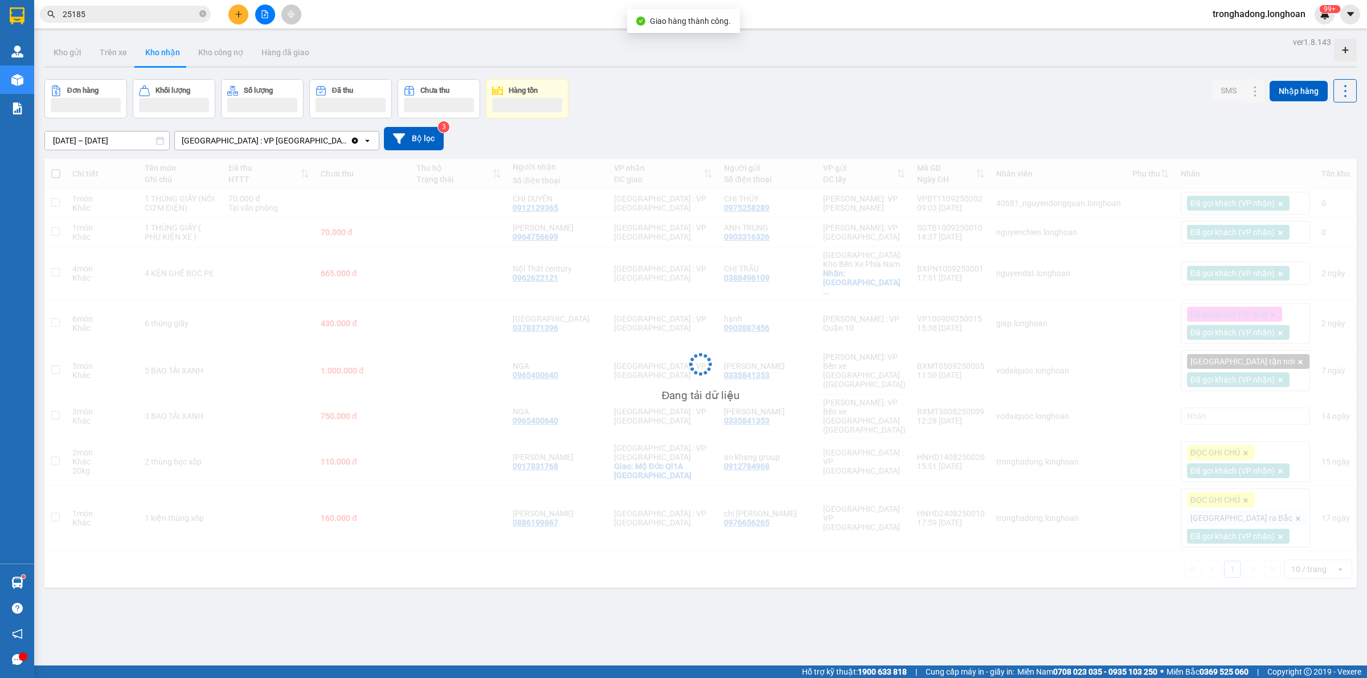
click at [778, 107] on div "Đơn hàng Khối lượng Số lượng Đã thu Chưa thu Hàng tồn SMS Nhập hàng" at bounding box center [700, 98] width 1312 height 39
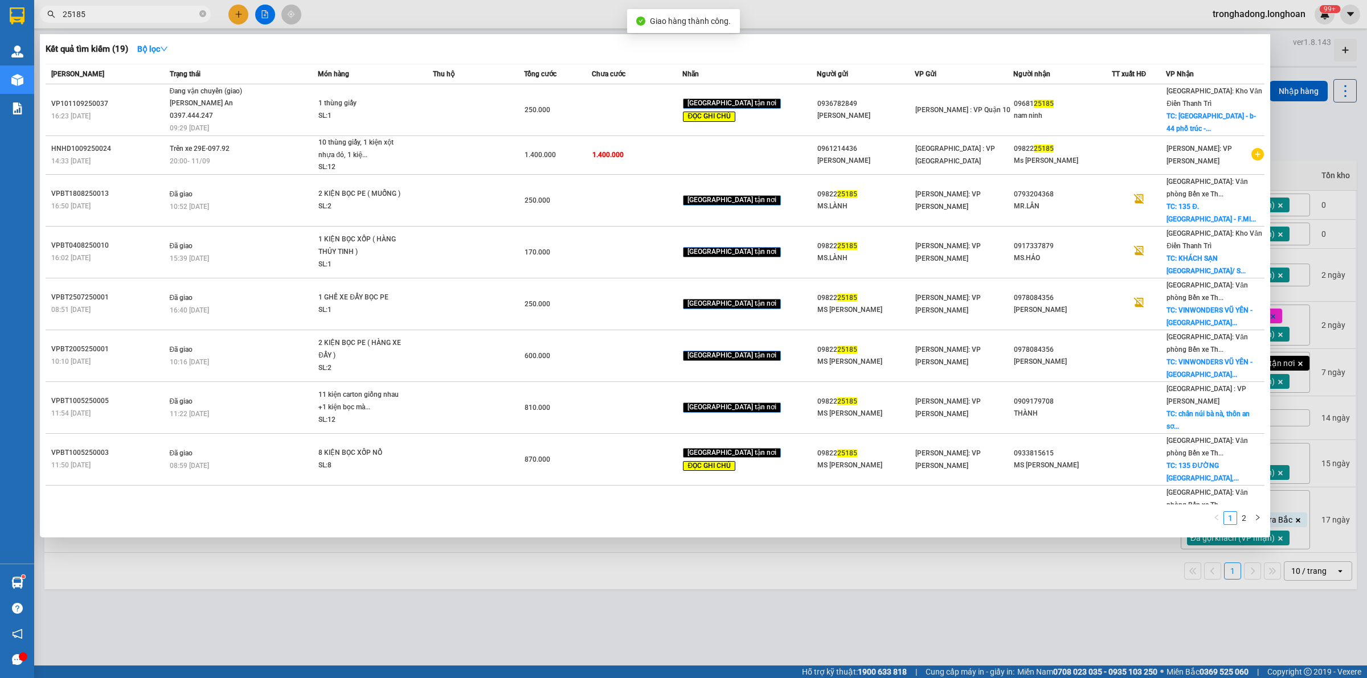
click at [198, 11] on span "25185" at bounding box center [125, 14] width 171 height 17
drag, startPoint x: 203, startPoint y: 12, endPoint x: 183, endPoint y: 18, distance: 20.7
click at [203, 13] on icon "close-circle" at bounding box center [202, 13] width 7 height 7
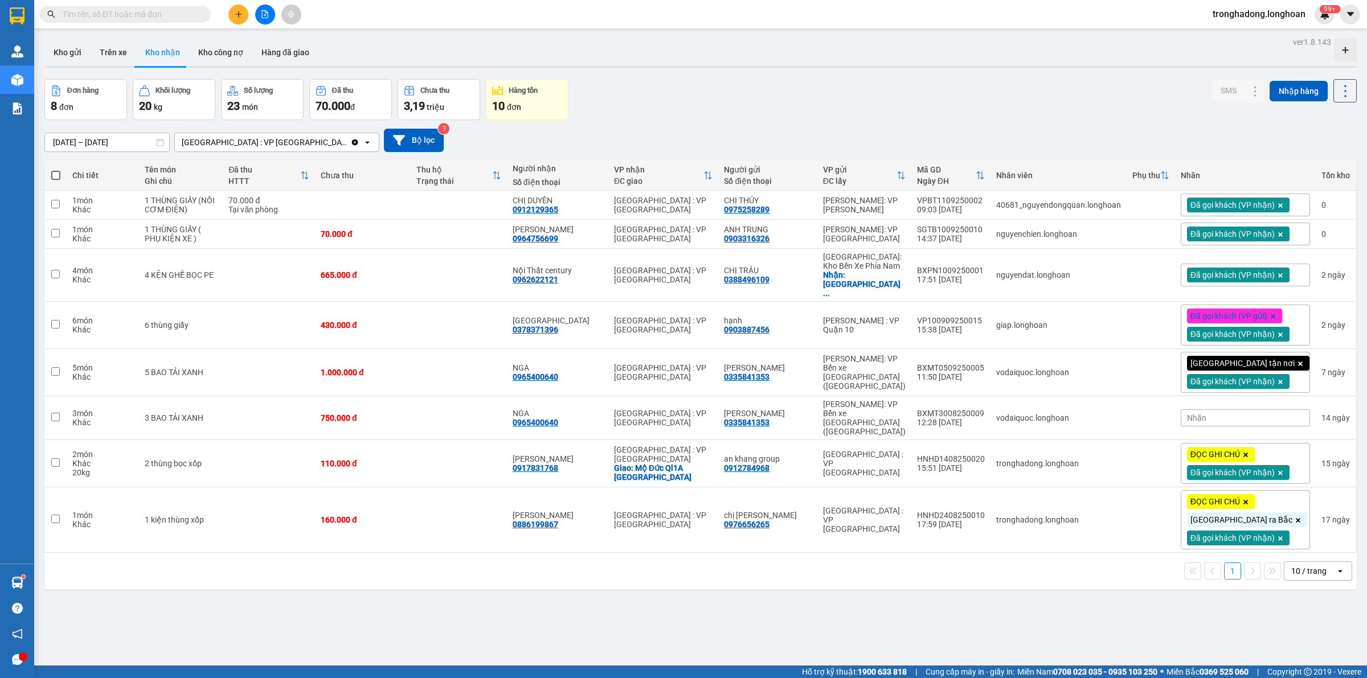
click at [160, 22] on span at bounding box center [125, 14] width 171 height 17
click at [189, 9] on input "text" at bounding box center [130, 14] width 134 height 13
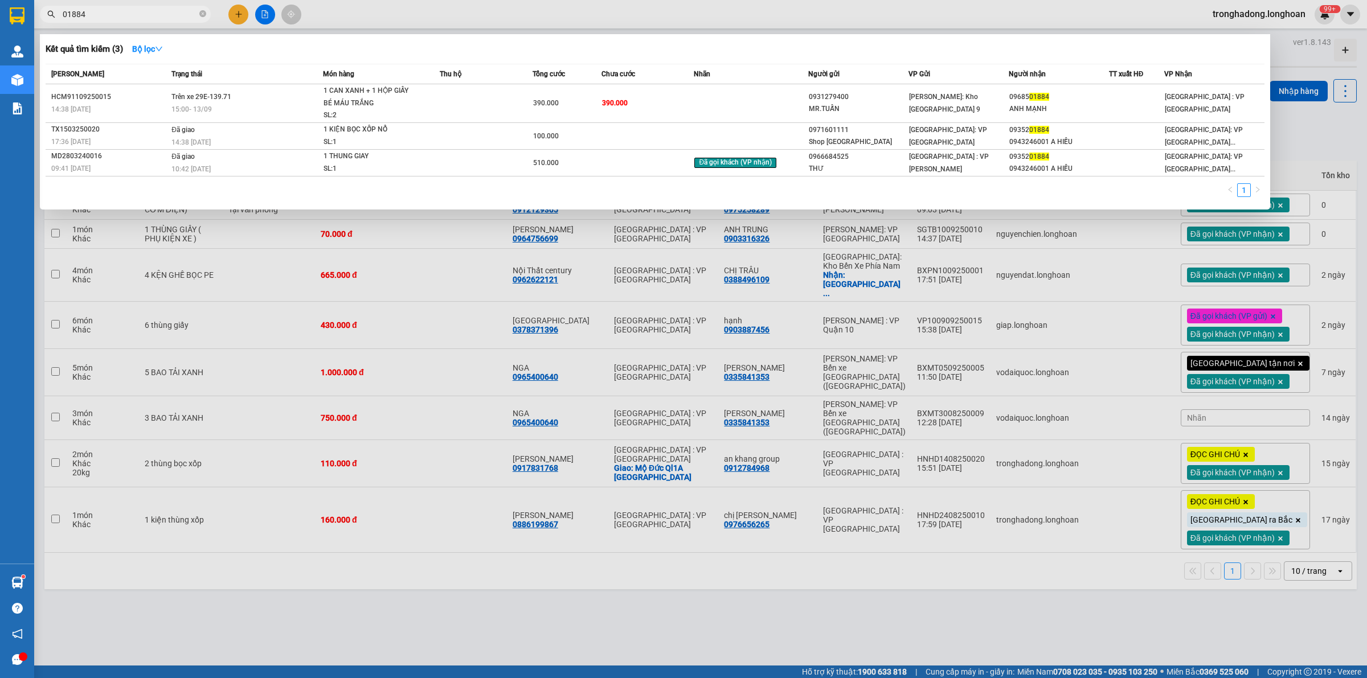
type input "01884"
click at [660, 587] on div at bounding box center [683, 339] width 1367 height 678
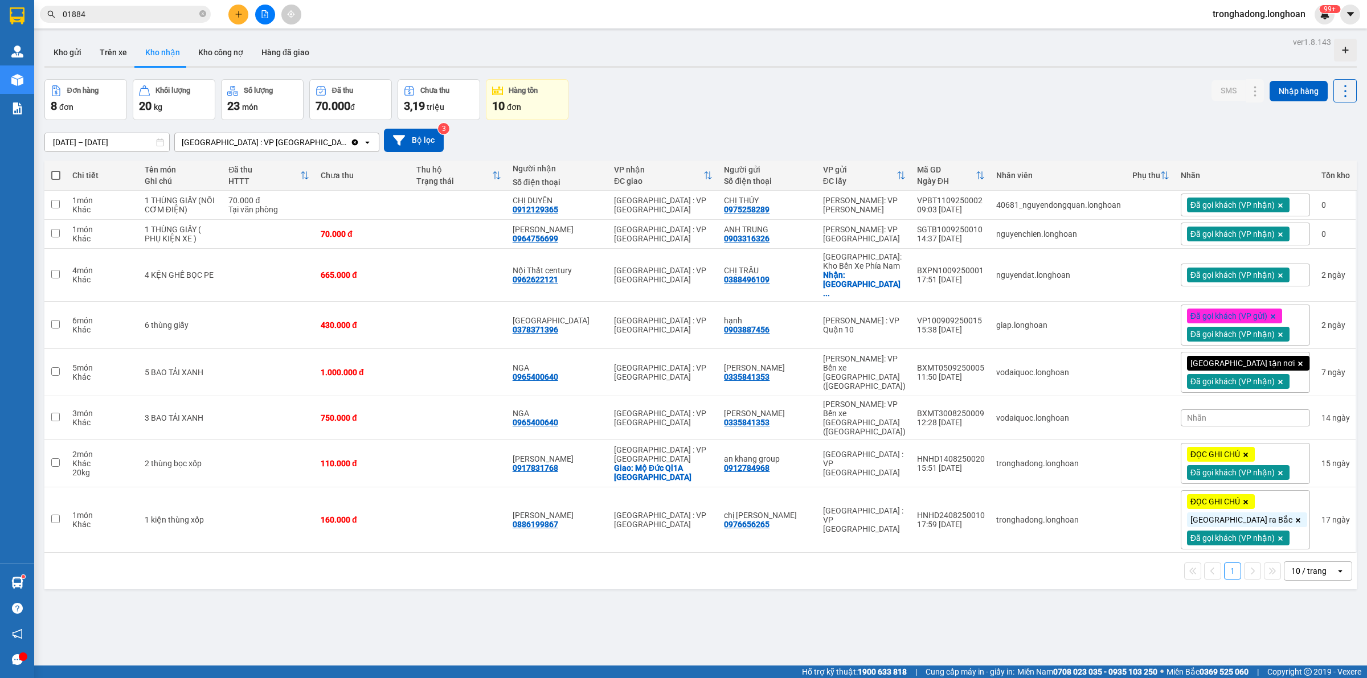
click at [660, 89] on div "Đơn hàng 8 đơn Khối lượng 20 kg Số lượng 23 món Đã thu 70.000 đ Chưa thu 3,19 t…" at bounding box center [700, 99] width 1312 height 41
click at [109, 5] on div "Kết quả tìm kiếm ( 3 ) Bộ lọc Mã ĐH Trạng thái Món hàng Thu hộ Tổng cước Chưa c…" at bounding box center [111, 15] width 222 height 20
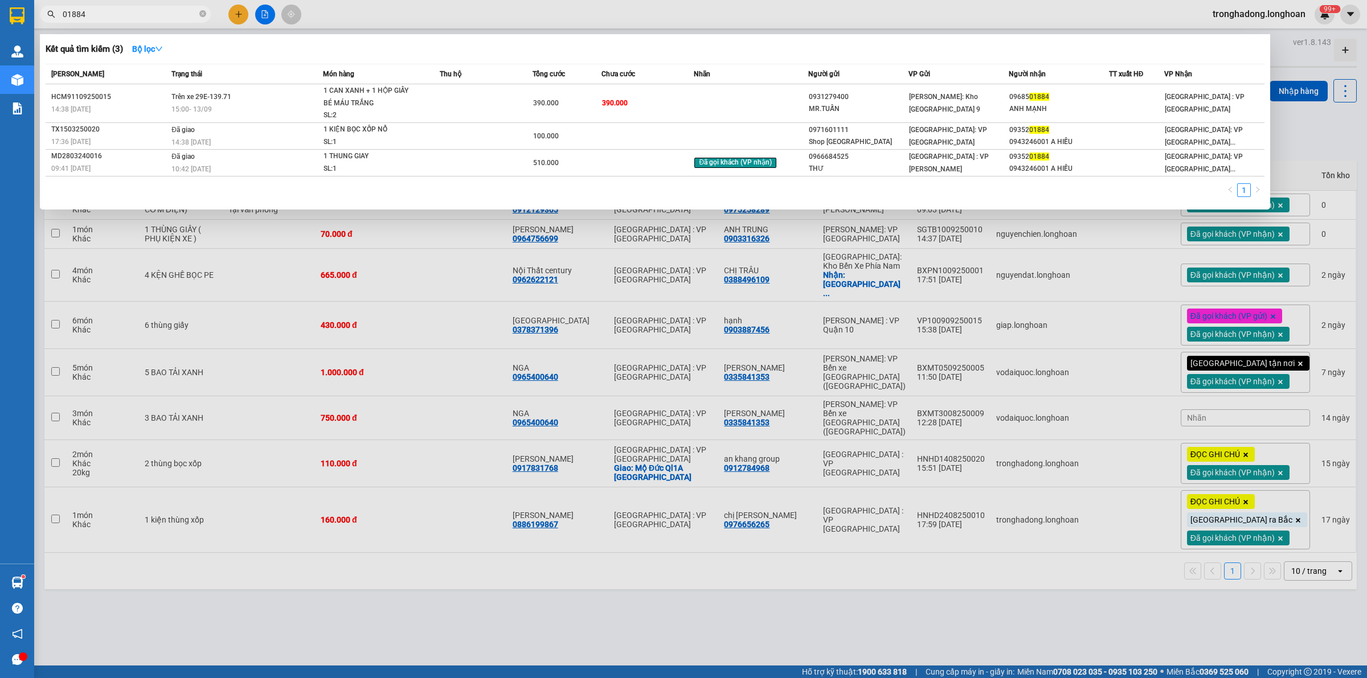
click at [109, 9] on input "01884" at bounding box center [130, 14] width 134 height 13
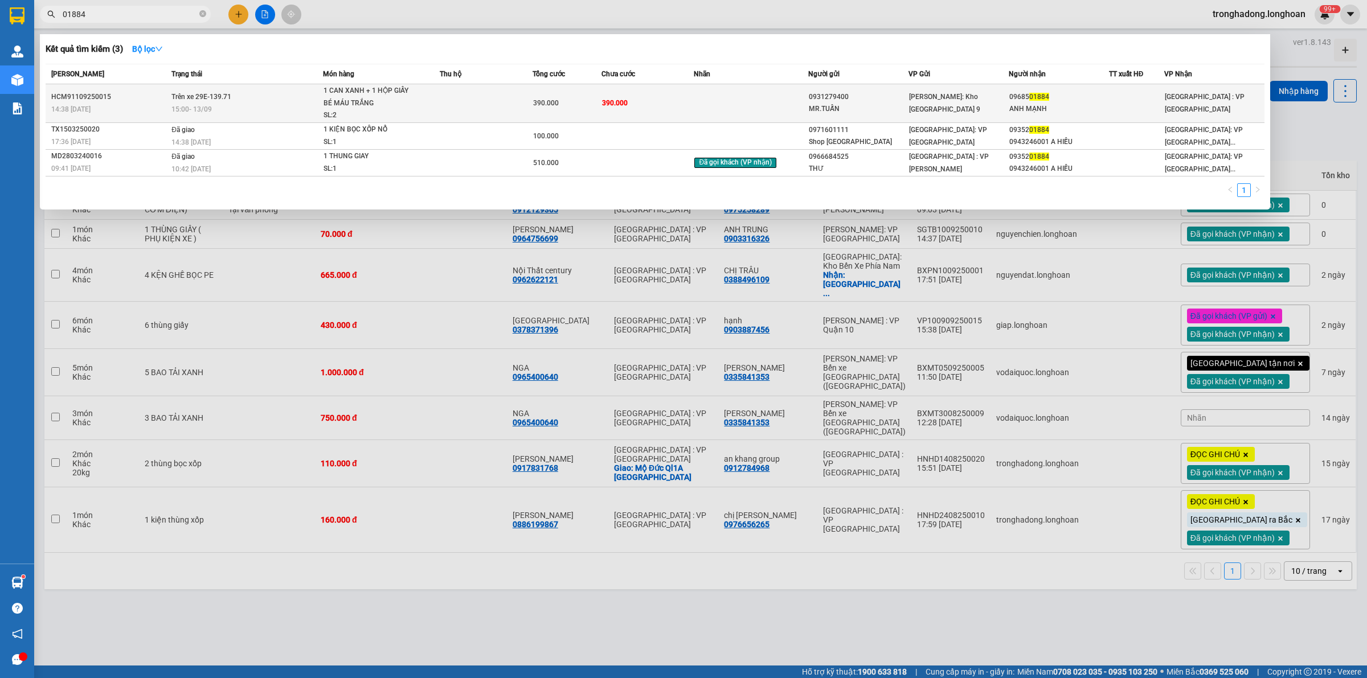
click at [319, 107] on div "15:00 - 13/09" at bounding box center [246, 109] width 150 height 13
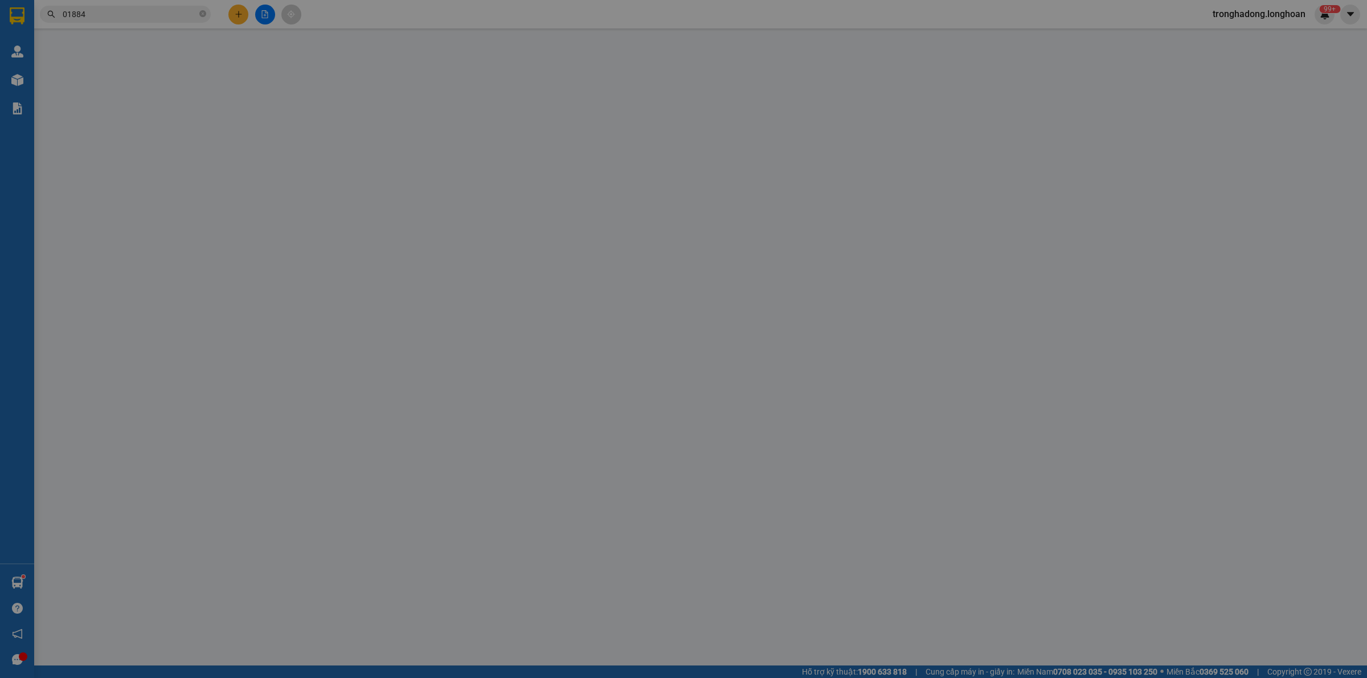
type input "0931279400"
type input "MR.TUẤN"
type input "0968501884"
type input "ANH MẠNH"
type input "390.000"
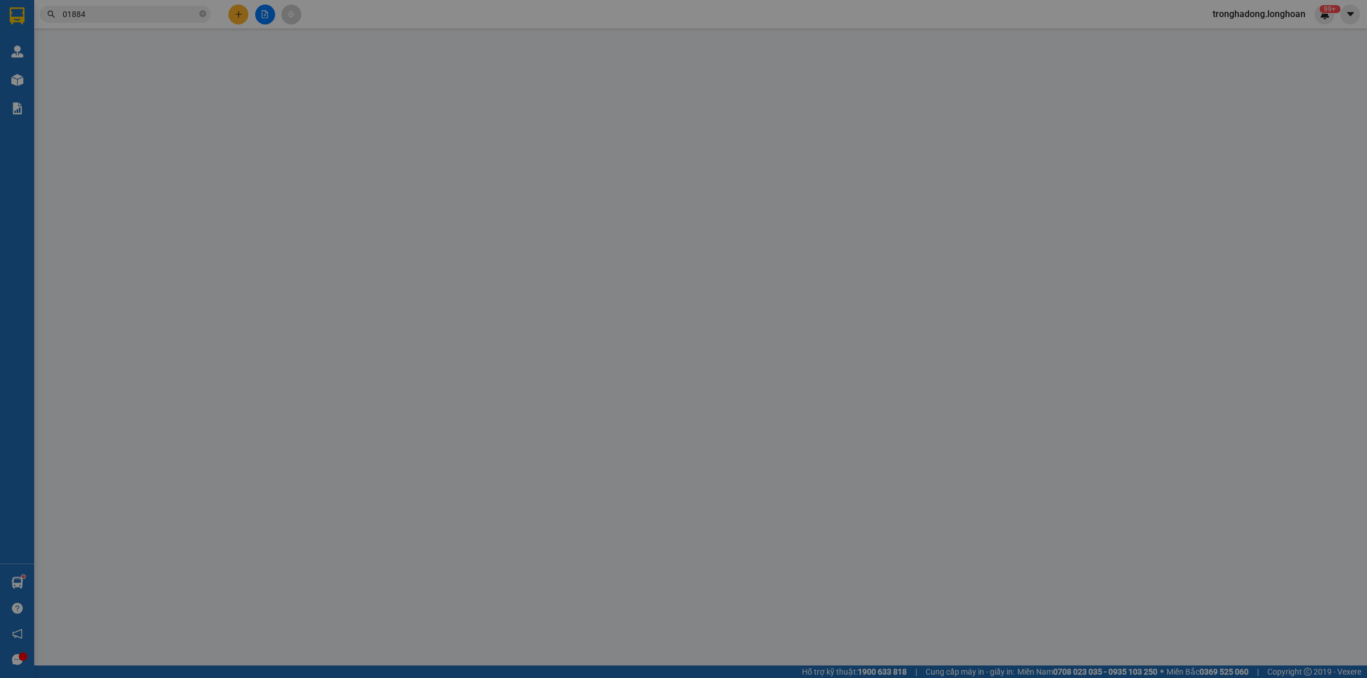
type input "390.000"
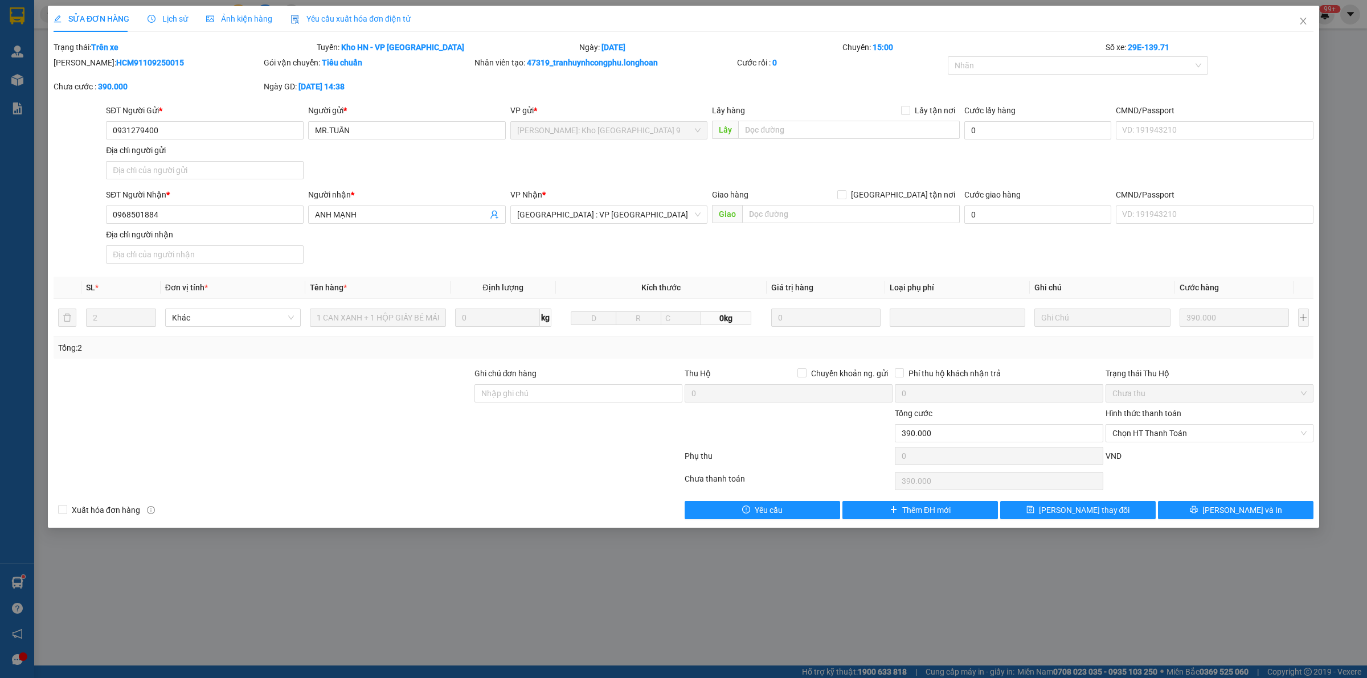
click at [173, 24] on div "Lịch sử" at bounding box center [168, 19] width 40 height 13
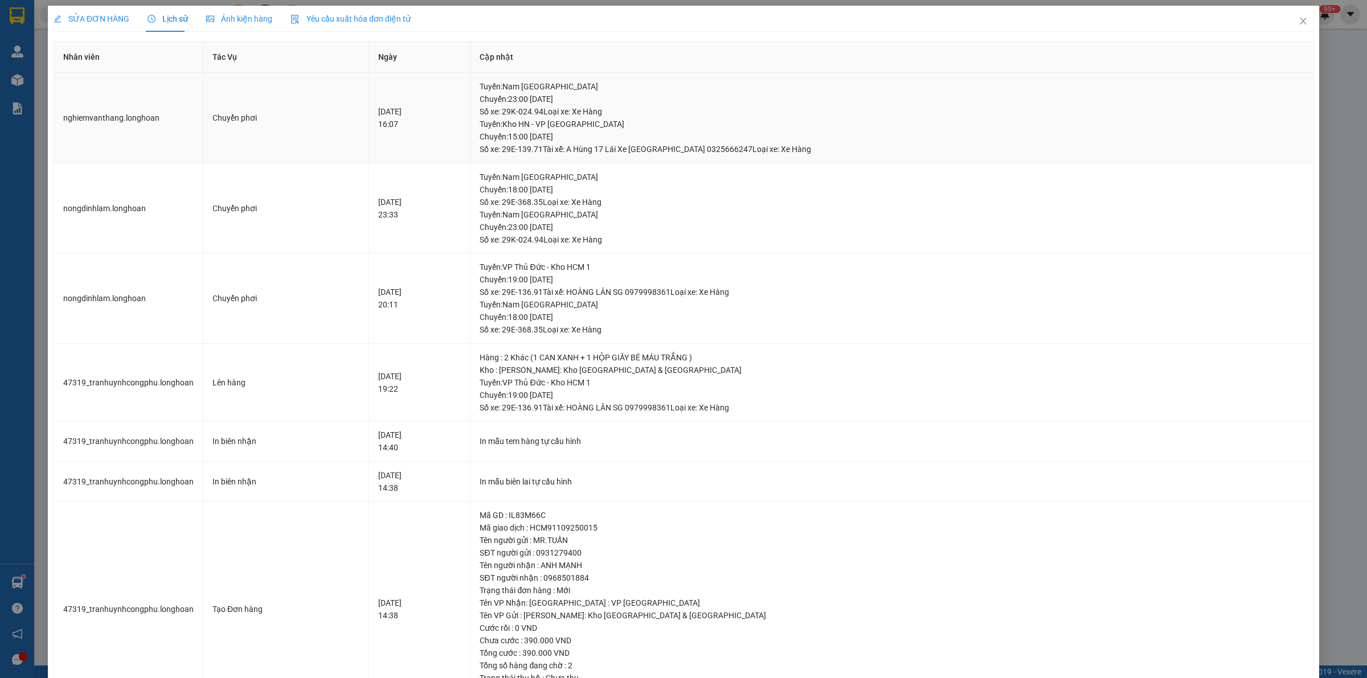
drag, startPoint x: 541, startPoint y: 134, endPoint x: 656, endPoint y: 137, distance: 115.1
click at [656, 137] on div "Tuyến : Kho HN - VP Hà Đông Chuyến: 15:00 ngày 13-09-2025 Số xe: 29E-139.71 Tài…" at bounding box center [892, 137] width 824 height 38
drag, startPoint x: 630, startPoint y: 138, endPoint x: 554, endPoint y: 138, distance: 76.3
click at [554, 138] on div "Tuyến : Kho HN - VP Hà Đông Chuyến: 15:00 ngày 13-09-2025 Số xe: 29E-139.71 Tài…" at bounding box center [892, 137] width 824 height 38
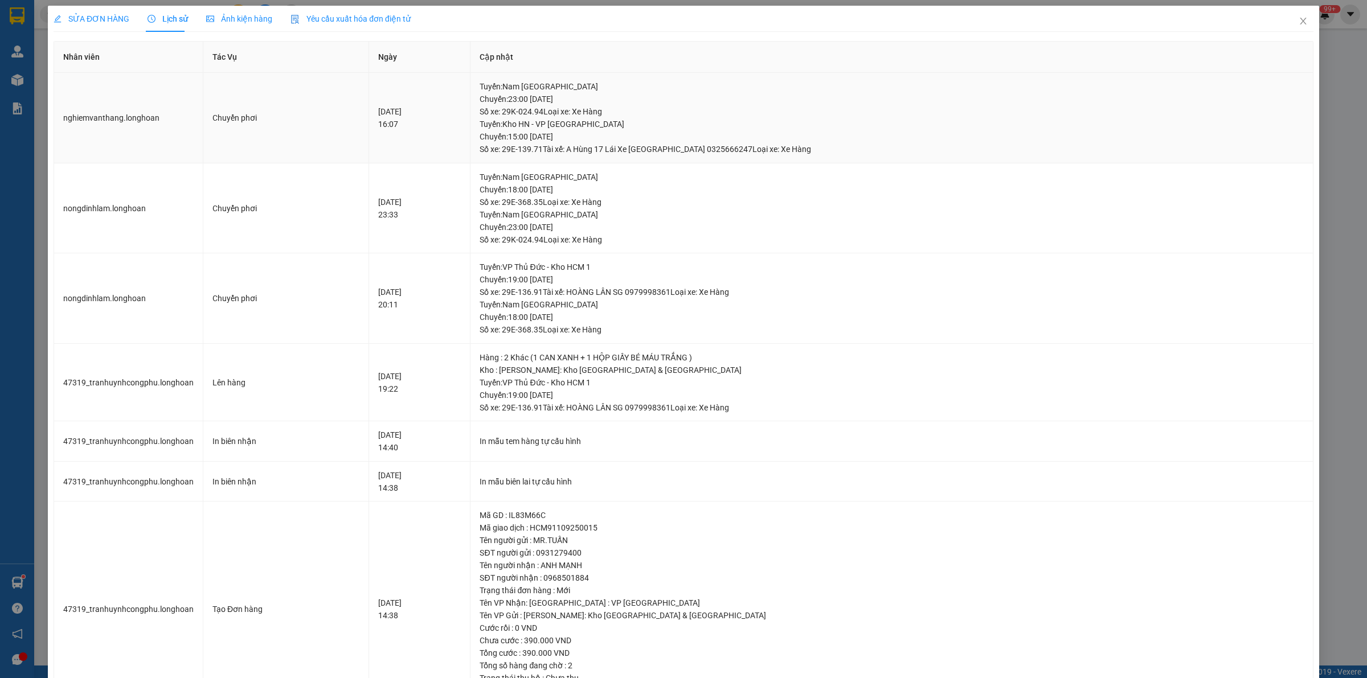
click at [553, 138] on div "Tuyến : Kho HN - VP Hà Đông Chuyến: 15:00 ngày 13-09-2025 Số xe: 29E-139.71 Tài…" at bounding box center [892, 137] width 824 height 38
click at [1299, 21] on icon "close" at bounding box center [1303, 21] width 9 height 9
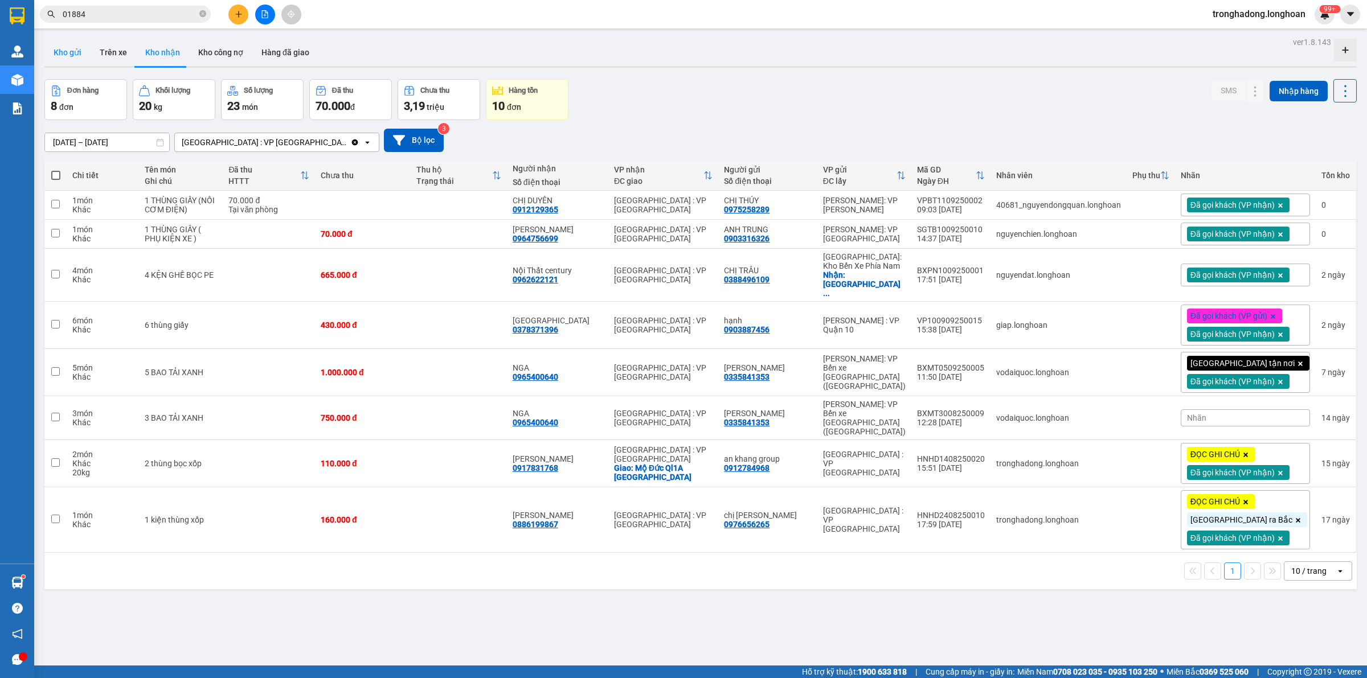
click at [55, 47] on button "Kho gửi" at bounding box center [67, 52] width 46 height 27
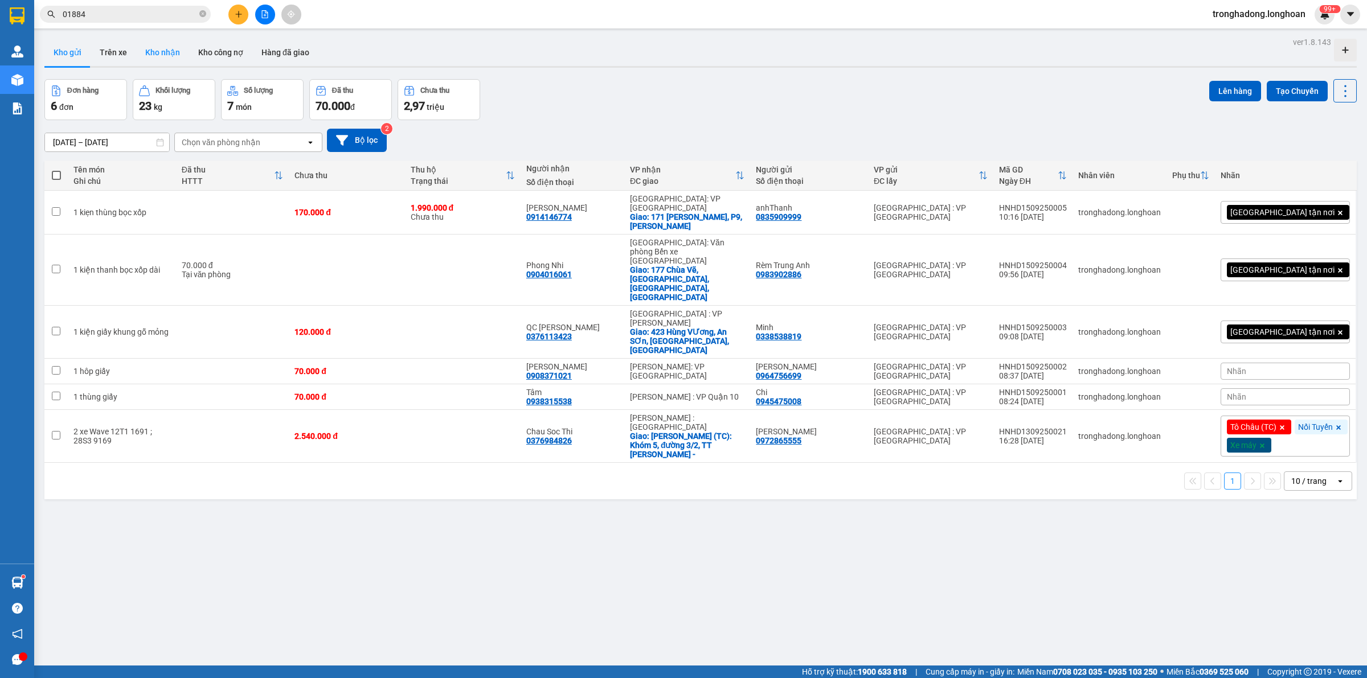
click at [181, 51] on button "Kho nhận" at bounding box center [162, 52] width 53 height 27
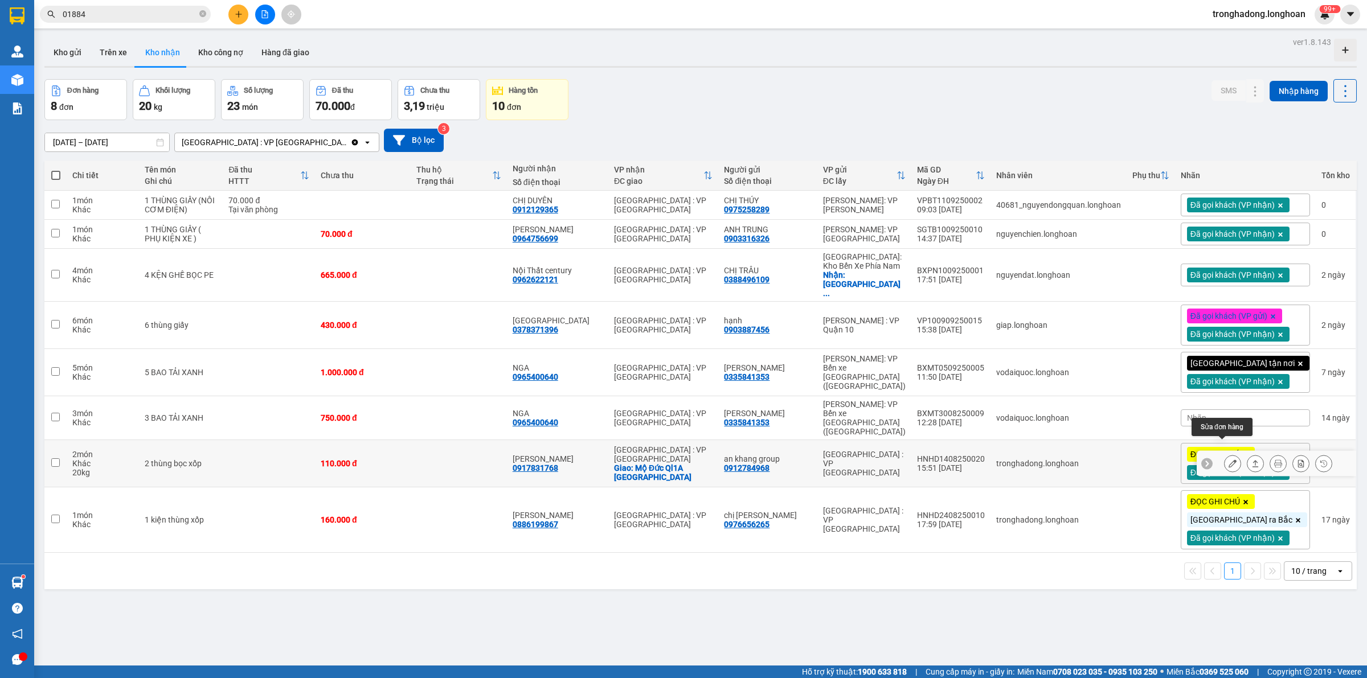
click at [1226, 454] on button at bounding box center [1233, 464] width 16 height 20
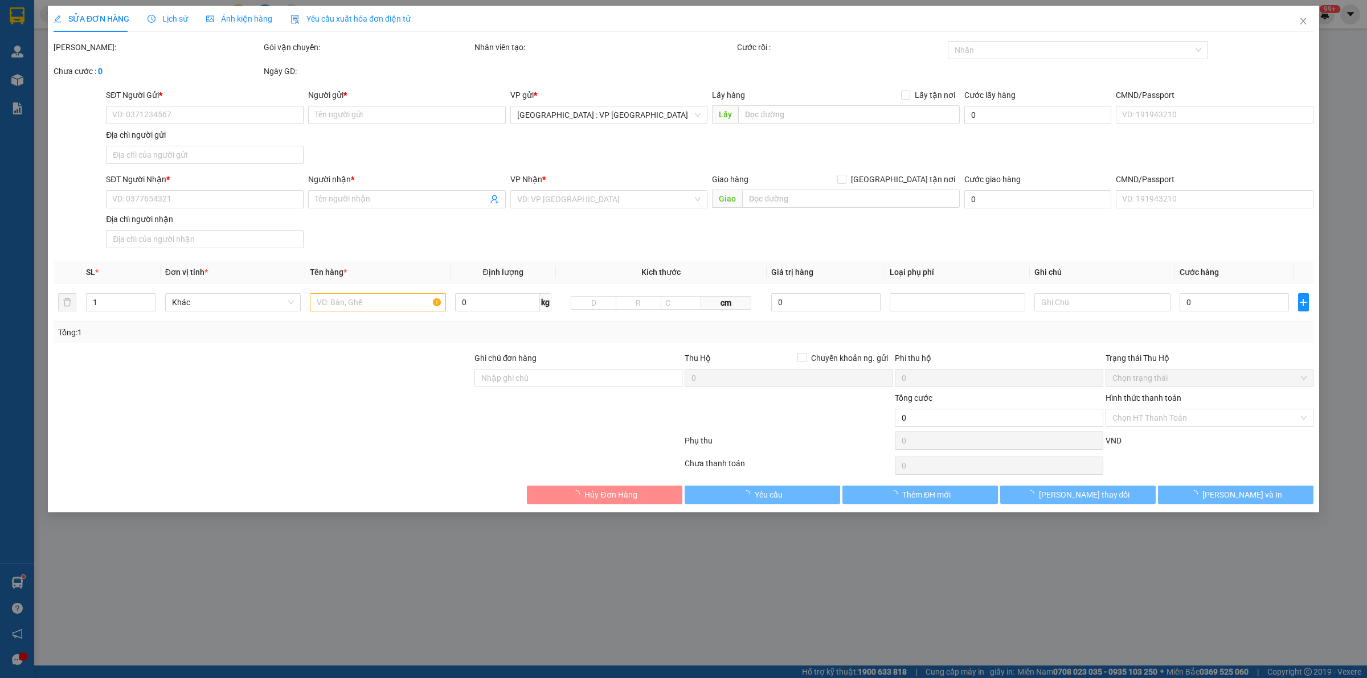
type input "0912784968"
type input "an khang group"
type input "0917831768"
type input "Nguyễn Thị Ngọc"
checkbox input "true"
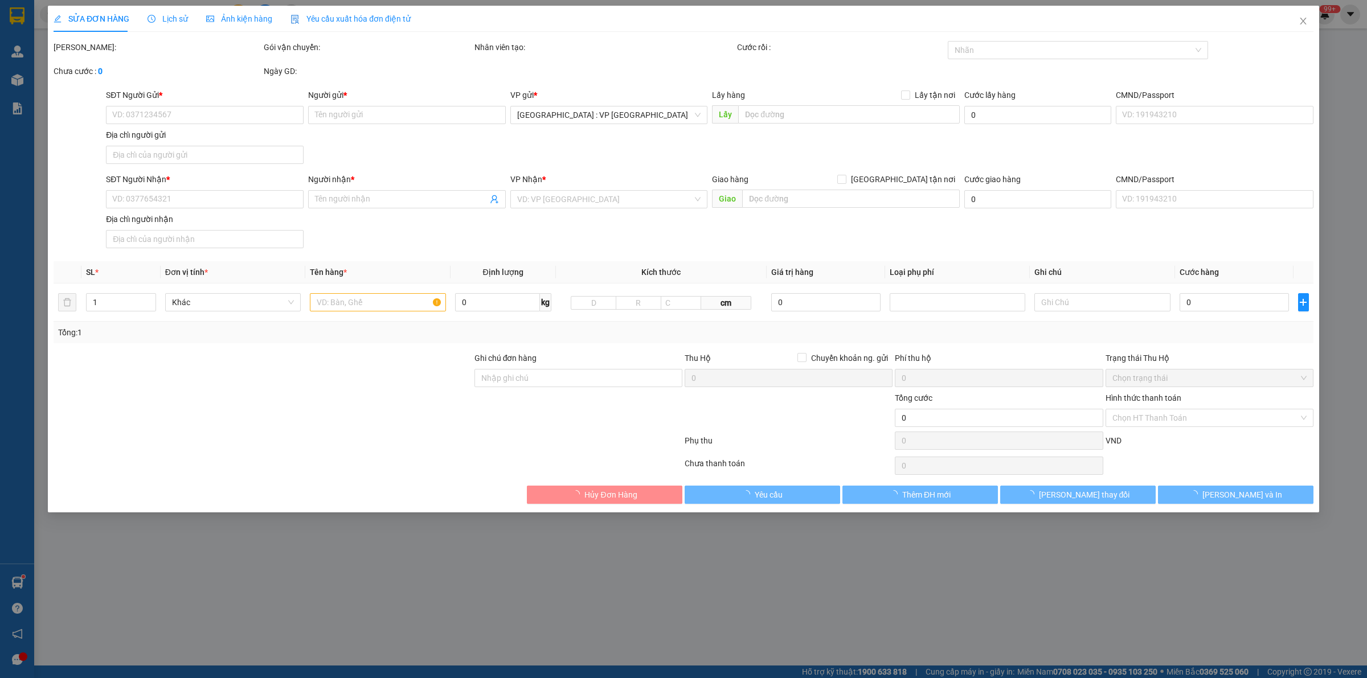
type input "Mộ Đức Ql1A Quảng Ngãi"
type input "Hàng Quay Đầu về VP đã xác nhận người nhận"
type input "110.000"
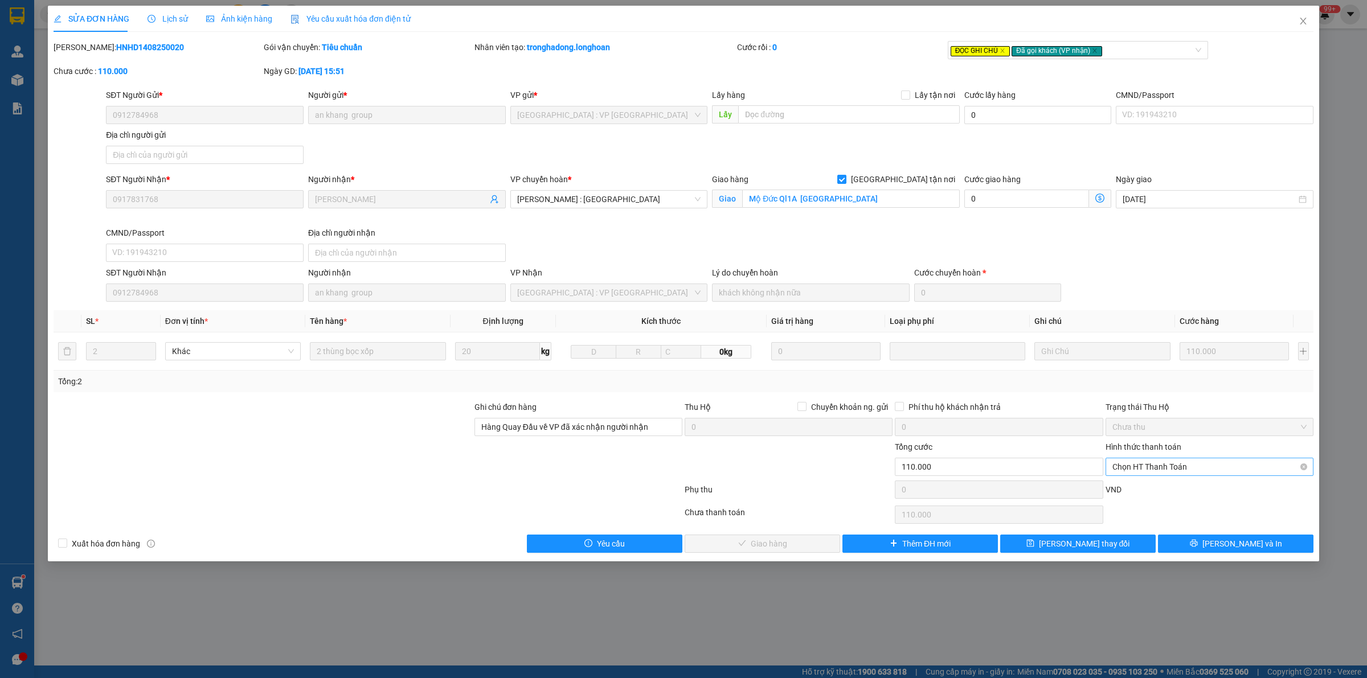
click at [1155, 474] on span "Chọn HT Thanh Toán" at bounding box center [1209, 467] width 194 height 17
click at [1151, 485] on div "Tại văn phòng" at bounding box center [1209, 491] width 194 height 13
type input "0"
click at [745, 548] on span "Lưu và Giao hàng" at bounding box center [768, 544] width 109 height 13
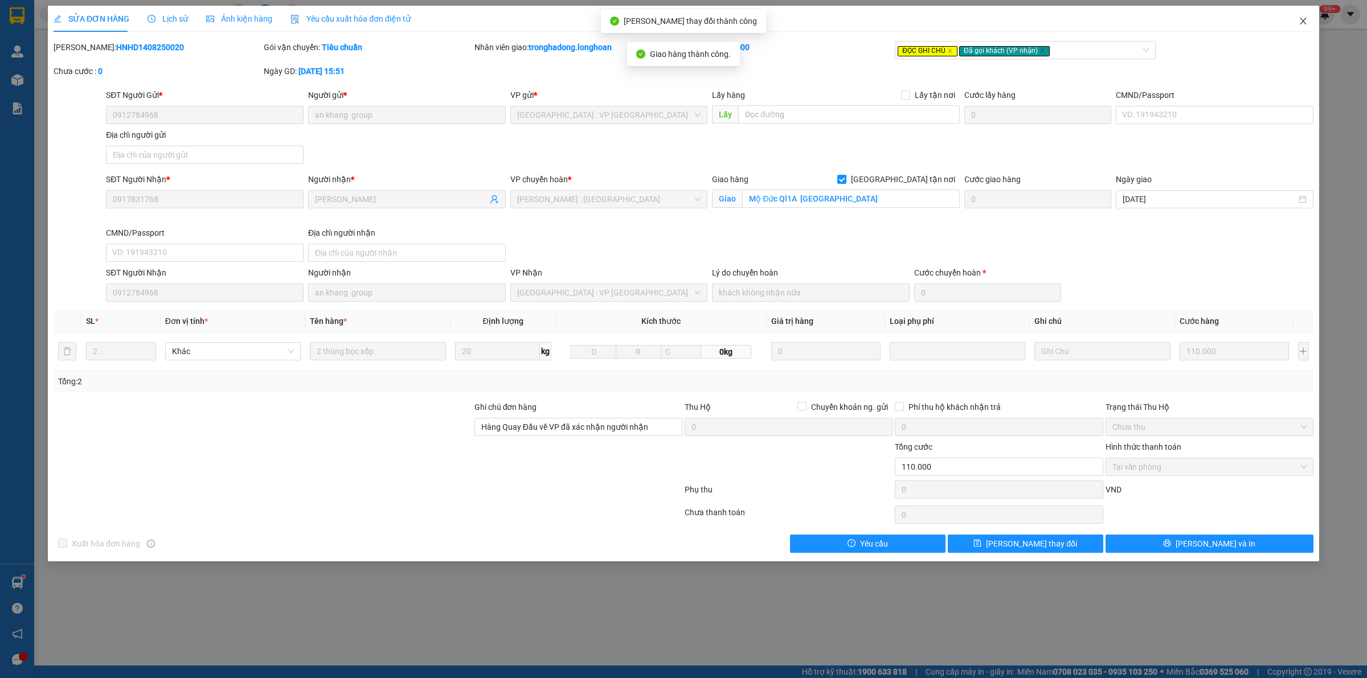
click at [1303, 15] on span "Close" at bounding box center [1303, 22] width 32 height 32
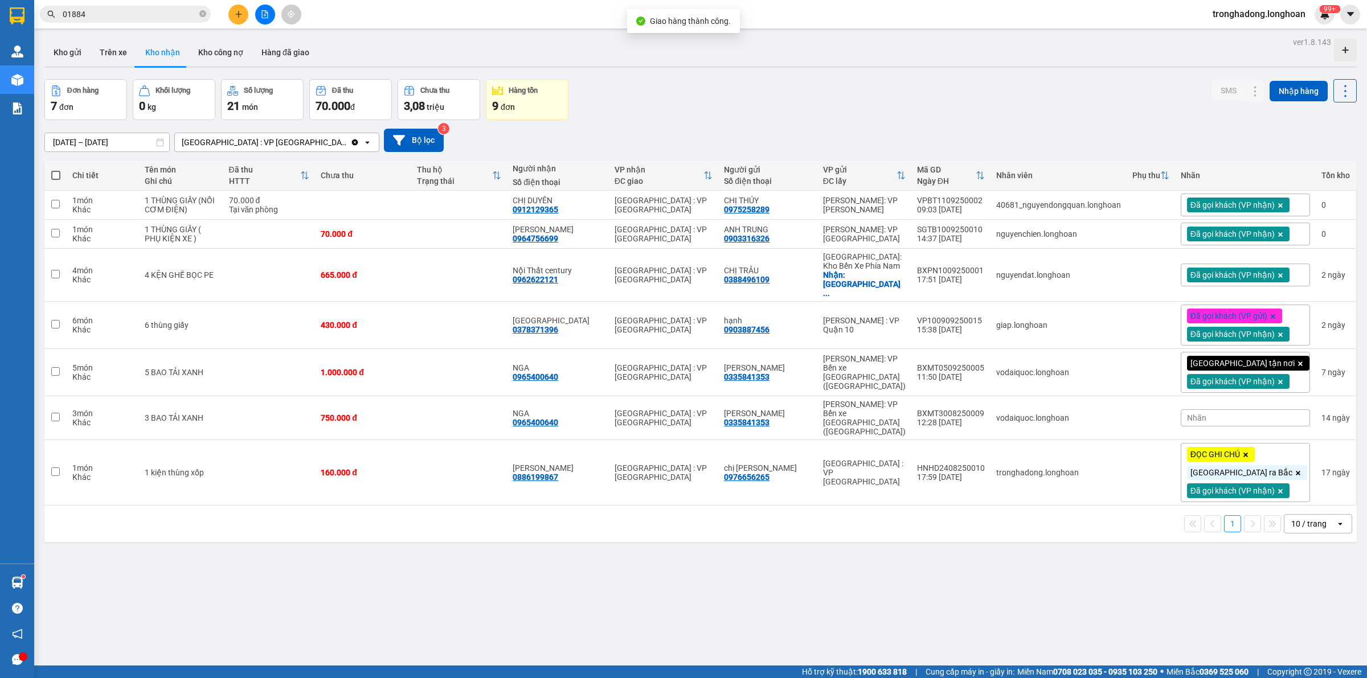
click at [513, 566] on div "ver 1.8.143 Kho gửi Trên xe Kho nhận Kho công nợ Hàng đã giao Đơn hàng 7 đơn Kh…" at bounding box center [701, 373] width 1322 height 678
click at [1229, 271] on icon at bounding box center [1233, 275] width 8 height 8
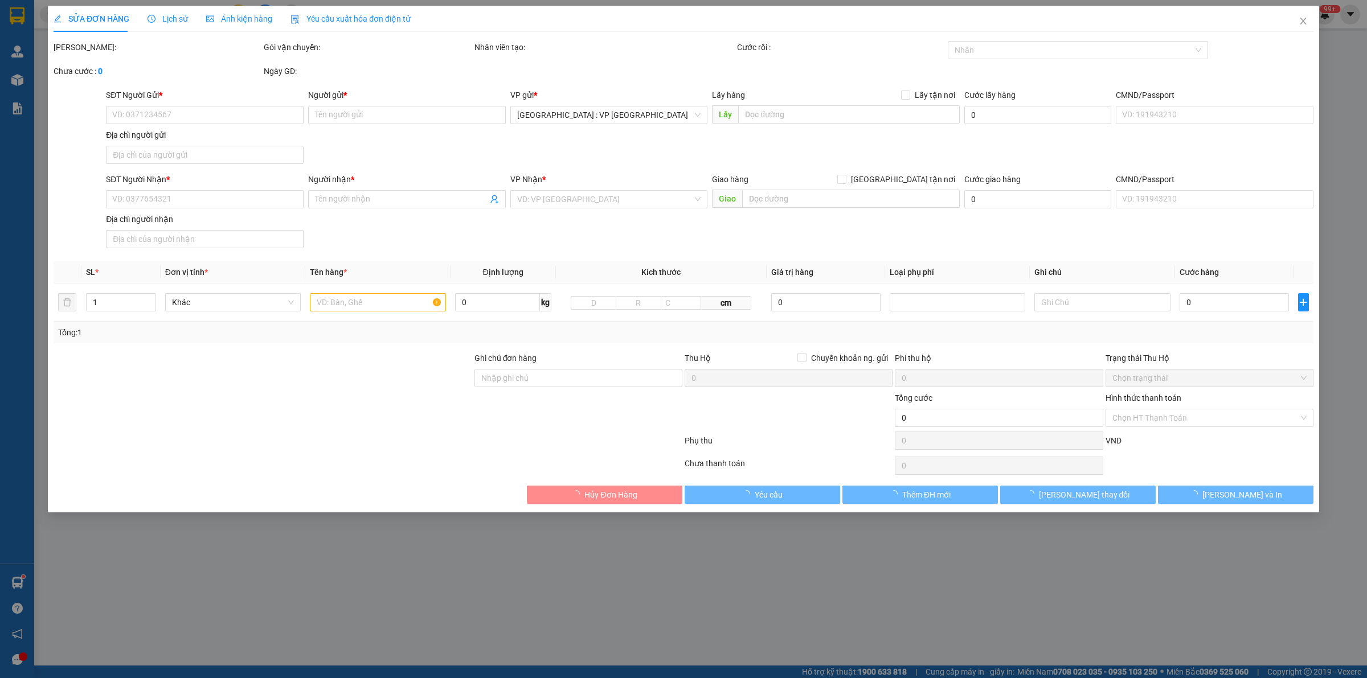
type input "0388496109"
type input "CHỊ TRÂU"
checkbox input "true"
type input "VĨNH TRUNG NHA TRANG"
type input "0962622121"
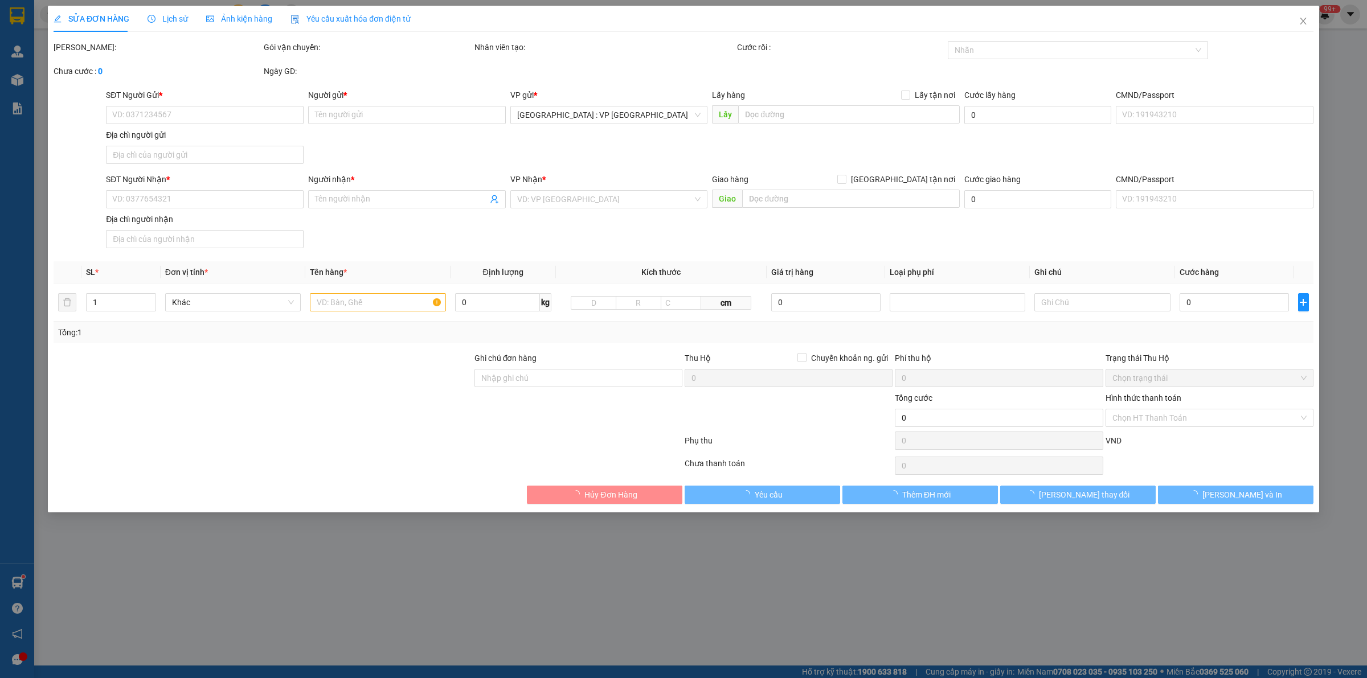
type input "Nội Thất century"
type input "665.000"
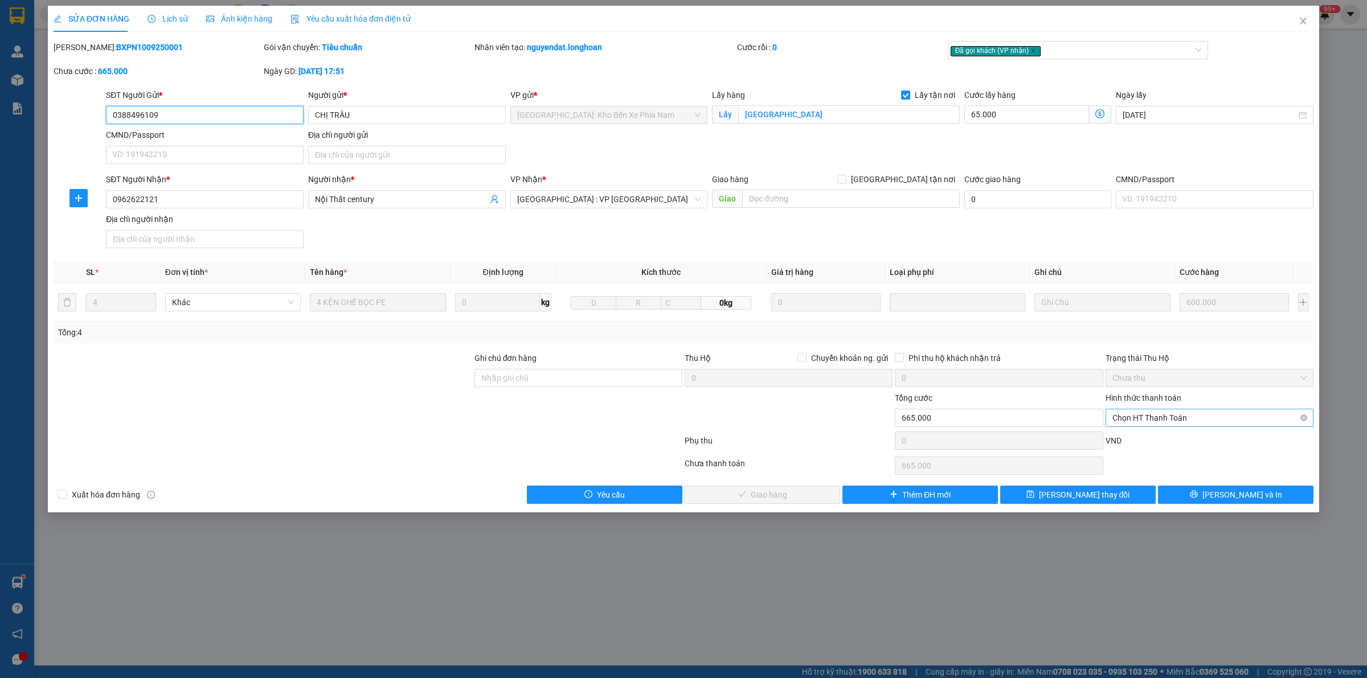
click at [1165, 422] on span "Chọn HT Thanh Toán" at bounding box center [1209, 418] width 194 height 17
click at [1158, 436] on div "Tại văn phòng" at bounding box center [1209, 442] width 194 height 13
type input "0"
click at [780, 496] on span "Lưu và Giao hàng" at bounding box center [768, 495] width 109 height 13
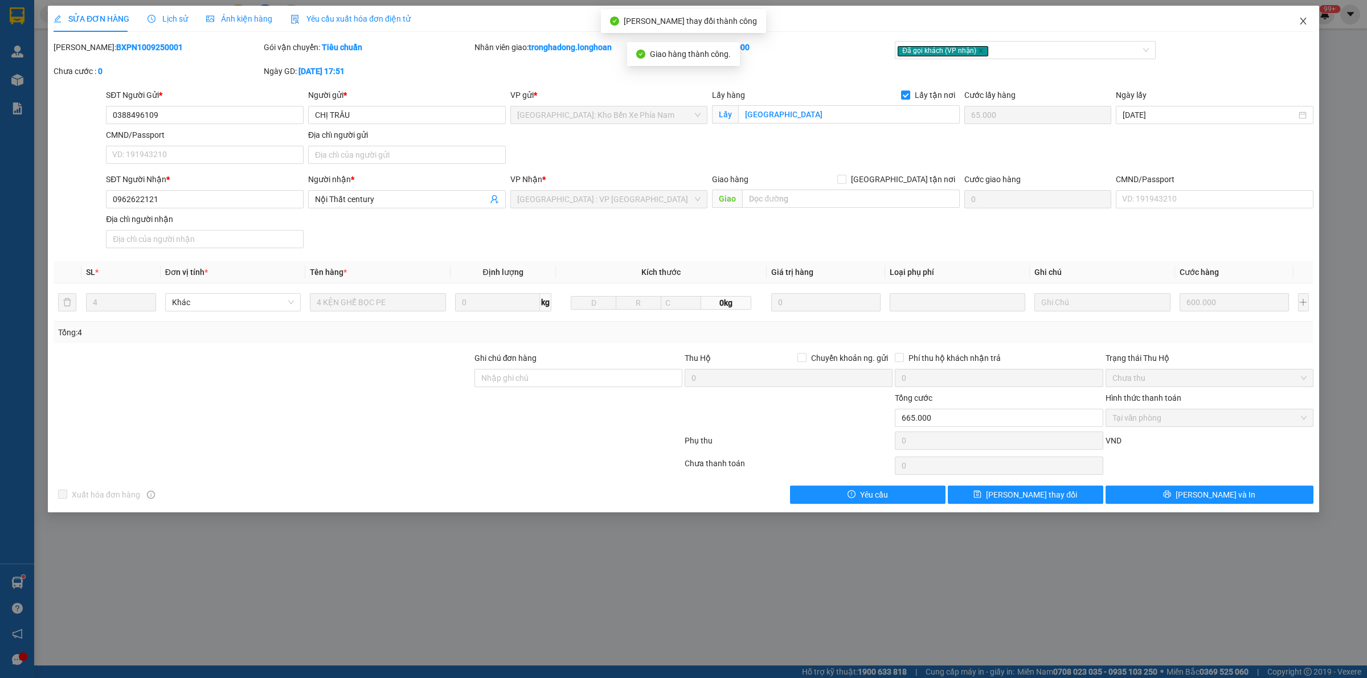
click at [1306, 23] on icon "close" at bounding box center [1303, 21] width 9 height 9
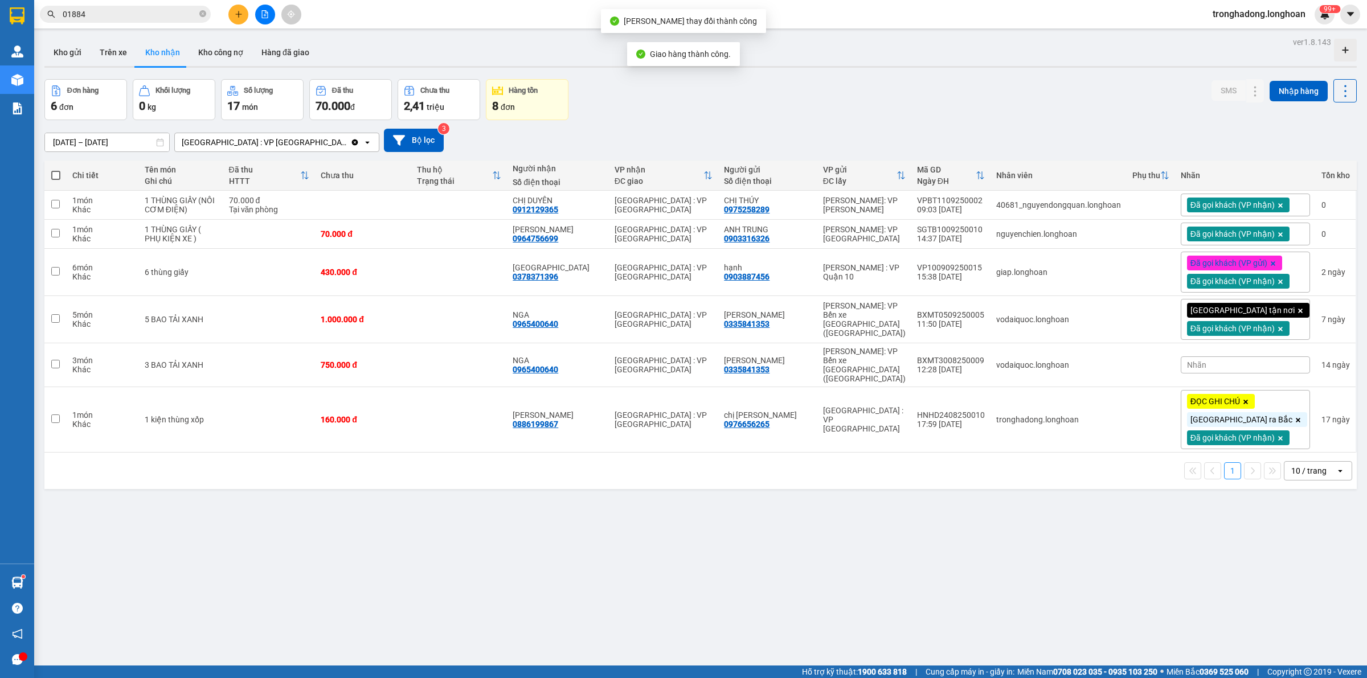
click at [676, 539] on div "ver 1.8.143 Kho gửi Trên xe Kho nhận Kho công nợ Hàng đã giao Đơn hàng 6 đơn Kh…" at bounding box center [701, 373] width 1322 height 678
click at [203, 14] on icon "close-circle" at bounding box center [202, 13] width 7 height 7
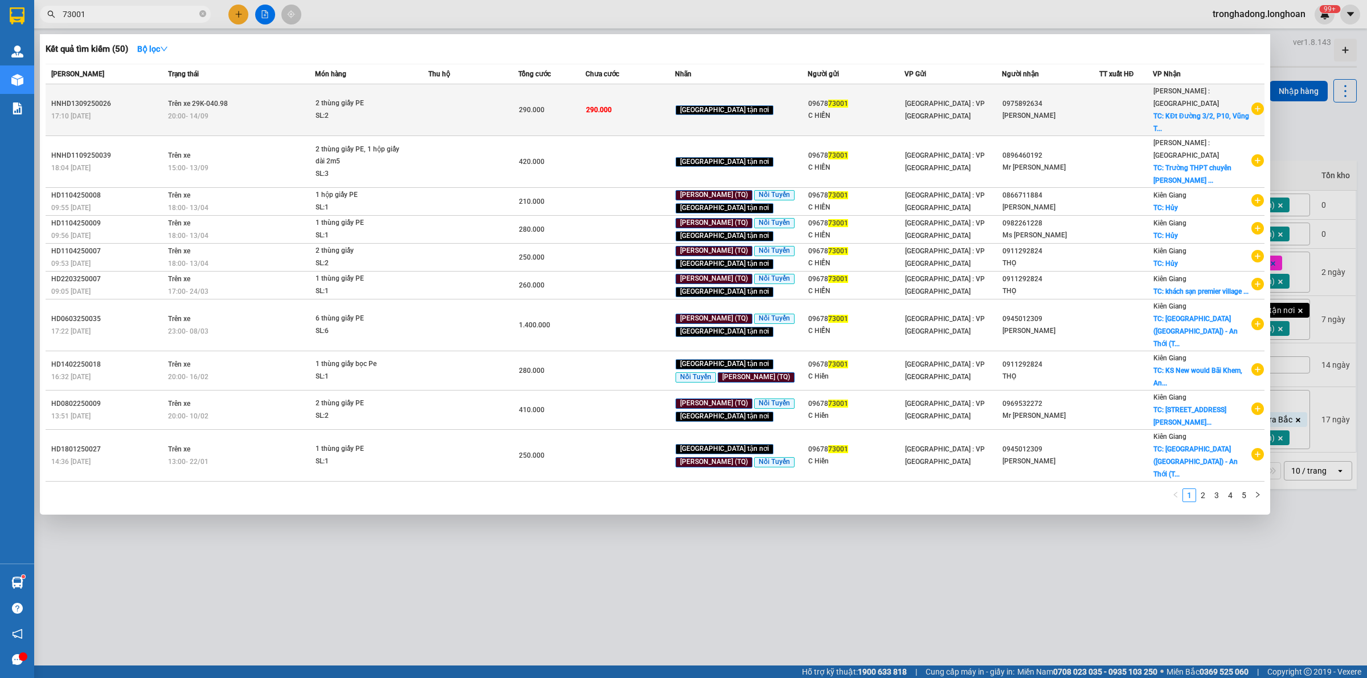
type input "73001"
click at [401, 110] on div "SL: 2" at bounding box center [358, 116] width 85 height 13
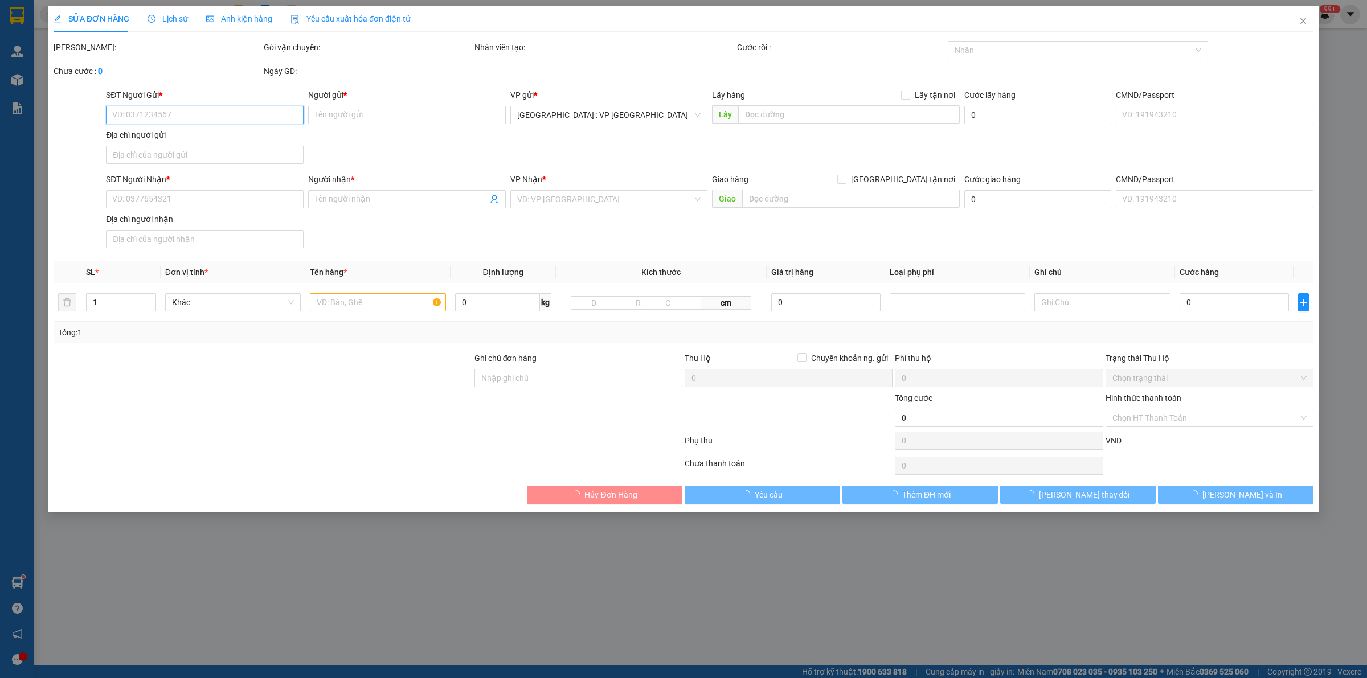
type input "0967873001"
type input "C HIỀN"
type input "0975892634"
type input "Phan Thế Nhân"
checkbox input "true"
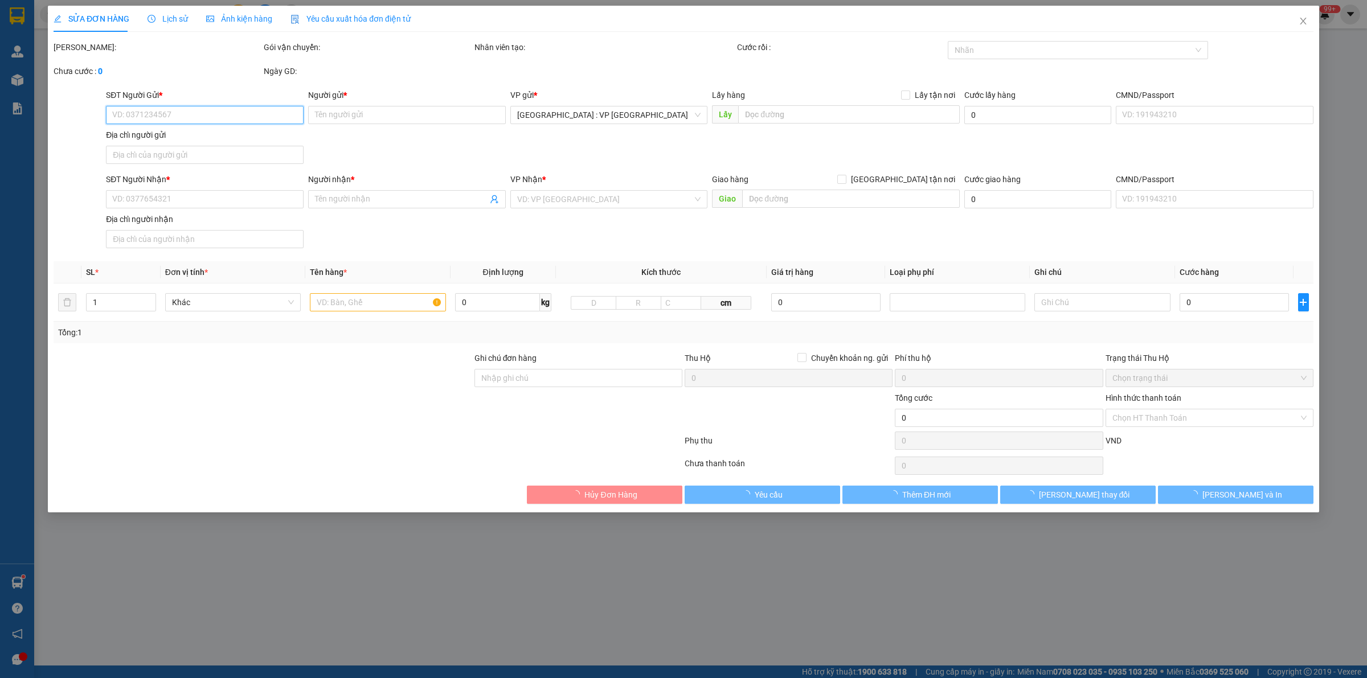
type input "KĐt Đường 3/2, P10, Vũng Tàu"
type input "290.000"
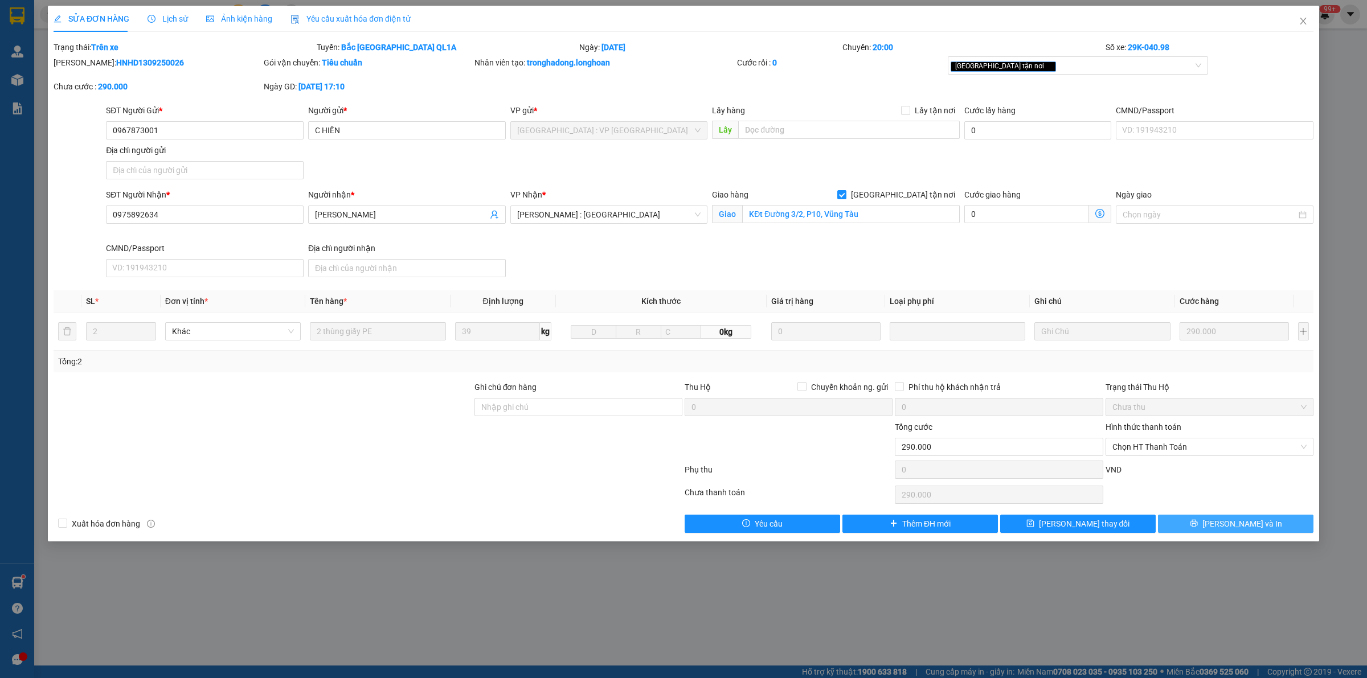
click at [1240, 520] on span "[PERSON_NAME] và In" at bounding box center [1242, 524] width 80 height 13
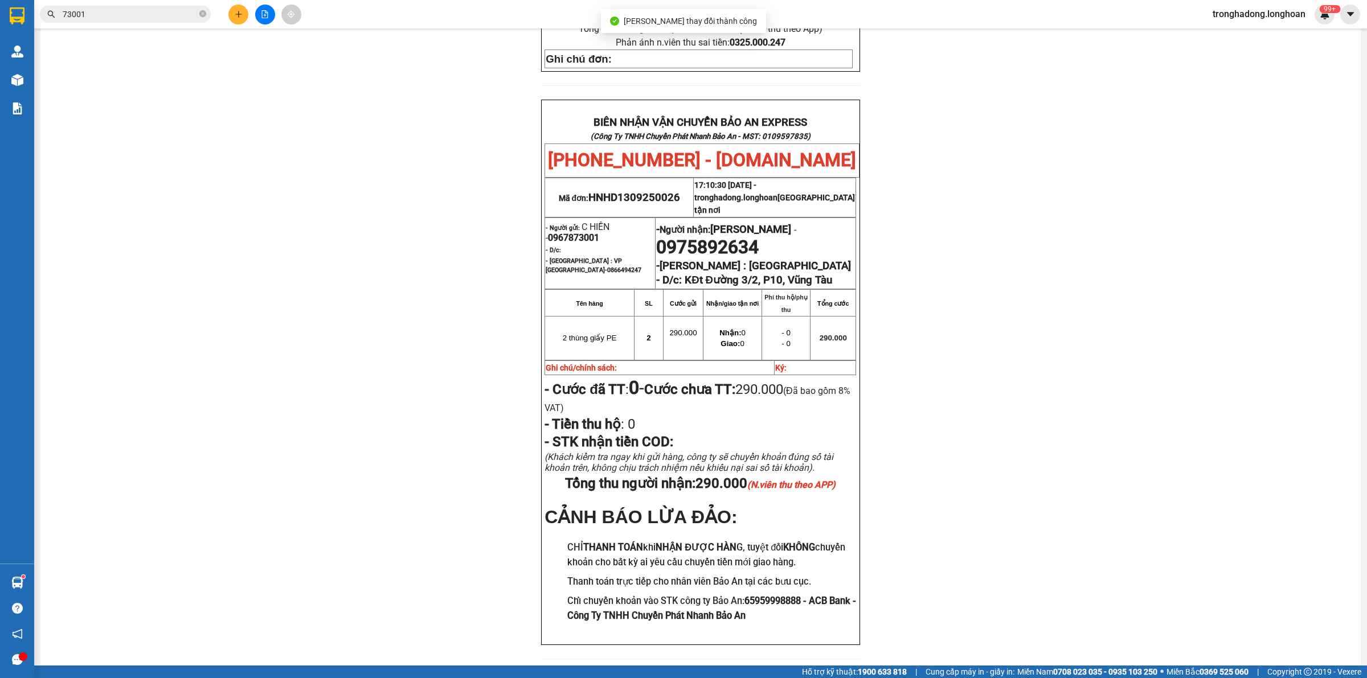
scroll to position [473, 0]
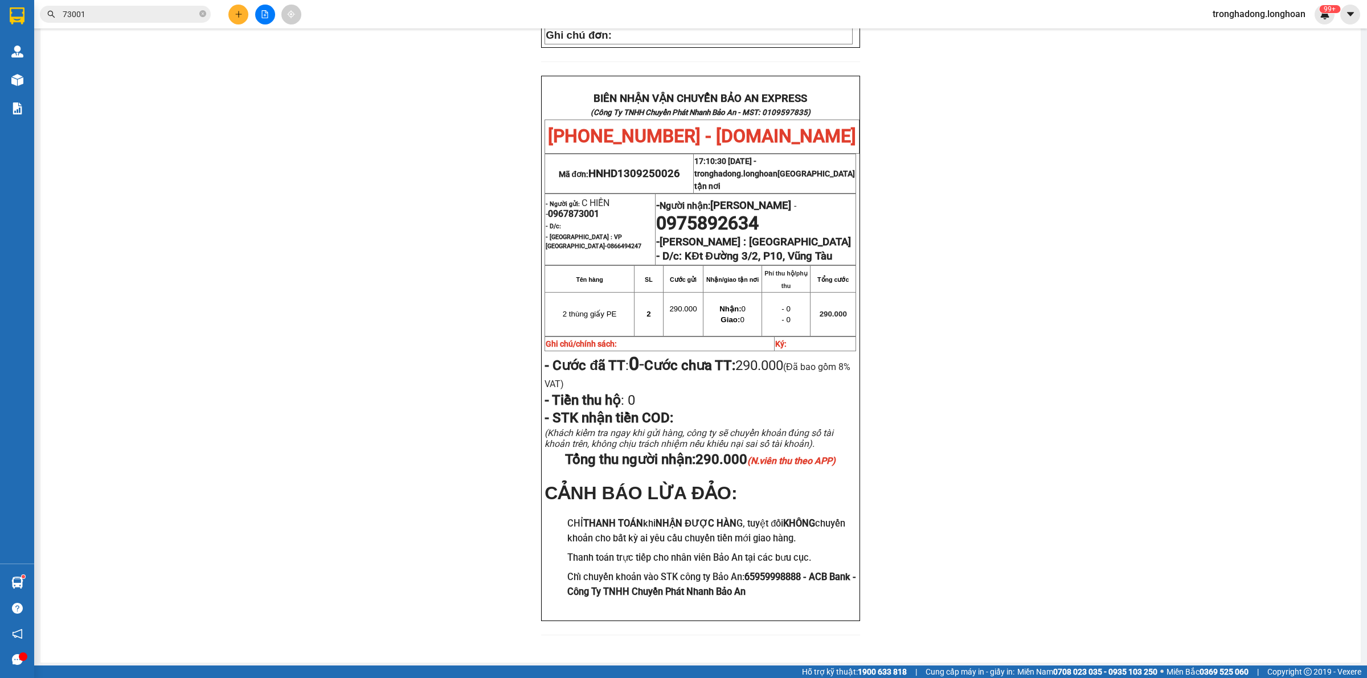
click at [363, 228] on div "PHIẾU DÁN LÊN HÀNG Ngày in phiếu: 10:52 ngày 15-09-2025 CSKH: 1900.06.88.33 CÔN…" at bounding box center [700, 137] width 1293 height 1023
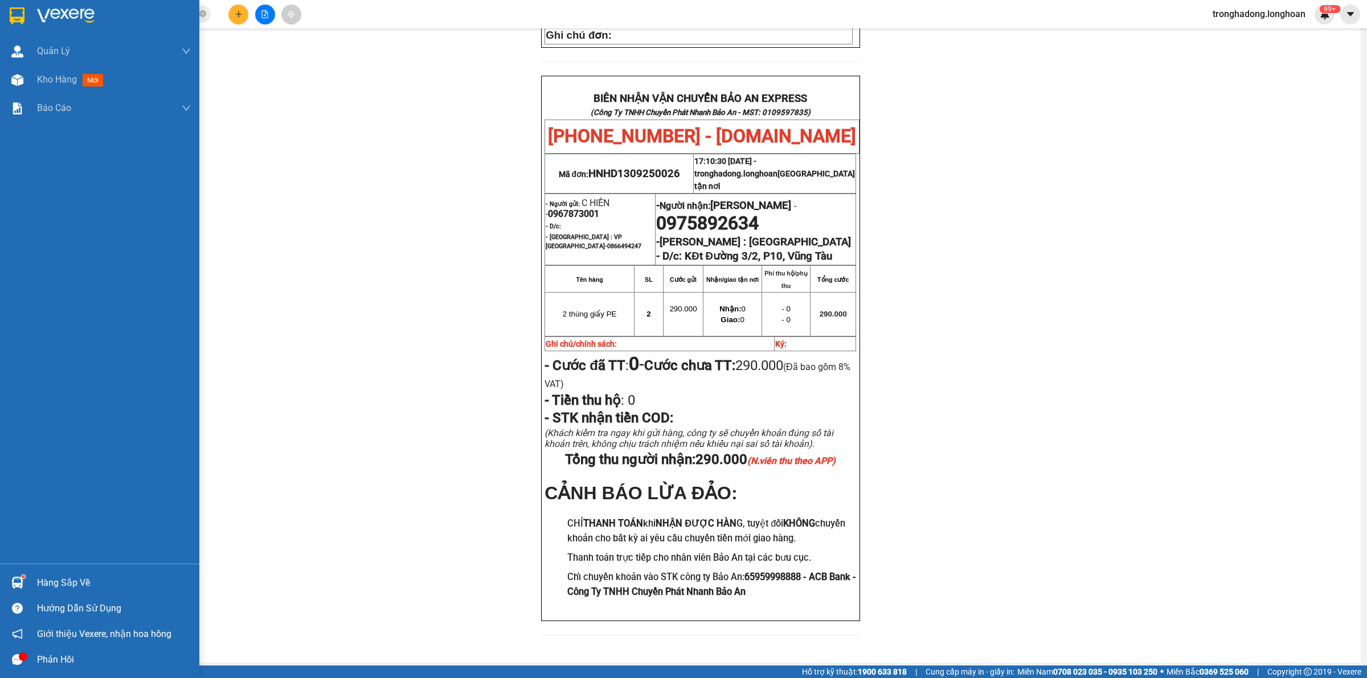
click at [16, 15] on img at bounding box center [17, 15] width 15 height 17
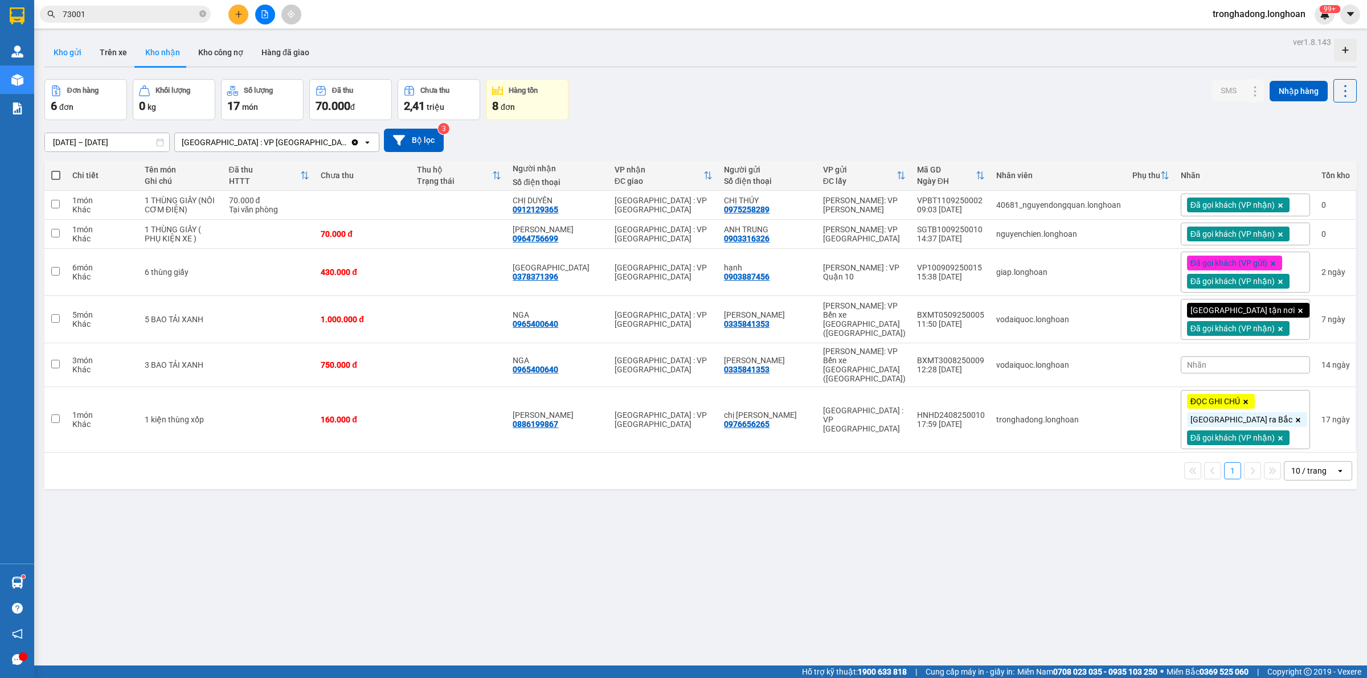
click at [62, 43] on button "Kho gửi" at bounding box center [67, 52] width 46 height 27
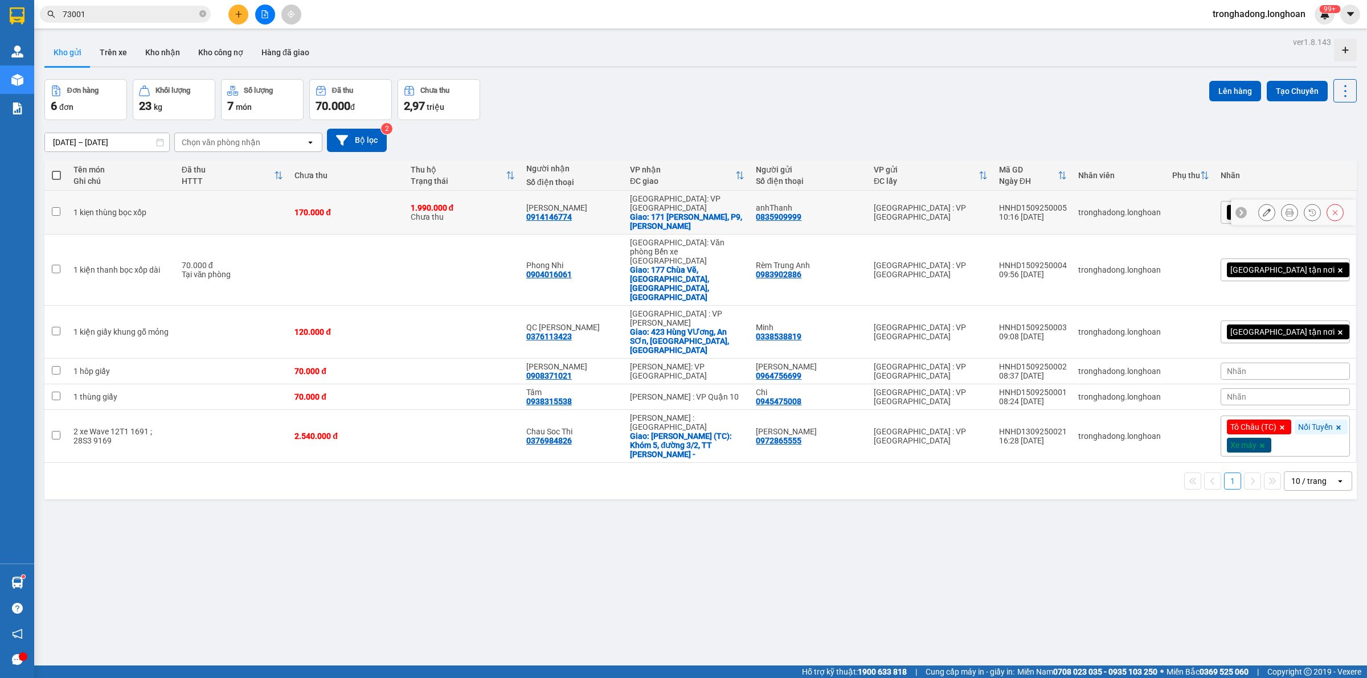
click at [1283, 212] on button at bounding box center [1290, 213] width 16 height 20
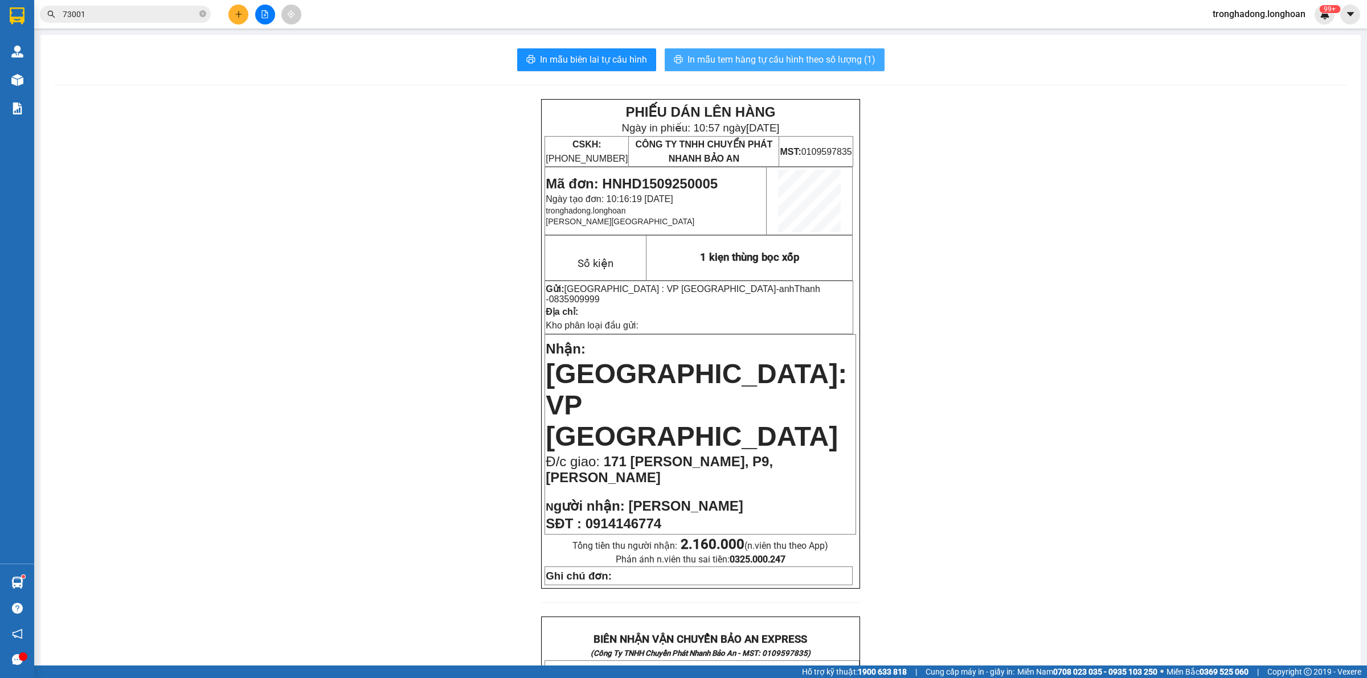
click at [790, 60] on span "In mẫu tem hàng tự cấu hình theo số lượng (1)" at bounding box center [782, 59] width 188 height 14
click at [235, 14] on icon "plus" at bounding box center [238, 14] width 6 height 1
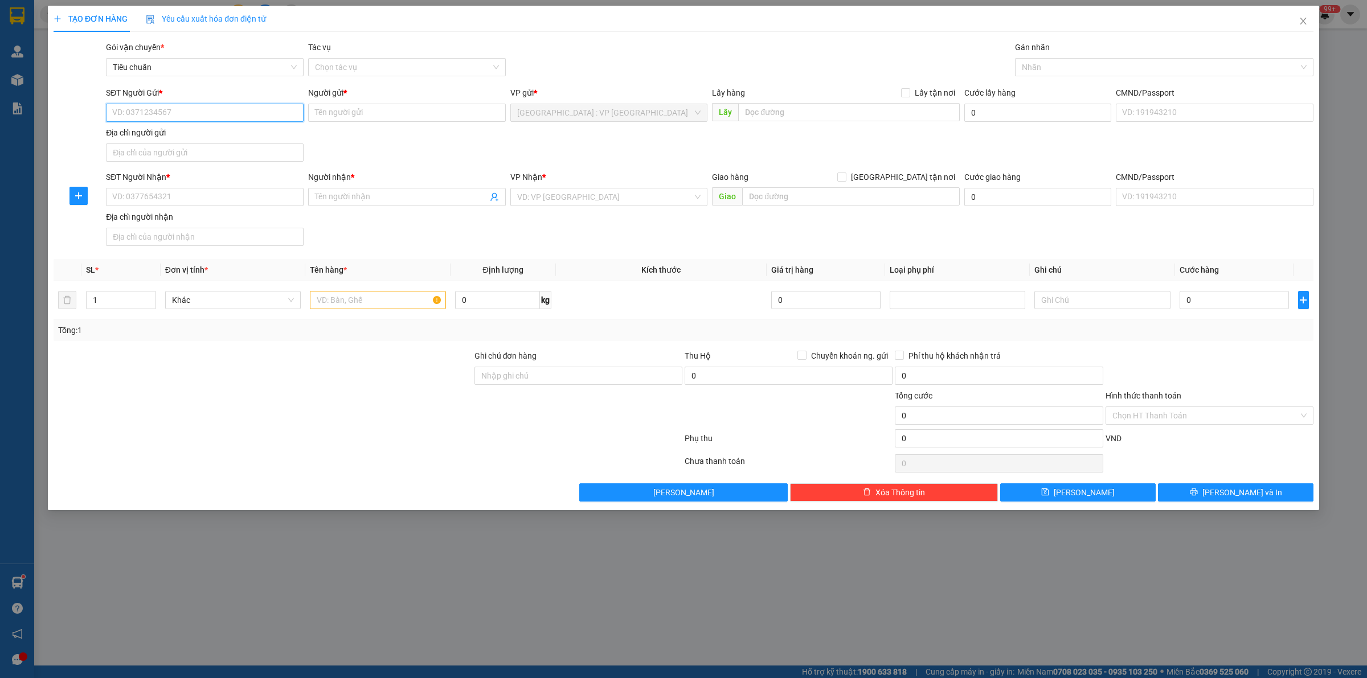
click at [238, 120] on input "SĐT Người Gửi *" at bounding box center [205, 113] width 198 height 18
type input "0914906872"
click at [209, 141] on div "0914906872 - A Thể" at bounding box center [205, 136] width 184 height 13
type input "A Thể"
type input "0914906872"
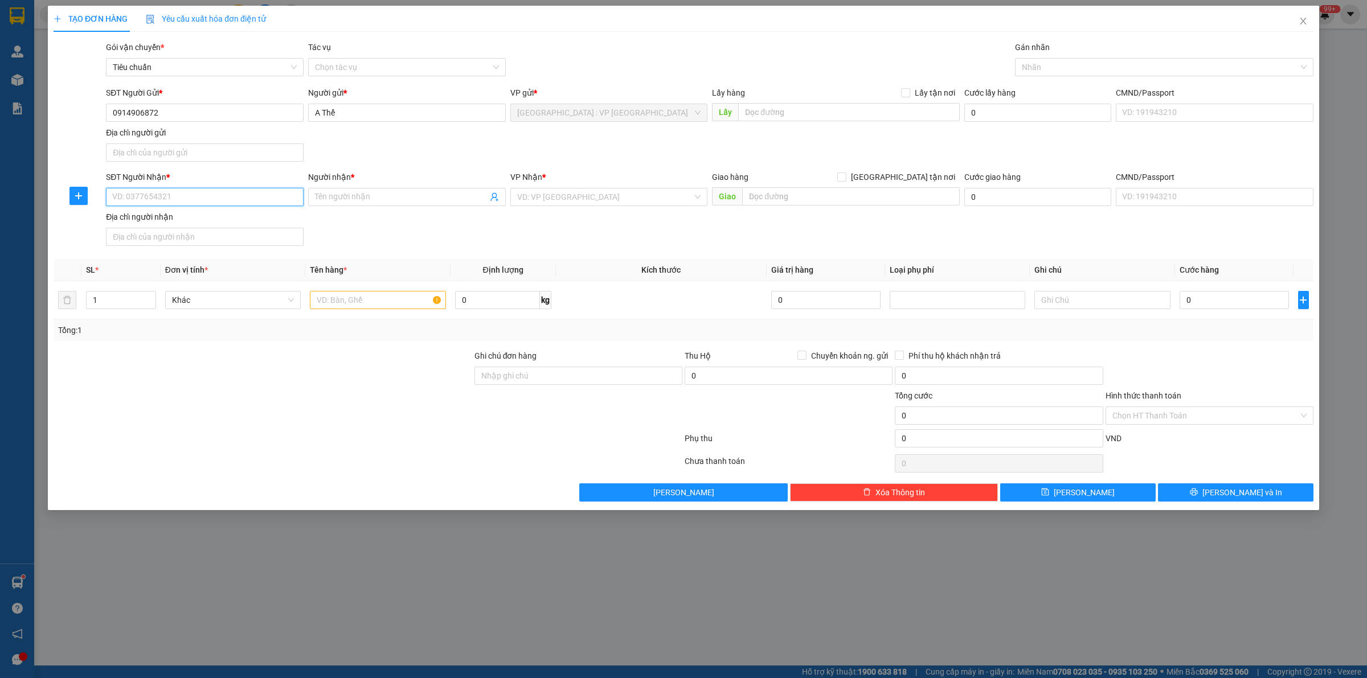
click at [211, 190] on input "SĐT Người Nhận *" at bounding box center [205, 197] width 198 height 18
drag, startPoint x: 206, startPoint y: 116, endPoint x: 0, endPoint y: 153, distance: 208.9
click at [0, 153] on div "TẠO ĐƠN HÀNG Yêu cầu xuất hóa đơn điện tử Transit Pickup Surcharge Ids Transit …" at bounding box center [683, 339] width 1367 height 678
click at [193, 202] on input "SĐT Người Nhận *" at bounding box center [205, 197] width 198 height 18
paste input "0962302330"
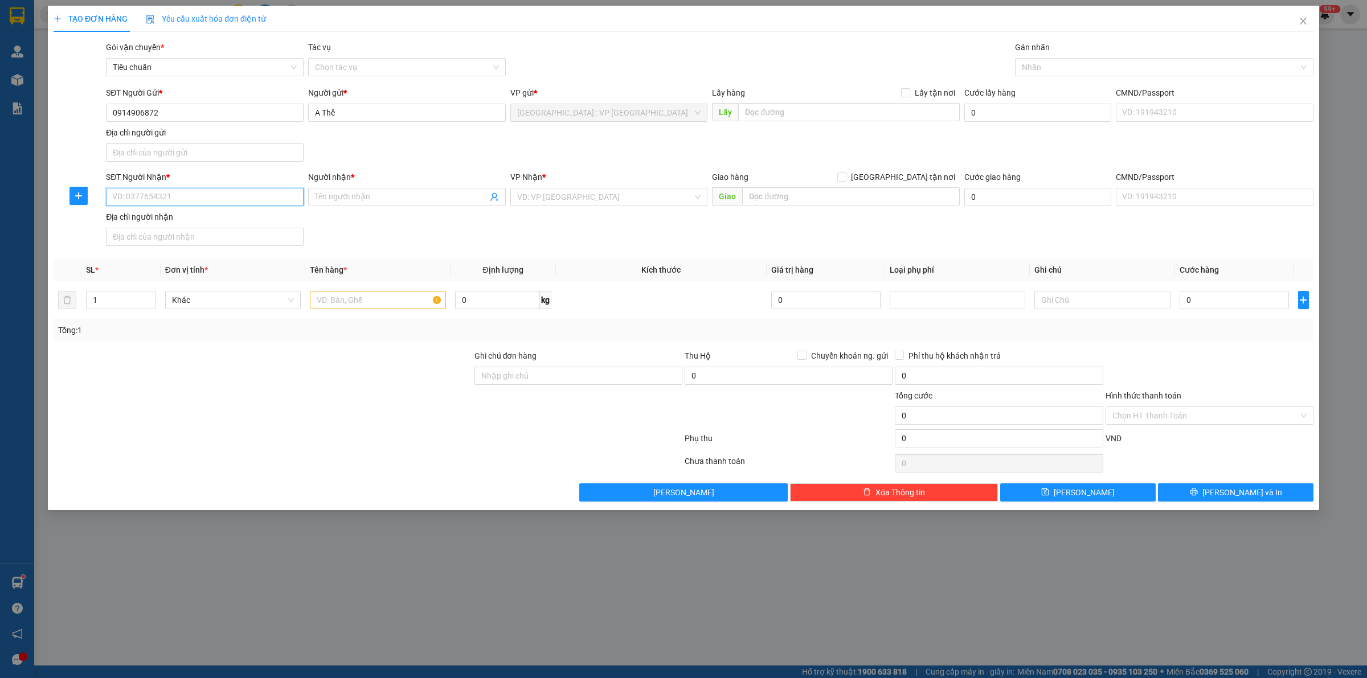
type input "0962302330"
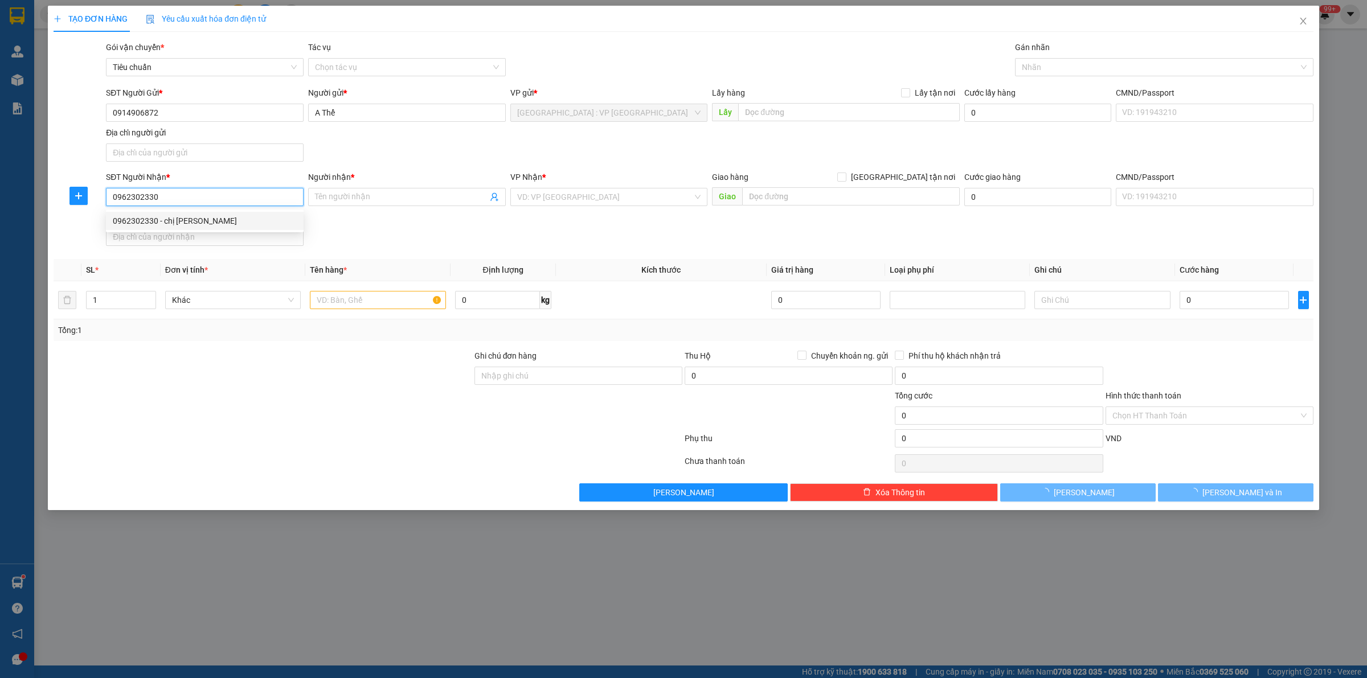
click at [192, 212] on div "0962302330 - chị Bình" at bounding box center [205, 221] width 198 height 18
type input "chị Bình"
checkbox input "true"
type input "43 Hoa Hồng, P2, Phú Nhuận"
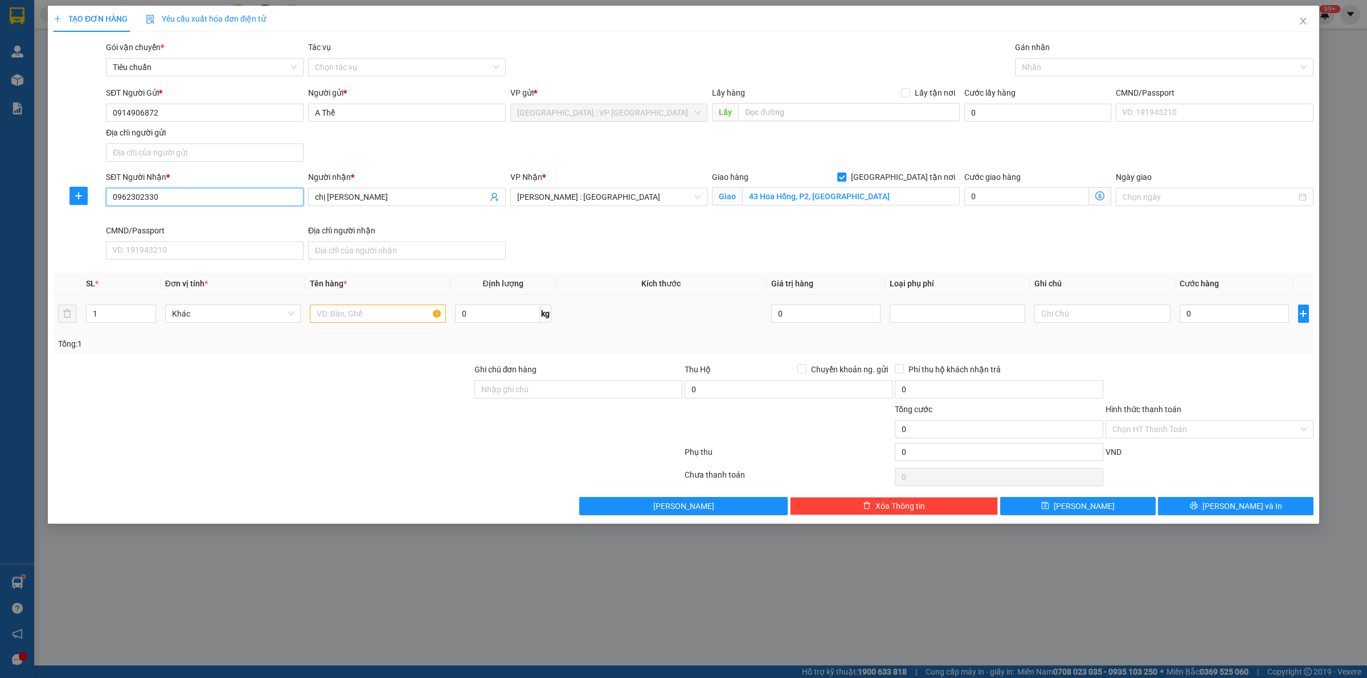
type input "0962302330"
click at [377, 318] on input "text" at bounding box center [378, 314] width 136 height 18
type input "1 thùng xốp"
click at [1228, 314] on input "0" at bounding box center [1234, 314] width 109 height 18
type input "1"
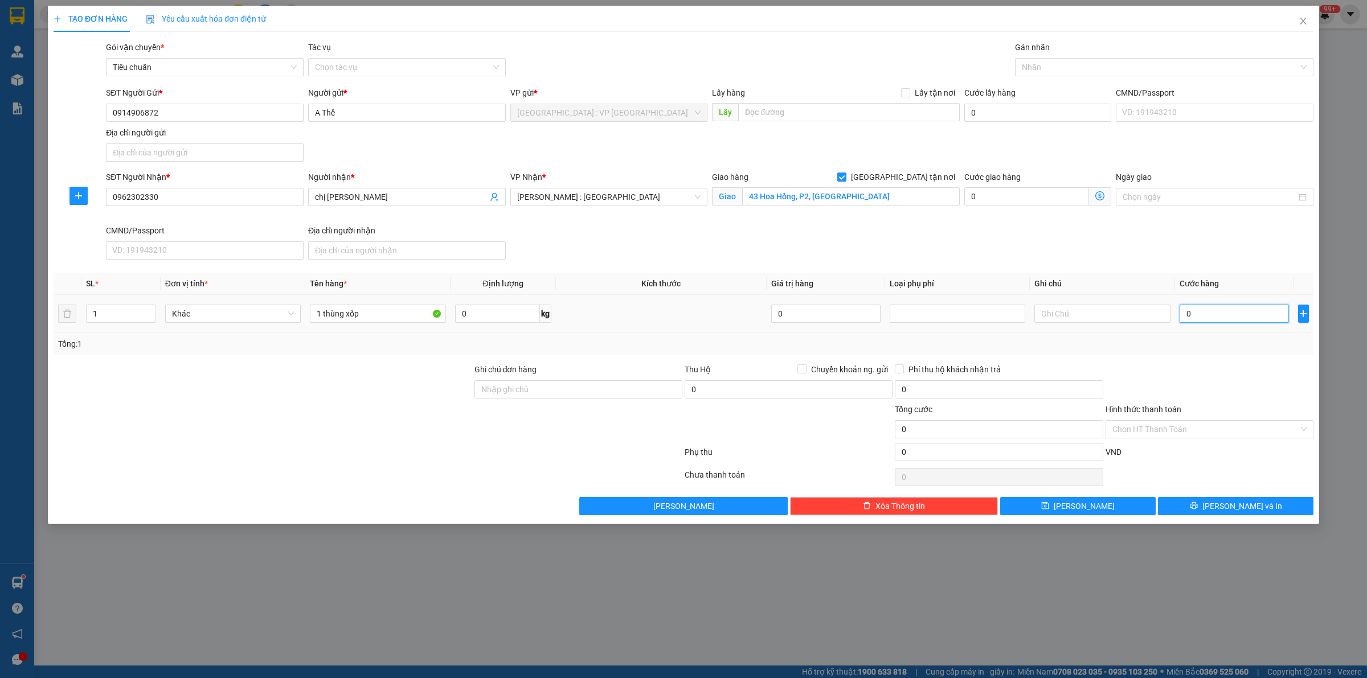
type input "1"
type input "10"
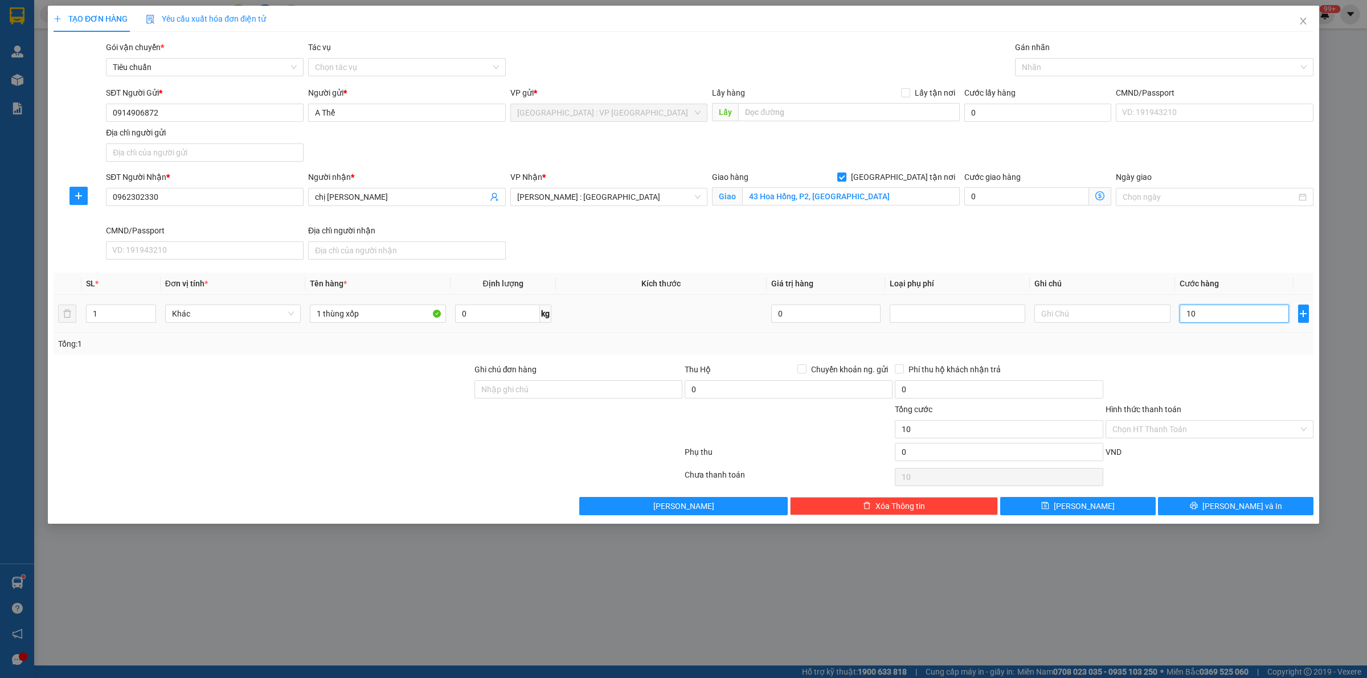
type input "100"
type input "1.000"
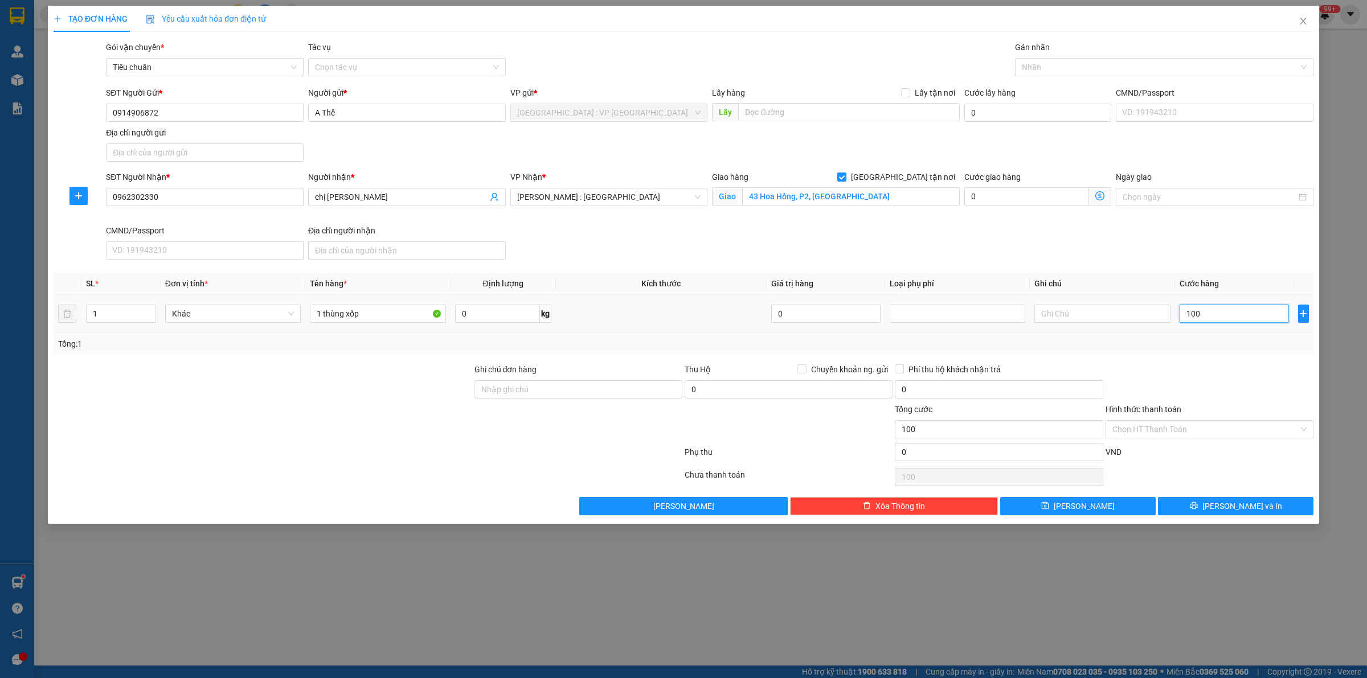
type input "1.000"
type input "10.000"
type input "100.000"
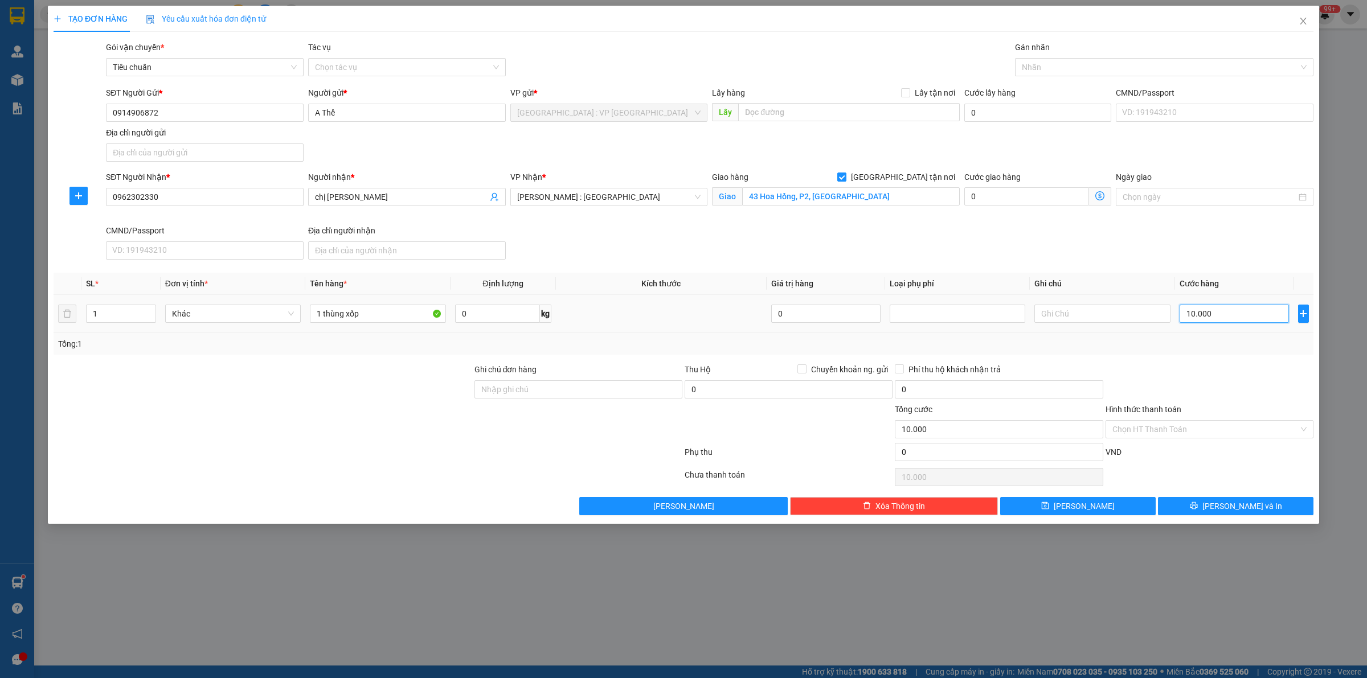
type input "100.000"
click at [1058, 67] on div at bounding box center [1158, 67] width 281 height 14
type input "100.000"
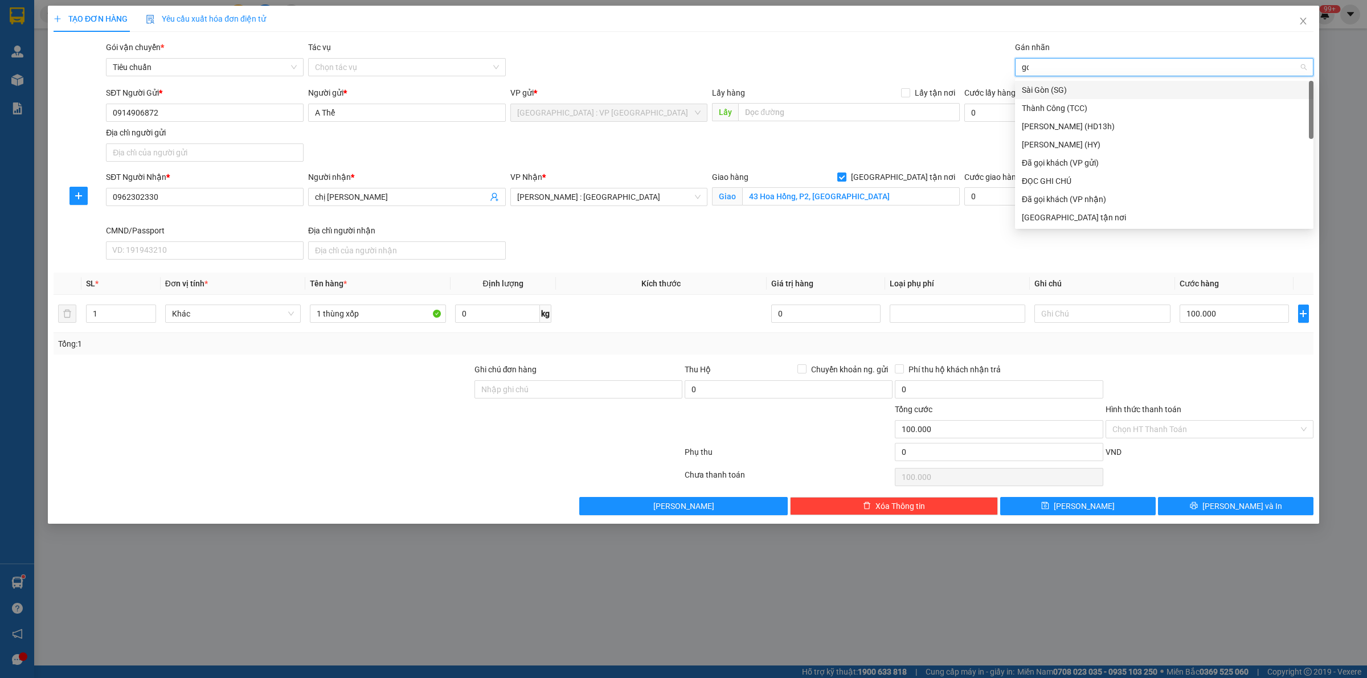
type input "goa"
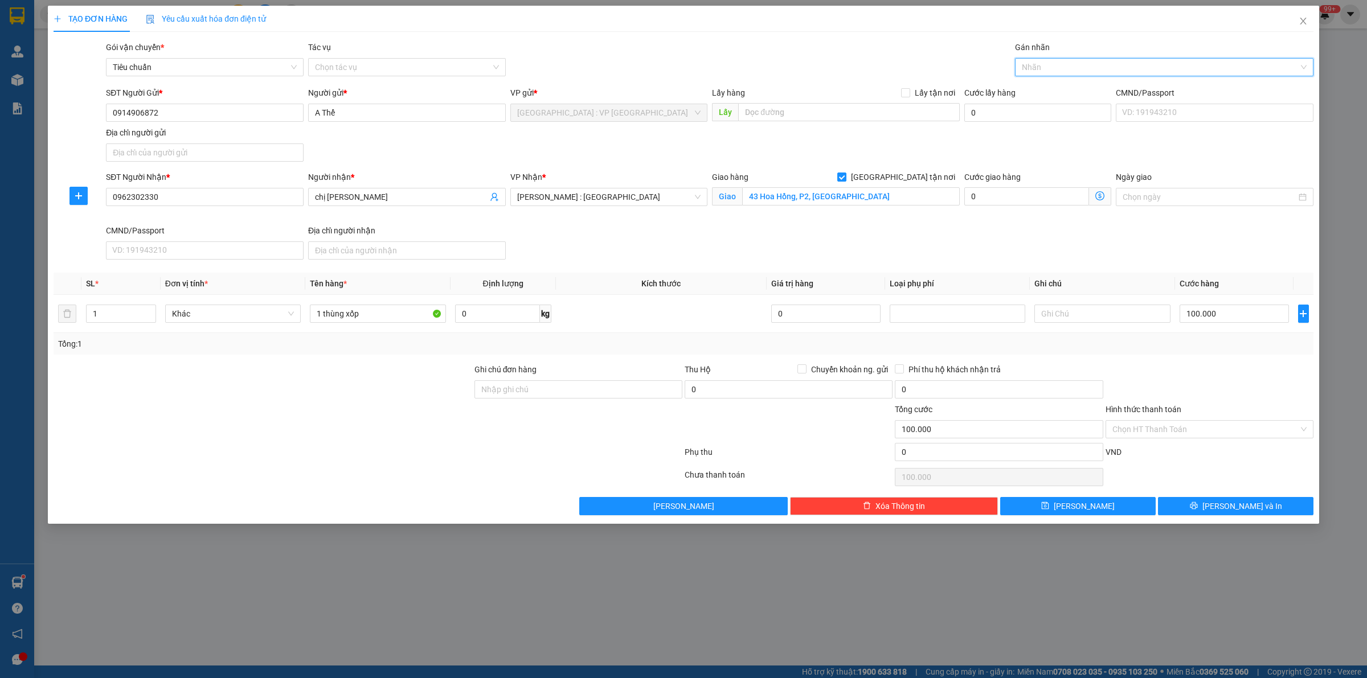
click at [1058, 67] on div at bounding box center [1158, 67] width 281 height 14
type input "i"
type input "gia"
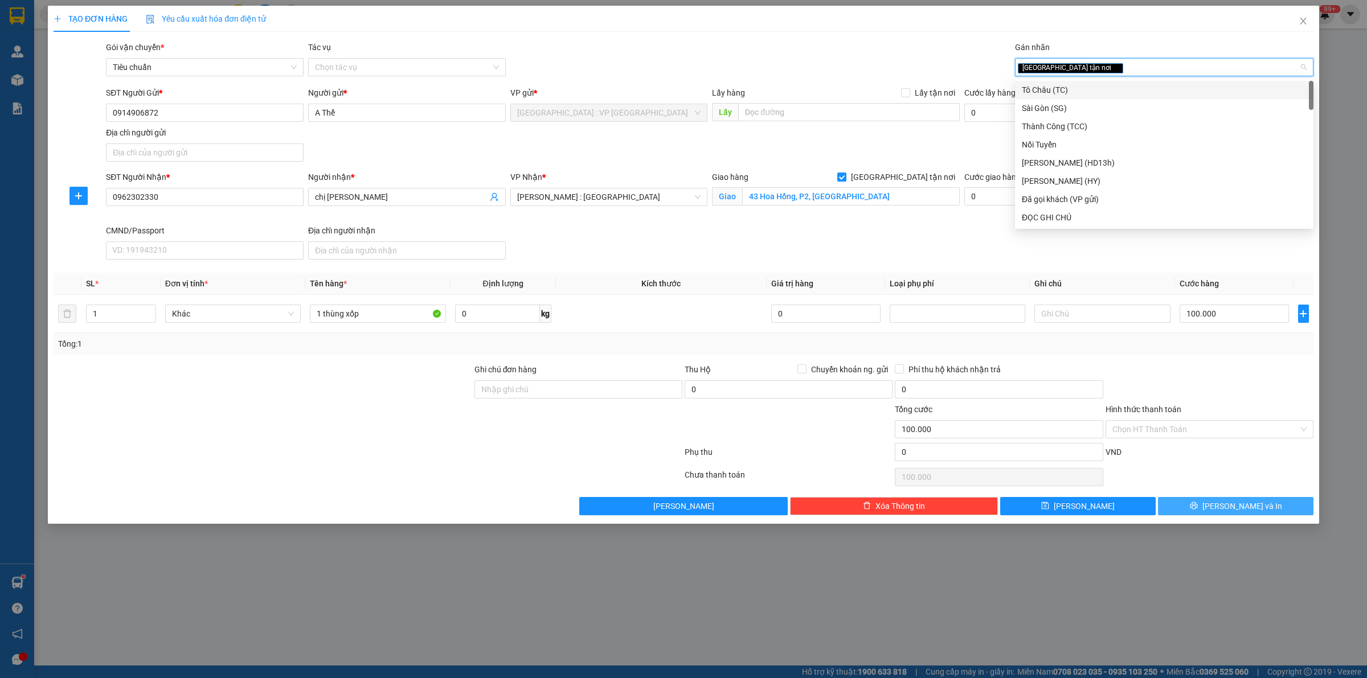
click at [1234, 506] on span "[PERSON_NAME] và In" at bounding box center [1242, 506] width 80 height 13
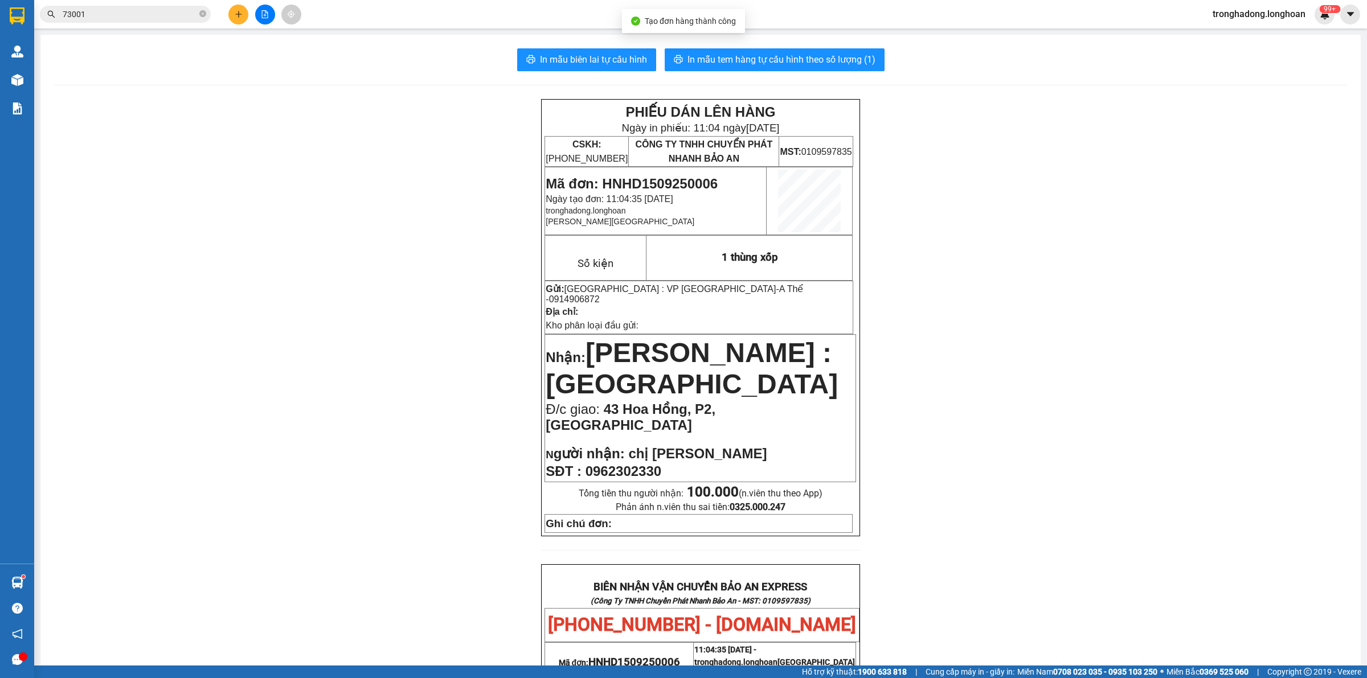
click at [576, 72] on div "In mẫu biên lai tự cấu hình In mẫu tem hàng tự cấu hình theo số lượng (1) PHIẾU…" at bounding box center [700, 600] width 1320 height 1130
click at [574, 66] on span "In mẫu biên lai tự cấu hình" at bounding box center [593, 59] width 107 height 14
click at [732, 66] on span "In mẫu tem hàng tự cấu hình theo số lượng (1)" at bounding box center [782, 59] width 188 height 14
drag, startPoint x: 388, startPoint y: 156, endPoint x: 195, endPoint y: 32, distance: 228.8
click at [377, 148] on div "PHIẾU DÁN LÊN HÀNG Ngày in phiếu: 11:04 ngày 15-09-2025 CSKH: 1900.06.88.33 CÔN…" at bounding box center [700, 625] width 1293 height 1052
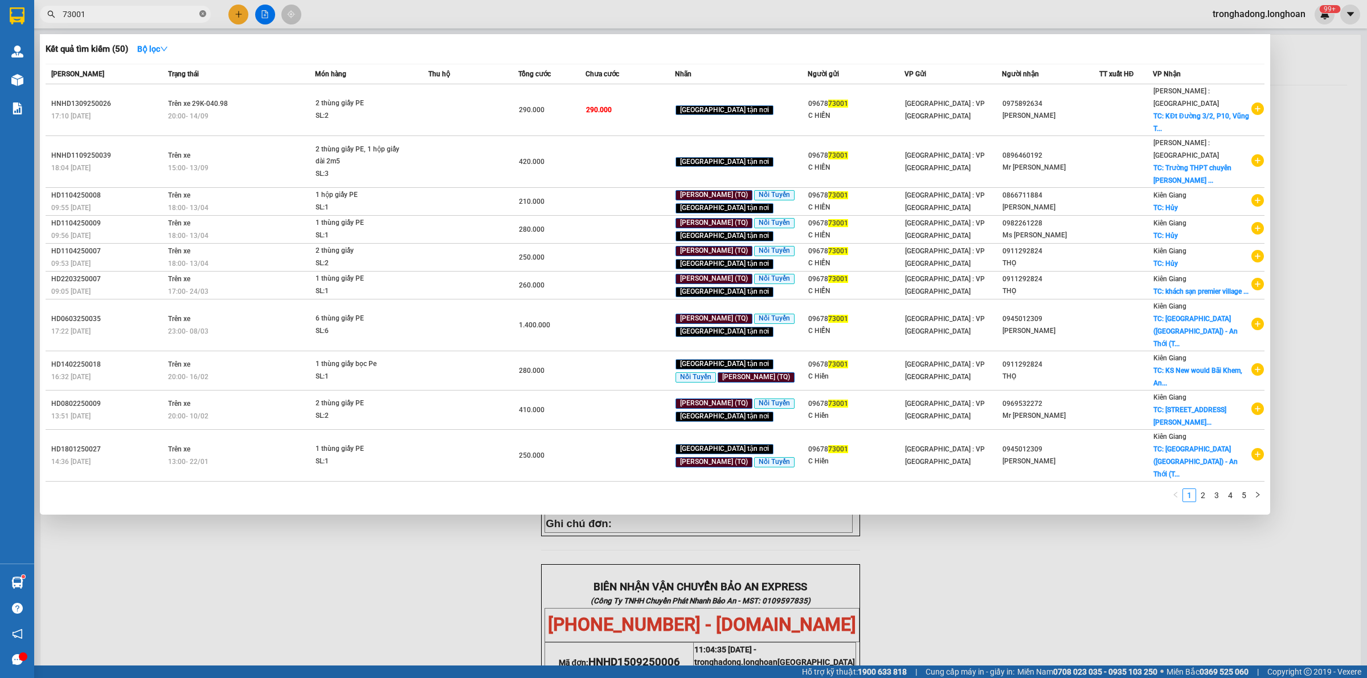
click at [201, 11] on icon "close-circle" at bounding box center [202, 13] width 7 height 7
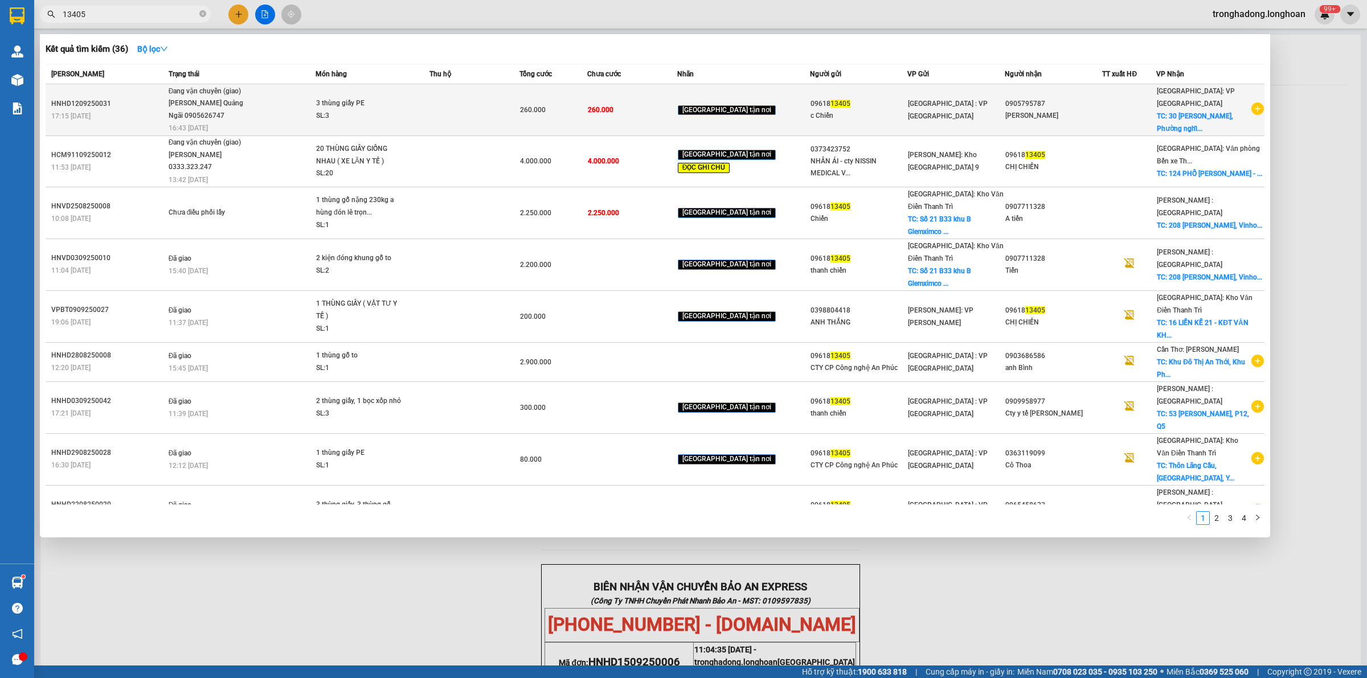
type input "13405"
click at [519, 114] on td at bounding box center [474, 110] width 90 height 52
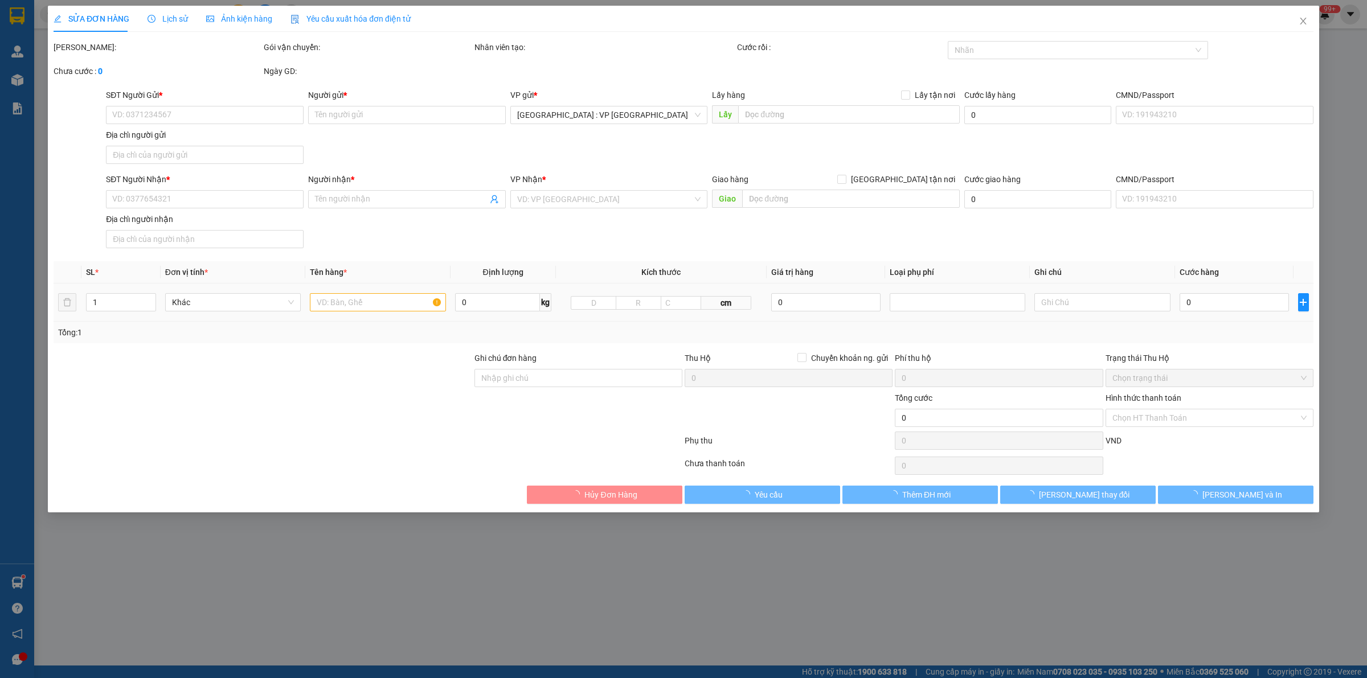
type input "0961813405"
type input "c Chiến"
type input "0905795787"
type input "Huỳnh hà thạch"
checkbox input "true"
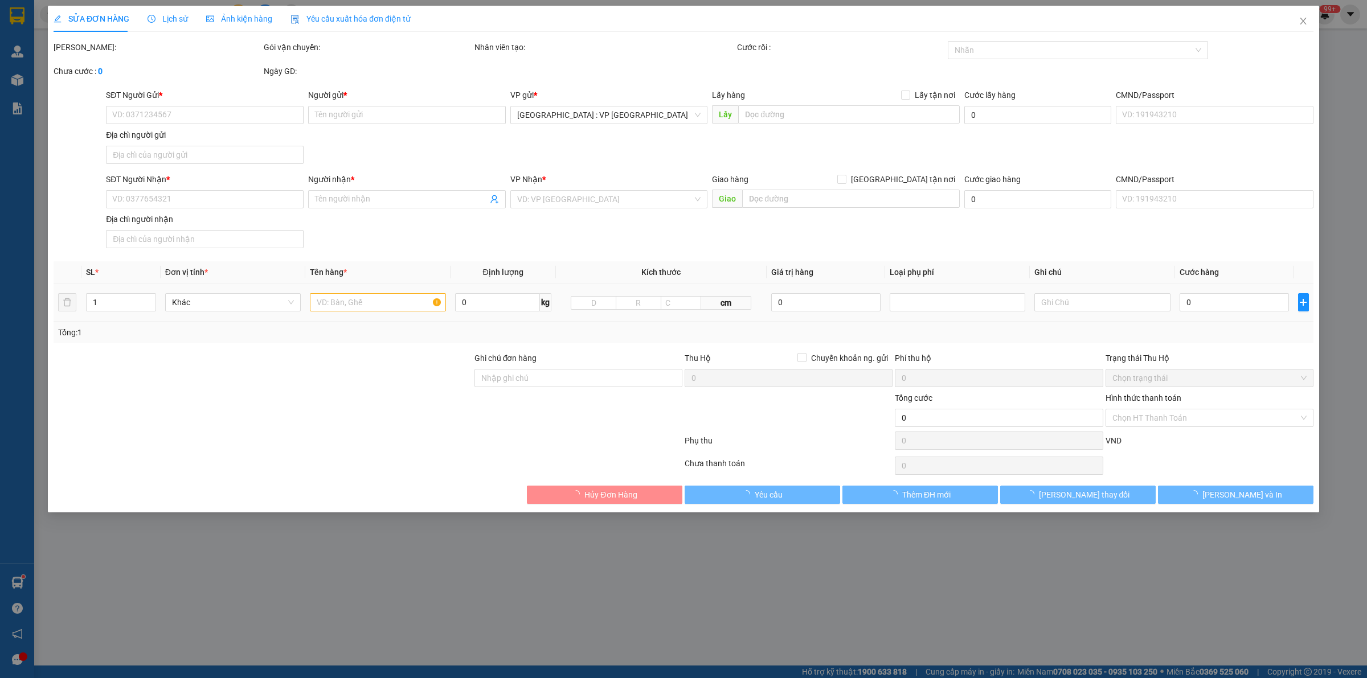
type input "30 chu văn an, Phường nghĩa lộ, TP quảng ngãi"
type input "260.000"
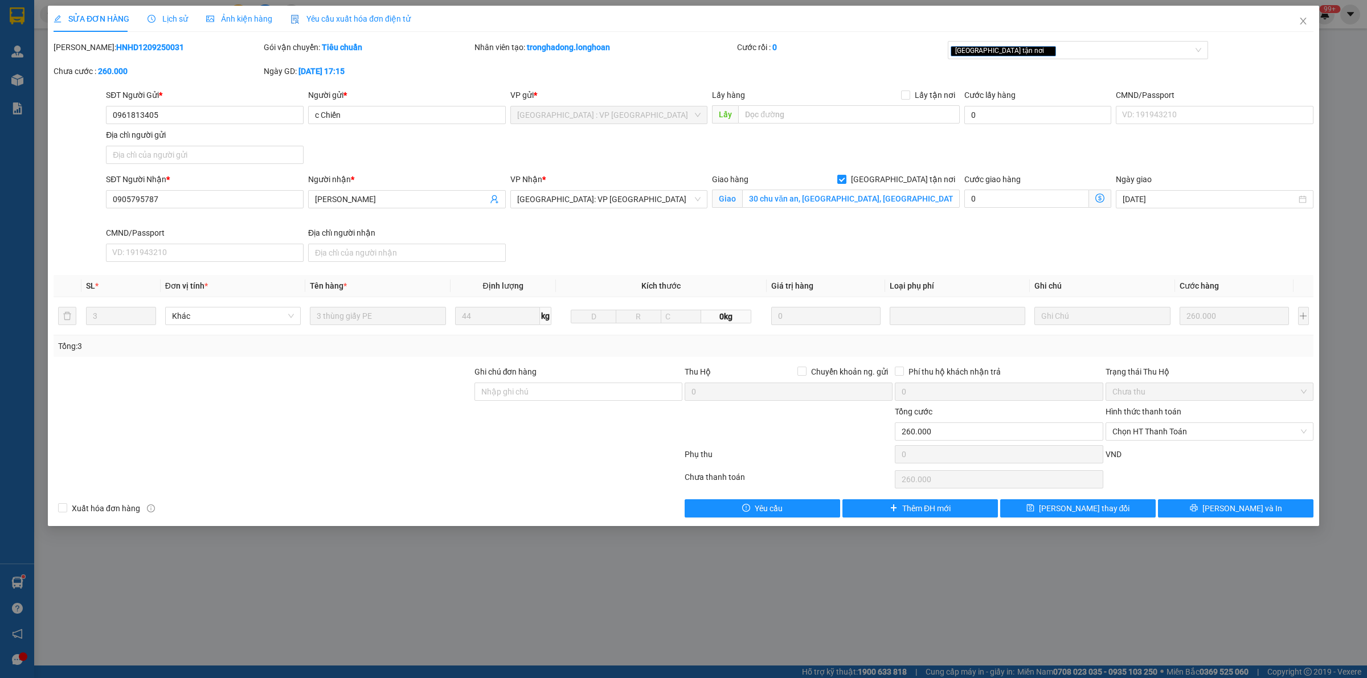
click at [391, 424] on div at bounding box center [262, 426] width 421 height 40
click at [674, 247] on div "SĐT Người Nhận * 0905795787 Người nhận * Huỳnh hà thạch VP Nhận * Quảng Ngãi: V…" at bounding box center [710, 219] width 1212 height 93
click at [1176, 433] on span "Chọn HT Thanh Toán" at bounding box center [1209, 431] width 194 height 17
click at [1141, 453] on div "Tại văn phòng" at bounding box center [1209, 455] width 194 height 13
type input "0"
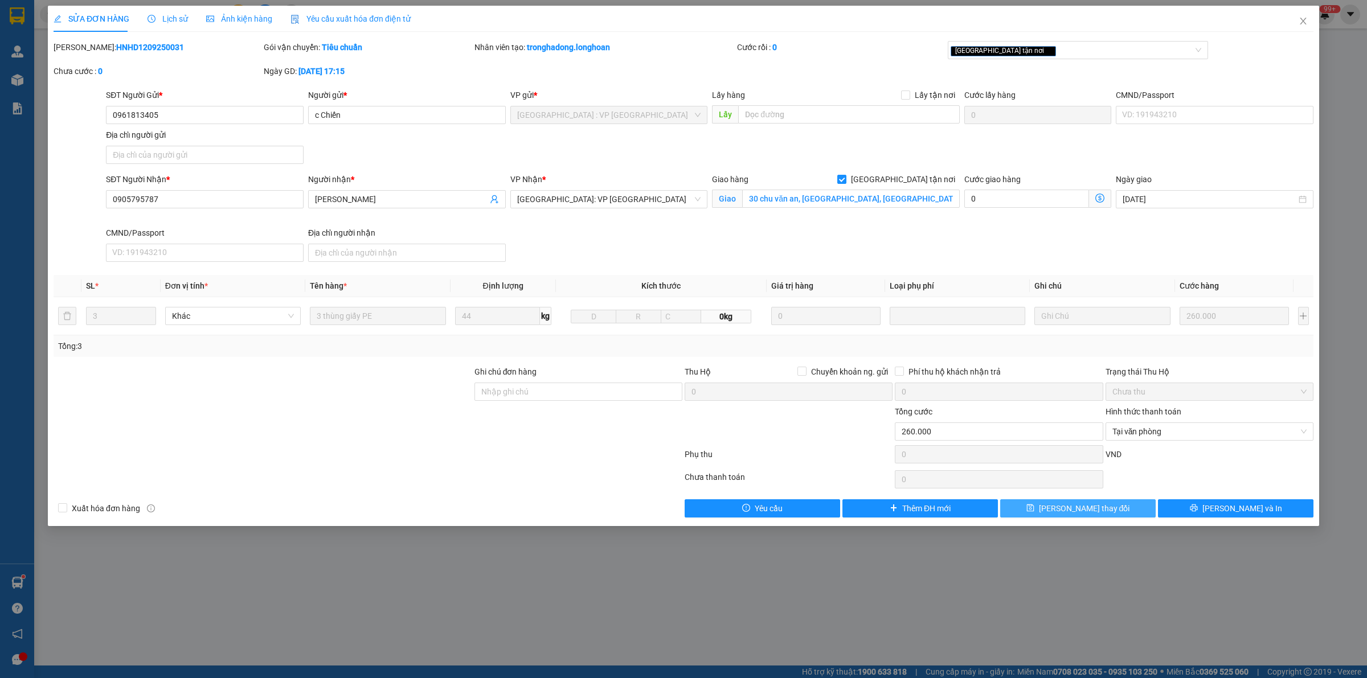
click at [1075, 509] on span "[PERSON_NAME] thay đổi" at bounding box center [1084, 508] width 91 height 13
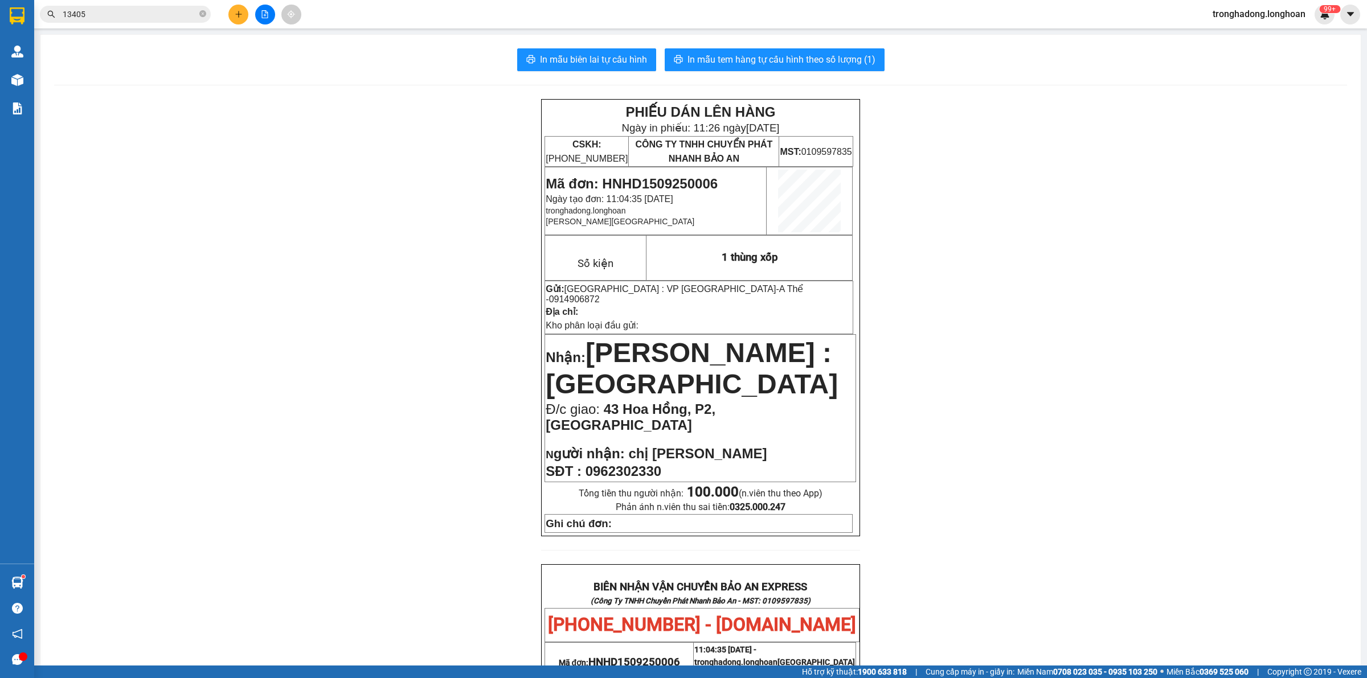
click at [235, 11] on icon "plus" at bounding box center [239, 14] width 8 height 8
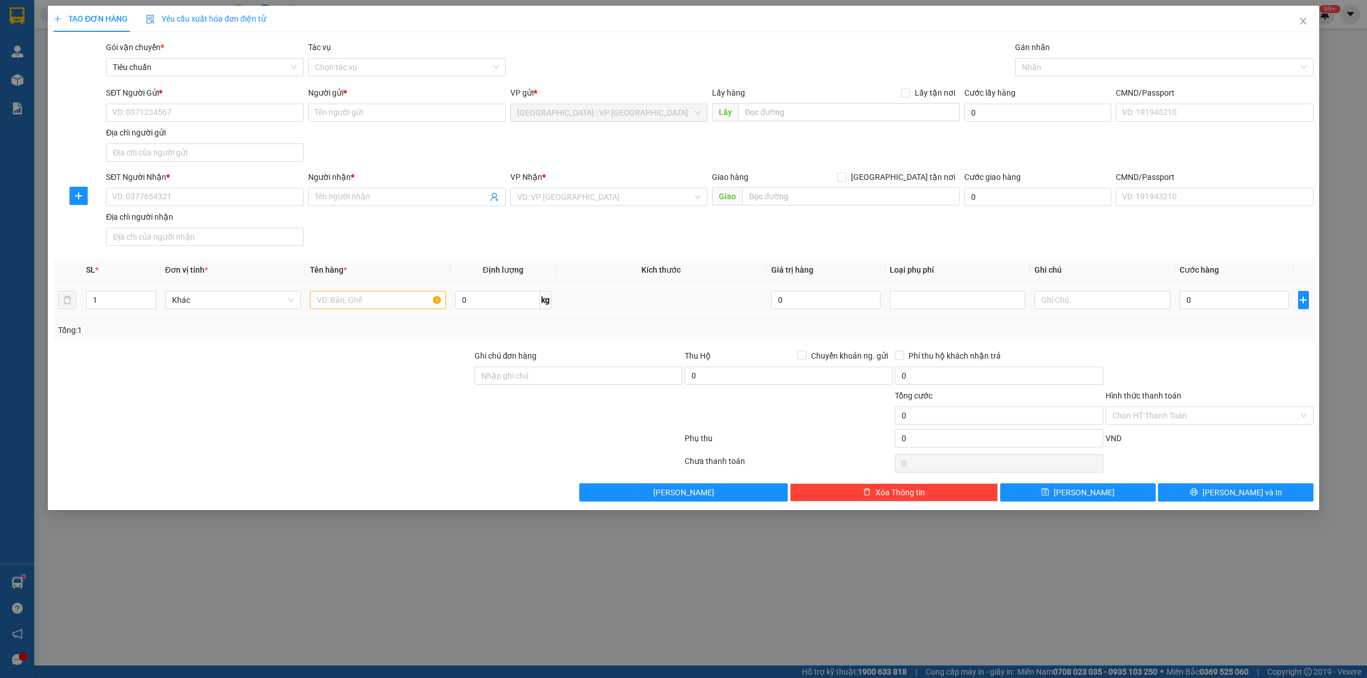
click at [500, 315] on td "0 kg" at bounding box center [503, 300] width 105 height 38
click at [496, 305] on input "0" at bounding box center [497, 300] width 85 height 18
click at [386, 293] on input "text" at bounding box center [378, 300] width 136 height 18
click at [145, 294] on span "Increase Value" at bounding box center [149, 297] width 13 height 10
click at [164, 115] on input "SĐT Người Gửi *" at bounding box center [205, 113] width 198 height 18
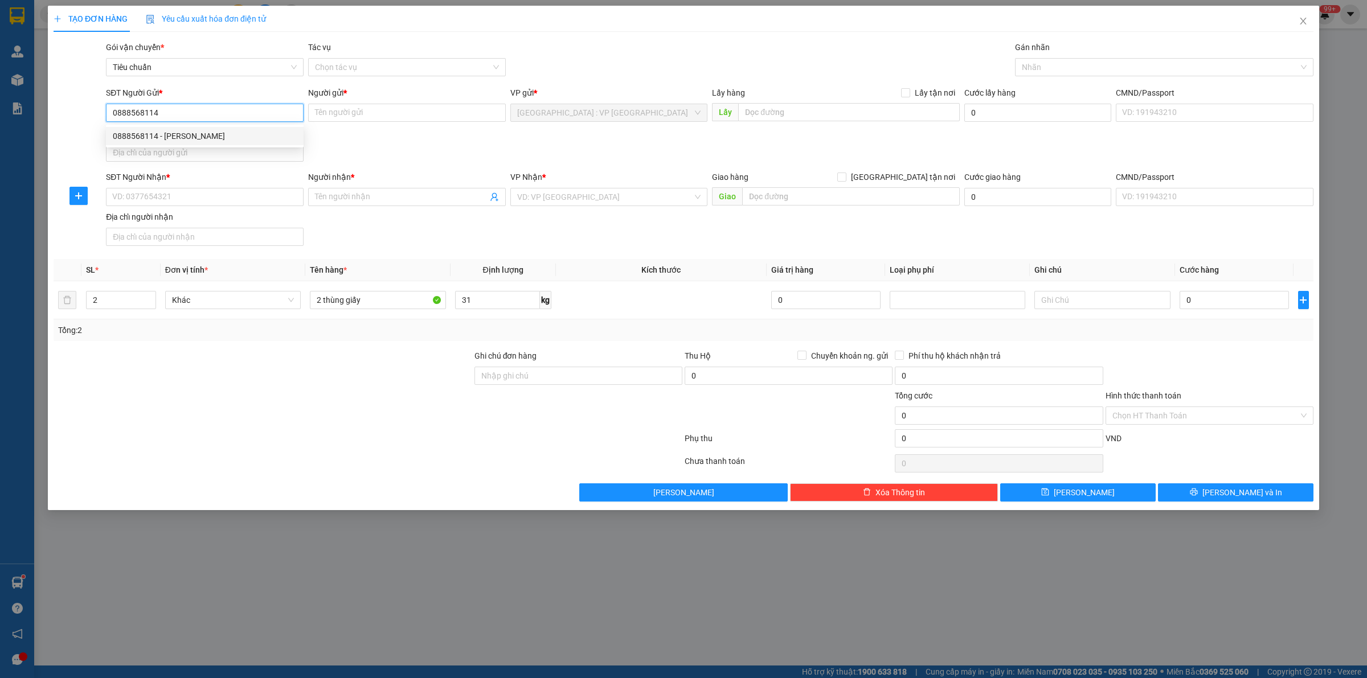
click at [194, 132] on div "0888568114 - Anh Tuấn" at bounding box center [205, 136] width 184 height 13
click at [226, 194] on input "SĐT Người Nhận *" at bounding box center [205, 197] width 198 height 18
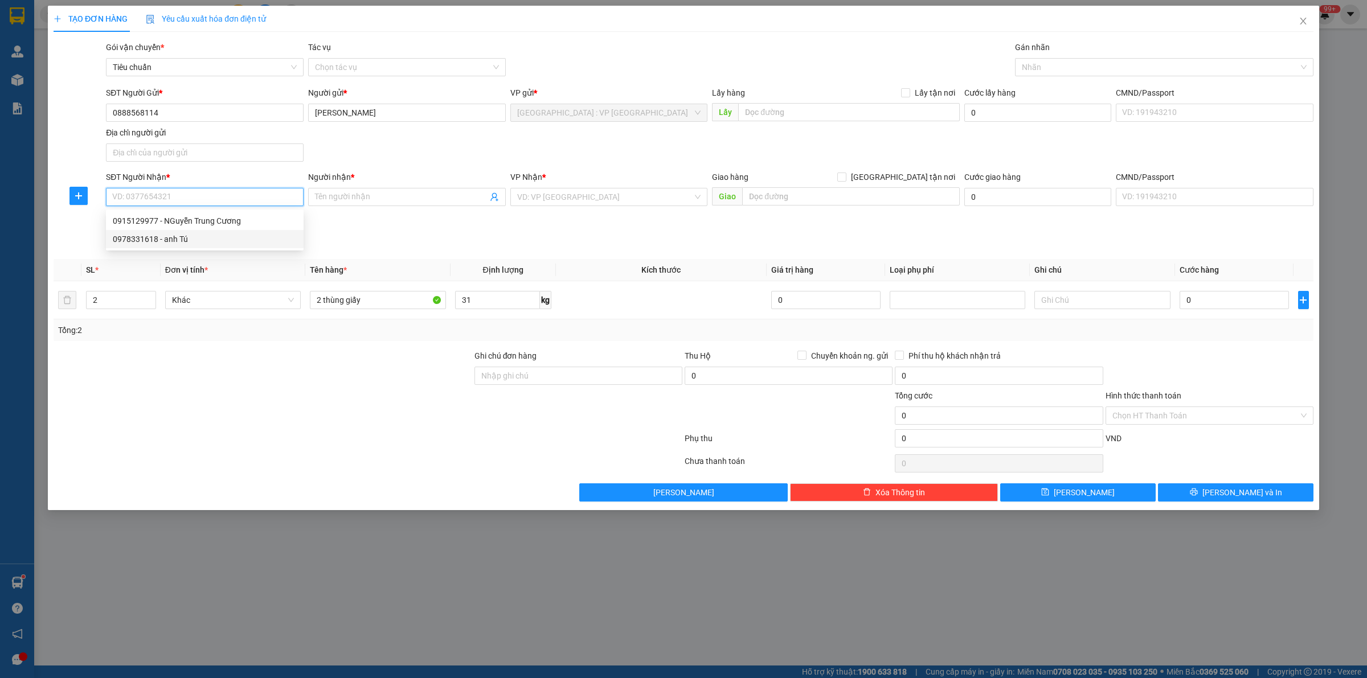
click at [180, 235] on div "0978331618 - anh Tú" at bounding box center [205, 239] width 184 height 13
click at [592, 239] on div "SĐT Người Nhận * 0978331618 0978331618 Người nhận * anh Tú VP Nhận * Bình Định:…" at bounding box center [710, 211] width 1212 height 80
click at [1209, 308] on input "0" at bounding box center [1234, 300] width 109 height 18
click at [1228, 308] on input "0" at bounding box center [1234, 300] width 109 height 18
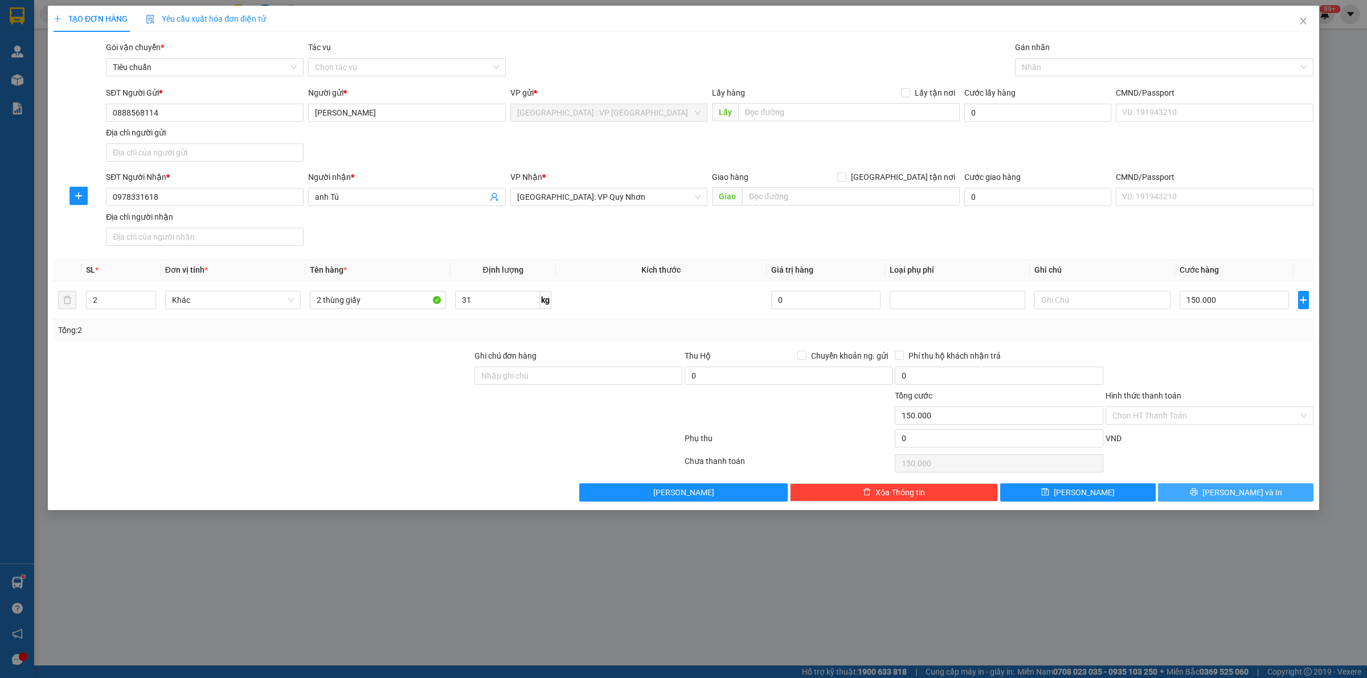
click at [1206, 489] on button "[PERSON_NAME] và In" at bounding box center [1236, 493] width 156 height 18
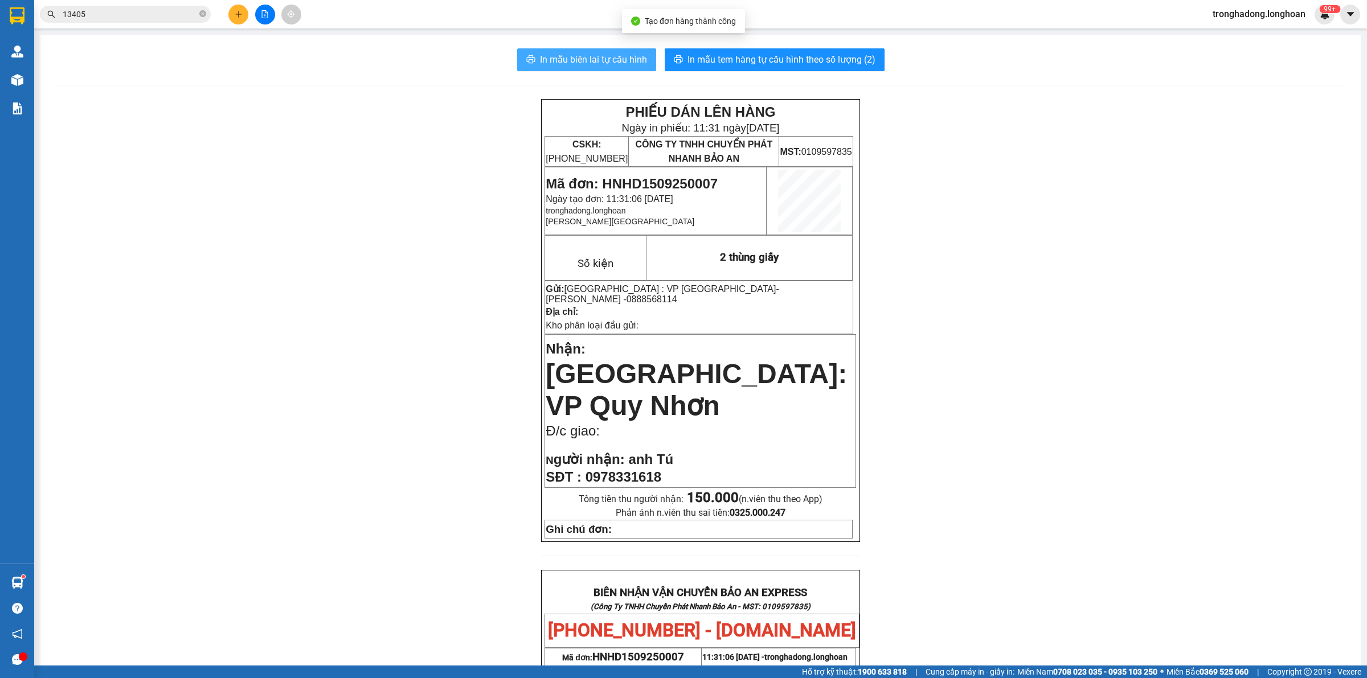
click at [576, 61] on span "In mẫu biên lai tự cấu hình" at bounding box center [593, 59] width 107 height 14
click at [736, 50] on button "In mẫu tem hàng tự cấu hình theo số lượng (2)" at bounding box center [775, 59] width 220 height 23
click at [232, 17] on button at bounding box center [238, 15] width 20 height 20
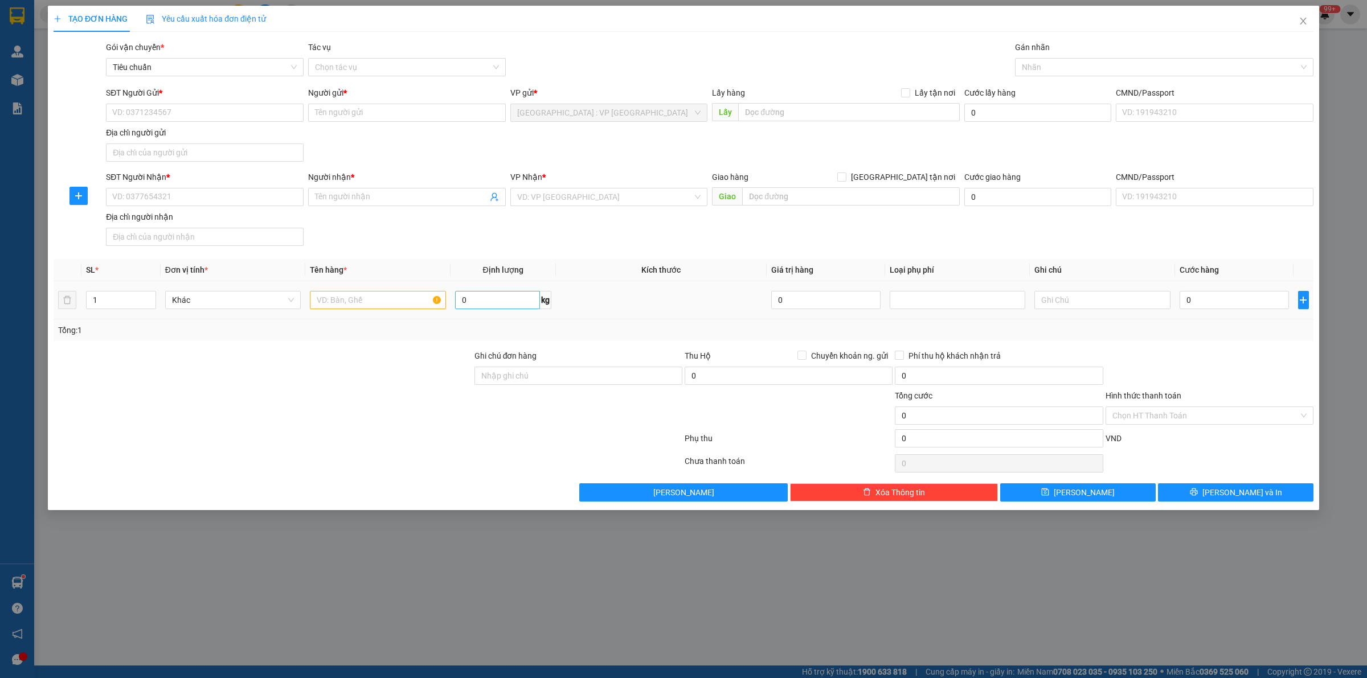
click at [508, 312] on div "0 kg" at bounding box center [503, 300] width 96 height 23
click at [504, 308] on input "0" at bounding box center [497, 300] width 85 height 18
click at [357, 294] on input "text" at bounding box center [378, 300] width 136 height 18
click at [322, 117] on input "Người gửi *" at bounding box center [407, 113] width 198 height 18
click at [221, 117] on input "SĐT Người Gửi *" at bounding box center [205, 113] width 198 height 18
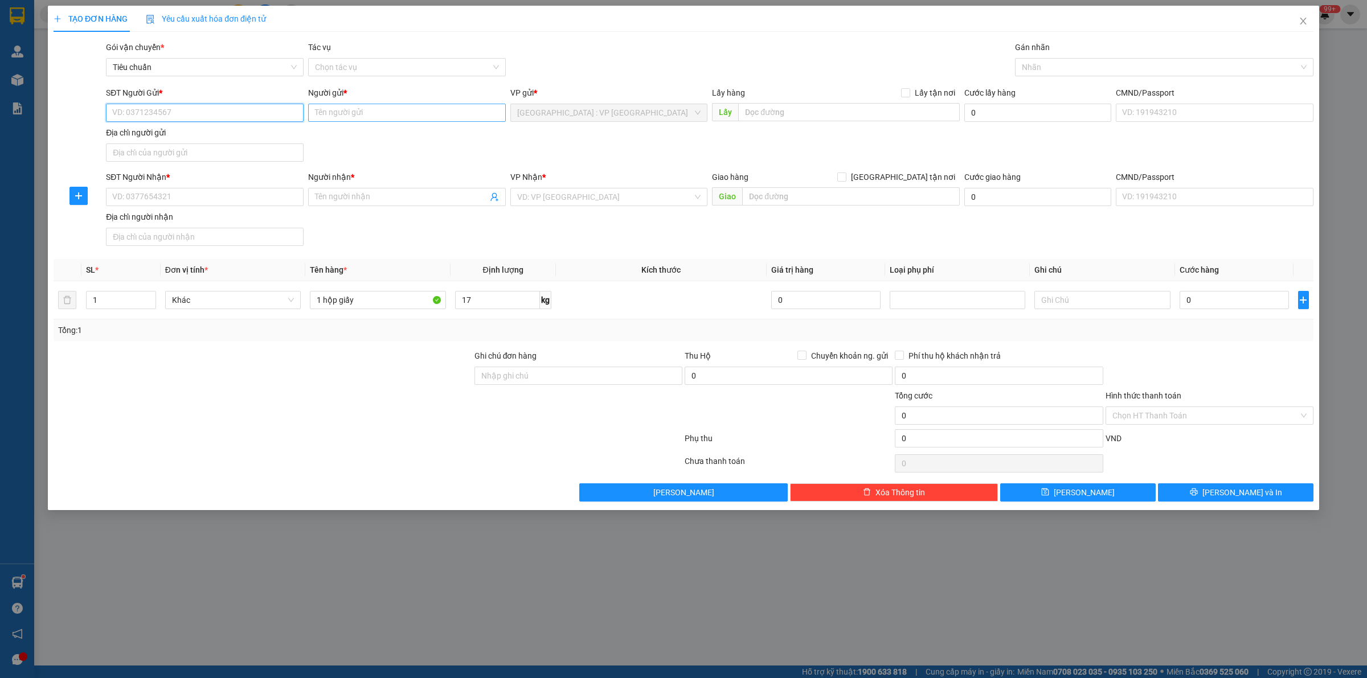
drag, startPoint x: 304, startPoint y: 108, endPoint x: 326, endPoint y: 117, distance: 24.0
click at [320, 116] on div "SĐT Người Gửi * VD: 0371234567 Người gửi * Tên người gửi VP gửi * Hà Nội : VP H…" at bounding box center [710, 127] width 1212 height 80
click at [326, 117] on input "Người gửi *" at bounding box center [407, 113] width 198 height 18
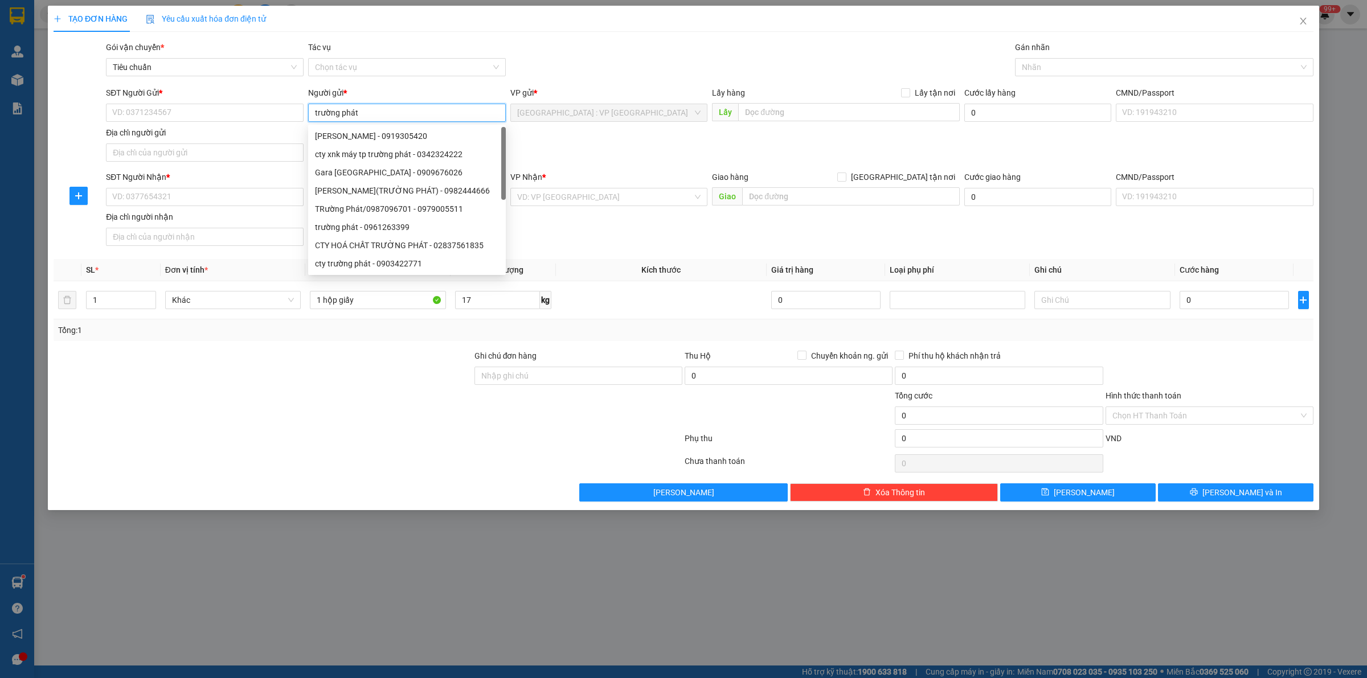
click at [380, 104] on input "trường phát" at bounding box center [407, 113] width 198 height 18
click at [392, 265] on div "cty trường phát - 0903422771" at bounding box center [407, 263] width 184 height 13
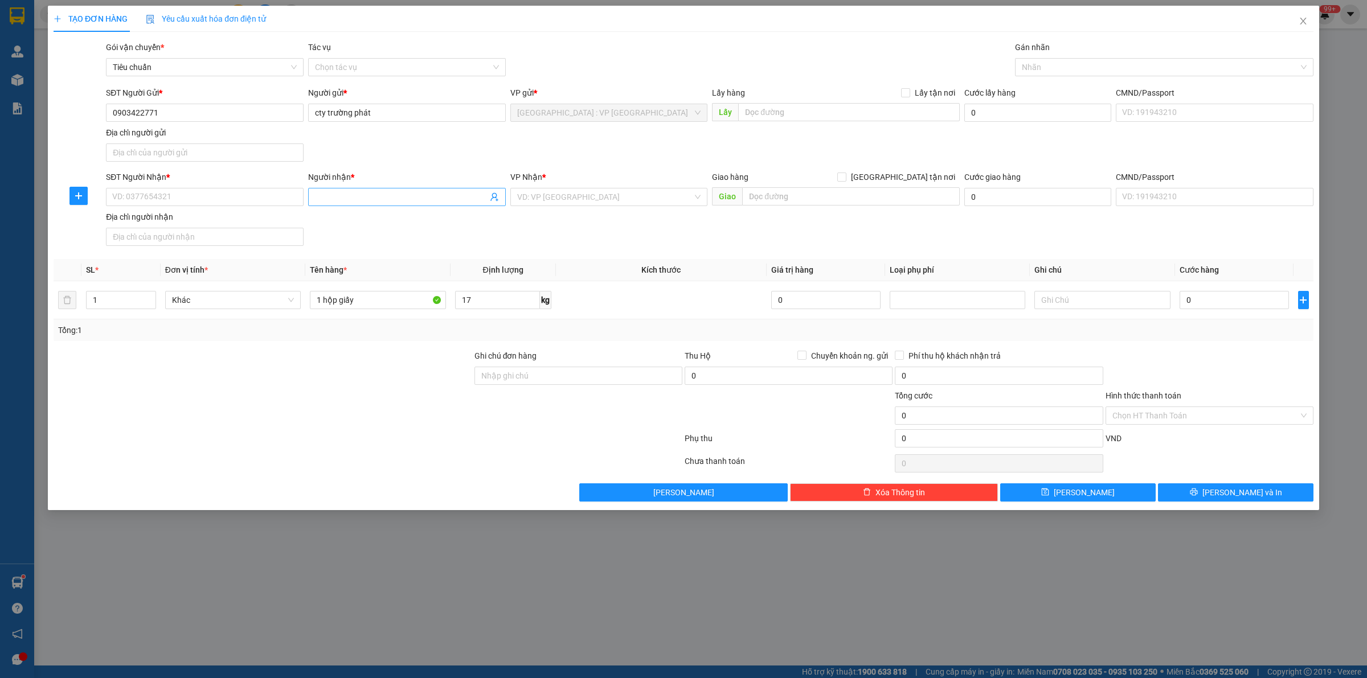
click at [330, 199] on input "Người nhận *" at bounding box center [401, 197] width 173 height 13
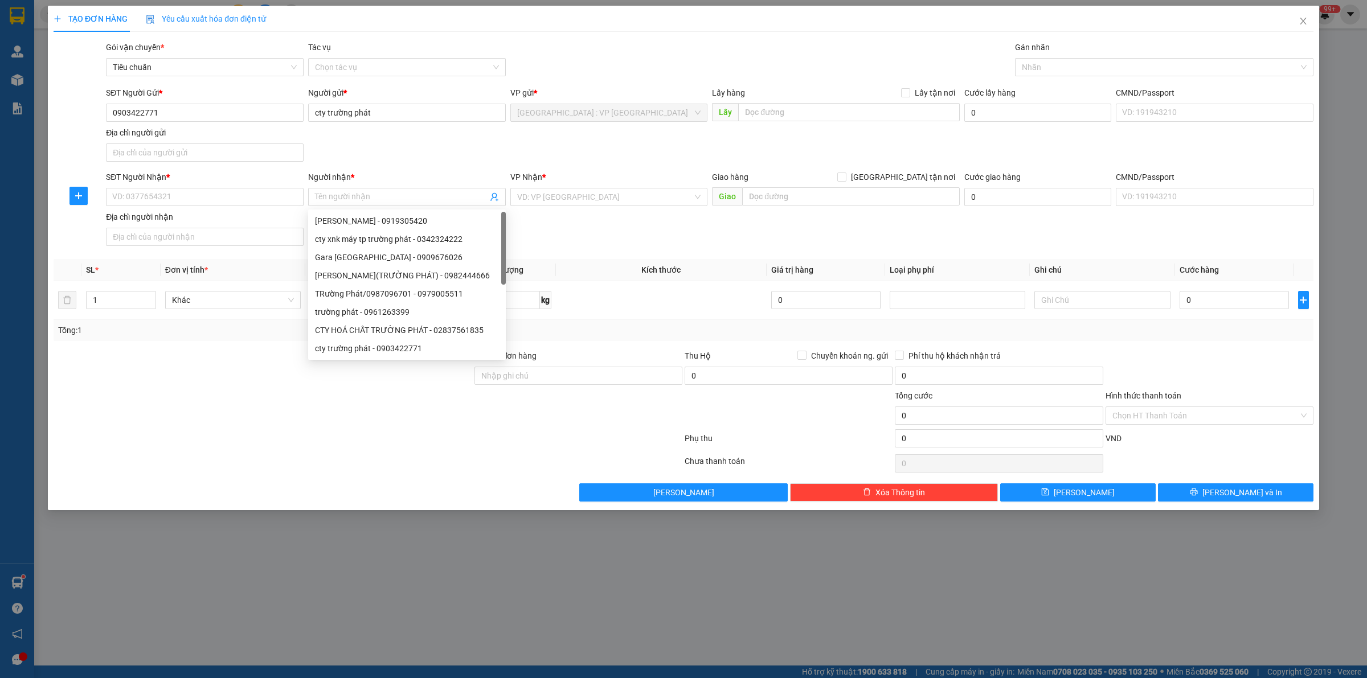
click at [408, 163] on div "SĐT Người Gửi * 0903422771 Người gửi * cty trường phát VP gửi * Hà Nội : VP Hà …" at bounding box center [710, 127] width 1212 height 80
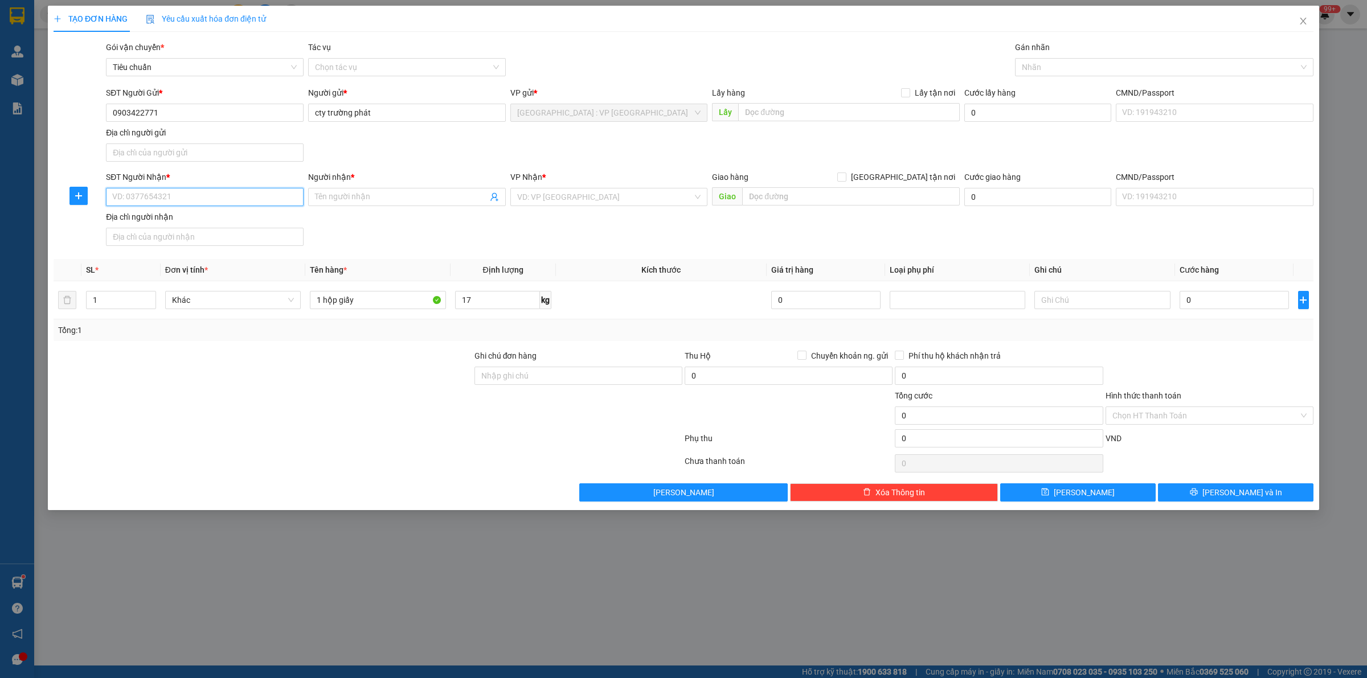
drag, startPoint x: 161, startPoint y: 198, endPoint x: 398, endPoint y: 159, distance: 240.0
click at [166, 198] on input "SĐT Người Nhận *" at bounding box center [205, 197] width 198 height 18
click at [185, 224] on div "0967832617 - thiên phú" at bounding box center [205, 221] width 184 height 13
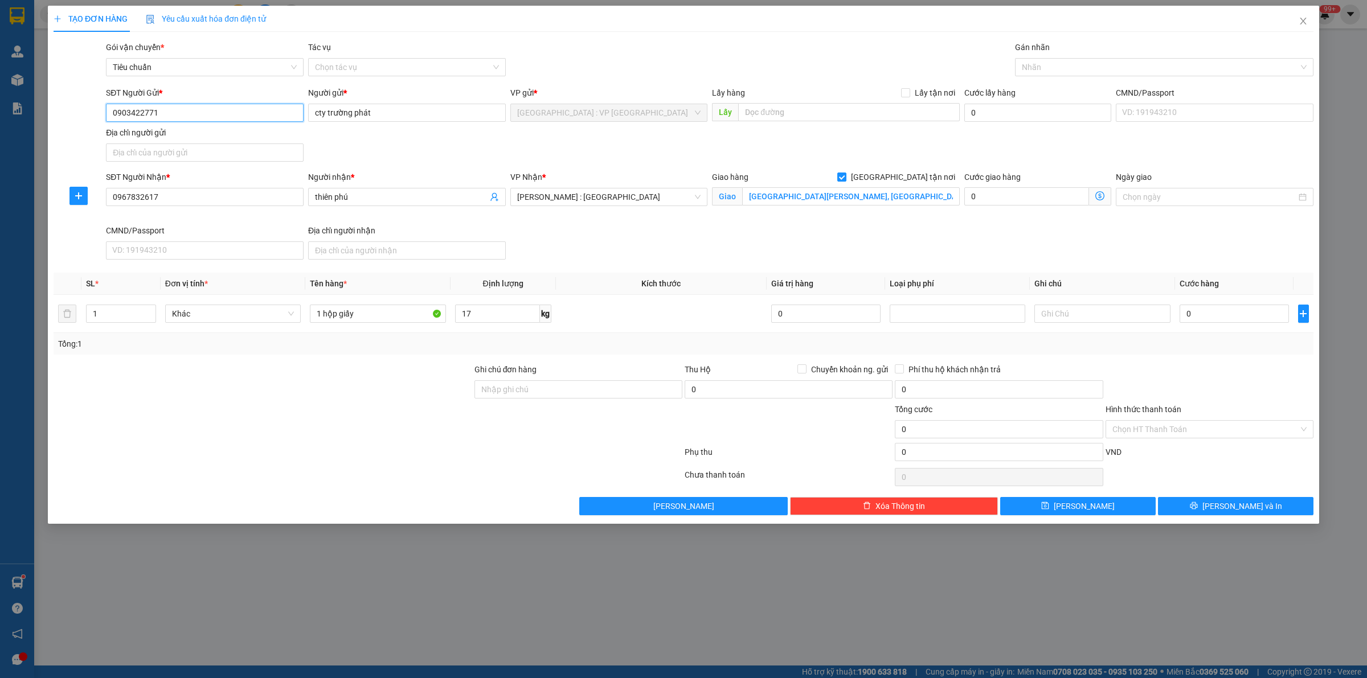
drag, startPoint x: 199, startPoint y: 120, endPoint x: 55, endPoint y: 134, distance: 145.4
click at [55, 134] on div "SĐT Người Gửi * 0903422771 0903422771 Người gửi * cty trường phát VP gửi * Hà N…" at bounding box center [683, 127] width 1262 height 80
click at [155, 112] on input "SĐT Người Gửi *" at bounding box center [205, 113] width 198 height 18
click at [178, 143] on div "0961263399 - trường phát" at bounding box center [205, 136] width 198 height 18
drag, startPoint x: 744, startPoint y: 253, endPoint x: 556, endPoint y: 287, distance: 190.9
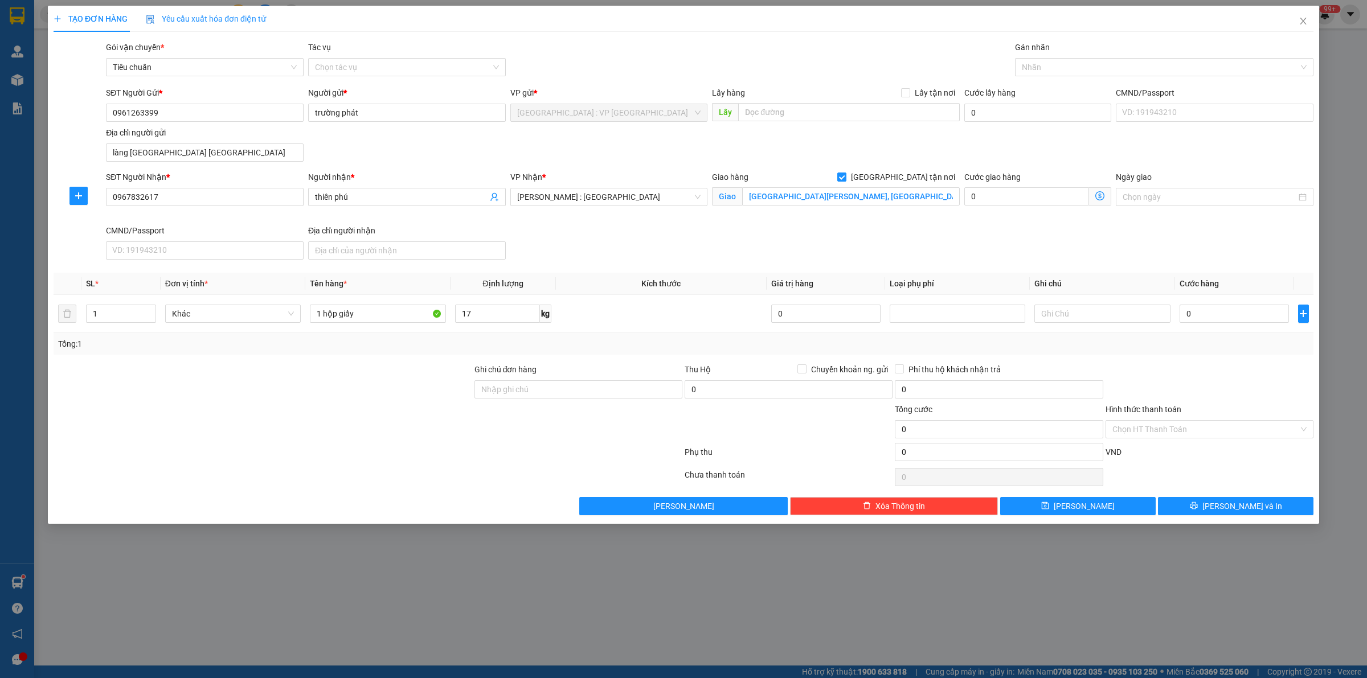
click at [743, 253] on div "SĐT Người Nhận * 0967832617 Người nhận * thiên phú VP Nhận * Hồ Chí Minh : Kho …" at bounding box center [710, 217] width 1212 height 93
click at [1226, 319] on input "0" at bounding box center [1234, 314] width 109 height 18
drag, startPoint x: 1176, startPoint y: 385, endPoint x: 1166, endPoint y: 382, distance: 10.6
click at [1176, 386] on div at bounding box center [1210, 383] width 210 height 40
click at [1206, 506] on button "[PERSON_NAME] và In" at bounding box center [1236, 506] width 156 height 18
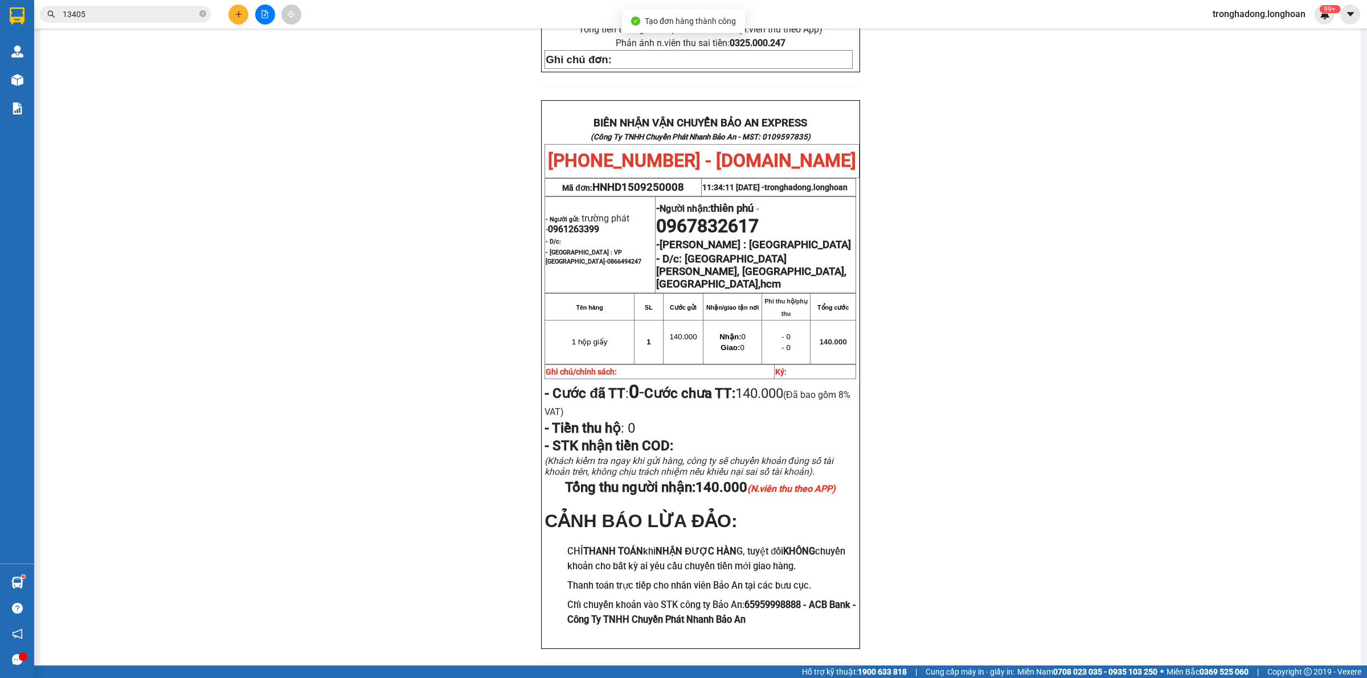
scroll to position [485, 0]
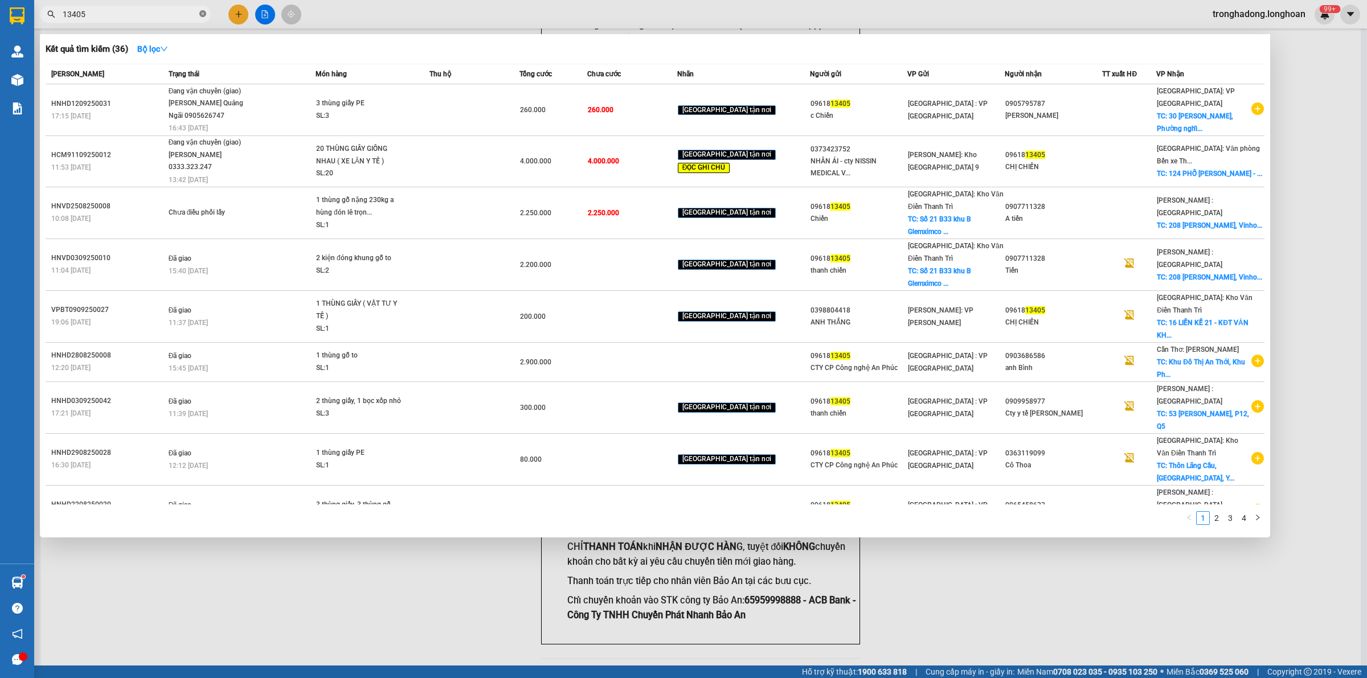
click at [203, 15] on icon "close-circle" at bounding box center [202, 13] width 7 height 7
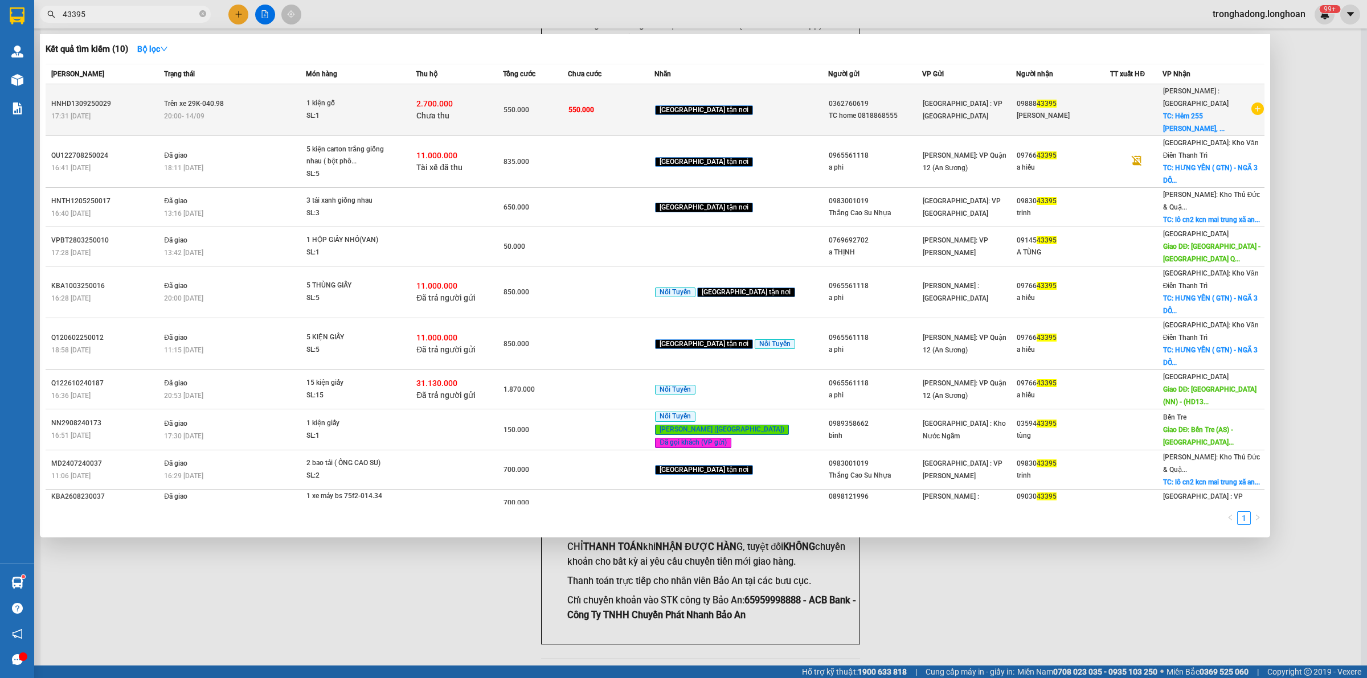
click at [392, 110] on div "SL: 1" at bounding box center [348, 116] width 85 height 13
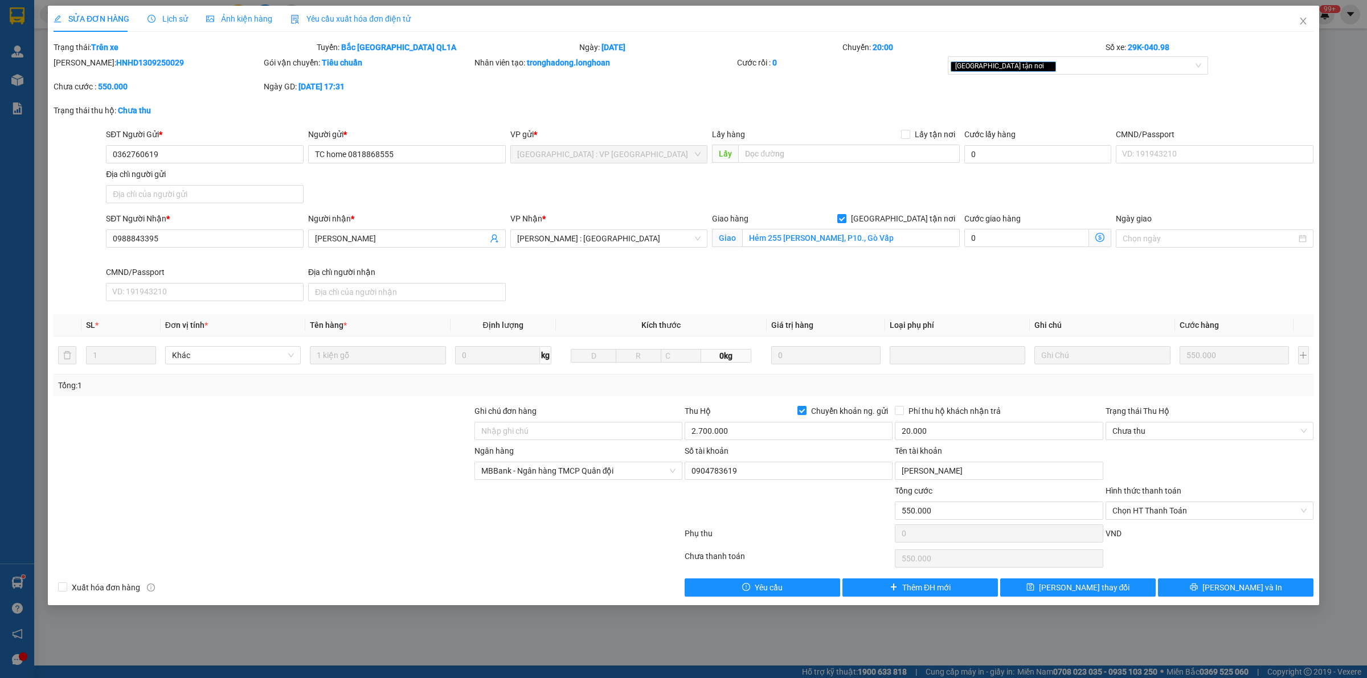
click at [745, 442] on div "2.700.000" at bounding box center [789, 433] width 208 height 23
click at [749, 432] on input "2.700.000" at bounding box center [789, 431] width 208 height 18
click at [491, 534] on div at bounding box center [367, 536] width 631 height 23
click at [731, 436] on input "2.700.000" at bounding box center [789, 431] width 208 height 18
click at [1200, 584] on button "[PERSON_NAME] và In" at bounding box center [1236, 588] width 156 height 18
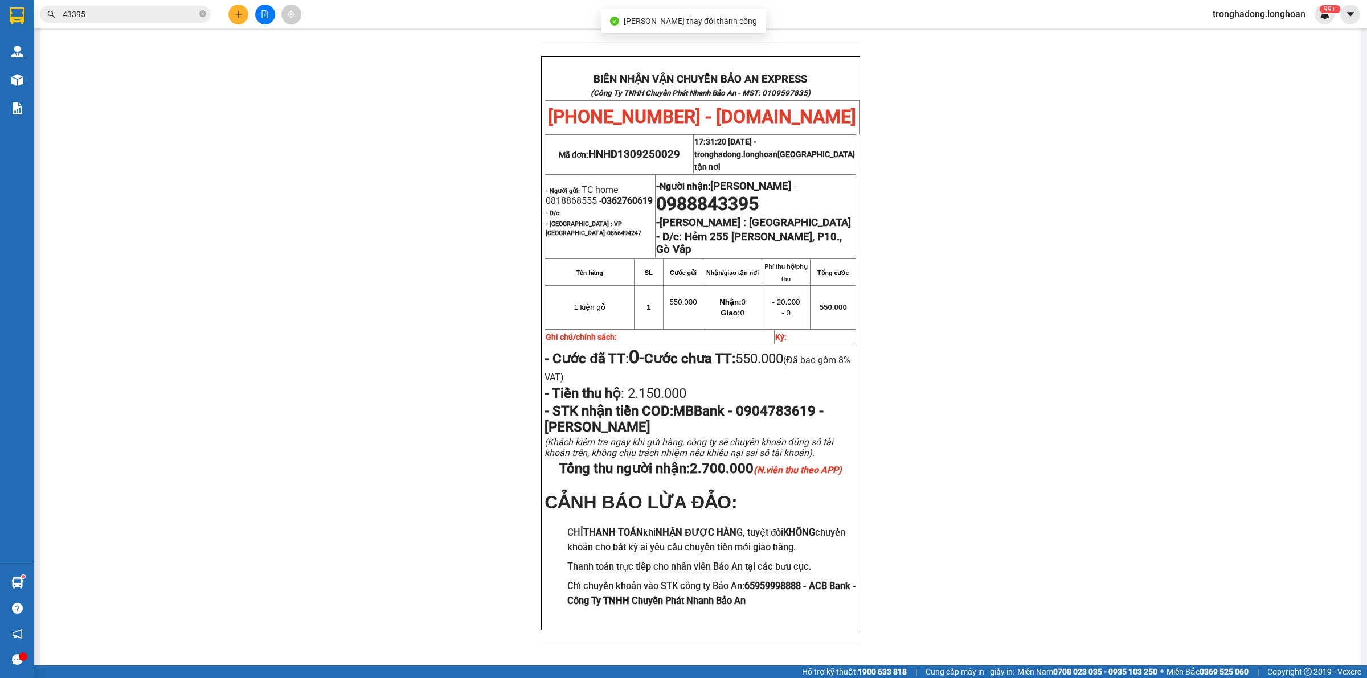
scroll to position [512, 0]
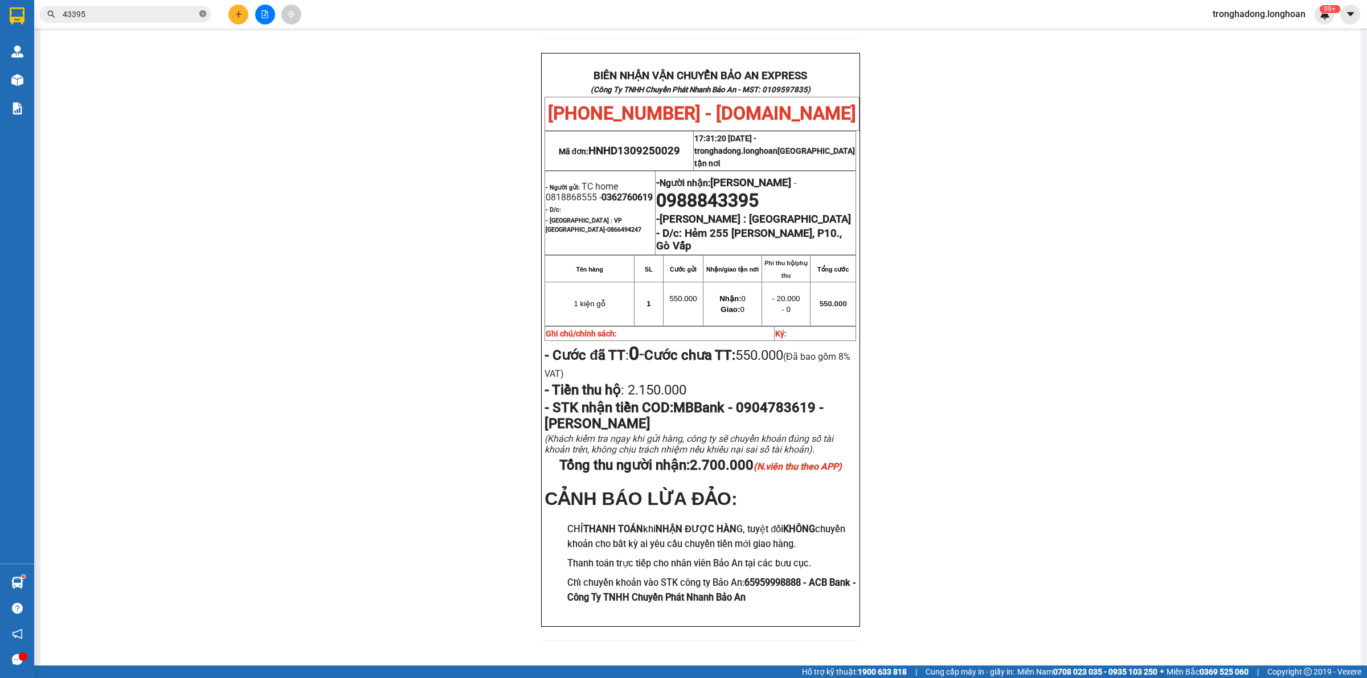
click at [202, 15] on icon "close-circle" at bounding box center [202, 13] width 7 height 7
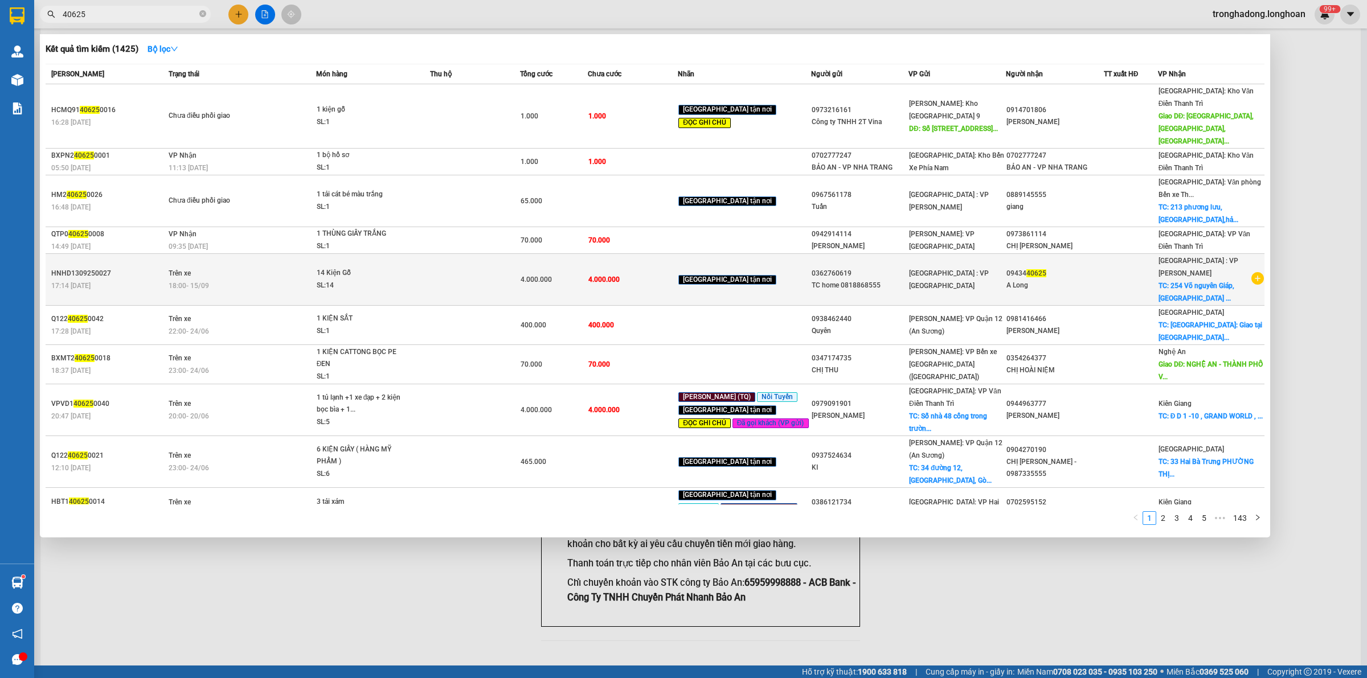
click at [448, 264] on td at bounding box center [475, 280] width 90 height 52
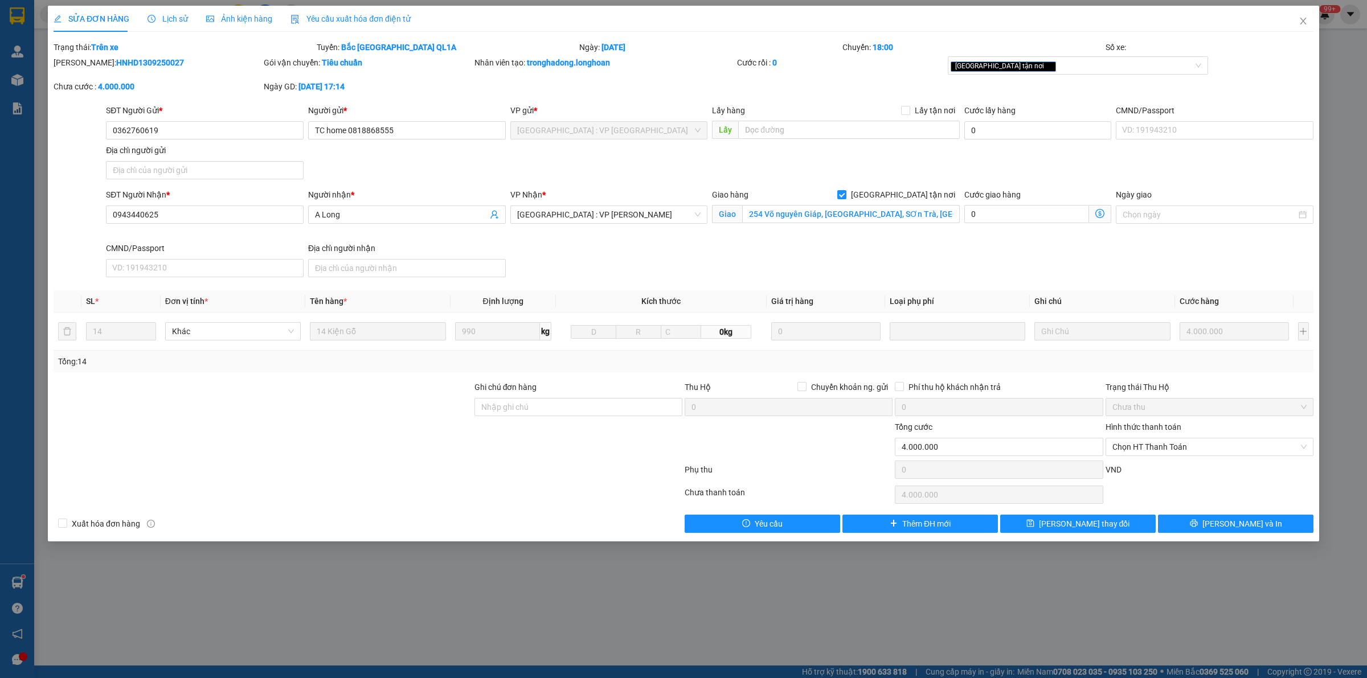
click at [181, 24] on div "Lịch sử" at bounding box center [168, 19] width 40 height 13
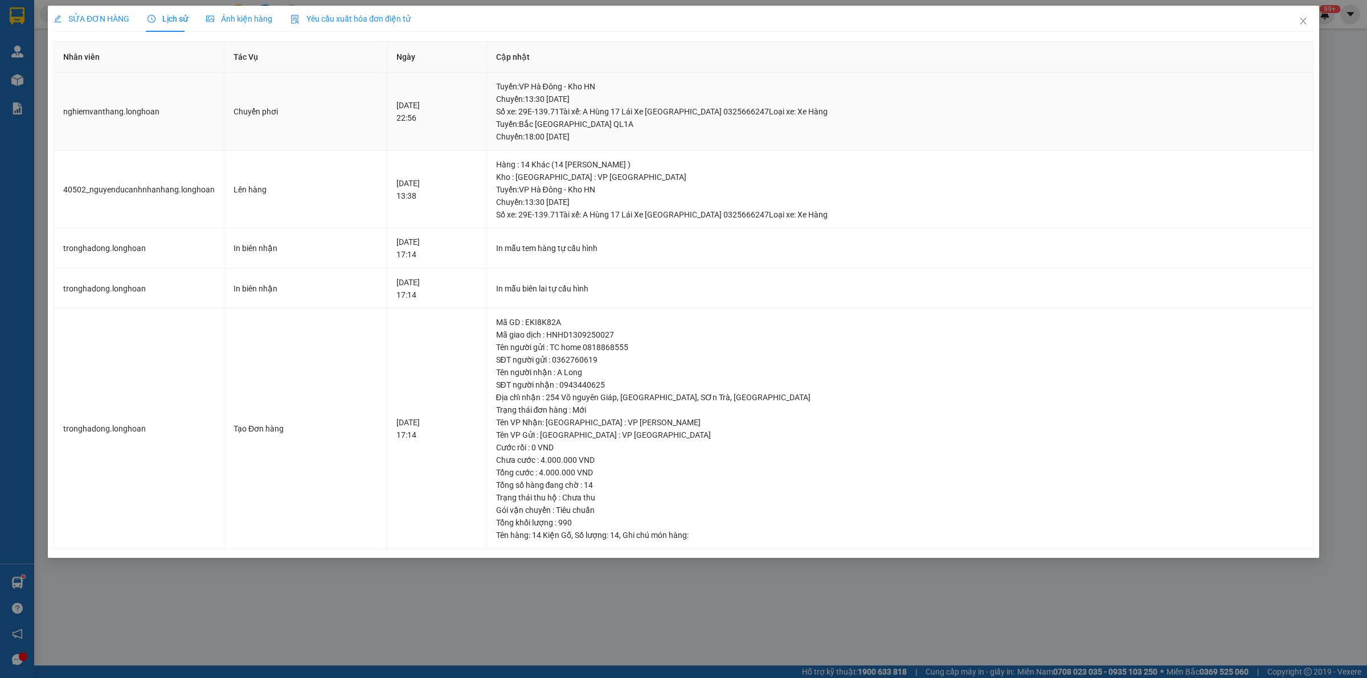
drag, startPoint x: 688, startPoint y: 142, endPoint x: 627, endPoint y: 142, distance: 61.5
click at [627, 142] on div "Tuyến : Bắc Trung Nam QL1A Chuyến: 18:00 ngày 15-09-2025" at bounding box center [900, 130] width 808 height 25
click at [730, 146] on td "Tuyến : VP Hà Đông - Kho HN Chuyến: 13:30 ngày 14-09-2025 Số xe: 29E-139.71 Tài…" at bounding box center [900, 112] width 827 height 78
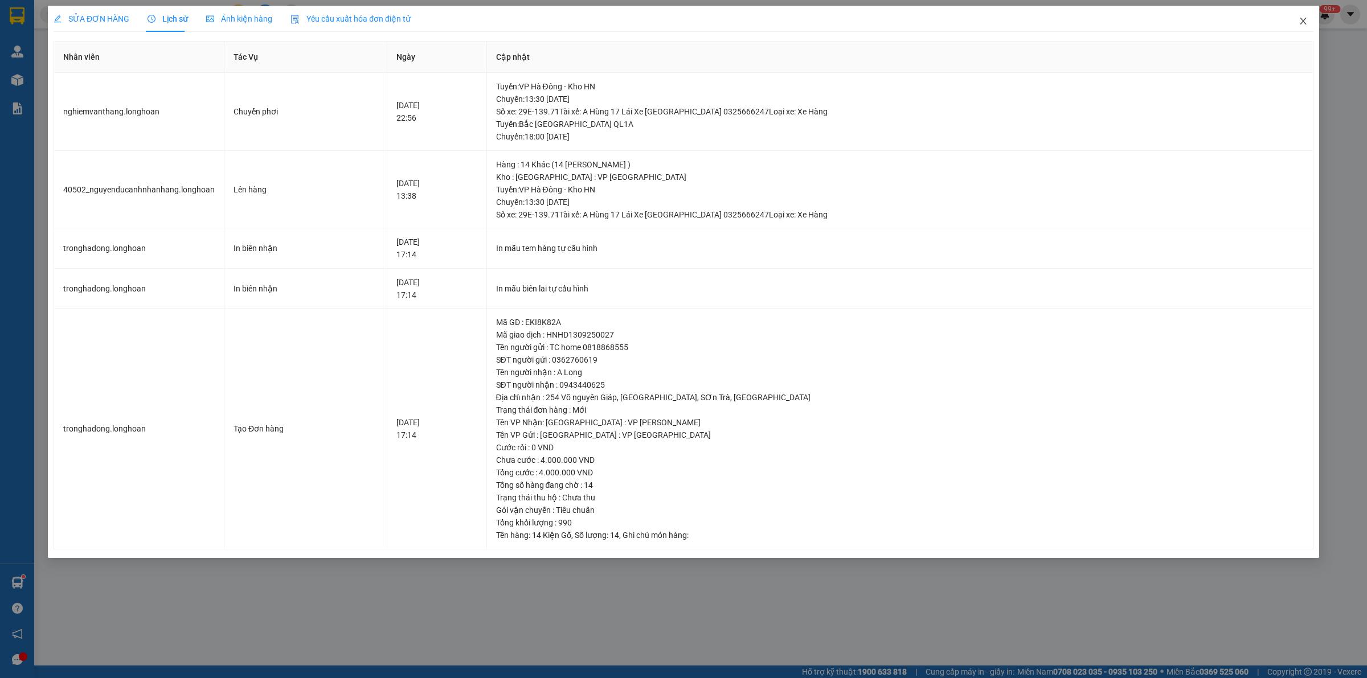
drag, startPoint x: 1311, startPoint y: 23, endPoint x: 1204, endPoint y: 30, distance: 107.3
click at [1309, 23] on span "Close" at bounding box center [1303, 22] width 32 height 32
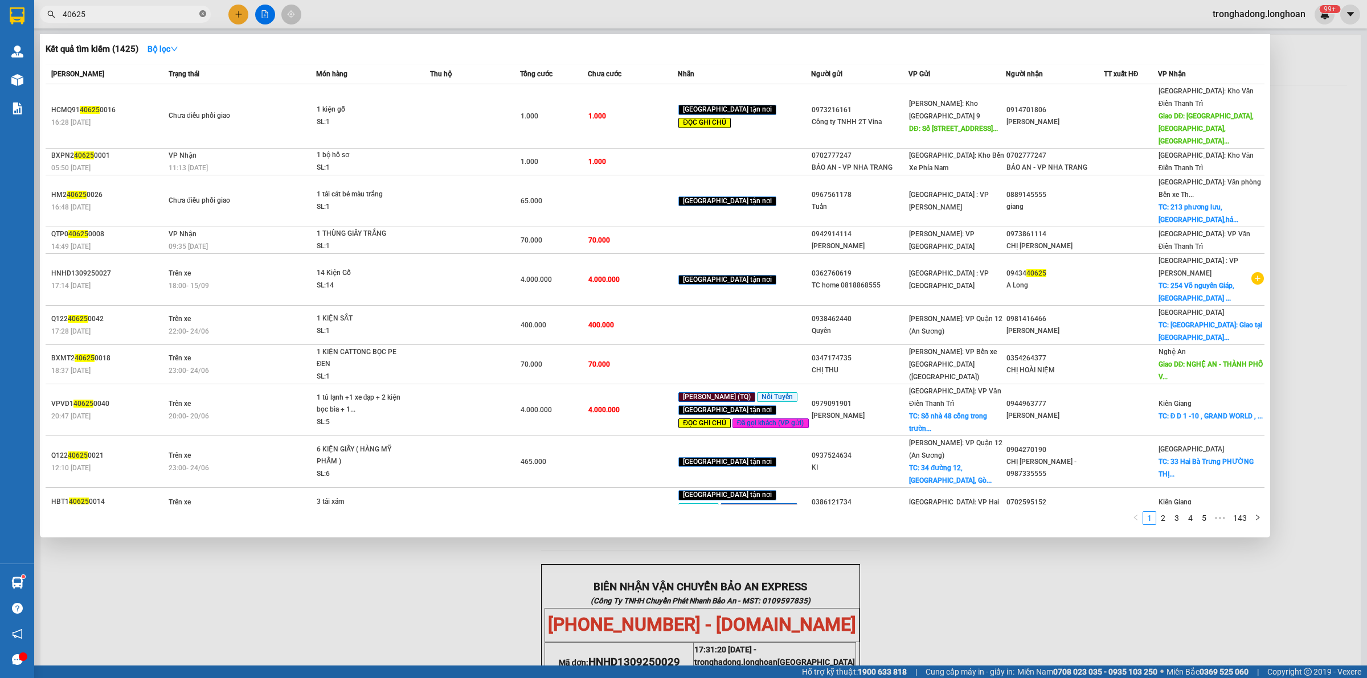
click at [200, 17] on icon "close-circle" at bounding box center [202, 13] width 7 height 7
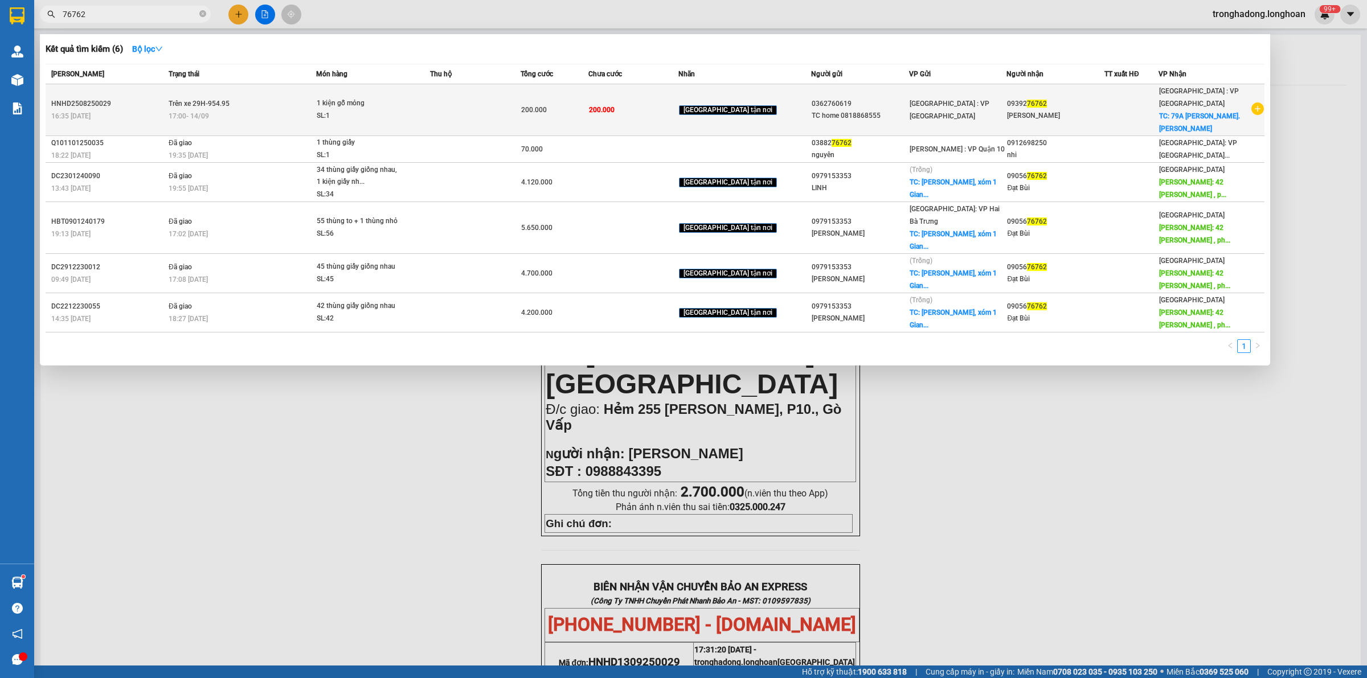
click at [468, 111] on td at bounding box center [475, 110] width 90 height 52
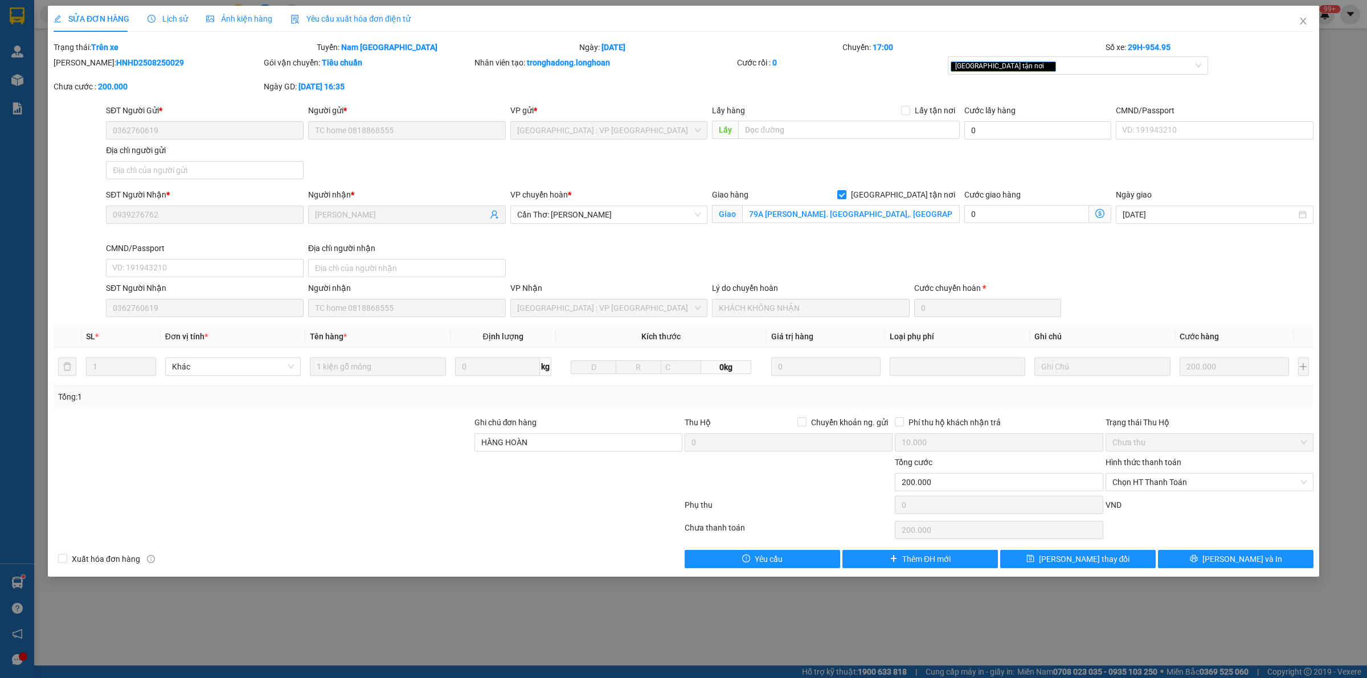
click at [436, 454] on div at bounding box center [262, 436] width 421 height 40
click at [430, 450] on div at bounding box center [262, 436] width 421 height 40
click at [1304, 17] on icon "close" at bounding box center [1303, 21] width 9 height 9
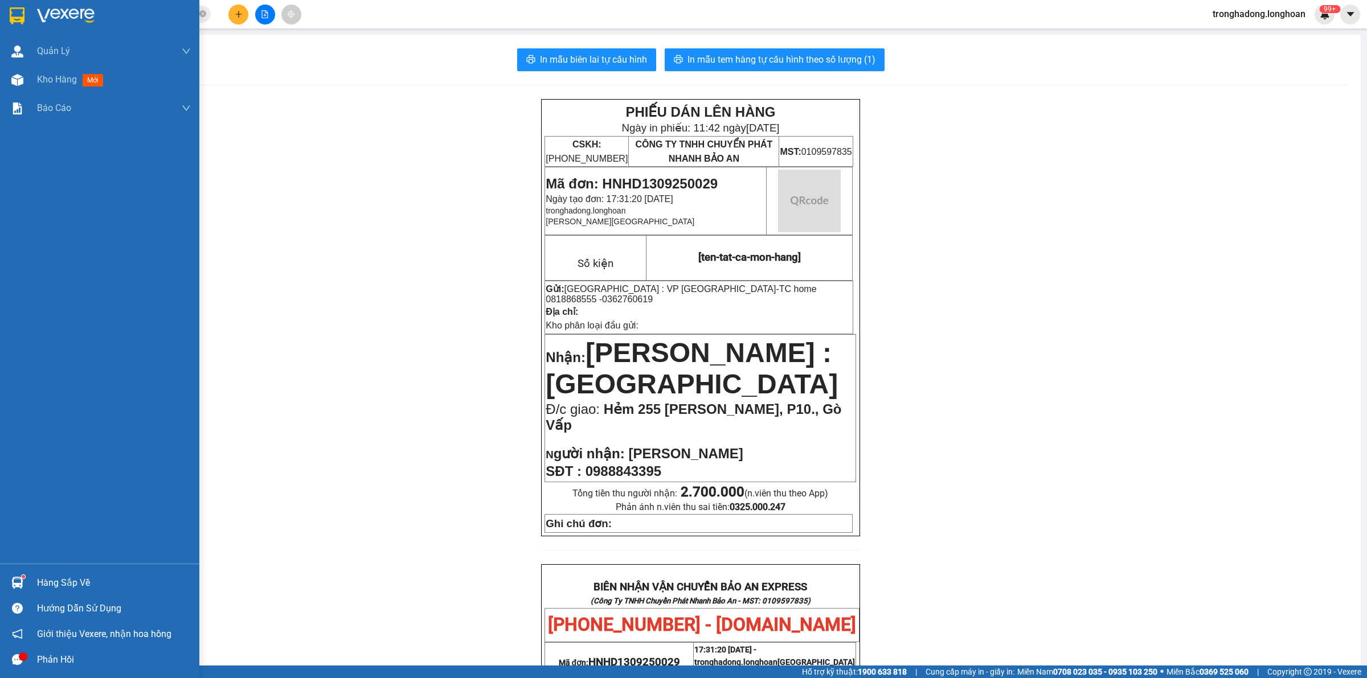
click at [16, 13] on img at bounding box center [17, 15] width 15 height 17
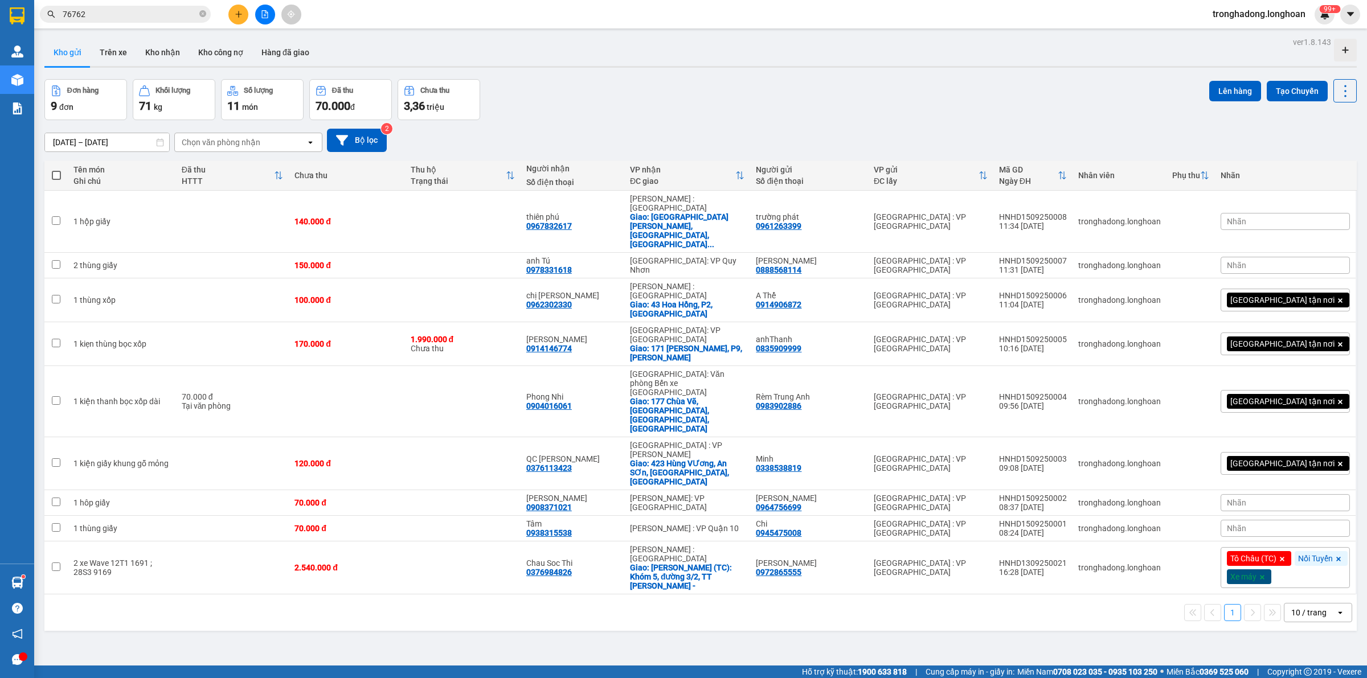
drag, startPoint x: 1282, startPoint y: 214, endPoint x: 1201, endPoint y: 152, distance: 102.0
click at [1201, 152] on div "ver 1.8.143 Kho gửi Trên xe Kho nhận Kho công nợ Hàng đã giao Đơn hàng 9 đơn Kh…" at bounding box center [701, 373] width 1322 height 678
click at [1246, 217] on span "Nhãn" at bounding box center [1236, 221] width 19 height 9
click at [905, 97] on div "Đơn hàng 9 đơn Khối lượng 71 kg Số lượng 11 món Đã thu 70.000 đ Chưa thu 3,36 t…" at bounding box center [700, 99] width 1312 height 41
click at [1263, 218] on icon at bounding box center [1267, 222] width 8 height 8
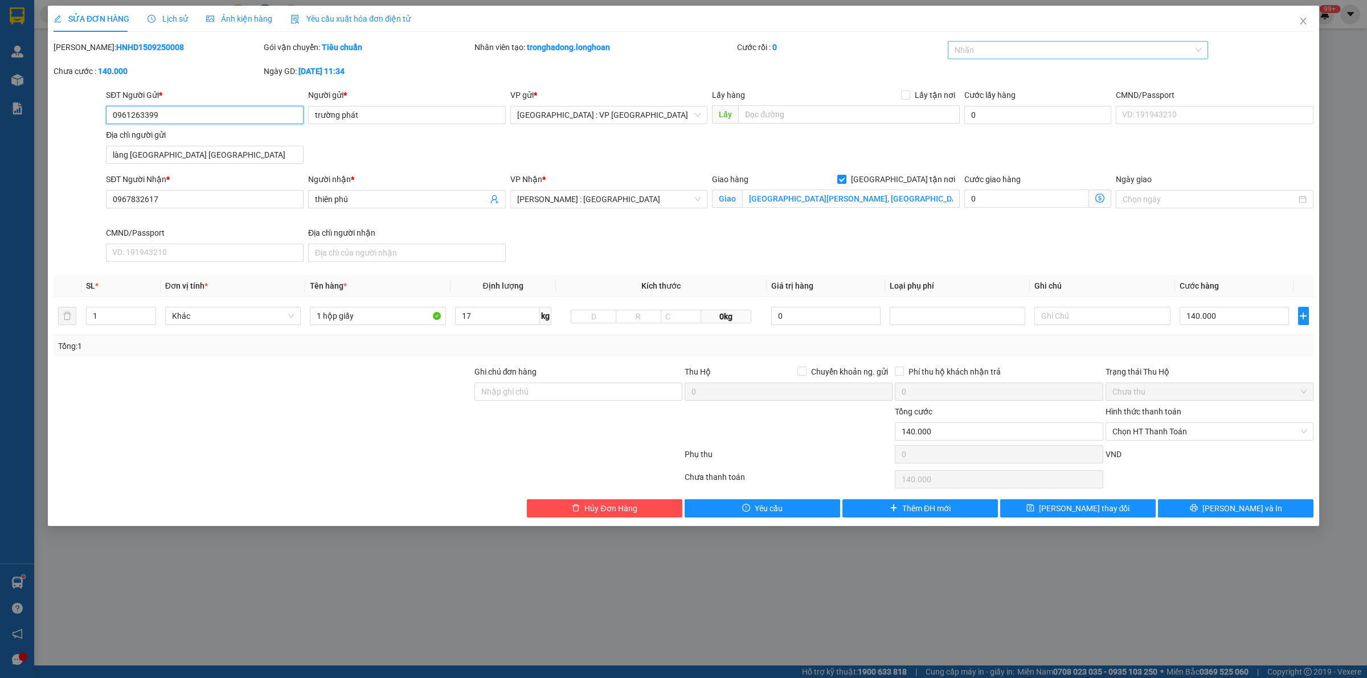
click at [1009, 44] on div at bounding box center [1073, 50] width 244 height 14
click at [1009, 44] on div "[GEOGRAPHIC_DATA] tận nơi" at bounding box center [1073, 50] width 244 height 14
click at [1197, 510] on icon "printer" at bounding box center [1193, 508] width 7 height 7
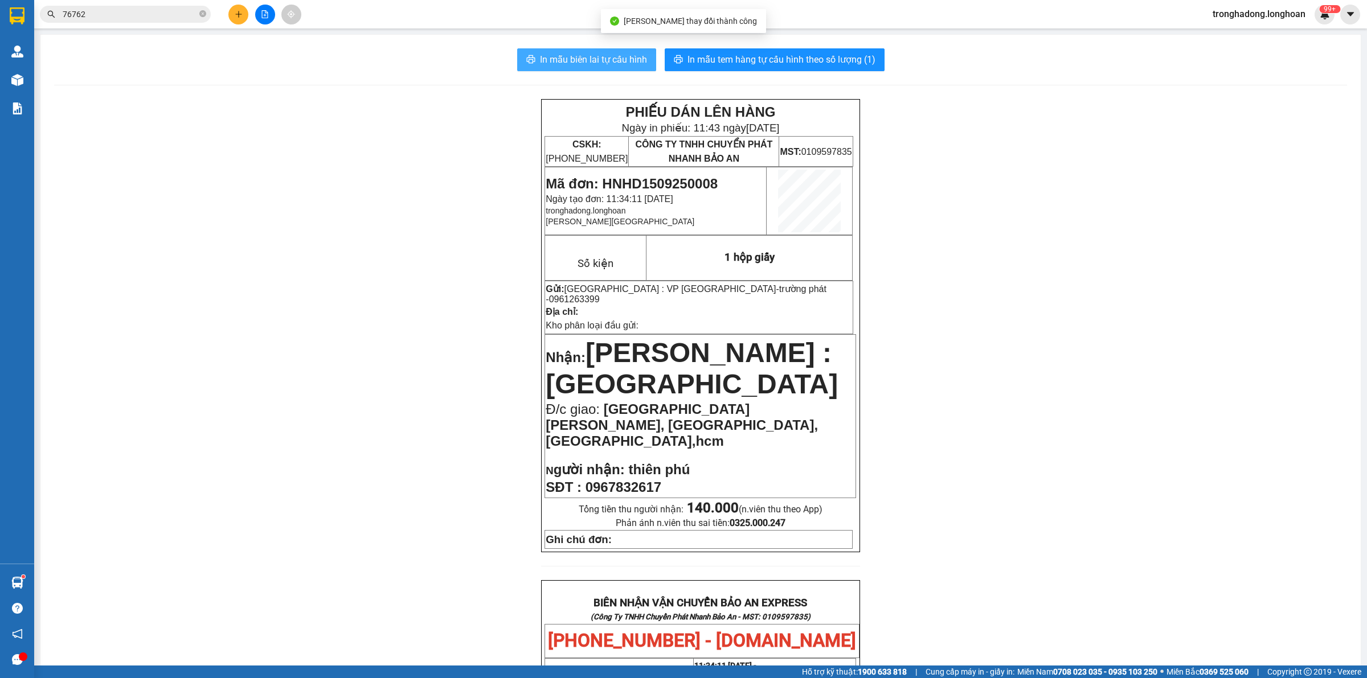
click at [615, 63] on span "In mẫu biên lai tự cấu hình" at bounding box center [593, 59] width 107 height 14
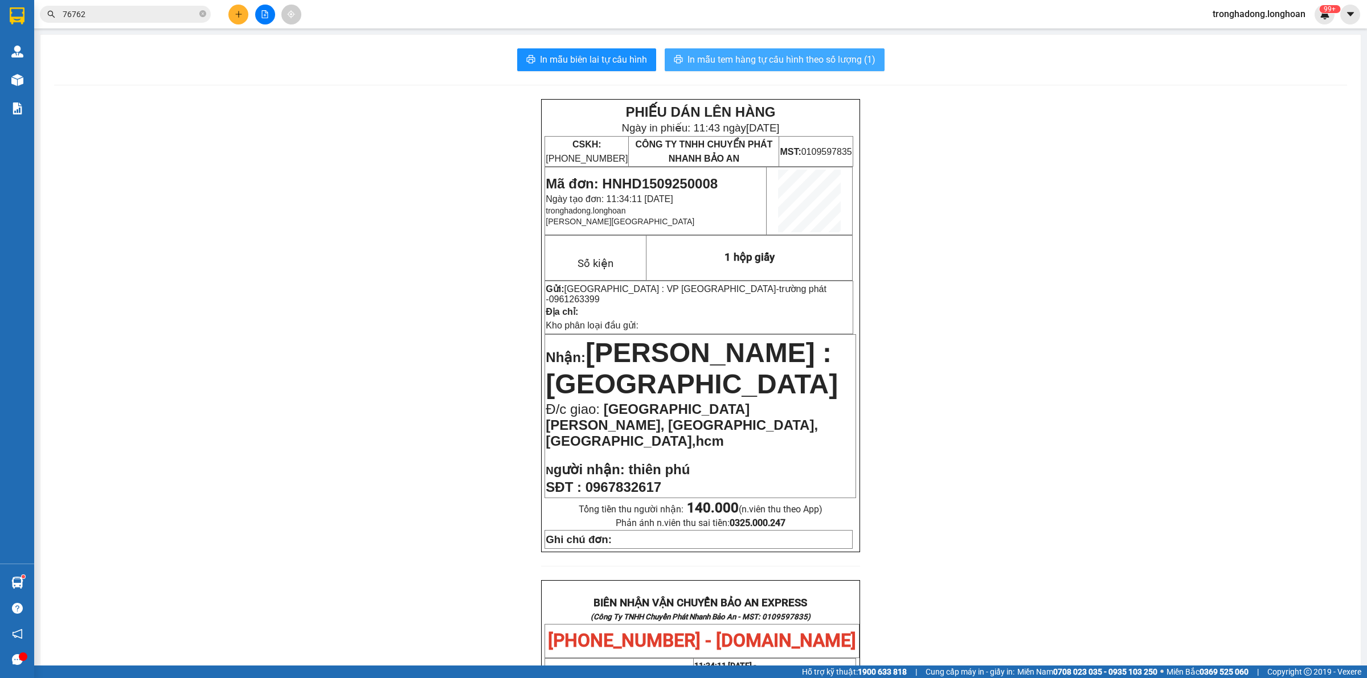
click at [797, 62] on span "In mẫu tem hàng tự cấu hình theo số lượng (1)" at bounding box center [782, 59] width 188 height 14
click at [1029, 226] on div "PHIẾU DÁN LÊN HÀNG Ngày in phiếu: 11:43 ngày 15-09-2025 CSKH: 1900.06.88.33 CÔN…" at bounding box center [700, 639] width 1293 height 1080
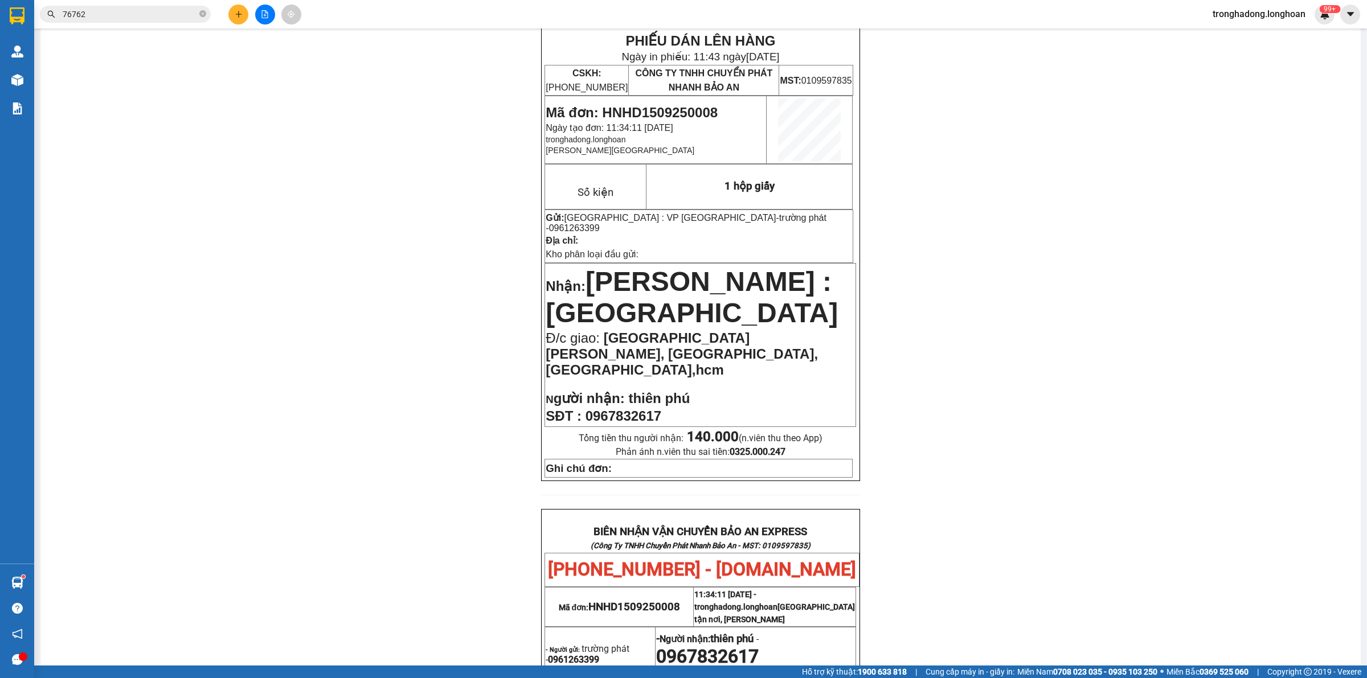
scroll to position [356, 0]
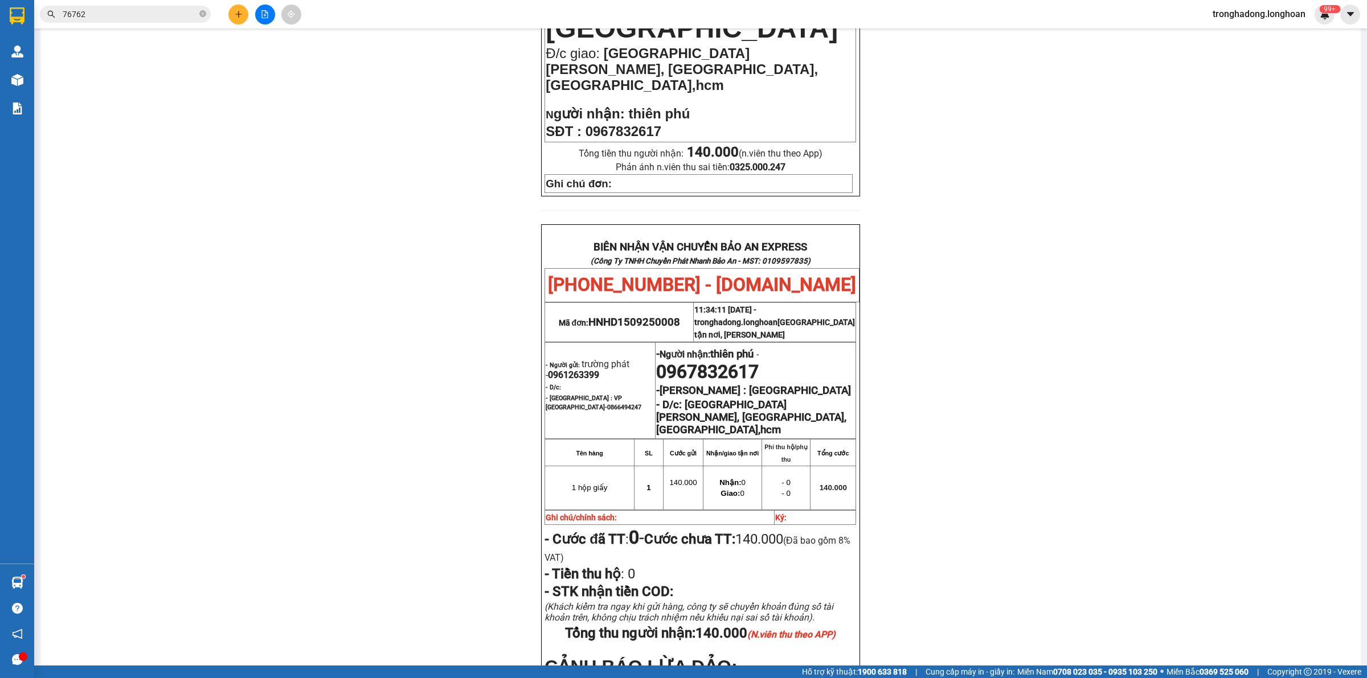
click at [231, 22] on div at bounding box center [264, 15] width 85 height 20
click at [241, 18] on icon "plus" at bounding box center [239, 14] width 8 height 8
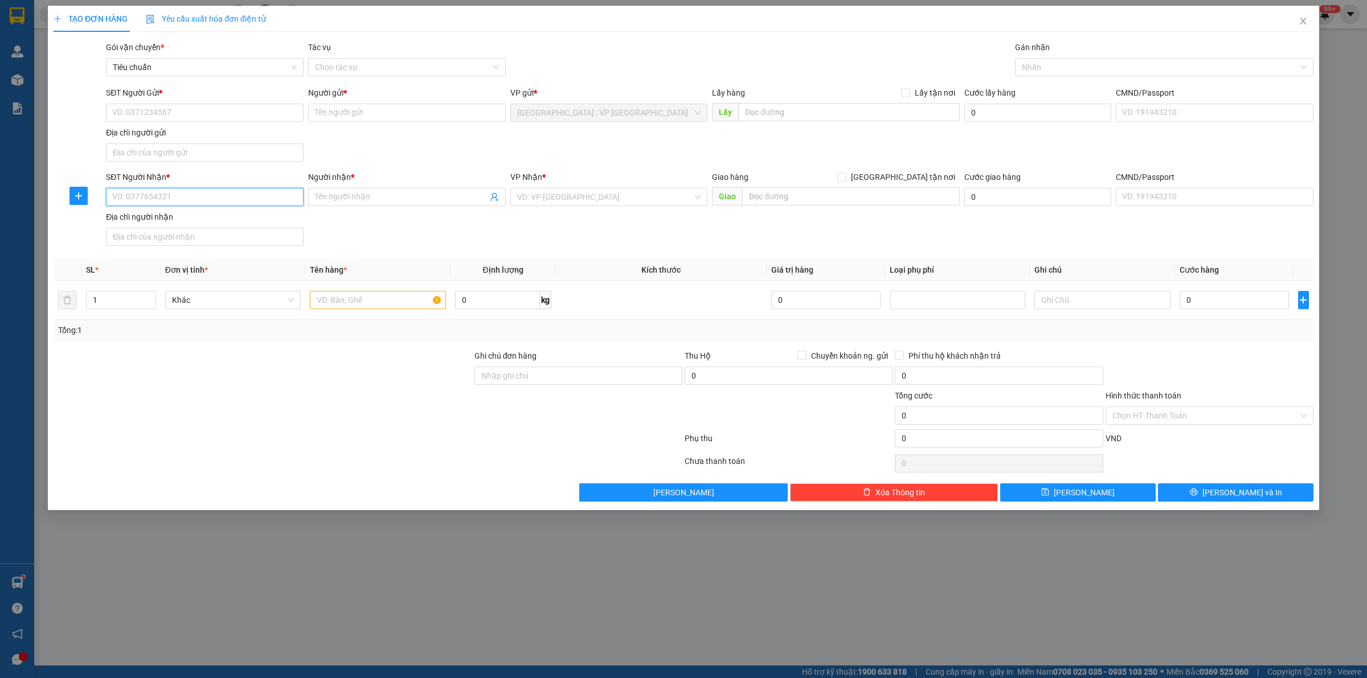
click at [181, 200] on input "SĐT Người Nhận *" at bounding box center [205, 197] width 198 height 18
paste input "0867107460"
click at [218, 195] on input "0867107460" at bounding box center [205, 197] width 198 height 18
click at [186, 217] on div "0867107460 - [PERSON_NAME] 0796861609" at bounding box center [205, 221] width 184 height 13
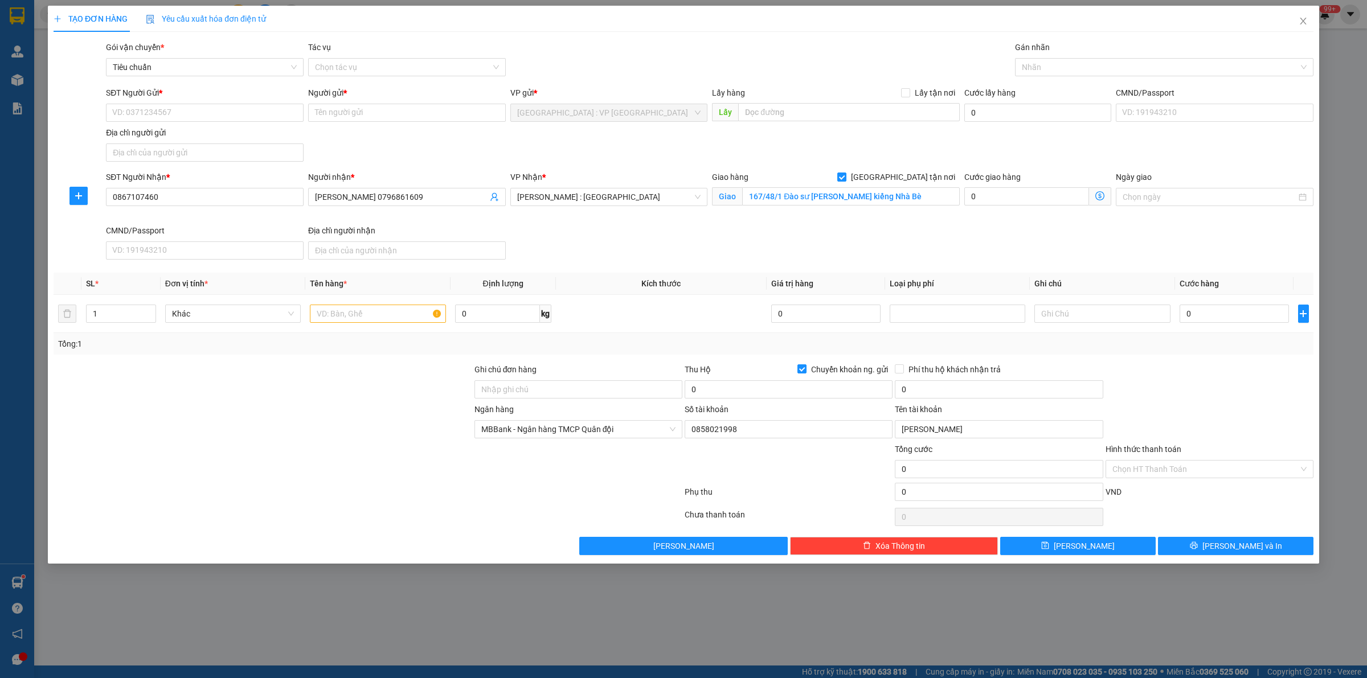
click at [249, 98] on div "SĐT Người Gửi *" at bounding box center [205, 93] width 198 height 13
click at [249, 104] on input "SĐT Người Gửi *" at bounding box center [205, 113] width 198 height 18
click at [227, 108] on input "SĐT Người Gửi *" at bounding box center [205, 113] width 198 height 18
click at [194, 134] on div "0931586992 - Khánh" at bounding box center [205, 136] width 184 height 13
click at [764, 388] on input "0" at bounding box center [789, 390] width 208 height 18
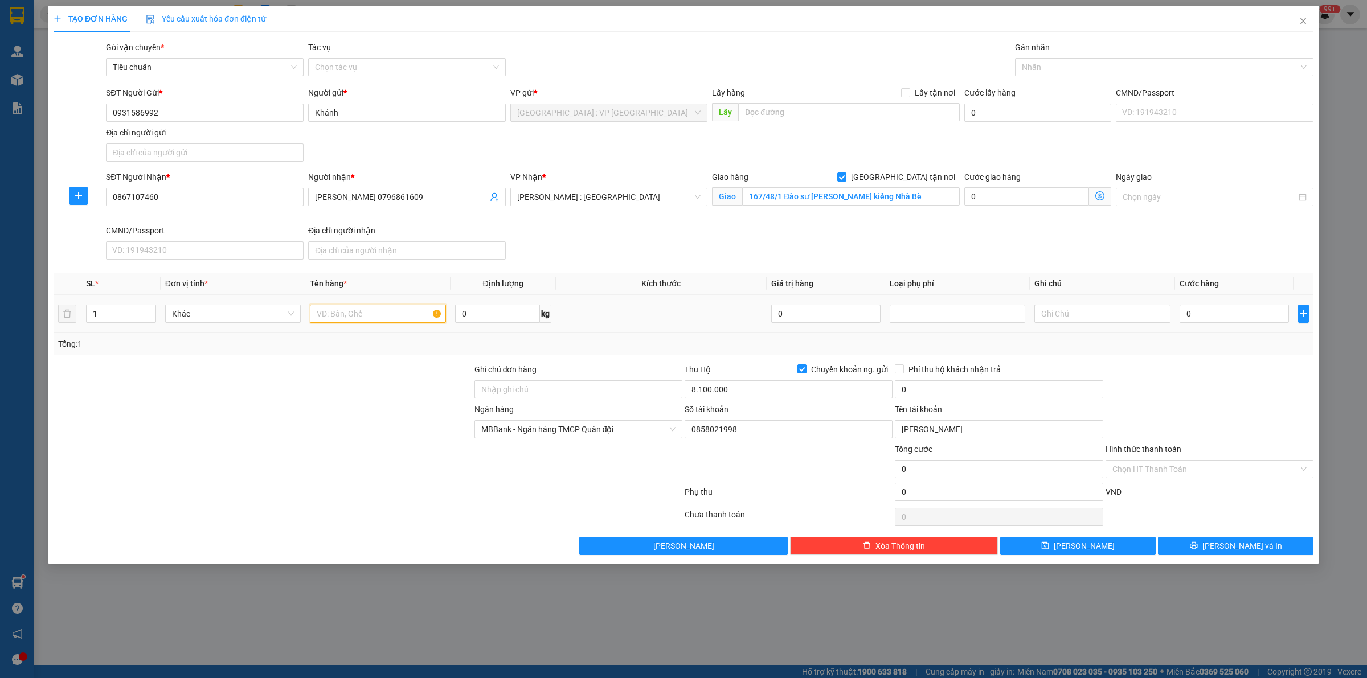
click at [378, 323] on input "text" at bounding box center [378, 314] width 136 height 18
click at [1243, 322] on input "0" at bounding box center [1234, 314] width 109 height 18
click at [606, 259] on div "SĐT Người Nhận * 0867107460 Người nhận * Kim Hoa 0796861609 VP Nhận * Hồ Chí Mi…" at bounding box center [710, 217] width 1212 height 93
click at [608, 263] on div "SĐT Người Nhận * 0867107460 Người nhận * Kim Hoa 0796861609 VP Nhận * Hồ Chí Mi…" at bounding box center [710, 217] width 1212 height 93
click at [638, 320] on td at bounding box center [661, 314] width 211 height 38
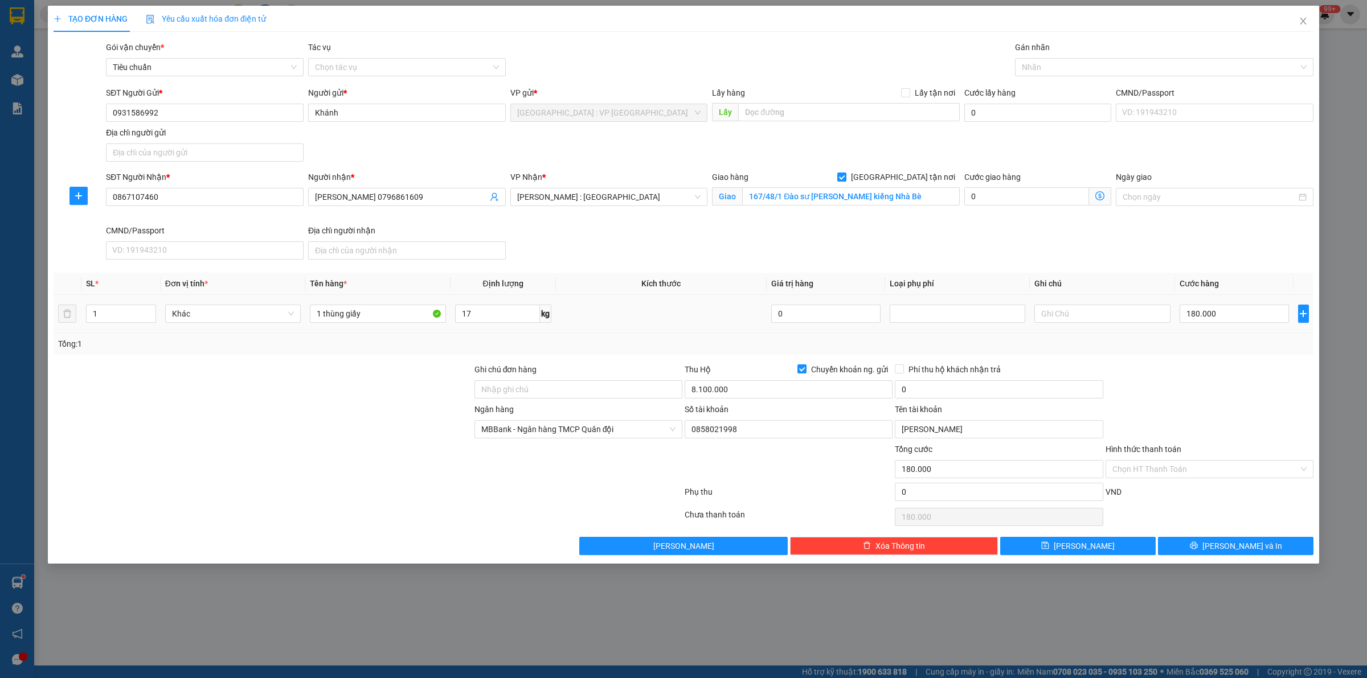
click at [638, 320] on td at bounding box center [661, 314] width 211 height 38
click at [952, 396] on input "0" at bounding box center [999, 390] width 208 height 18
drag, startPoint x: 166, startPoint y: 100, endPoint x: 27, endPoint y: 138, distance: 143.6
click at [41, 134] on div "TẠO ĐƠN HÀNG Yêu cầu xuất hóa đơn điện tử Transit Pickup Surcharge Ids Transit …" at bounding box center [683, 339] width 1367 height 678
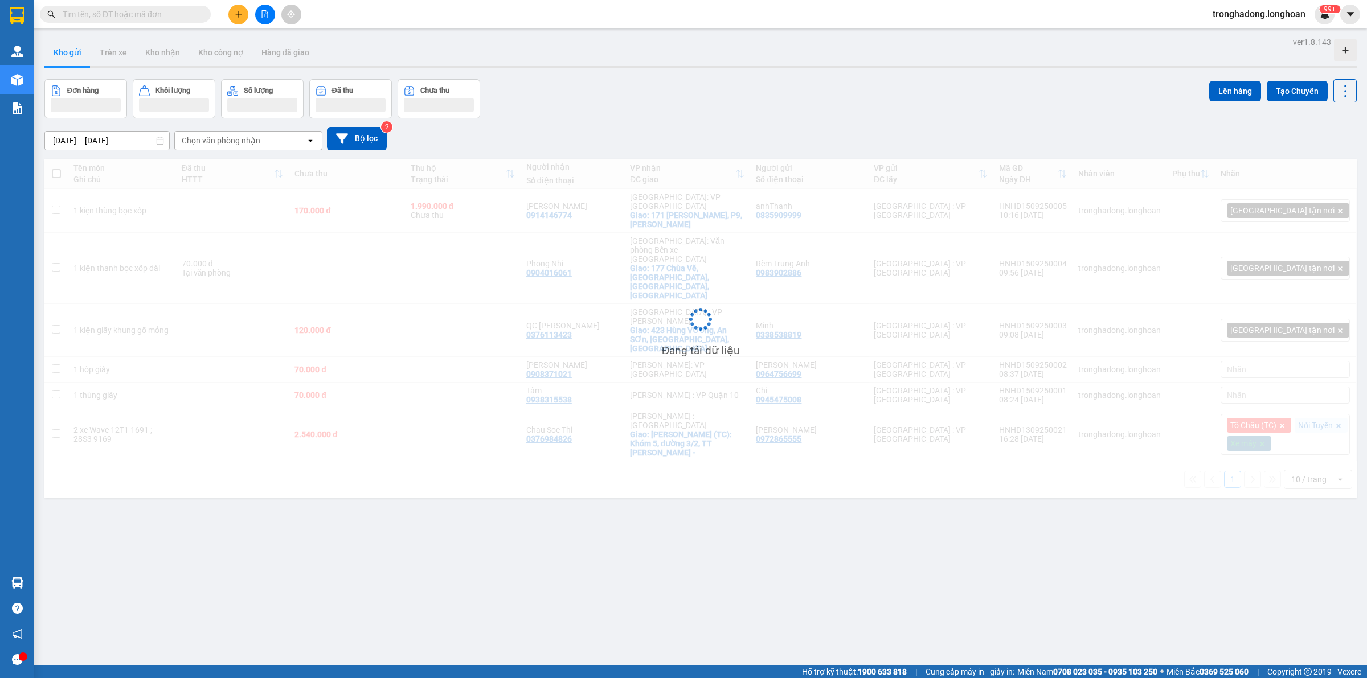
drag, startPoint x: 150, startPoint y: 24, endPoint x: 146, endPoint y: 17, distance: 8.2
click at [146, 18] on div "Kết quả tìm kiếm ( 0 ) Bộ lọc No Data tronghadong.longhoan 99+" at bounding box center [683, 14] width 1367 height 28
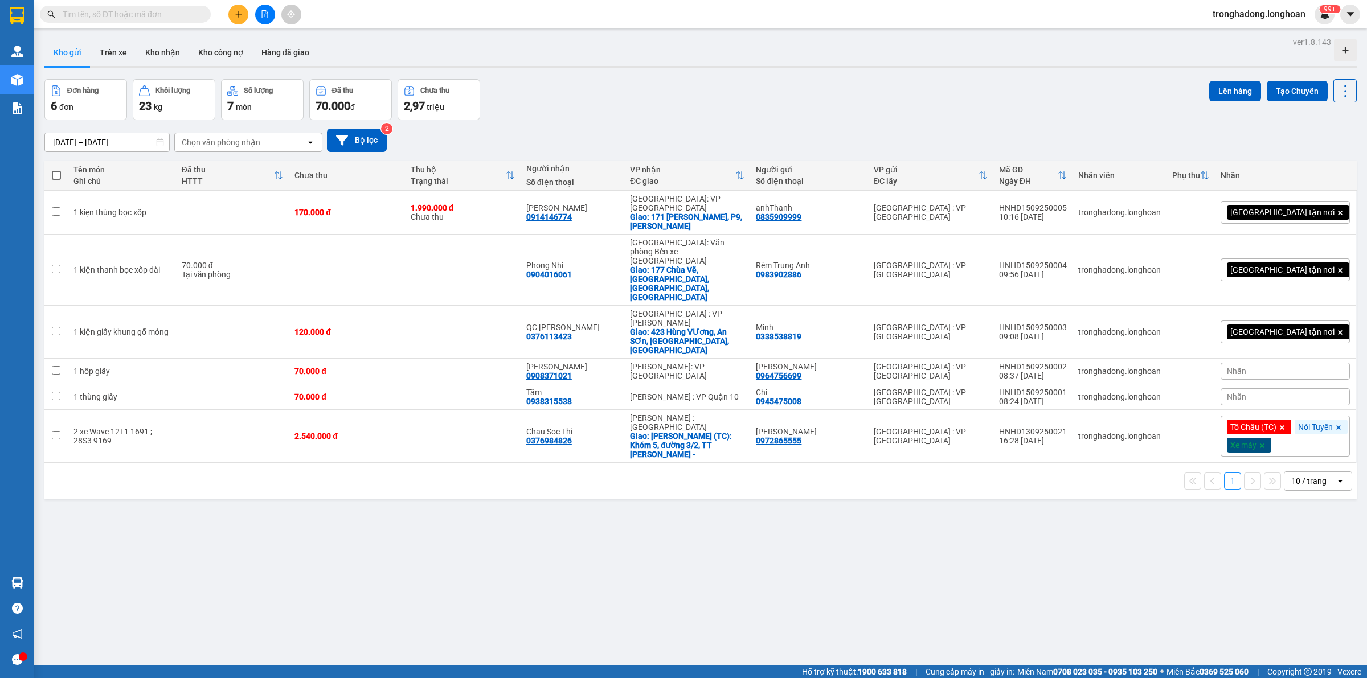
click at [146, 17] on input "text" at bounding box center [130, 14] width 134 height 13
paste input "0914906872"
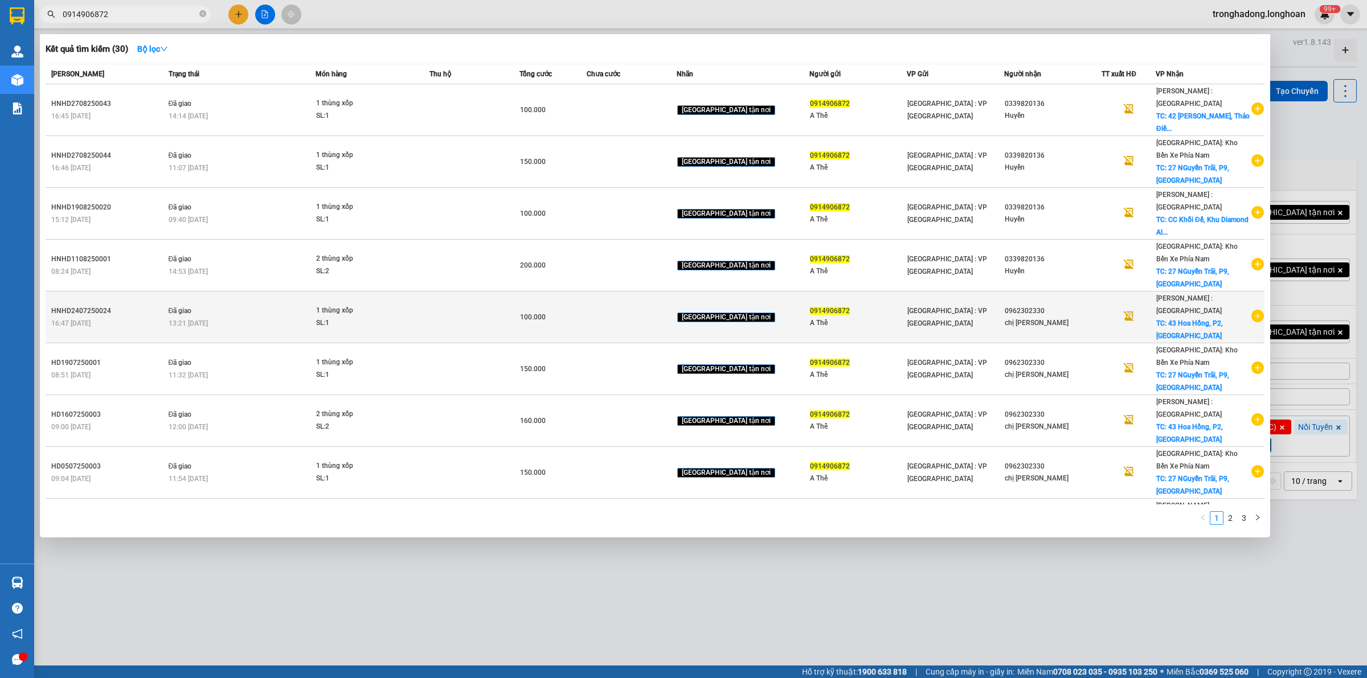
type input "0914906872"
click at [1183, 292] on div "Hồ Chí Minh : Kho Quận 12 TC: 43 Hoa Hồng, P2, Phú Nhuận" at bounding box center [1203, 317] width 94 height 50
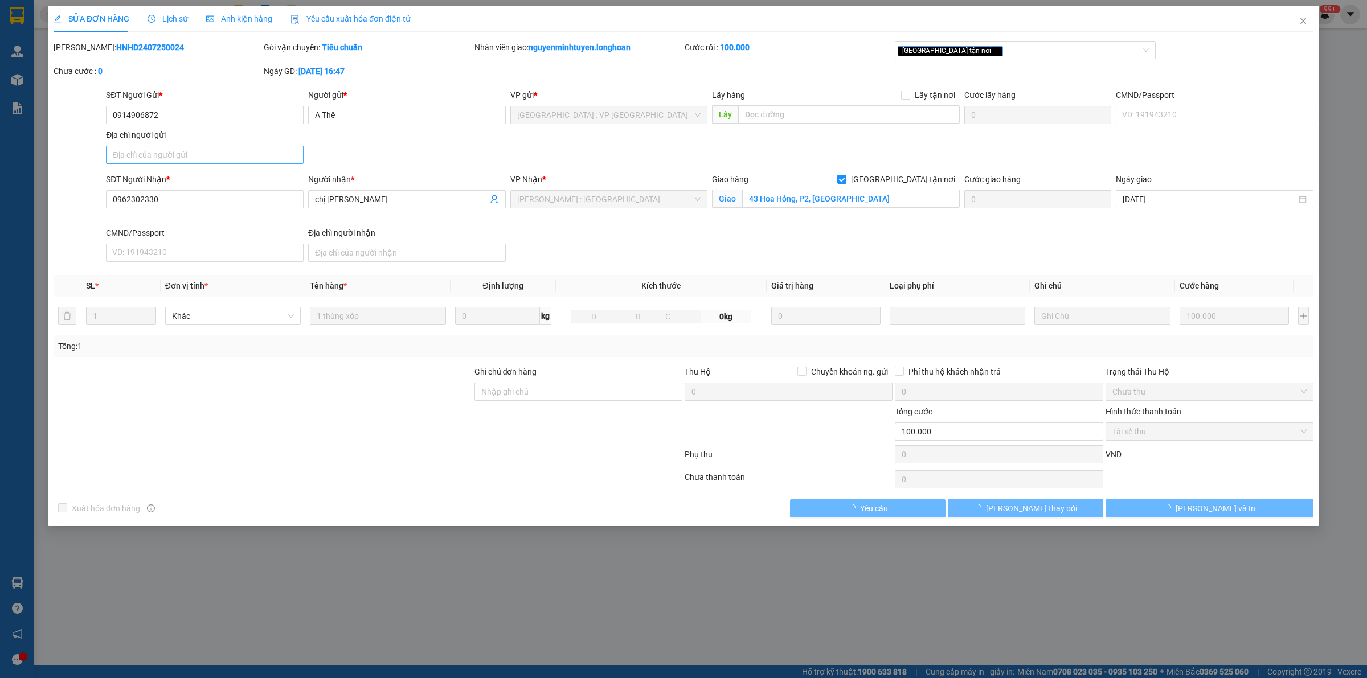
type input "0914906872"
type input "A Thể"
type input "0962302330"
type input "chị [PERSON_NAME]"
checkbox input "true"
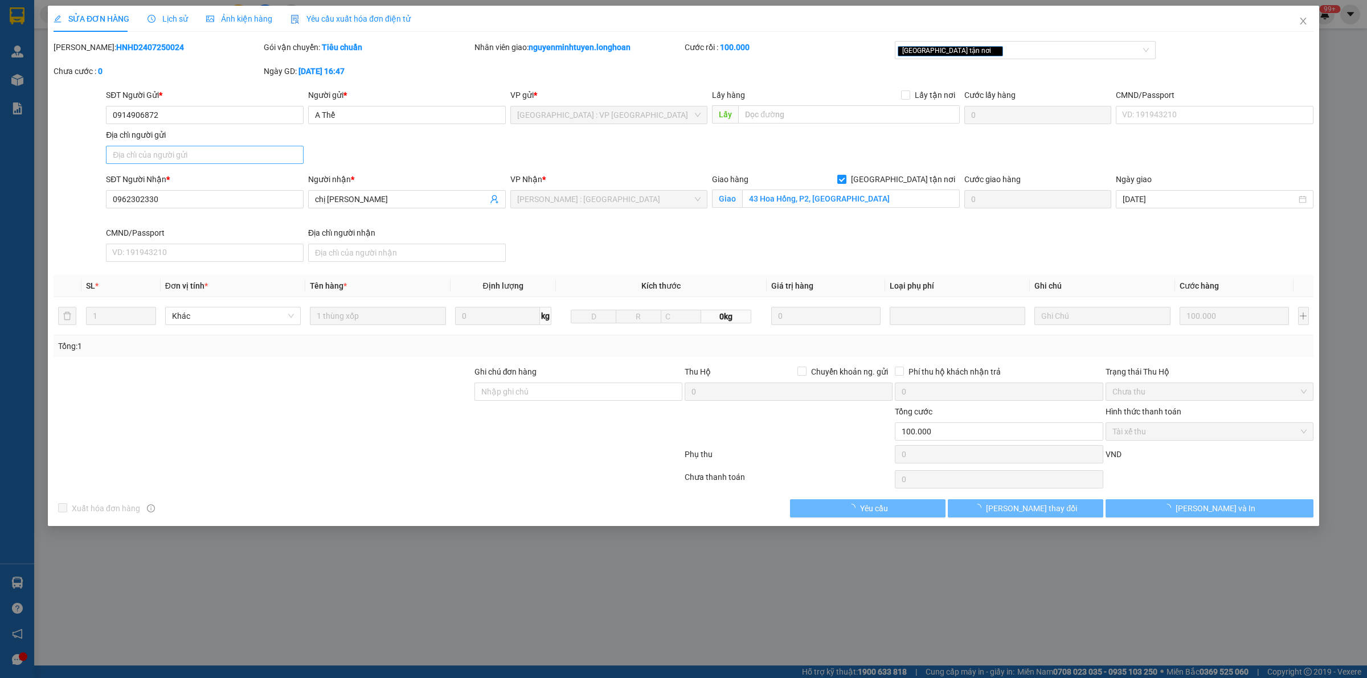
type input "43 Hoa Hồng, P2, [GEOGRAPHIC_DATA]"
type input "100.000"
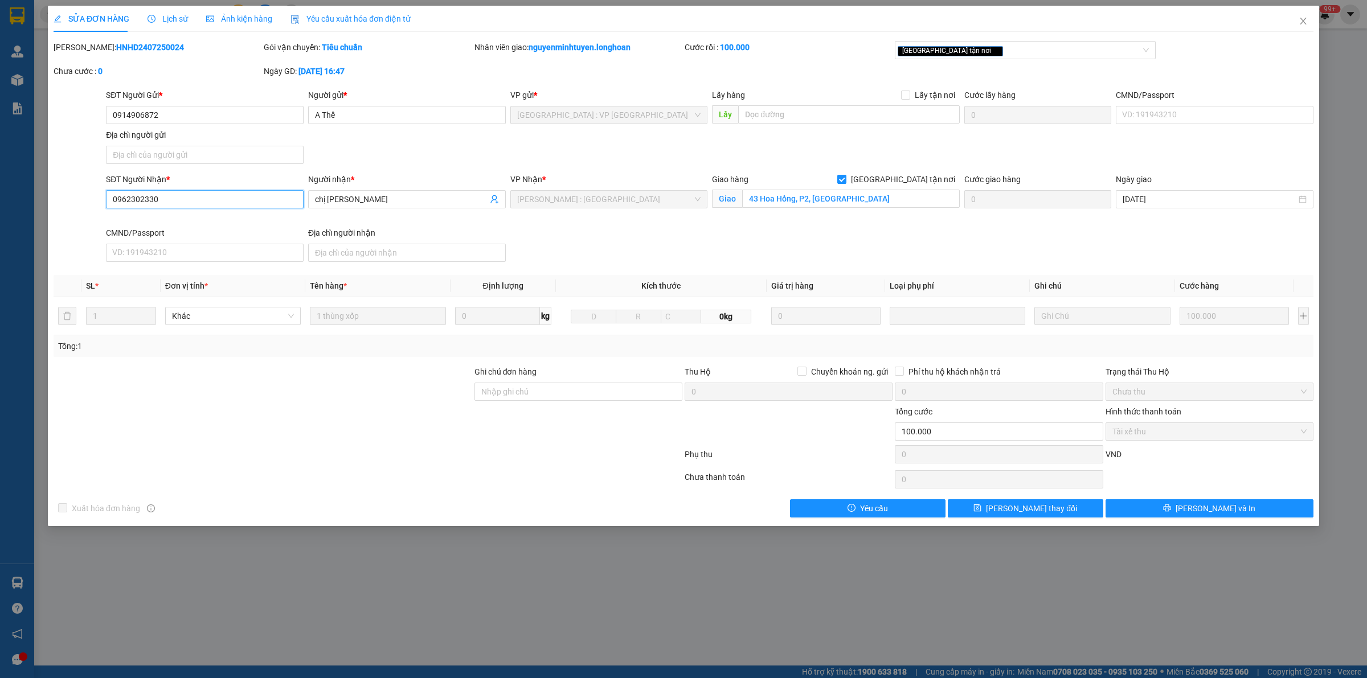
drag, startPoint x: 168, startPoint y: 200, endPoint x: 31, endPoint y: 214, distance: 137.4
click at [55, 214] on div "SĐT Người Nhận * 0962302330 0962302330 Người nhận * chị Bình VP Nhận * Hồ Chí M…" at bounding box center [683, 219] width 1262 height 93
click at [1300, 26] on span "Close" at bounding box center [1303, 22] width 32 height 32
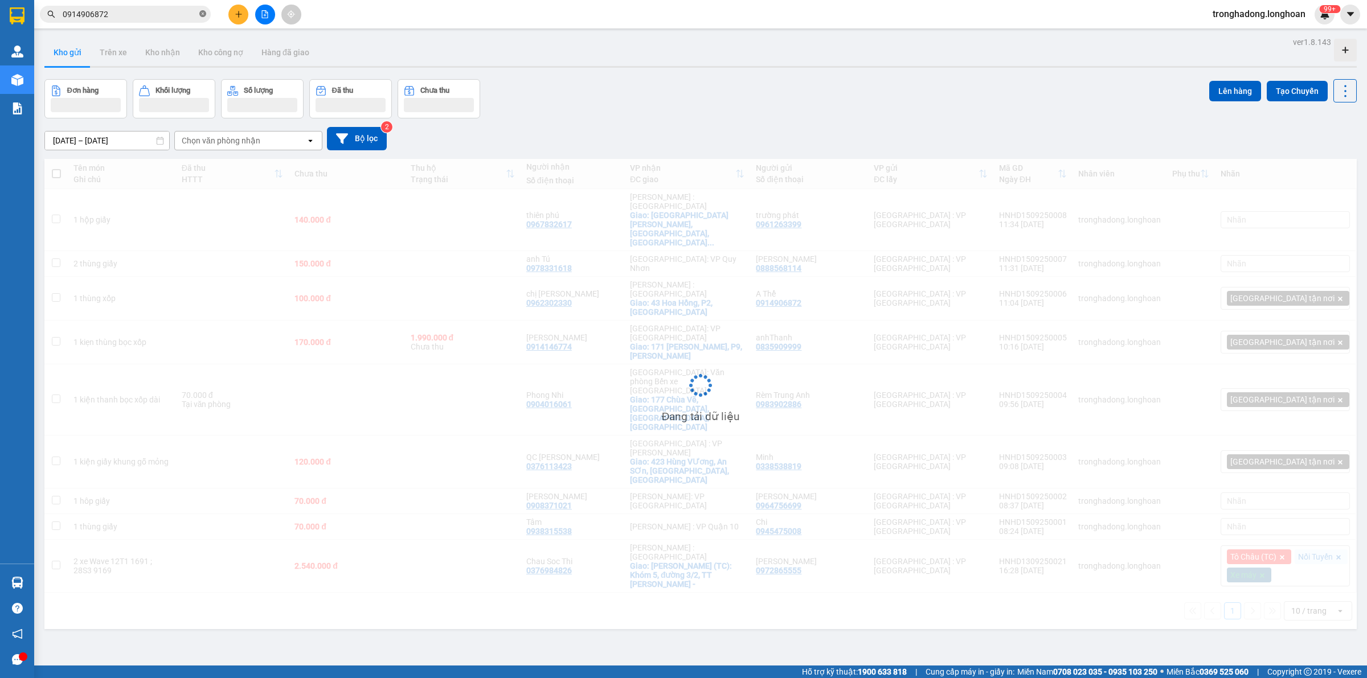
click at [201, 11] on icon "close-circle" at bounding box center [202, 13] width 7 height 7
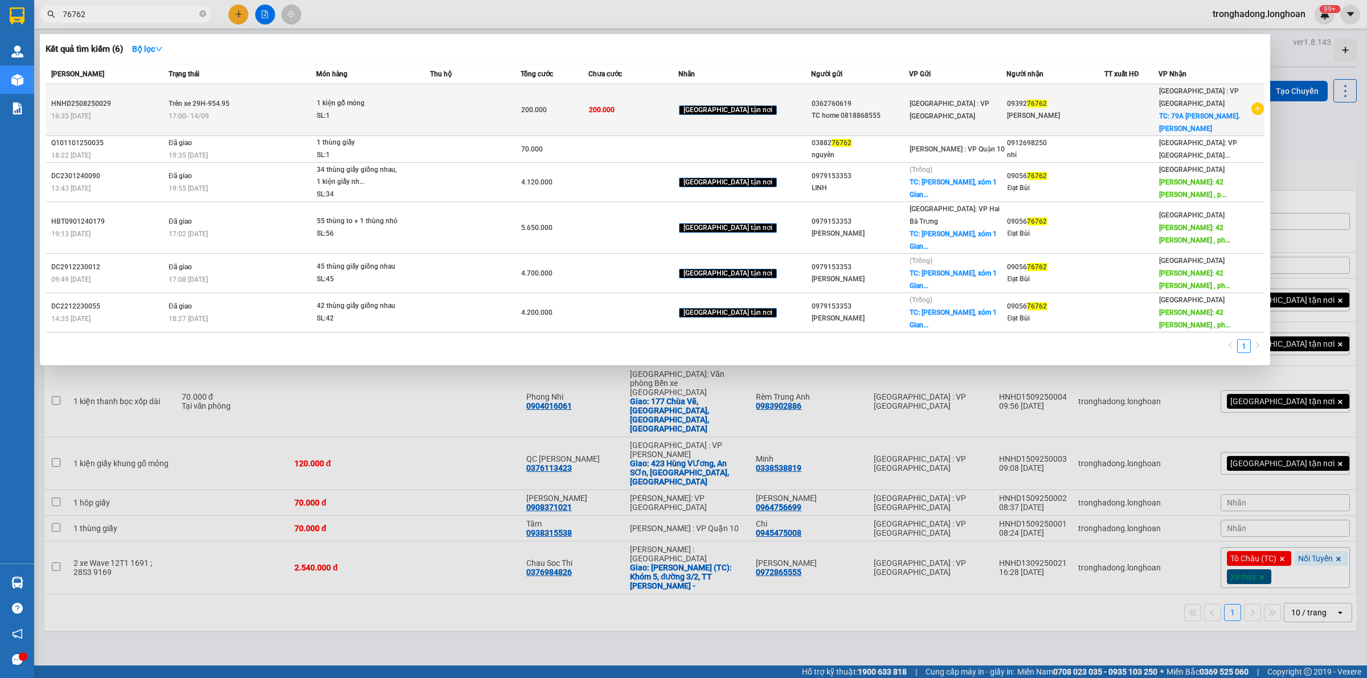
type input "76762"
click at [422, 112] on span "1 kiện gỗ mỏng SL: 1" at bounding box center [373, 109] width 113 height 24
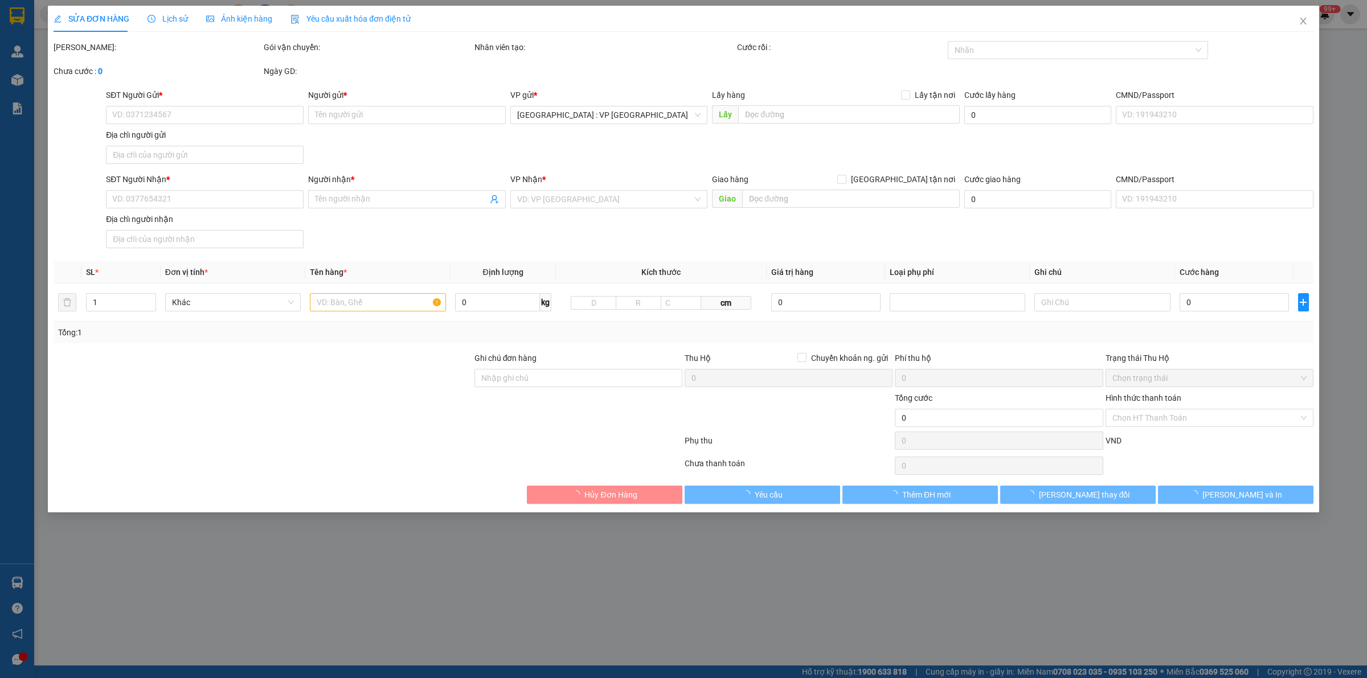
type input "0362760619"
type input "TC home 0818868555"
type input "0939276762"
type input "Chương Lê"
checkbox input "true"
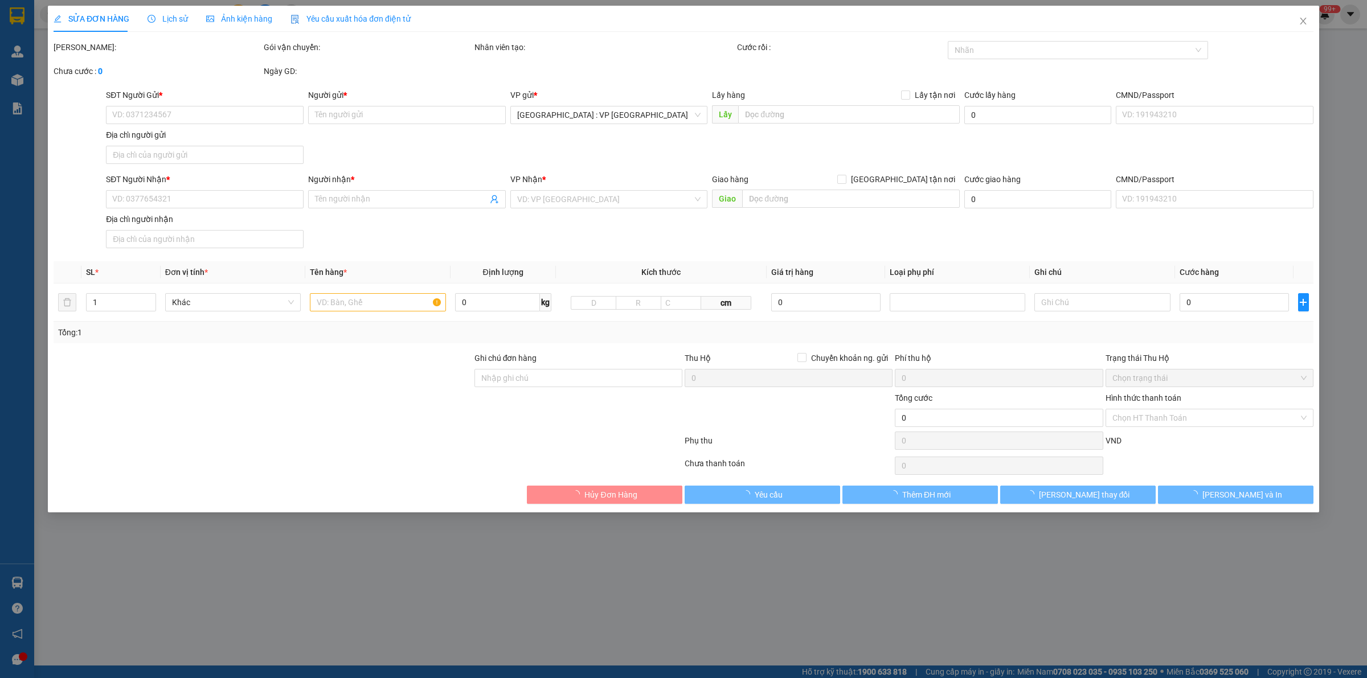
type input "79A Đoàn Thị Điểm. Dương Đông,. Phú Quốc, Kiên Giang"
type input "HÀNG HOÀN"
type input "10.000"
type input "200.000"
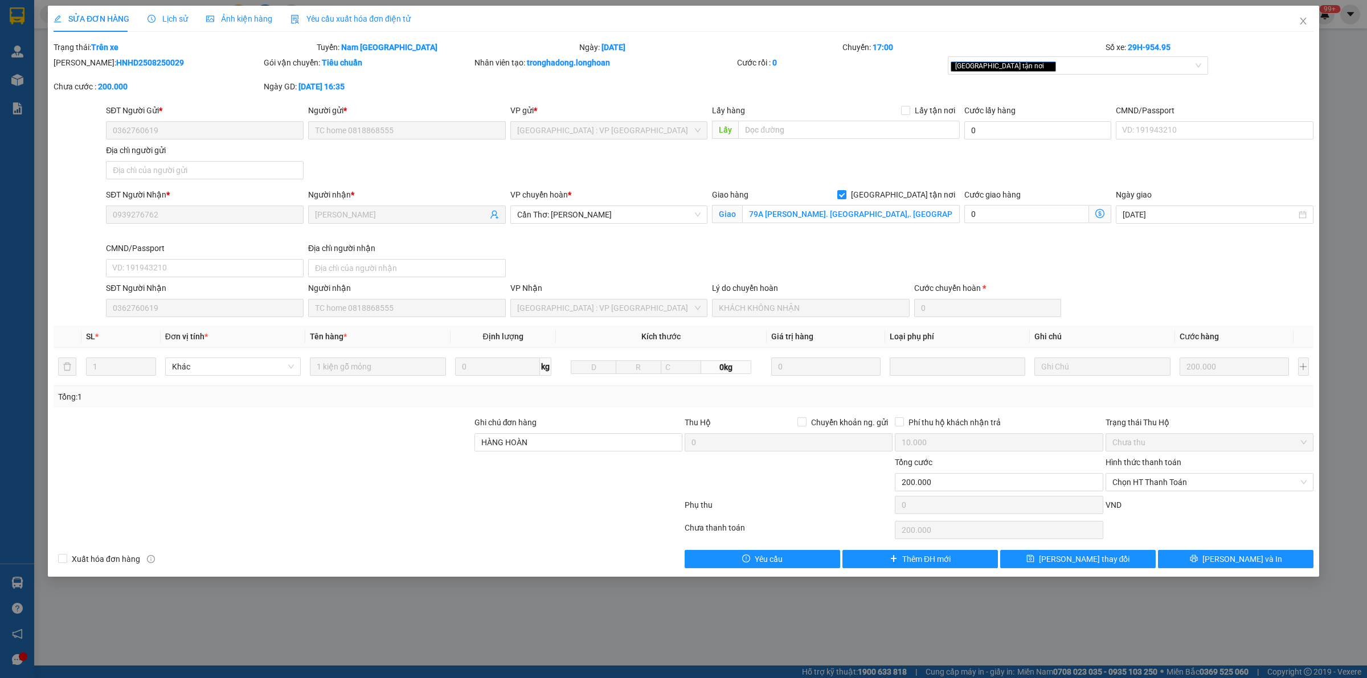
click at [355, 473] on div at bounding box center [262, 476] width 421 height 40
click at [376, 414] on div "Total Paid Fee 0 Total UnPaid Fee 200.000 Cash Collection Total Fee Trạng thái:…" at bounding box center [684, 304] width 1260 height 527
click at [158, 5] on div "SỬA ĐƠN HÀNG Lịch sử Ảnh kiện hàng Yêu cầu xuất hóa đơn điện tử Total Paid Fee …" at bounding box center [683, 339] width 1367 height 678
click at [159, 15] on span "Lịch sử" at bounding box center [168, 18] width 40 height 9
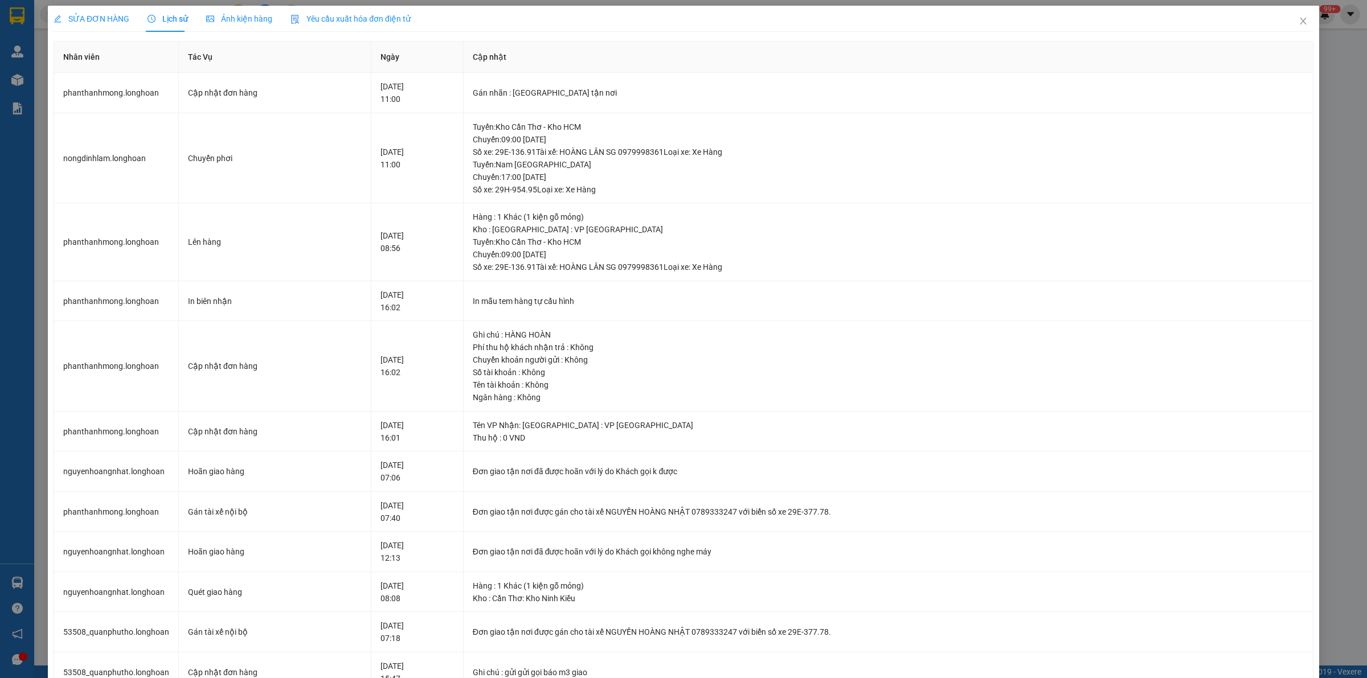
click at [96, 21] on span "SỬA ĐƠN HÀNG" at bounding box center [92, 18] width 76 height 9
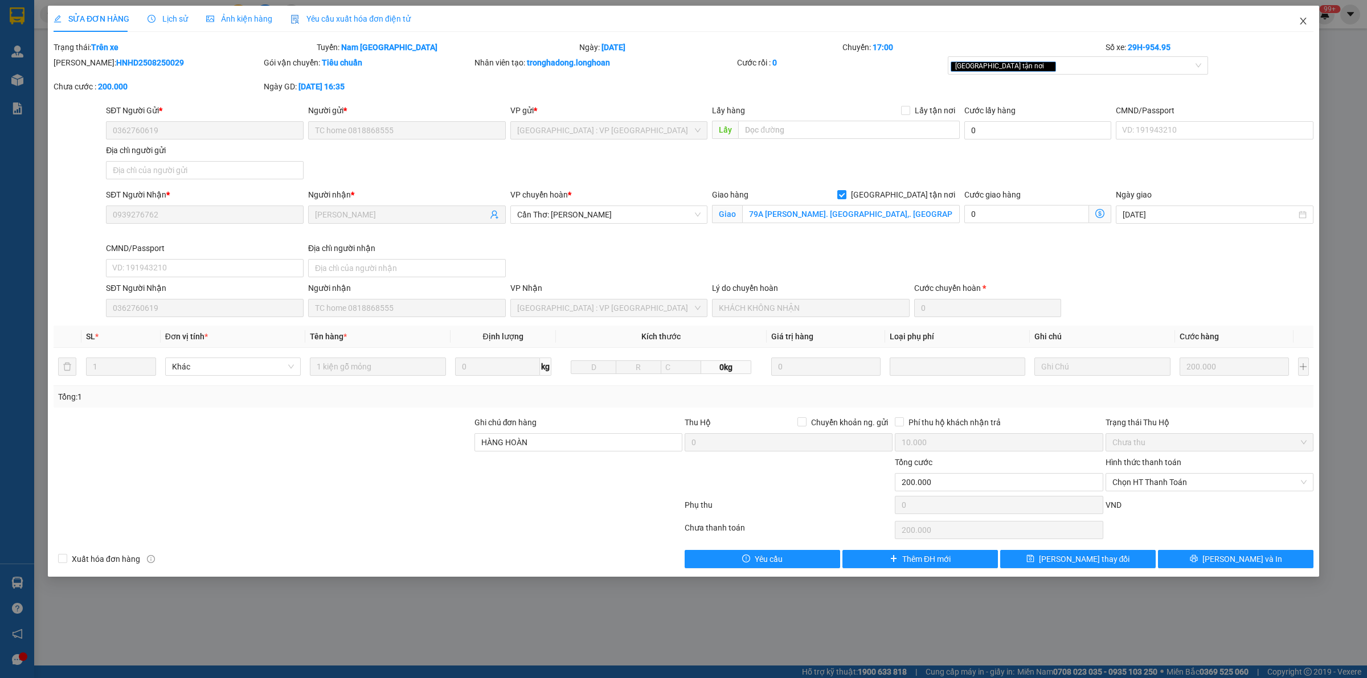
click at [1303, 24] on icon "close" at bounding box center [1303, 21] width 9 height 9
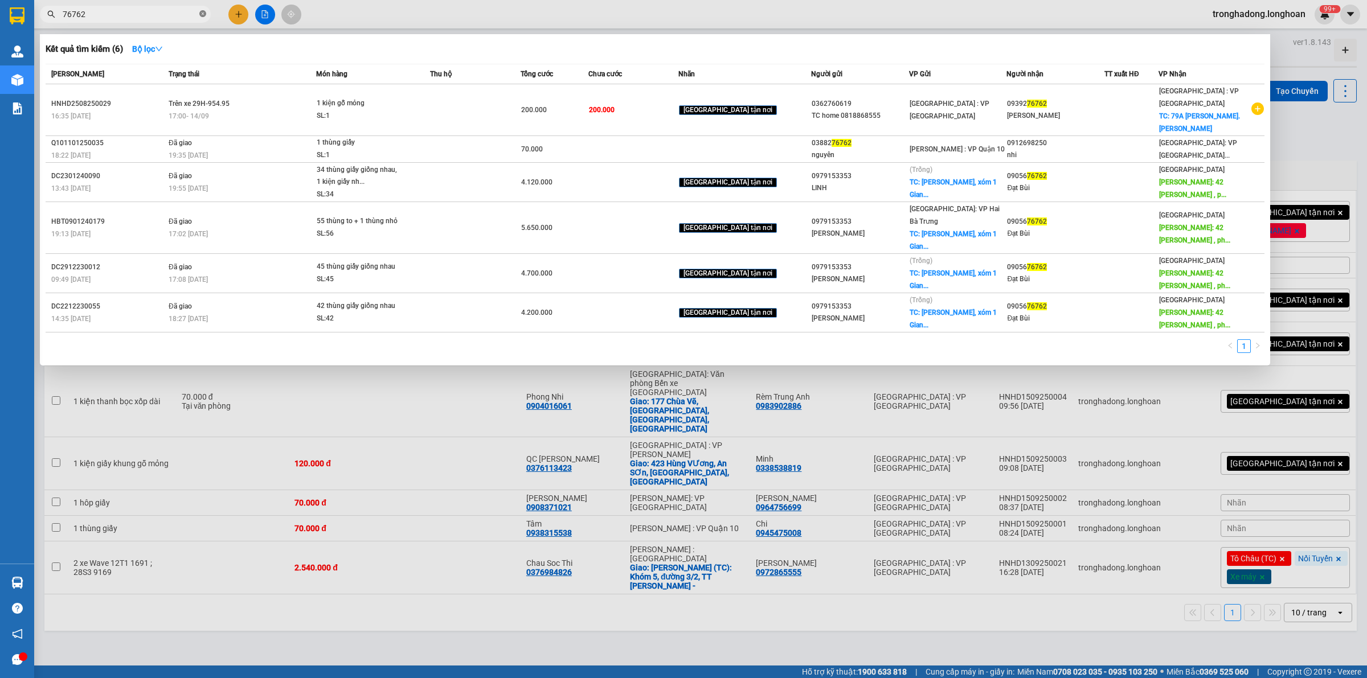
click at [201, 18] on span at bounding box center [202, 14] width 7 height 11
paste input "0931586992"
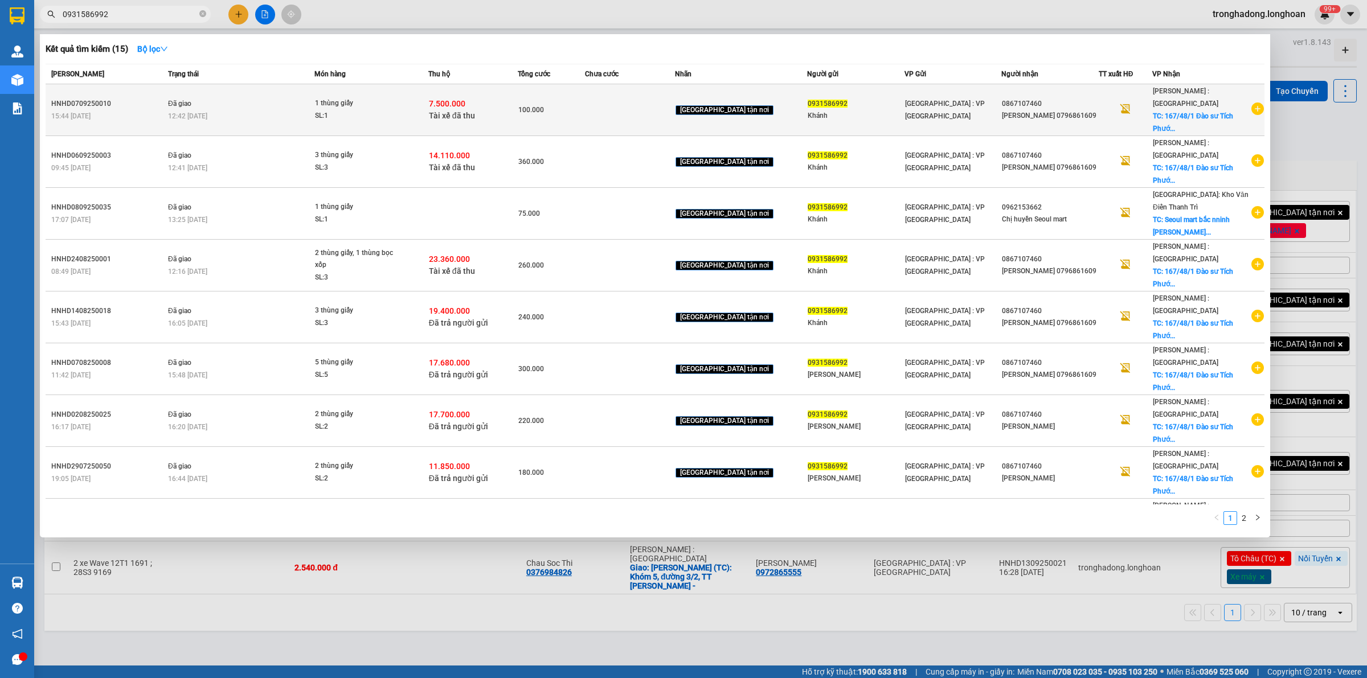
type input "0931586992"
click at [661, 97] on td at bounding box center [629, 110] width 89 height 52
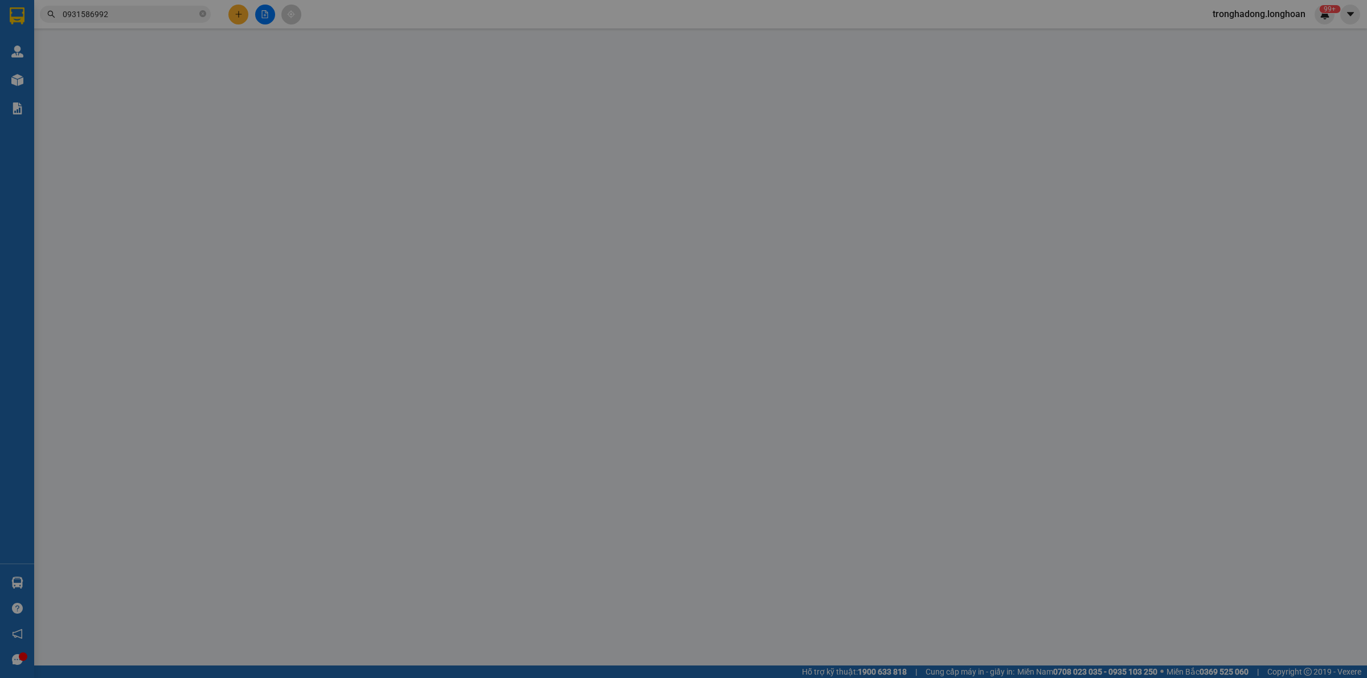
type input "0931586992"
type input "Khánh"
type input "0867107460"
type input "[PERSON_NAME] 0796861609"
checkbox input "true"
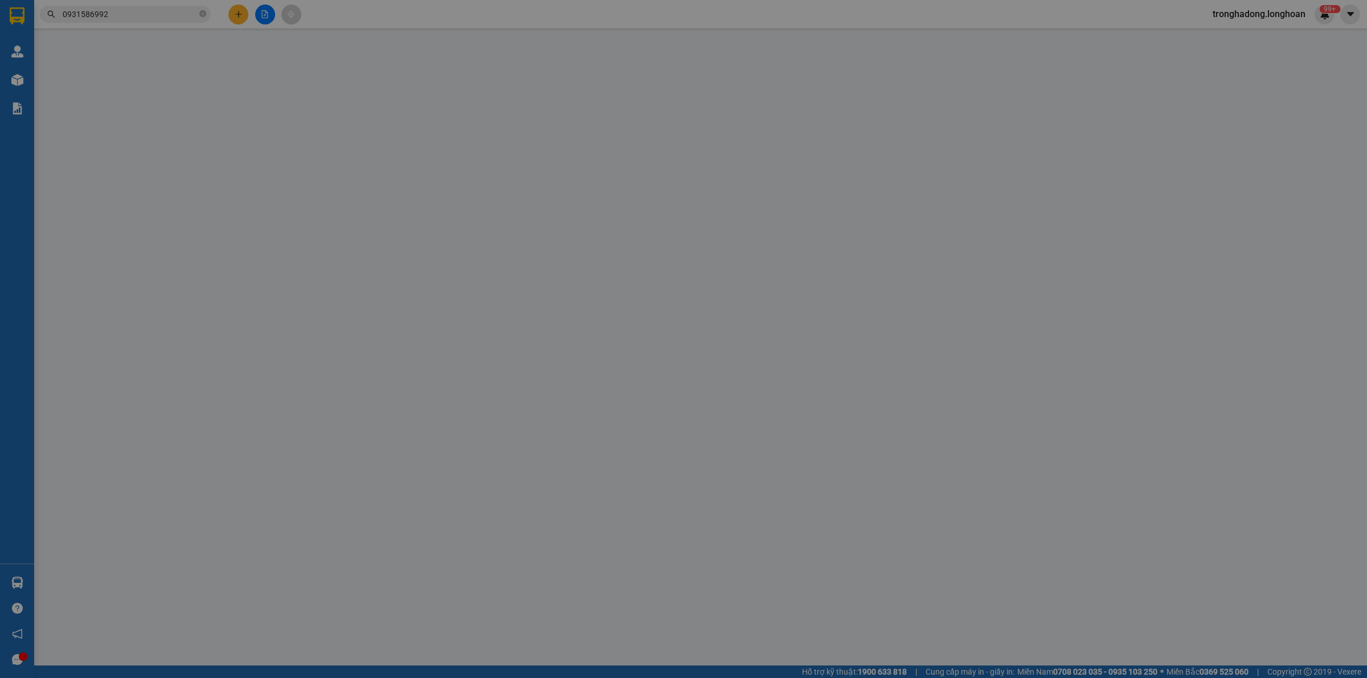
type input "167/48/1 Đào sư [PERSON_NAME] kiểng Nhà Bè"
checkbox input "true"
type input "7.500.000"
type input "25.000"
type input "100.000"
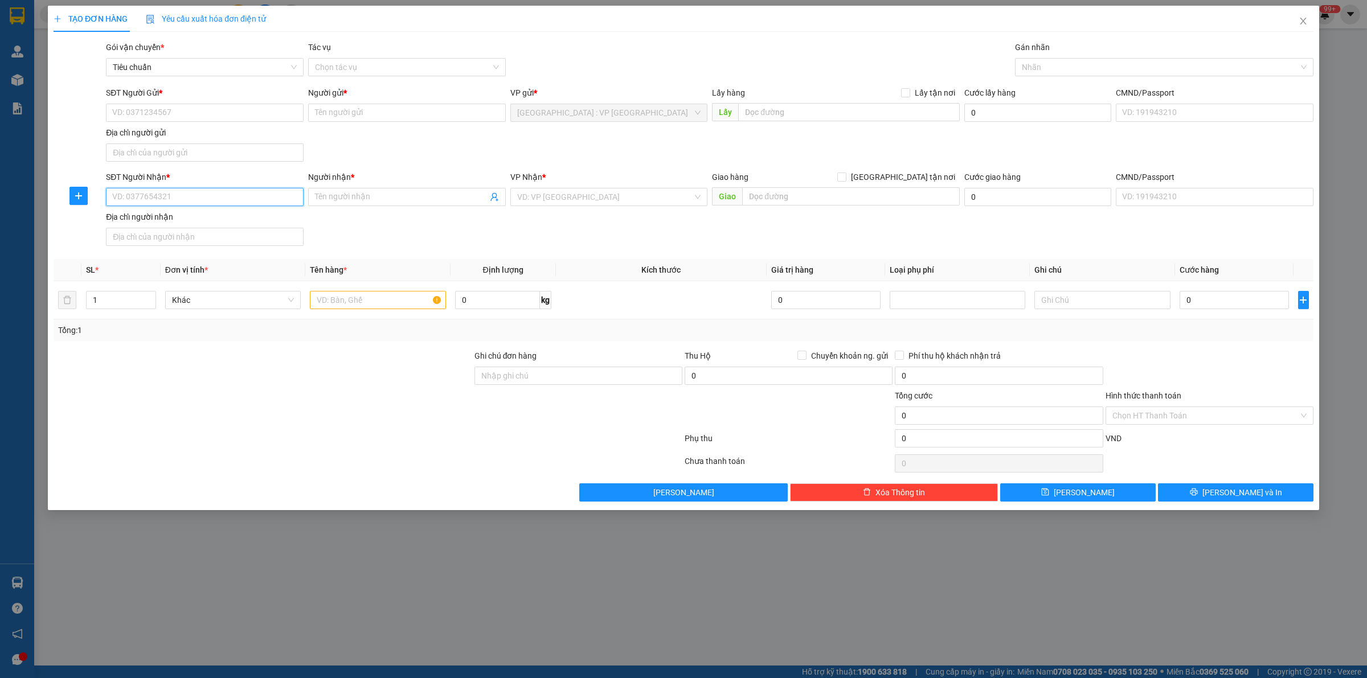
click at [161, 194] on input "SĐT Người Nhận *" at bounding box center [205, 197] width 198 height 18
paste input "0867107460"
type input "0867107460"
click at [214, 199] on input "0867107460" at bounding box center [205, 197] width 198 height 18
click at [185, 219] on div "0867107460 - [PERSON_NAME] 0796861609" at bounding box center [205, 221] width 184 height 13
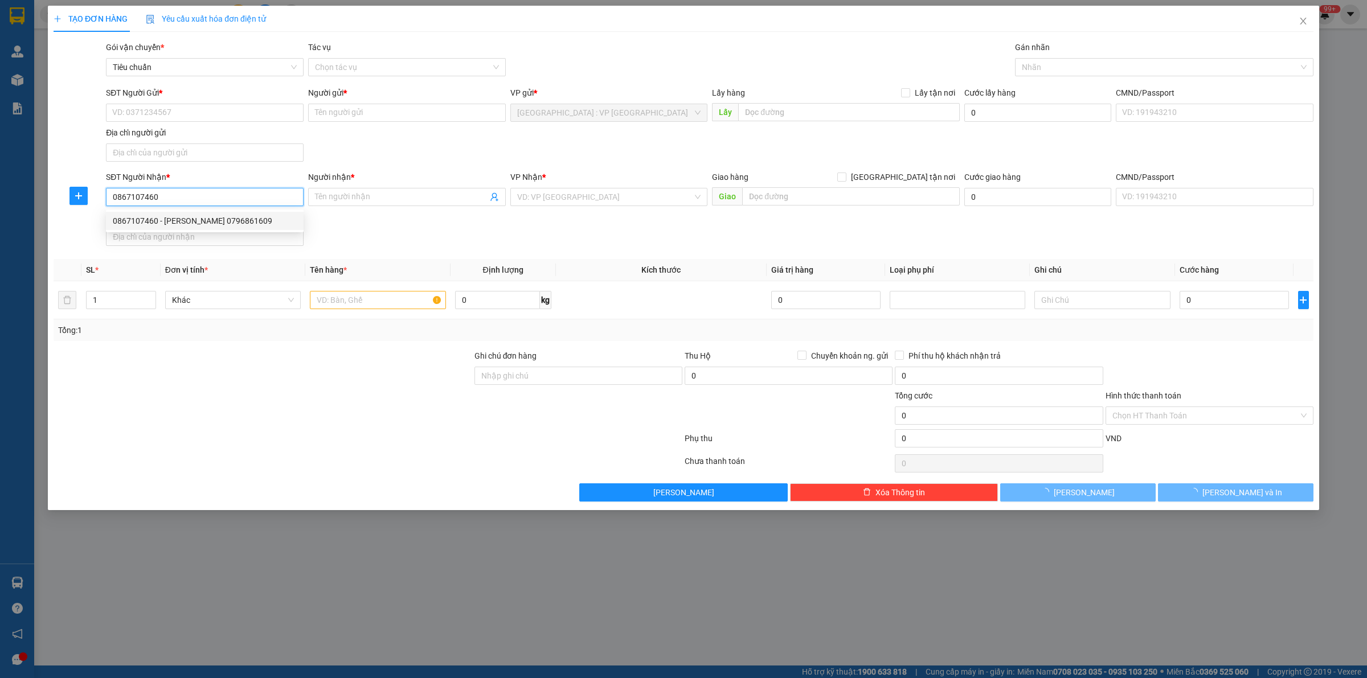
type input "[PERSON_NAME] 0796861609"
checkbox input "true"
type input "167/48/1 Đào sư [PERSON_NAME] kiểng Nhà Bè"
checkbox input "true"
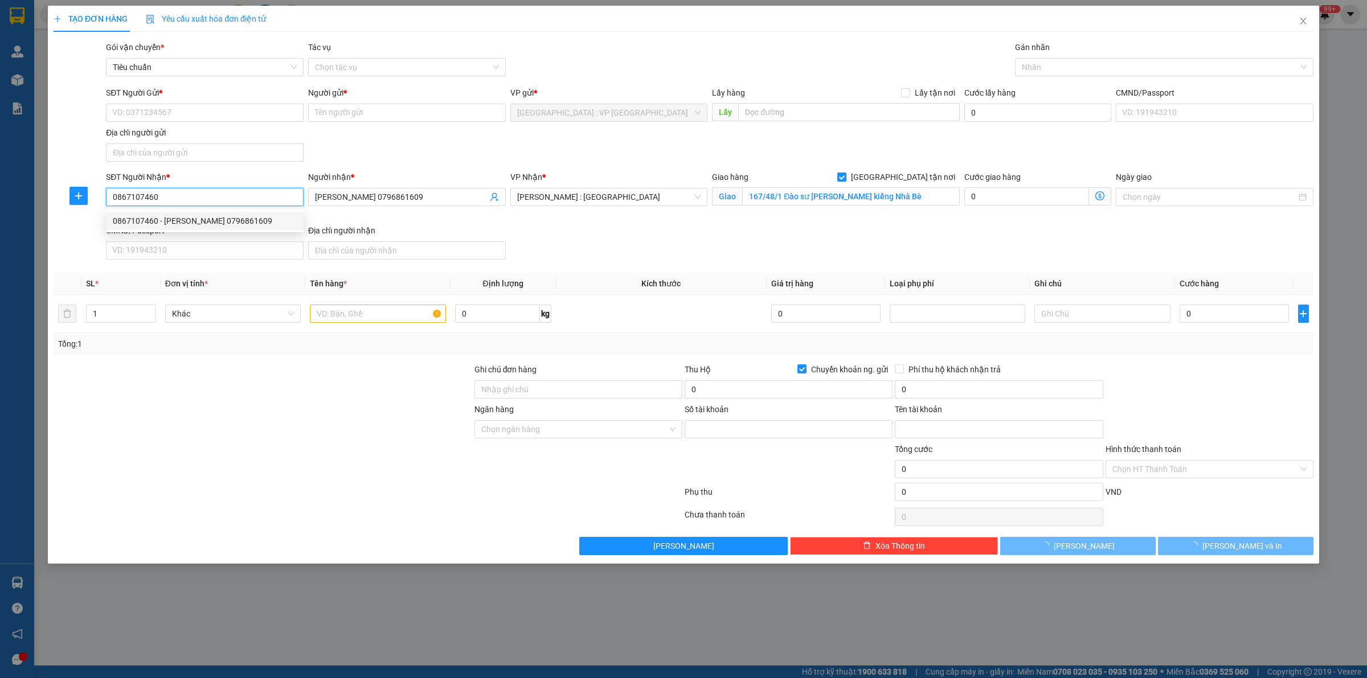
type input "0858021998"
type input "[PERSON_NAME]"
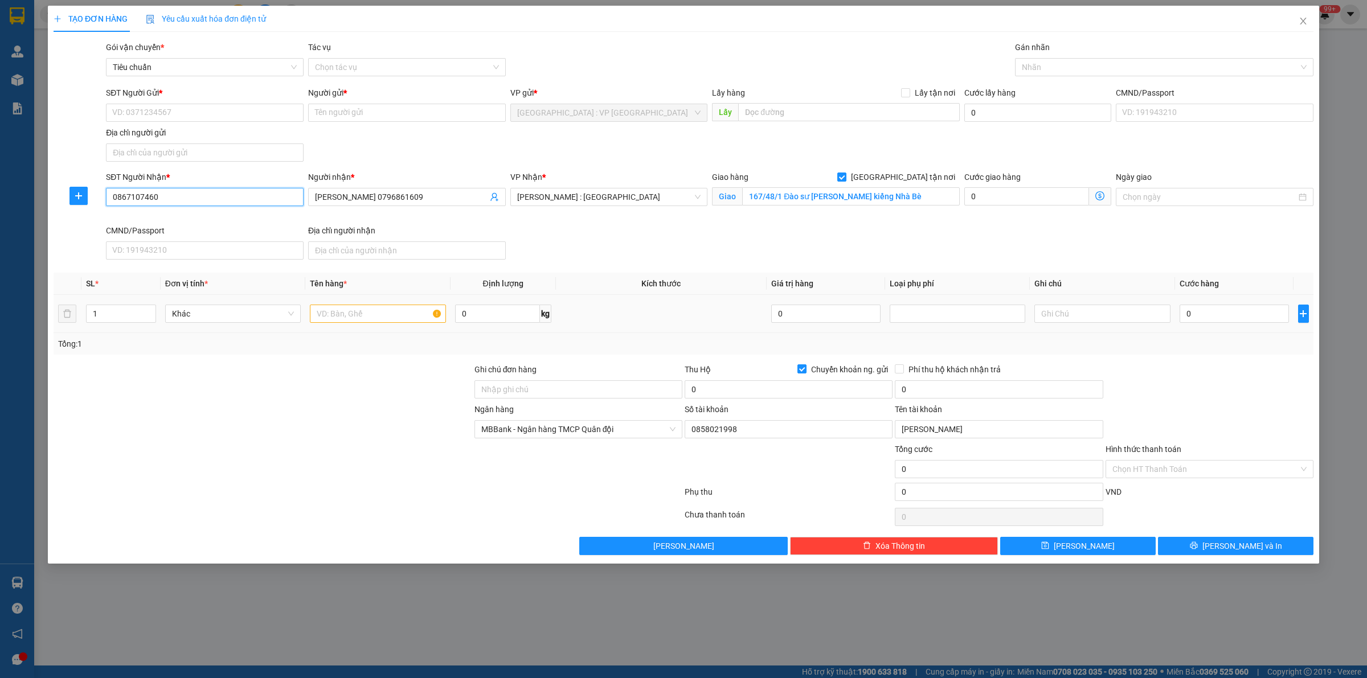
type input "0867107460"
click at [359, 317] on input "text" at bounding box center [378, 314] width 136 height 18
type input "1 thùng giấy"
click at [193, 106] on input "SĐT Người Gửi *" at bounding box center [205, 113] width 198 height 18
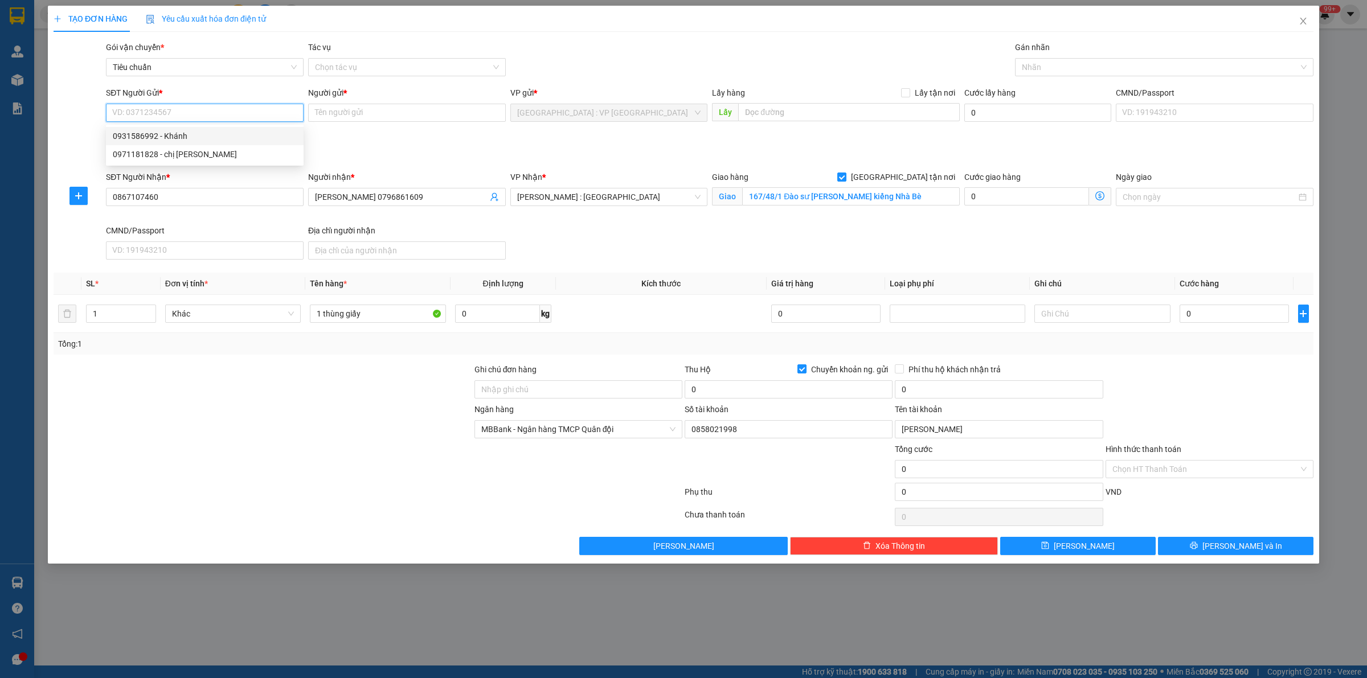
click at [191, 137] on div "0931586992 - Khánh" at bounding box center [205, 136] width 184 height 13
type input "0931586992"
type input "Khánh"
click at [357, 440] on div at bounding box center [262, 423] width 421 height 40
click at [1206, 317] on input "0" at bounding box center [1234, 314] width 109 height 18
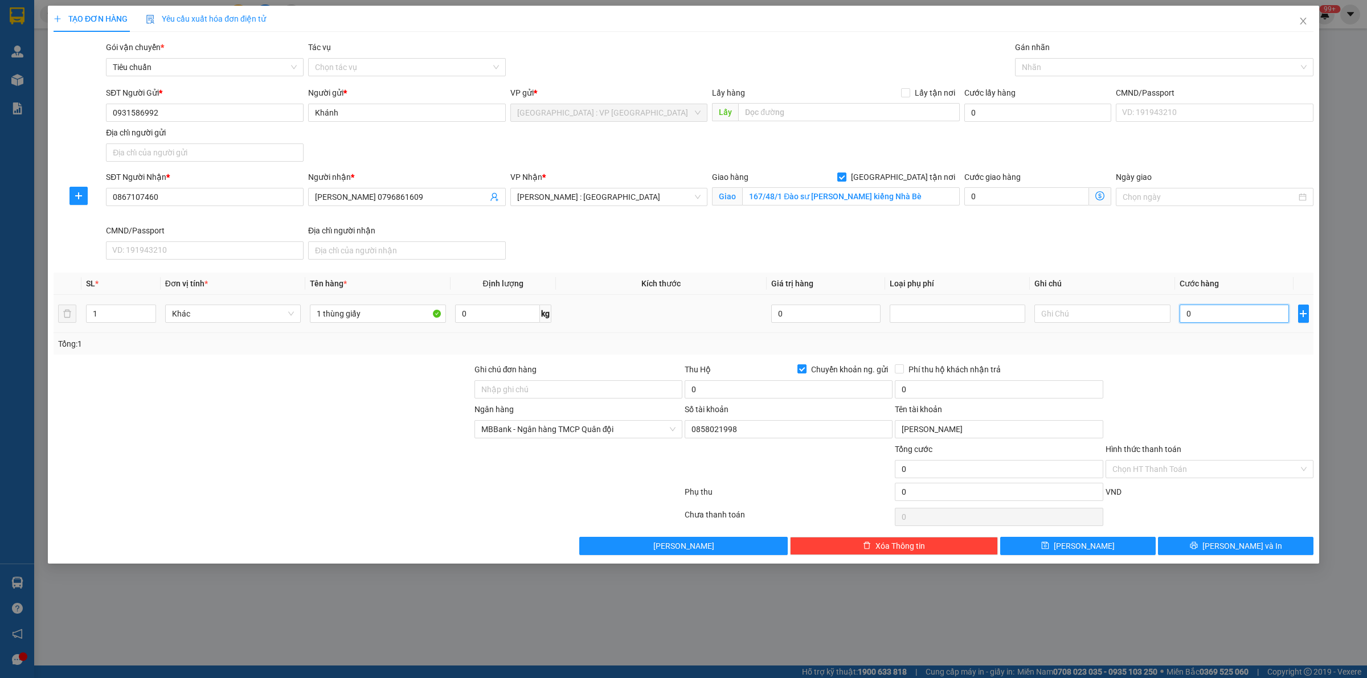
type input "1"
type input "18"
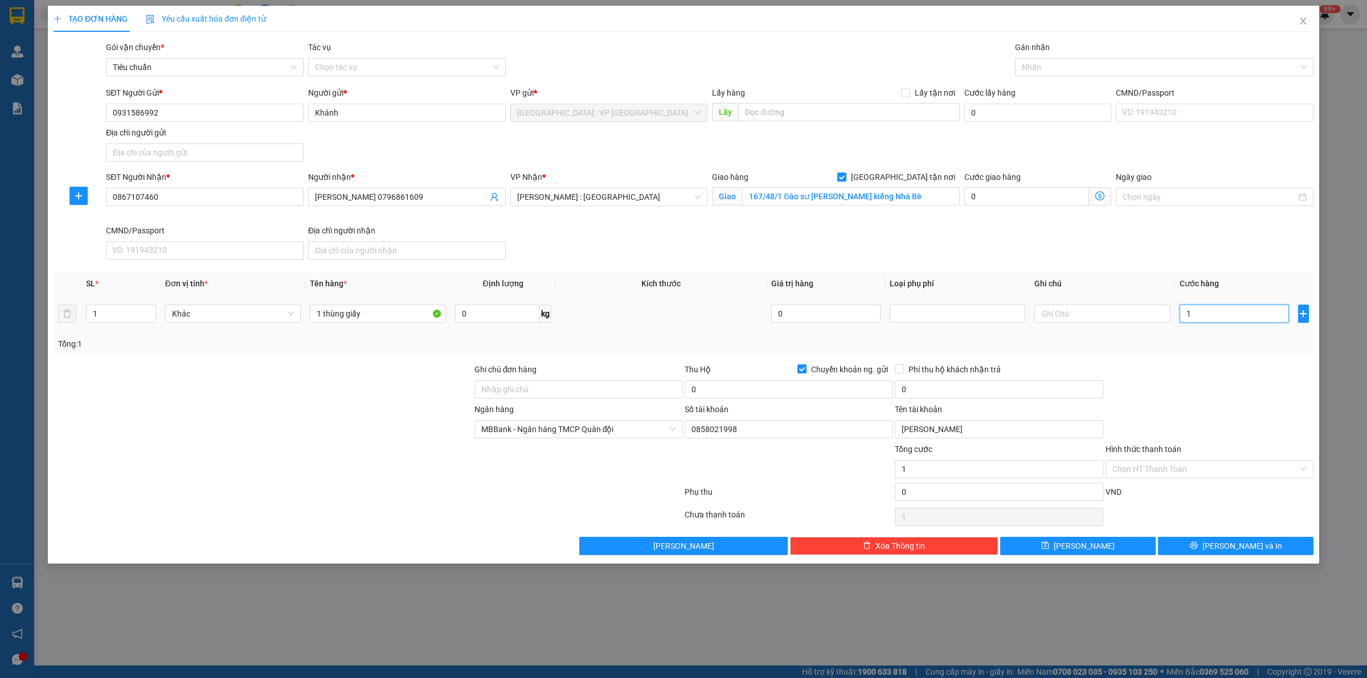
type input "18"
type input "180"
type input "1.800"
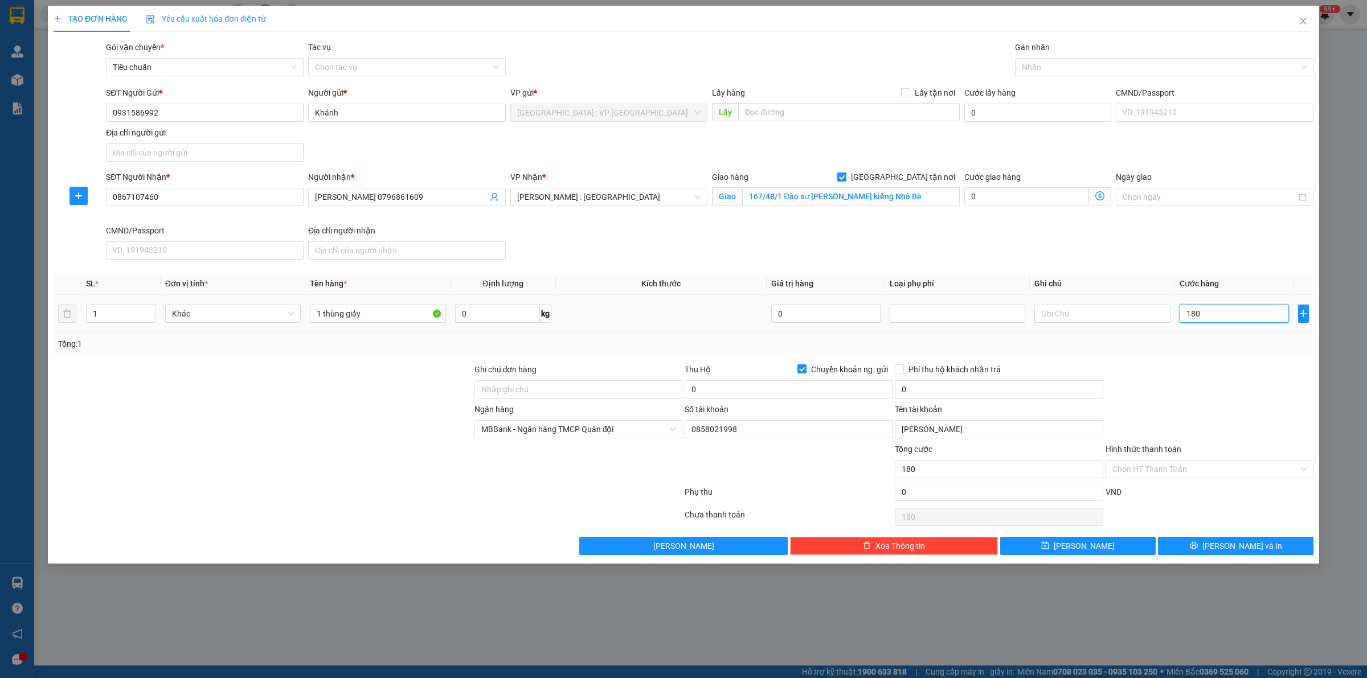
type input "1.800"
type input "18.000"
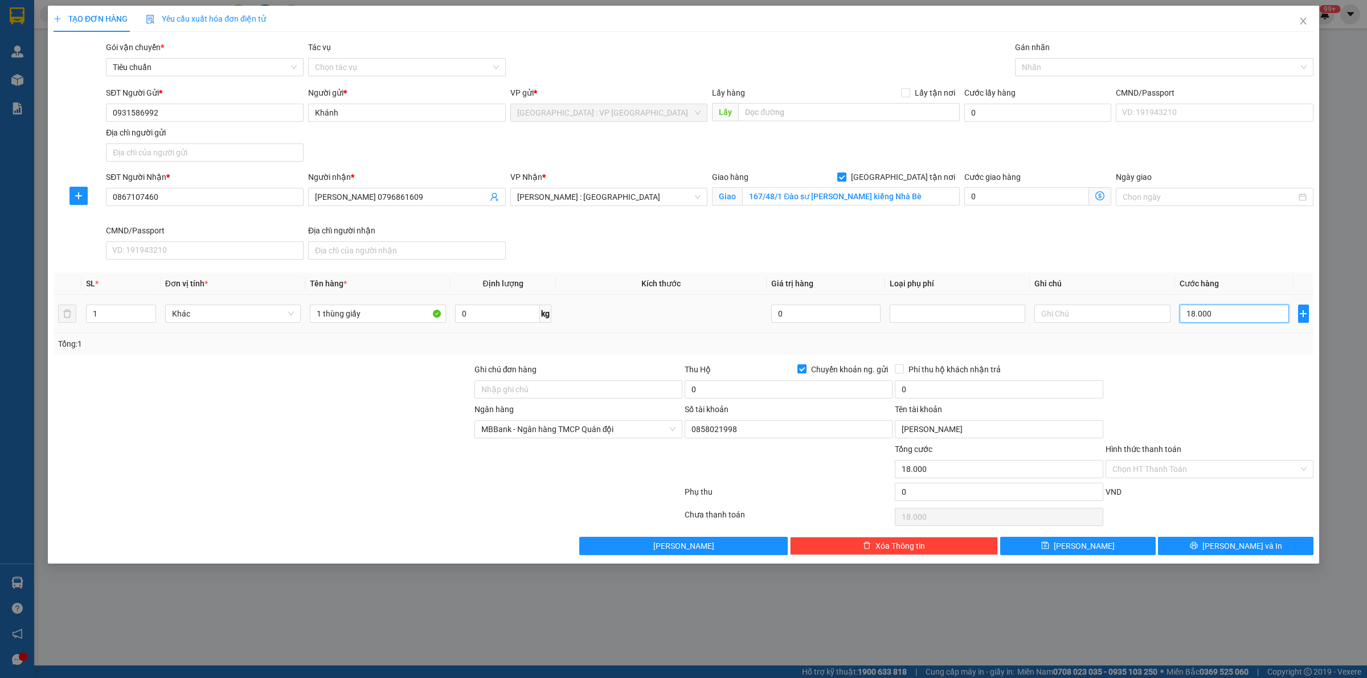
type input "180.000"
click at [733, 391] on input "0" at bounding box center [789, 390] width 208 height 18
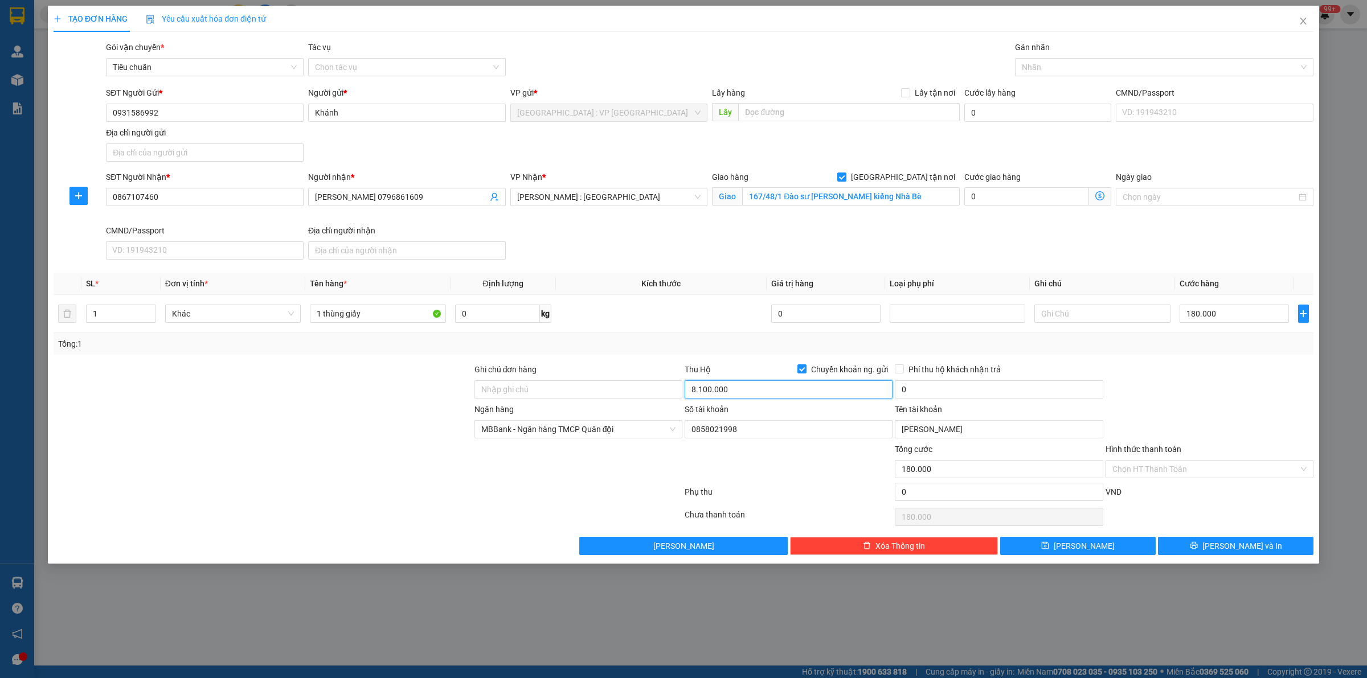
type input "8.100.000"
click at [1068, 71] on div at bounding box center [1158, 67] width 281 height 14
type input "25.000"
type input "gia"
drag, startPoint x: 183, startPoint y: 113, endPoint x: 6, endPoint y: 112, distance: 176.6
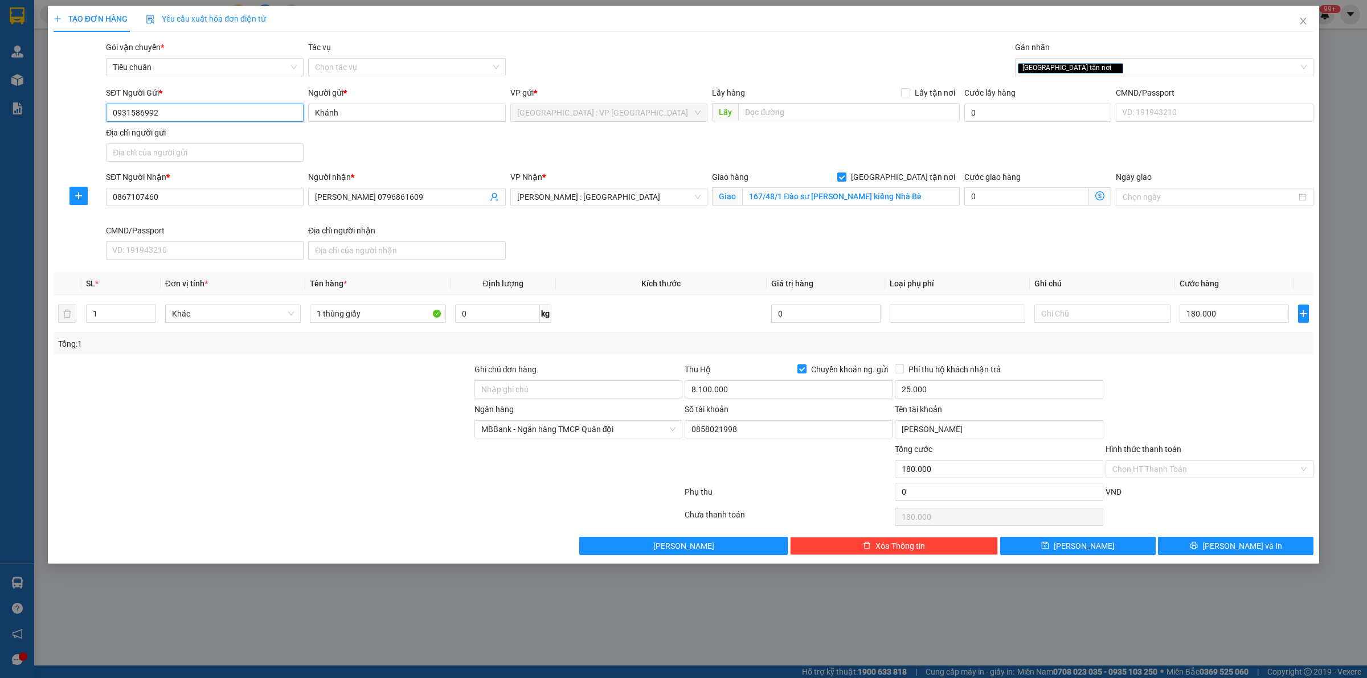
click at [0, 112] on div "TẠO ĐƠN HÀNG Yêu cầu xuất hóa đơn điện tử Transit Pickup Surcharge Ids Transit …" at bounding box center [683, 339] width 1367 height 678
click at [904, 375] on span "Phí thu hộ khách nhận trả" at bounding box center [954, 369] width 101 height 13
click at [903, 373] on input "Phí thu hộ khách nhận trả" at bounding box center [899, 369] width 8 height 8
checkbox input "true"
click at [849, 336] on div "Tổng: 1" at bounding box center [684, 344] width 1260 height 22
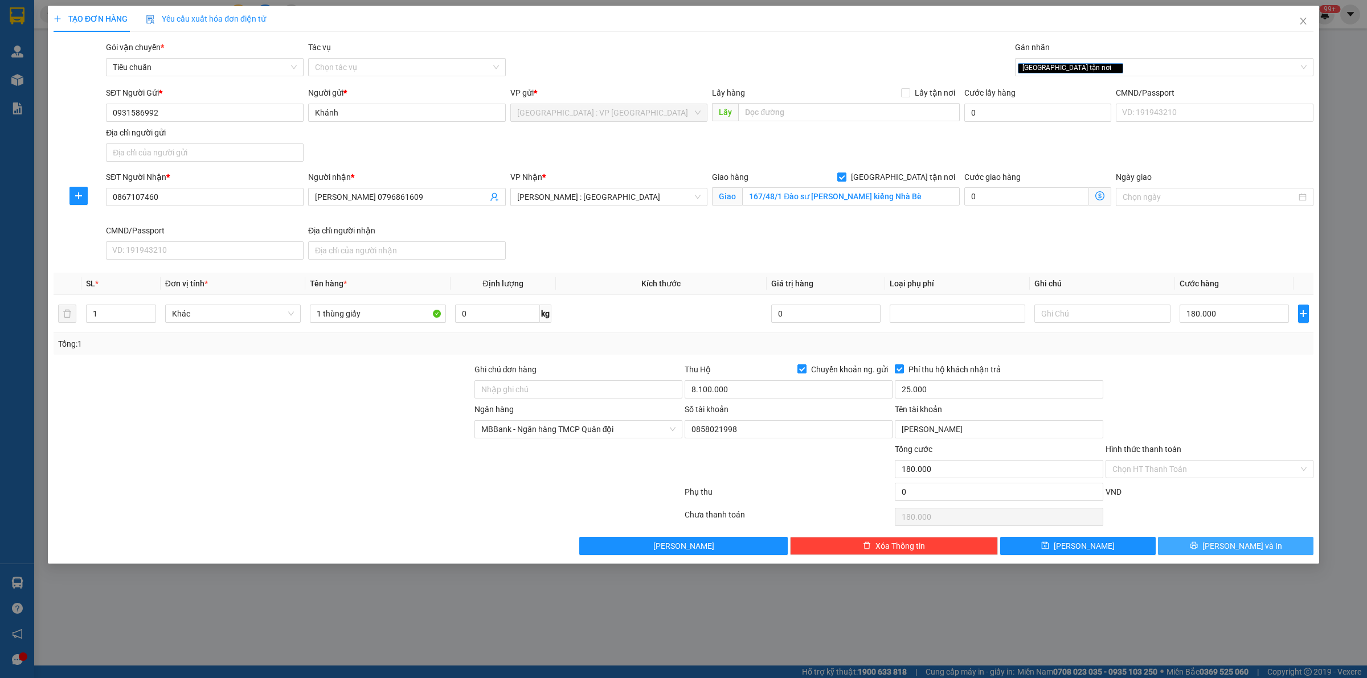
click at [1230, 547] on span "[PERSON_NAME] và In" at bounding box center [1242, 546] width 80 height 13
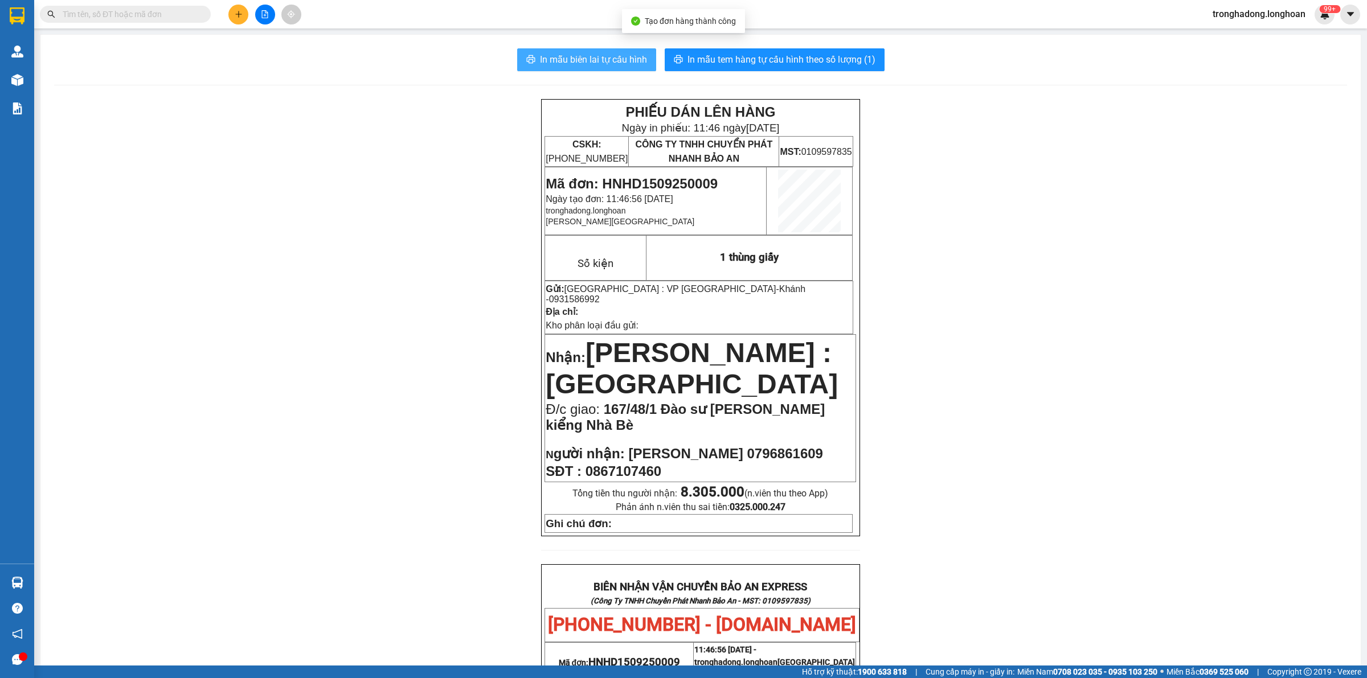
drag, startPoint x: 572, startPoint y: 54, endPoint x: 922, endPoint y: 118, distance: 355.1
click at [920, 118] on div "In mẫu biên lai tự cấu hình In mẫu tem hàng tự cấu hình theo số lượng (1) PHIẾU…" at bounding box center [700, 606] width 1320 height 1142
click at [826, 72] on div "In mẫu biên lai tự cấu hình In mẫu tem hàng tự cấu hình theo số lượng (1) PHIẾU…" at bounding box center [700, 606] width 1320 height 1142
click at [826, 69] on button "In mẫu tem hàng tự cấu hình theo số lượng (1)" at bounding box center [775, 59] width 220 height 23
click at [182, 19] on input "text" at bounding box center [130, 14] width 134 height 13
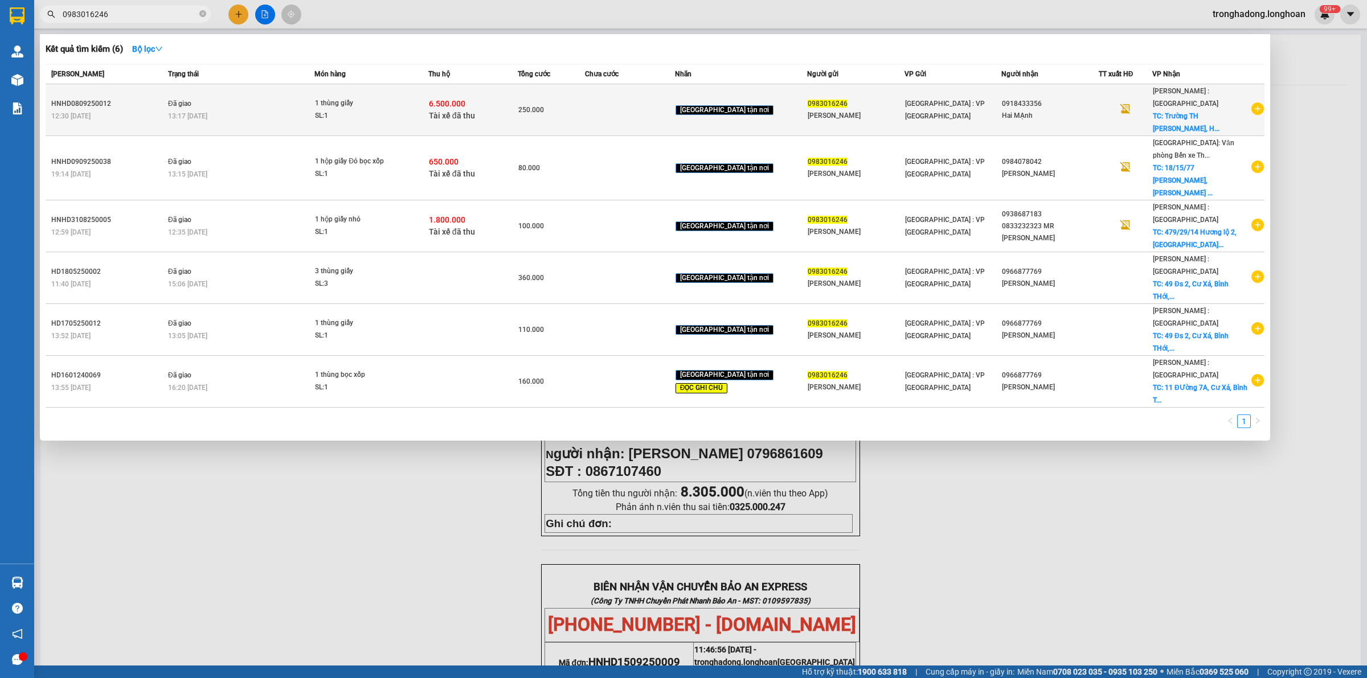
type input "0983016246"
click at [509, 103] on div "6.500.000 Tài xế đã thu" at bounding box center [473, 110] width 88 height 24
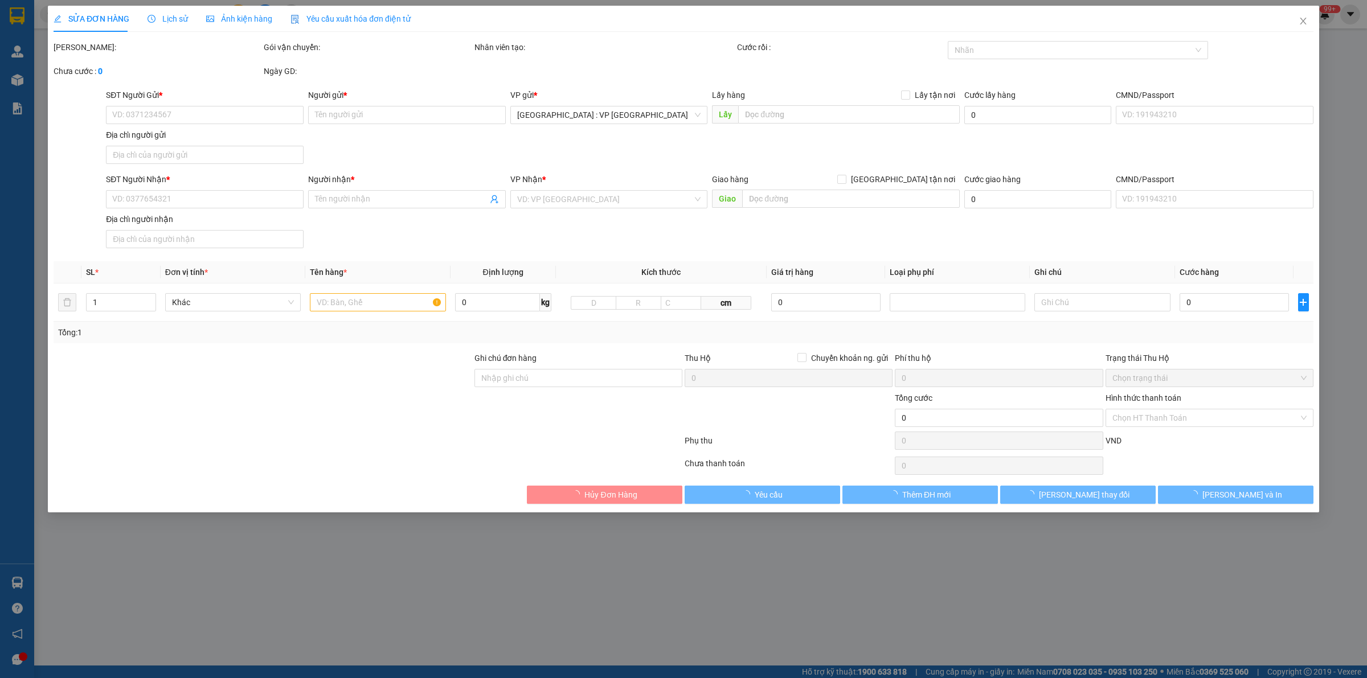
type input "0983016246"
type input "[PERSON_NAME]"
type input "0918433356"
type input "Hai MẠnh"
checkbox input "true"
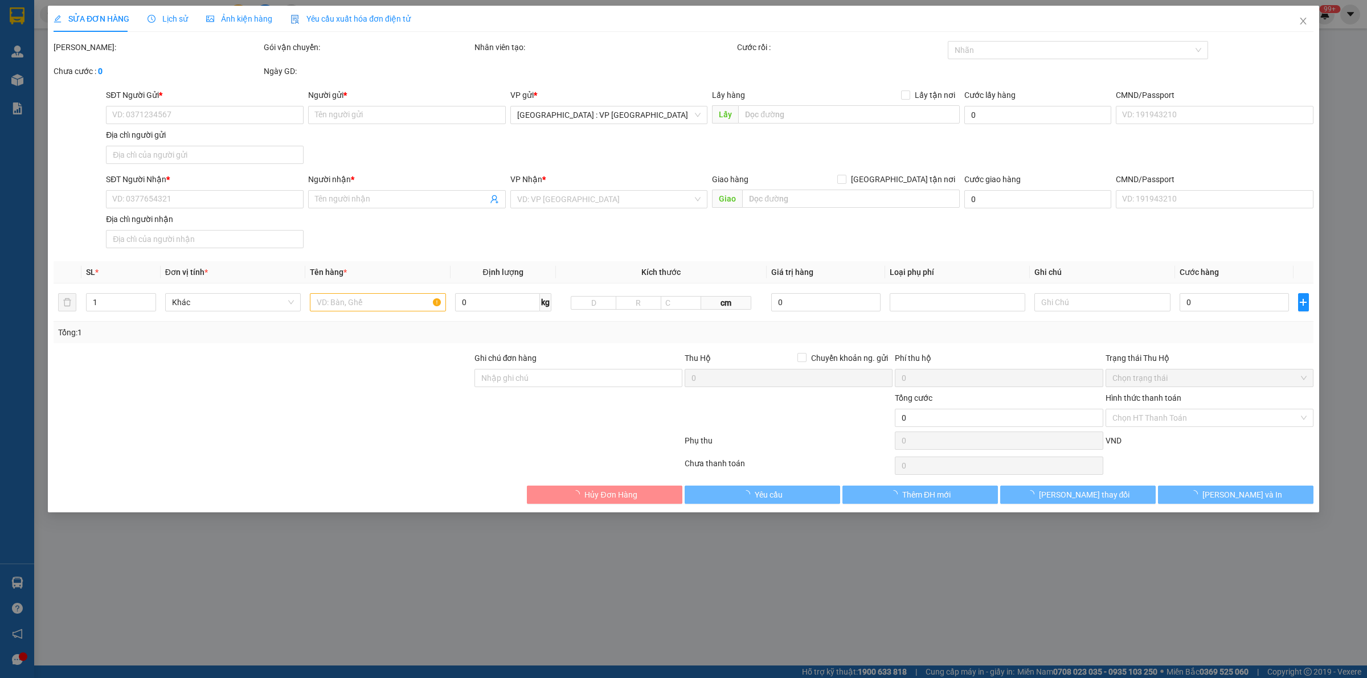
type input "Trường TH [PERSON_NAME], Hậu Ngĩa, Đức Hoà, [GEOGRAPHIC_DATA]"
checkbox input "true"
type input "6.500.000"
type input "25.000"
type input "250.000"
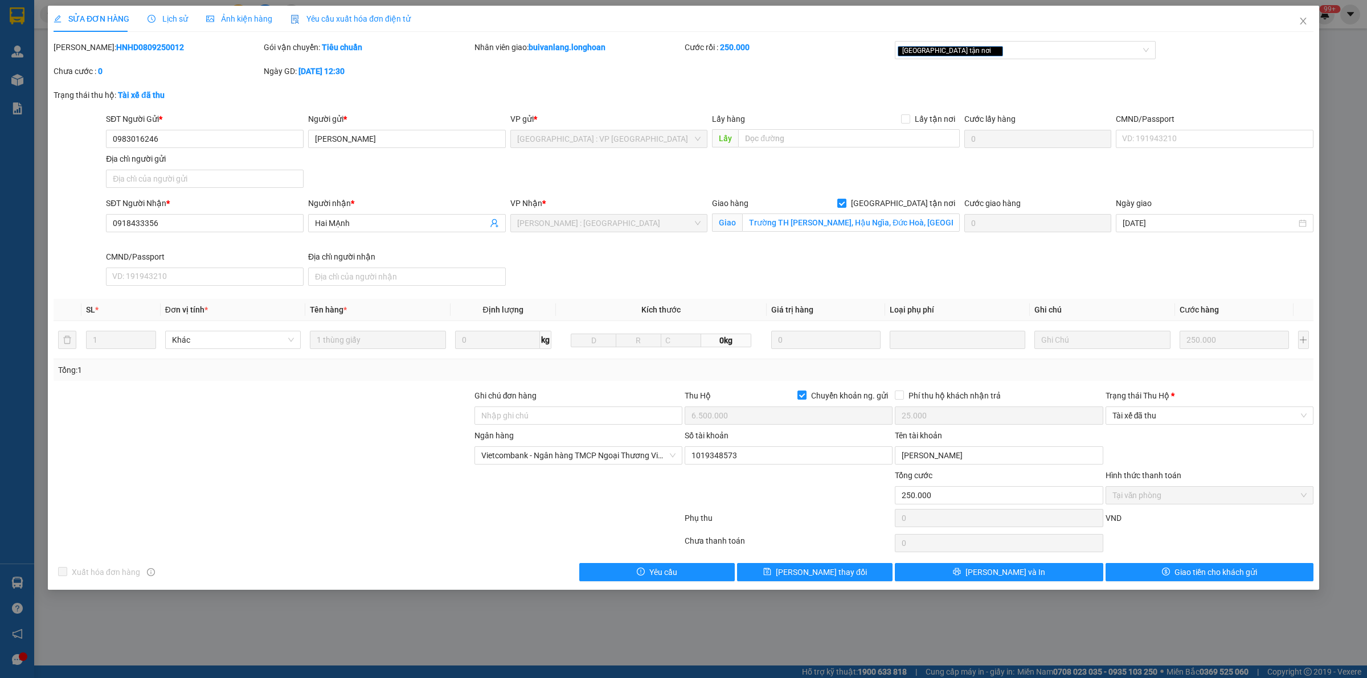
click at [168, 19] on span "Lịch sử" at bounding box center [168, 18] width 40 height 9
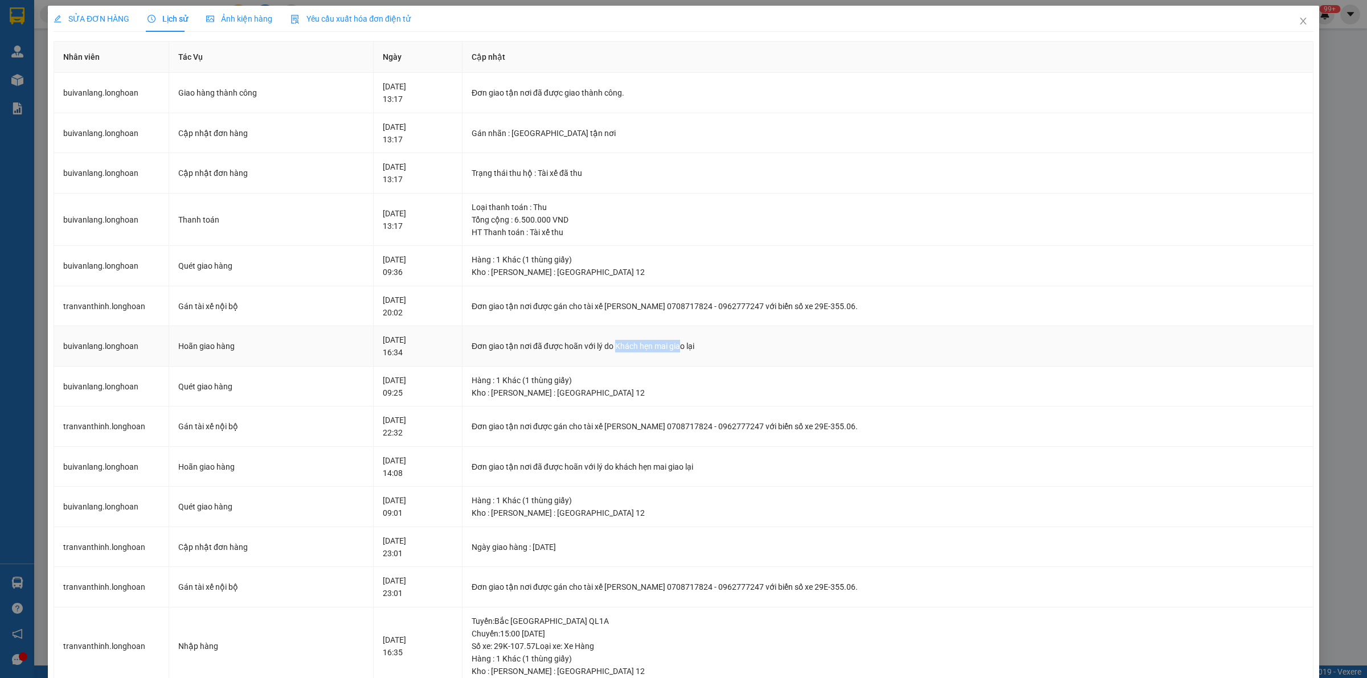
drag, startPoint x: 677, startPoint y: 343, endPoint x: 638, endPoint y: 337, distance: 39.2
click at [639, 338] on td "Đơn giao tận nơi đã được hoãn với lý do Khách hẹn mai giao lại" at bounding box center [888, 346] width 851 height 40
click at [623, 335] on td "Đơn giao tận nơi đã được hoãn với lý do Khách hẹn mai giao lại" at bounding box center [888, 346] width 851 height 40
drag, startPoint x: 625, startPoint y: 343, endPoint x: 748, endPoint y: 346, distance: 123.1
click at [741, 347] on div "Đơn giao tận nơi đã được hoãn với lý do Khách hẹn mai giao lại" at bounding box center [888, 346] width 832 height 13
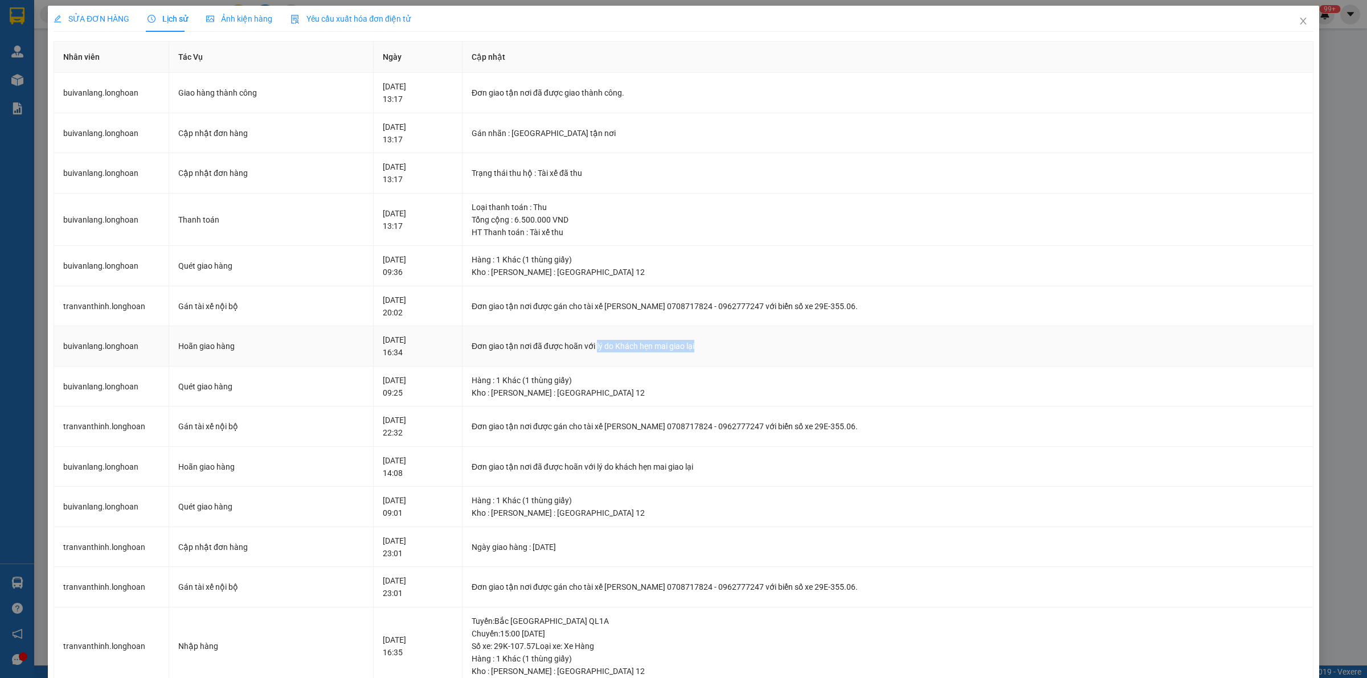
click at [748, 346] on div "Đơn giao tận nơi đã được hoãn với lý do Khách hẹn mai giao lại" at bounding box center [888, 346] width 832 height 13
drag, startPoint x: 747, startPoint y: 346, endPoint x: 645, endPoint y: 354, distance: 102.2
click at [645, 354] on td "Đơn giao tận nơi đã được hoãn với lý do Khách hẹn mai giao lại" at bounding box center [888, 346] width 851 height 40
click at [625, 357] on td "Đơn giao tận nơi đã được hoãn với lý do Khách hẹn mai giao lại" at bounding box center [888, 346] width 851 height 40
drag, startPoint x: 666, startPoint y: 343, endPoint x: 756, endPoint y: 342, distance: 90.0
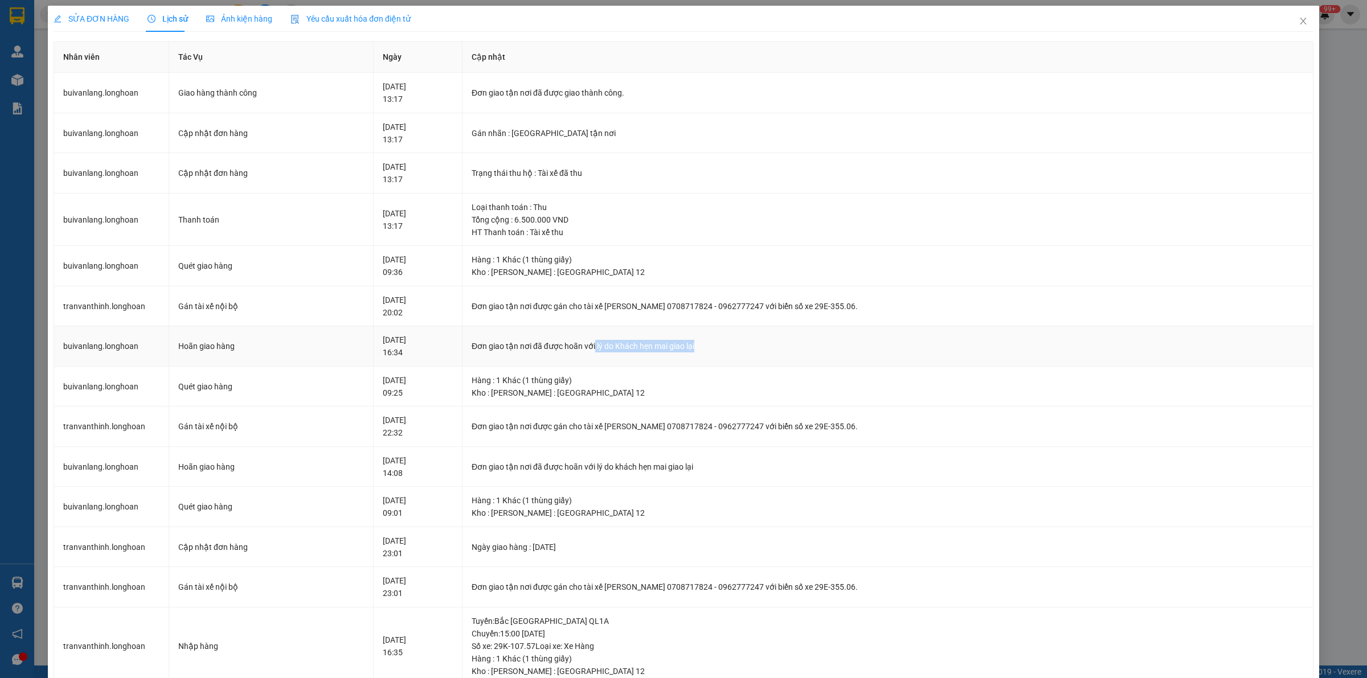
click at [756, 342] on div "Đơn giao tận nơi đã được hoãn với lý do Khách hẹn mai giao lại" at bounding box center [888, 346] width 832 height 13
drag, startPoint x: 754, startPoint y: 349, endPoint x: 573, endPoint y: 334, distance: 181.1
click at [573, 334] on td "Đơn giao tận nơi đã được hoãn với lý do Khách hẹn mai giao lại" at bounding box center [888, 346] width 851 height 40
click at [775, 338] on td "Đơn giao tận nơi đã được hoãn với lý do Khách hẹn mai giao lại" at bounding box center [888, 346] width 851 height 40
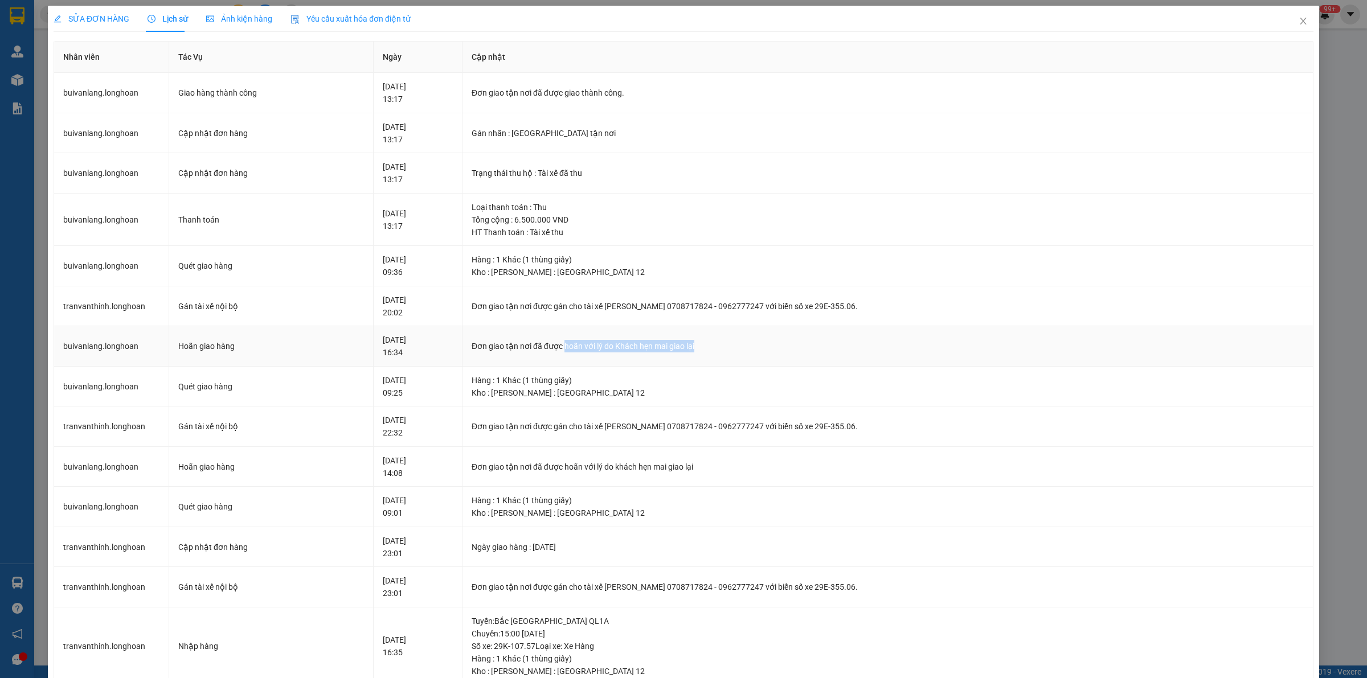
drag, startPoint x: 745, startPoint y: 351, endPoint x: 591, endPoint y: 353, distance: 153.8
click at [591, 352] on div "Đơn giao tận nơi đã được hoãn với lý do Khách hẹn mai giao lại" at bounding box center [888, 346] width 832 height 13
click at [764, 357] on td "Đơn giao tận nơi đã được hoãn với lý do Khách hẹn mai giao lại" at bounding box center [888, 346] width 851 height 40
drag, startPoint x: 745, startPoint y: 354, endPoint x: 613, endPoint y: 354, distance: 132.2
click at [613, 354] on td "Đơn giao tận nơi đã được hoãn với lý do Khách hẹn mai giao lại" at bounding box center [888, 346] width 851 height 40
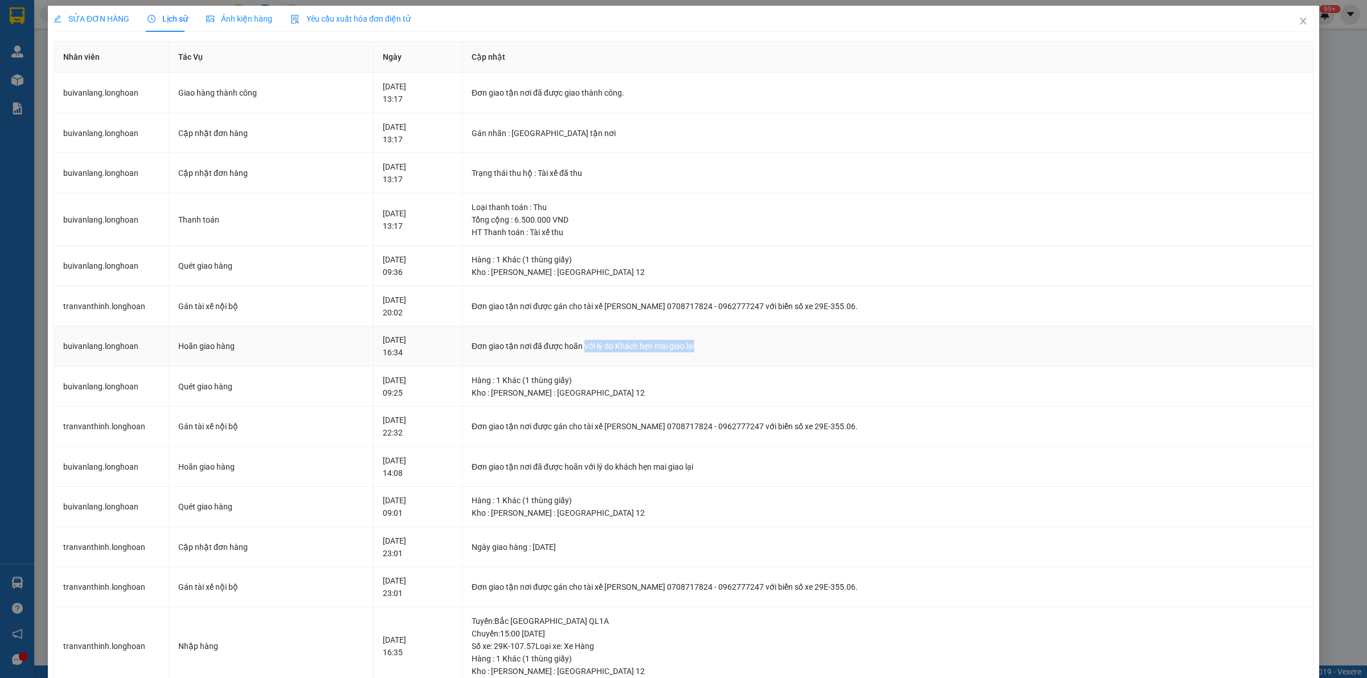
click at [765, 353] on div "Đơn giao tận nơi đã được hoãn với lý do Khách hẹn mai giao lại" at bounding box center [888, 346] width 832 height 13
drag, startPoint x: 756, startPoint y: 350, endPoint x: 710, endPoint y: 366, distance: 48.6
click at [587, 348] on div "Đơn giao tận nơi đã được hoãn với lý do Khách hẹn mai giao lại" at bounding box center [888, 346] width 832 height 13
click at [761, 366] on td "Đơn giao tận nơi đã được hoãn với lý do Khách hẹn mai giao lại" at bounding box center [888, 346] width 851 height 40
click at [767, 343] on div "Đơn giao tận nơi đã được hoãn với lý do Khách hẹn mai giao lại" at bounding box center [888, 346] width 832 height 13
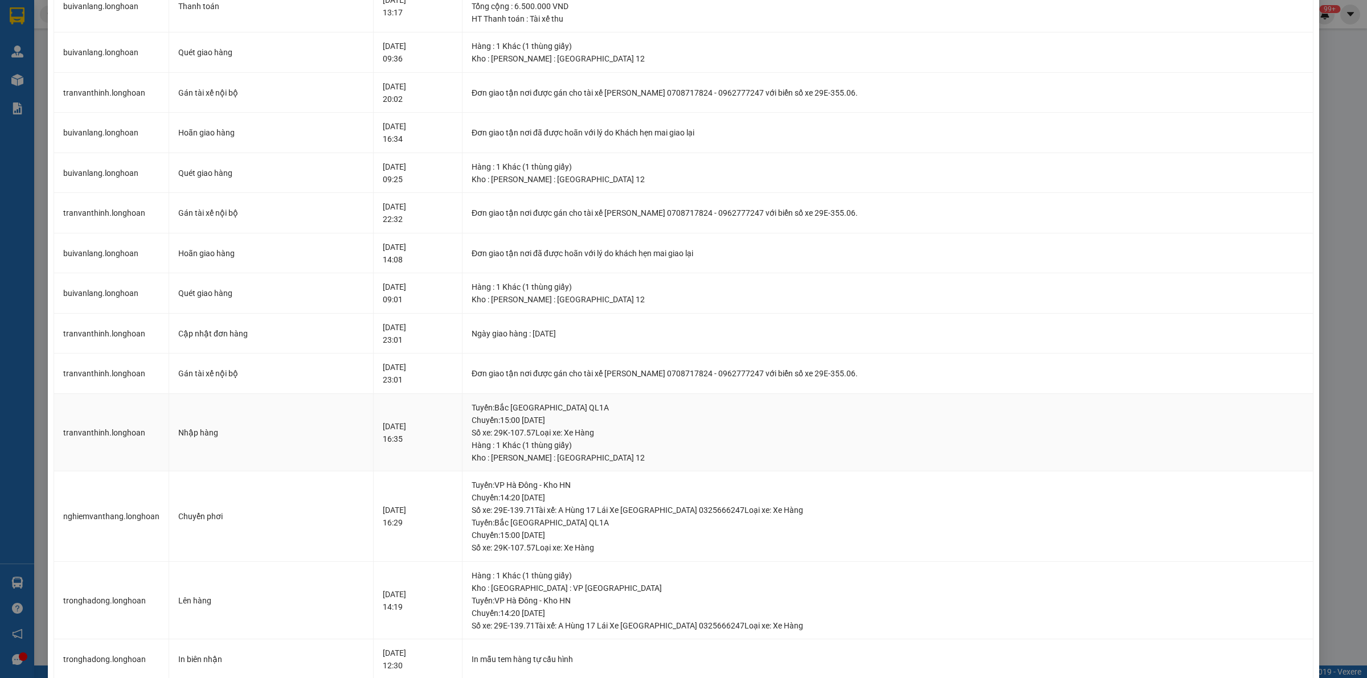
scroll to position [142, 0]
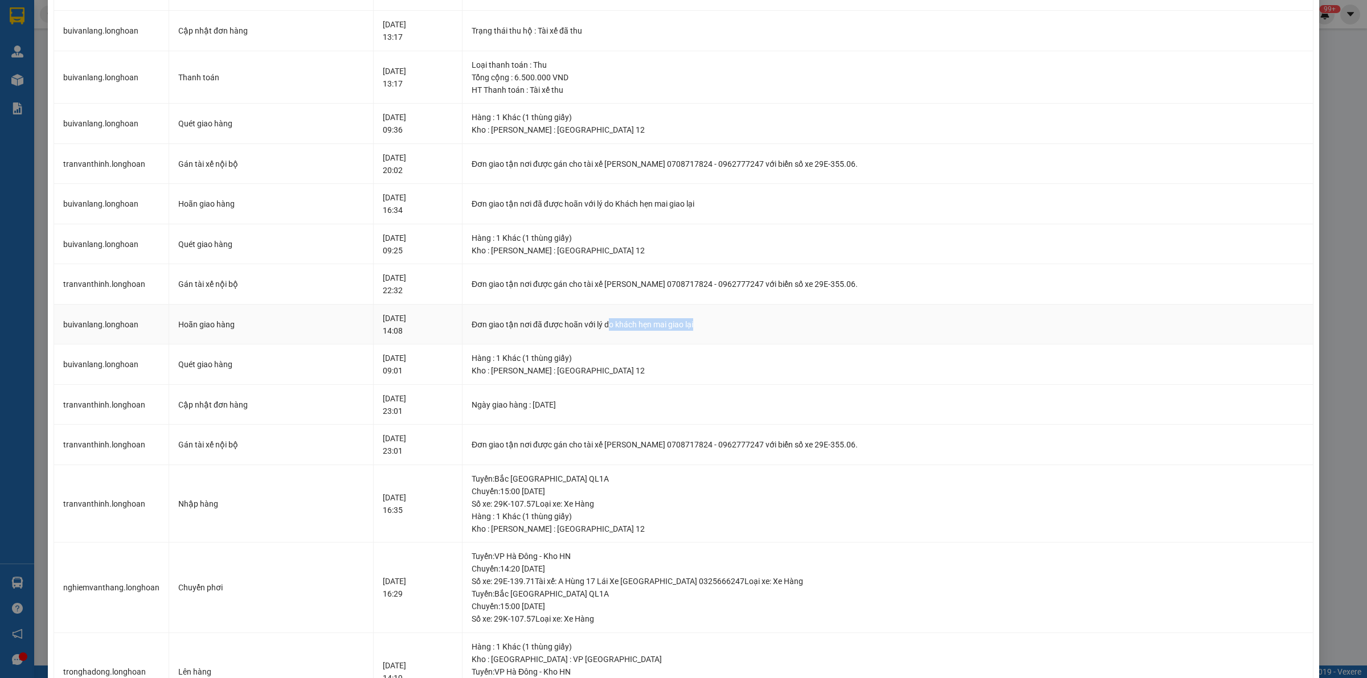
drag, startPoint x: 640, startPoint y: 321, endPoint x: 755, endPoint y: 322, distance: 115.6
click at [755, 322] on div "Đơn giao tận nơi đã được hoãn với lý do khách hẹn mai giao lại" at bounding box center [888, 324] width 832 height 13
click at [756, 322] on div "Đơn giao tận nơi đã được hoãn với lý do khách hẹn mai giao lại" at bounding box center [888, 324] width 832 height 13
drag, startPoint x: 749, startPoint y: 324, endPoint x: 640, endPoint y: 324, distance: 109.4
click at [640, 324] on div "Đơn giao tận nơi đã được hoãn với lý do khách hẹn mai giao lại" at bounding box center [888, 324] width 832 height 13
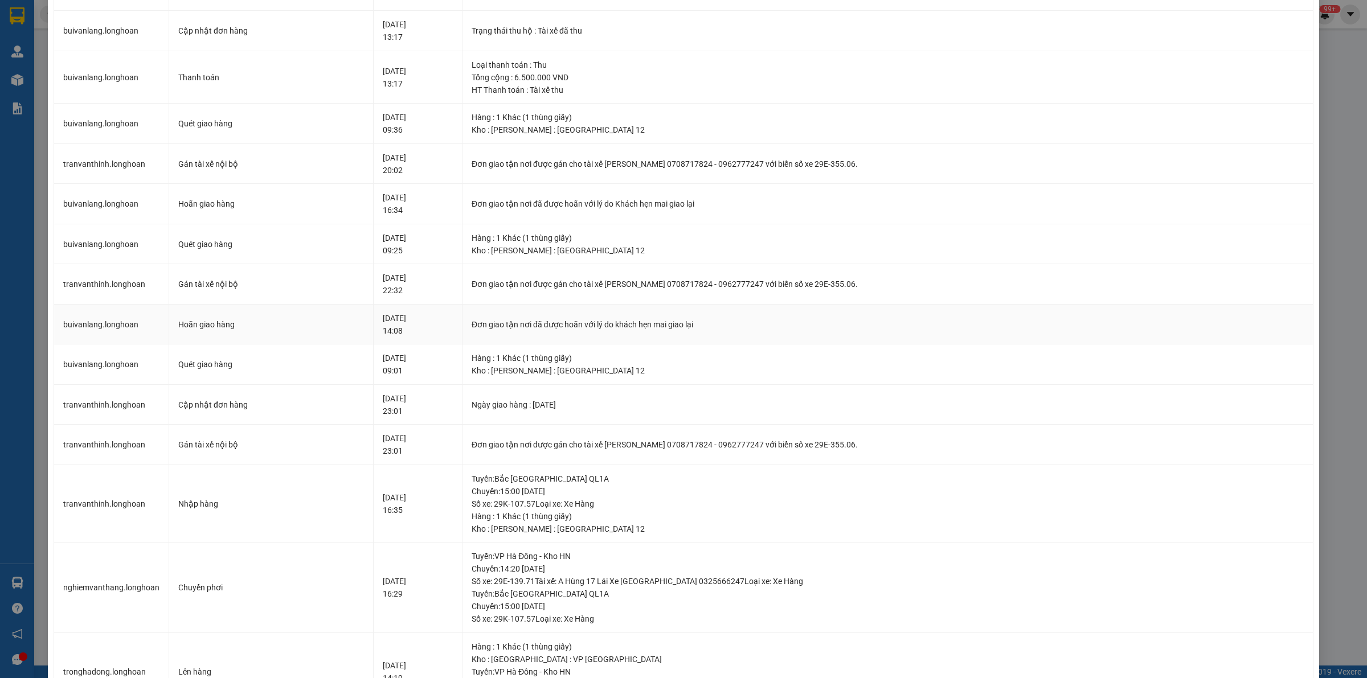
click at [627, 322] on div "Đơn giao tận nơi đã được hoãn với lý do khách hẹn mai giao lại" at bounding box center [888, 324] width 832 height 13
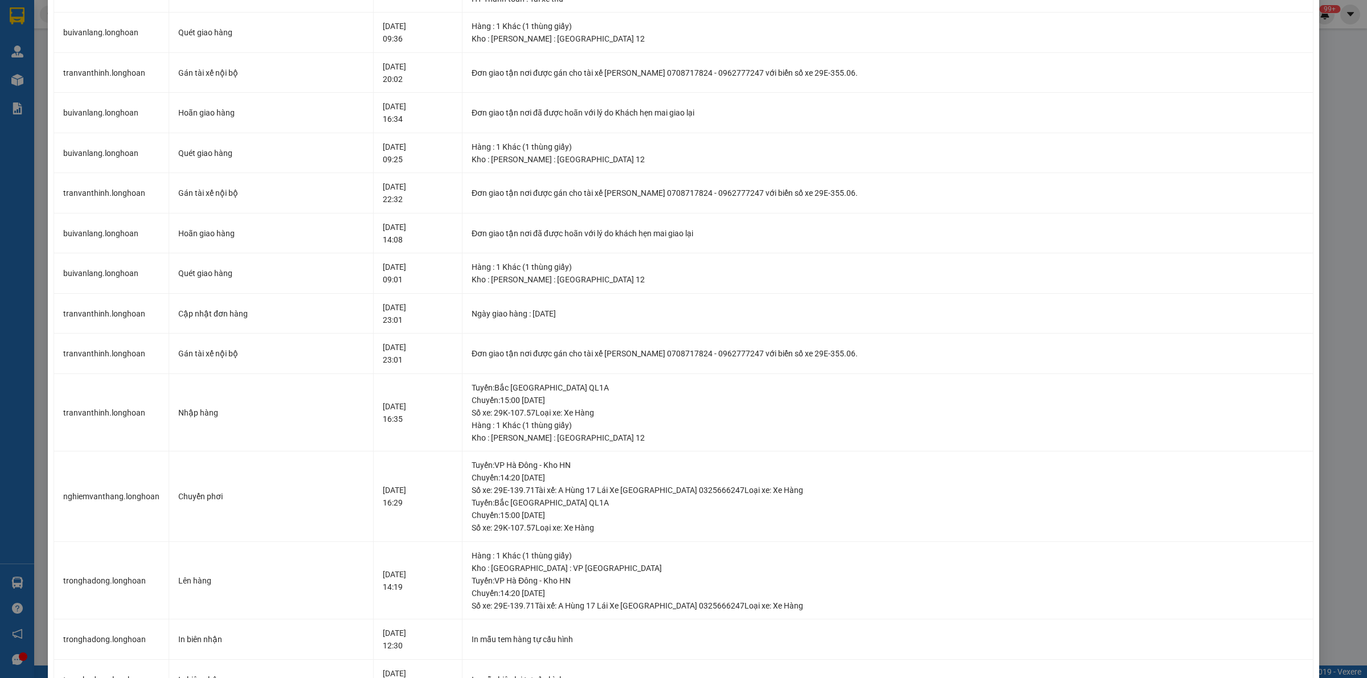
scroll to position [0, 0]
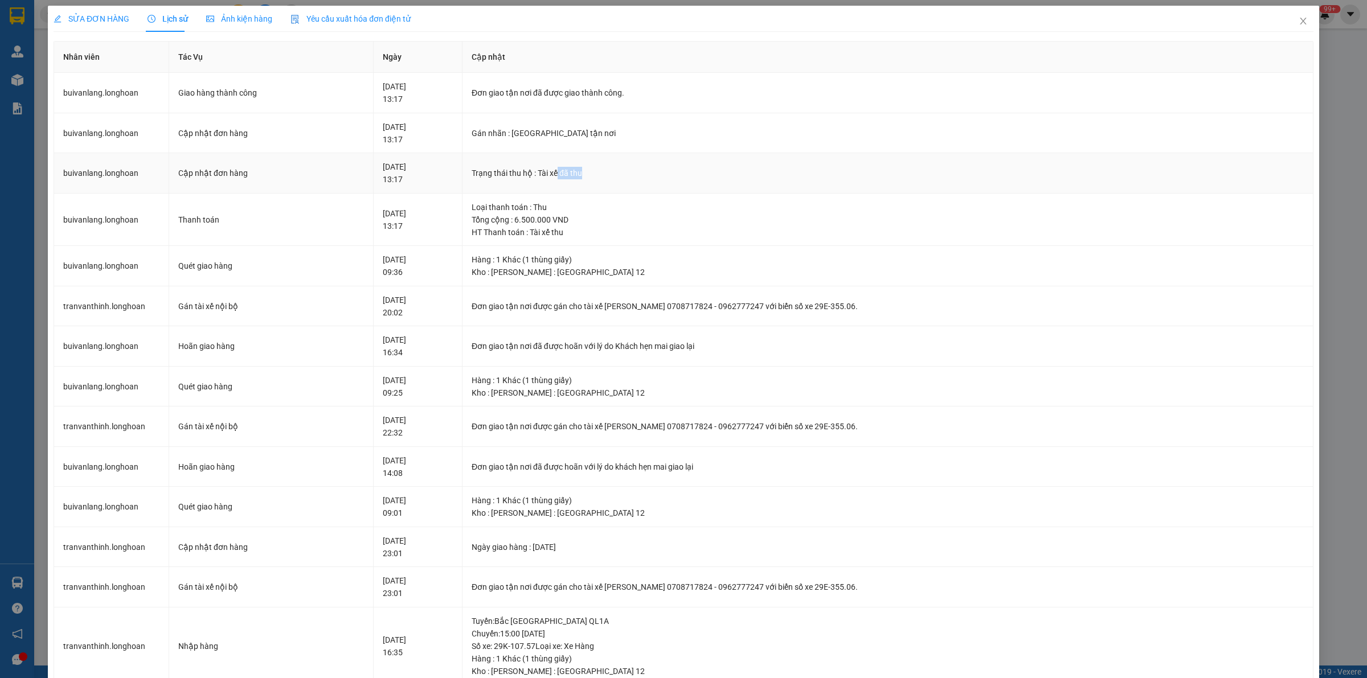
drag, startPoint x: 639, startPoint y: 172, endPoint x: 580, endPoint y: 174, distance: 59.3
click at [580, 174] on div "Trạng thái thu hộ : Tài xế đã thu" at bounding box center [888, 173] width 832 height 13
click at [687, 163] on td "Trạng thái thu hộ : Tài xế đã thu" at bounding box center [888, 173] width 851 height 40
drag, startPoint x: 526, startPoint y: 207, endPoint x: 628, endPoint y: 225, distance: 103.6
click at [627, 225] on td "Loại thanh toán : Thu Tổng cộng : 6.500.000 VND HT Thanh toán : Tài xế thu" at bounding box center [888, 220] width 851 height 53
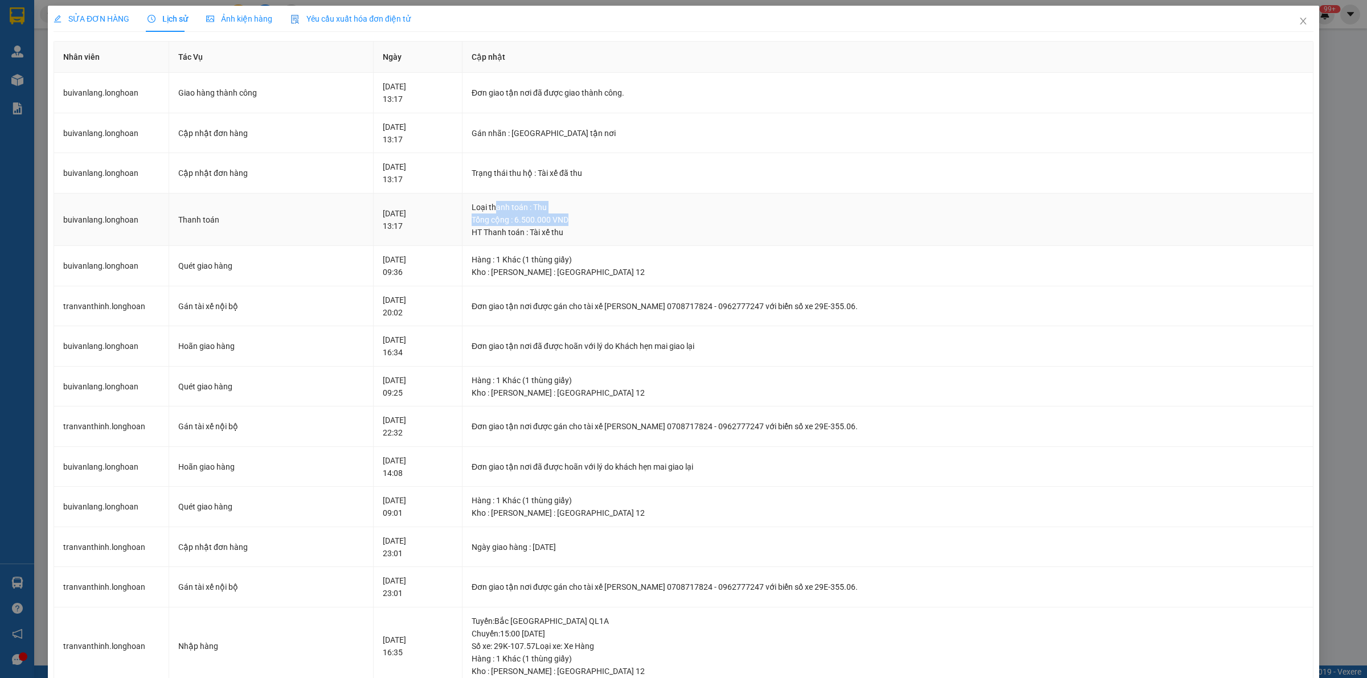
click at [628, 225] on div "Tổng cộng : 6.500.000 VND" at bounding box center [888, 220] width 832 height 13
drag, startPoint x: 624, startPoint y: 231, endPoint x: 544, endPoint y: 216, distance: 81.6
click at [544, 216] on td "Loại thanh toán : Thu Tổng cộng : 6.500.000 VND HT Thanh toán : Tài xế thu" at bounding box center [888, 220] width 851 height 53
click at [605, 230] on div "HT Thanh toán : Tài xế thu" at bounding box center [888, 232] width 832 height 13
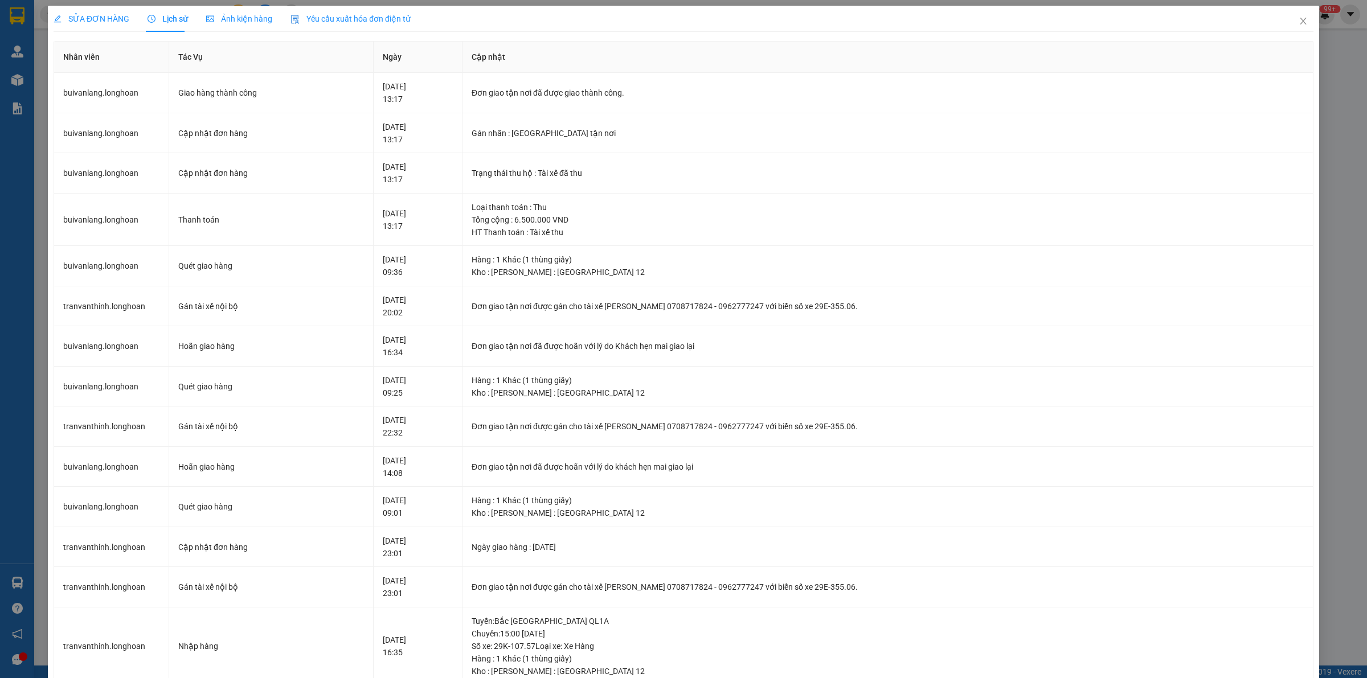
click at [103, 14] on span "SỬA ĐƠN HÀNG" at bounding box center [92, 18] width 76 height 9
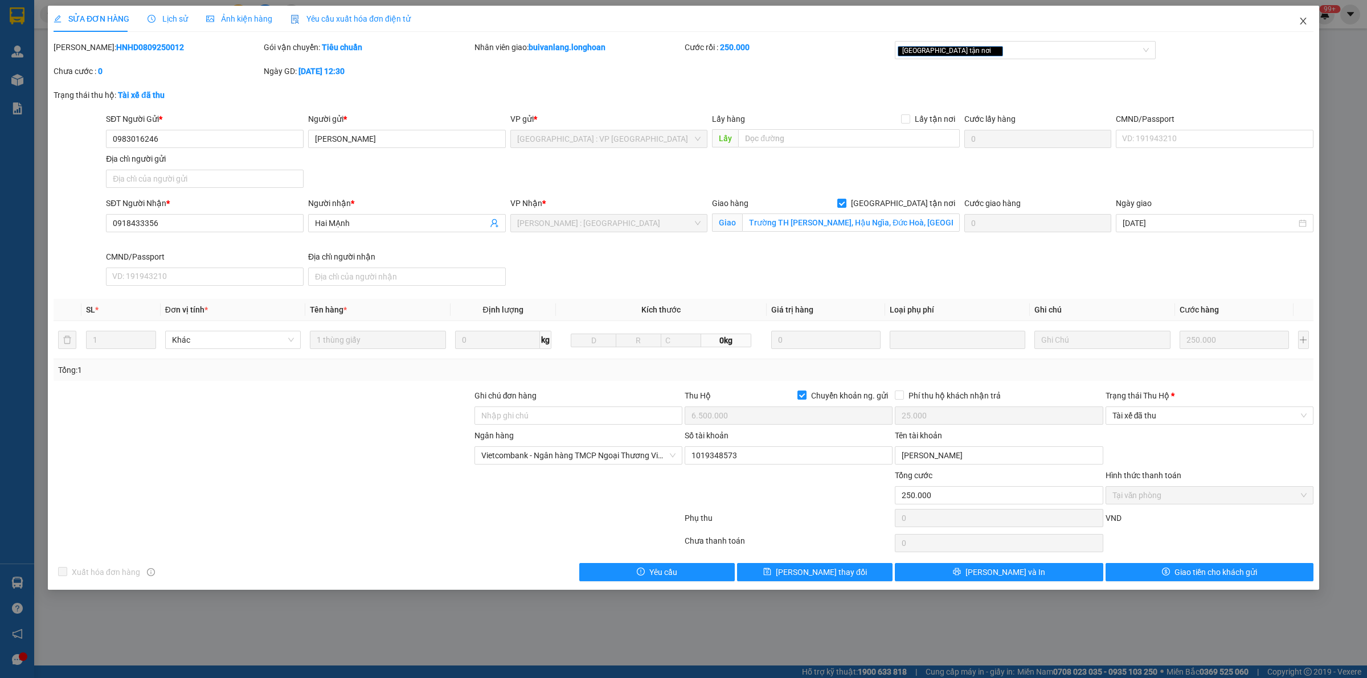
drag, startPoint x: 1299, startPoint y: 21, endPoint x: 1251, endPoint y: 18, distance: 48.5
click at [1299, 20] on icon "close" at bounding box center [1303, 21] width 9 height 9
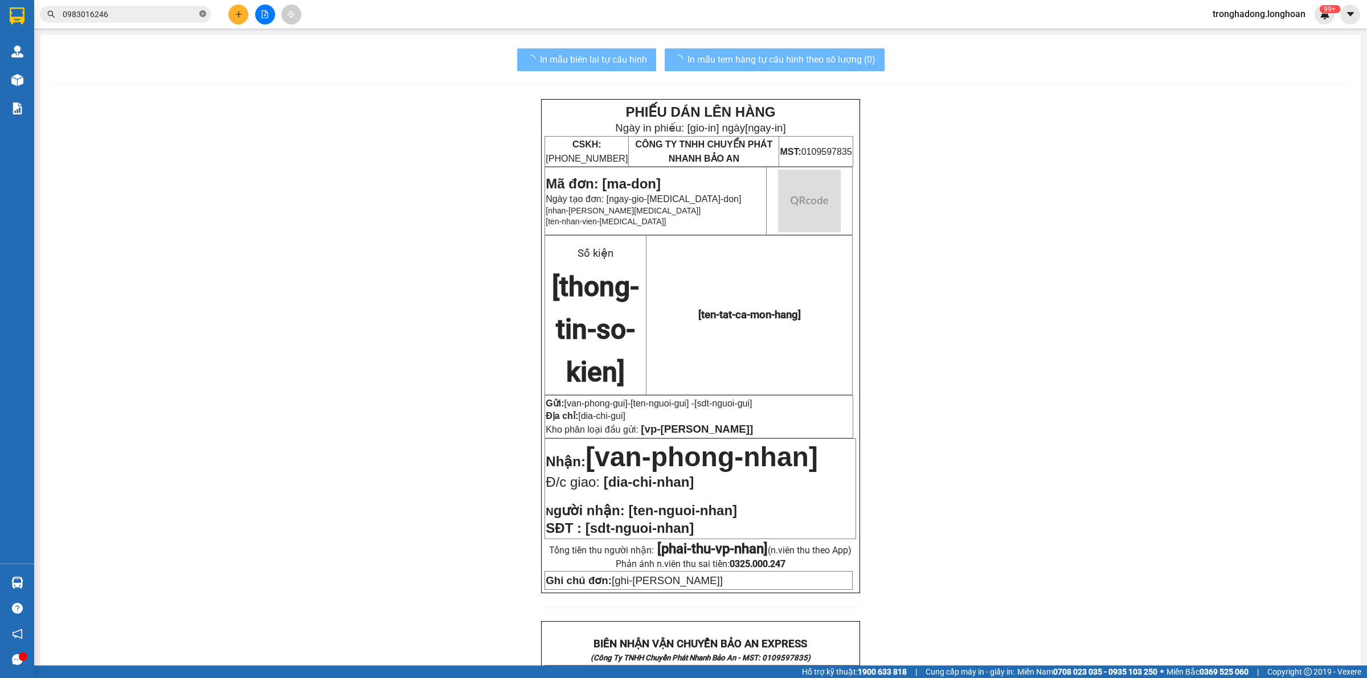
click at [200, 11] on icon "close-circle" at bounding box center [202, 13] width 7 height 7
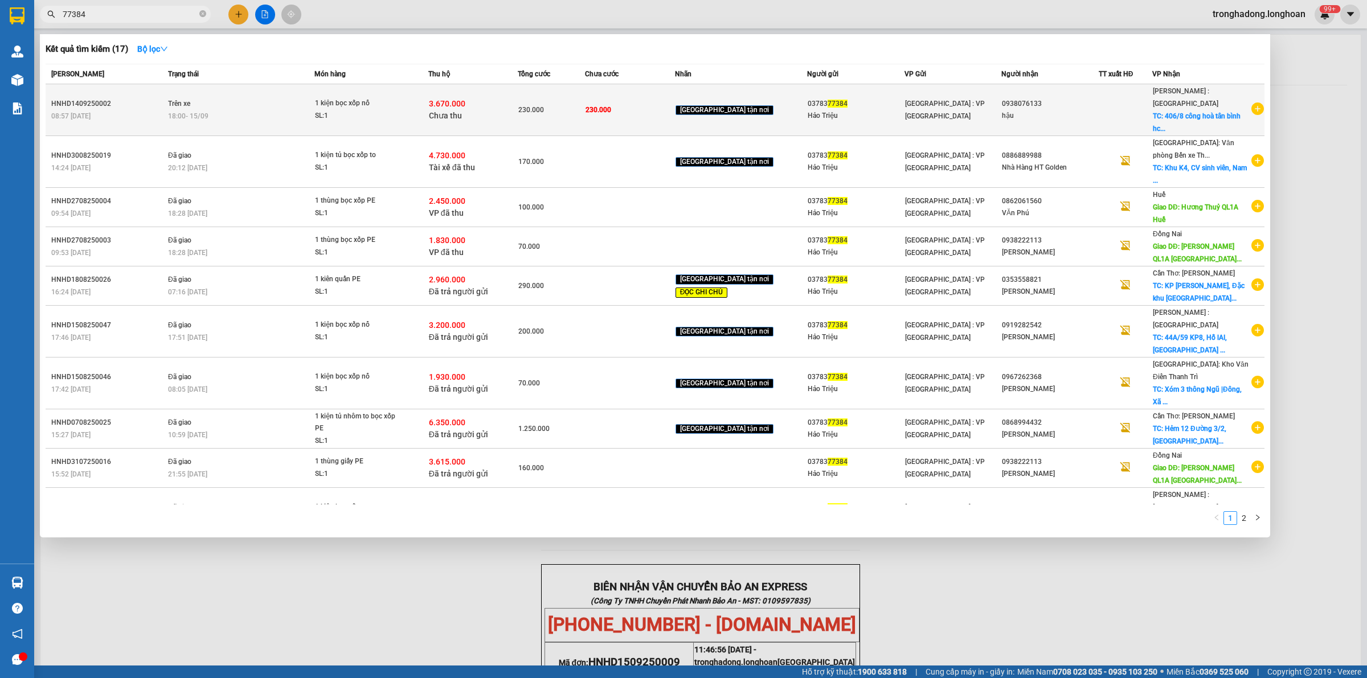
type input "77384"
click at [517, 100] on div "3.670.000 Chưa thu" at bounding box center [473, 110] width 88 height 24
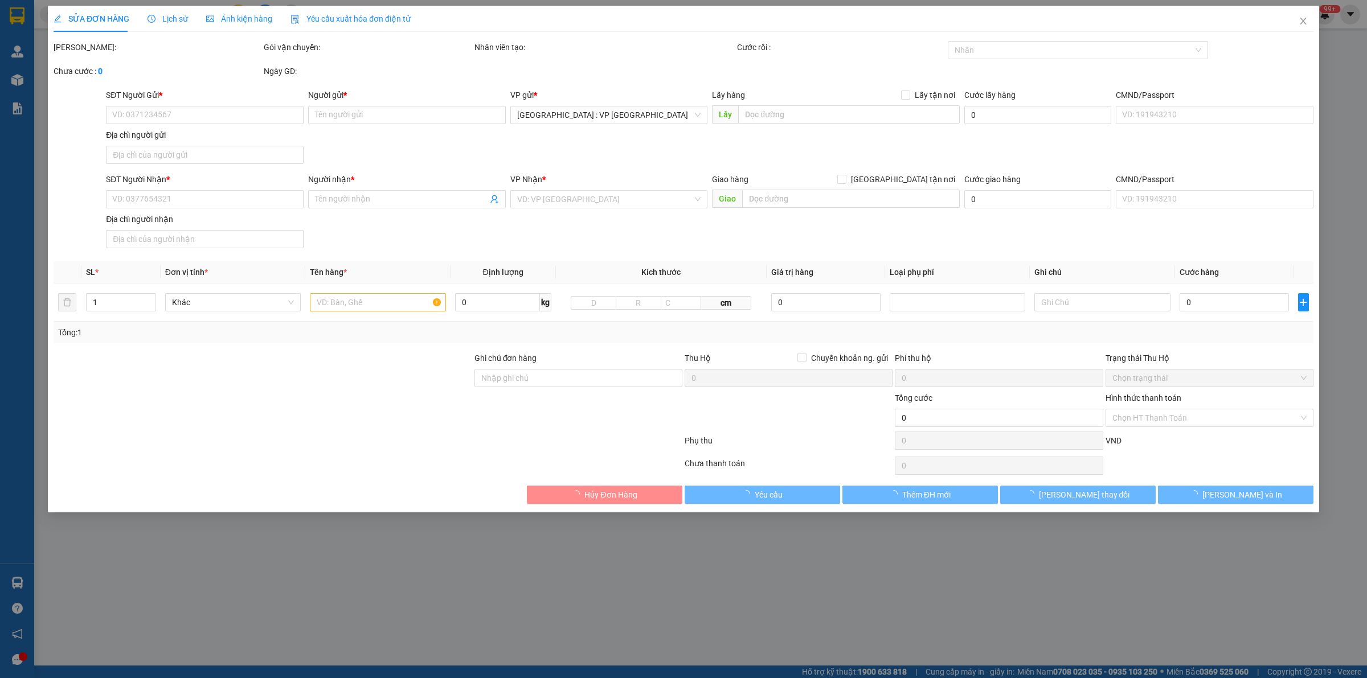
type input "0378377384"
type input "Hảo Triệu"
type input "0938076133"
type input "hậu"
checkbox input "true"
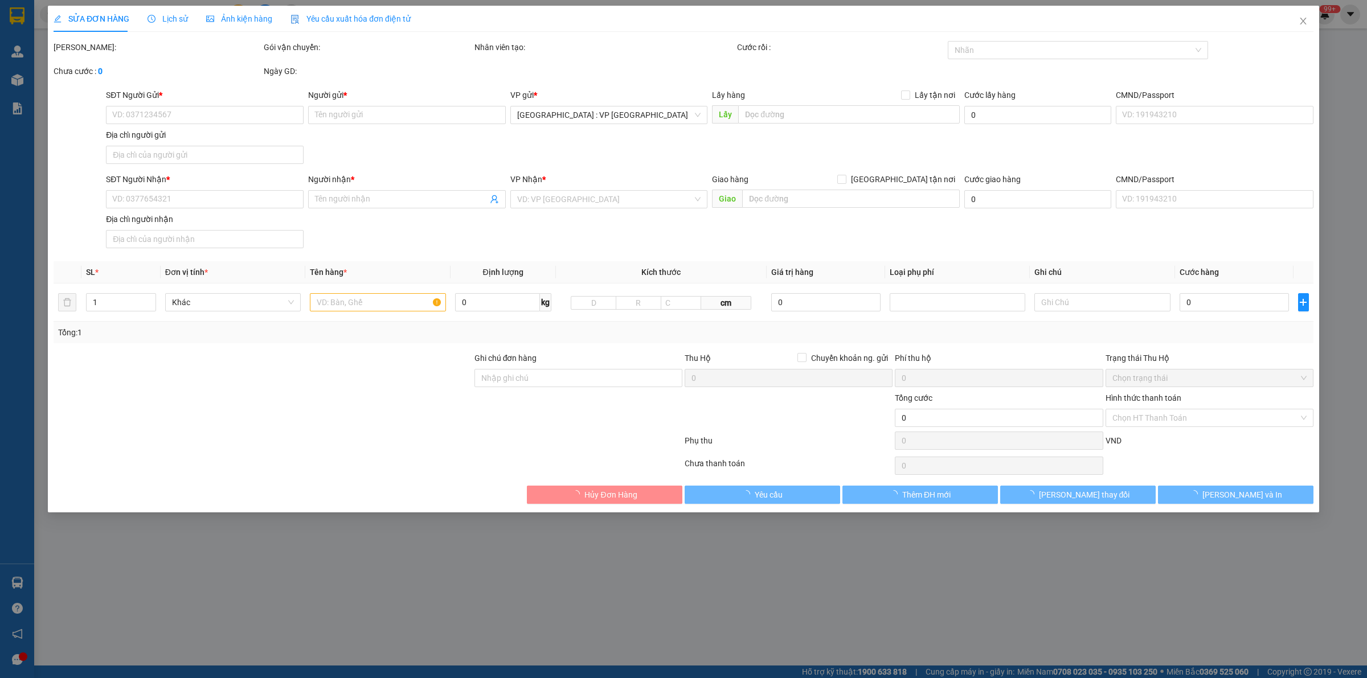
type input "406/8 công hoà tân bình hcm"
type input "HÀNG DỄ VỠ, ĐÃ BÁO KHÁCH GỬI BỂ VỠ KO ĐỀN"
type input "230.000"
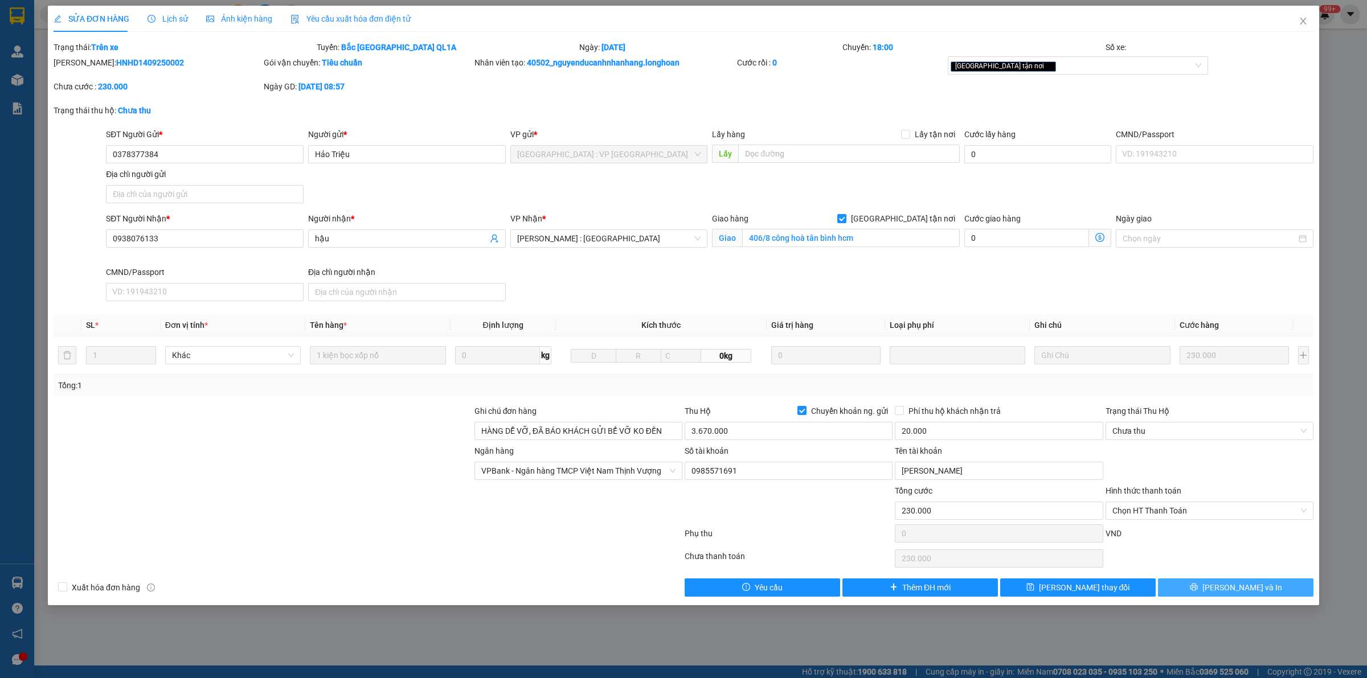
click at [1203, 586] on button "[PERSON_NAME] và In" at bounding box center [1236, 588] width 156 height 18
